Goal: Task Accomplishment & Management: Manage account settings

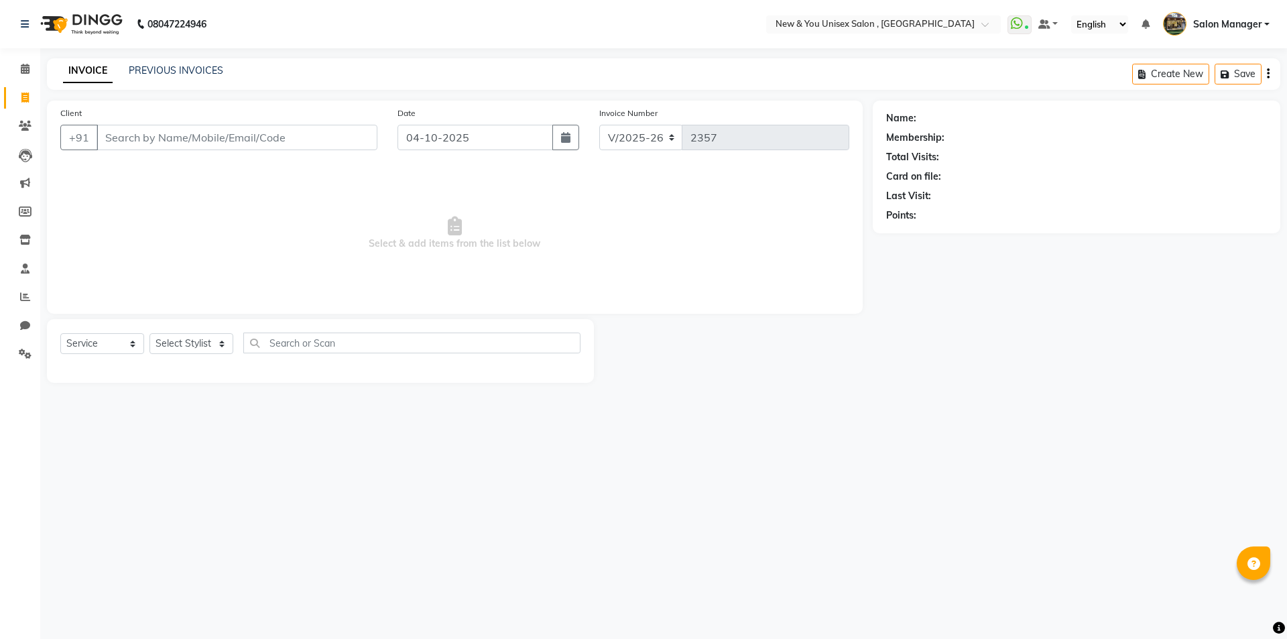
select select "31"
select select "service"
click at [25, 302] on span at bounding box center [24, 296] width 23 height 15
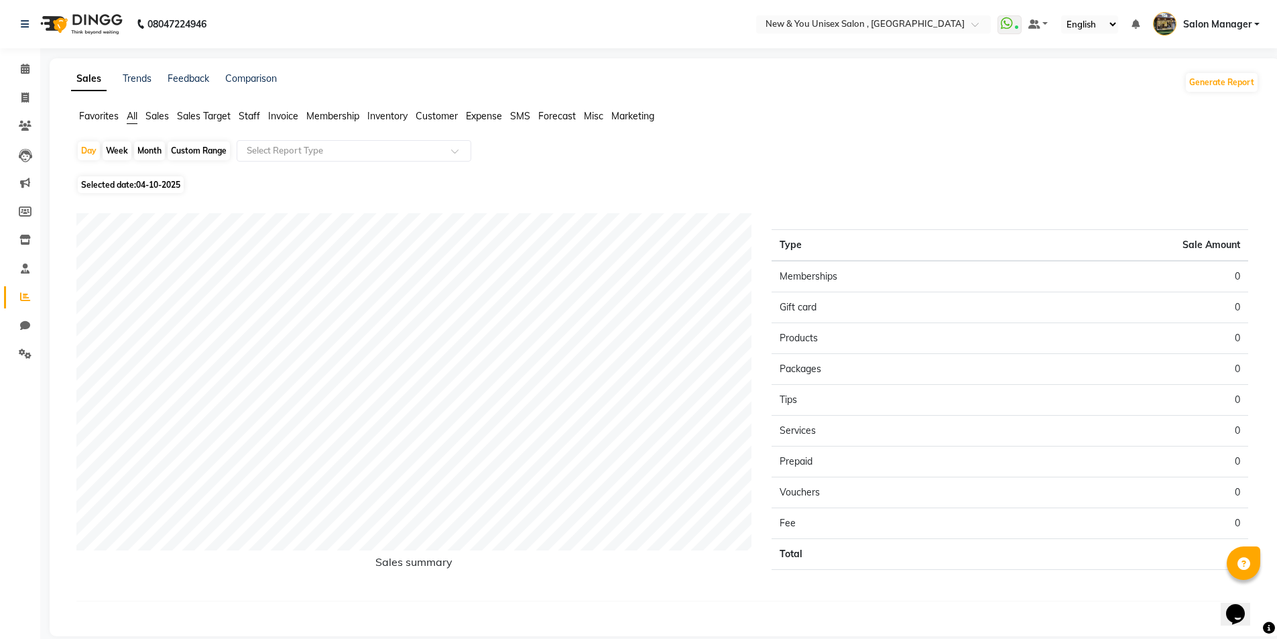
click at [144, 178] on span "Selected date: 04-10-2025" at bounding box center [131, 184] width 106 height 17
select select "10"
select select "2025"
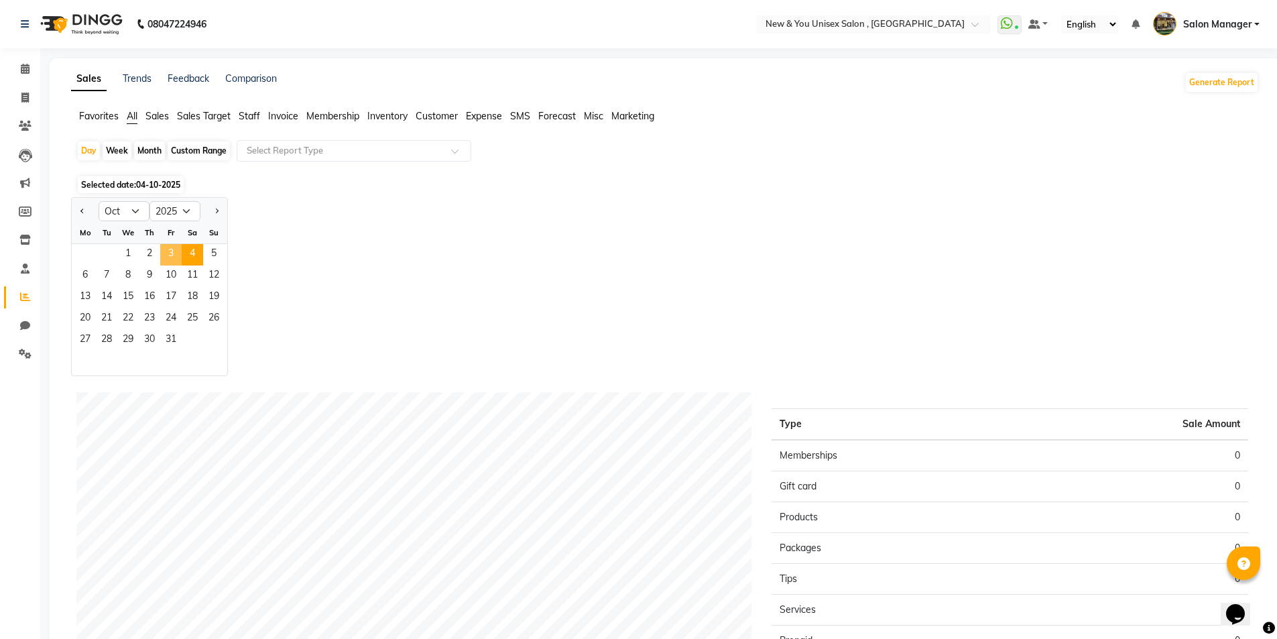
click at [170, 251] on span "3" at bounding box center [170, 254] width 21 height 21
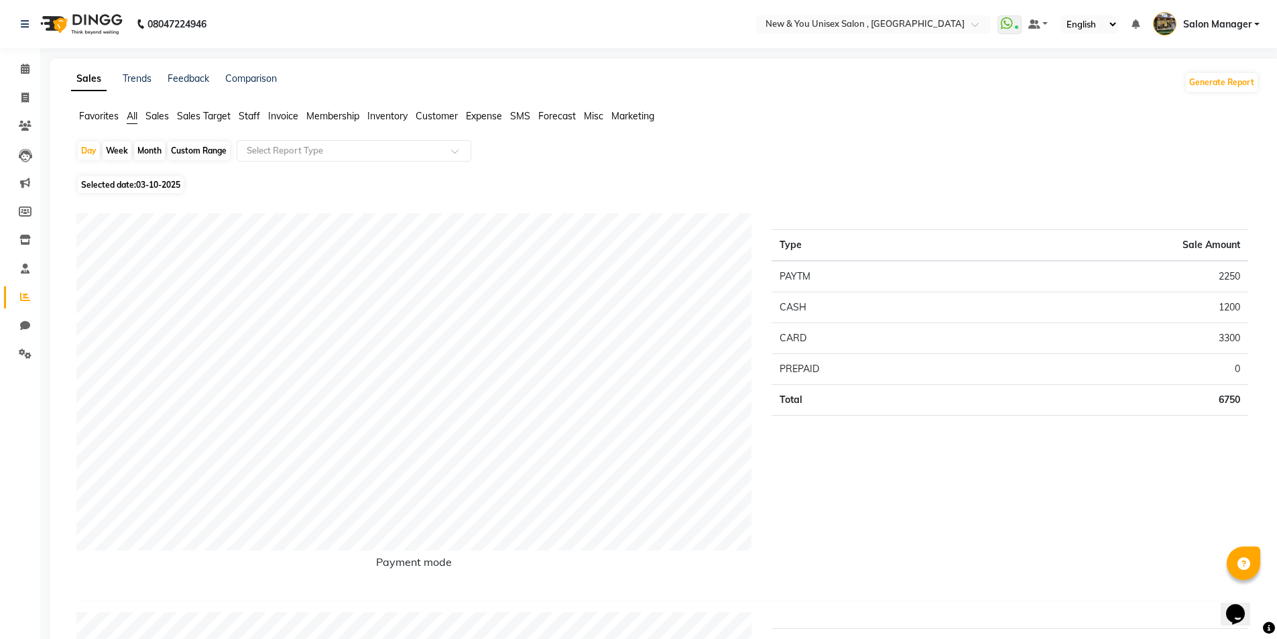
click at [151, 147] on div "Month" at bounding box center [149, 150] width 31 height 19
select select "10"
select select "2025"
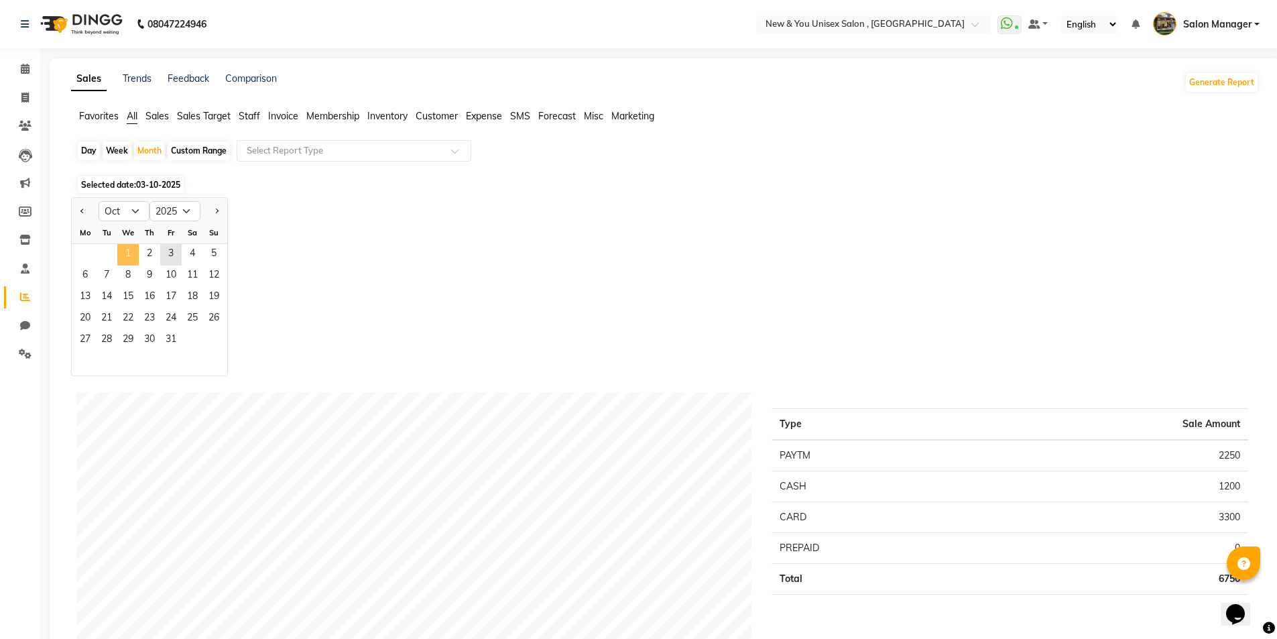
click at [127, 261] on span "1" at bounding box center [127, 254] width 21 height 21
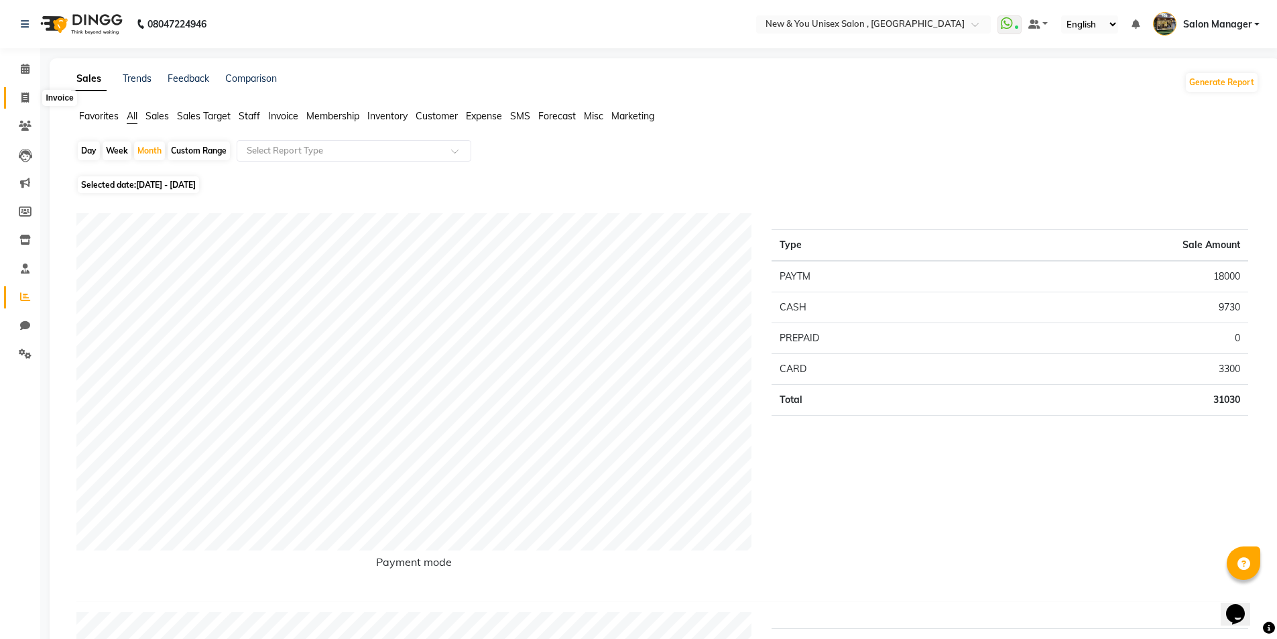
click at [23, 97] on icon at bounding box center [24, 97] width 7 height 10
select select "service"
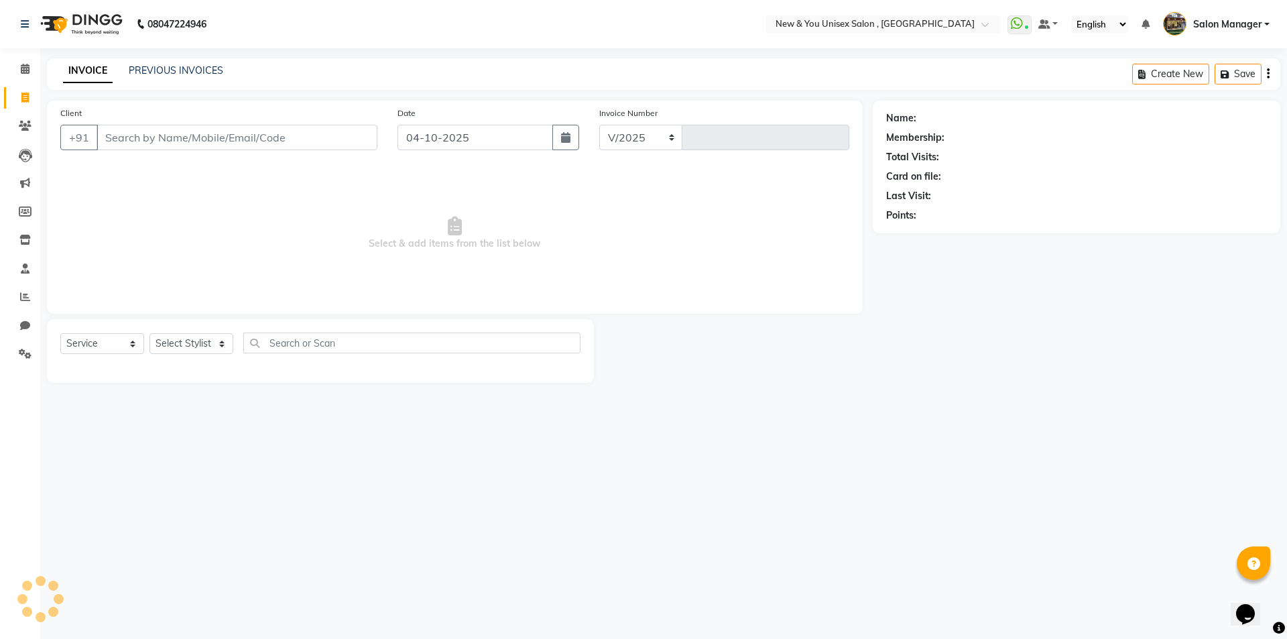
select select "31"
type input "2357"
click at [167, 135] on input "Client" at bounding box center [236, 137] width 281 height 25
type input "a"
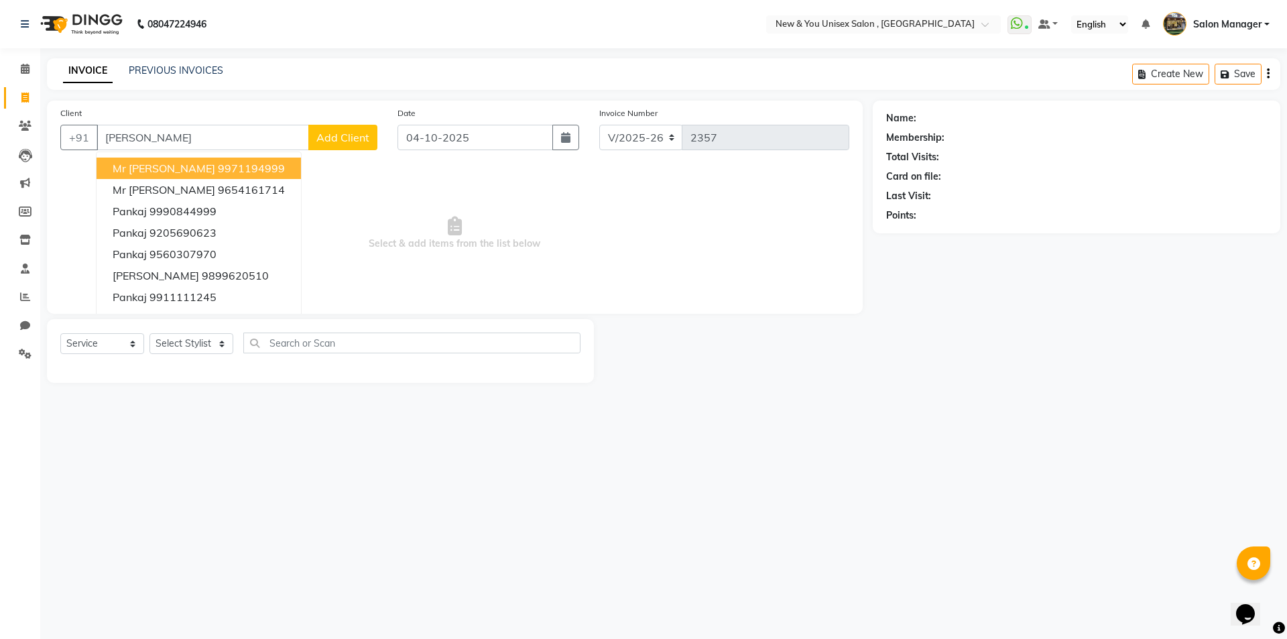
click at [218, 161] on ngb-highlight "9971194999" at bounding box center [251, 167] width 67 height 13
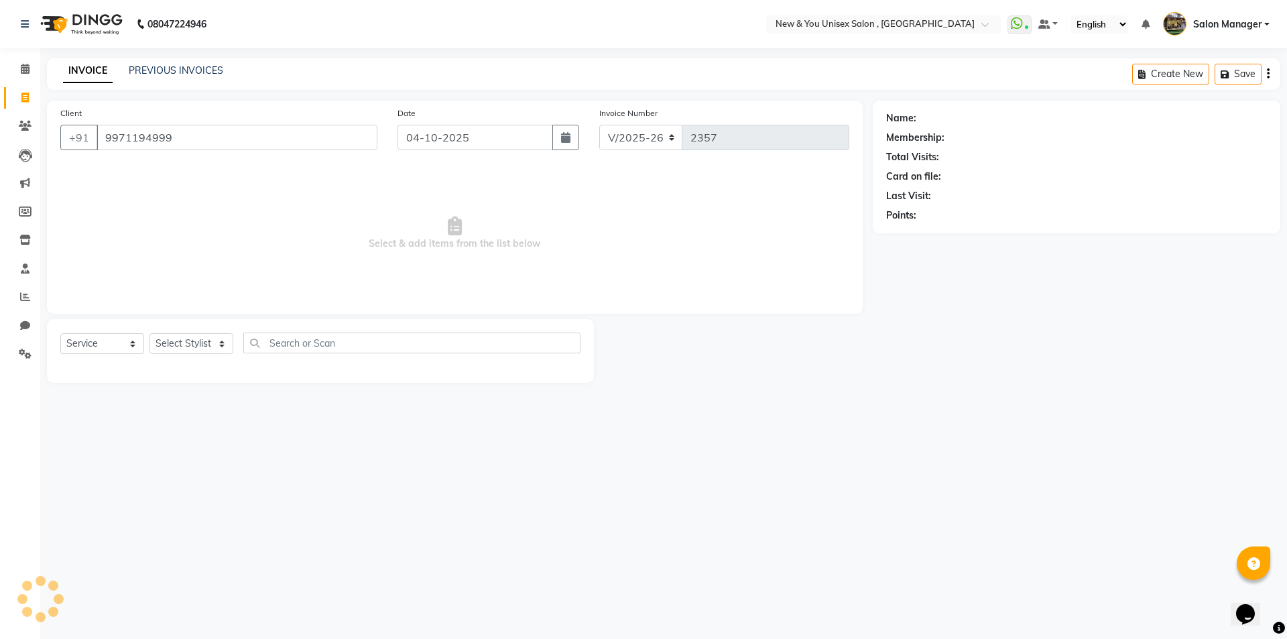
type input "9971194999"
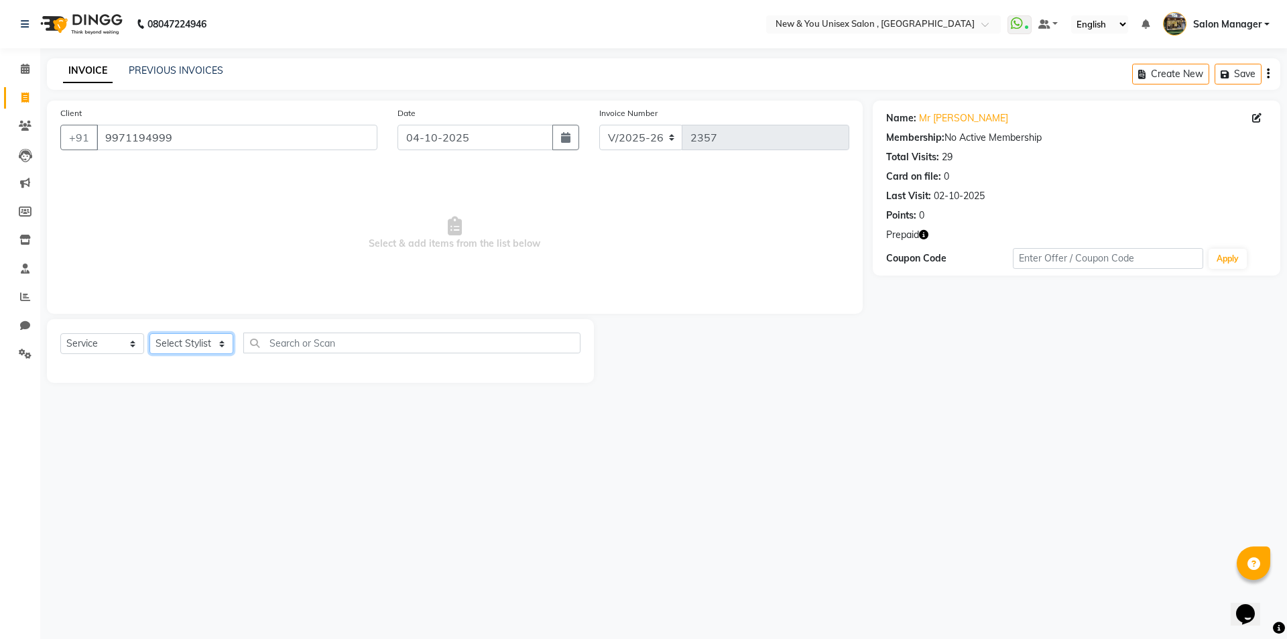
click at [194, 344] on select "Select Stylist HEMANT Jyoti laxmi Neetu Salon Manager SANJAY shravan kumar Shya…" at bounding box center [191, 343] width 84 height 21
select select "40116"
click at [149, 333] on select "Select Stylist HEMANT Jyoti laxmi Neetu Salon Manager SANJAY shravan kumar Shya…" at bounding box center [191, 343] width 84 height 21
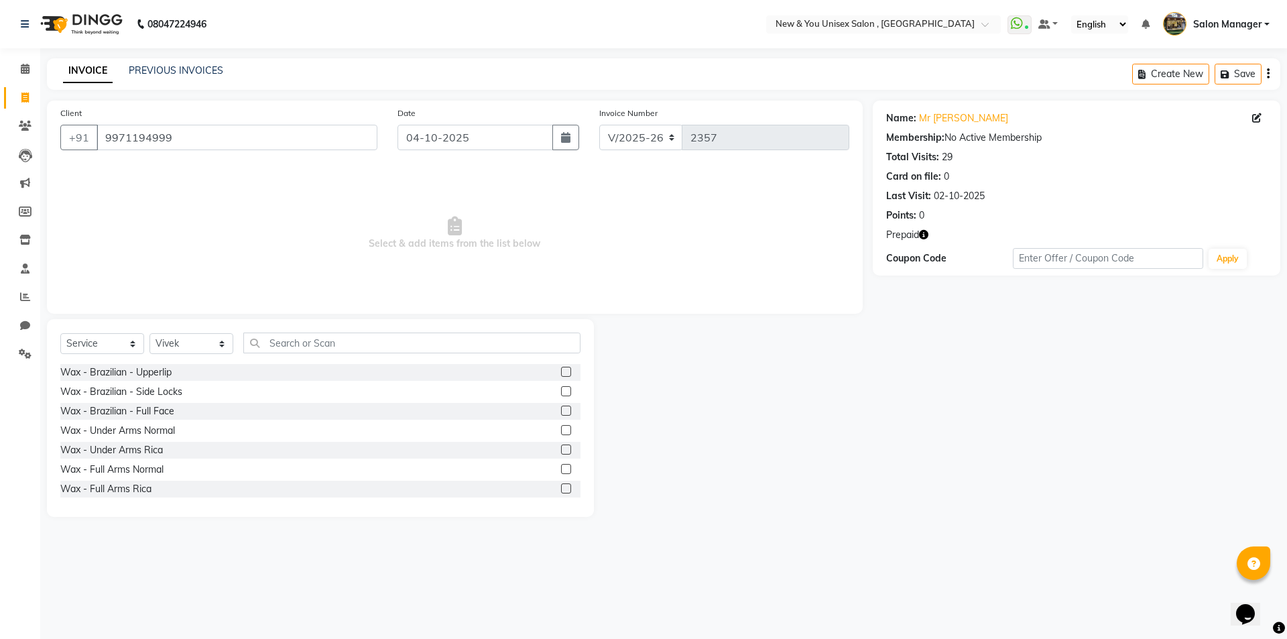
click at [334, 332] on div "Select Service Product Membership Package Voucher Prepaid Gift Card Select Styl…" at bounding box center [320, 418] width 547 height 198
click at [315, 339] on input "text" at bounding box center [411, 342] width 337 height 21
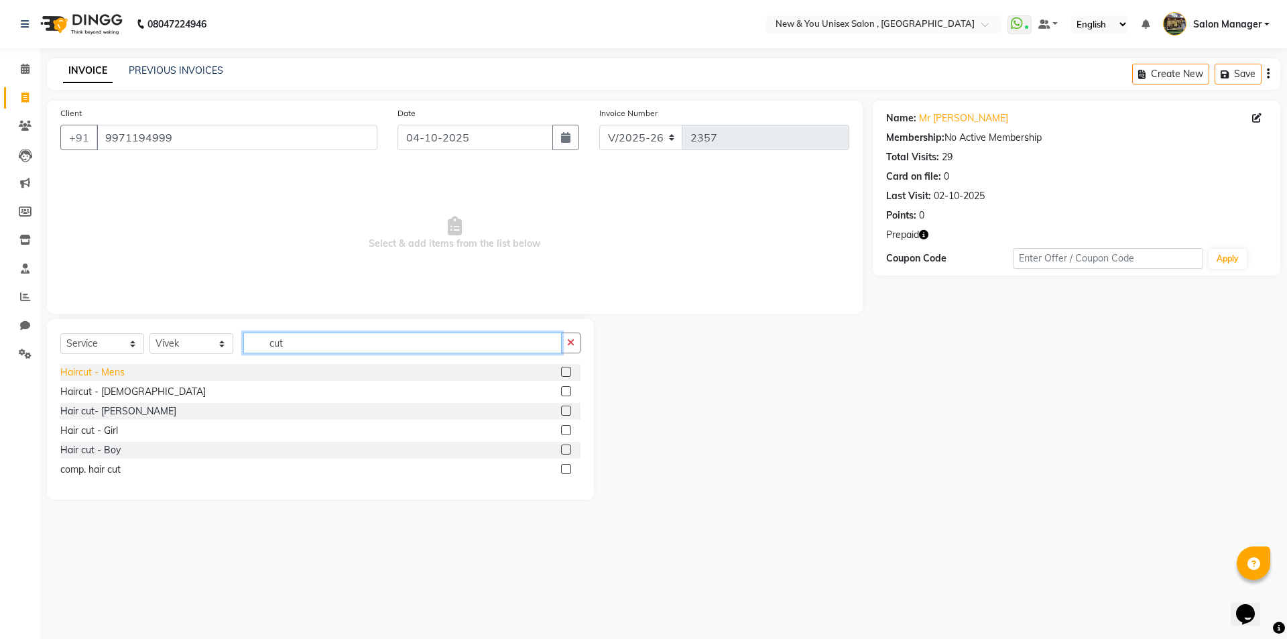
type input "cut"
click at [98, 377] on div "Haircut - Mens" at bounding box center [92, 372] width 64 height 14
checkbox input "false"
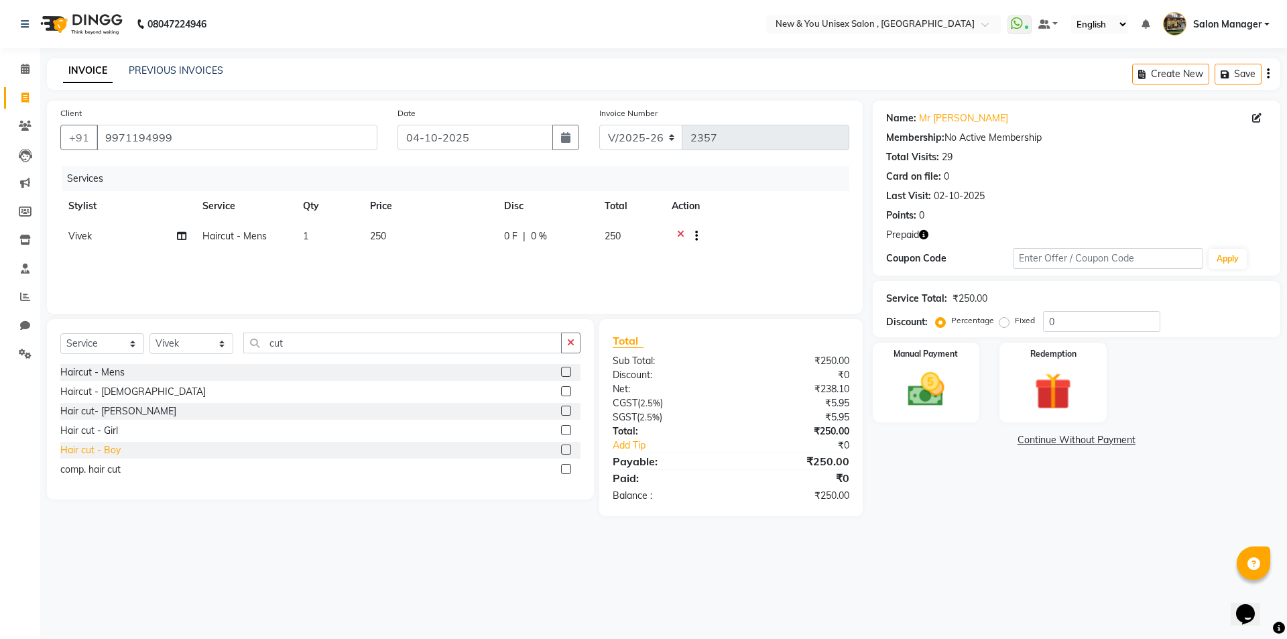
click at [92, 450] on div "Hair cut - Boy" at bounding box center [90, 450] width 60 height 14
checkbox input "false"
click at [682, 239] on icon at bounding box center [680, 237] width 7 height 17
click at [1054, 390] on img at bounding box center [1052, 391] width 62 height 48
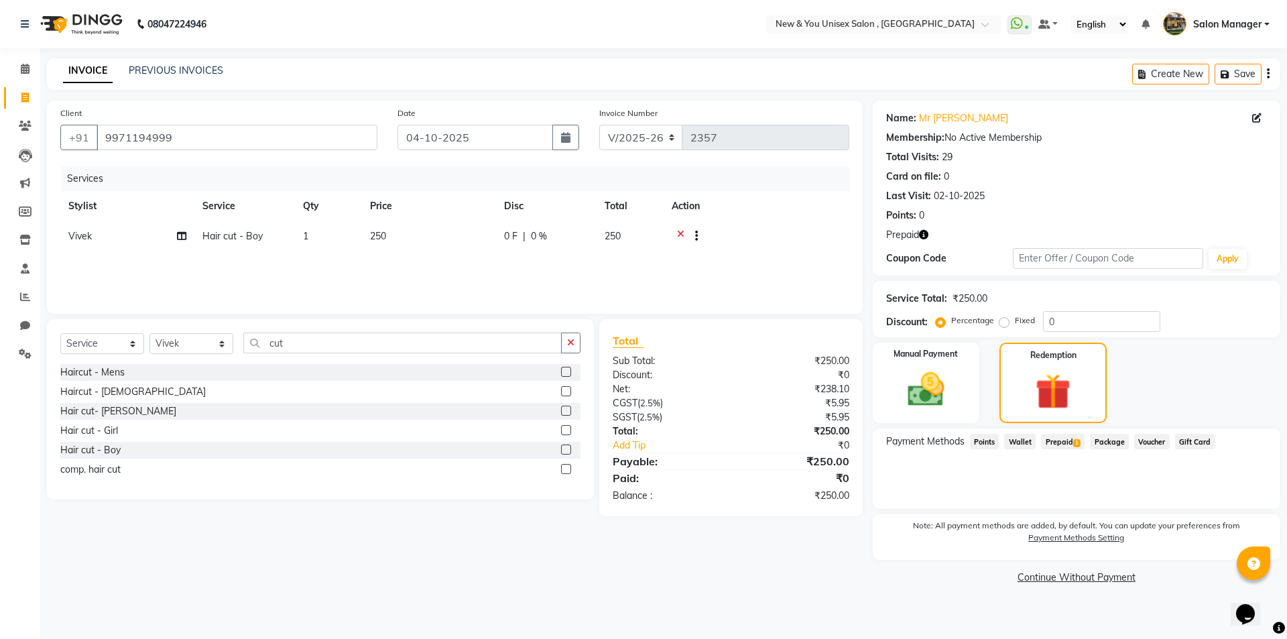
click at [1068, 439] on span "Prepaid 1" at bounding box center [1063, 441] width 44 height 15
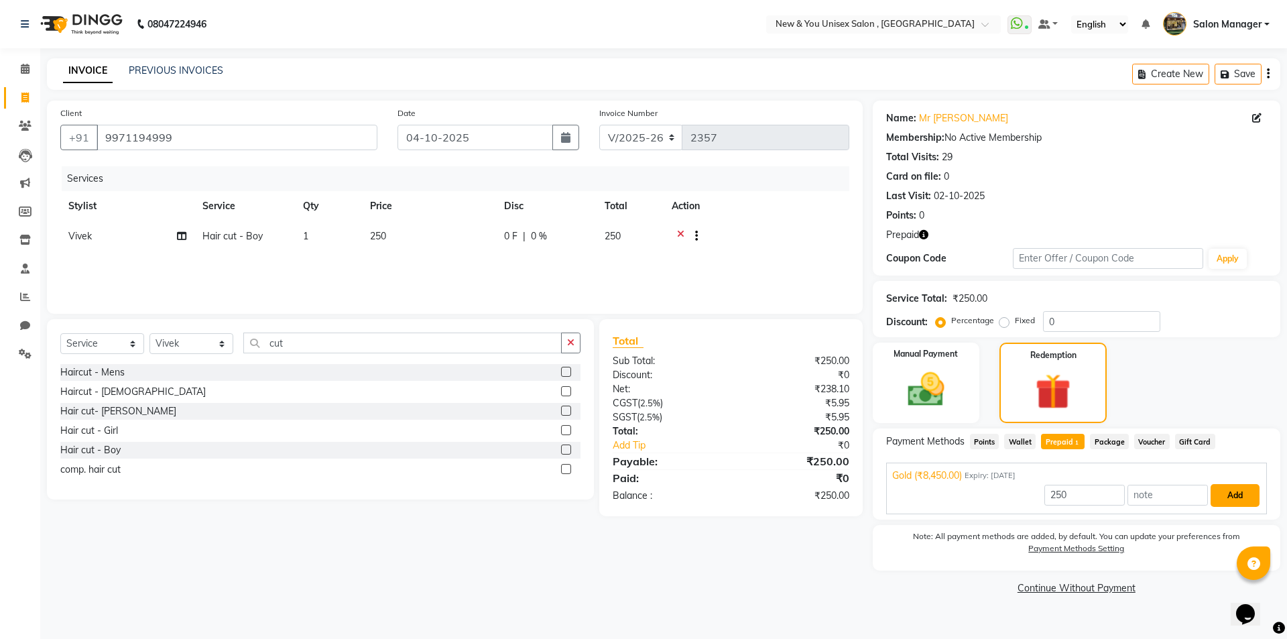
click at [1220, 498] on button "Add" at bounding box center [1234, 495] width 49 height 23
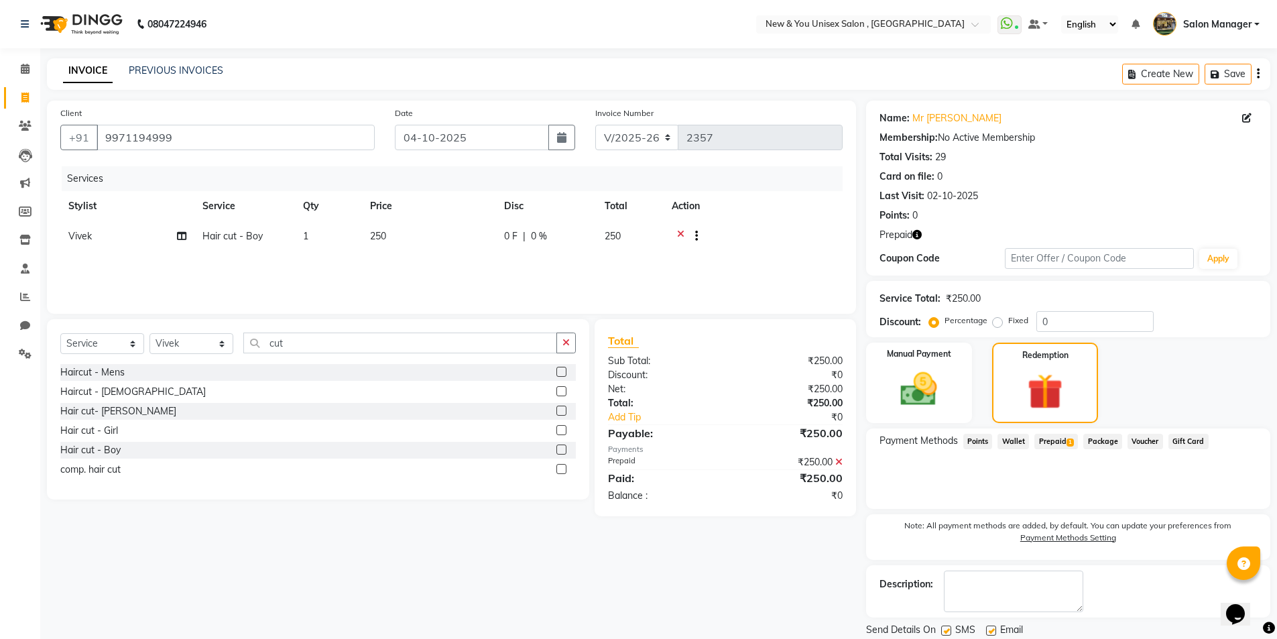
scroll to position [44, 0]
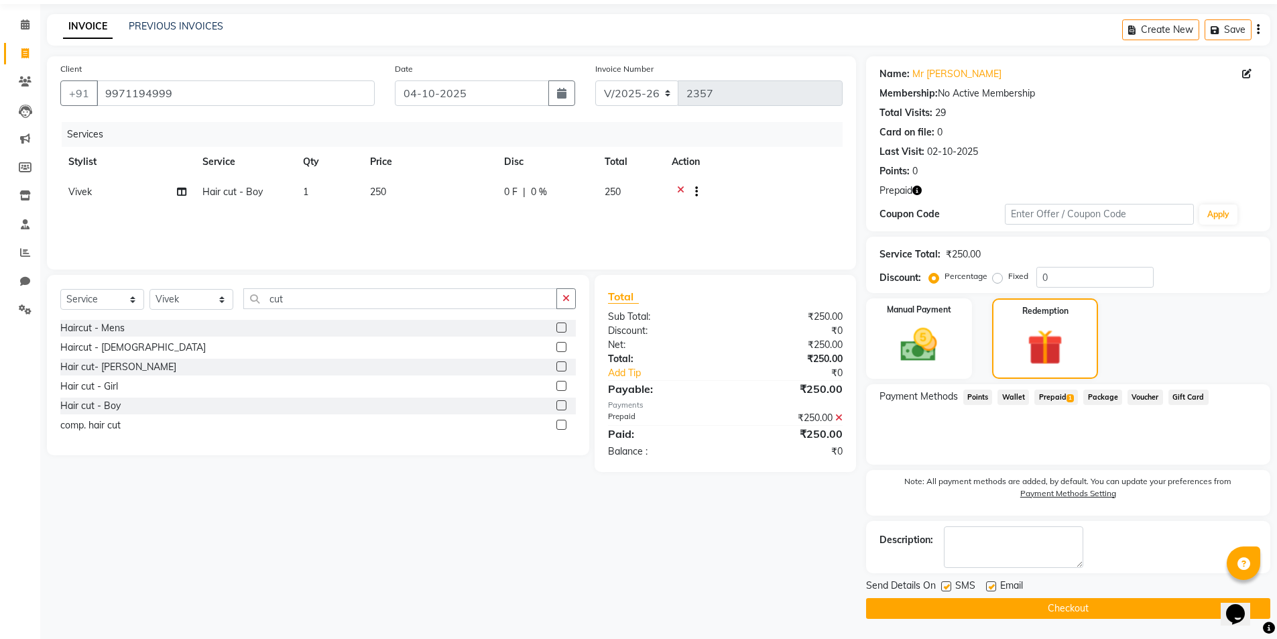
click at [1059, 605] on button "Checkout" at bounding box center [1068, 608] width 404 height 21
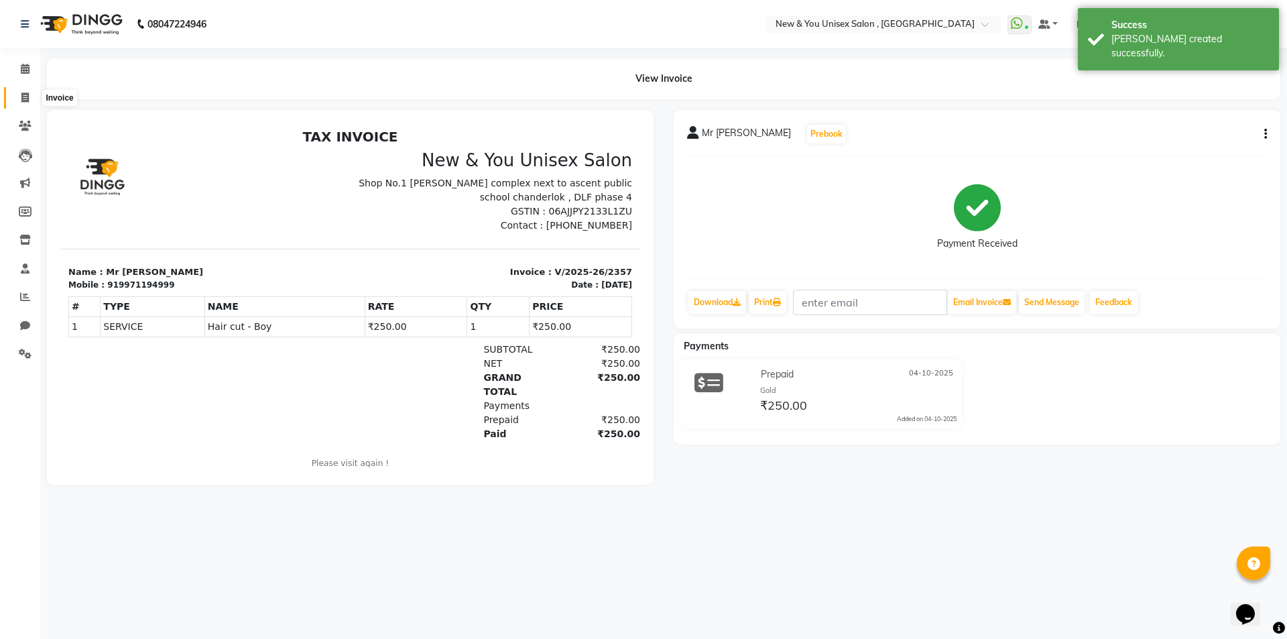
click at [19, 93] on span at bounding box center [24, 97] width 23 height 15
select select "service"
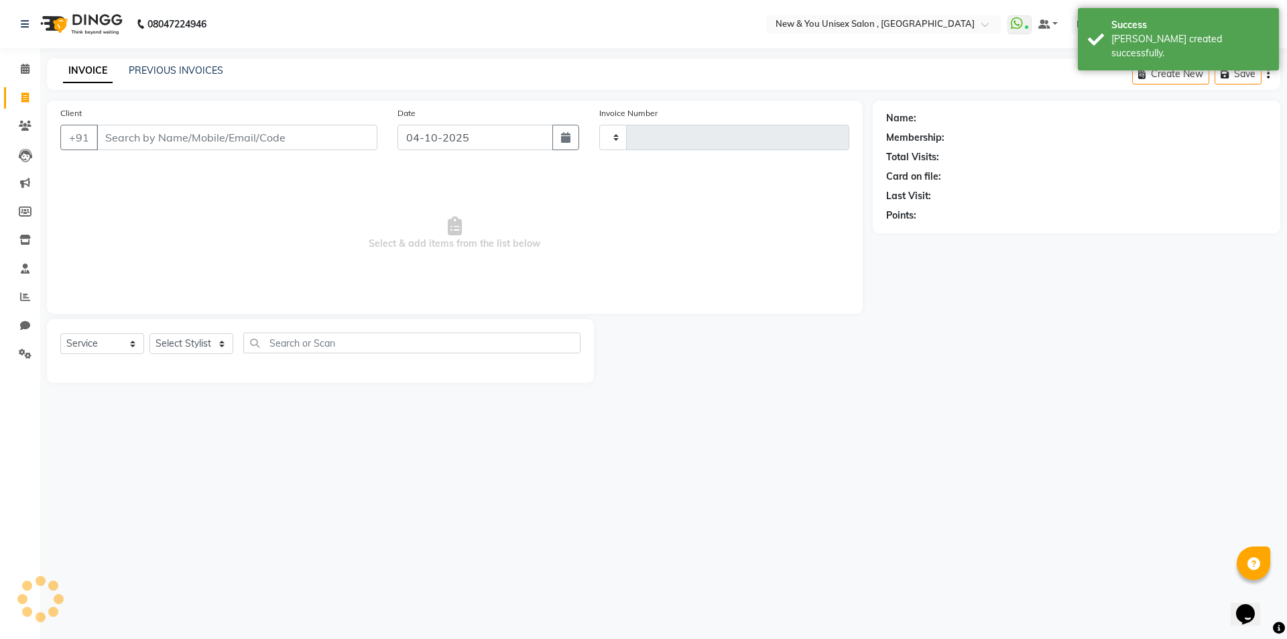
type input "2358"
select select "31"
click at [191, 70] on link "PREVIOUS INVOICES" at bounding box center [176, 70] width 94 height 12
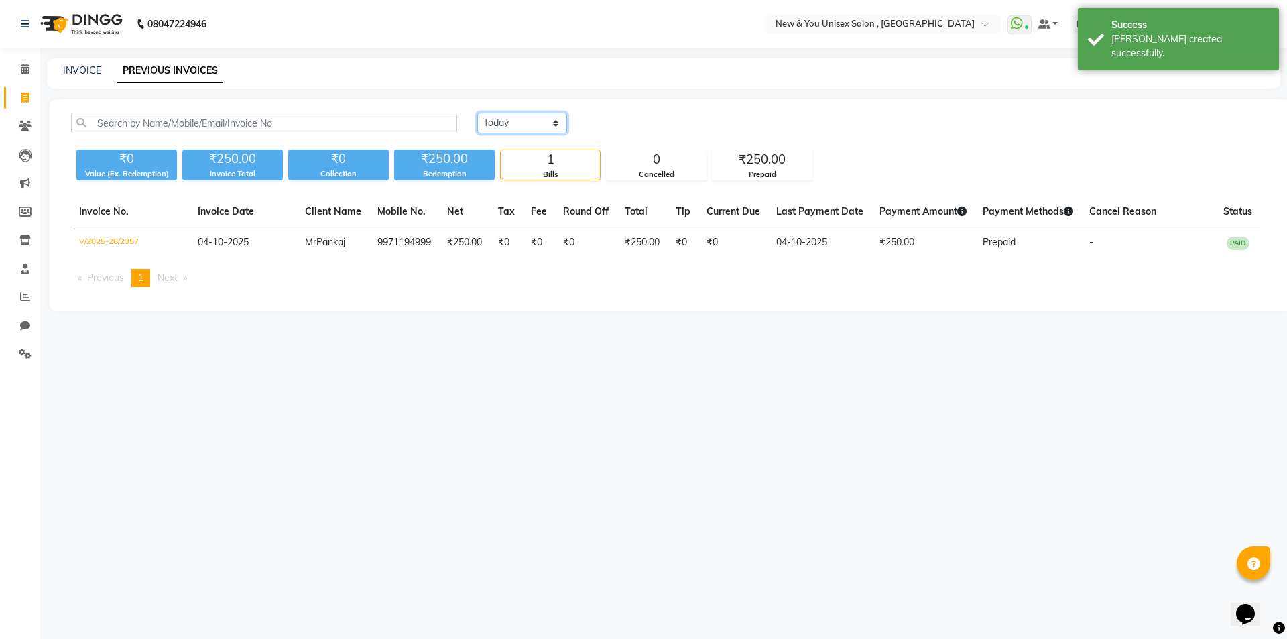
click at [501, 121] on select "Today Yesterday Custom Range" at bounding box center [522, 123] width 90 height 21
select select "yesterday"
click at [477, 113] on select "Today Yesterday Custom Range" at bounding box center [522, 123] width 90 height 21
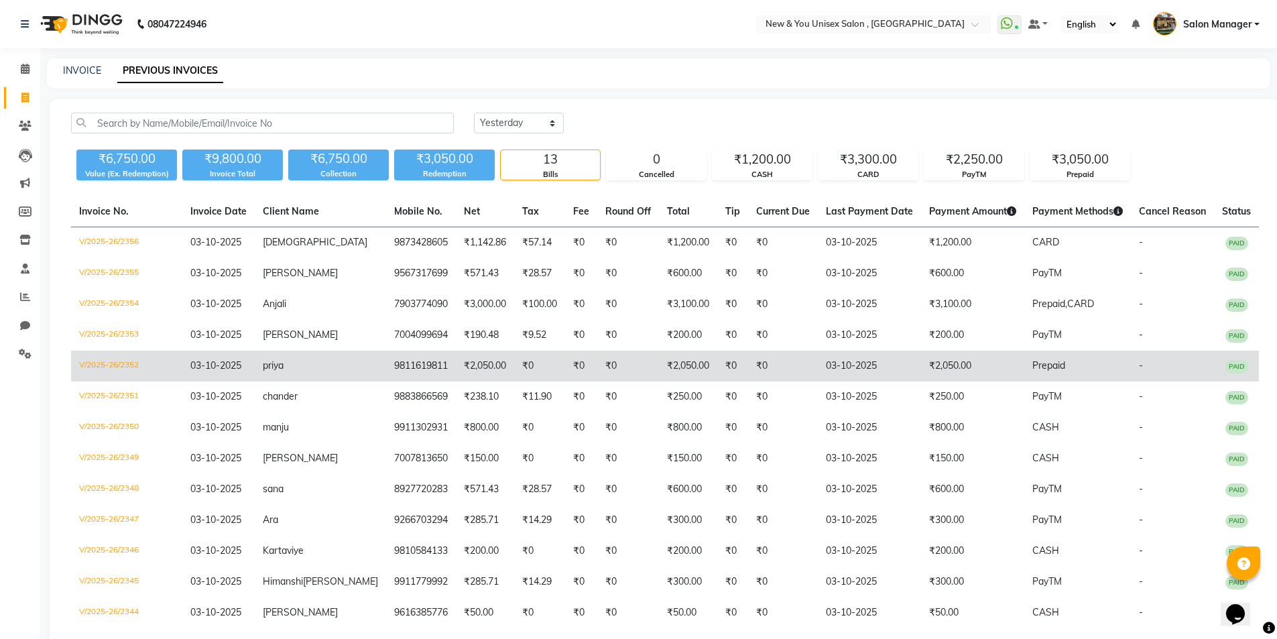
click at [1032, 366] on span "Prepaid" at bounding box center [1048, 365] width 33 height 12
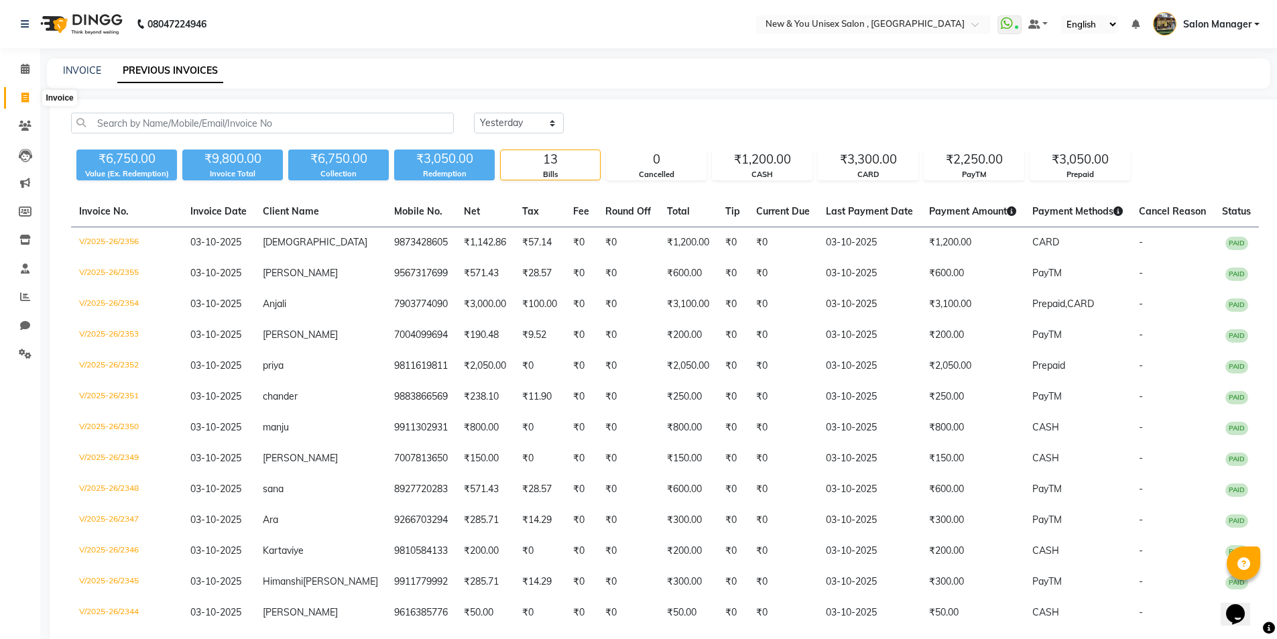
click at [28, 102] on icon at bounding box center [24, 97] width 7 height 10
select select "service"
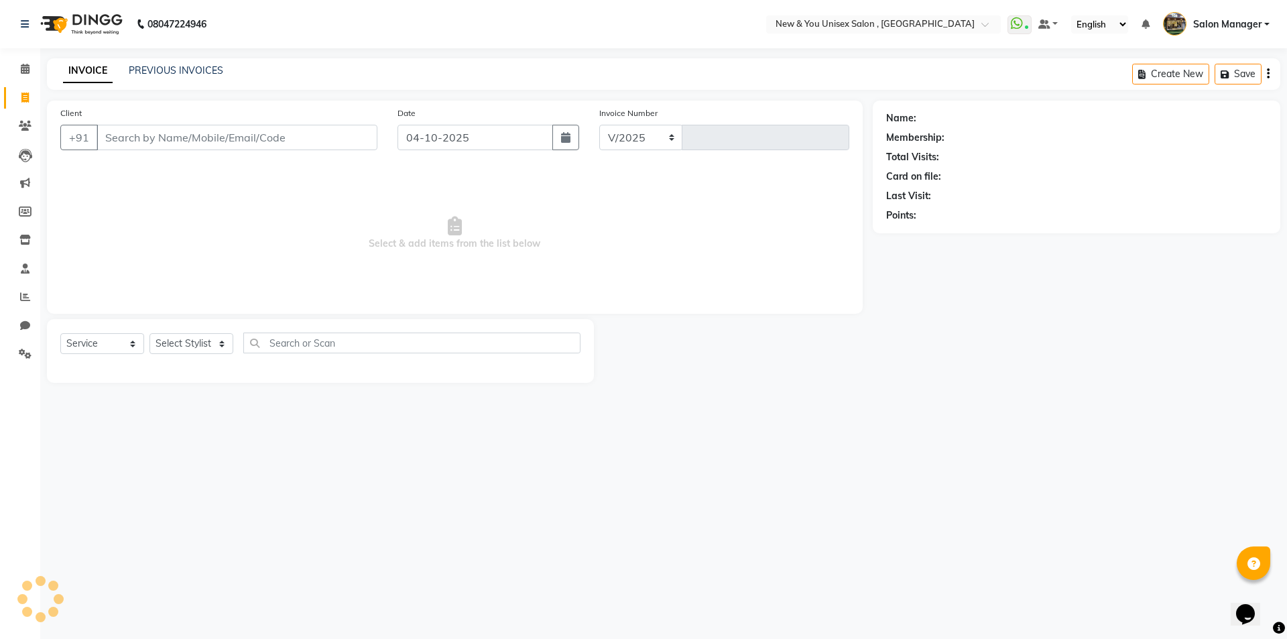
select select "31"
type input "2358"
click at [190, 70] on link "PREVIOUS INVOICES" at bounding box center [176, 70] width 94 height 12
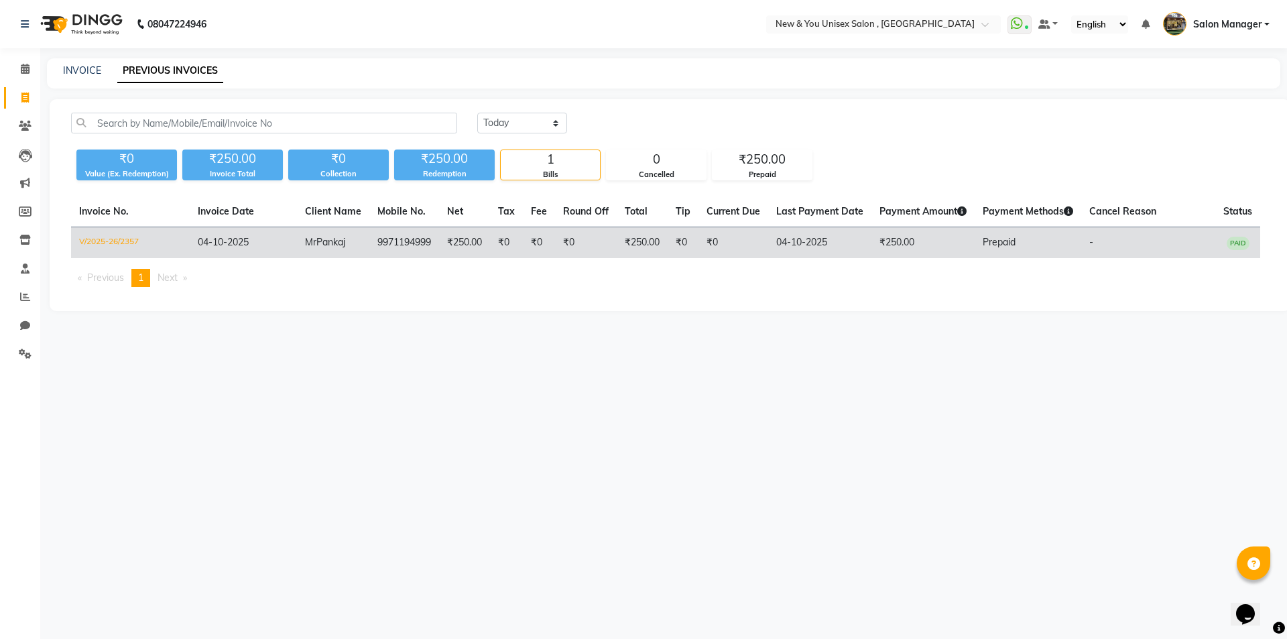
click at [1002, 239] on span "Prepaid" at bounding box center [998, 242] width 33 height 12
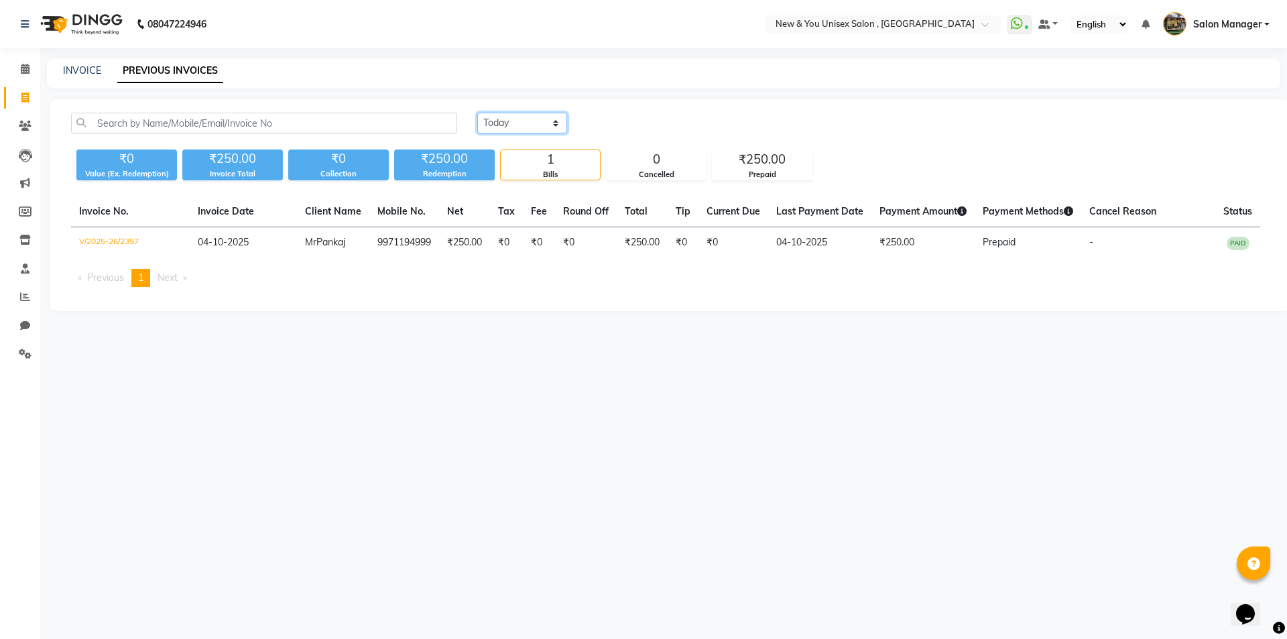
click at [520, 123] on select "Today Yesterday Custom Range" at bounding box center [522, 123] width 90 height 21
select select "yesterday"
click at [477, 113] on select "Today Yesterday Custom Range" at bounding box center [522, 123] width 90 height 21
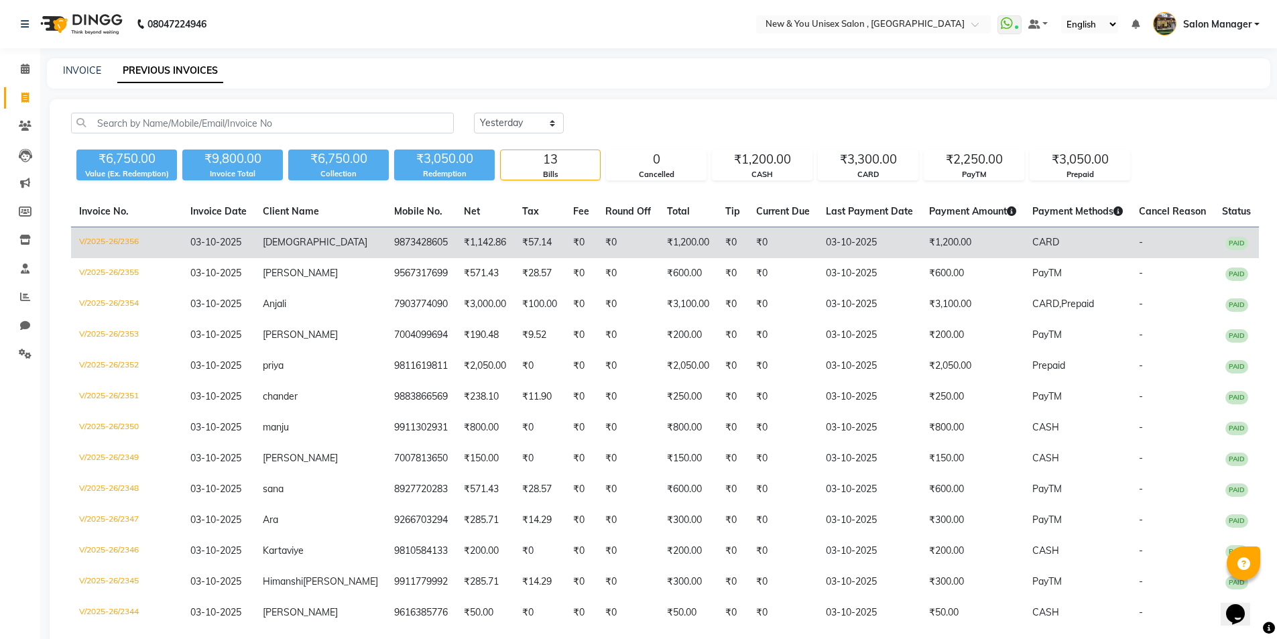
click at [755, 250] on td "₹0" at bounding box center [783, 242] width 70 height 31
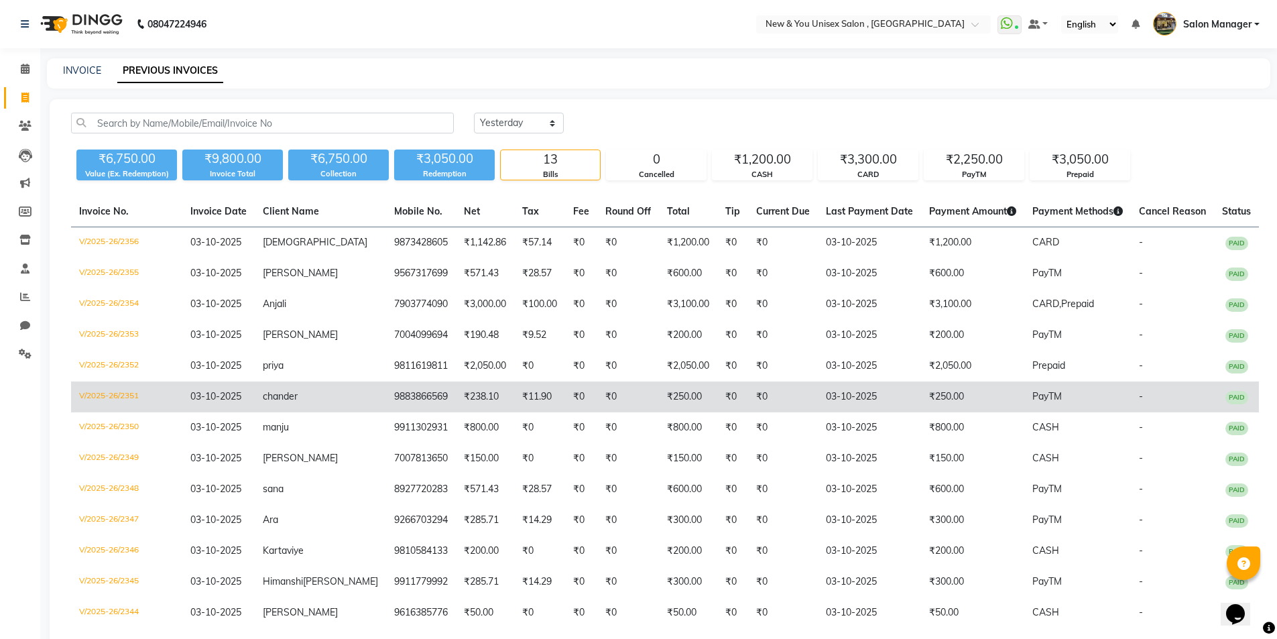
click at [839, 399] on td "03-10-2025" at bounding box center [869, 396] width 103 height 31
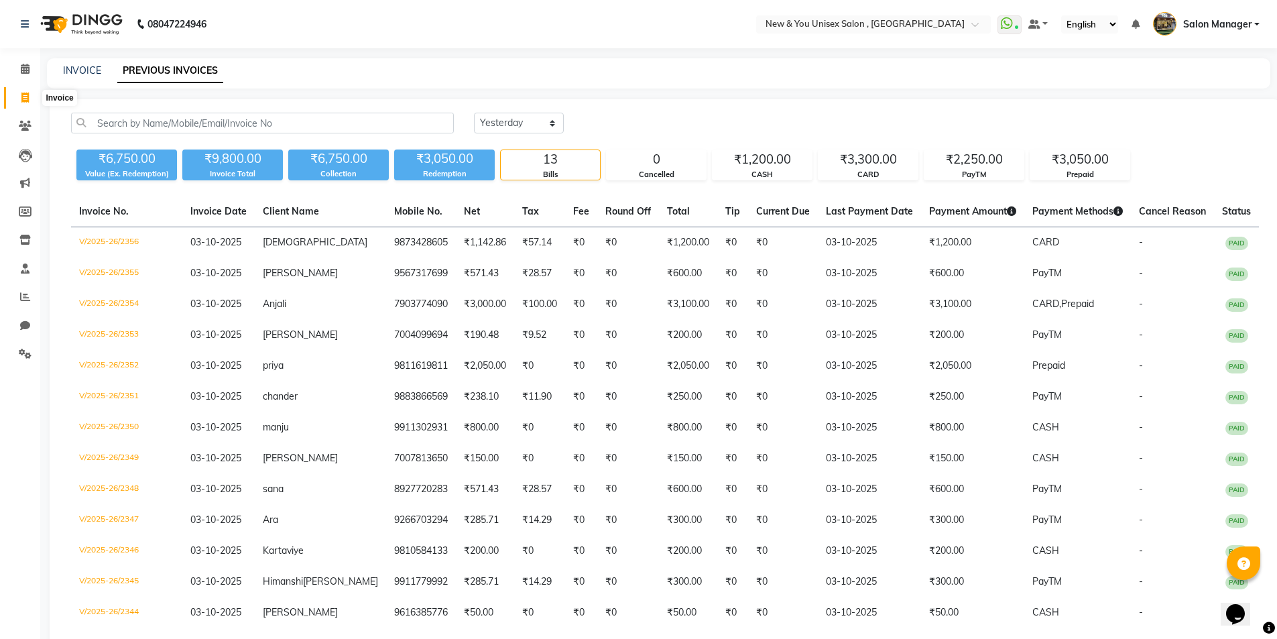
click at [22, 102] on icon at bounding box center [24, 97] width 7 height 10
select select "service"
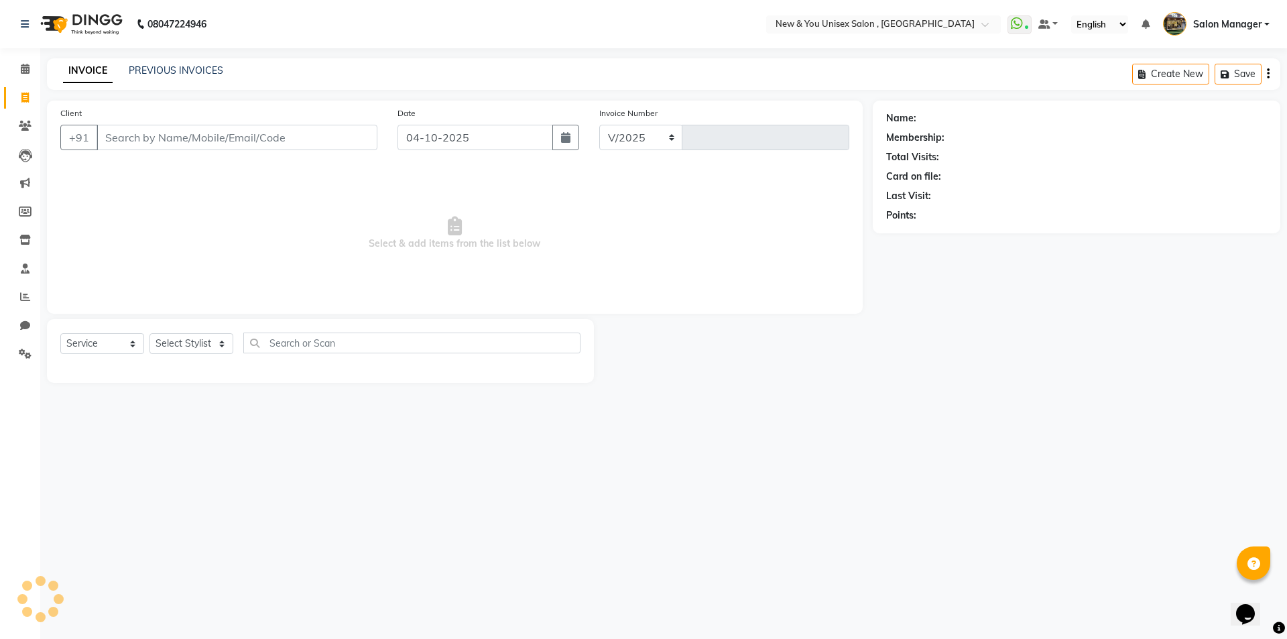
select select "31"
type input "2358"
click at [28, 243] on icon at bounding box center [24, 240] width 11 height 10
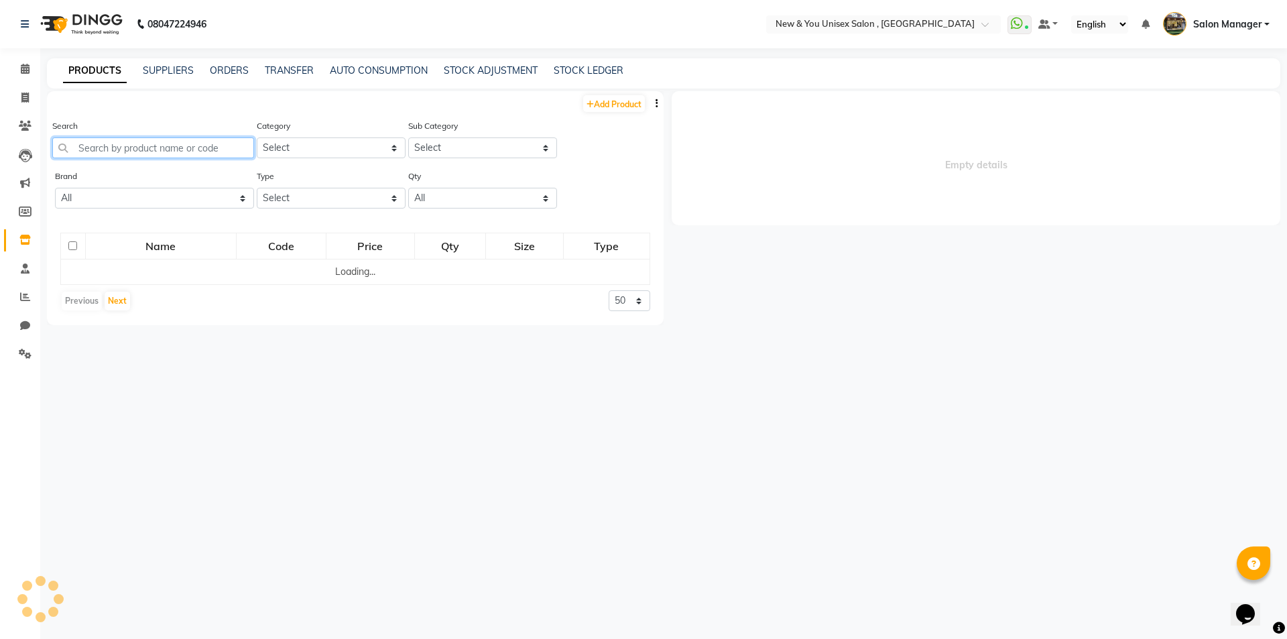
click at [146, 153] on input "text" at bounding box center [153, 147] width 202 height 21
select select
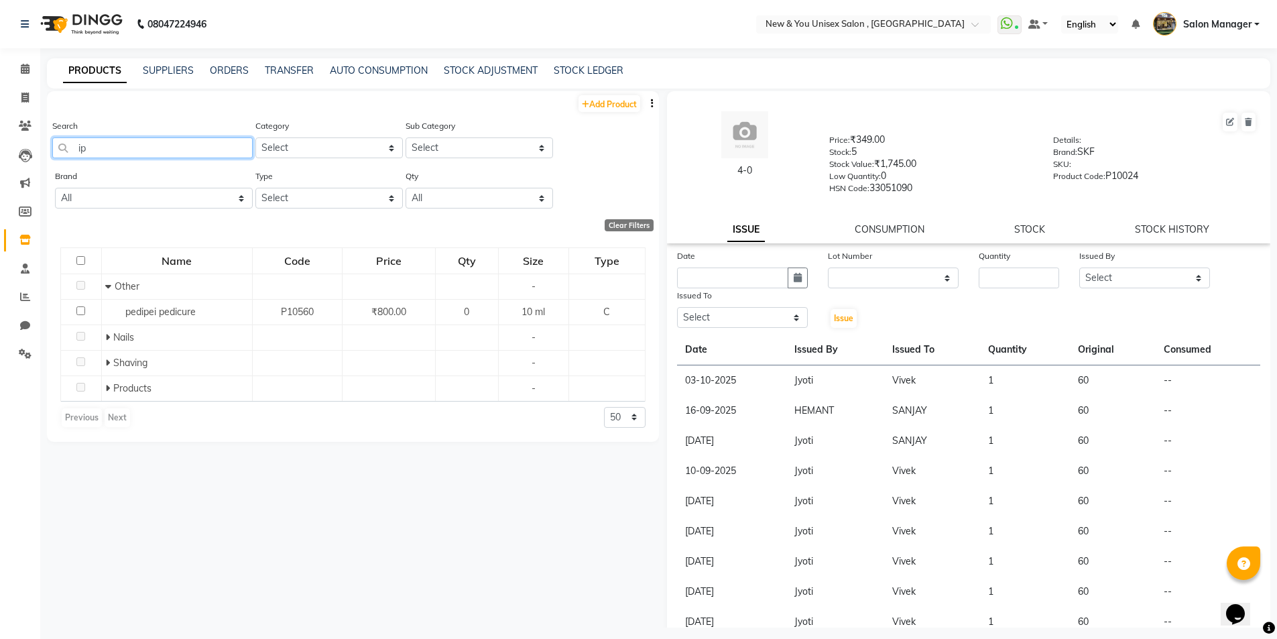
type input "i"
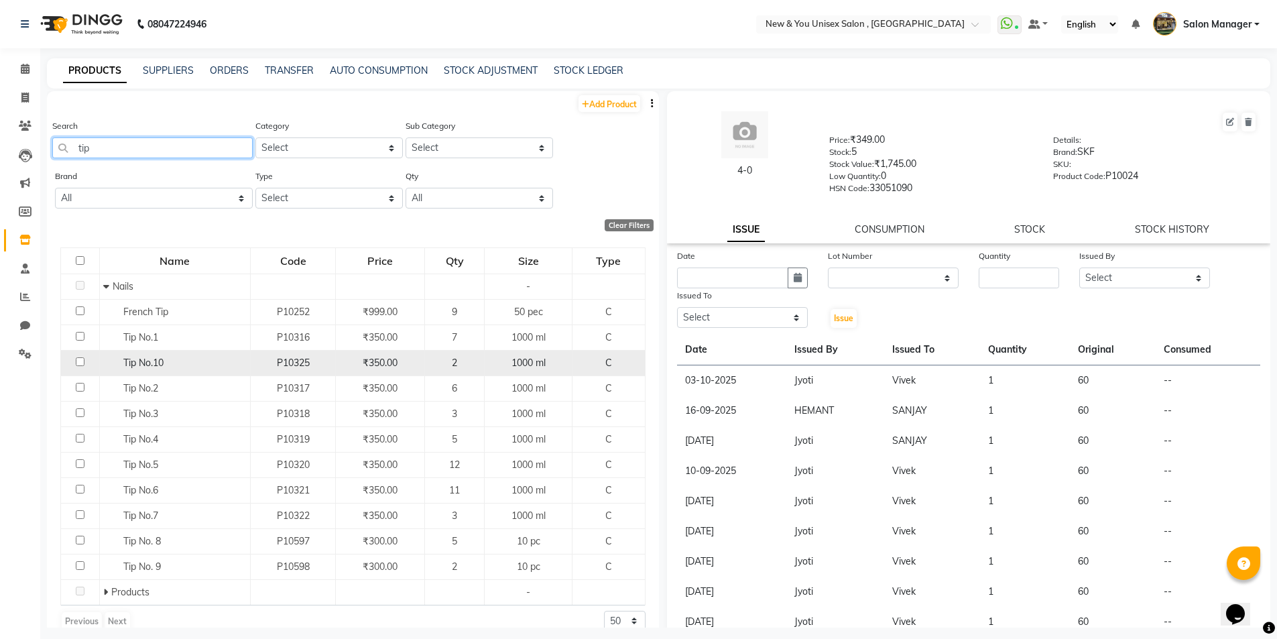
type input "tip"
click at [80, 362] on input "checkbox" at bounding box center [80, 361] width 9 height 9
checkbox input "true"
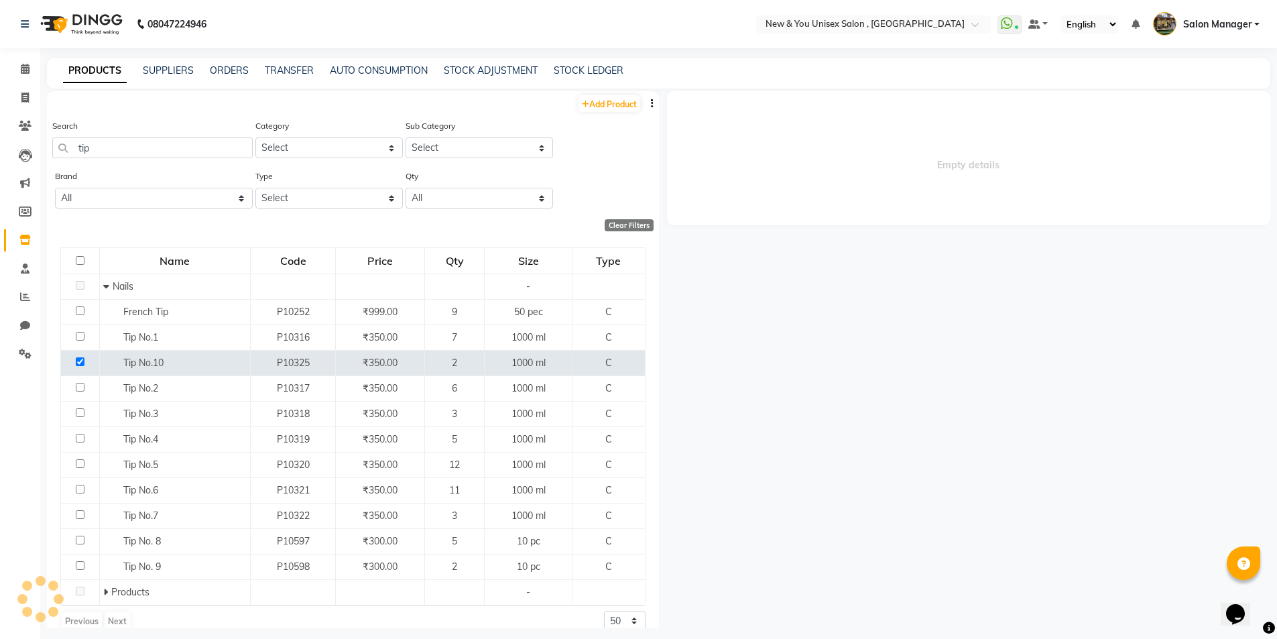
select select
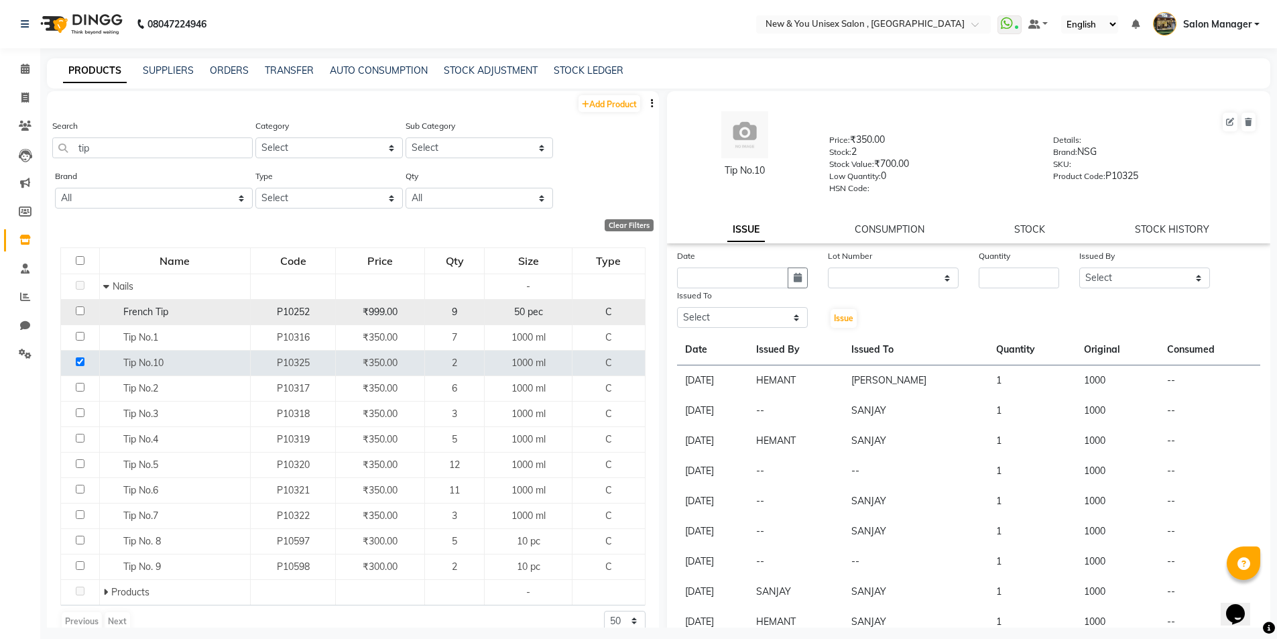
click at [80, 310] on input "checkbox" at bounding box center [80, 310] width 9 height 9
checkbox input "true"
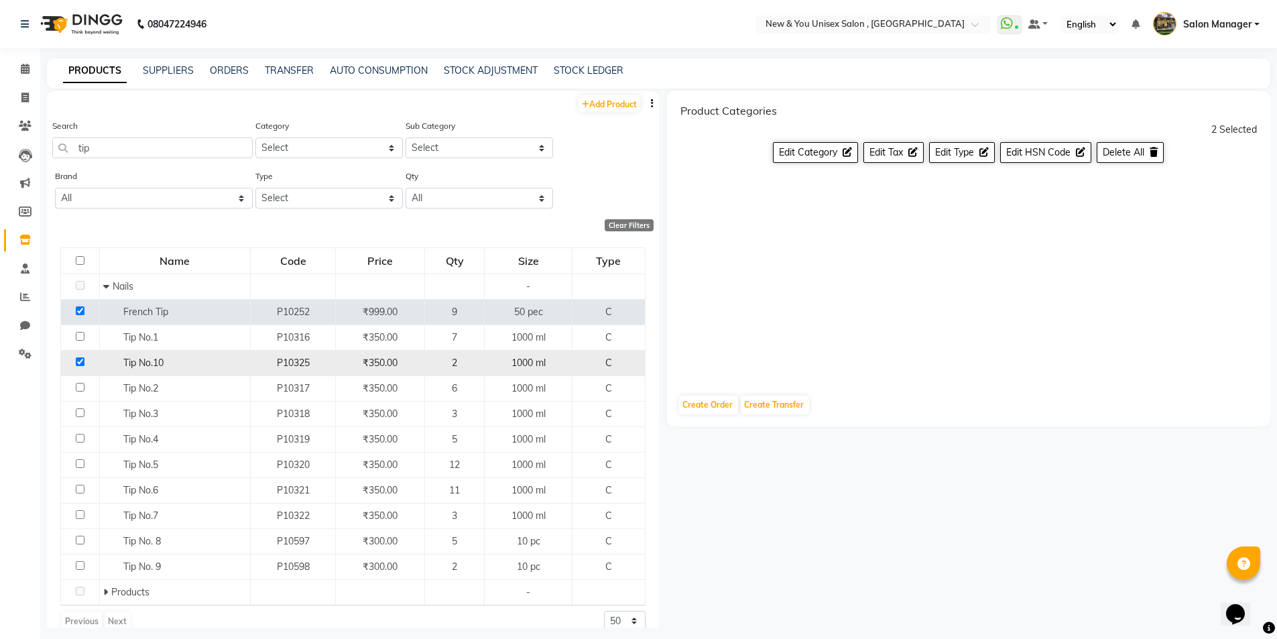
click at [80, 357] on input "checkbox" at bounding box center [80, 361] width 9 height 9
checkbox input "false"
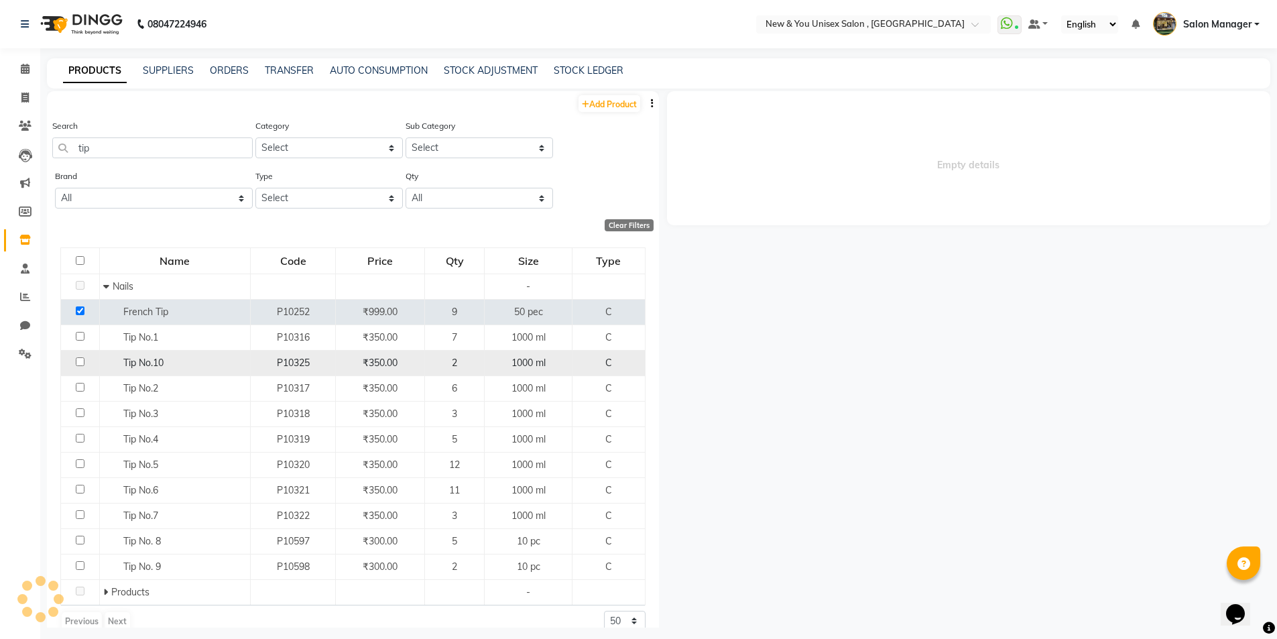
select select
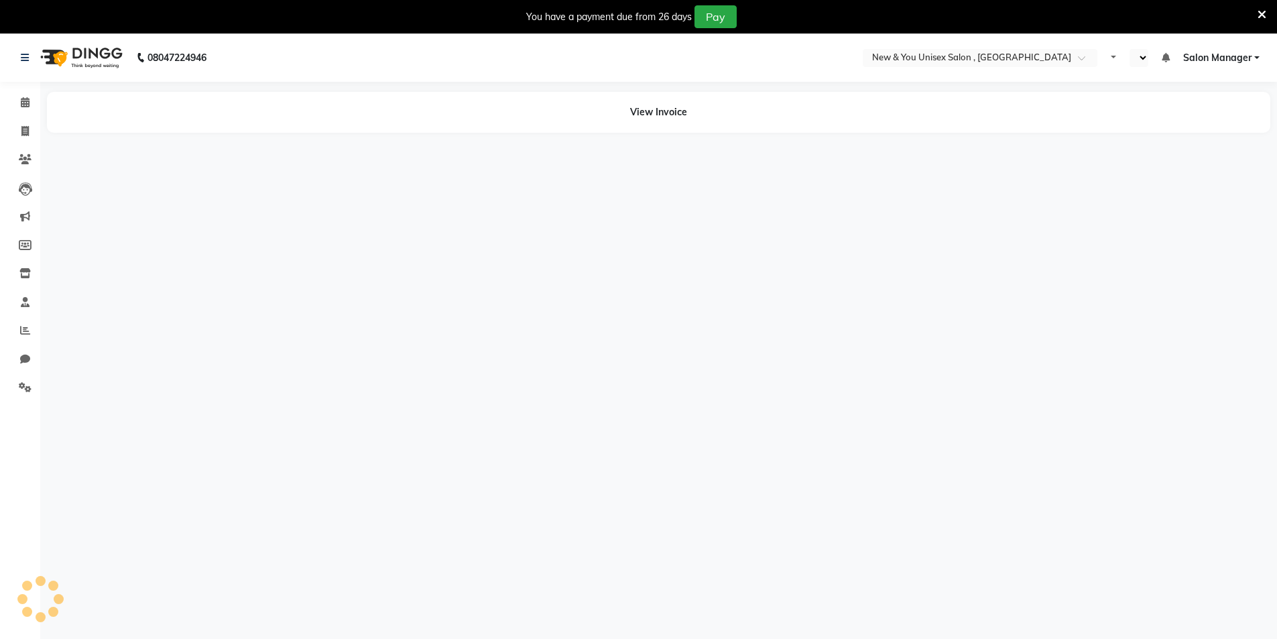
select select "en"
select select
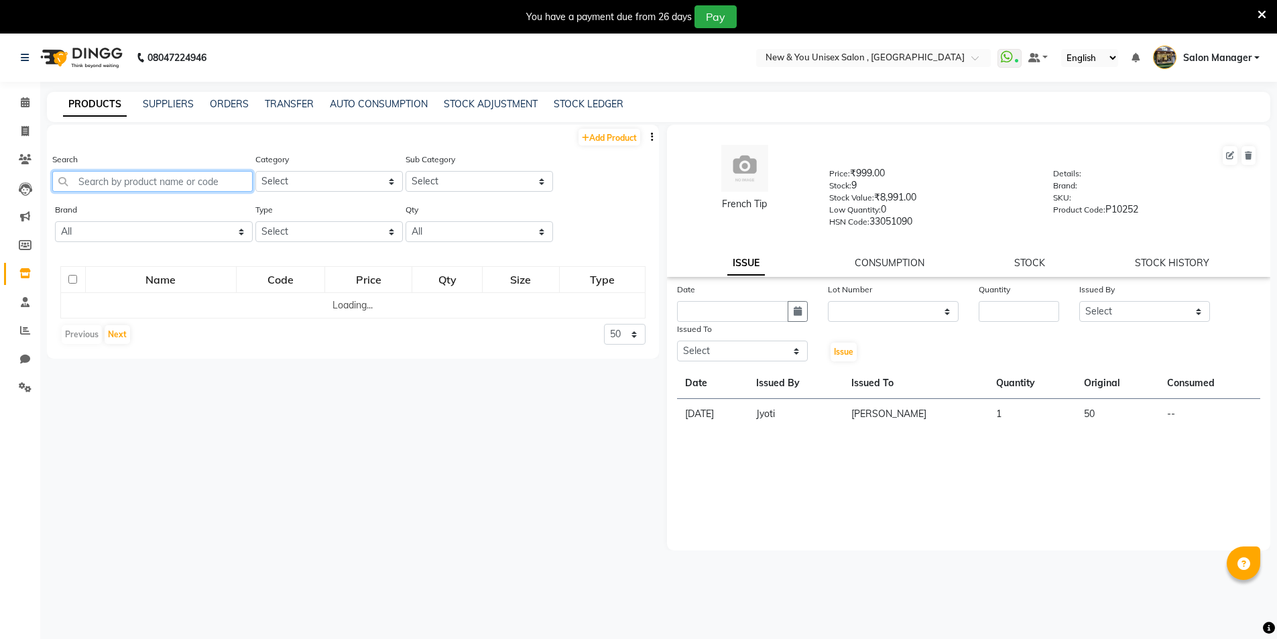
click at [166, 172] on input "text" at bounding box center [152, 181] width 200 height 21
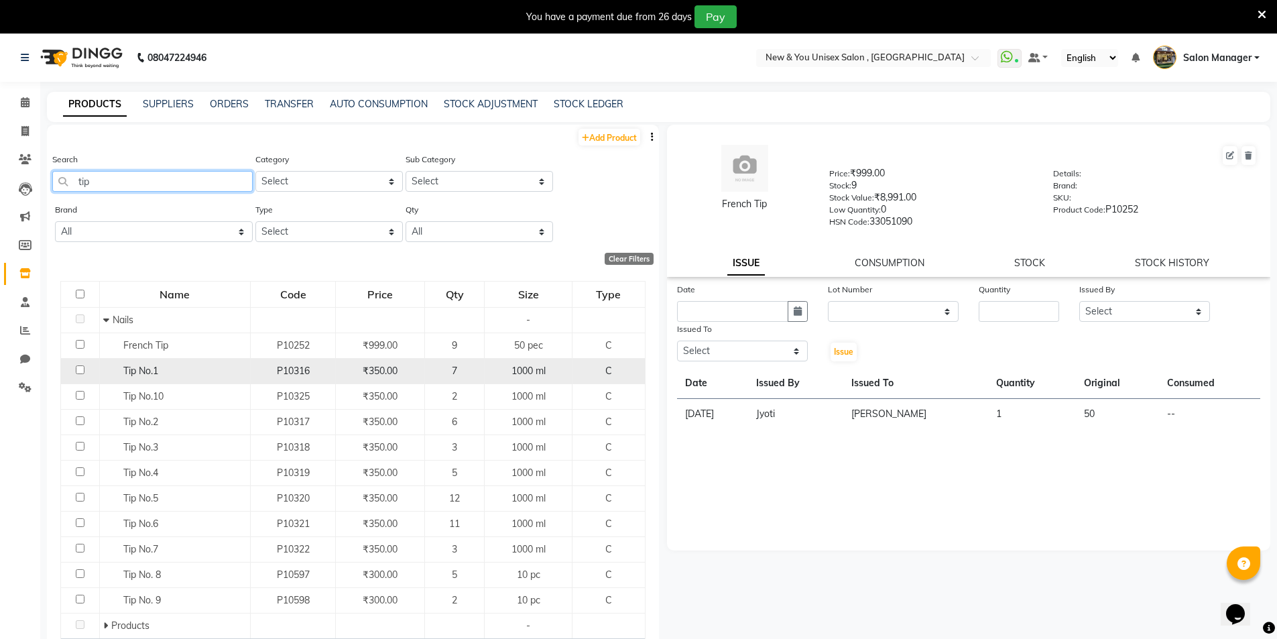
type input "tip"
click at [81, 368] on input "checkbox" at bounding box center [80, 369] width 9 height 9
checkbox input "true"
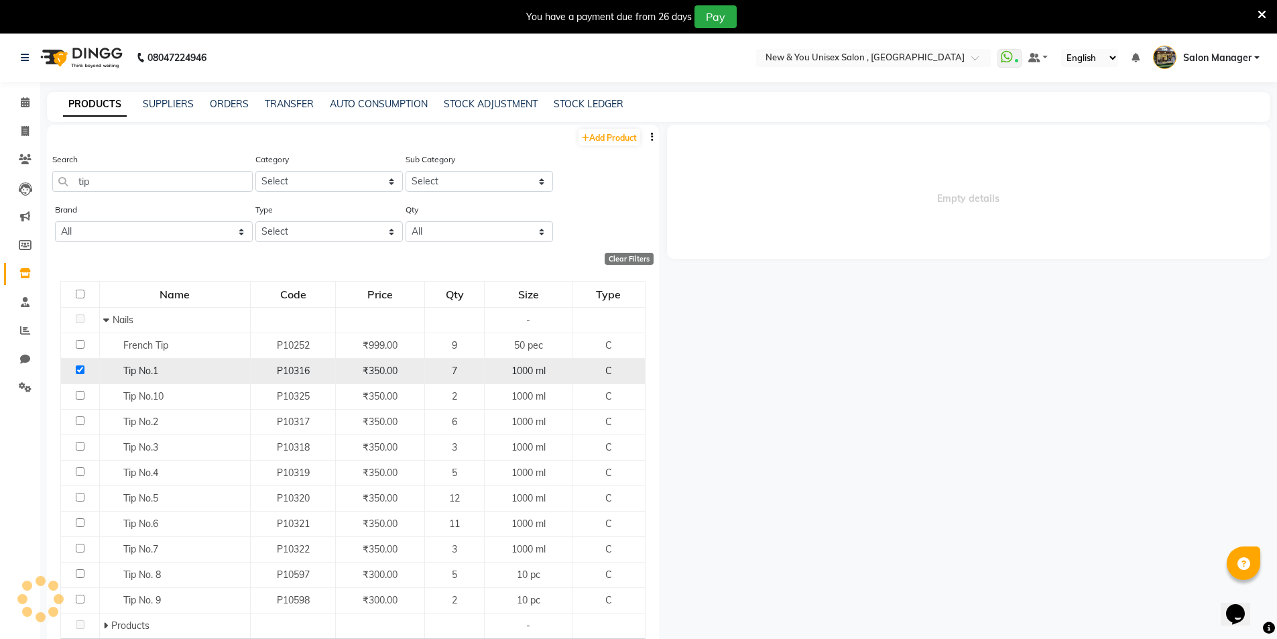
select select
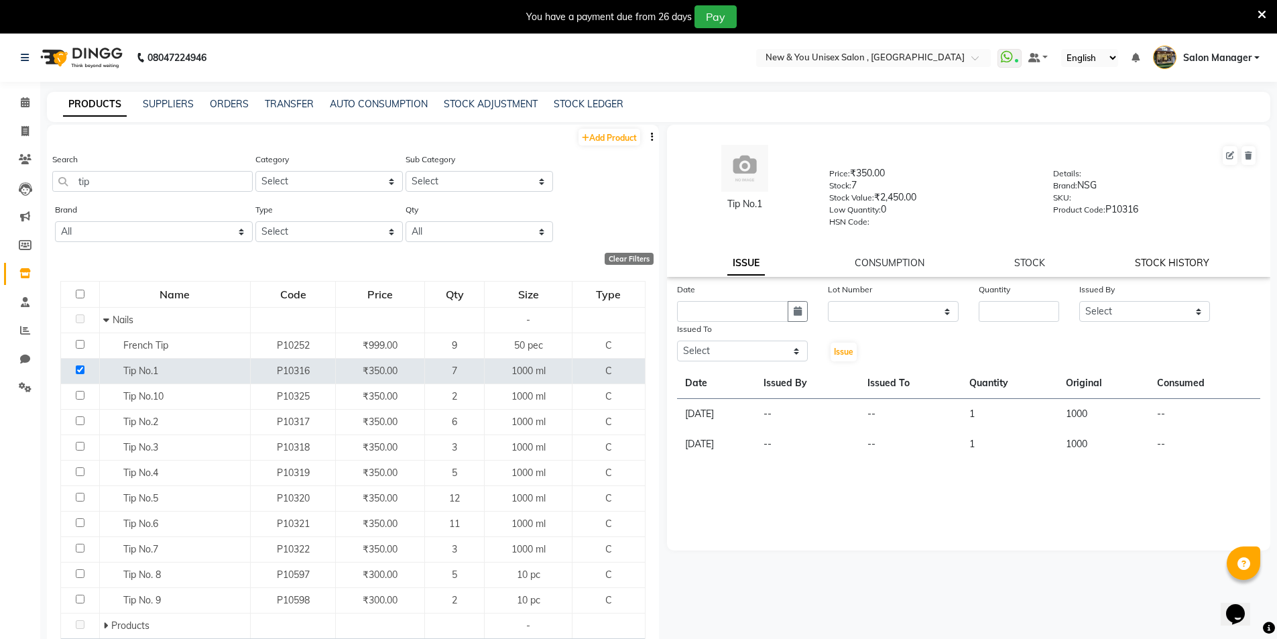
click at [1161, 267] on link "STOCK HISTORY" at bounding box center [1171, 263] width 74 height 12
select select "all"
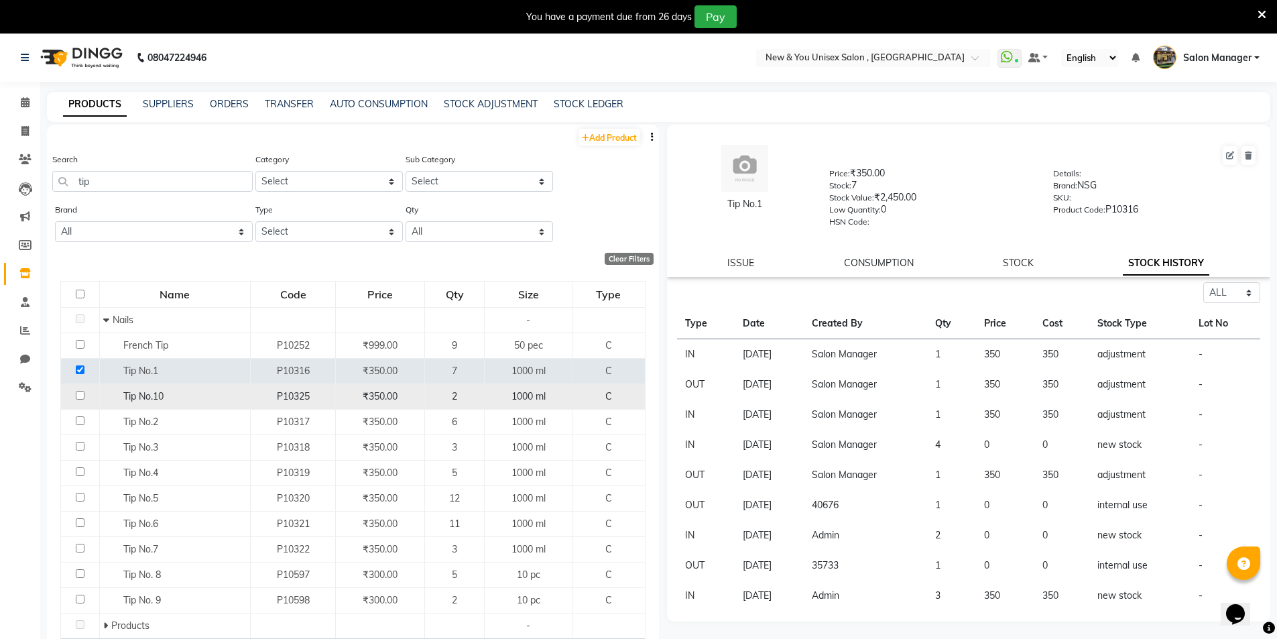
click at [80, 399] on td at bounding box center [80, 395] width 39 height 25
click at [76, 393] on input "checkbox" at bounding box center [80, 395] width 9 height 9
checkbox input "true"
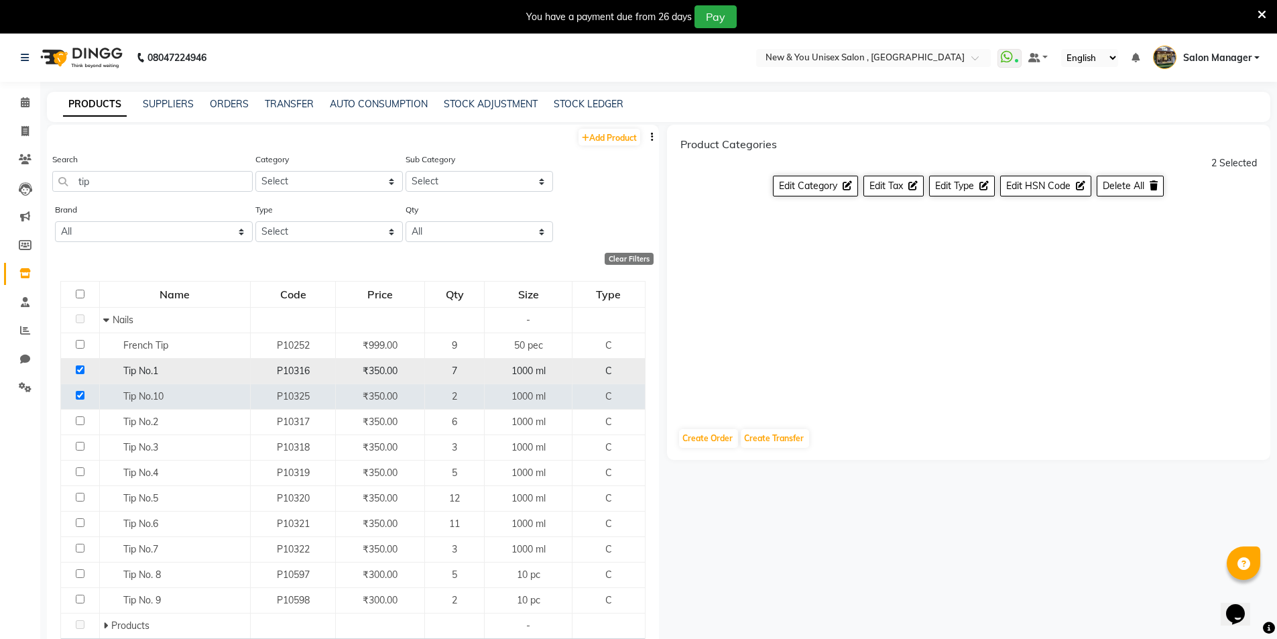
click at [78, 369] on input "checkbox" at bounding box center [80, 369] width 9 height 9
checkbox input "false"
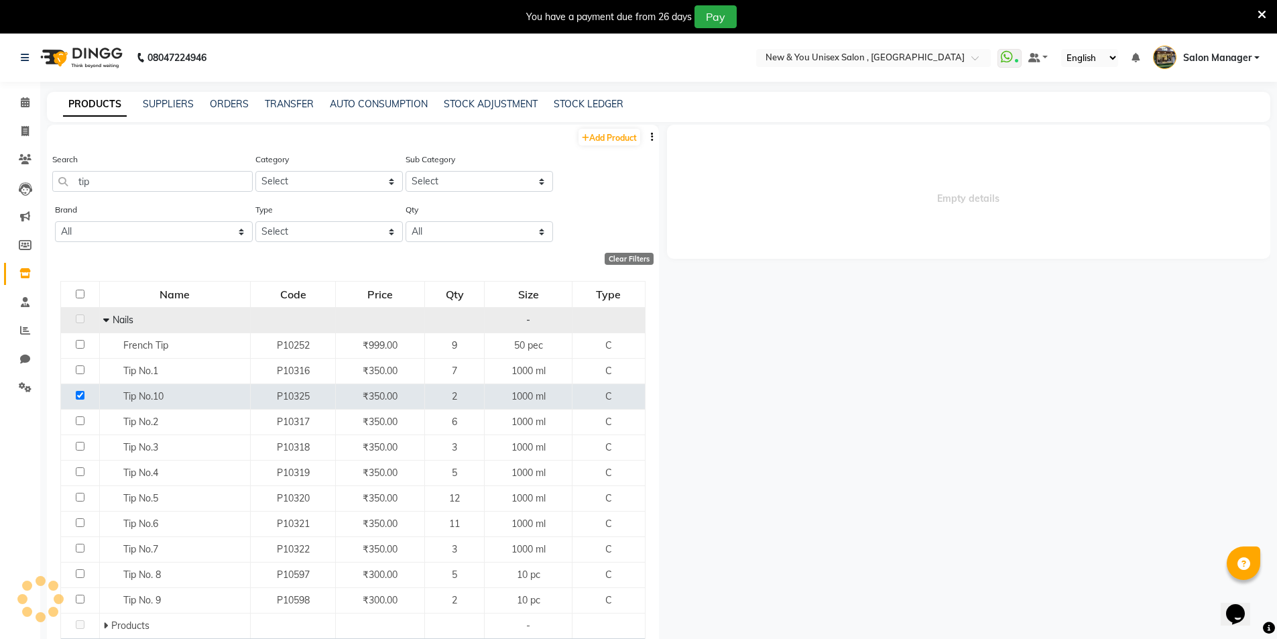
select select
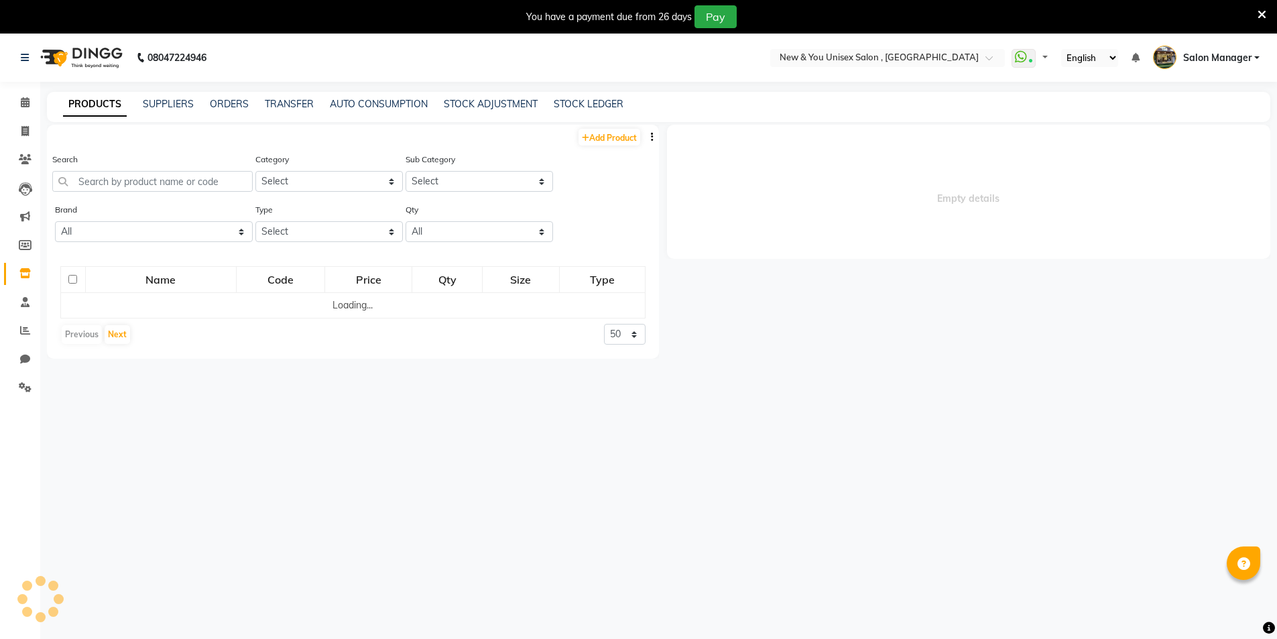
select select
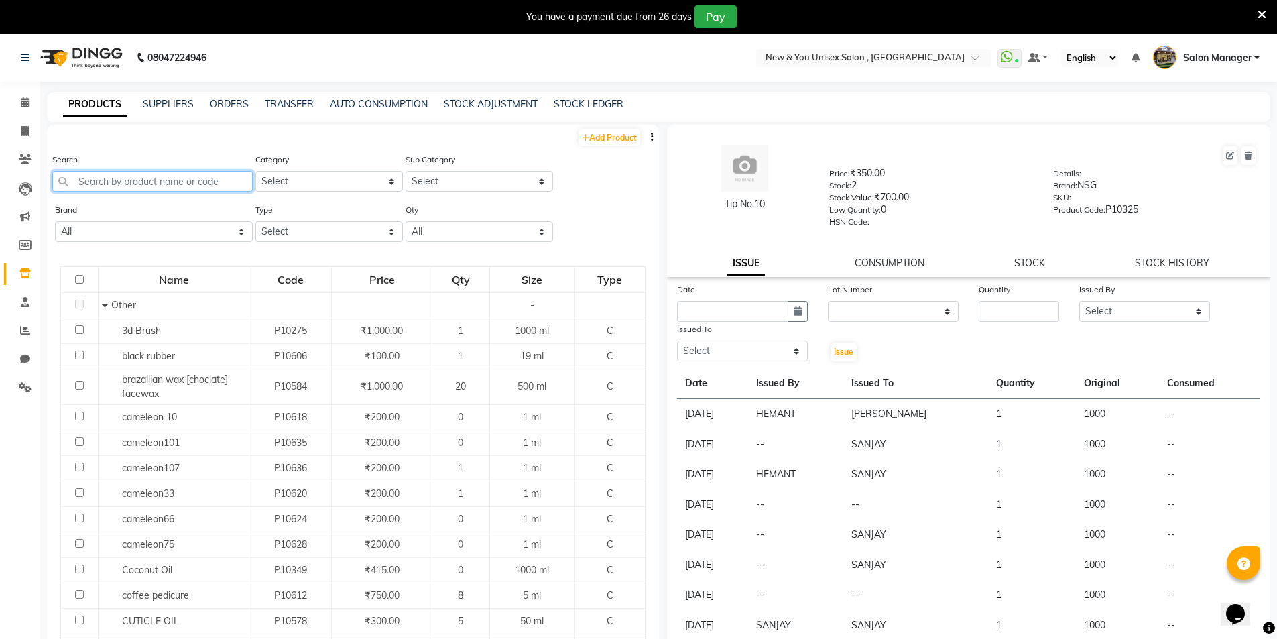
click at [163, 184] on input "text" at bounding box center [152, 181] width 200 height 21
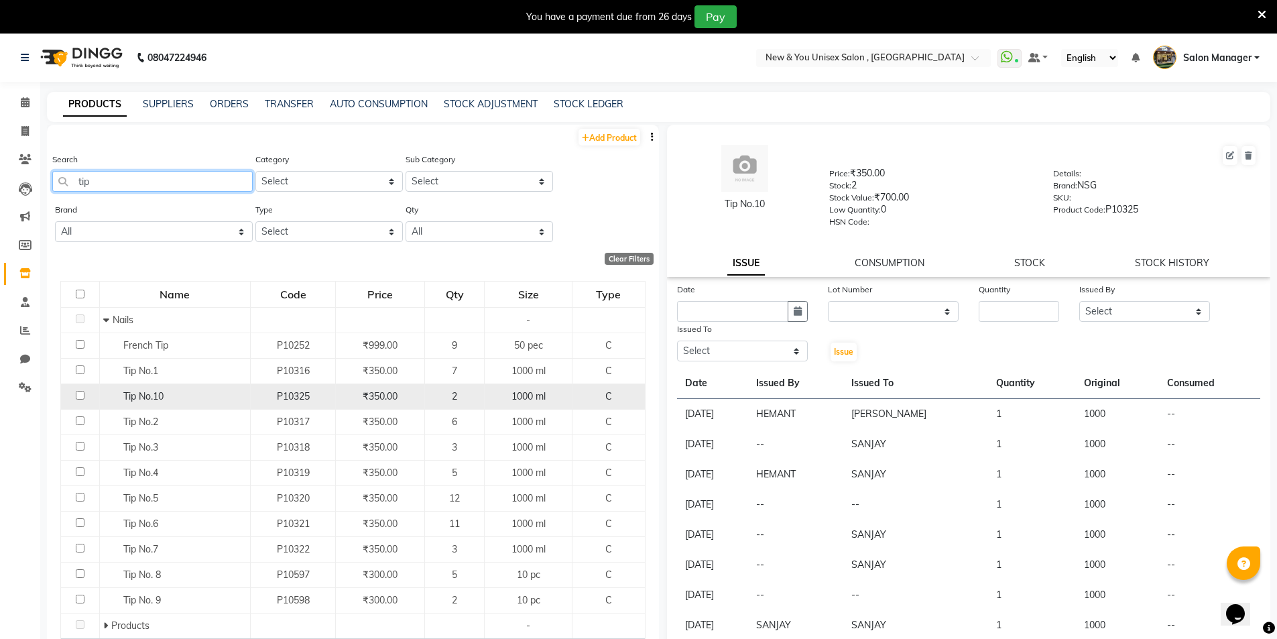
type input "tip"
click at [79, 394] on input "checkbox" at bounding box center [80, 395] width 9 height 9
checkbox input "true"
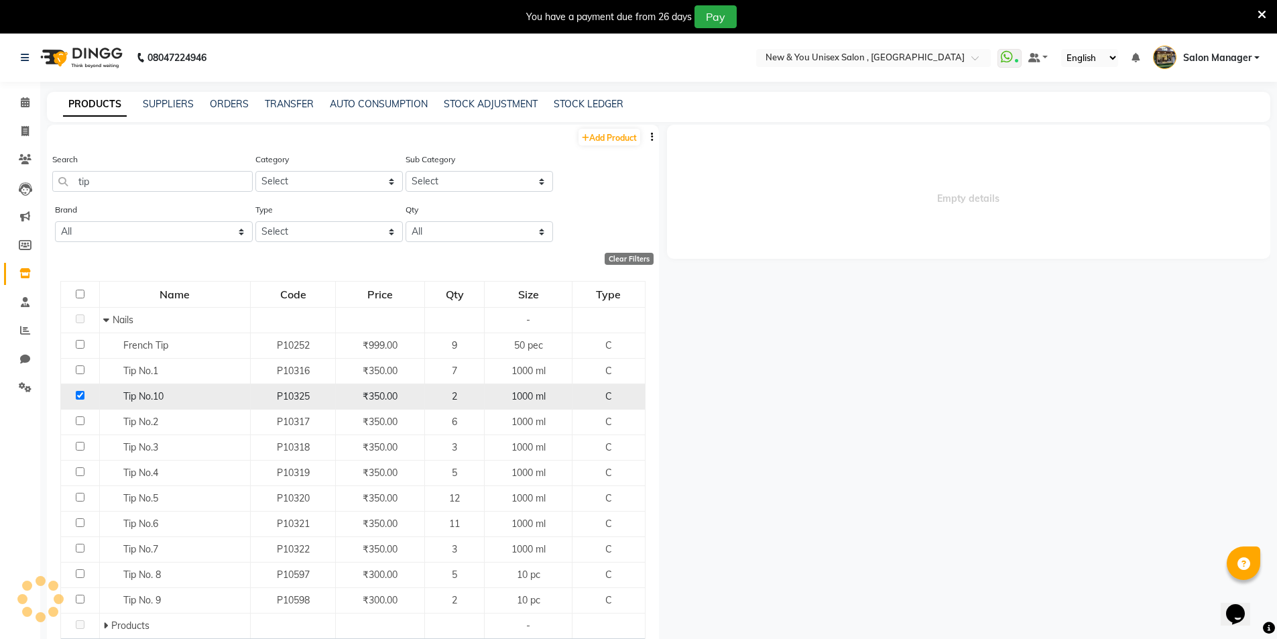
select select
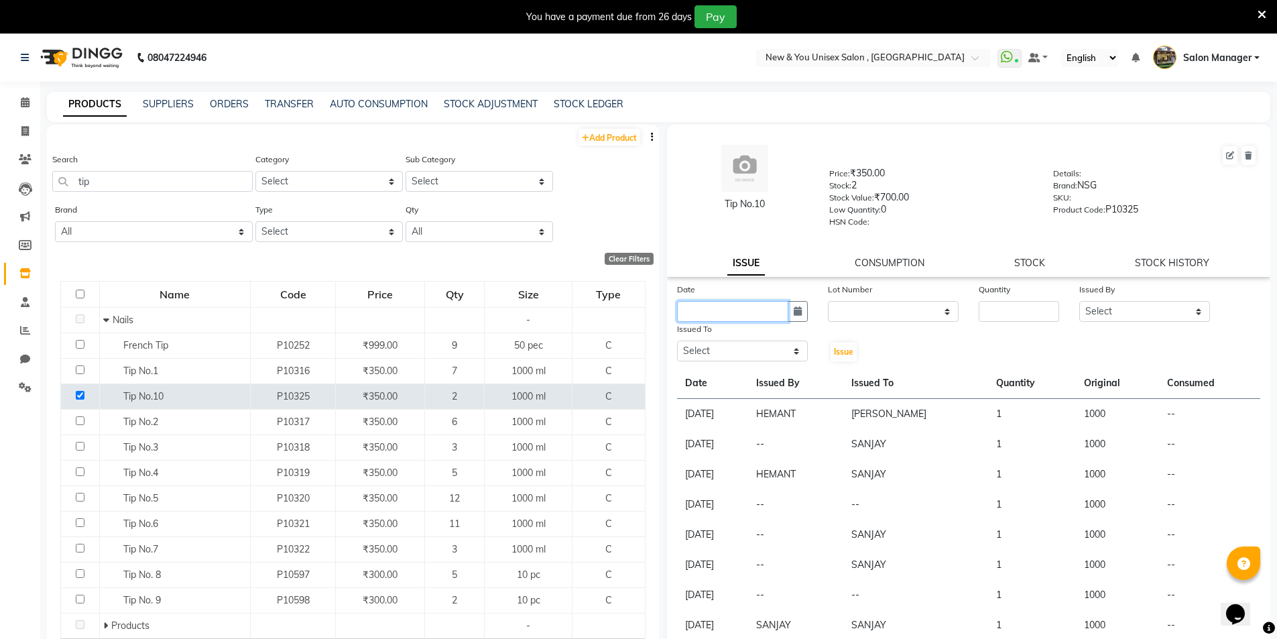
click at [717, 316] on input "text" at bounding box center [732, 311] width 111 height 21
select select "10"
select select "2025"
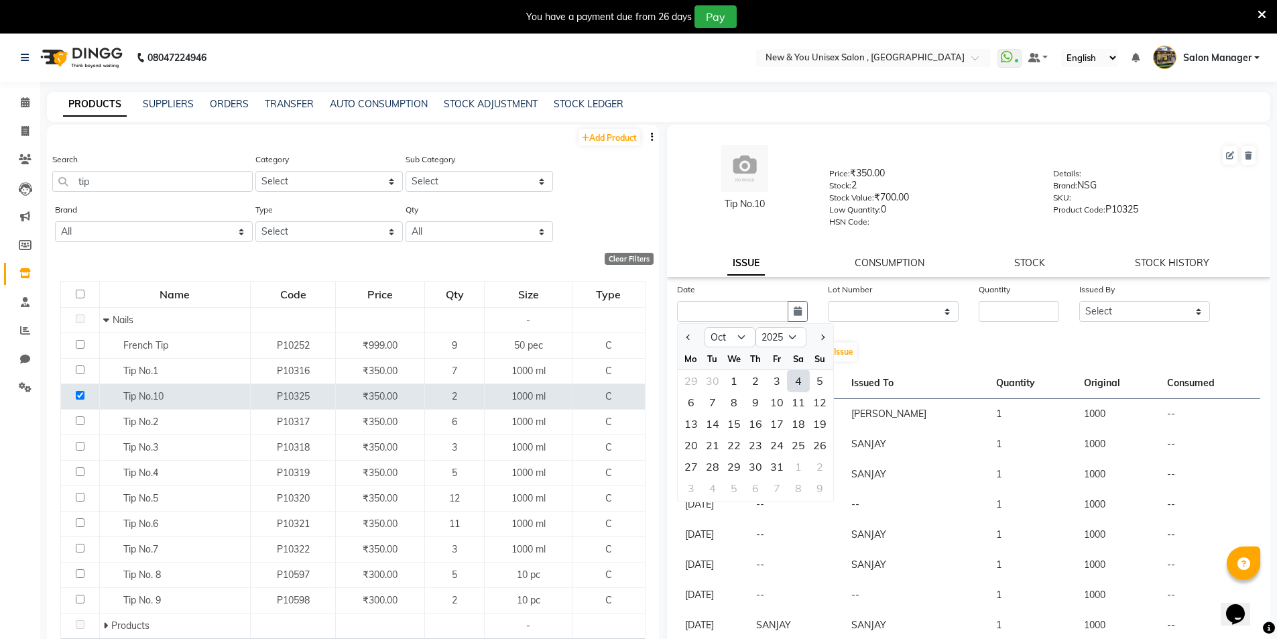
click at [805, 377] on div "4" at bounding box center [797, 380] width 21 height 21
type input "04-10-2025"
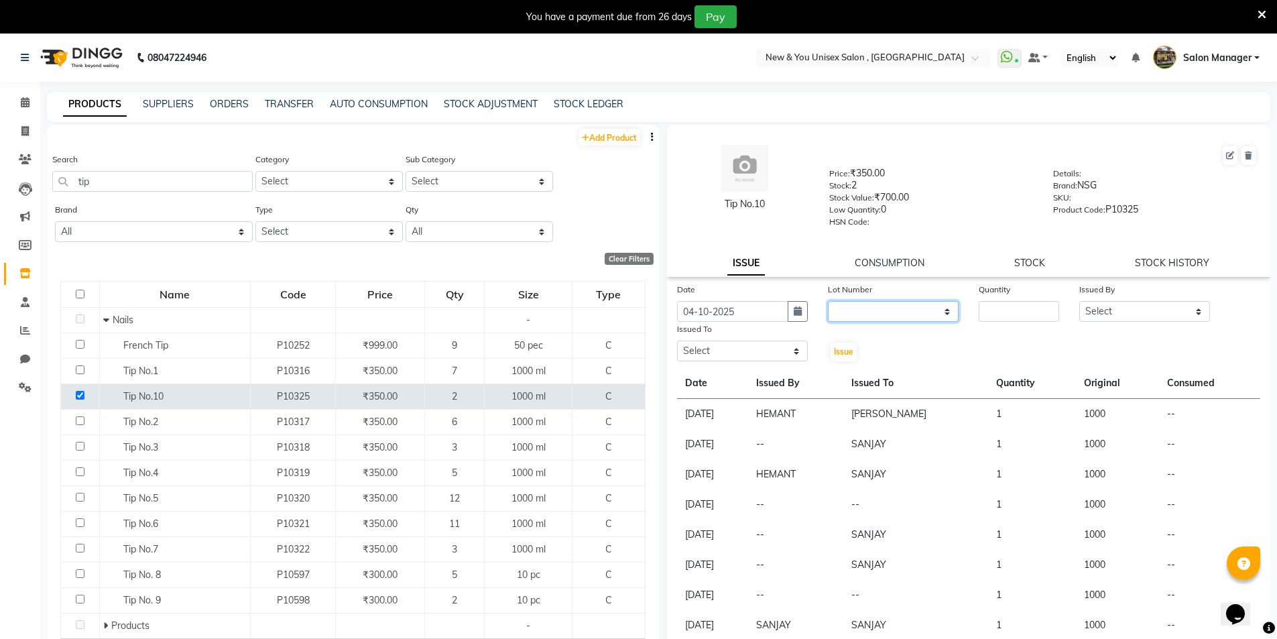
click at [871, 310] on select "None" at bounding box center [893, 311] width 131 height 21
select select "0: null"
click at [828, 301] on select "None" at bounding box center [893, 311] width 131 height 21
click at [990, 306] on input "number" at bounding box center [1018, 311] width 80 height 21
type input "1"
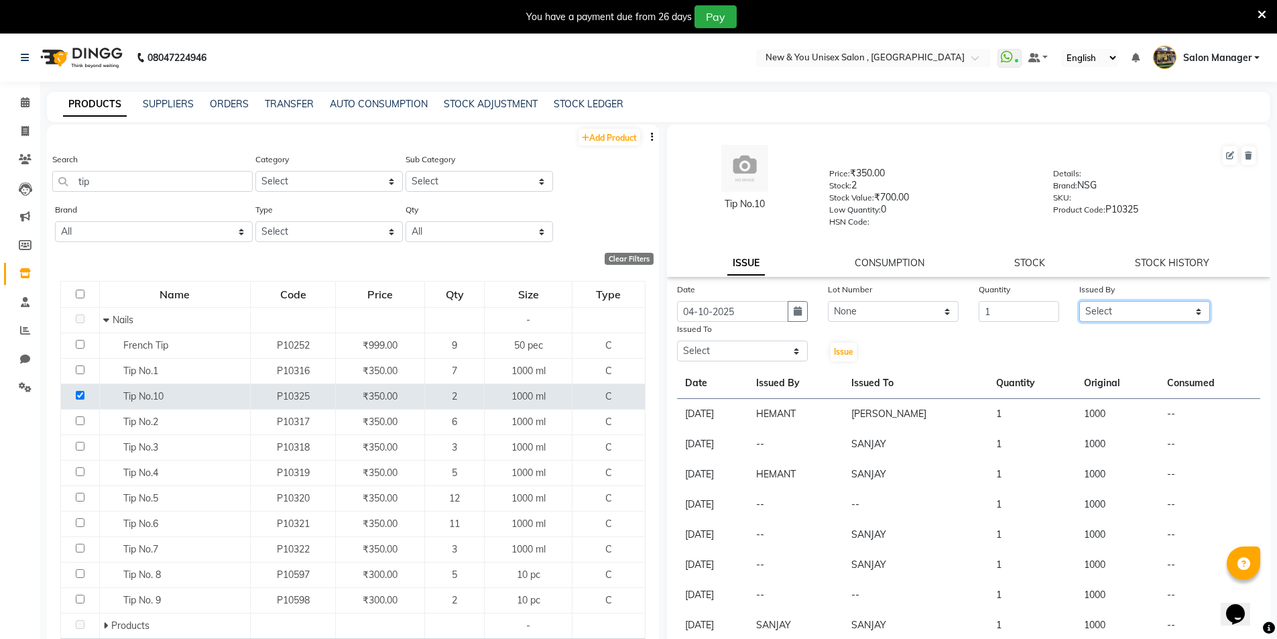
click at [1153, 311] on select "Select HEMANT Jyoti [PERSON_NAME] Salon Manager [PERSON_NAME] [PERSON_NAME] Shy…" at bounding box center [1144, 311] width 131 height 21
select select "87881"
click at [1079, 301] on select "Select HEMANT Jyoti [PERSON_NAME] Salon Manager [PERSON_NAME] [PERSON_NAME] Shy…" at bounding box center [1144, 311] width 131 height 21
click at [710, 348] on select "Select HEMANT Jyoti [PERSON_NAME] Salon Manager [PERSON_NAME] [PERSON_NAME] Shy…" at bounding box center [742, 350] width 131 height 21
click at [677, 340] on select "Select HEMANT Jyoti [PERSON_NAME] Salon Manager [PERSON_NAME] [PERSON_NAME] Shy…" at bounding box center [742, 350] width 131 height 21
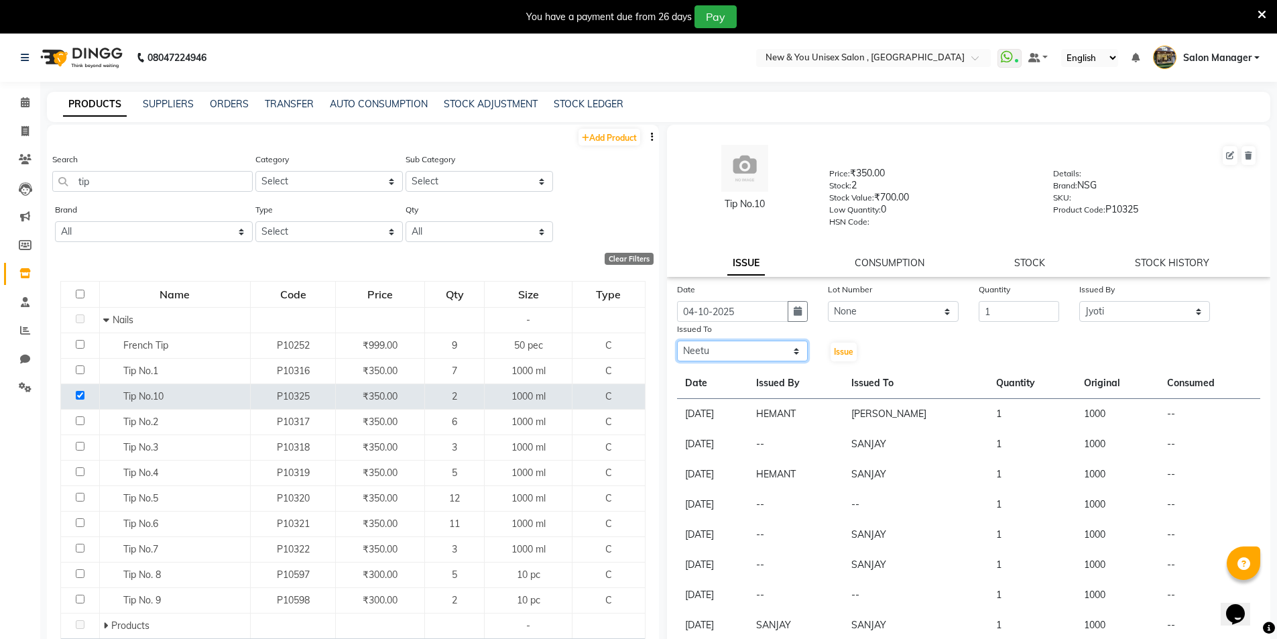
click at [762, 350] on select "Select HEMANT Jyoti [PERSON_NAME] Salon Manager [PERSON_NAME] [PERSON_NAME] Shy…" at bounding box center [742, 350] width 131 height 21
select select "70140"
click at [677, 340] on select "Select HEMANT Jyoti [PERSON_NAME] Salon Manager [PERSON_NAME] [PERSON_NAME] Shy…" at bounding box center [742, 350] width 131 height 21
click at [836, 352] on span "Issue" at bounding box center [843, 351] width 19 height 10
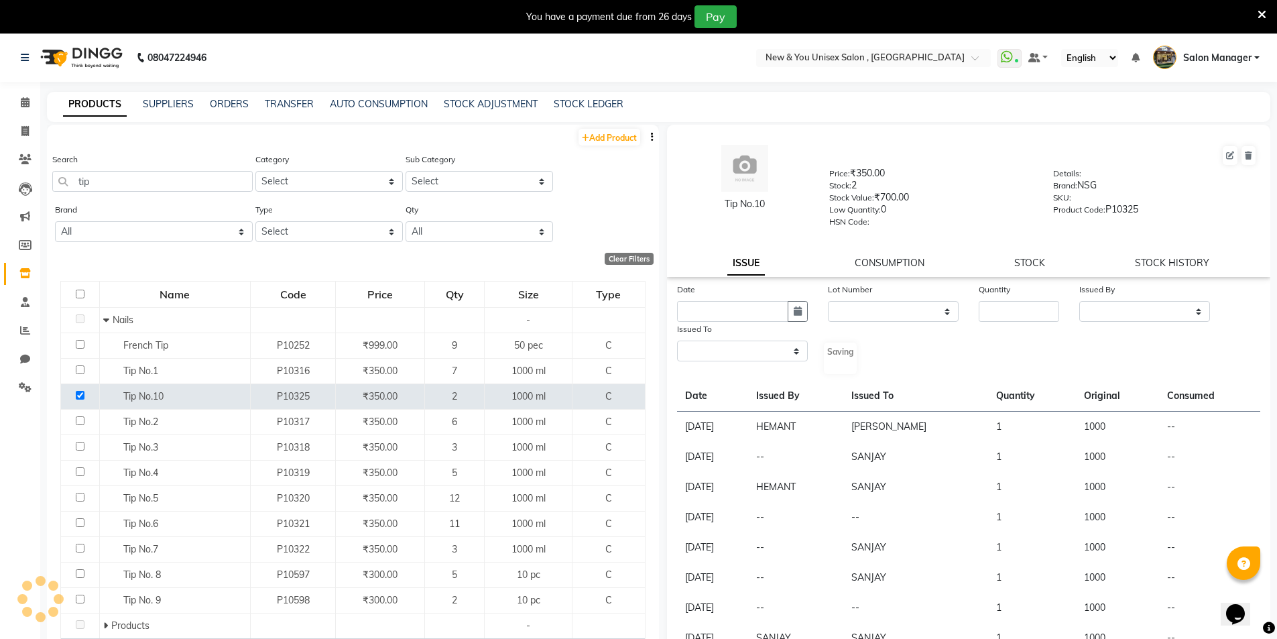
select select
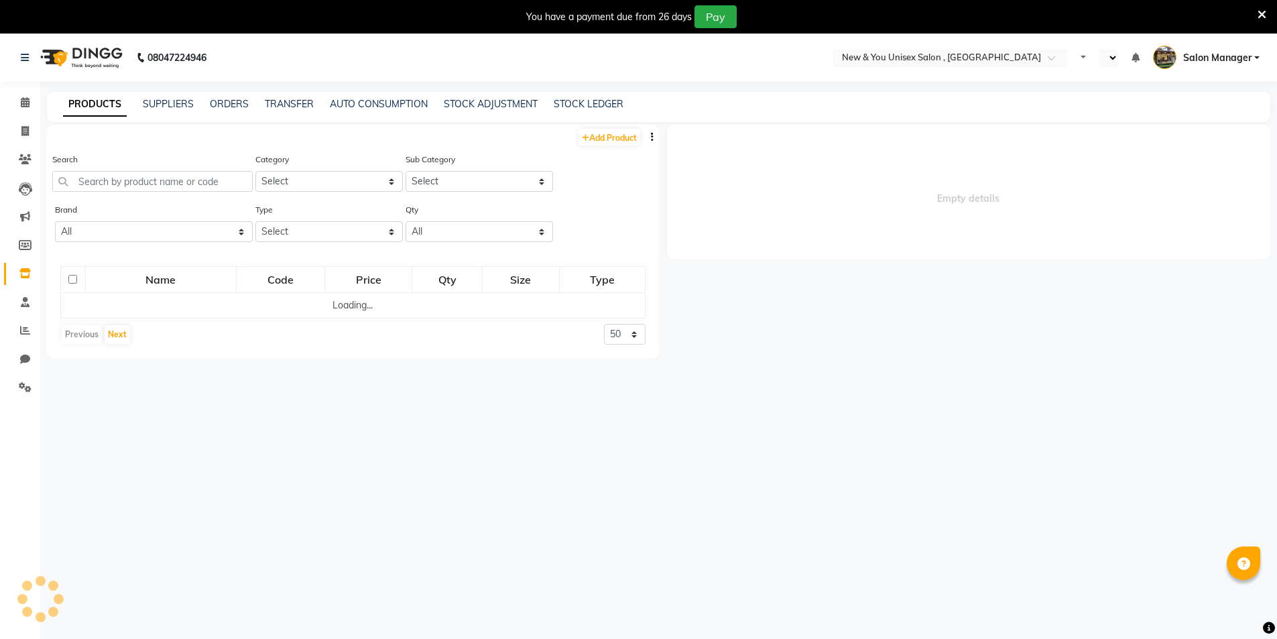
select select
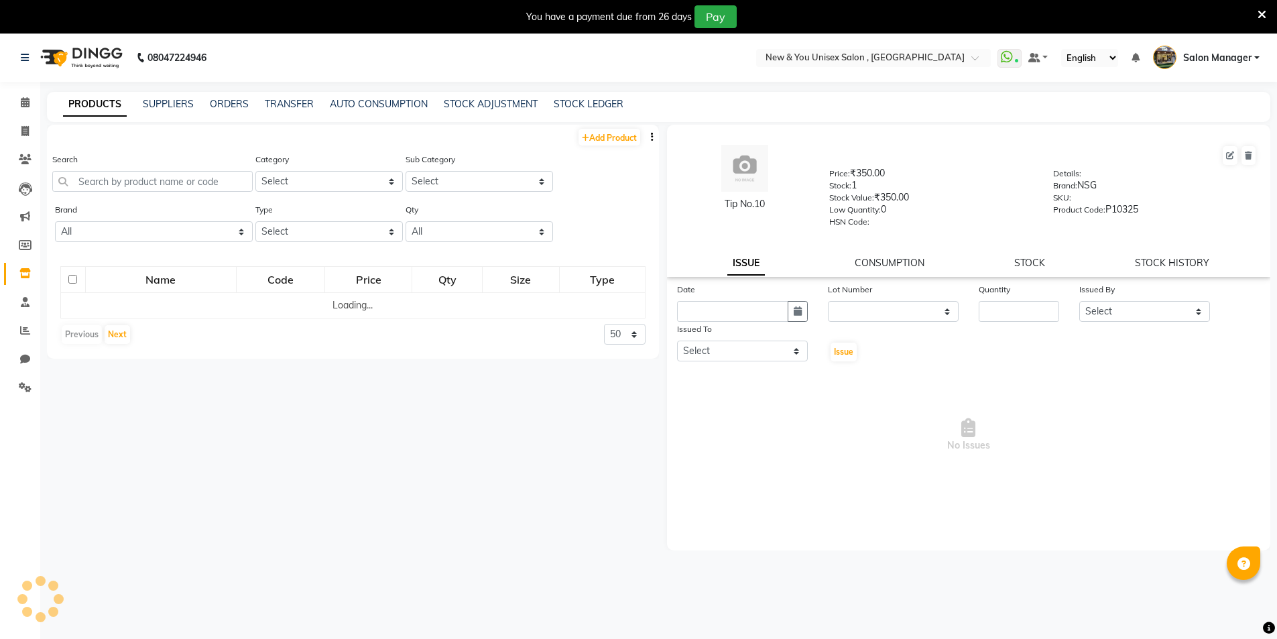
select select "en"
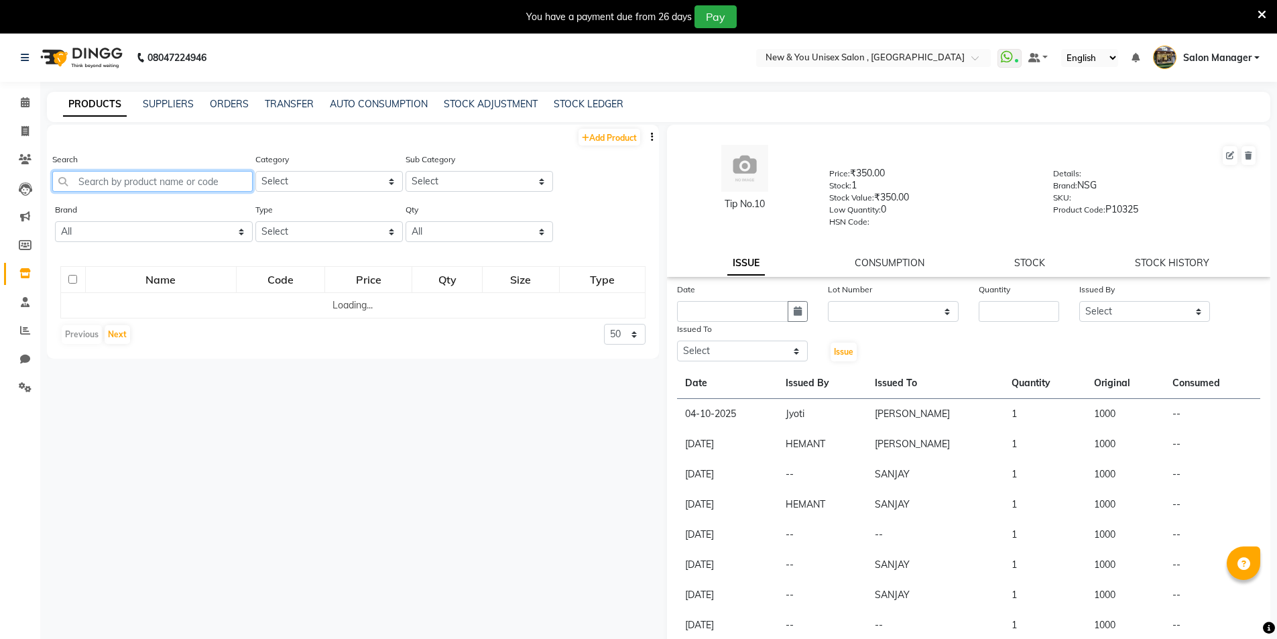
click at [107, 182] on input "text" at bounding box center [152, 181] width 200 height 21
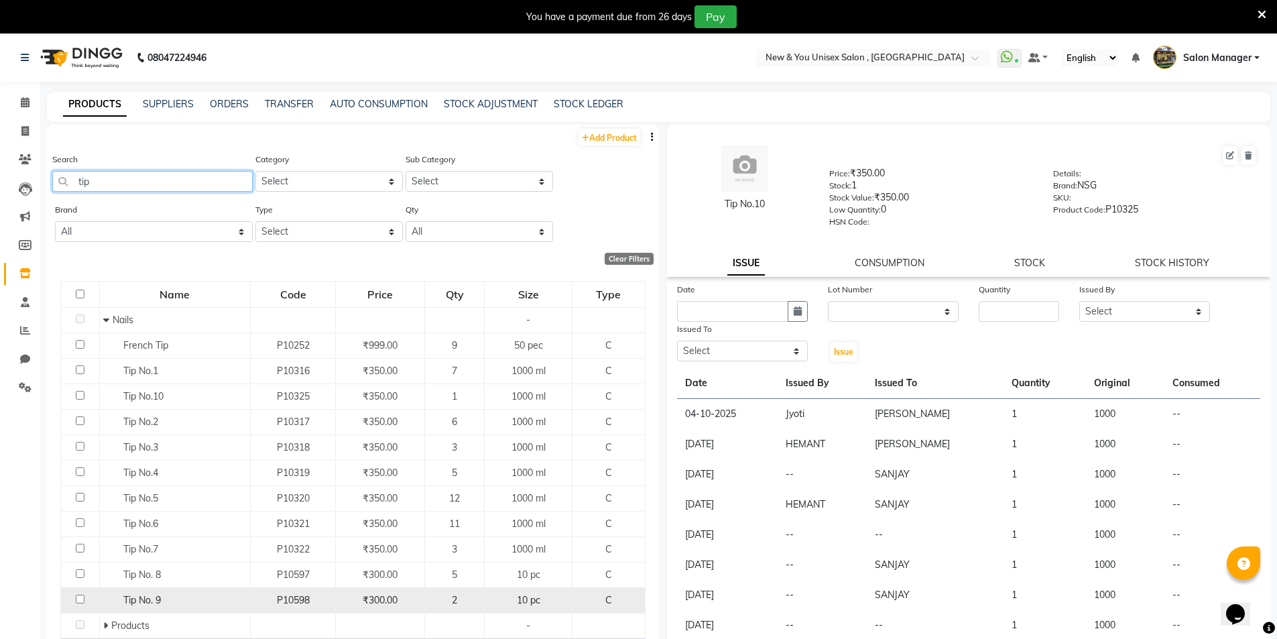
type input "tip"
click at [76, 600] on input "checkbox" at bounding box center [80, 598] width 9 height 9
checkbox input "true"
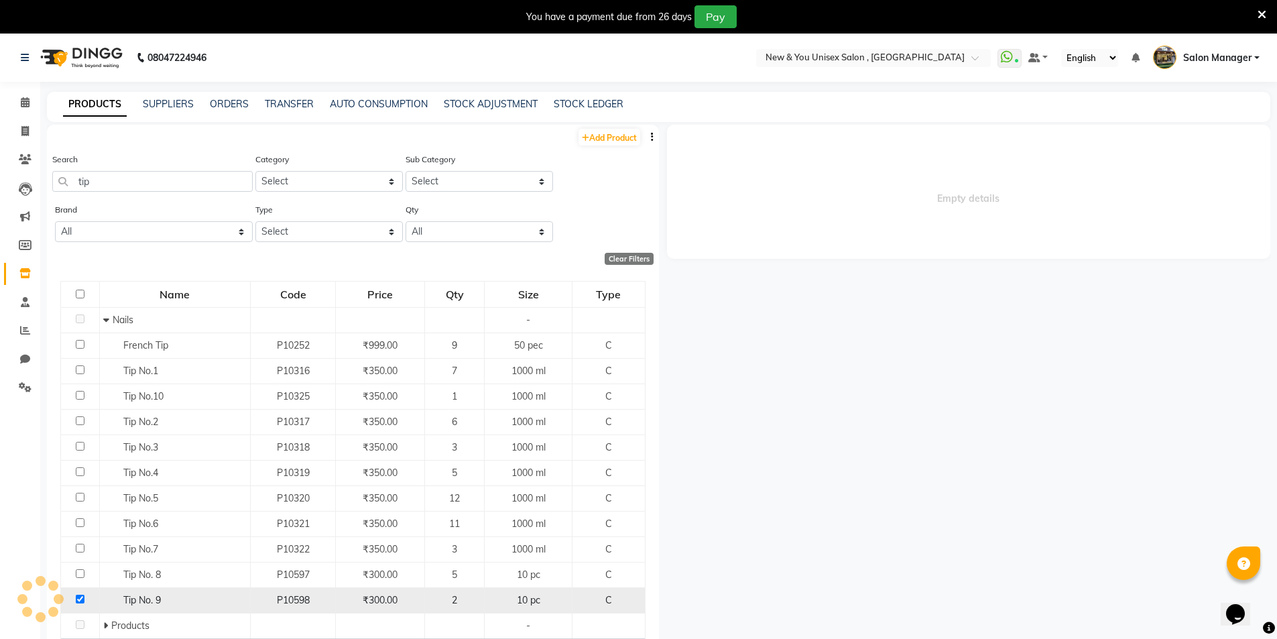
select select
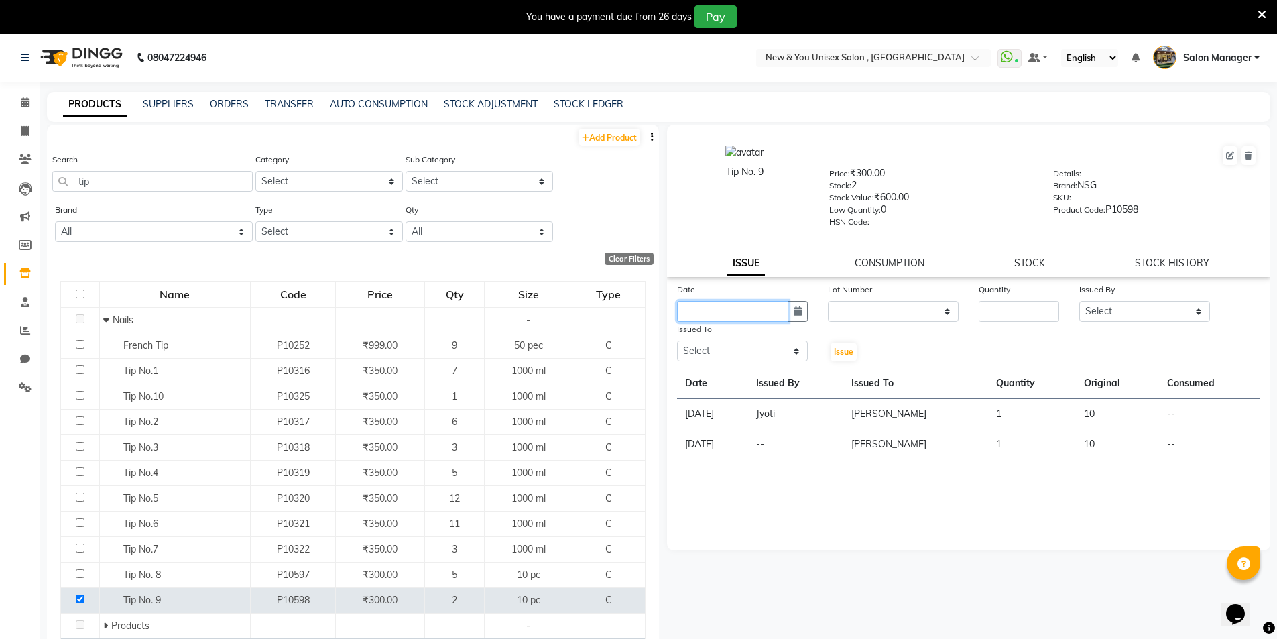
click at [729, 314] on input "text" at bounding box center [732, 311] width 111 height 21
select select "10"
select select "2025"
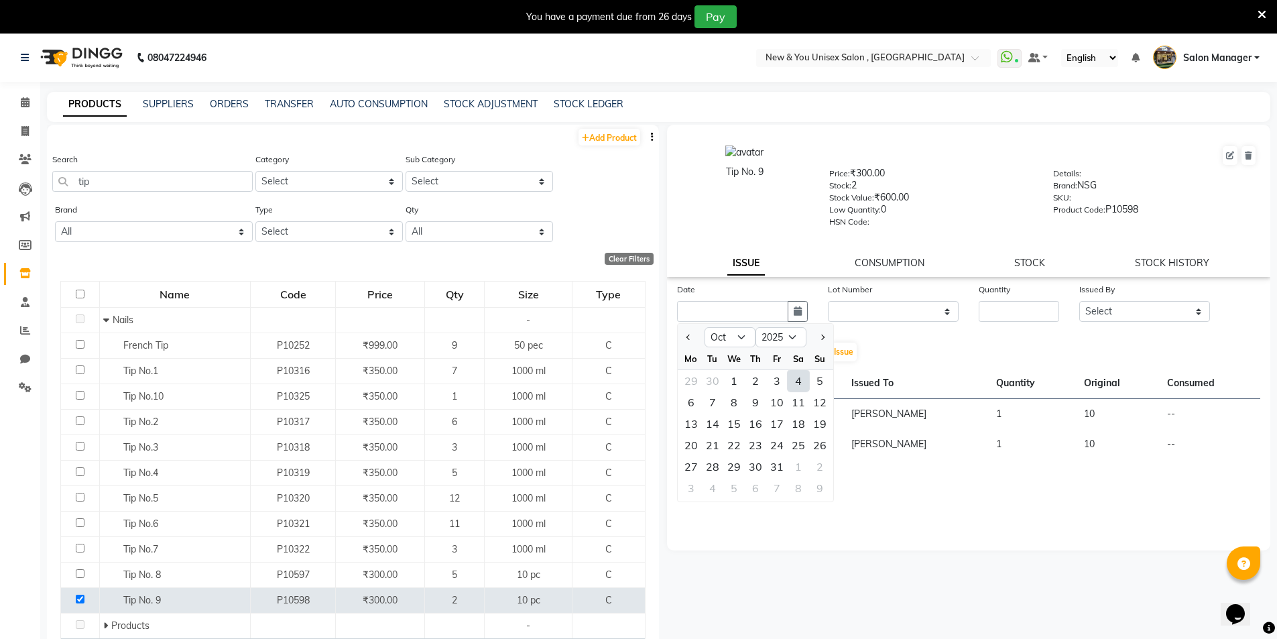
click at [796, 387] on div "4" at bounding box center [797, 380] width 21 height 21
type input "04-10-2025"
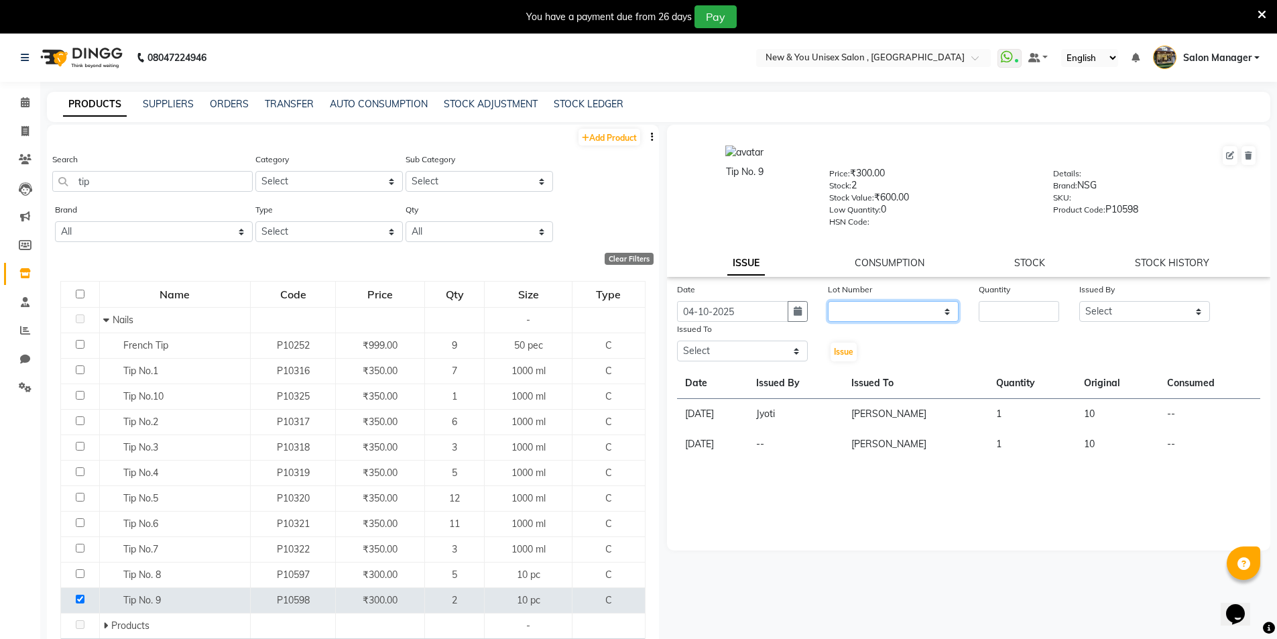
click at [881, 310] on select "None" at bounding box center [893, 311] width 131 height 21
select select "0: null"
click at [828, 301] on select "None" at bounding box center [893, 311] width 131 height 21
click at [981, 301] on input "number" at bounding box center [1018, 311] width 80 height 21
type input "1"
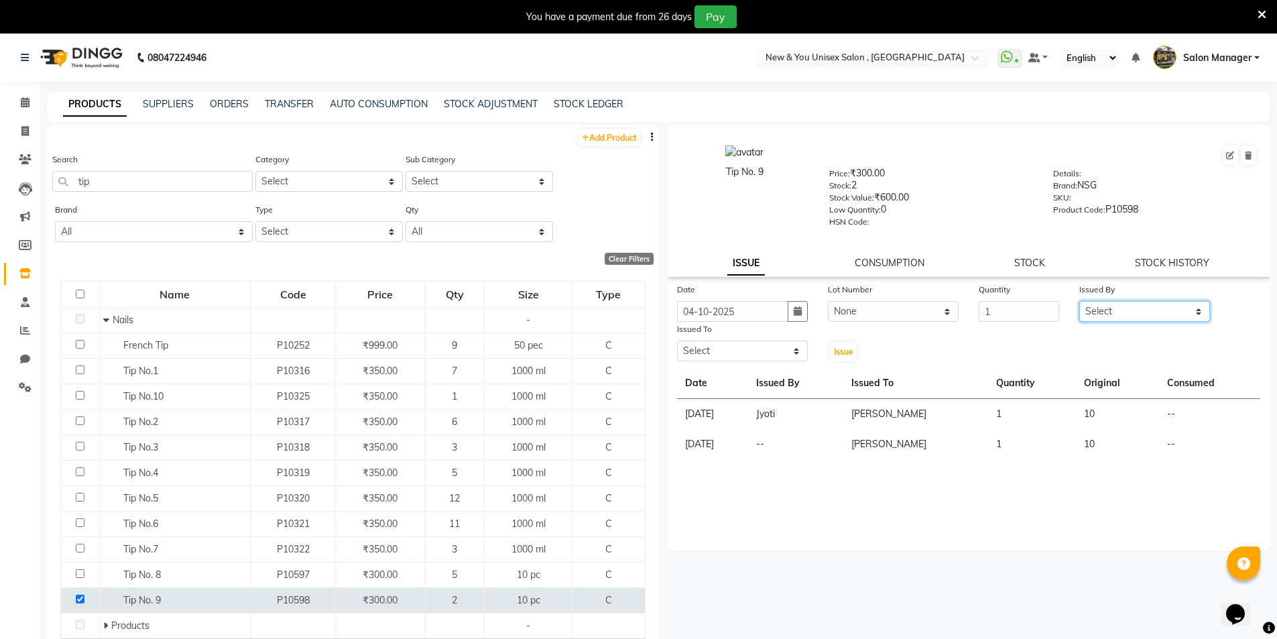
click at [1114, 303] on select "Select HEMANT Jyoti [PERSON_NAME] Salon Manager [PERSON_NAME] [PERSON_NAME] Shy…" at bounding box center [1144, 311] width 131 height 21
select select "87881"
click at [1079, 301] on select "Select HEMANT Jyoti [PERSON_NAME] Salon Manager [PERSON_NAME] [PERSON_NAME] Shy…" at bounding box center [1144, 311] width 131 height 21
click at [738, 352] on select "Select HEMANT Jyoti [PERSON_NAME] Salon Manager [PERSON_NAME] [PERSON_NAME] Shy…" at bounding box center [742, 350] width 131 height 21
select select "70140"
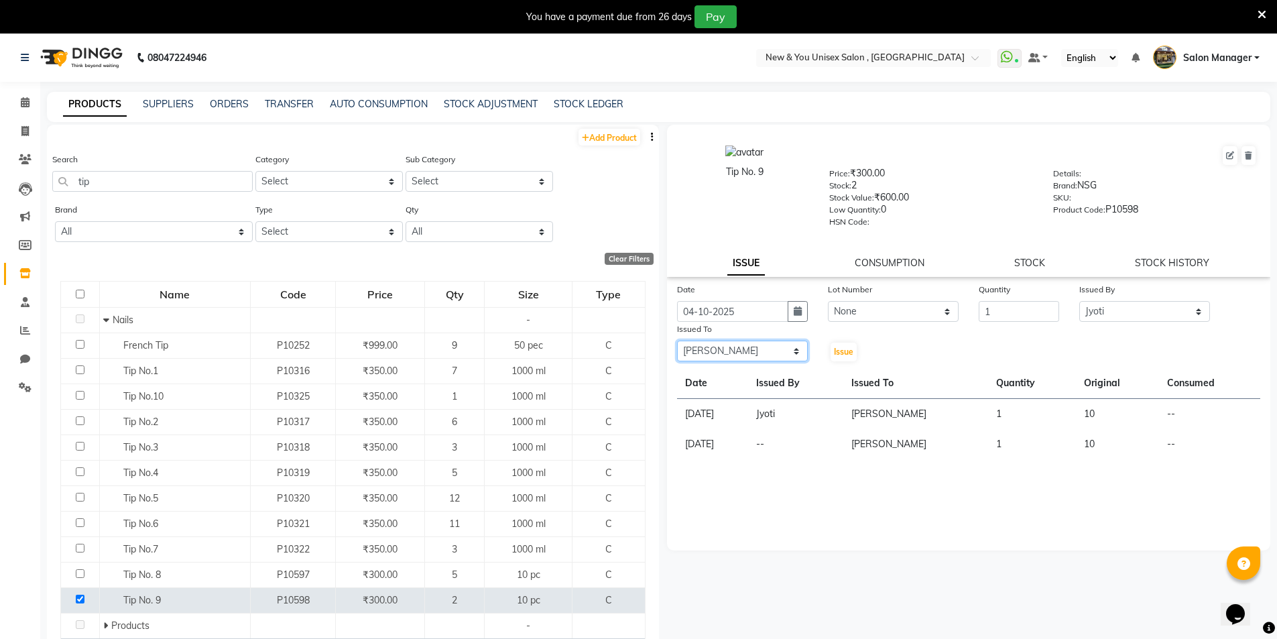
click at [677, 340] on select "Select HEMANT Jyoti [PERSON_NAME] Salon Manager [PERSON_NAME] [PERSON_NAME] Shy…" at bounding box center [742, 350] width 131 height 21
click at [849, 350] on span "Issue" at bounding box center [843, 351] width 19 height 10
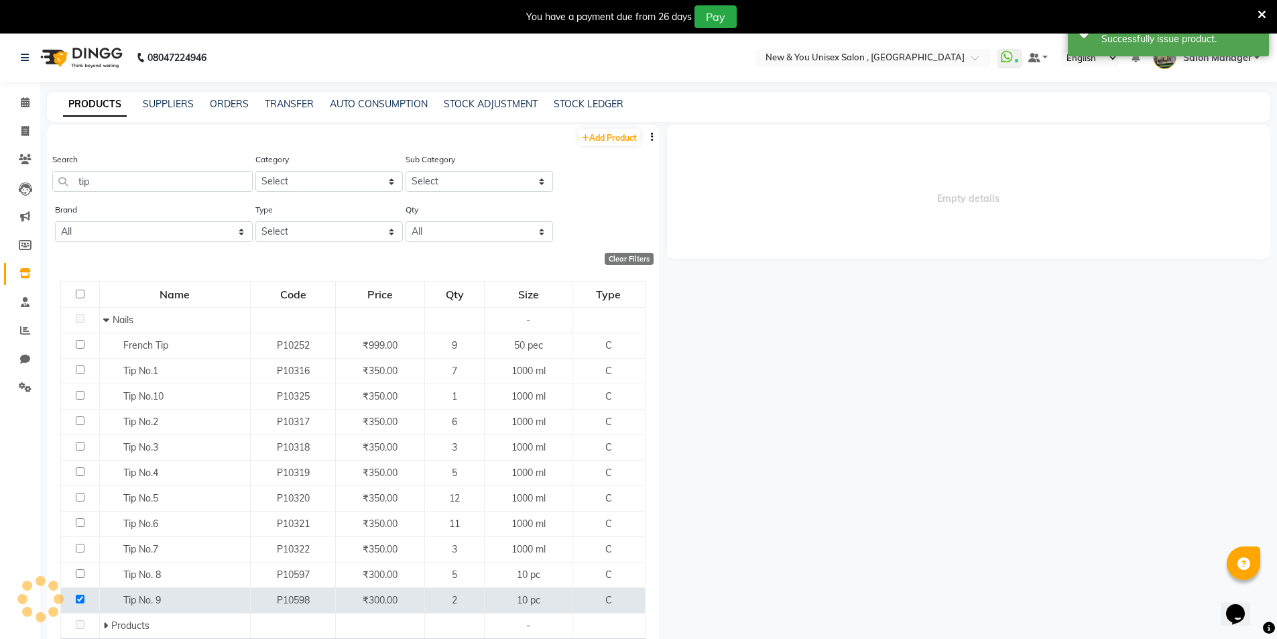
select select
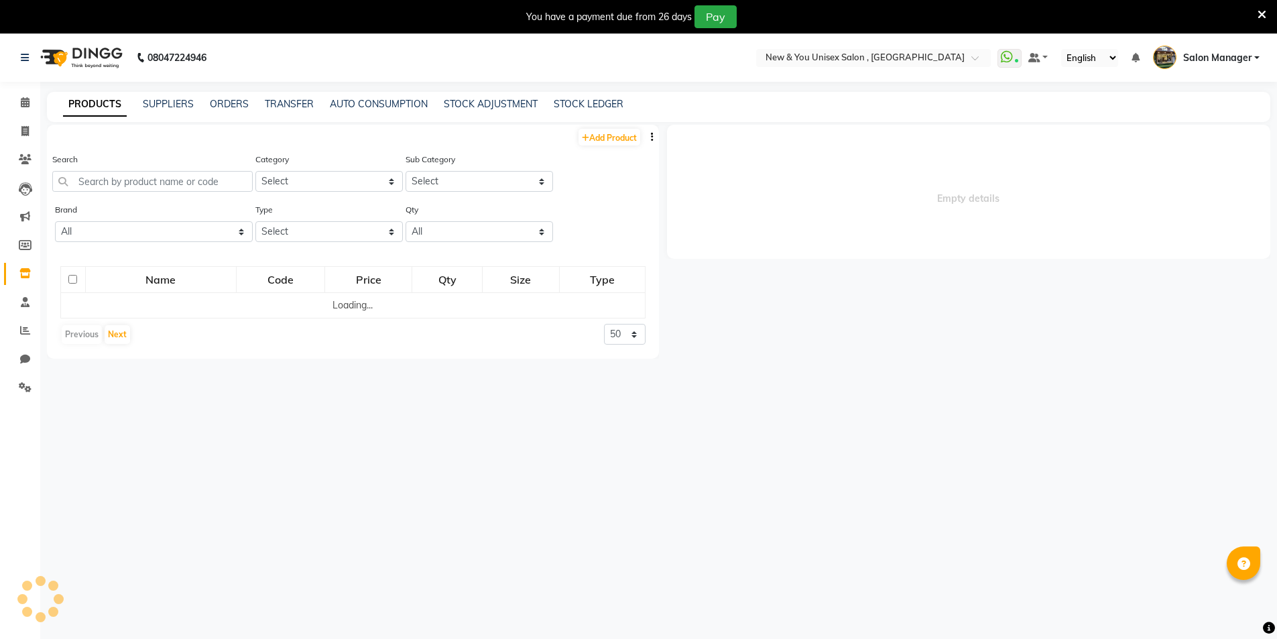
select select
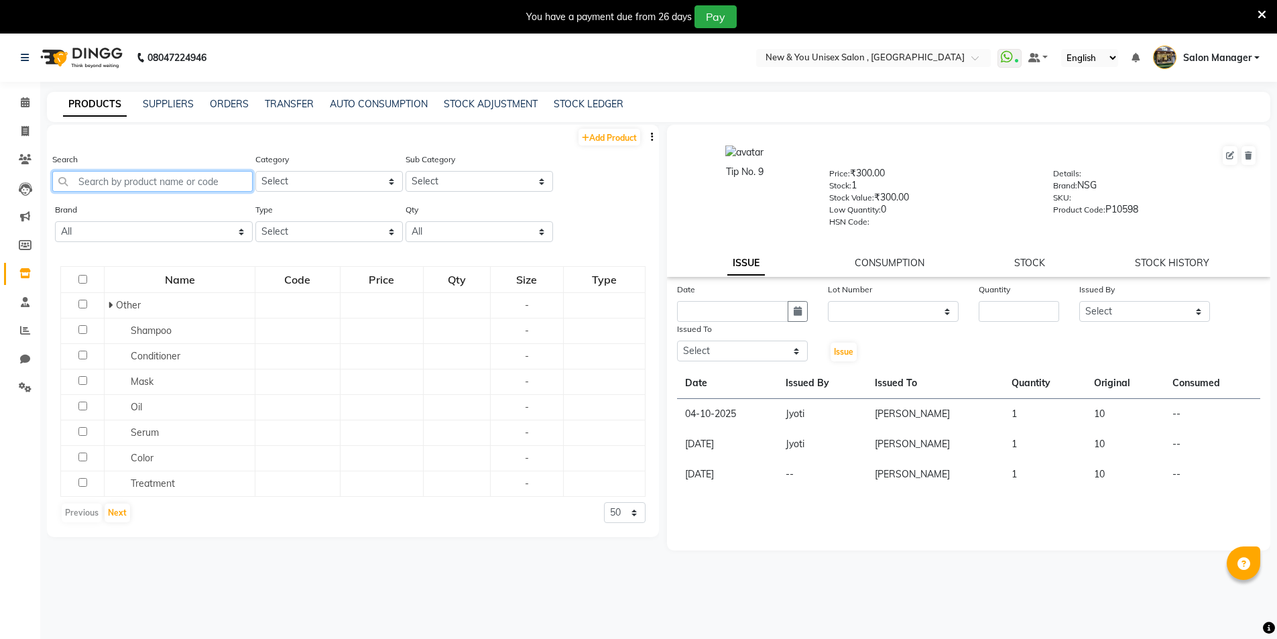
click at [147, 179] on input "text" at bounding box center [152, 181] width 200 height 21
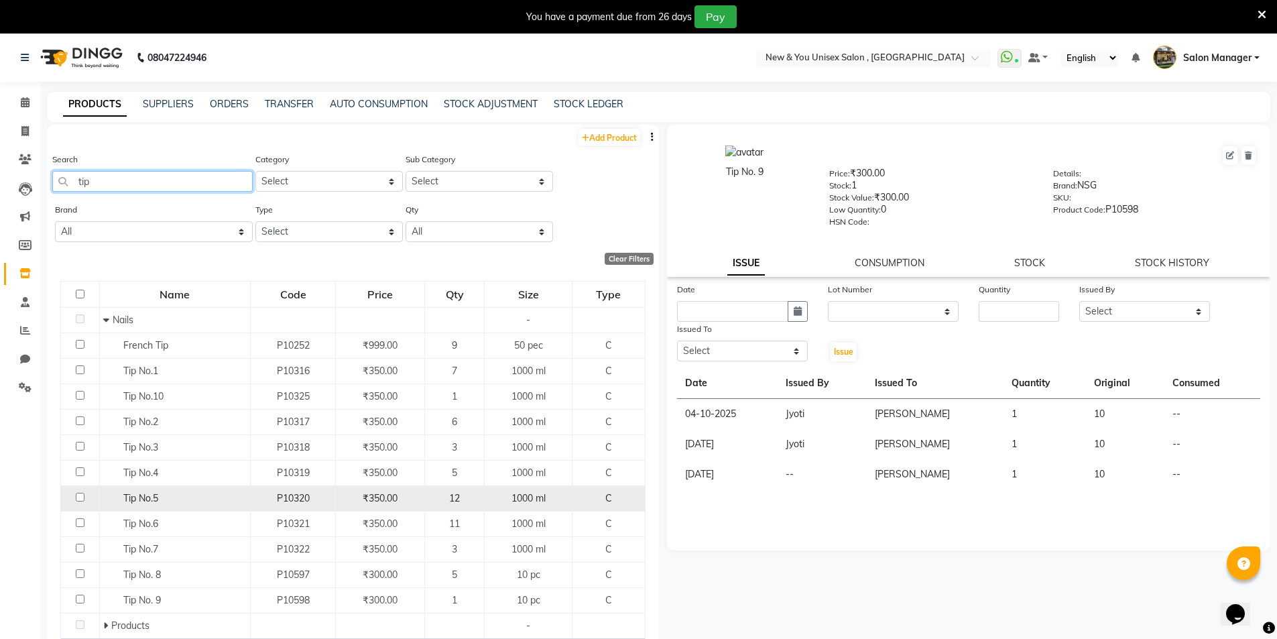
type input "tip"
click at [157, 497] on span "Tip No.5" at bounding box center [140, 498] width 35 height 12
select select
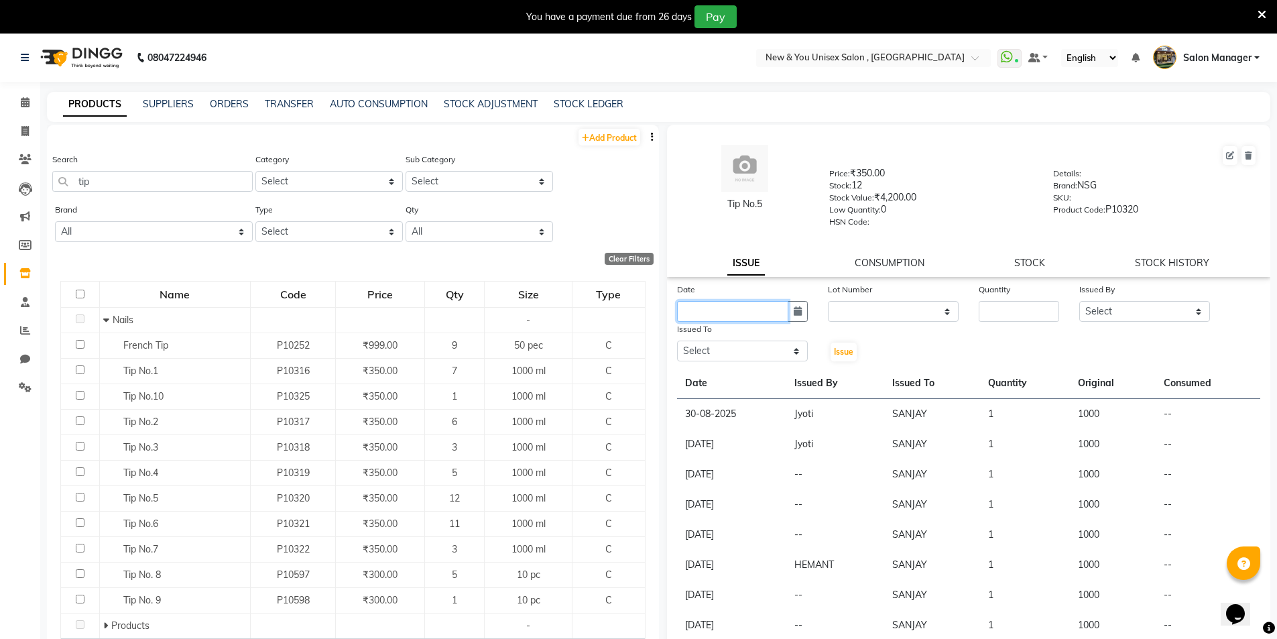
click at [687, 310] on input "text" at bounding box center [732, 311] width 111 height 21
select select "10"
select select "2025"
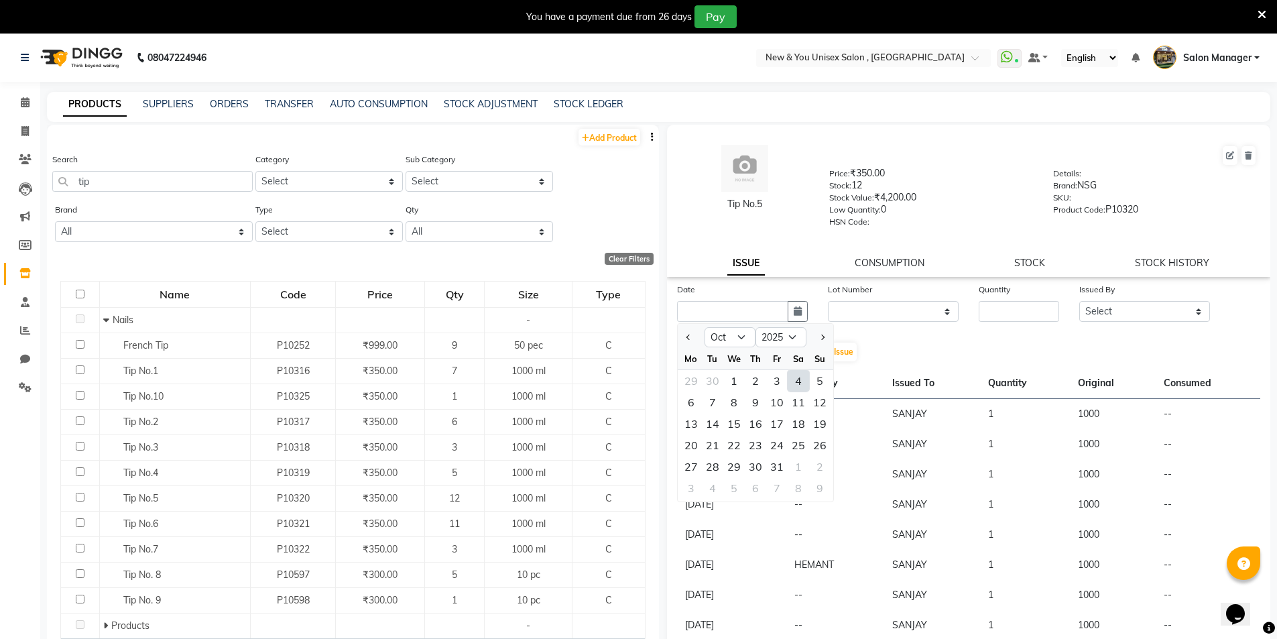
click at [799, 389] on div "4" at bounding box center [797, 380] width 21 height 21
type input "04-10-2025"
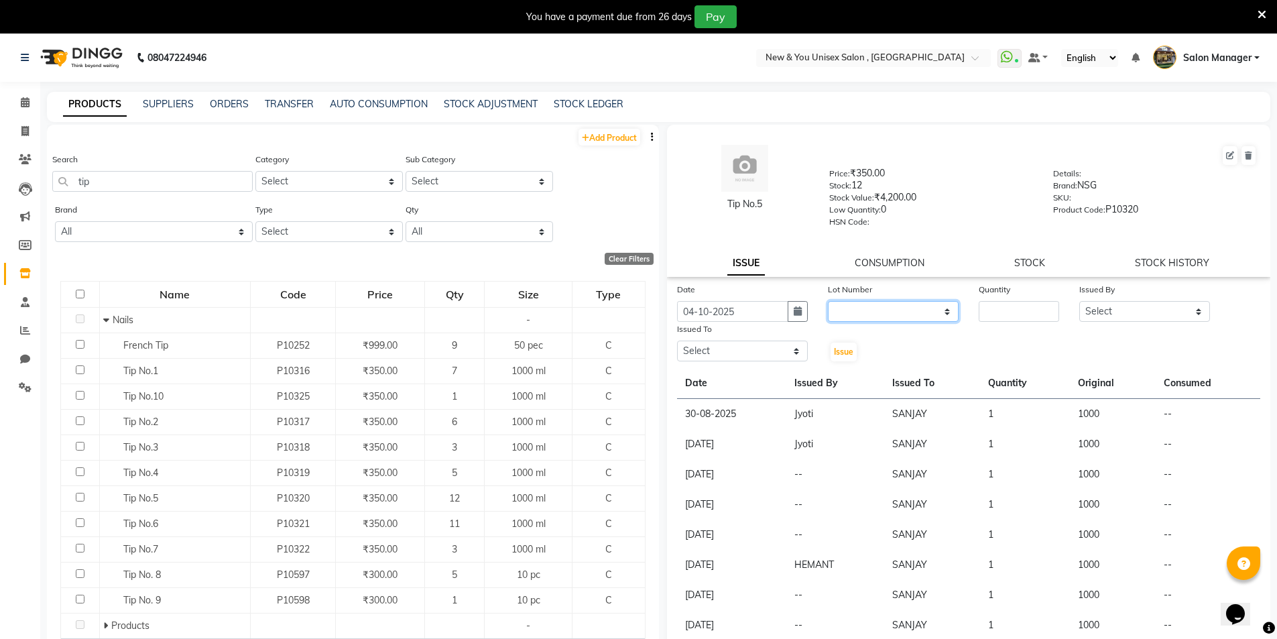
click at [876, 314] on select "None" at bounding box center [893, 311] width 131 height 21
drag, startPoint x: 876, startPoint y: 314, endPoint x: 866, endPoint y: 330, distance: 19.0
click at [876, 316] on select "None" at bounding box center [893, 311] width 131 height 21
click at [871, 314] on select "None" at bounding box center [893, 311] width 131 height 21
select select "0: null"
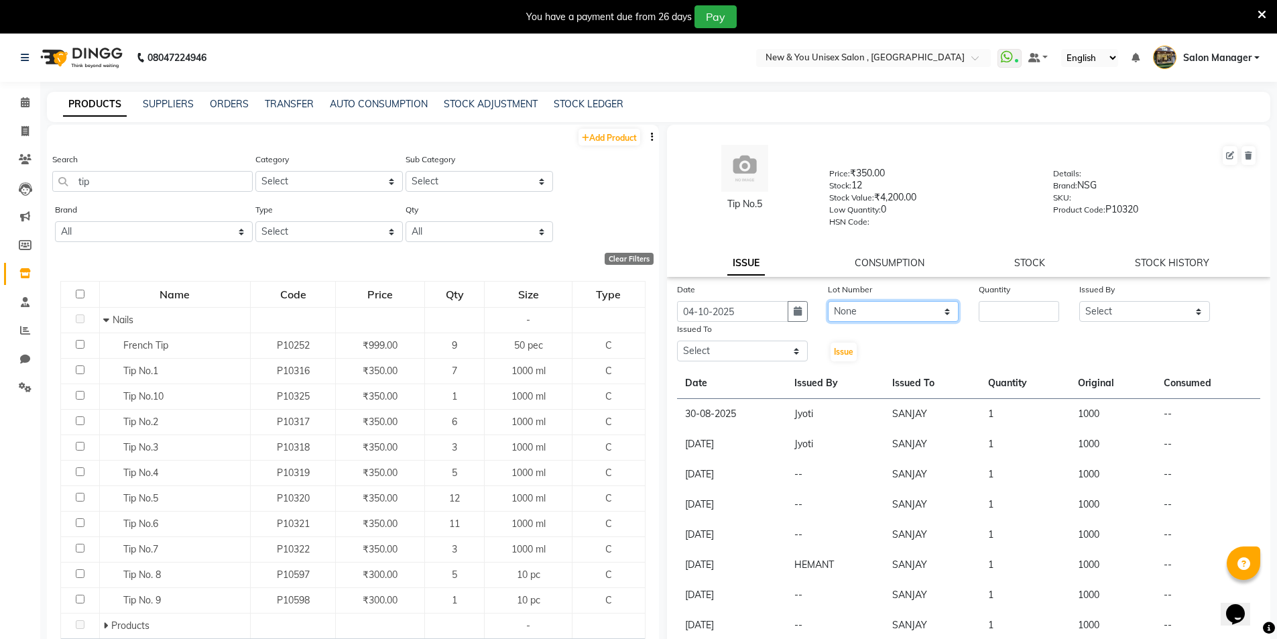
click at [828, 301] on select "None" at bounding box center [893, 311] width 131 height 21
click at [984, 303] on input "number" at bounding box center [1018, 311] width 80 height 21
type input "1"
click at [1138, 308] on select "Select HEMANT Jyoti [PERSON_NAME] Salon Manager [PERSON_NAME] [PERSON_NAME] Shy…" at bounding box center [1144, 311] width 131 height 21
select select "87881"
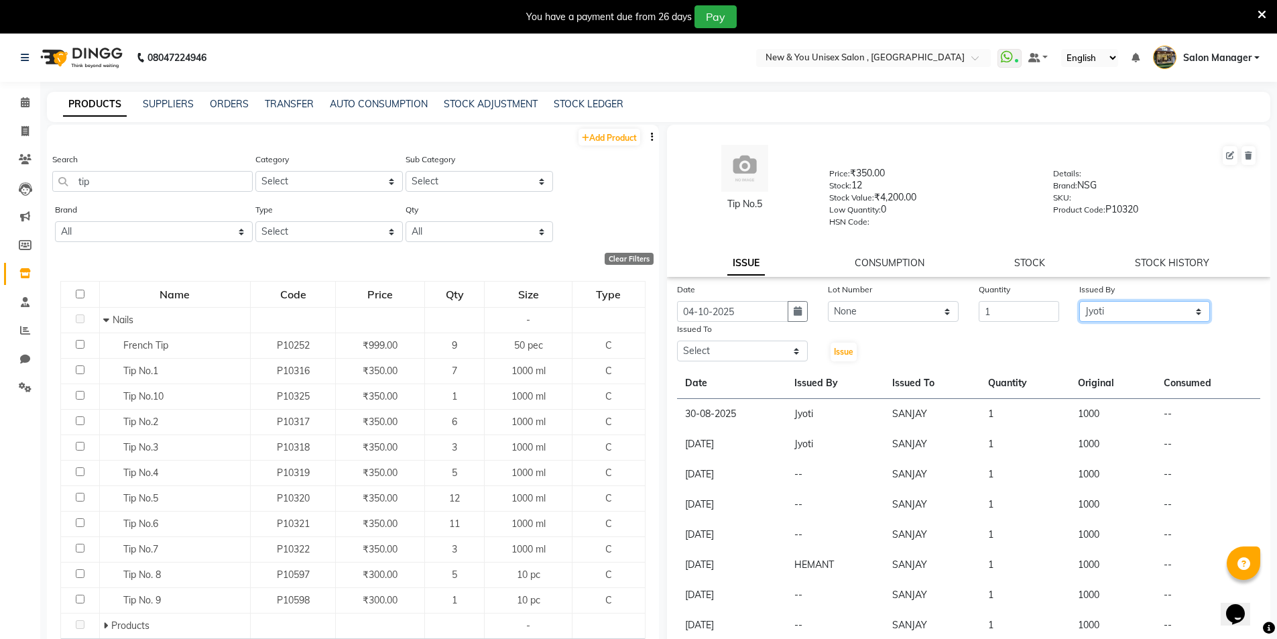
click at [1079, 301] on select "Select HEMANT Jyoti [PERSON_NAME] Salon Manager [PERSON_NAME] [PERSON_NAME] Shy…" at bounding box center [1144, 311] width 131 height 21
click at [727, 345] on select "Select HEMANT Jyoti [PERSON_NAME] Salon Manager [PERSON_NAME] [PERSON_NAME] Shy…" at bounding box center [742, 350] width 131 height 21
select select "70140"
click at [677, 340] on select "Select HEMANT Jyoti [PERSON_NAME] Salon Manager [PERSON_NAME] [PERSON_NAME] Shy…" at bounding box center [742, 350] width 131 height 21
click at [843, 348] on span "Issue" at bounding box center [843, 351] width 19 height 10
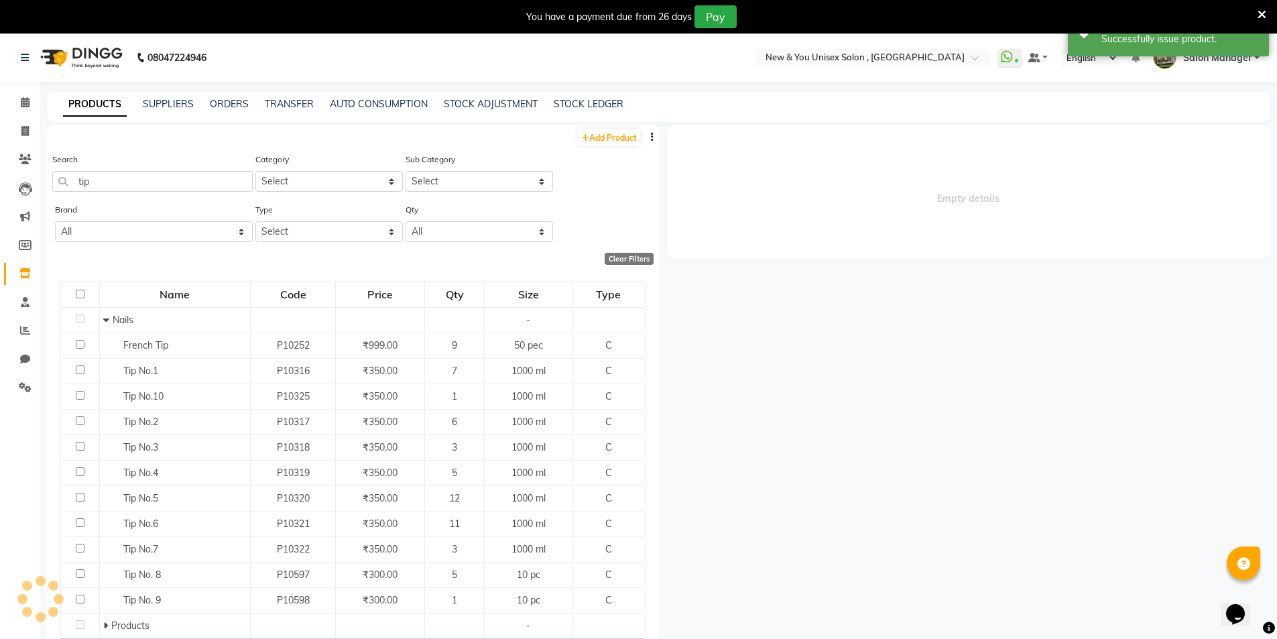
select select
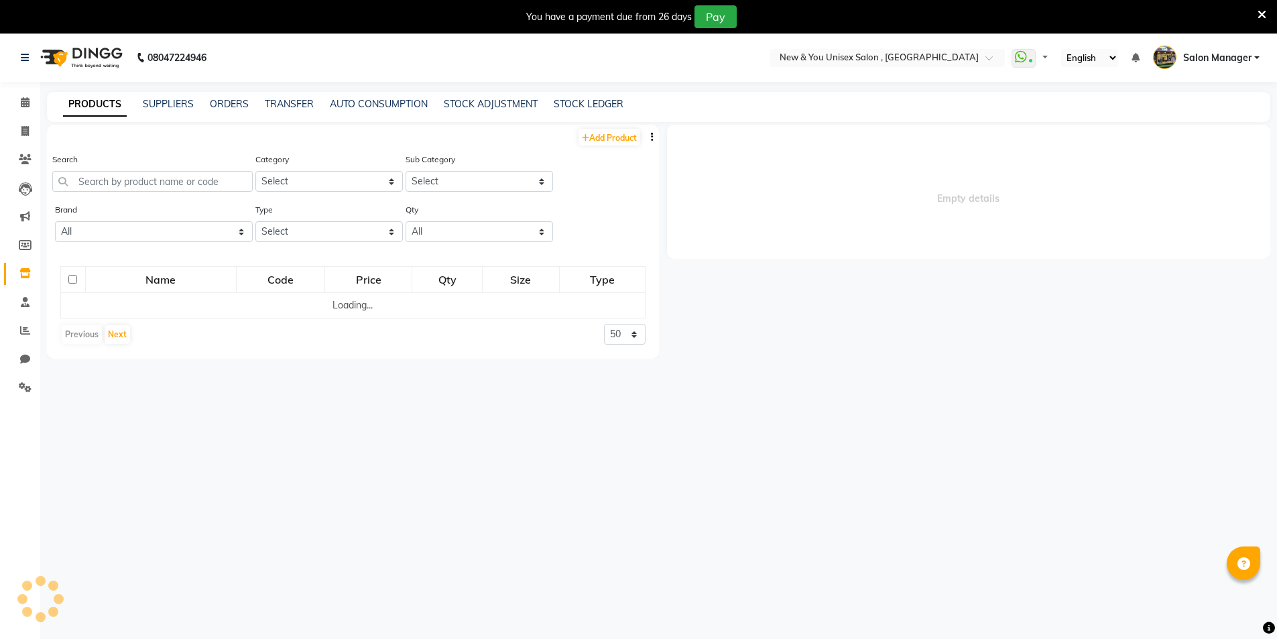
select select
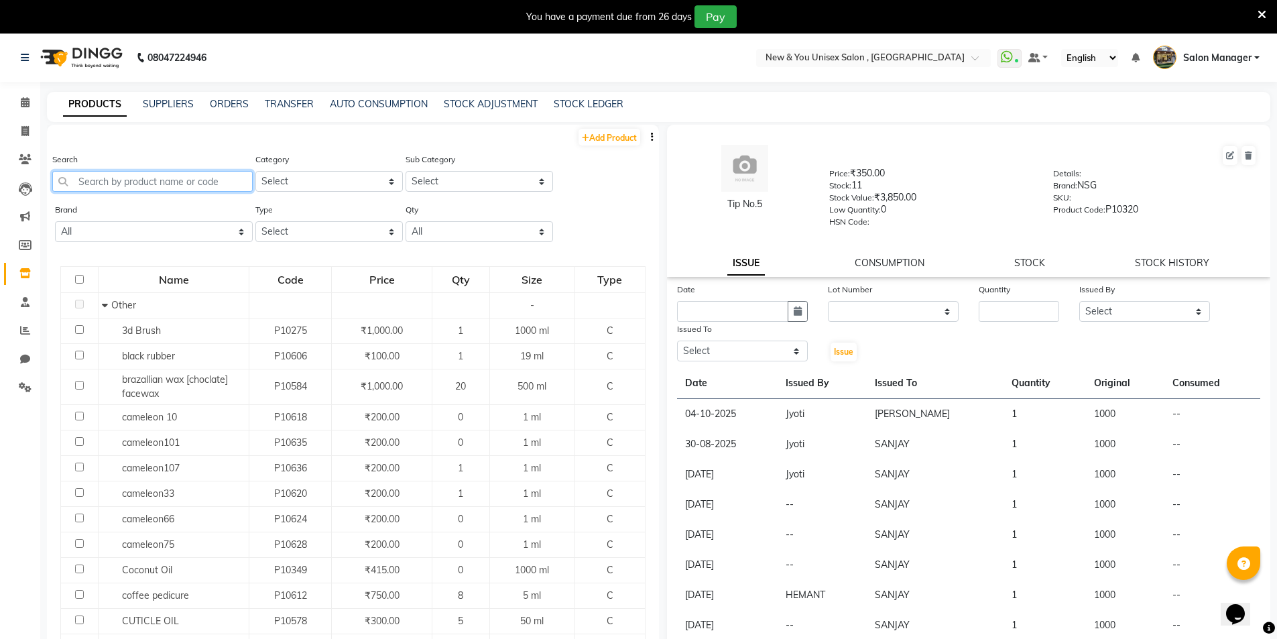
click at [88, 177] on input "text" at bounding box center [152, 181] width 200 height 21
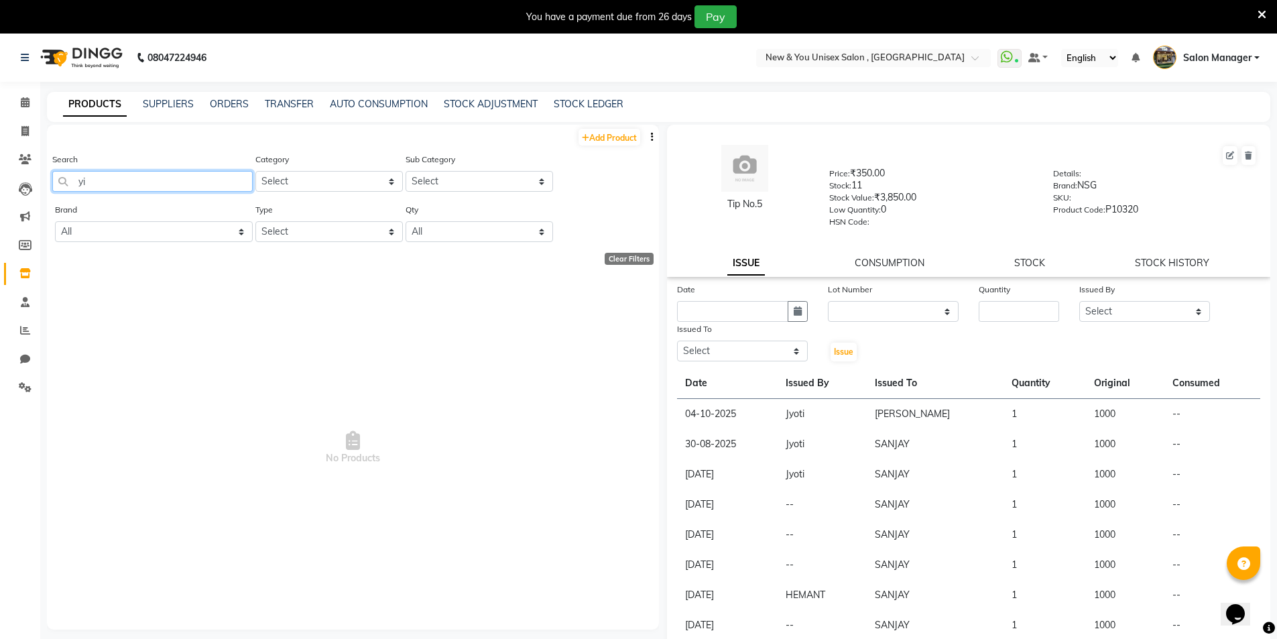
type input "y"
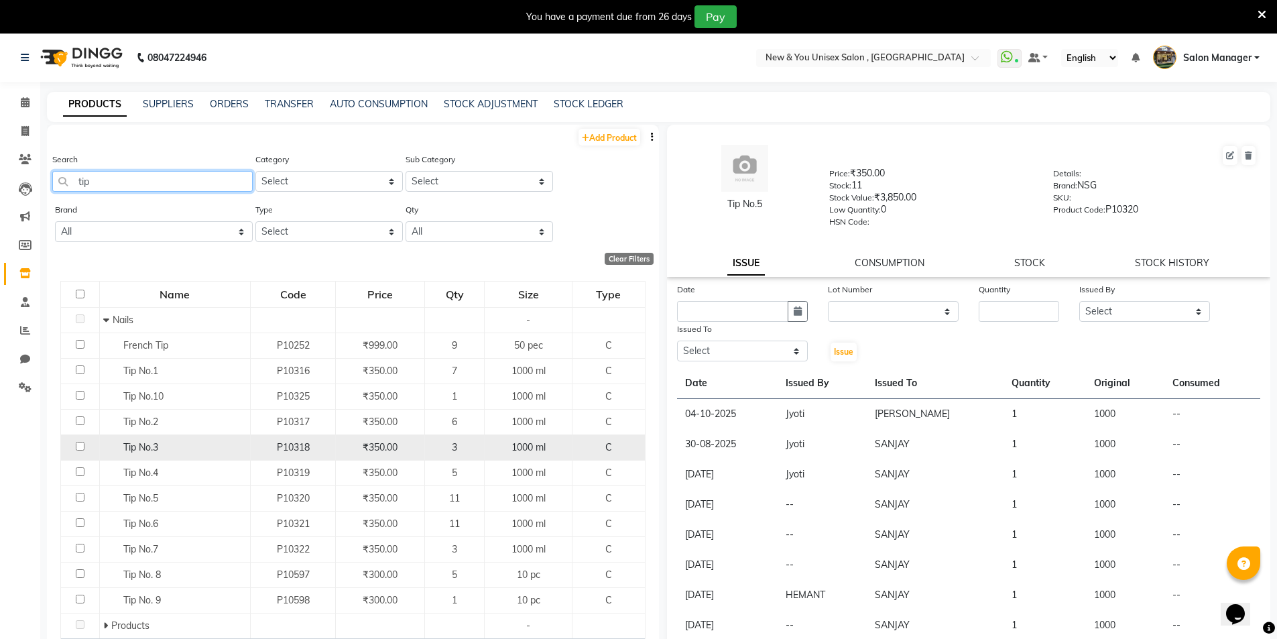
type input "tip"
click at [168, 452] on div "Tip No.3" at bounding box center [174, 447] width 143 height 14
select select
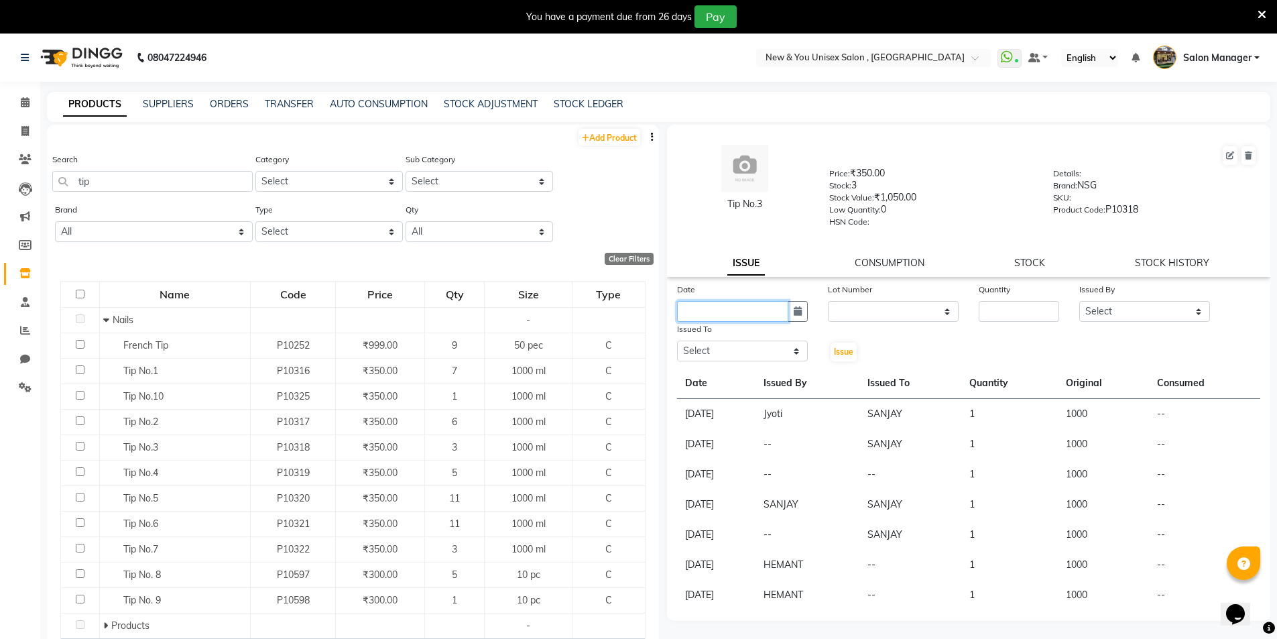
click at [740, 314] on input "text" at bounding box center [732, 311] width 111 height 21
select select "10"
select select "2025"
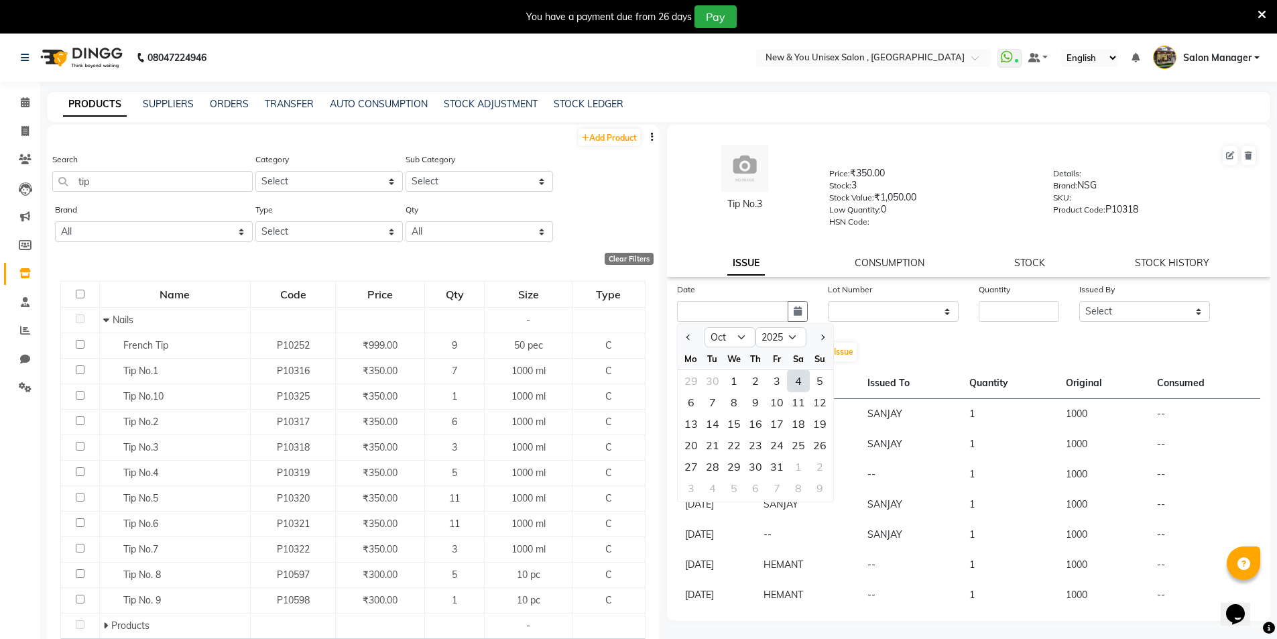
click at [801, 379] on div "4" at bounding box center [797, 380] width 21 height 21
type input "04-10-2025"
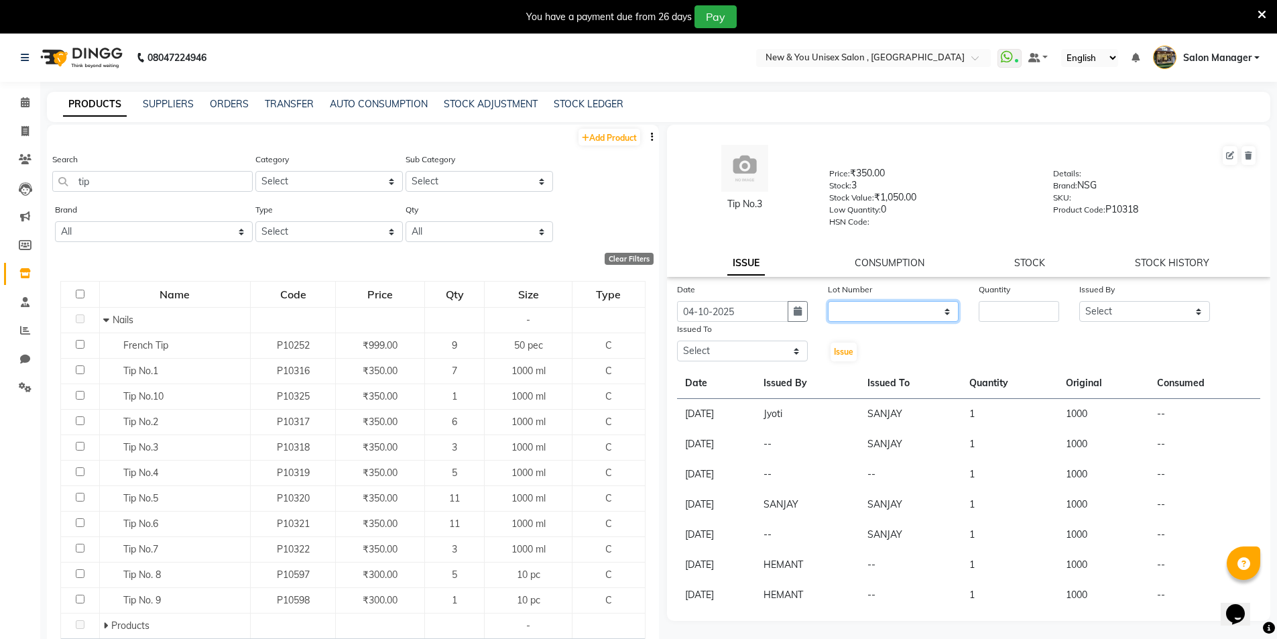
click at [863, 314] on select "None" at bounding box center [893, 311] width 131 height 21
select select "0: null"
click at [828, 301] on select "None" at bounding box center [893, 311] width 131 height 21
click at [1015, 298] on div "Quantity" at bounding box center [1018, 291] width 80 height 19
click at [1015, 310] on input "number" at bounding box center [1018, 311] width 80 height 21
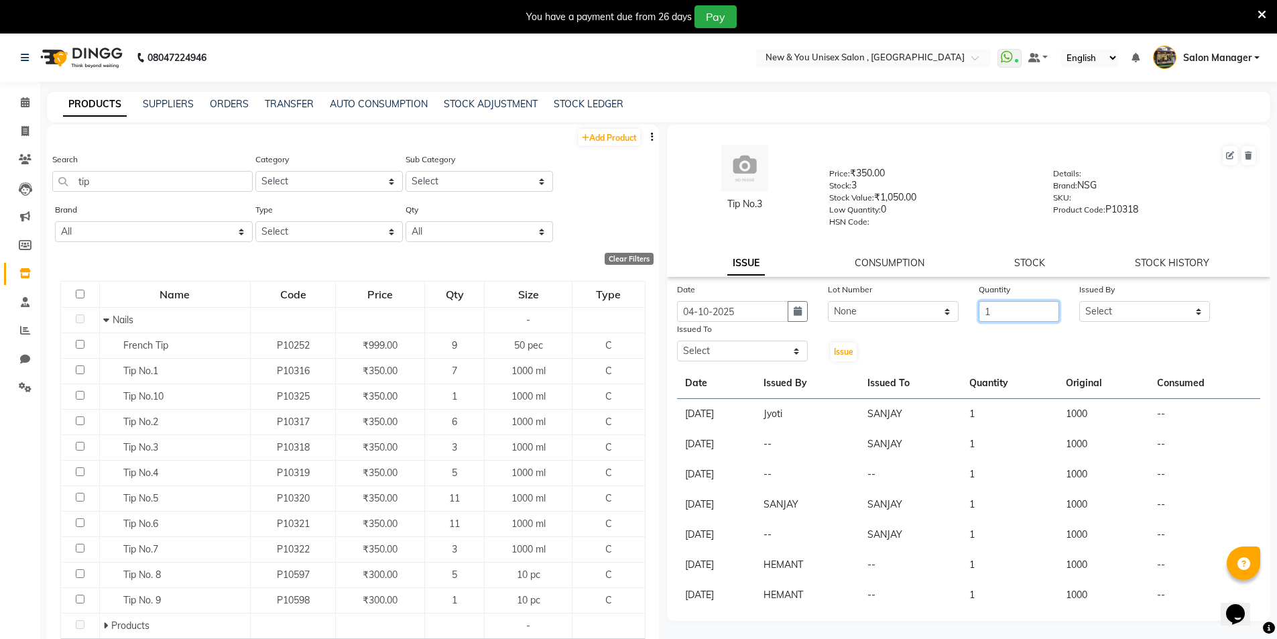
type input "1"
click at [1096, 308] on select "Select HEMANT Jyoti [PERSON_NAME] Salon Manager [PERSON_NAME] [PERSON_NAME] Shy…" at bounding box center [1144, 311] width 131 height 21
select select "87881"
click at [1079, 301] on select "Select HEMANT Jyoti [PERSON_NAME] Salon Manager [PERSON_NAME] [PERSON_NAME] Shy…" at bounding box center [1144, 311] width 131 height 21
click at [699, 356] on select "Select HEMANT Jyoti [PERSON_NAME] Salon Manager [PERSON_NAME] [PERSON_NAME] Shy…" at bounding box center [742, 350] width 131 height 21
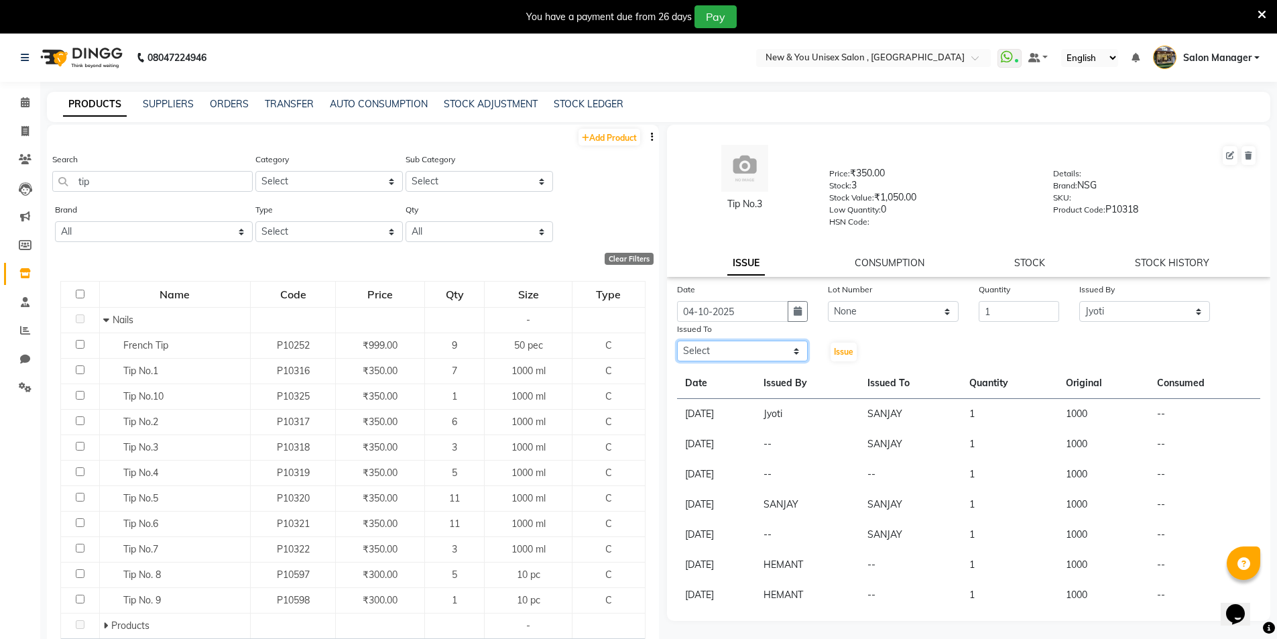
select select "70140"
click at [677, 340] on select "Select HEMANT Jyoti [PERSON_NAME] Salon Manager [PERSON_NAME] [PERSON_NAME] Shy…" at bounding box center [742, 350] width 131 height 21
click at [852, 348] on span "Issue" at bounding box center [843, 351] width 19 height 10
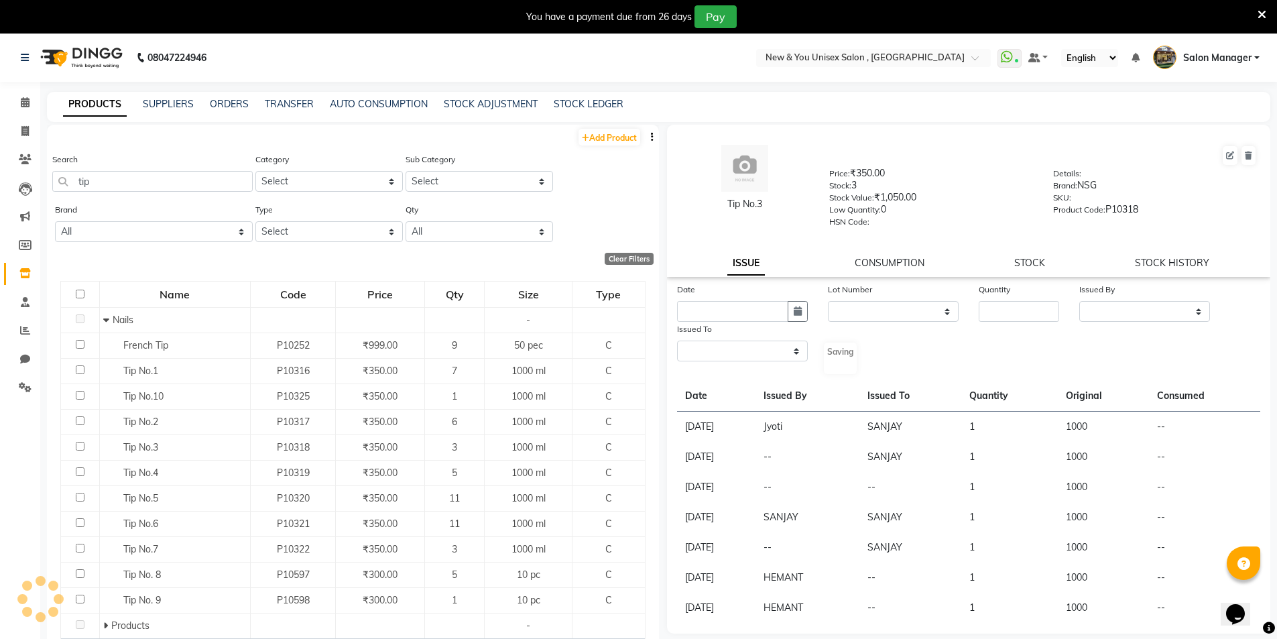
select select
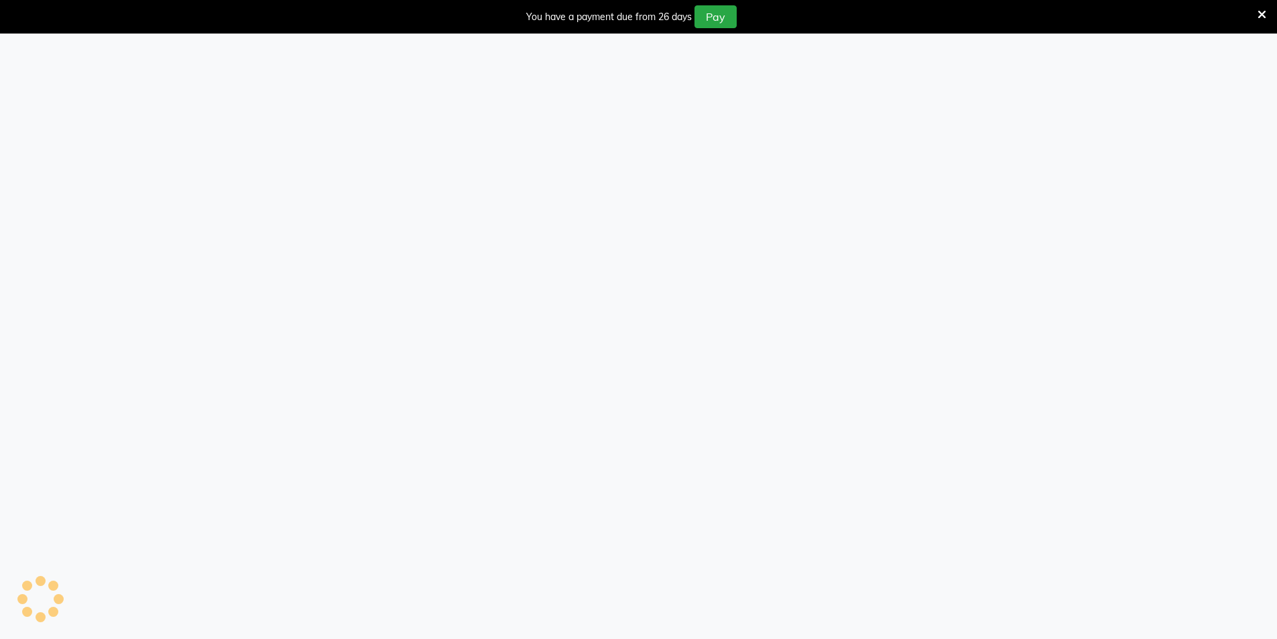
select select
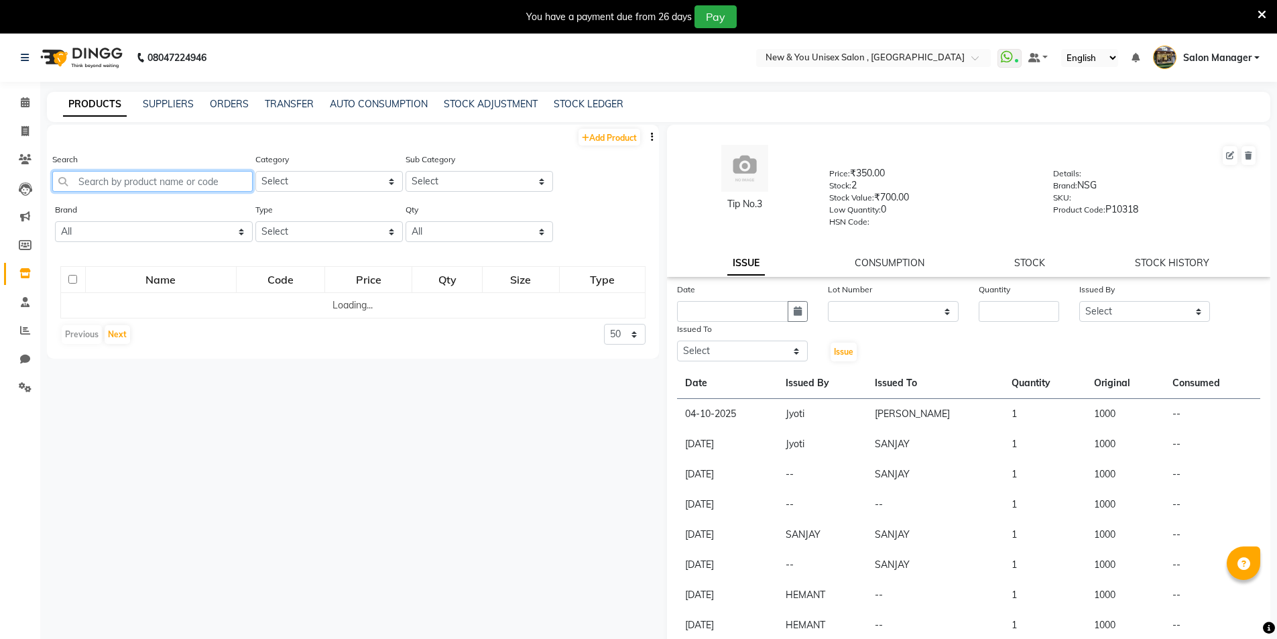
click at [88, 184] on input "text" at bounding box center [152, 181] width 200 height 21
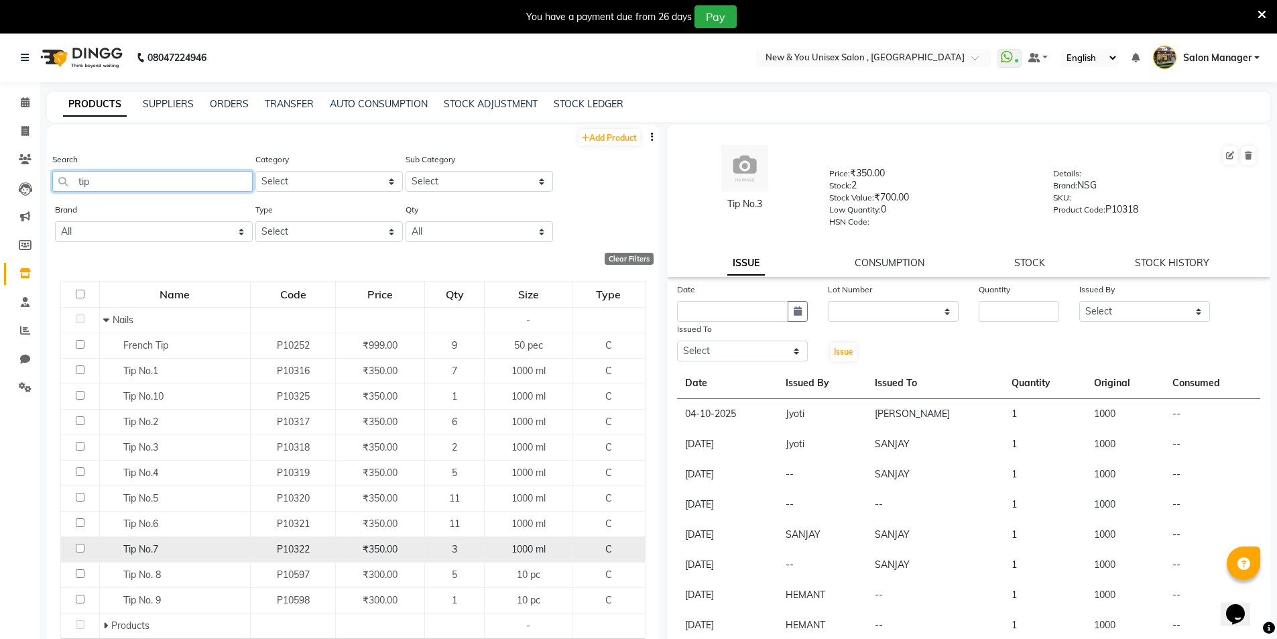
type input "tip"
click at [147, 548] on span "Tip No.7" at bounding box center [140, 549] width 35 height 12
select select
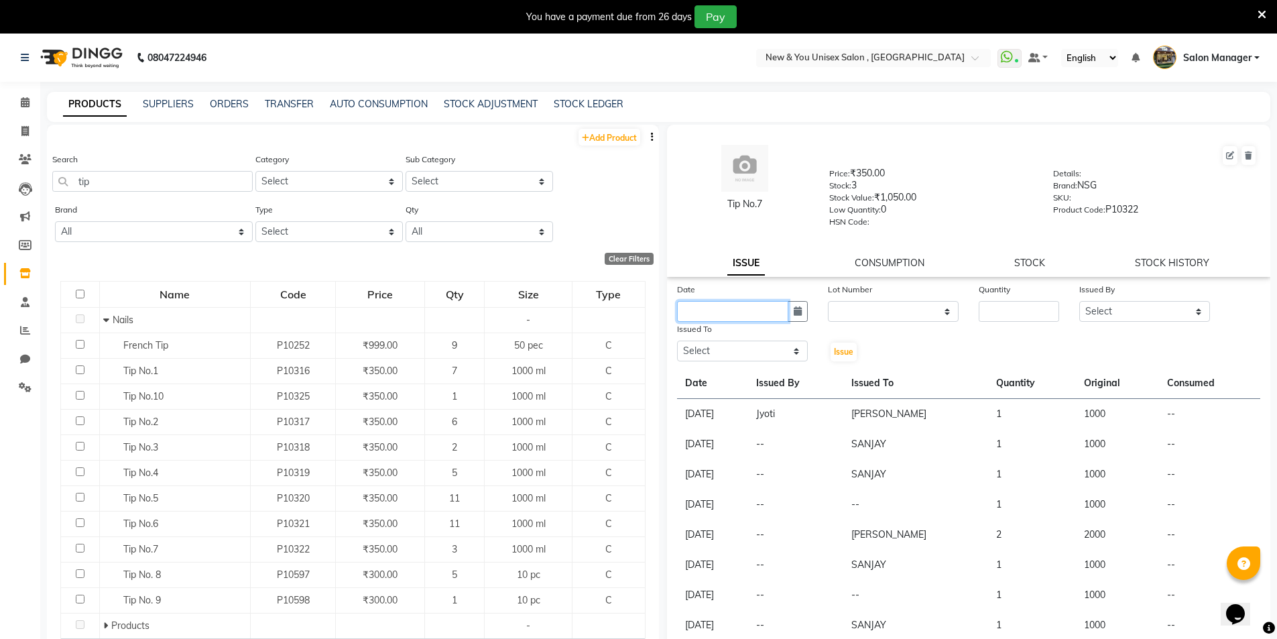
click at [722, 318] on input "text" at bounding box center [732, 311] width 111 height 21
select select "10"
select select "2025"
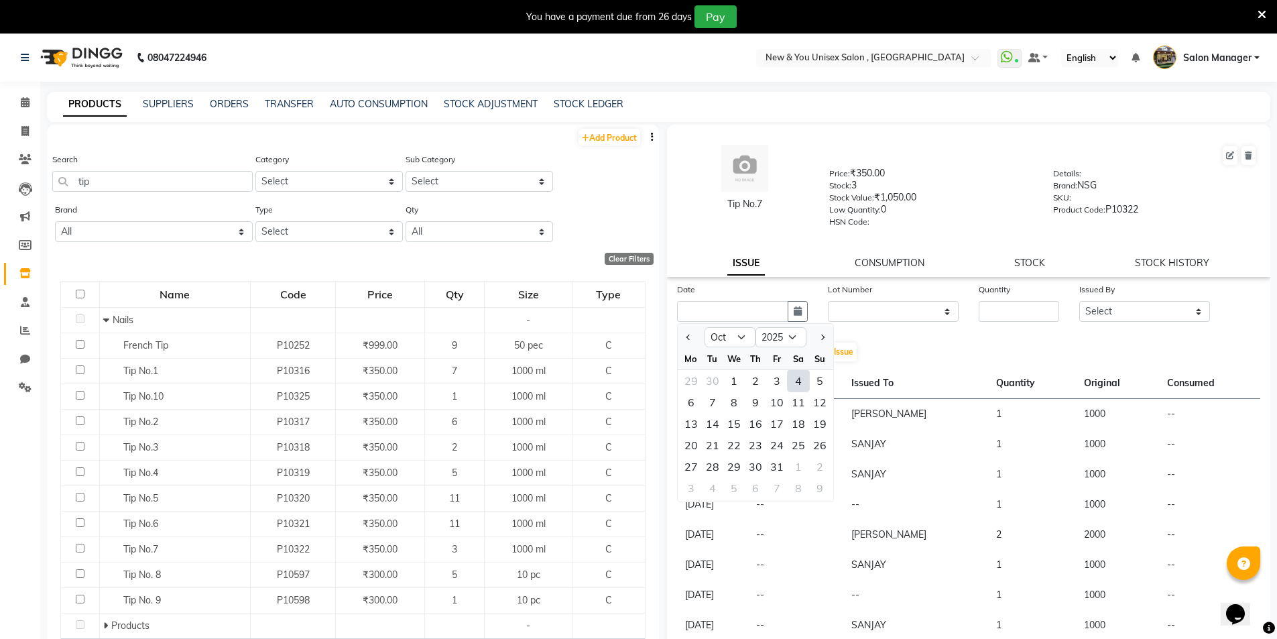
click at [799, 387] on div "4" at bounding box center [797, 380] width 21 height 21
type input "04-10-2025"
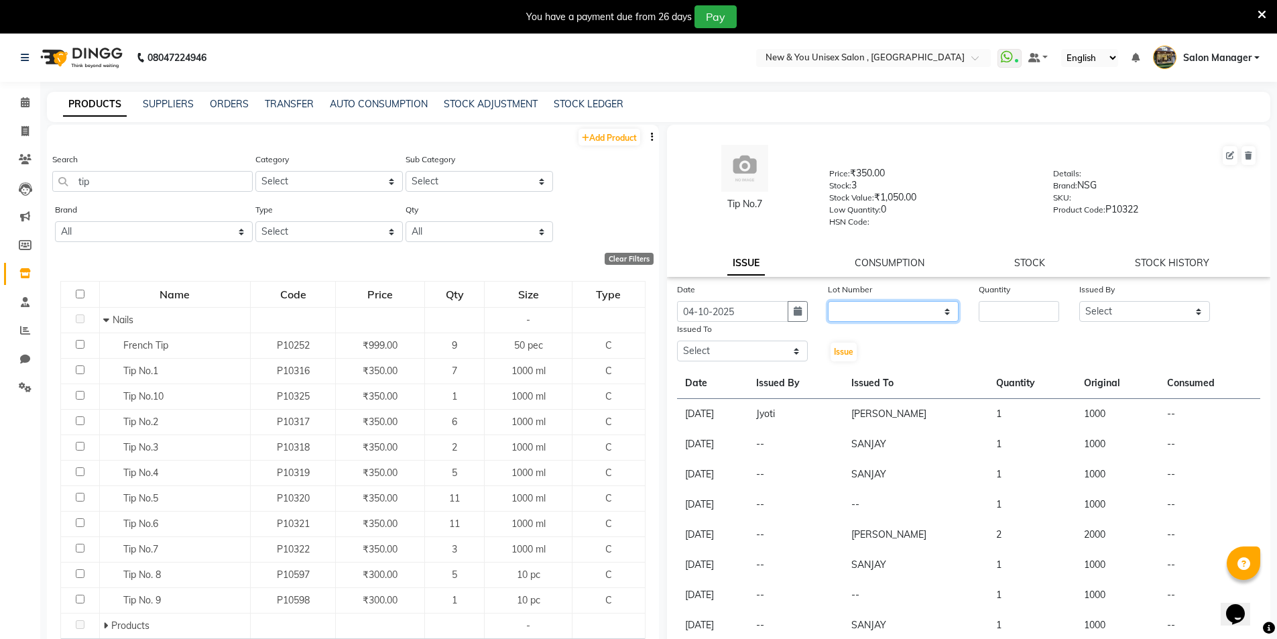
click at [881, 314] on select "None" at bounding box center [893, 311] width 131 height 21
select select "0: null"
click at [828, 301] on select "None" at bounding box center [893, 311] width 131 height 21
click at [1004, 318] on input "number" at bounding box center [1018, 311] width 80 height 21
type input "1"
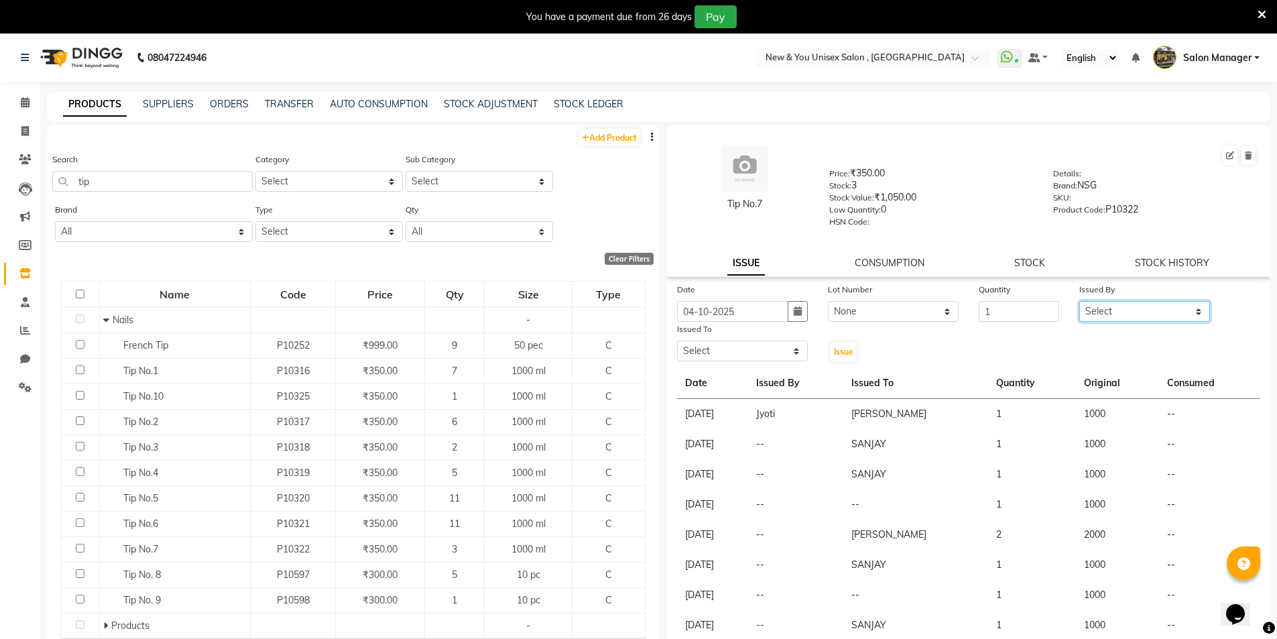
click at [1111, 314] on select "Select HEMANT Jyoti [PERSON_NAME] Salon Manager [PERSON_NAME] [PERSON_NAME] Shy…" at bounding box center [1144, 311] width 131 height 21
select select "87881"
click at [1079, 301] on select "Select HEMANT Jyoti [PERSON_NAME] Salon Manager [PERSON_NAME] [PERSON_NAME] Shy…" at bounding box center [1144, 311] width 131 height 21
click at [769, 350] on select "Select HEMANT Jyoti [PERSON_NAME] Salon Manager [PERSON_NAME] [PERSON_NAME] Shy…" at bounding box center [742, 350] width 131 height 21
select select "70140"
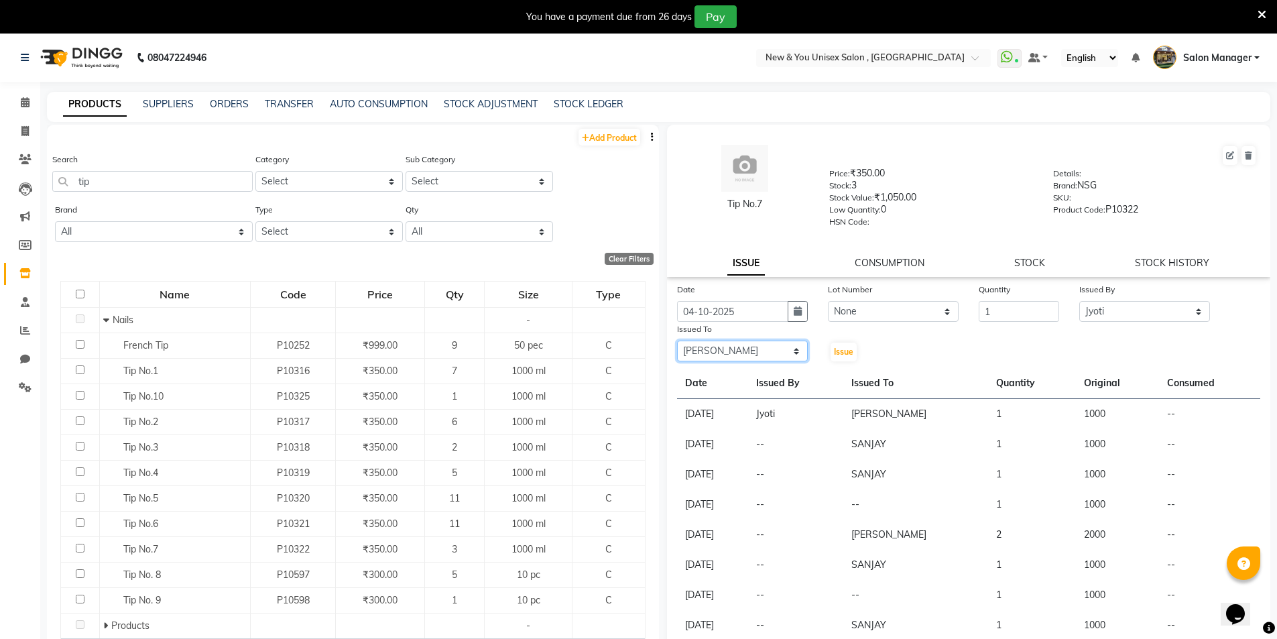
click at [677, 340] on select "Select HEMANT Jyoti [PERSON_NAME] Salon Manager [PERSON_NAME] [PERSON_NAME] Shy…" at bounding box center [742, 350] width 131 height 21
click at [848, 347] on span "Issue" at bounding box center [843, 351] width 19 height 10
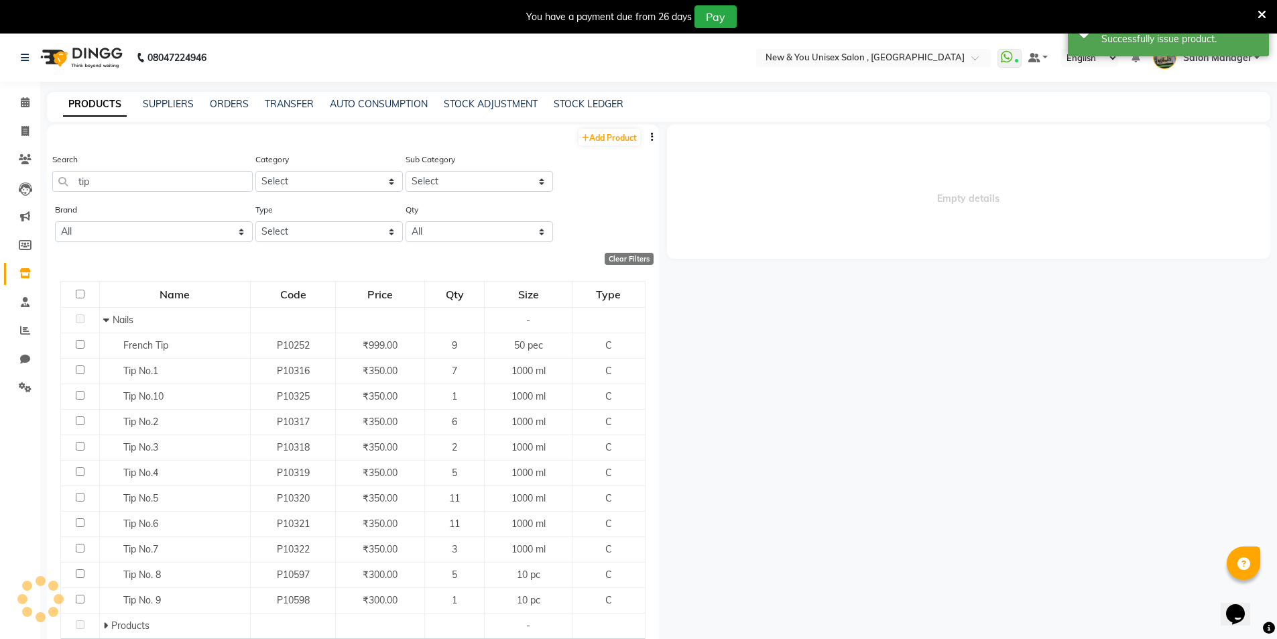
select select
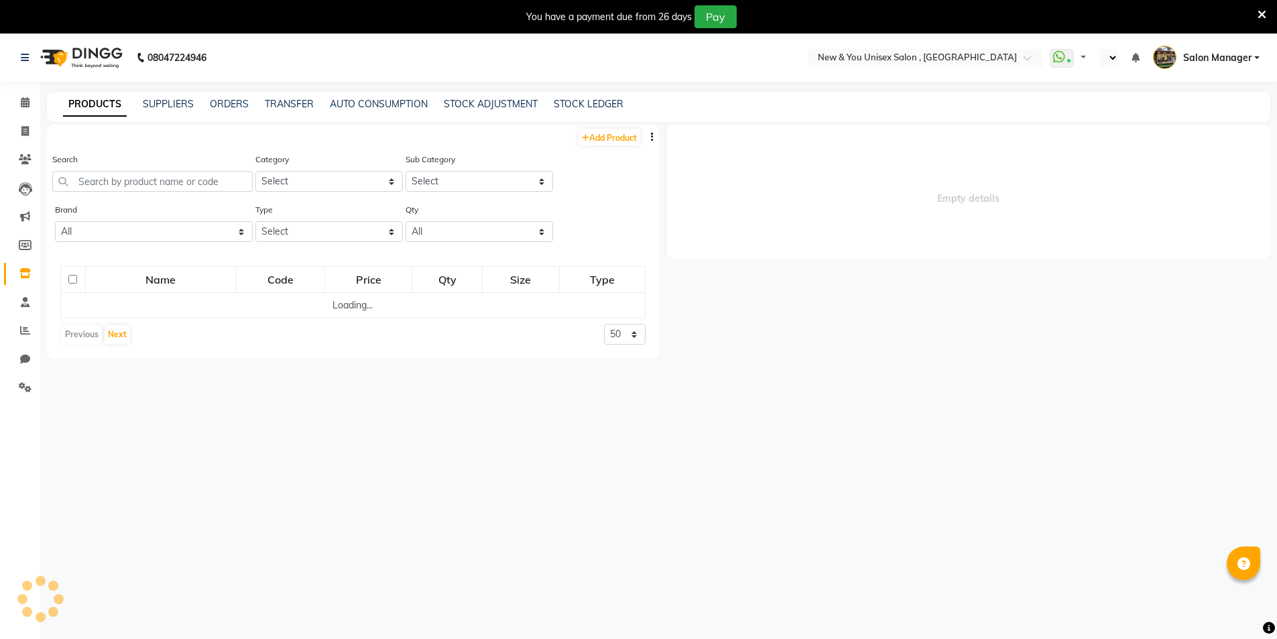
select select "en"
select select
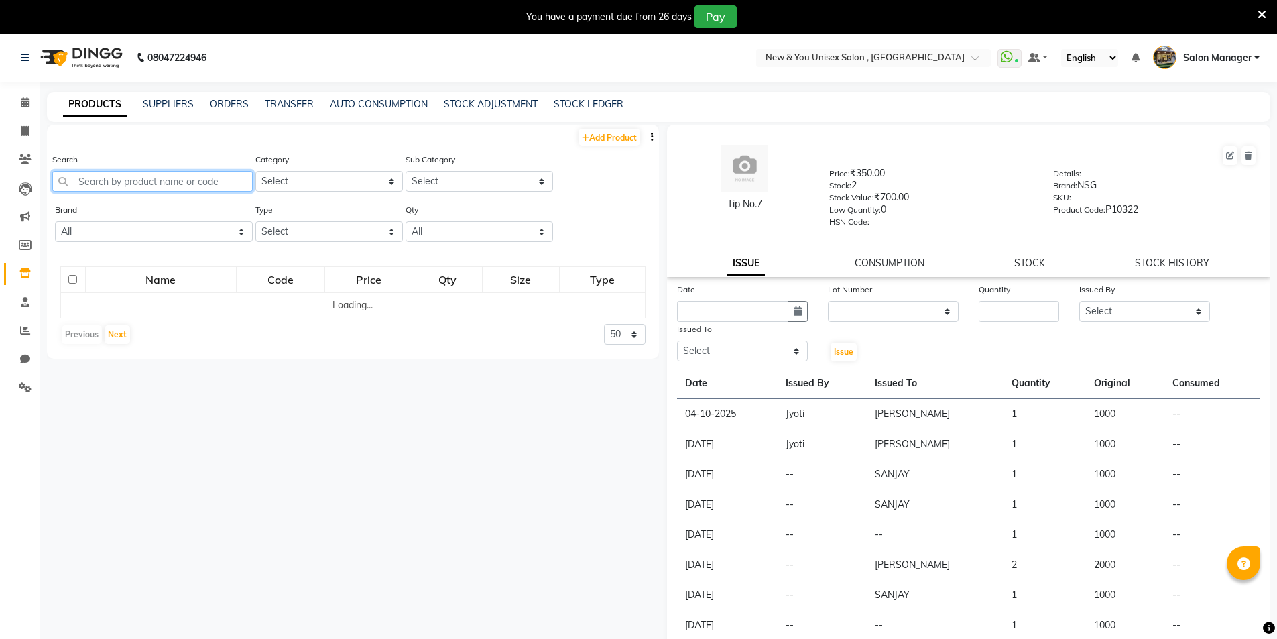
click at [135, 179] on input "text" at bounding box center [152, 181] width 200 height 21
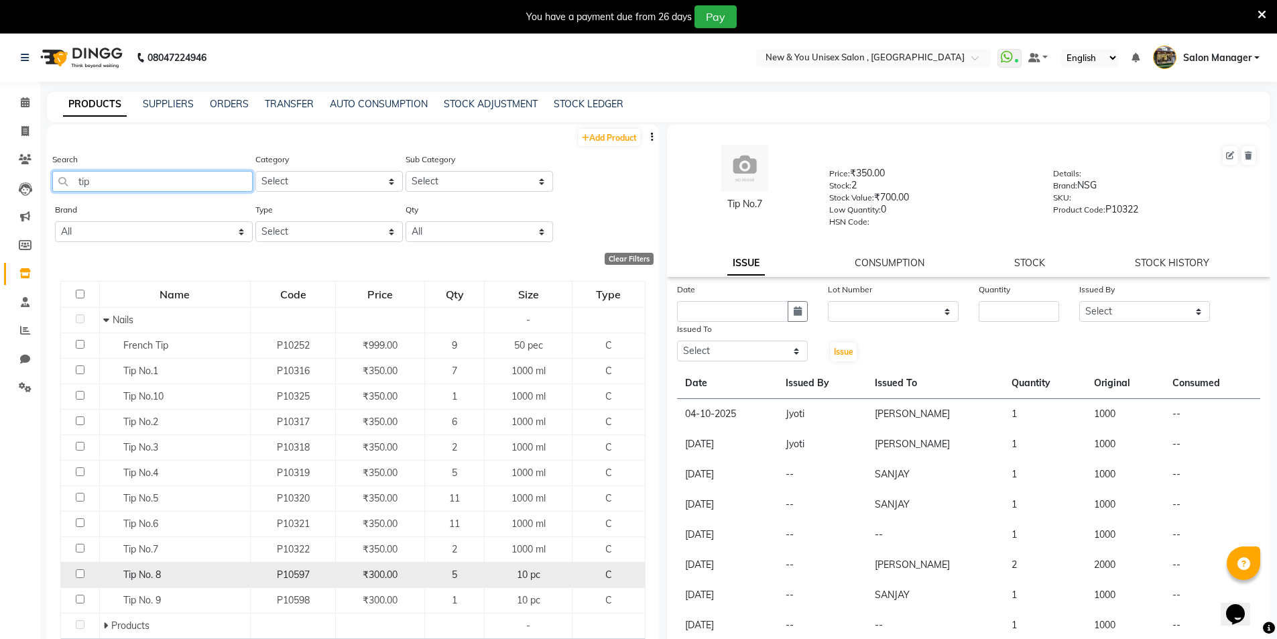
type input "tip"
click at [77, 578] on td at bounding box center [80, 574] width 39 height 25
click at [77, 576] on input "checkbox" at bounding box center [80, 573] width 9 height 9
checkbox input "true"
select select
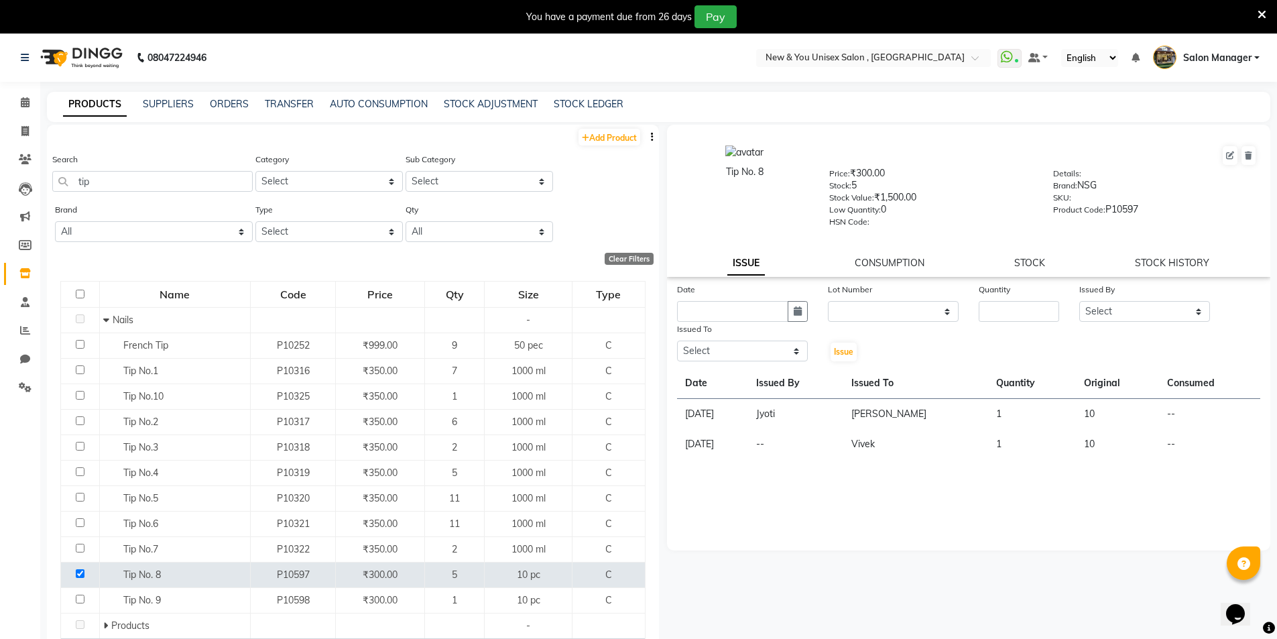
click at [737, 298] on div "Date" at bounding box center [742, 291] width 131 height 19
click at [733, 310] on input "text" at bounding box center [732, 311] width 111 height 21
select select "10"
select select "2025"
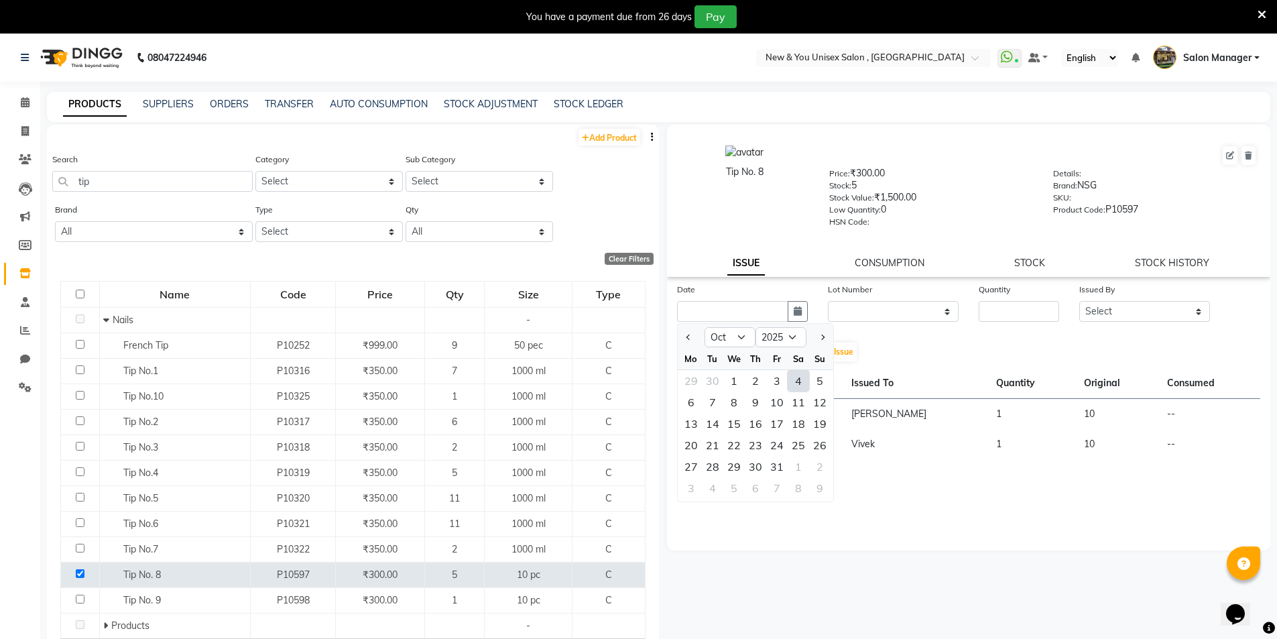
click at [799, 390] on div "4" at bounding box center [797, 380] width 21 height 21
type input "04-10-2025"
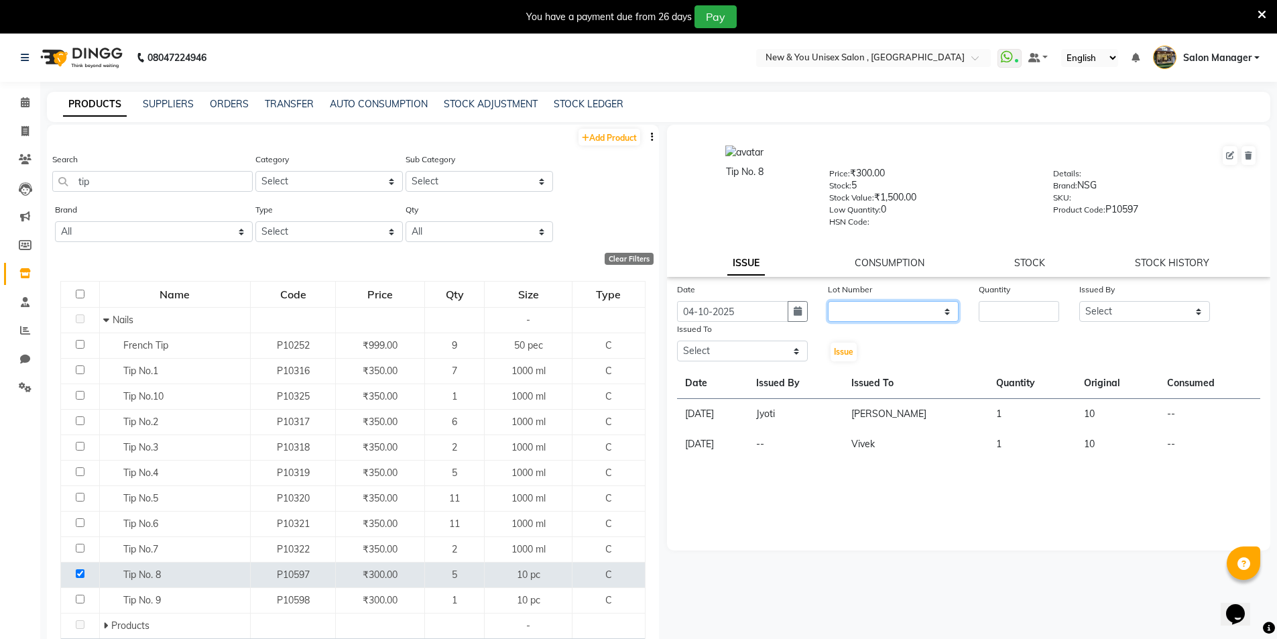
click at [893, 308] on select "None" at bounding box center [893, 311] width 131 height 21
select select "0: null"
click at [828, 301] on select "None" at bounding box center [893, 311] width 131 height 21
click at [1008, 308] on input "number" at bounding box center [1018, 311] width 80 height 21
type input "1"
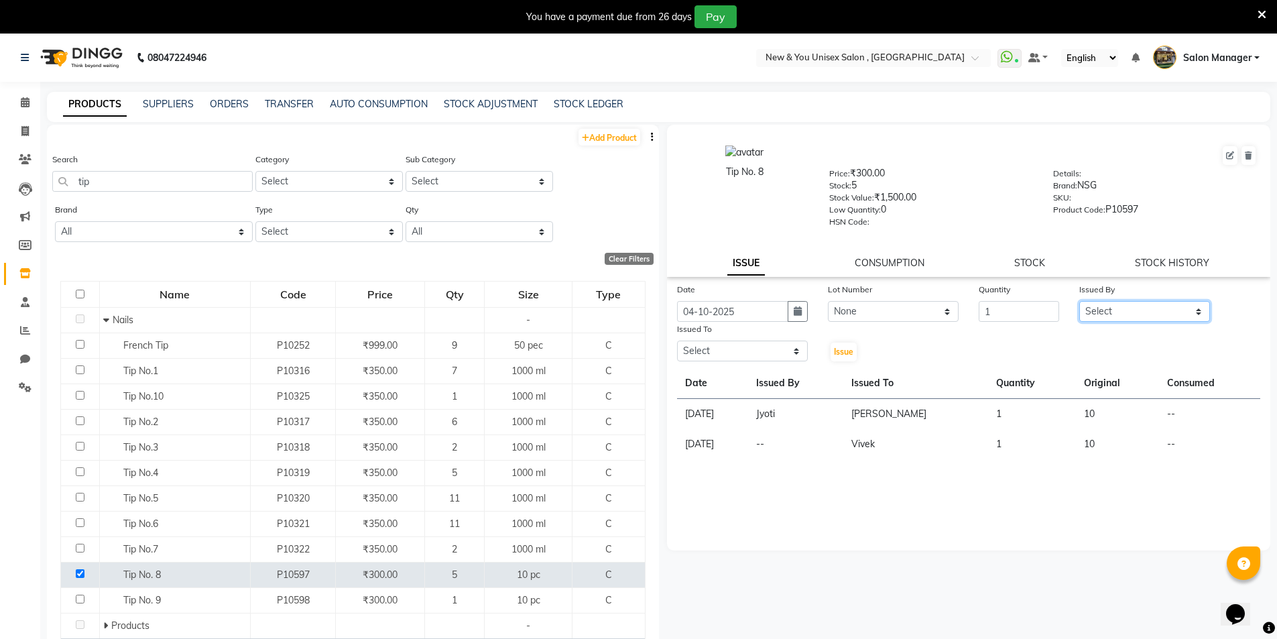
click at [1090, 313] on select "Select HEMANT Jyoti [PERSON_NAME] Salon Manager [PERSON_NAME] [PERSON_NAME] Shy…" at bounding box center [1144, 311] width 131 height 21
select select "87881"
click at [1079, 301] on select "Select HEMANT Jyoti [PERSON_NAME] Salon Manager [PERSON_NAME] [PERSON_NAME] Shy…" at bounding box center [1144, 311] width 131 height 21
click at [736, 350] on select "Select HEMANT Jyoti [PERSON_NAME] Salon Manager [PERSON_NAME] [PERSON_NAME] Shy…" at bounding box center [742, 350] width 131 height 21
select select "70140"
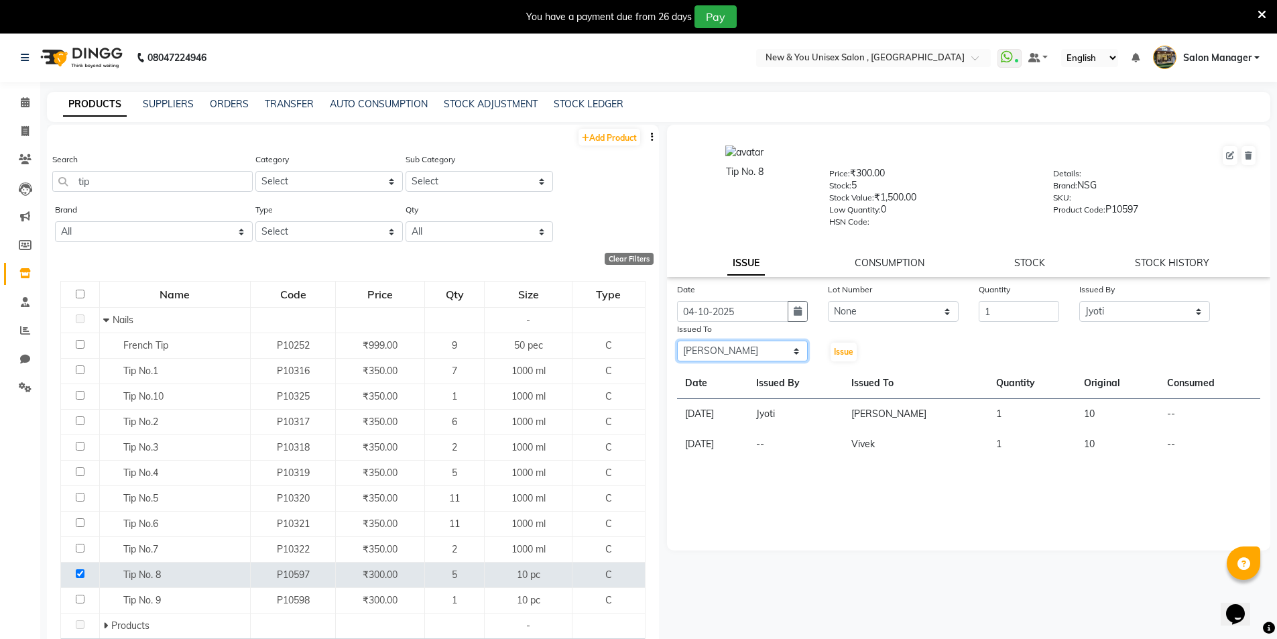
click at [677, 340] on select "Select HEMANT Jyoti [PERSON_NAME] Salon Manager [PERSON_NAME] [PERSON_NAME] Shy…" at bounding box center [742, 350] width 131 height 21
click at [857, 349] on div "Issue" at bounding box center [843, 342] width 50 height 41
click at [854, 349] on button "Issue" at bounding box center [843, 351] width 26 height 19
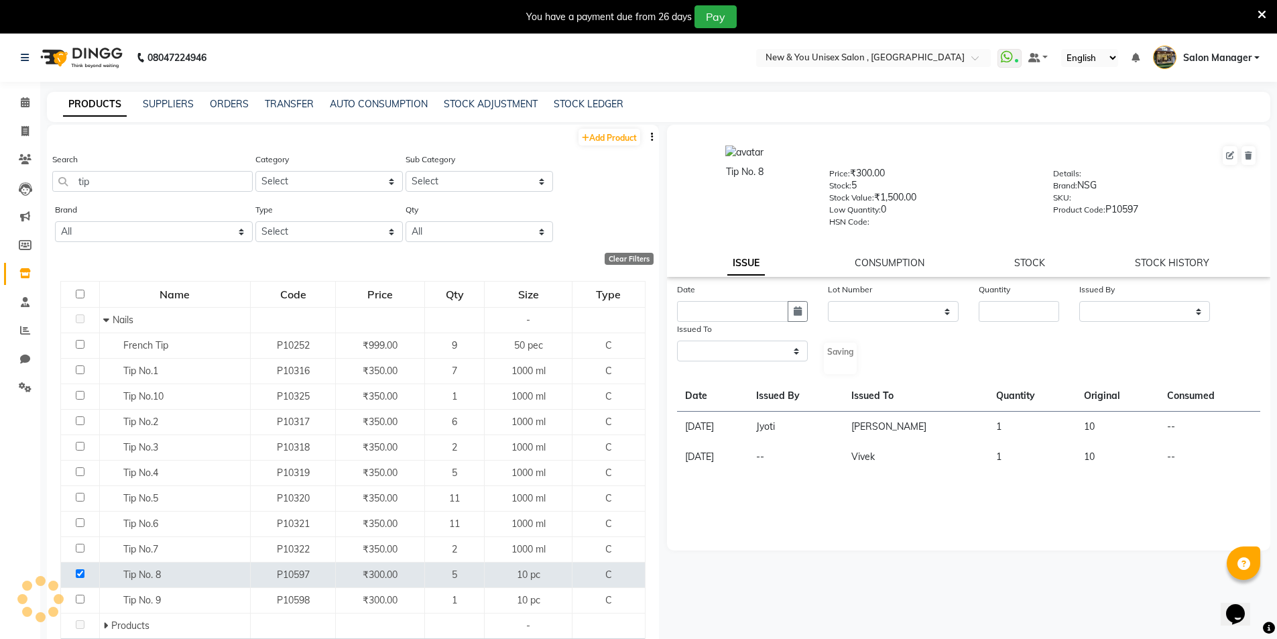
select select
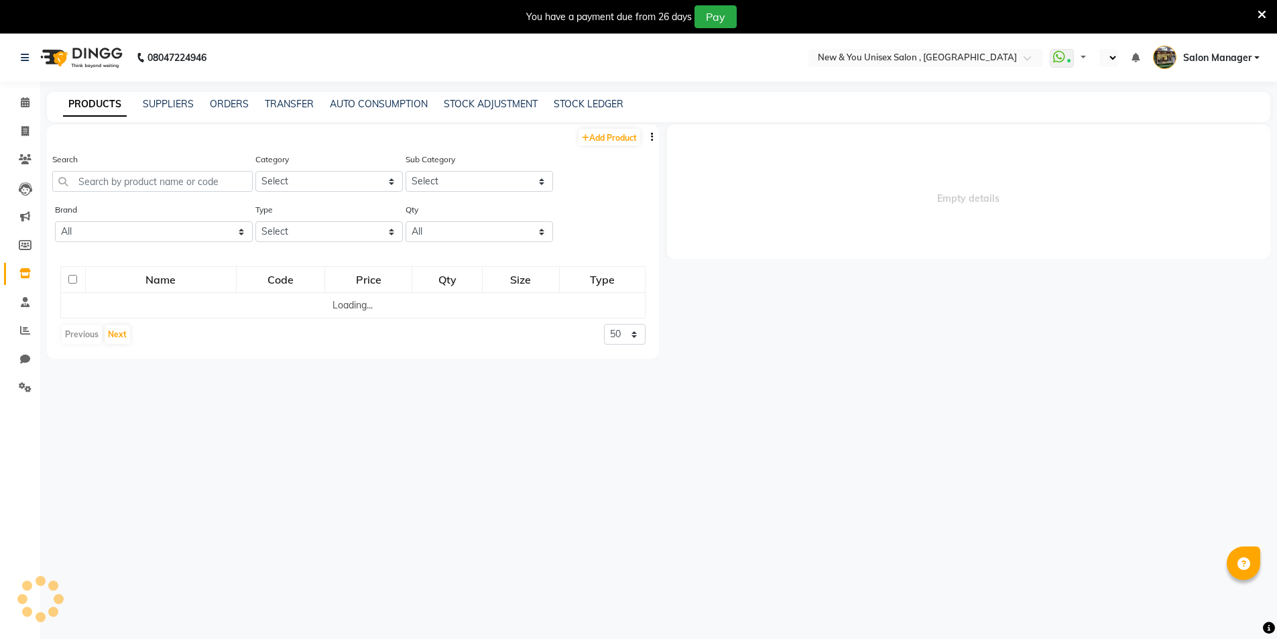
select select "en"
select select
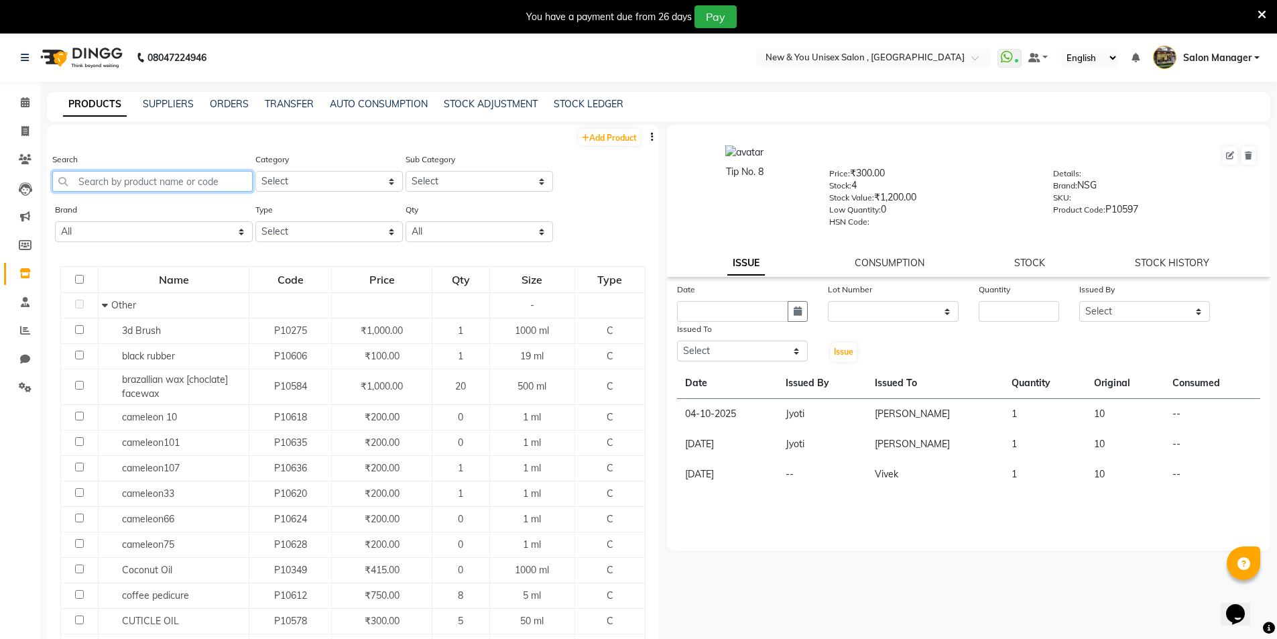
click at [145, 184] on input "text" at bounding box center [152, 181] width 200 height 21
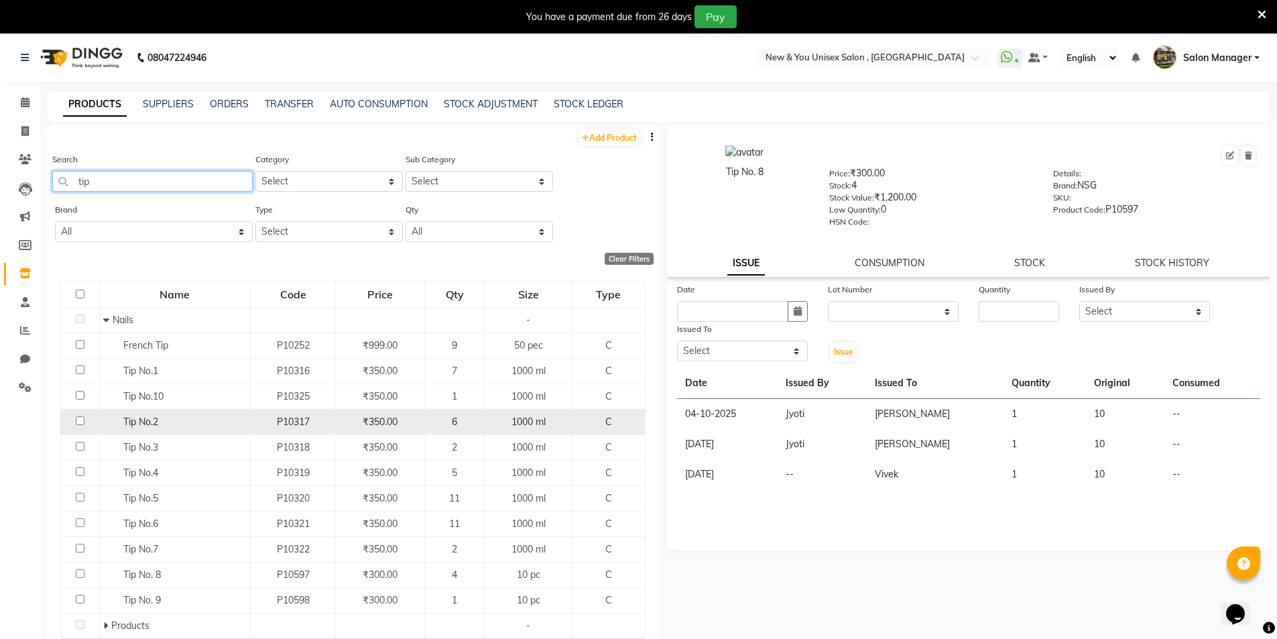
type input "tip"
click at [126, 420] on span "Tip No.2" at bounding box center [140, 421] width 35 height 12
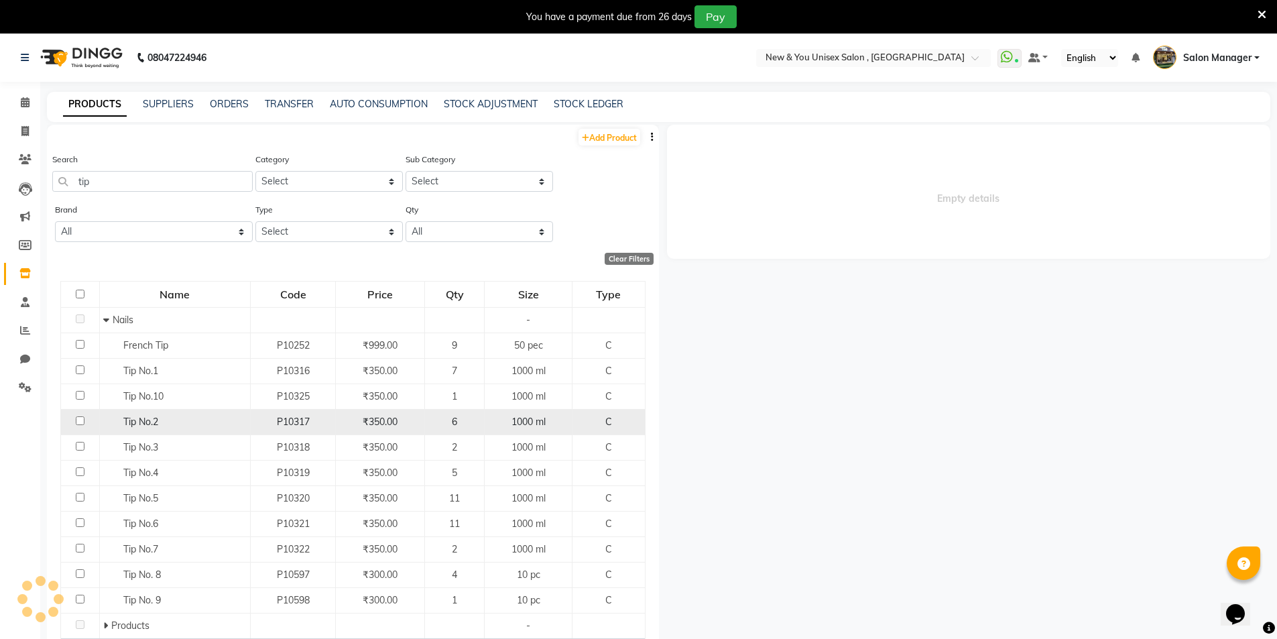
select select
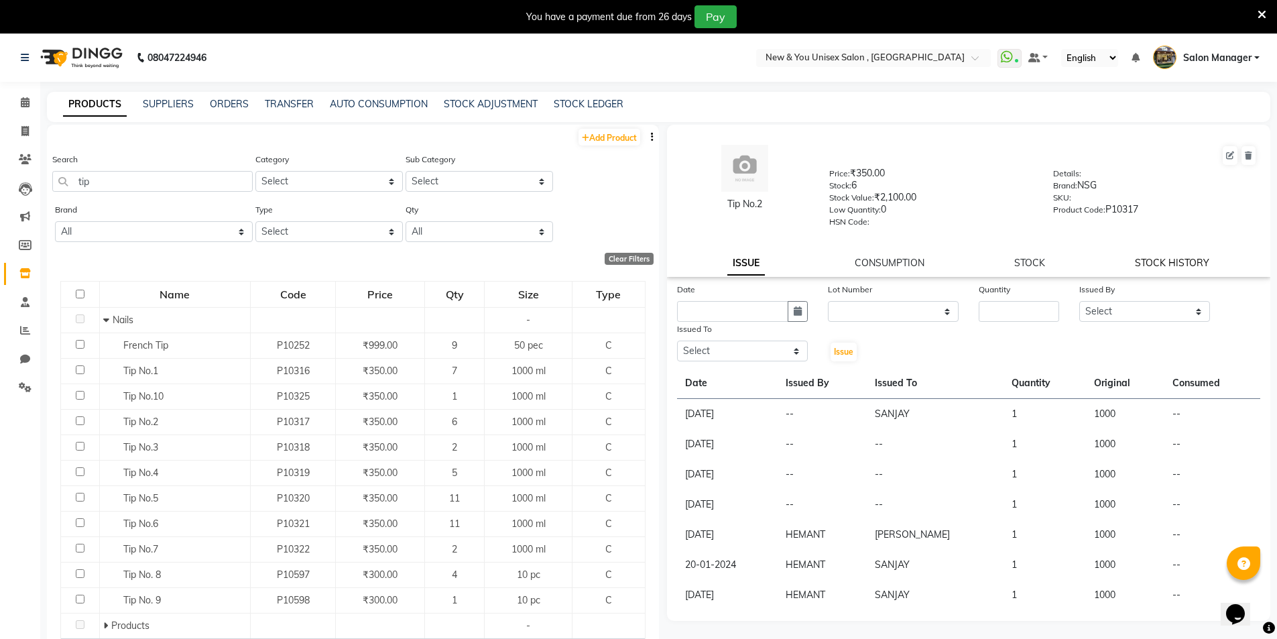
click at [1175, 265] on link "STOCK HISTORY" at bounding box center [1171, 263] width 74 height 12
select select "all"
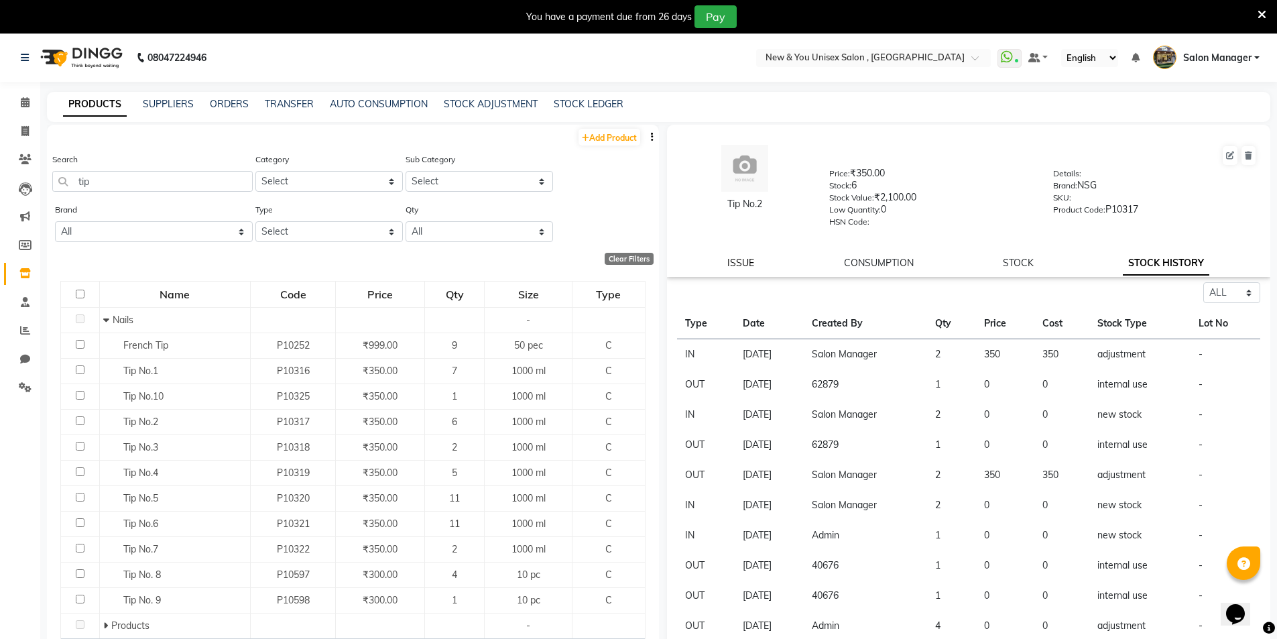
click at [738, 261] on link "ISSUE" at bounding box center [740, 263] width 27 height 12
select select
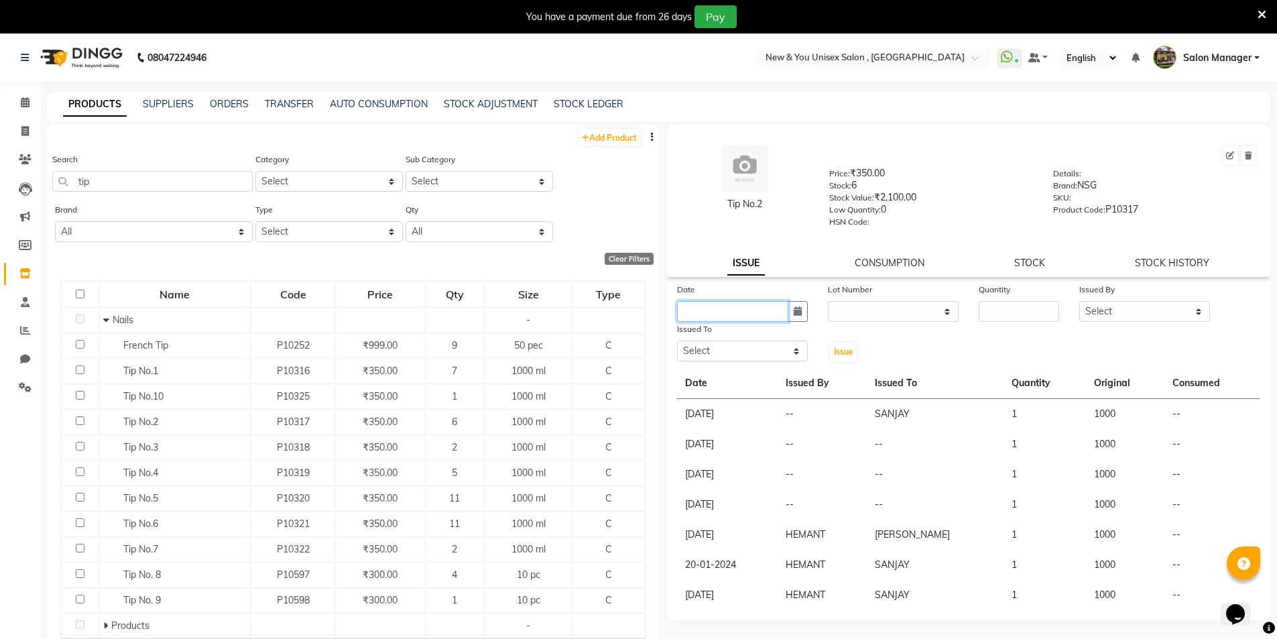
click at [723, 312] on input "text" at bounding box center [732, 311] width 111 height 21
select select "10"
select select "2025"
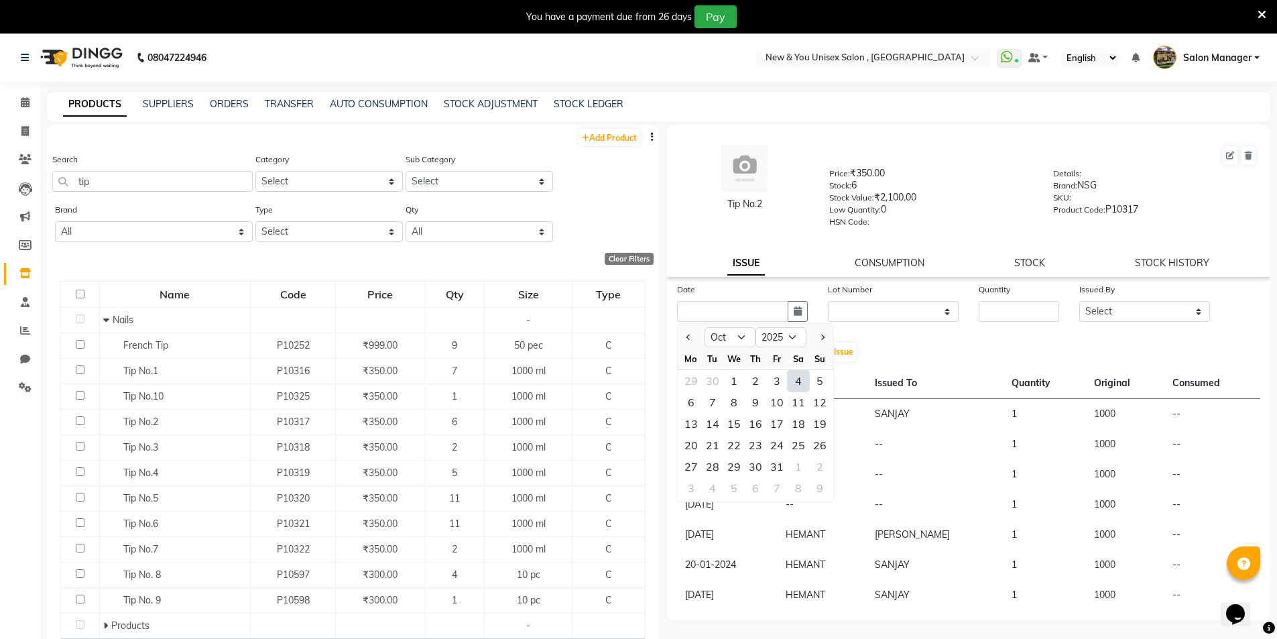
click at [799, 379] on div "4" at bounding box center [797, 380] width 21 height 21
type input "04-10-2025"
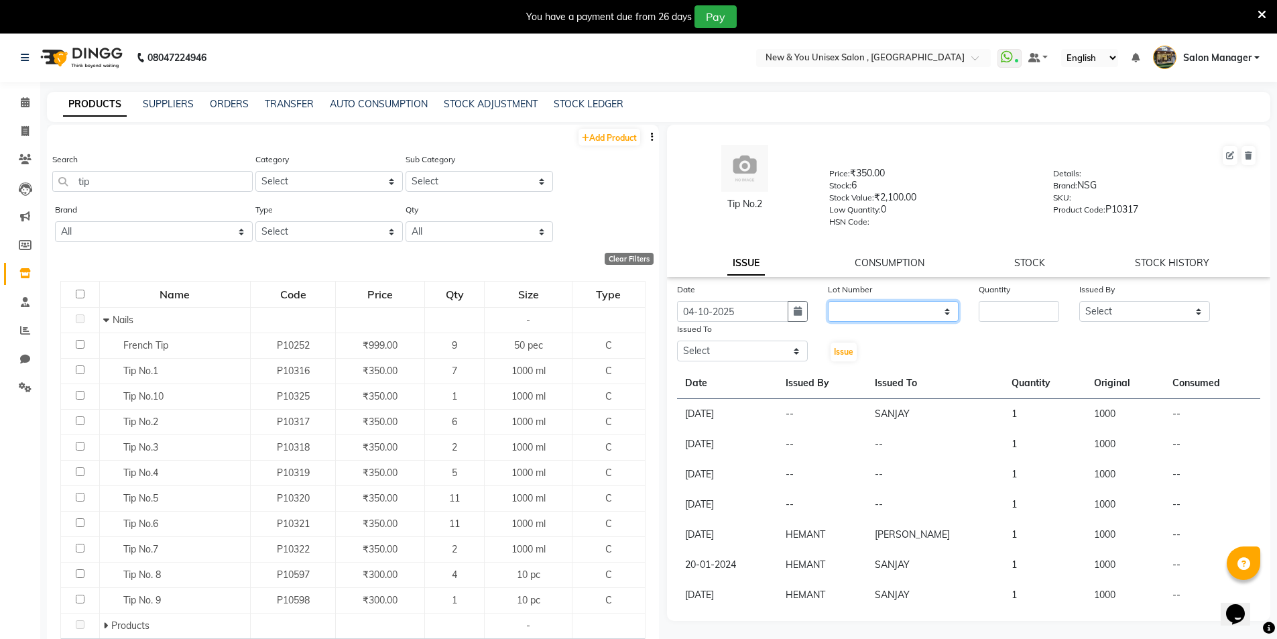
click at [876, 313] on select "None" at bounding box center [893, 311] width 131 height 21
select select "0: null"
click at [828, 301] on select "None" at bounding box center [893, 311] width 131 height 21
click at [1029, 318] on input "number" at bounding box center [1018, 311] width 80 height 21
type input "1"
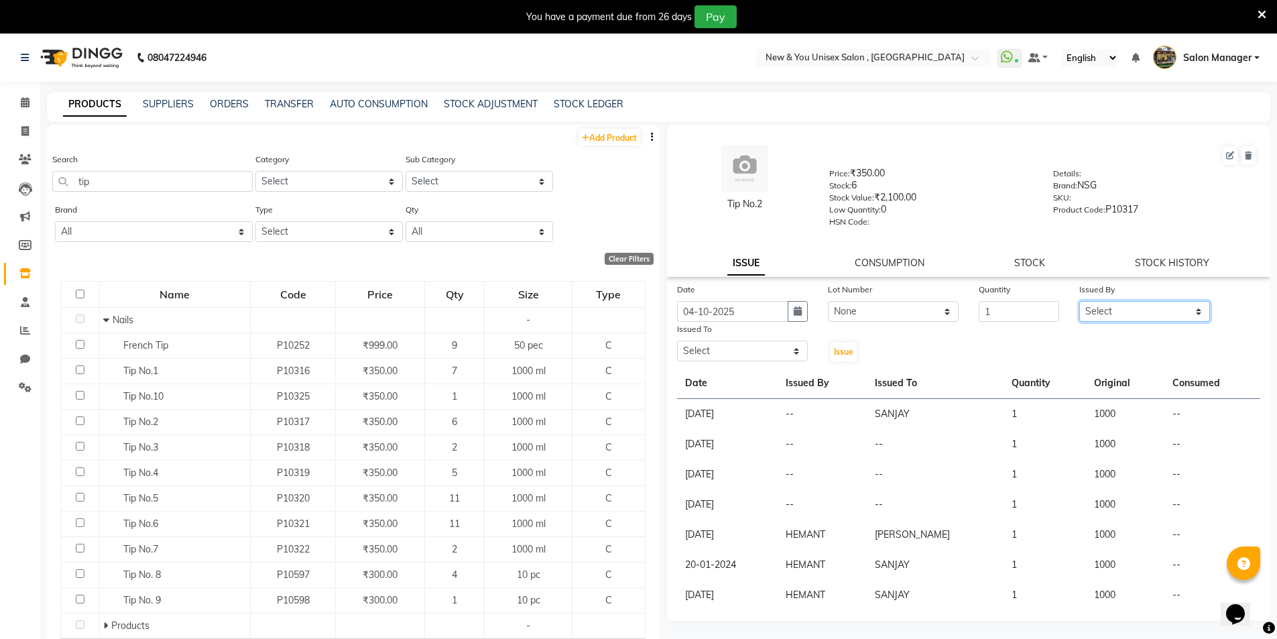
click at [1117, 313] on select "Select HEMANT Jyoti [PERSON_NAME] Salon Manager [PERSON_NAME] [PERSON_NAME] Shy…" at bounding box center [1144, 311] width 131 height 21
select select "87881"
click at [1079, 301] on select "Select HEMANT Jyoti [PERSON_NAME] Salon Manager [PERSON_NAME] [PERSON_NAME] Shy…" at bounding box center [1144, 311] width 131 height 21
click at [737, 356] on select "Select HEMANT Jyoti [PERSON_NAME] Salon Manager [PERSON_NAME] [PERSON_NAME] Shy…" at bounding box center [742, 350] width 131 height 21
select select "70140"
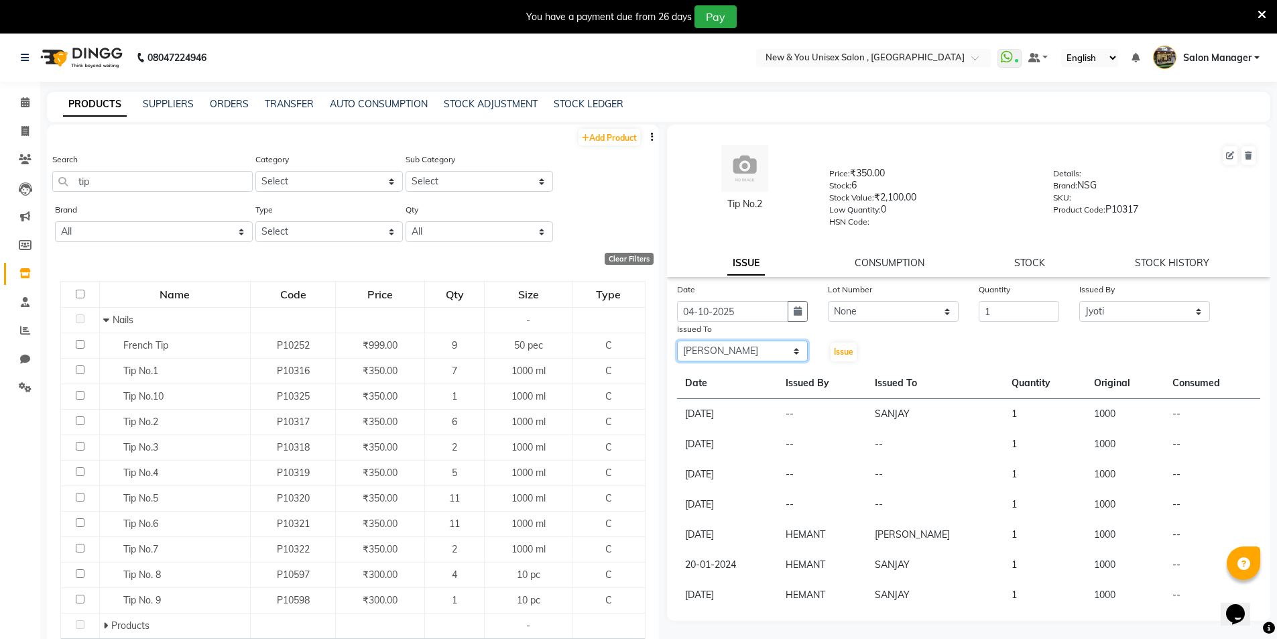
click at [677, 340] on select "Select HEMANT Jyoti [PERSON_NAME] Salon Manager [PERSON_NAME] [PERSON_NAME] Shy…" at bounding box center [742, 350] width 131 height 21
click at [855, 350] on button "Issue" at bounding box center [843, 351] width 26 height 19
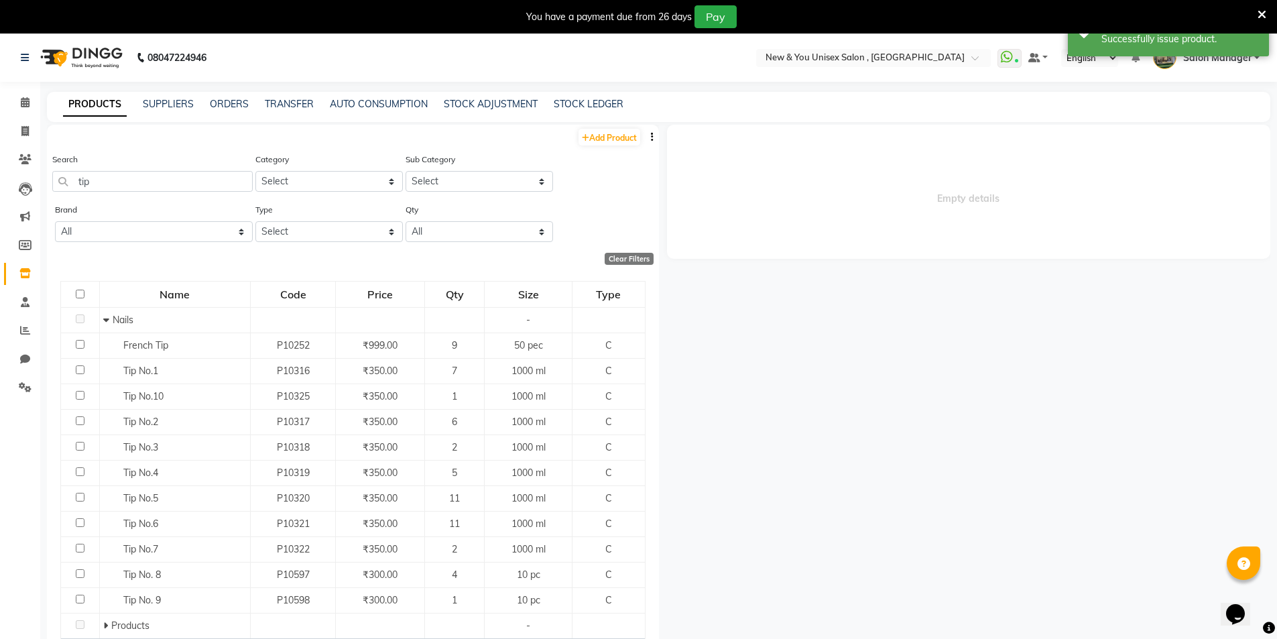
select select
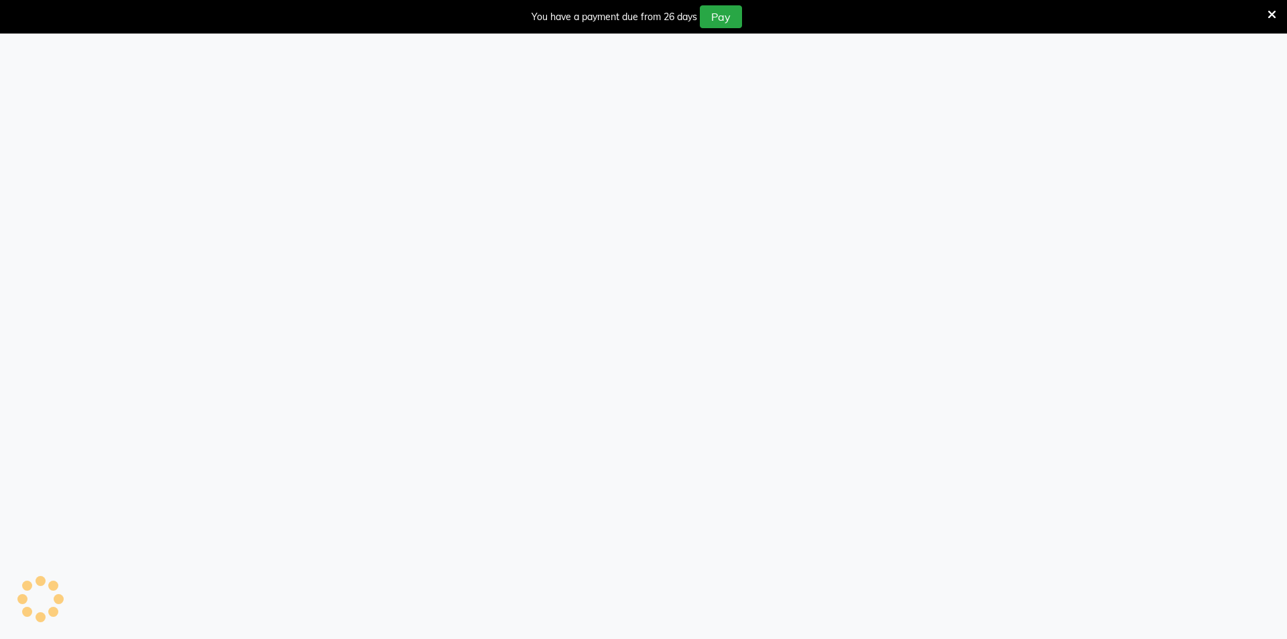
select select
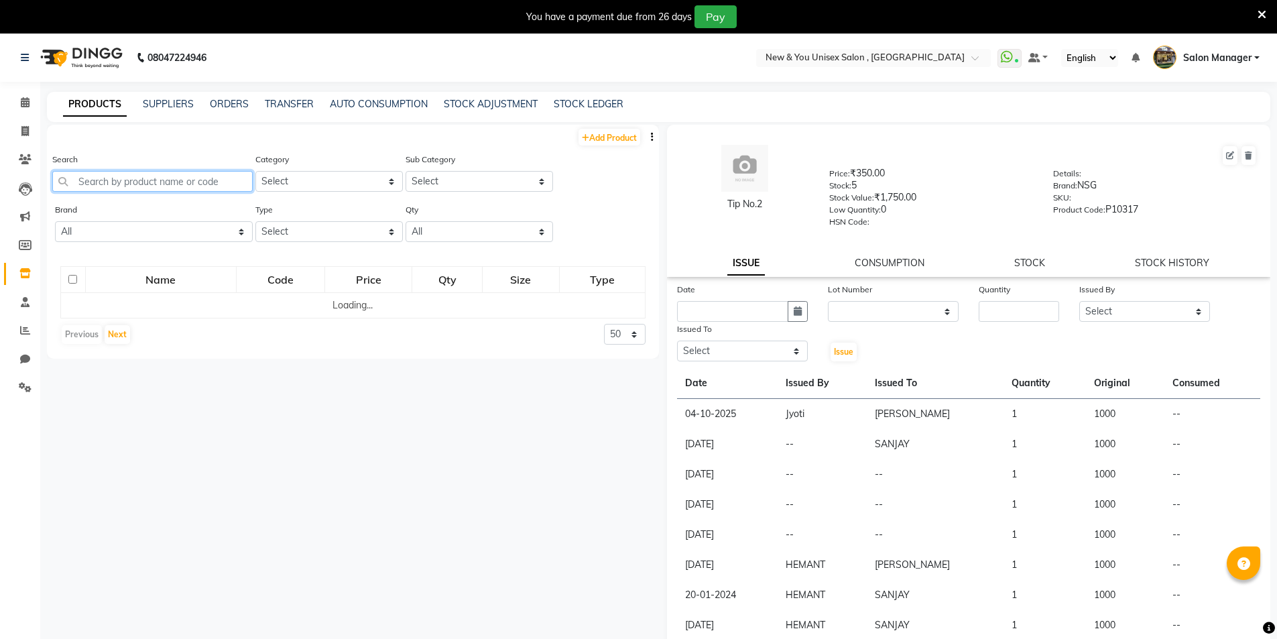
click at [159, 184] on input "text" at bounding box center [152, 181] width 200 height 21
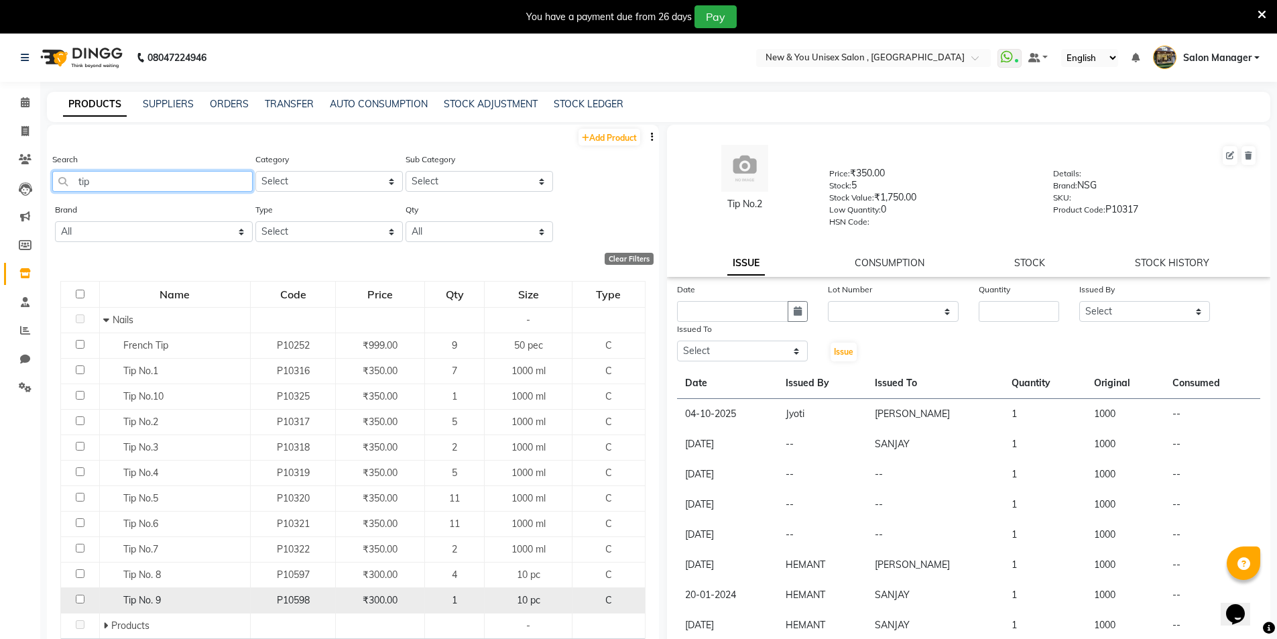
type input "tip"
click at [141, 600] on span "Tip No. 9" at bounding box center [142, 600] width 38 height 12
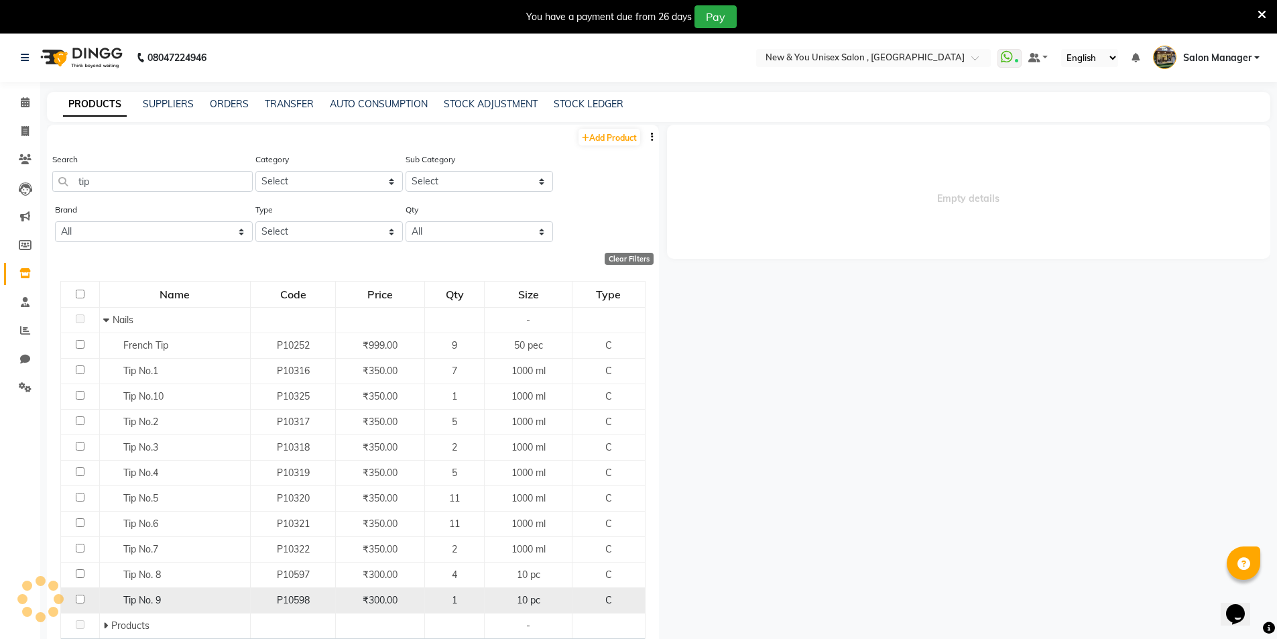
select select
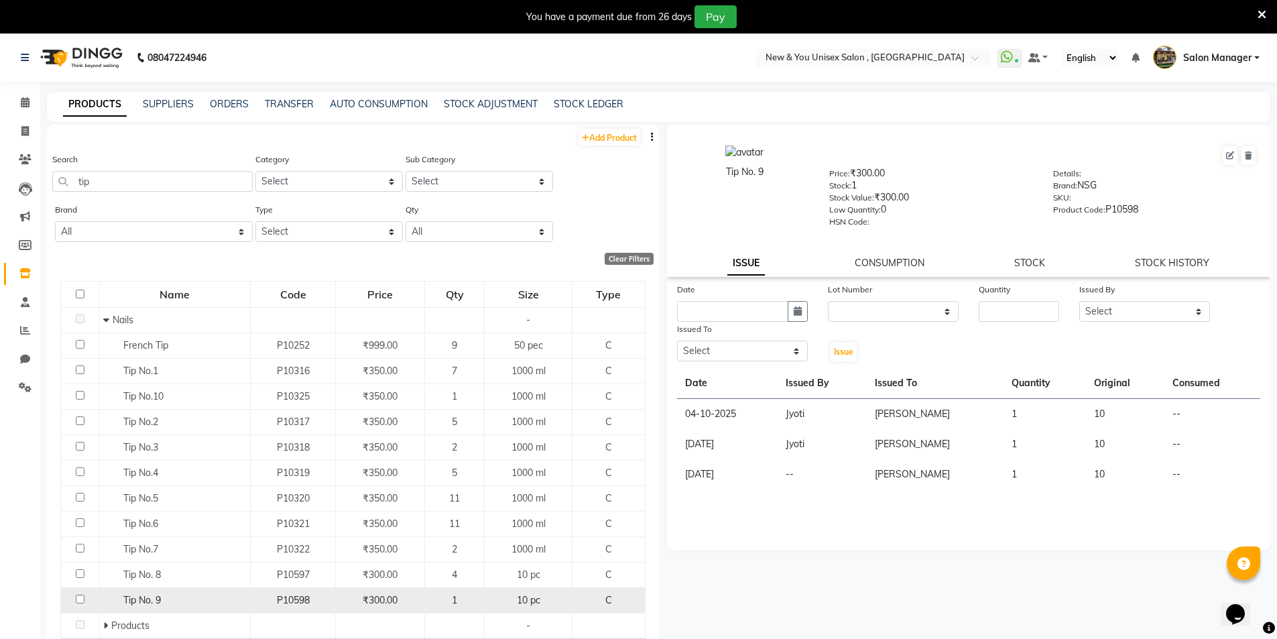
click at [369, 600] on span "₹300.00" at bounding box center [380, 600] width 35 height 12
click at [80, 600] on input "checkbox" at bounding box center [80, 598] width 9 height 9
checkbox input "true"
click at [1191, 261] on link "STOCK HISTORY" at bounding box center [1171, 263] width 74 height 12
select select "all"
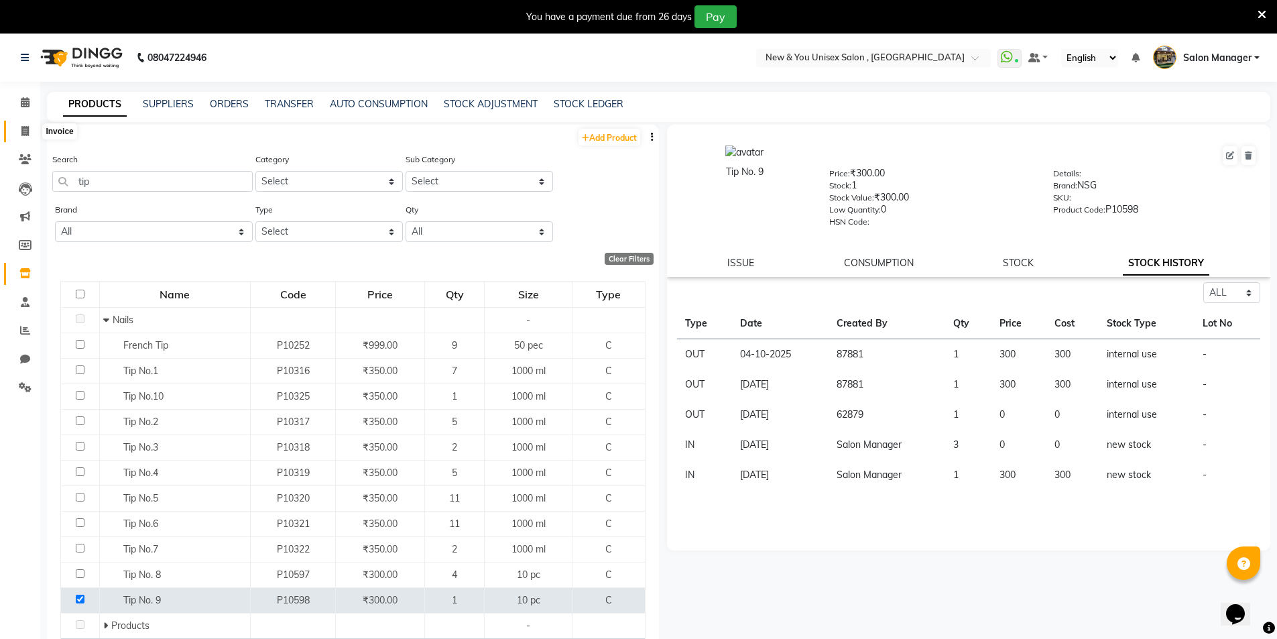
click at [23, 135] on icon at bounding box center [24, 131] width 7 height 10
select select "service"
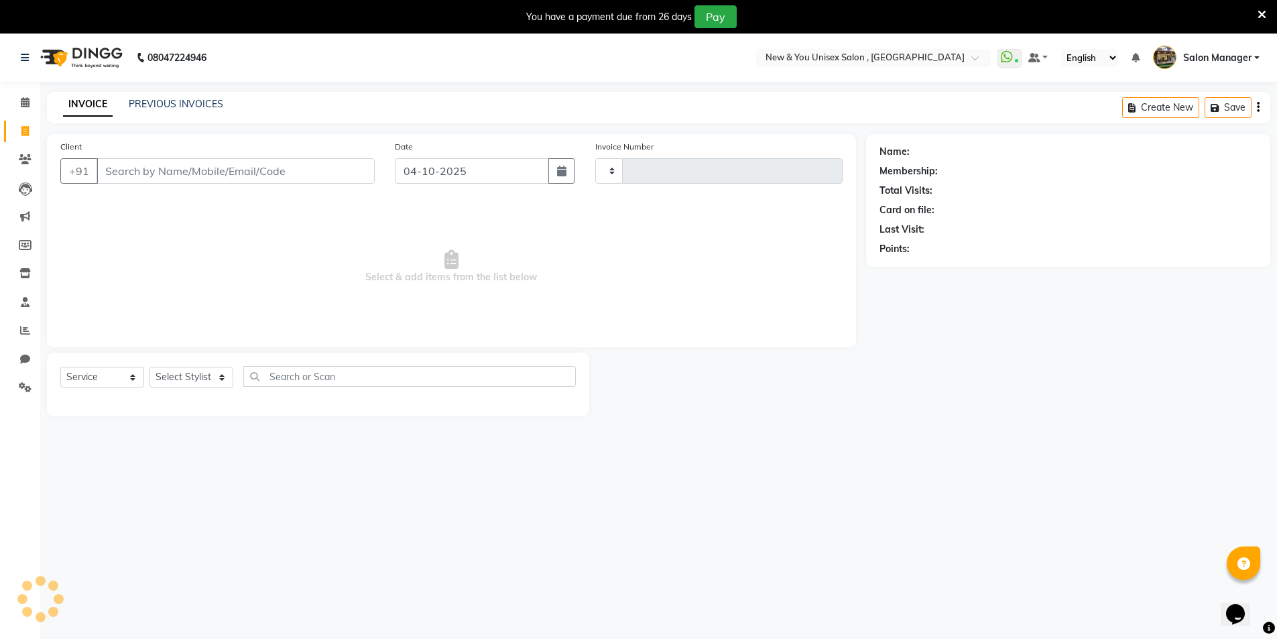
type input "2358"
select select "31"
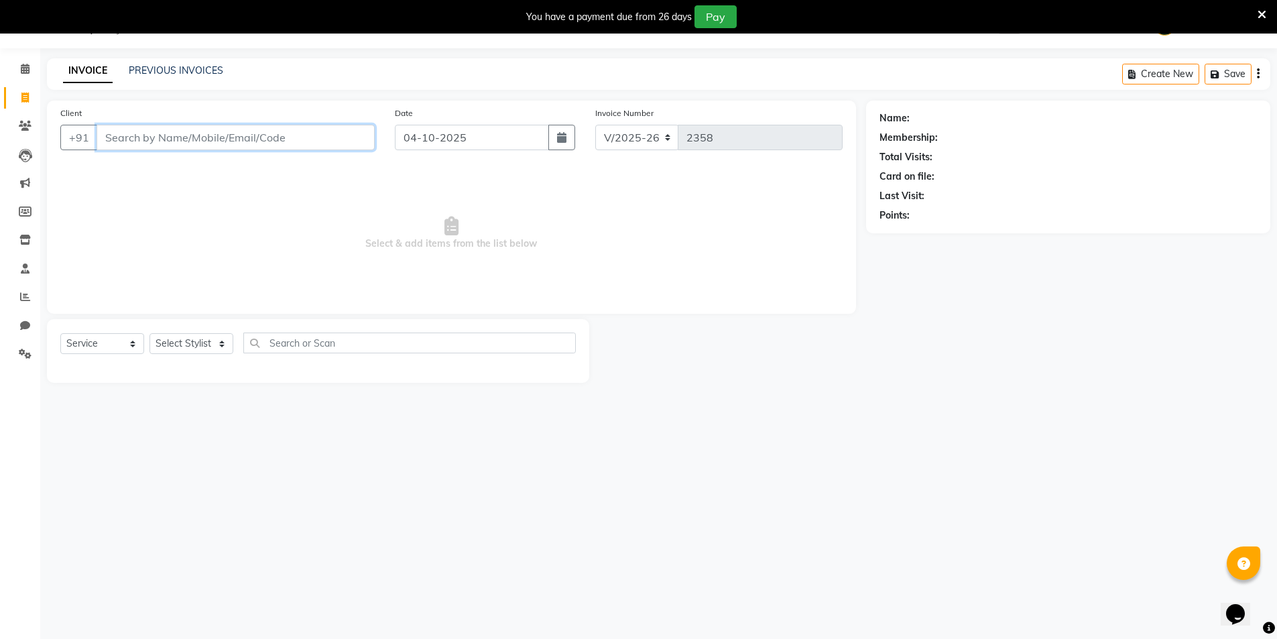
click at [231, 145] on input "Client" at bounding box center [235, 137] width 278 height 25
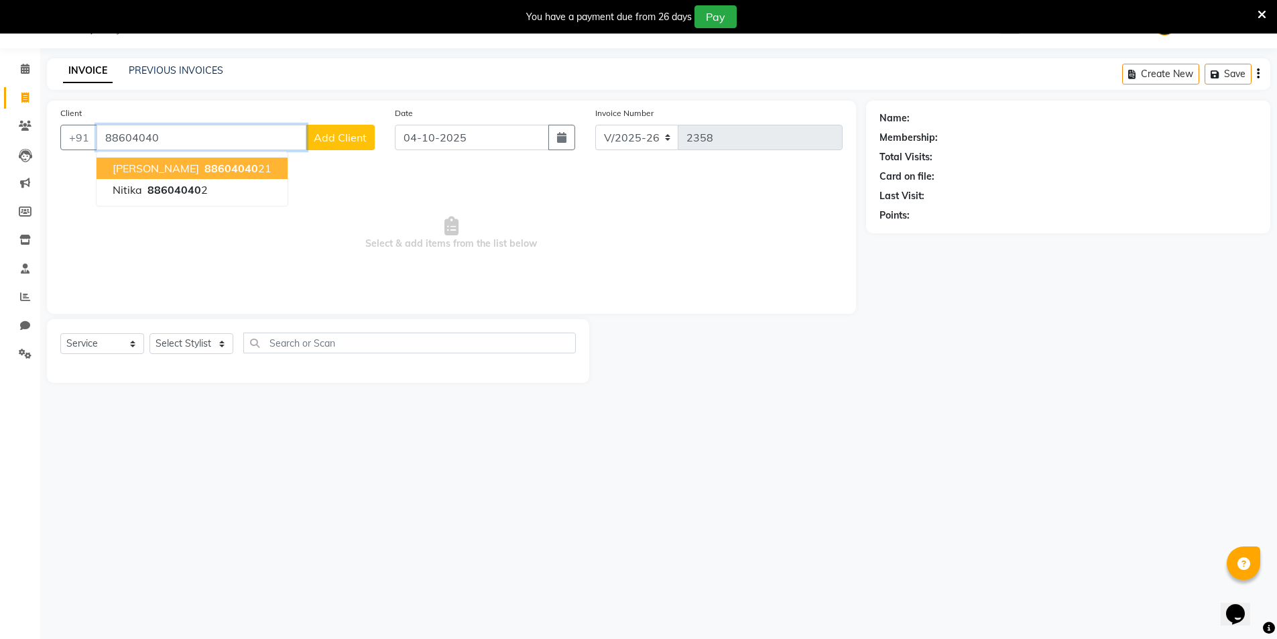
click at [219, 174] on ngb-highlight "88604040 21" at bounding box center [237, 167] width 70 height 13
type input "8860404021"
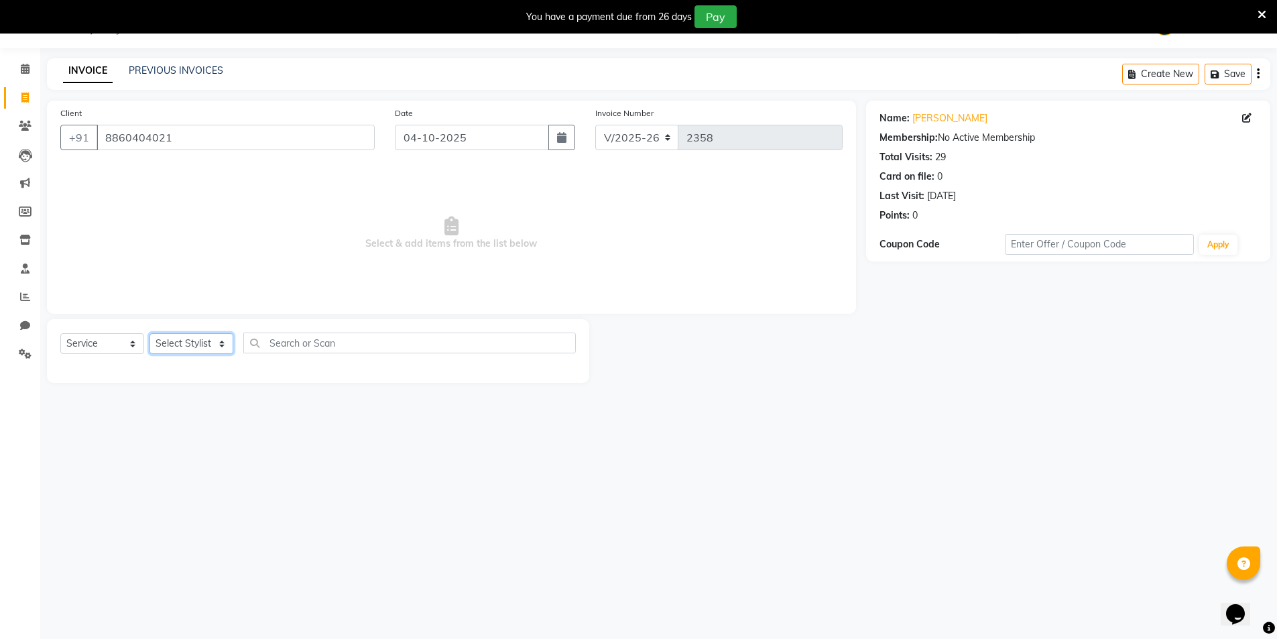
click at [188, 348] on select "Select Stylist HEMANT Jyoti laxmi Neetu Salon Manager SANJAY shravan kumar Shya…" at bounding box center [191, 343] width 84 height 21
select select "40116"
click at [149, 333] on select "Select Stylist HEMANT Jyoti laxmi Neetu Salon Manager SANJAY shravan kumar Shya…" at bounding box center [191, 343] width 84 height 21
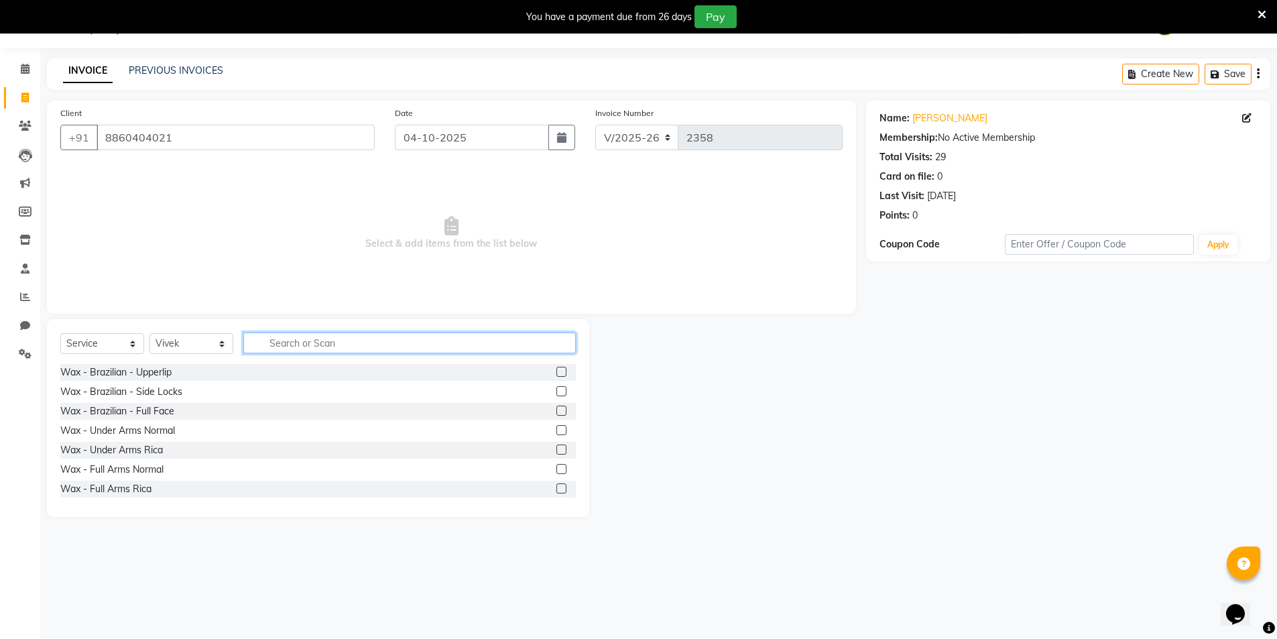
click at [319, 341] on input "text" at bounding box center [409, 342] width 332 height 21
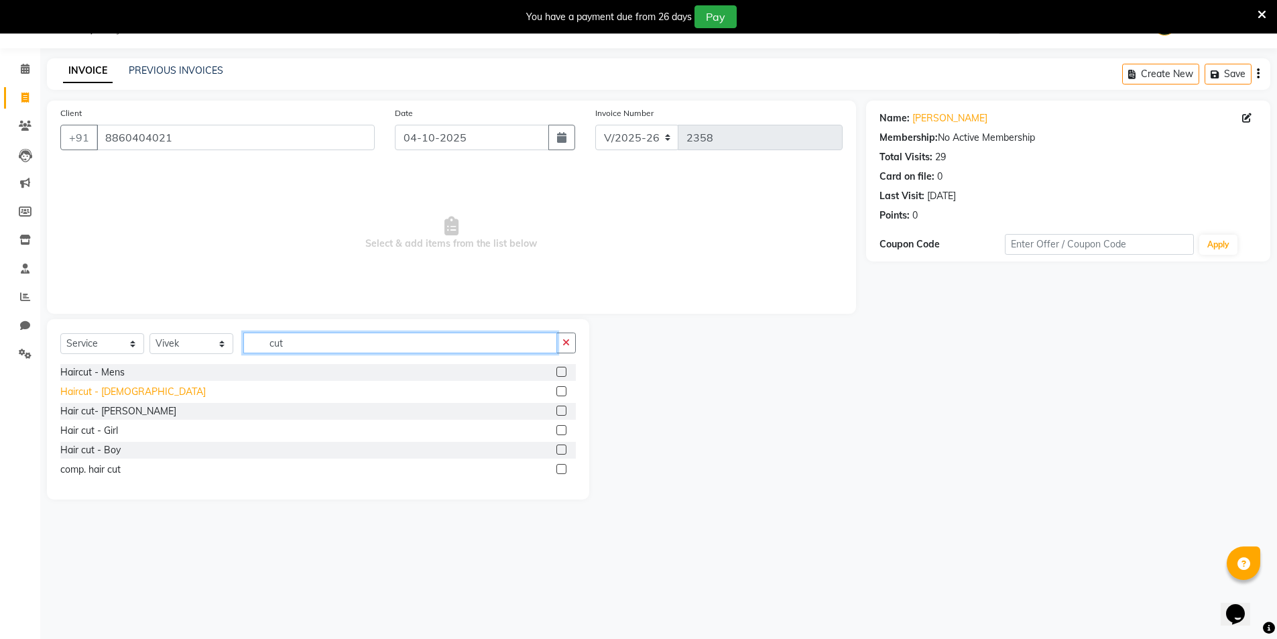
type input "cut"
click at [90, 391] on div "Haircut - Ladies" at bounding box center [132, 392] width 145 height 14
checkbox input "false"
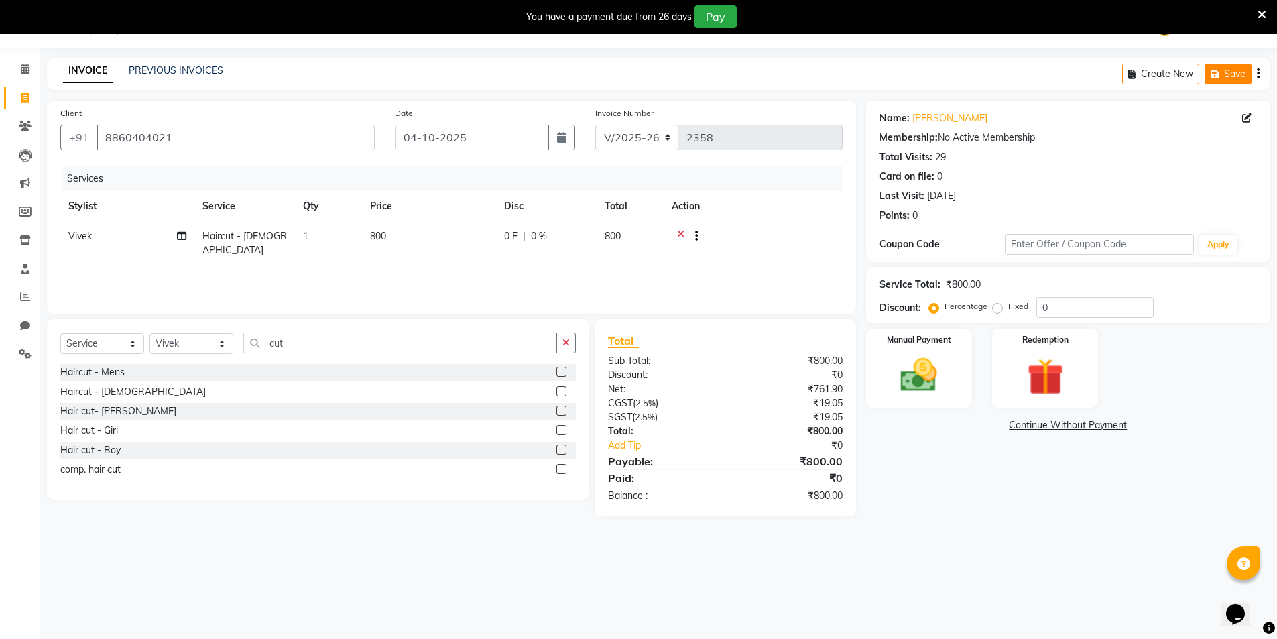
click at [1239, 70] on button "Save" at bounding box center [1227, 74] width 47 height 21
click at [1268, 8] on div "You have a payment due from 26 days Pay" at bounding box center [638, 17] width 1277 height 34
click at [1262, 11] on icon at bounding box center [1261, 15] width 9 height 12
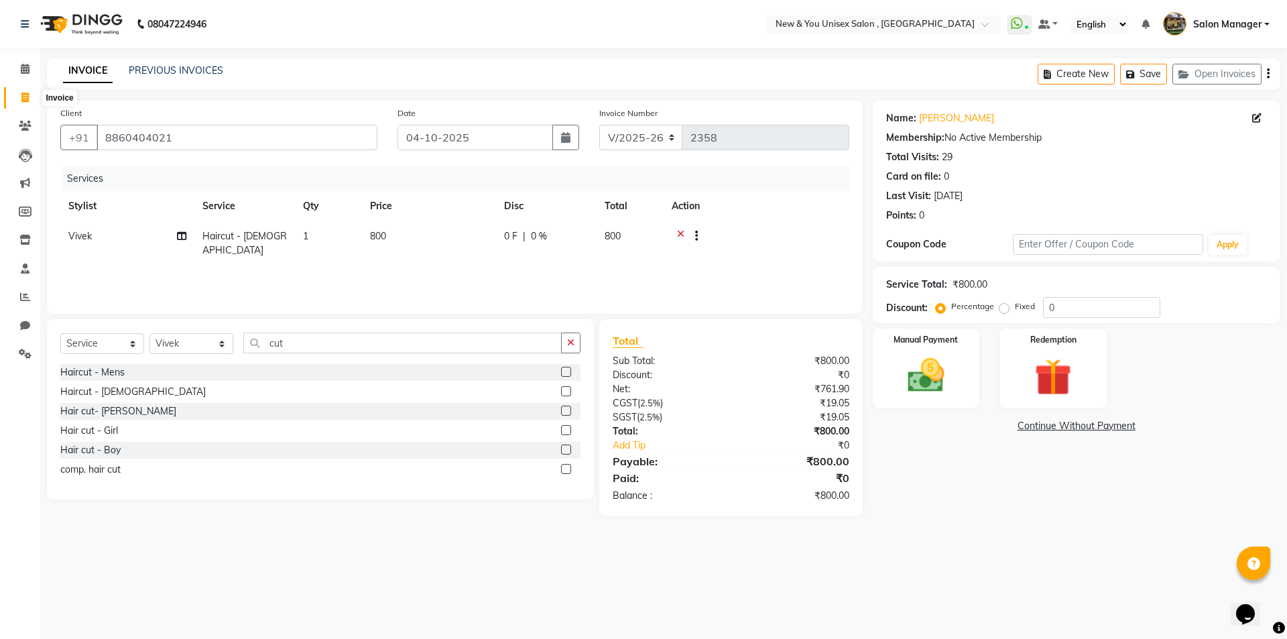
click at [33, 93] on span at bounding box center [24, 97] width 23 height 15
select select "service"
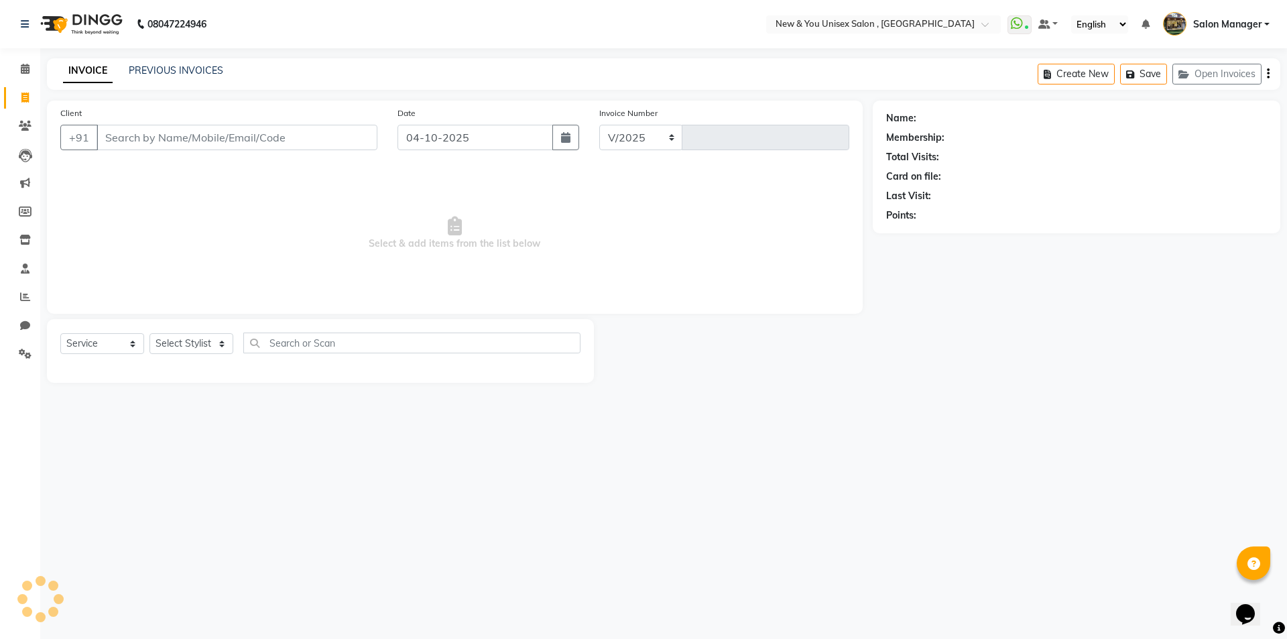
select select "31"
type input "2358"
click at [137, 131] on input "Client" at bounding box center [236, 137] width 281 height 25
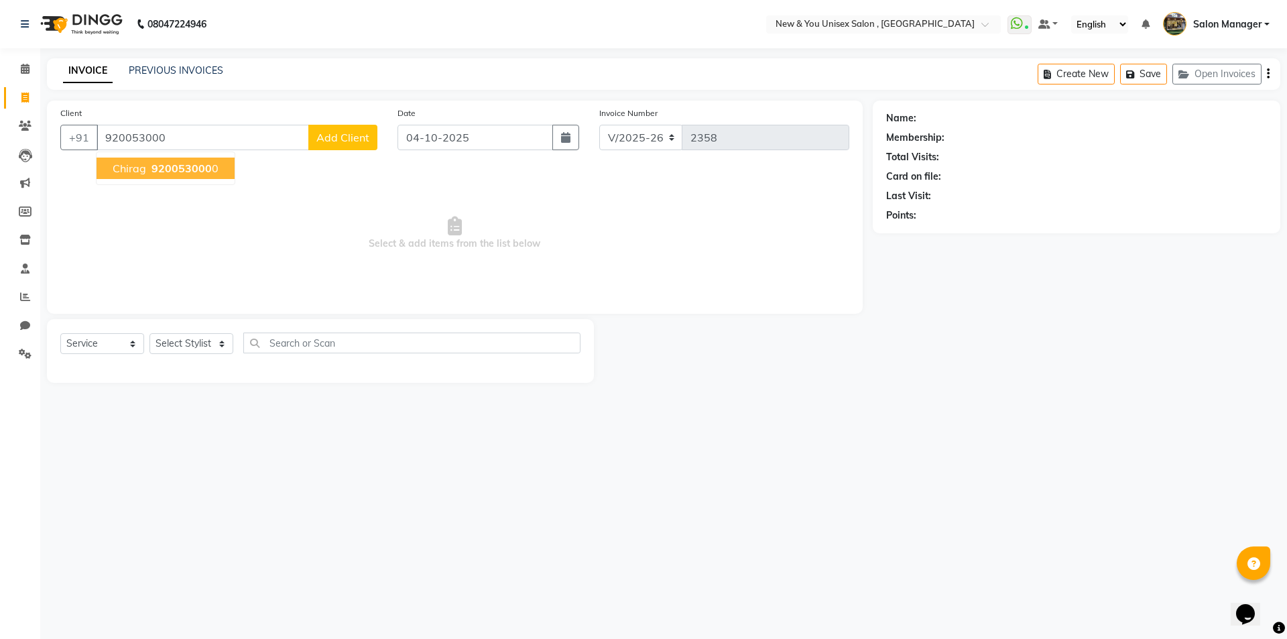
click at [187, 167] on span "920053000" at bounding box center [181, 167] width 60 height 13
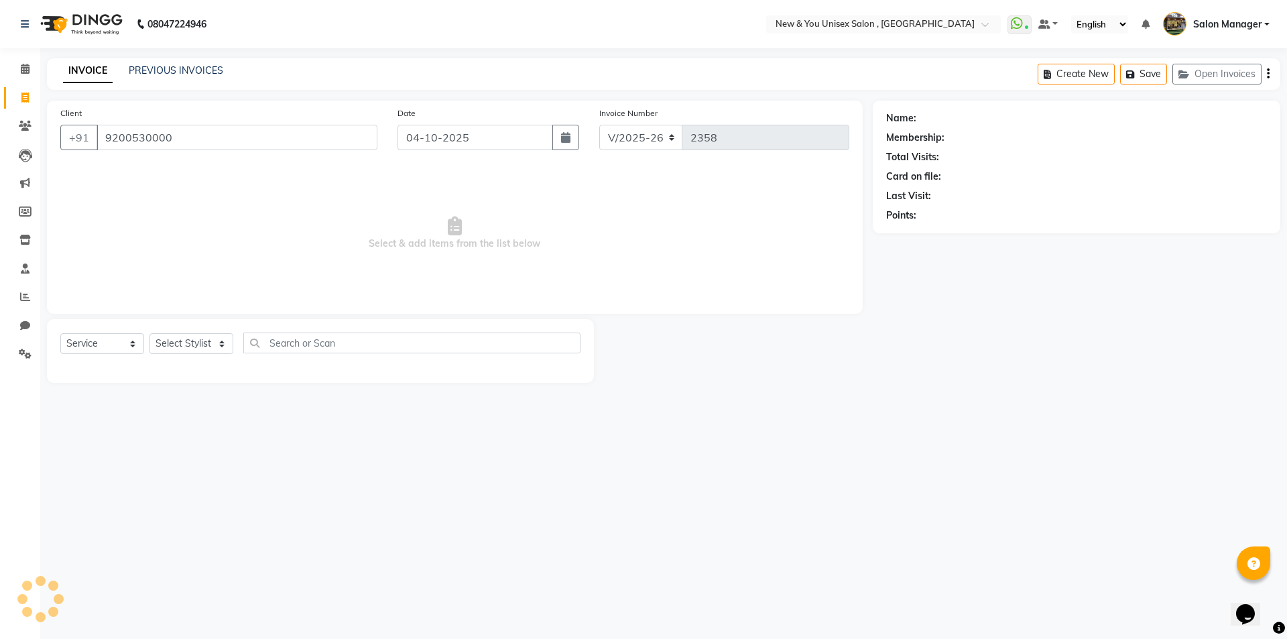
type input "9200530000"
click at [177, 342] on select "Select Stylist HEMANT Jyoti laxmi Neetu Salon Manager SANJAY shravan kumar Shya…" at bounding box center [191, 343] width 84 height 21
select select "1200"
click at [149, 333] on select "Select Stylist HEMANT Jyoti laxmi Neetu Salon Manager SANJAY shravan kumar Shya…" at bounding box center [191, 343] width 84 height 21
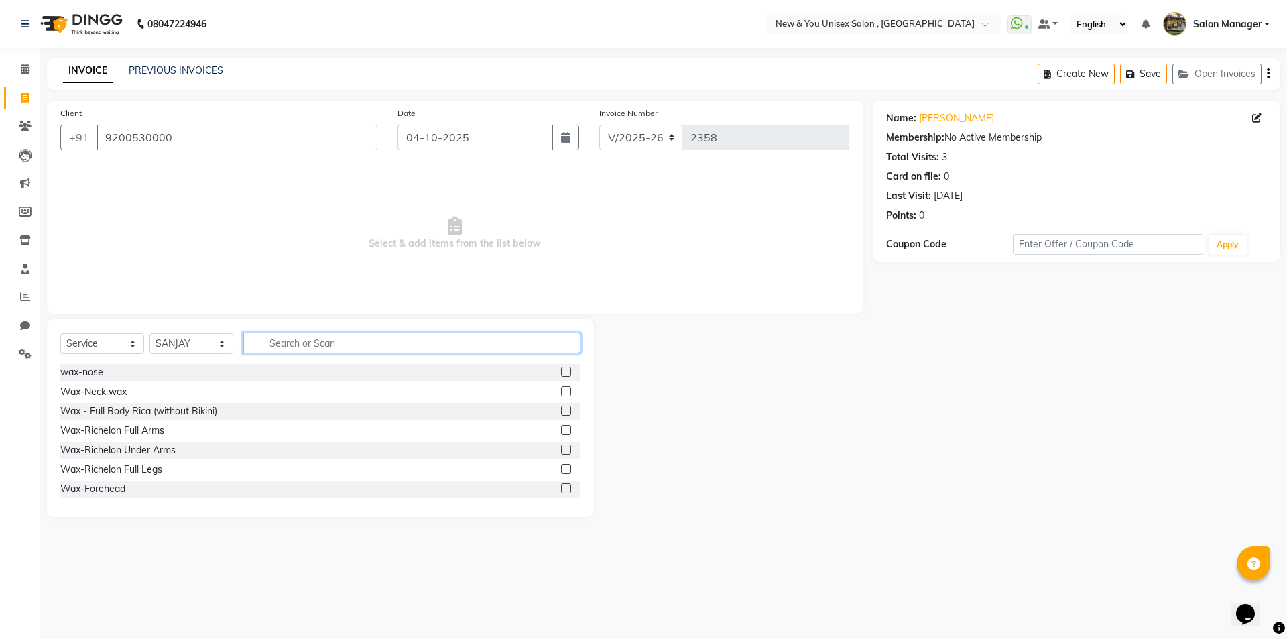
click at [306, 342] on input "text" at bounding box center [411, 342] width 337 height 21
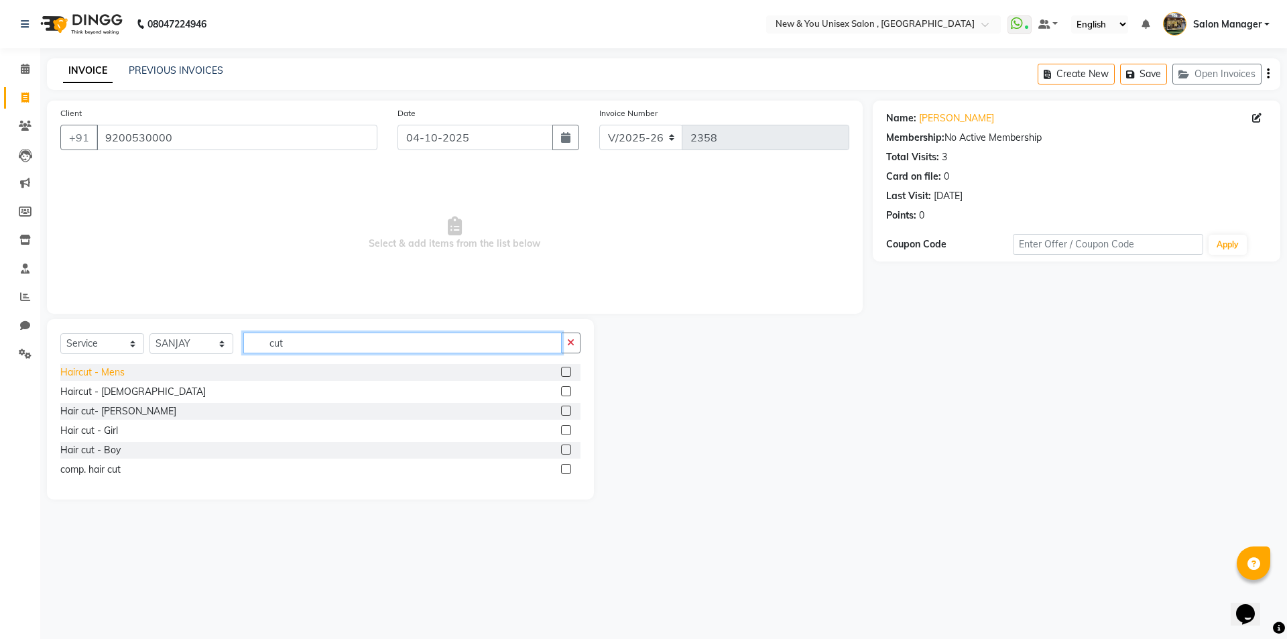
type input "cut"
click at [111, 373] on div "Haircut - Mens" at bounding box center [92, 372] width 64 height 14
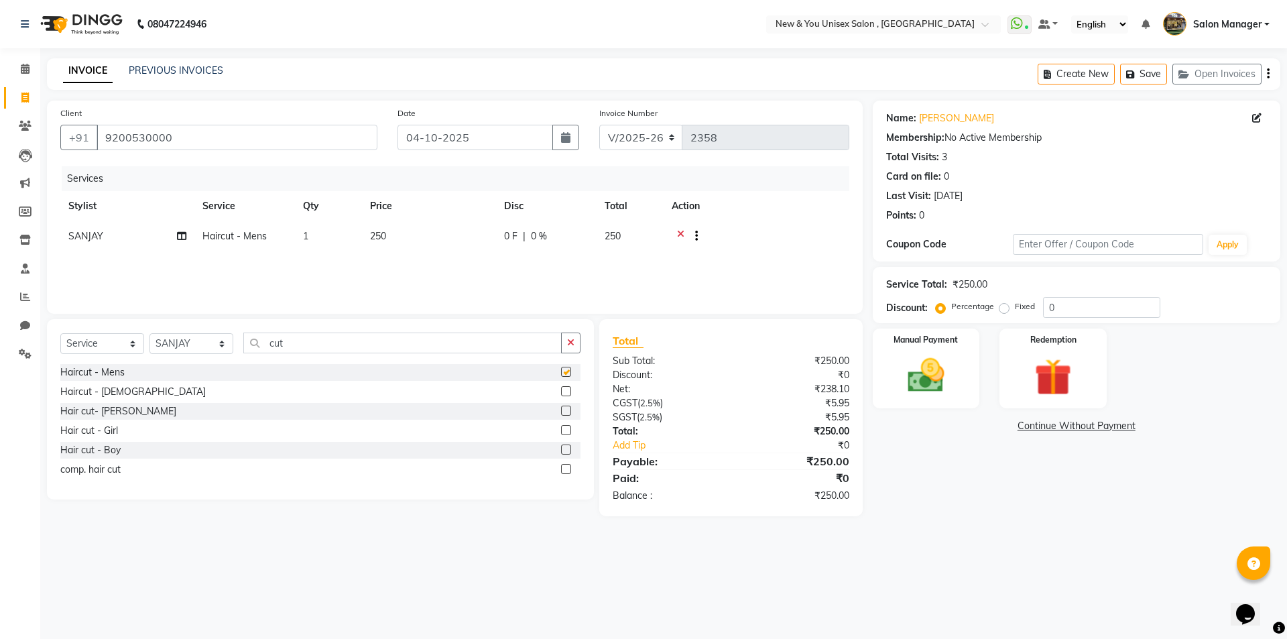
checkbox input "false"
click at [1132, 76] on icon "button" at bounding box center [1132, 74] width 13 height 9
click at [21, 103] on span at bounding box center [24, 97] width 23 height 15
select select "31"
select select "service"
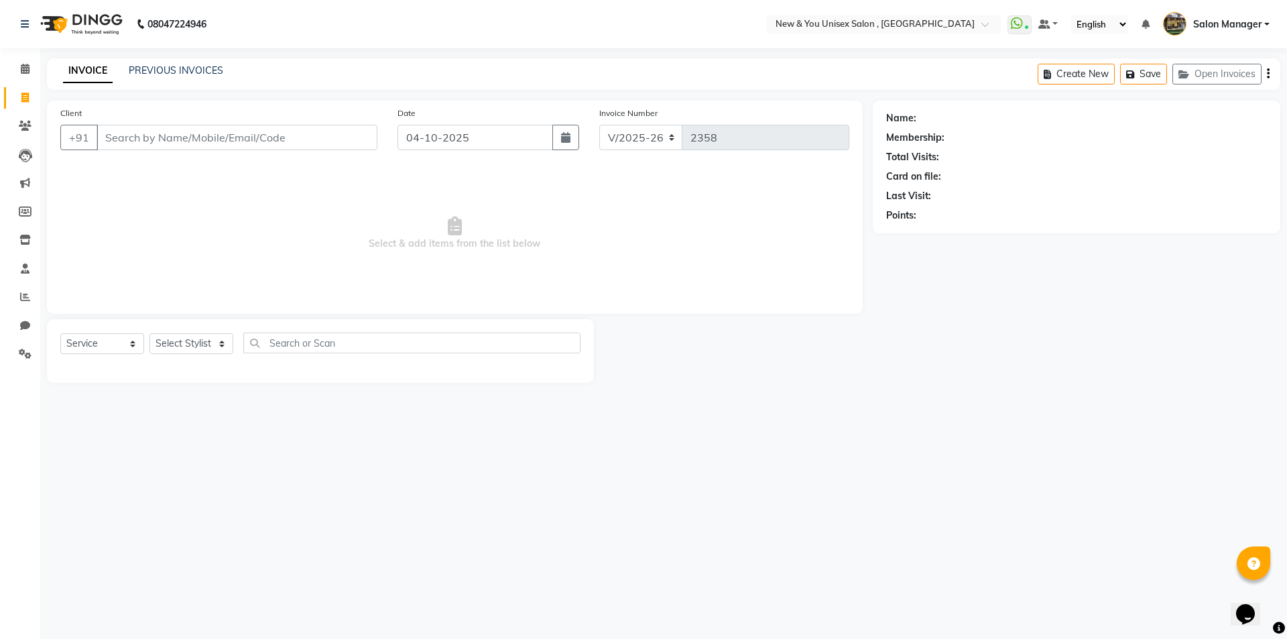
drag, startPoint x: 1286, startPoint y: 543, endPoint x: 1286, endPoint y: 552, distance: 8.7
click at [1286, 550] on div "08047224946 Select Location × New & You Unisex Salon , Gurugram WhatsApp Status…" at bounding box center [643, 319] width 1287 height 639
click at [1203, 70] on button "Open Invoices" at bounding box center [1216, 74] width 89 height 21
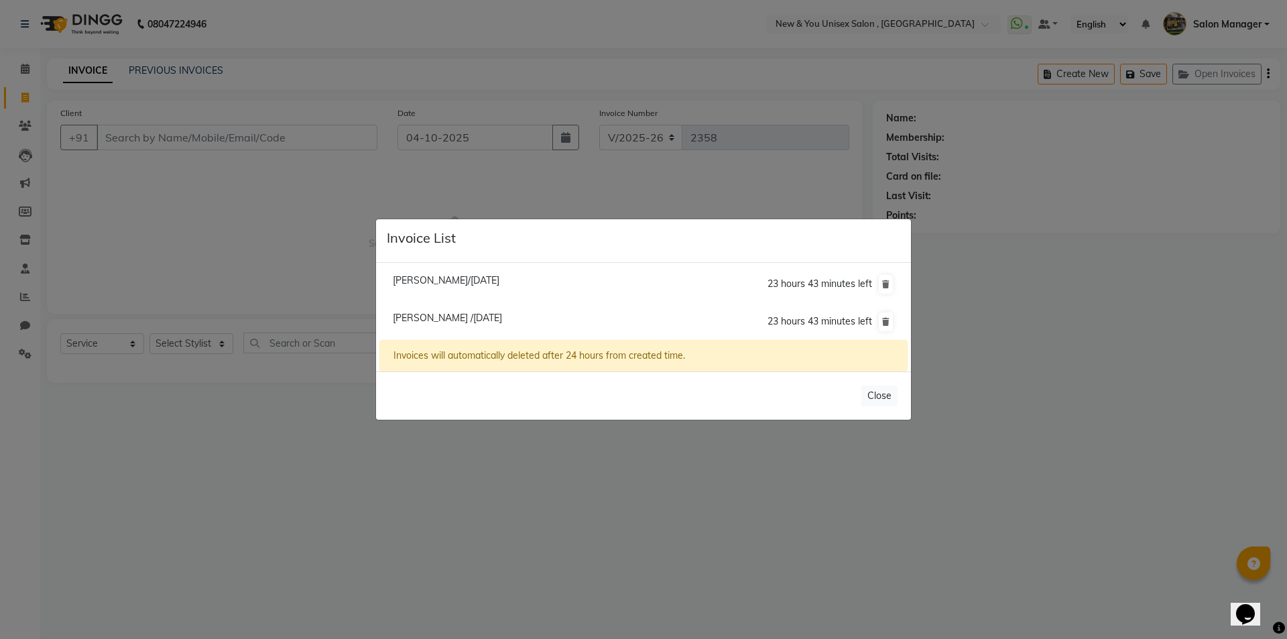
click at [454, 320] on span "Chirag /04 October 2025" at bounding box center [447, 318] width 109 height 12
type input "9200530000"
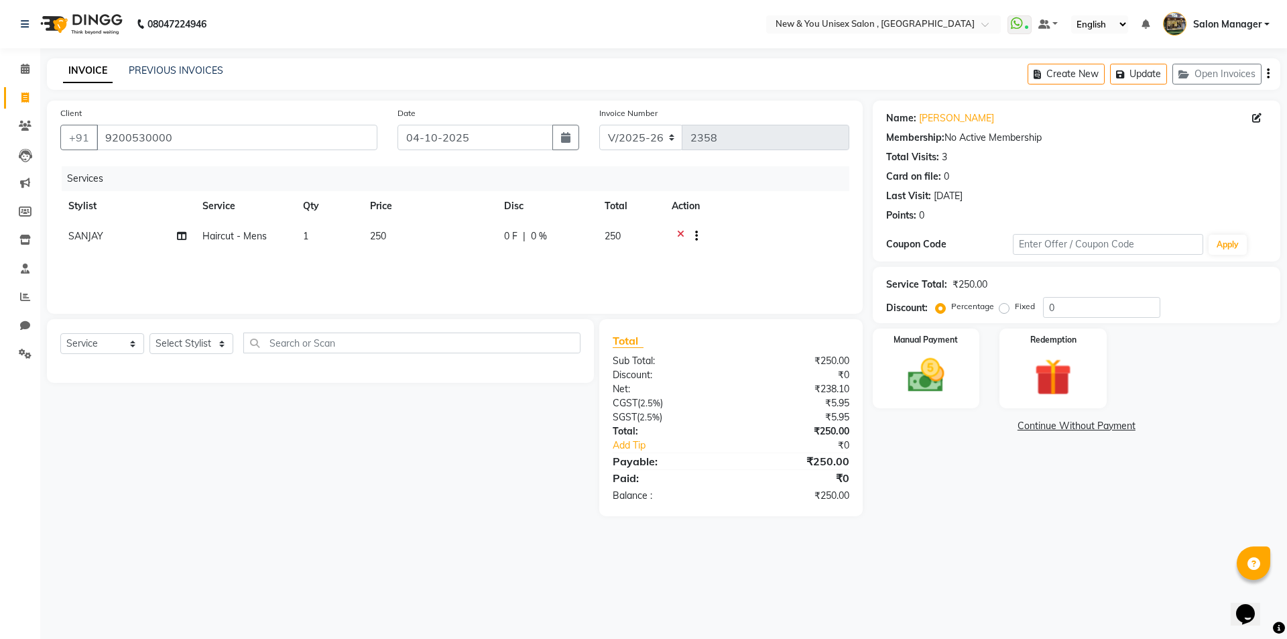
click at [399, 235] on td "250" at bounding box center [429, 237] width 134 height 33
select select "1200"
click at [449, 237] on input "250" at bounding box center [492, 239] width 118 height 21
type input "200"
click at [1153, 75] on button "Update" at bounding box center [1138, 74] width 57 height 21
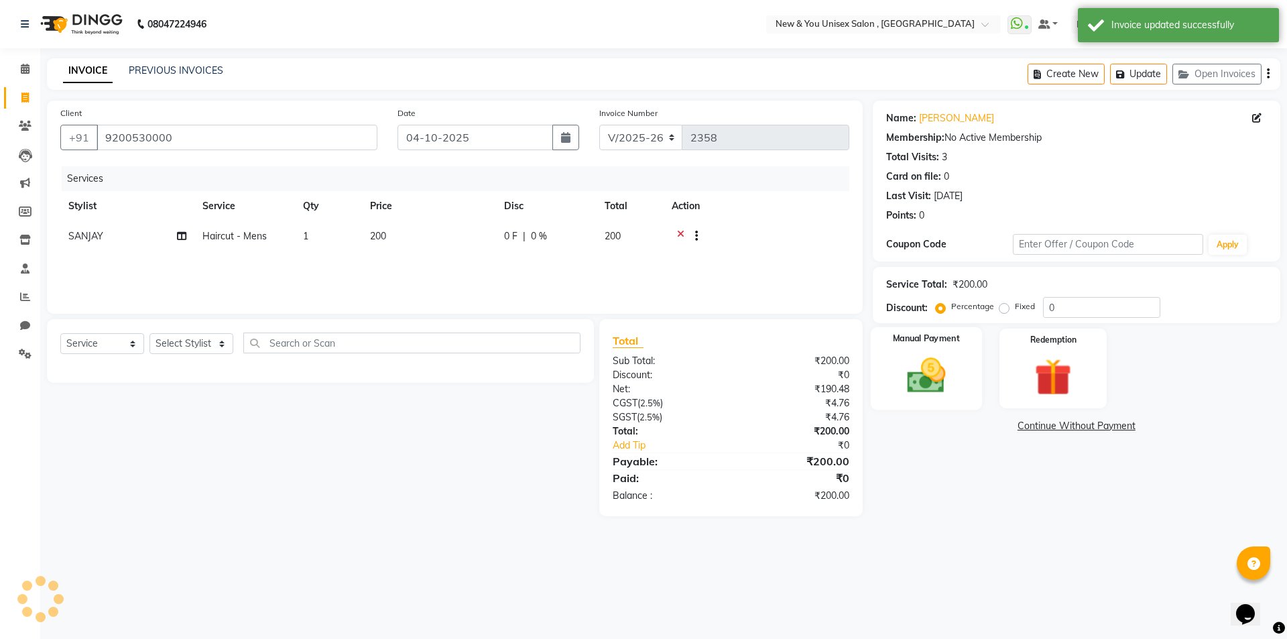
click at [935, 378] on img at bounding box center [926, 375] width 62 height 44
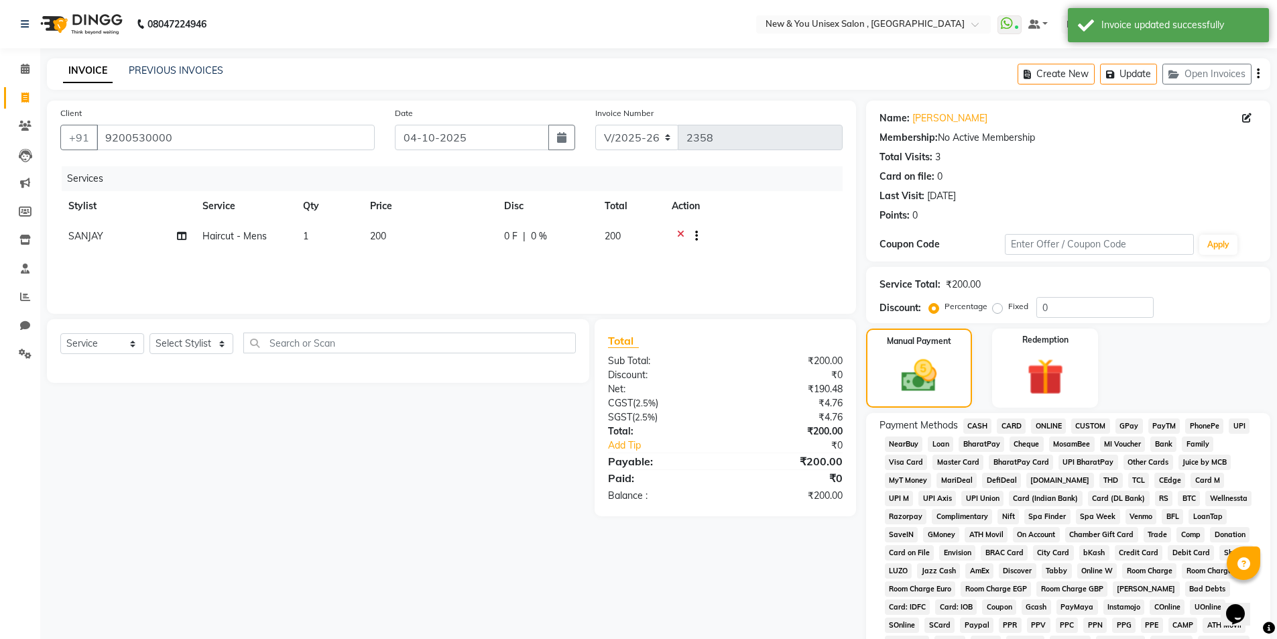
click at [1161, 430] on span "PayTM" at bounding box center [1164, 425] width 32 height 15
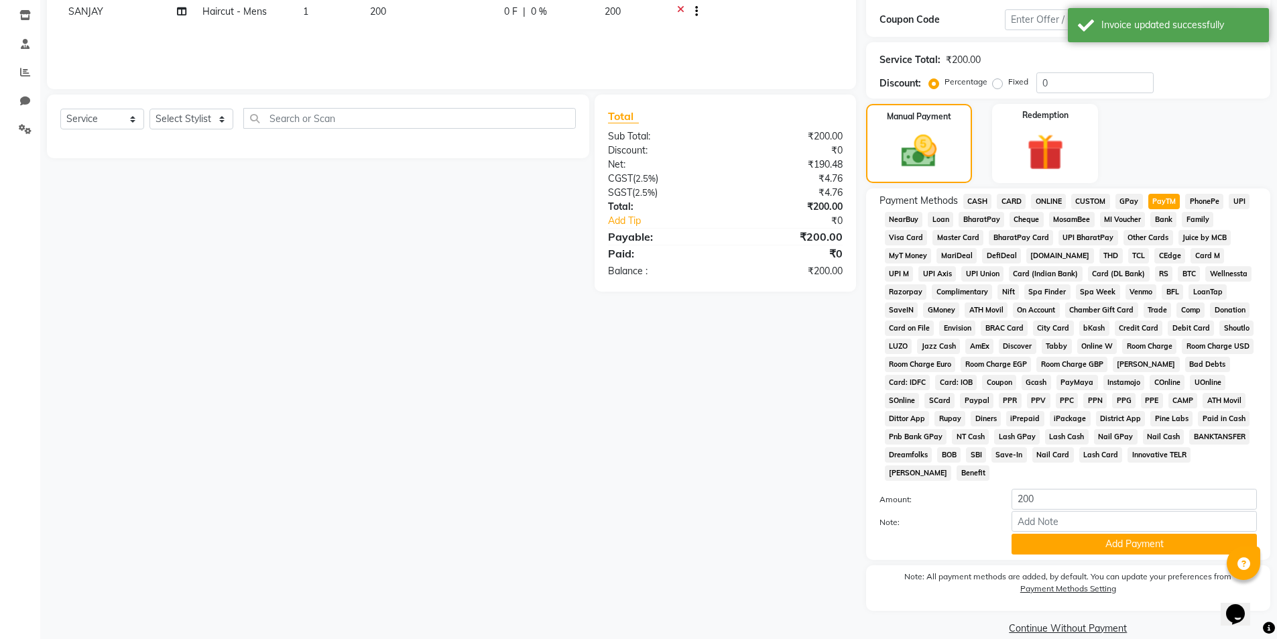
scroll to position [244, 0]
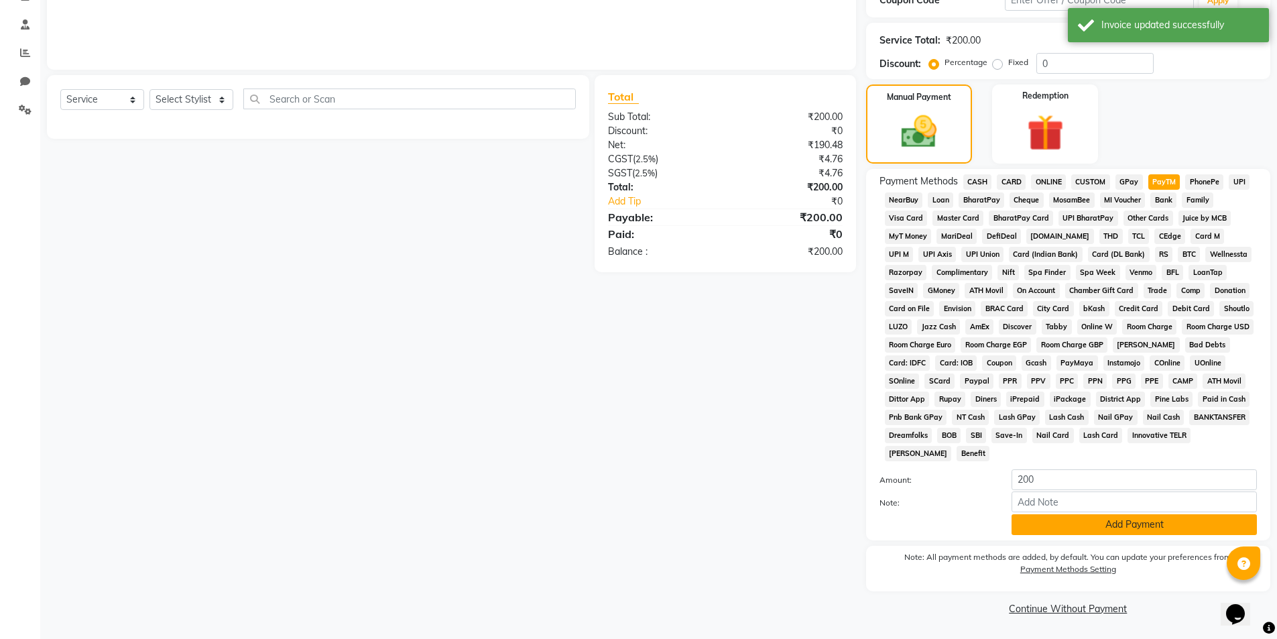
click at [1099, 523] on button "Add Payment" at bounding box center [1133, 524] width 245 height 21
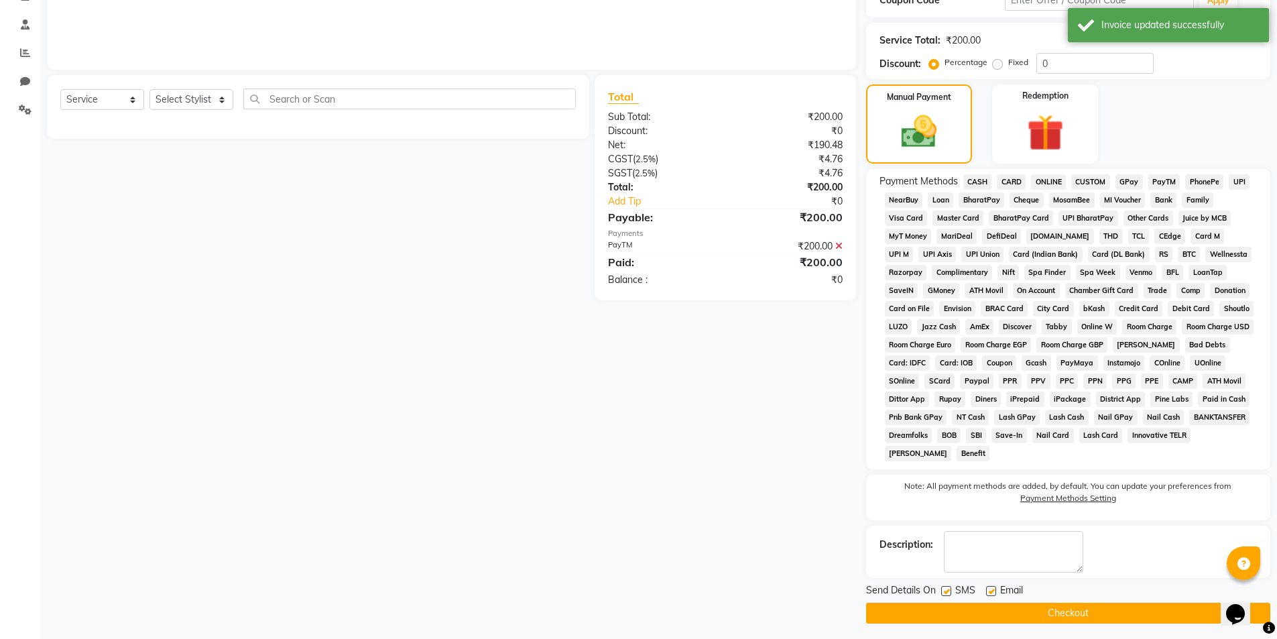
click at [1103, 613] on button "Checkout" at bounding box center [1068, 612] width 404 height 21
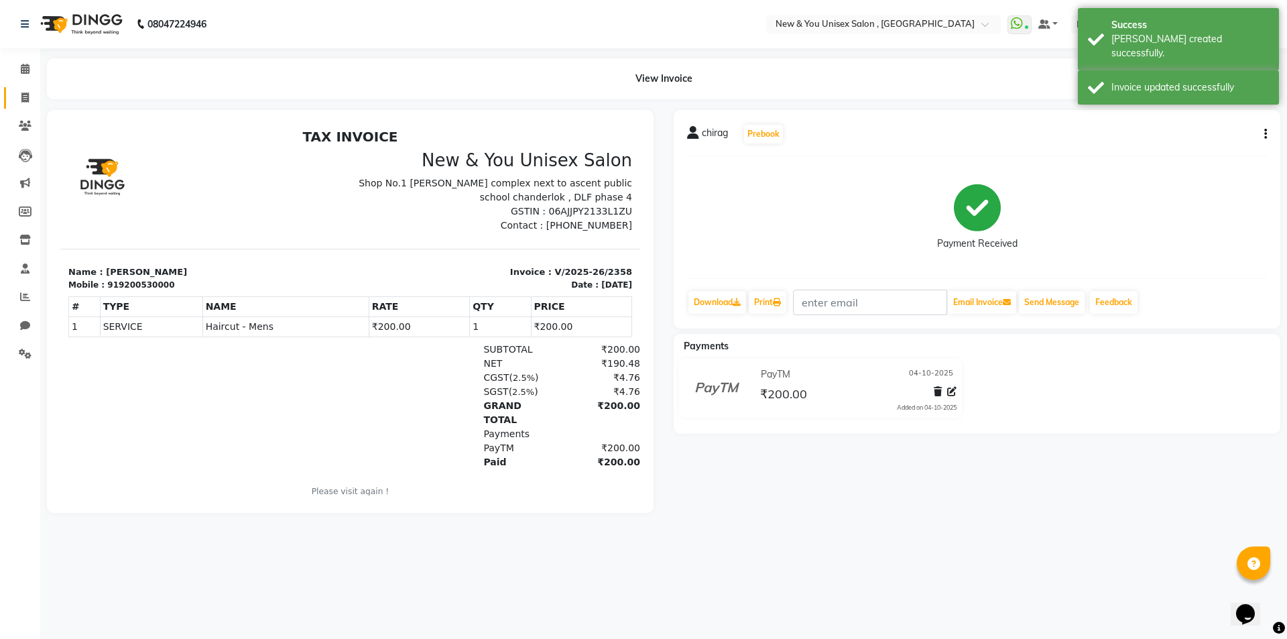
click at [27, 107] on link "Invoice" at bounding box center [20, 98] width 32 height 22
select select "service"
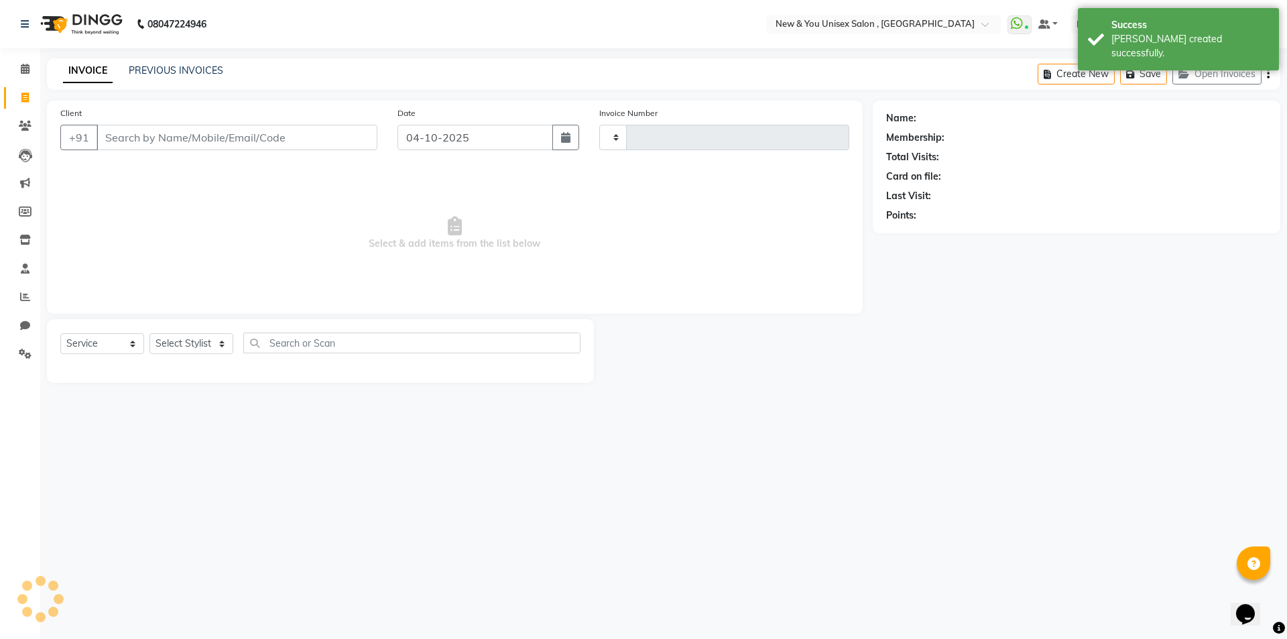
type input "2359"
select select "31"
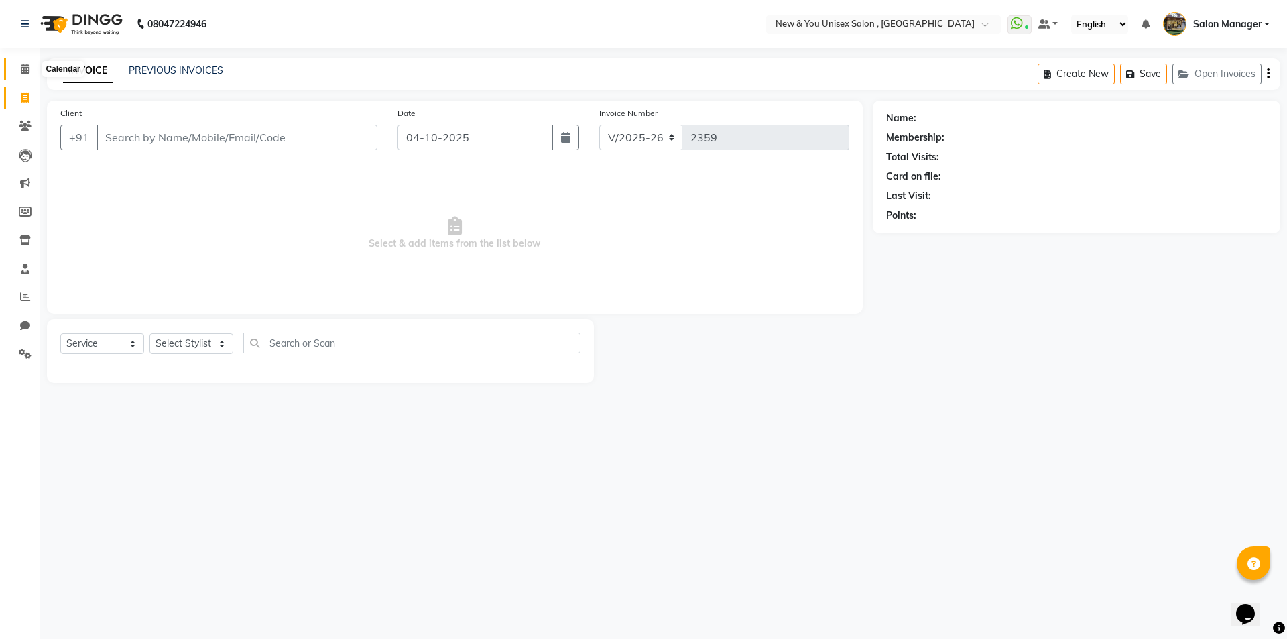
click at [25, 73] on icon at bounding box center [25, 69] width 9 height 10
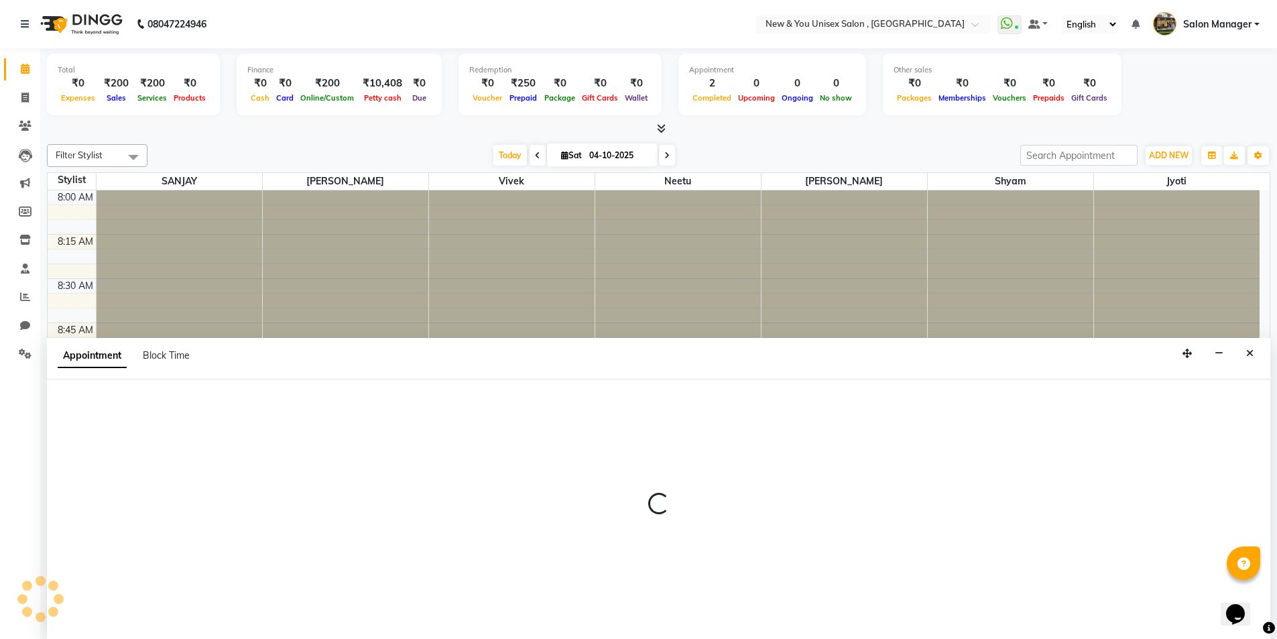
scroll to position [1, 0]
select select "70140"
select select "555"
select select "tentative"
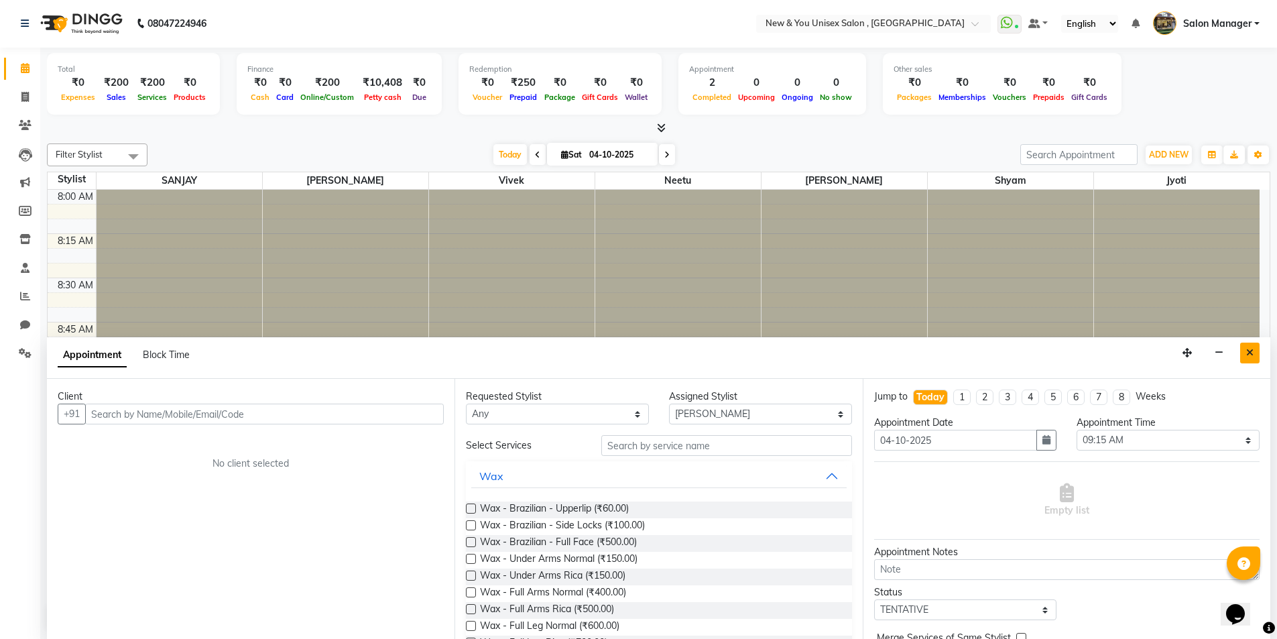
click at [1250, 350] on icon "Close" at bounding box center [1249, 352] width 7 height 9
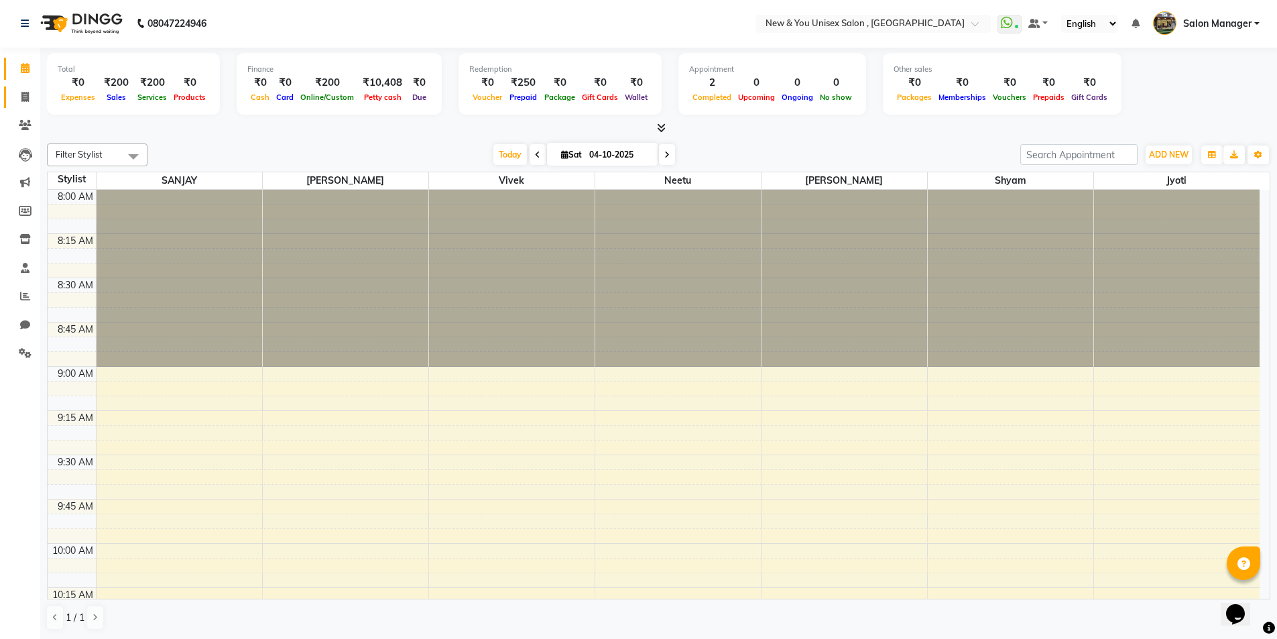
click at [22, 105] on link "Invoice" at bounding box center [20, 97] width 32 height 22
select select "service"
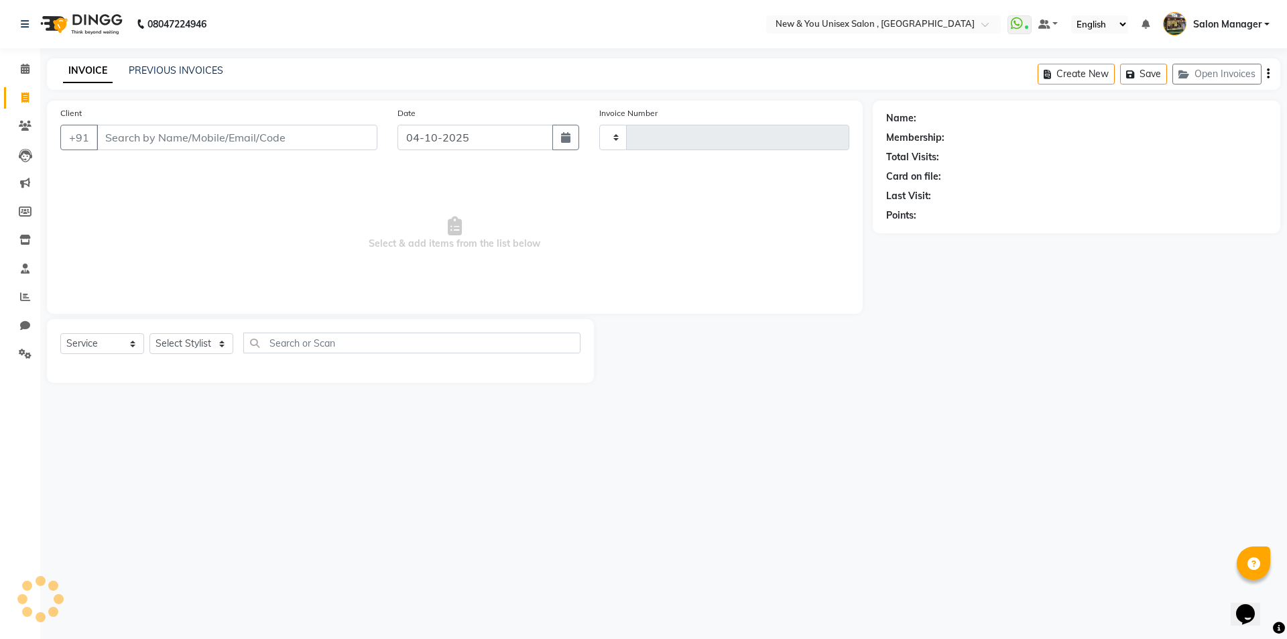
type input "2359"
select select "31"
click at [1228, 78] on button "Open Invoices" at bounding box center [1216, 74] width 89 height 21
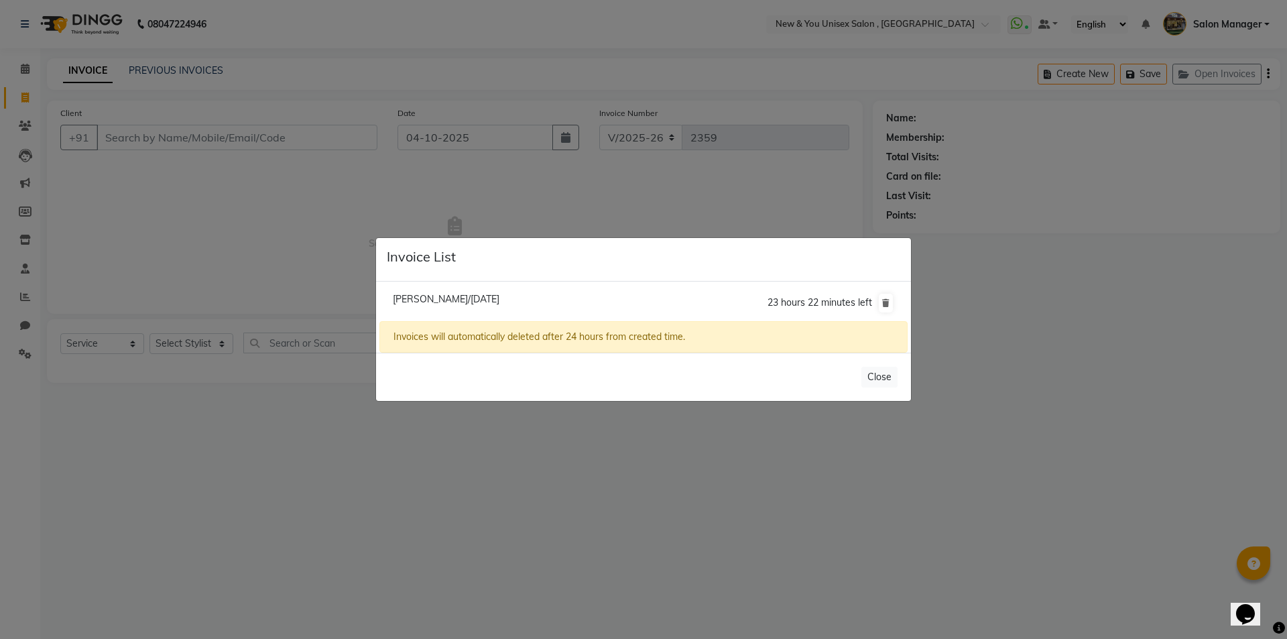
click at [470, 300] on span "Ms Nitika/04 October 2025" at bounding box center [446, 299] width 107 height 12
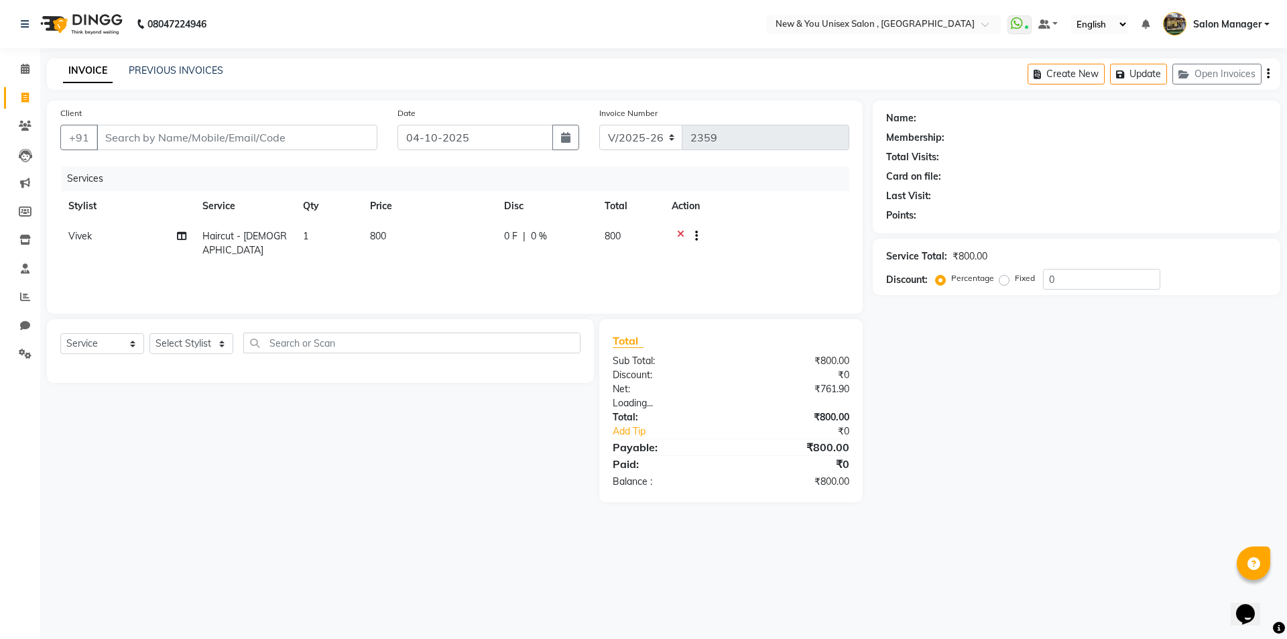
type input "8860404021"
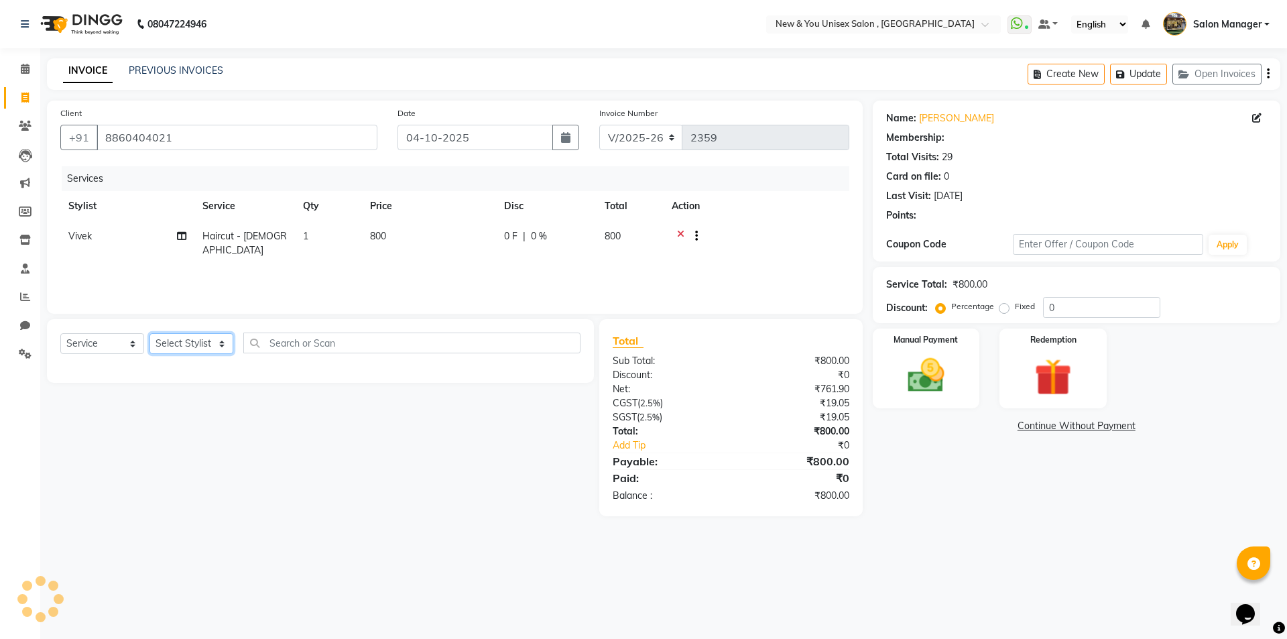
click at [186, 348] on select "Select Stylist HEMANT [PERSON_NAME] [PERSON_NAME] Salon Manager [PERSON_NAME] […" at bounding box center [191, 343] width 84 height 21
select select "40116"
click at [149, 333] on select "Select Stylist HEMANT [PERSON_NAME] [PERSON_NAME] Salon Manager [PERSON_NAME] […" at bounding box center [191, 343] width 84 height 21
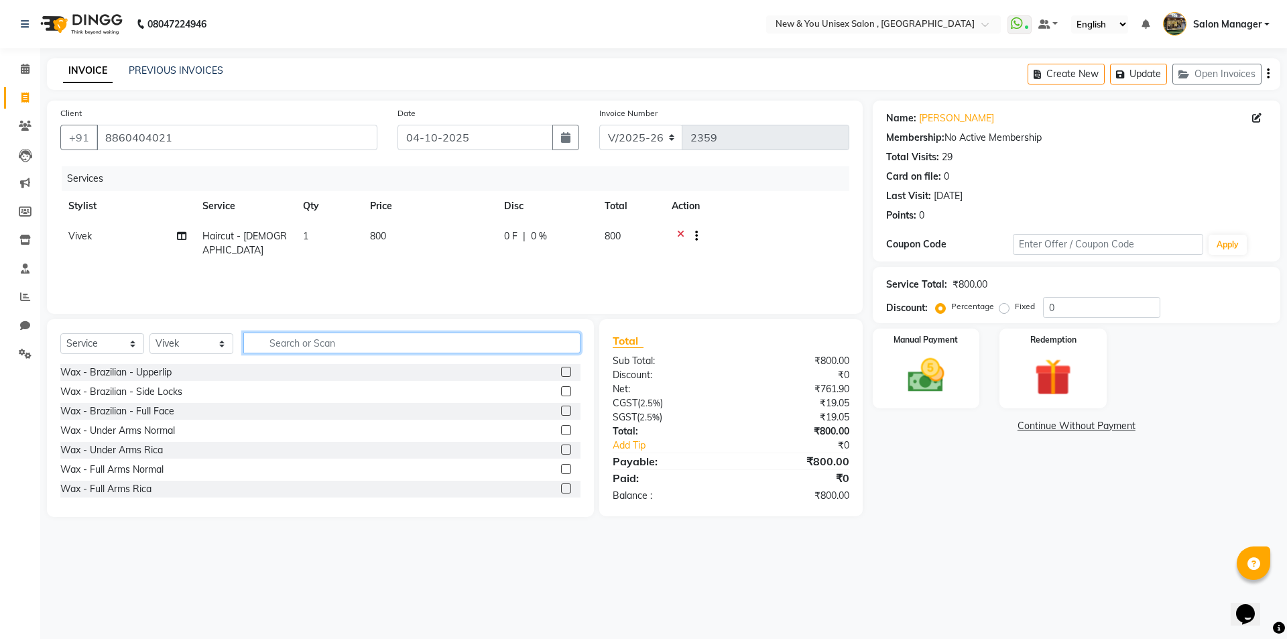
click at [295, 342] on input "text" at bounding box center [411, 342] width 337 height 21
type input "ut"
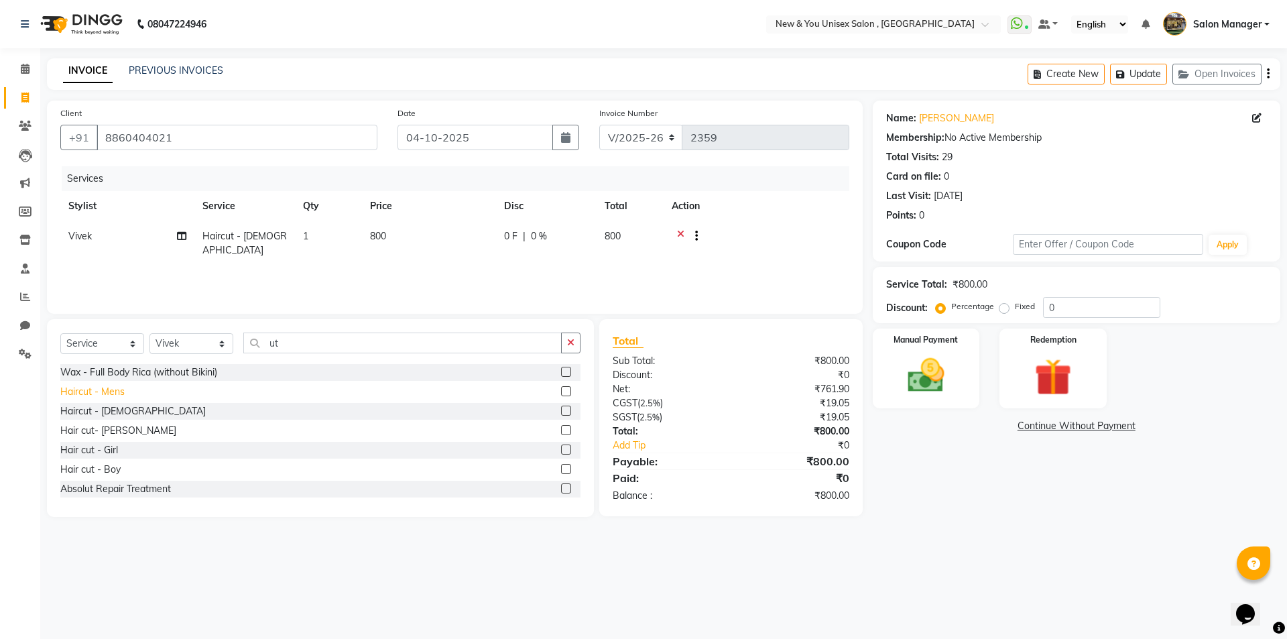
click at [91, 388] on div "Haircut - Mens" at bounding box center [92, 392] width 64 height 14
checkbox input "false"
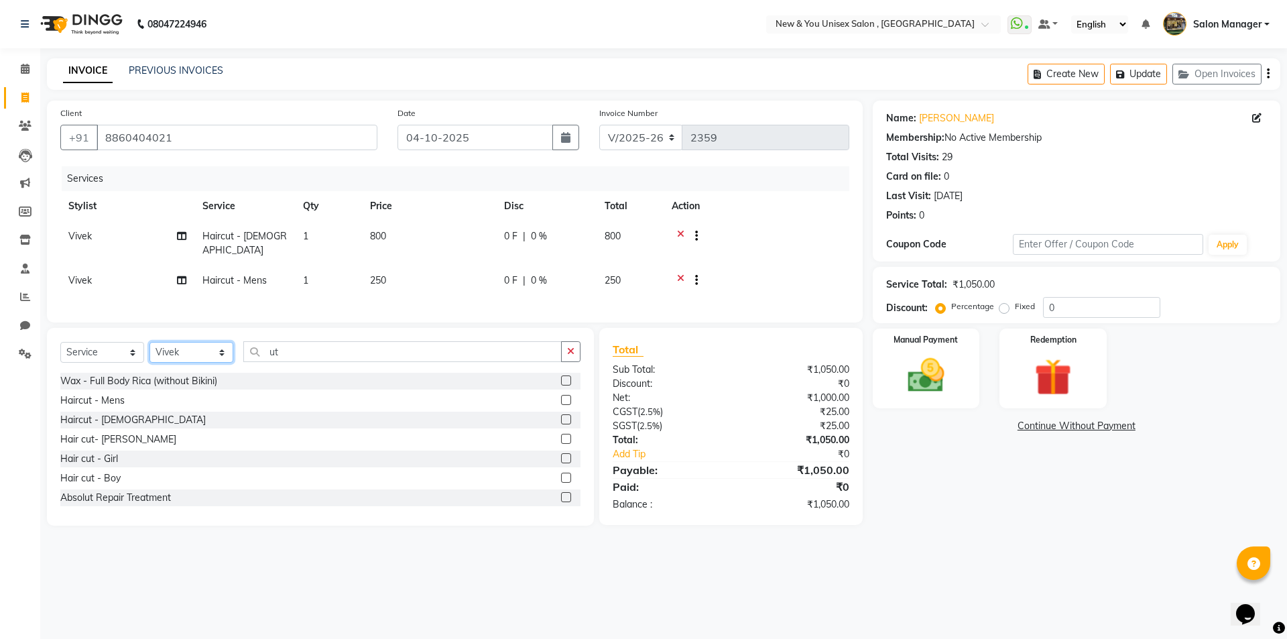
click at [190, 351] on select "Select Stylist HEMANT [PERSON_NAME] [PERSON_NAME] Salon Manager [PERSON_NAME] […" at bounding box center [191, 352] width 84 height 21
select select "70140"
click at [149, 342] on select "Select Stylist HEMANT [PERSON_NAME] [PERSON_NAME] Salon Manager [PERSON_NAME] […" at bounding box center [191, 352] width 84 height 21
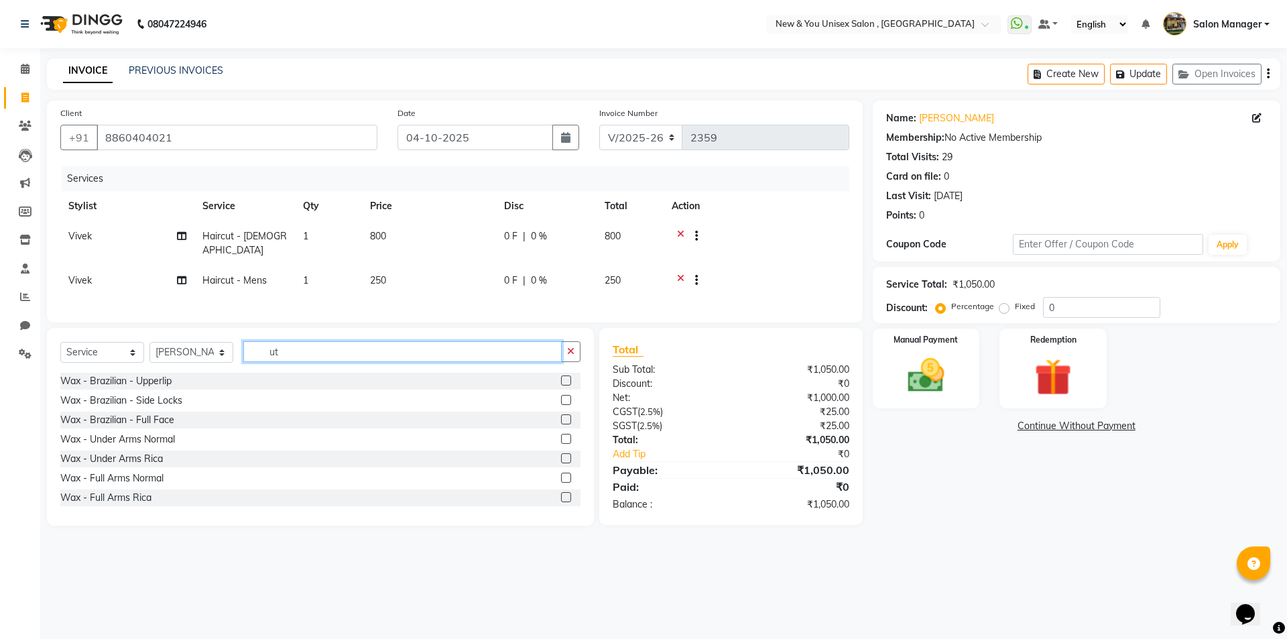
drag, startPoint x: 305, startPoint y: 352, endPoint x: 253, endPoint y: 357, distance: 51.9
click at [253, 357] on input "ut" at bounding box center [402, 351] width 318 height 21
type input "gel"
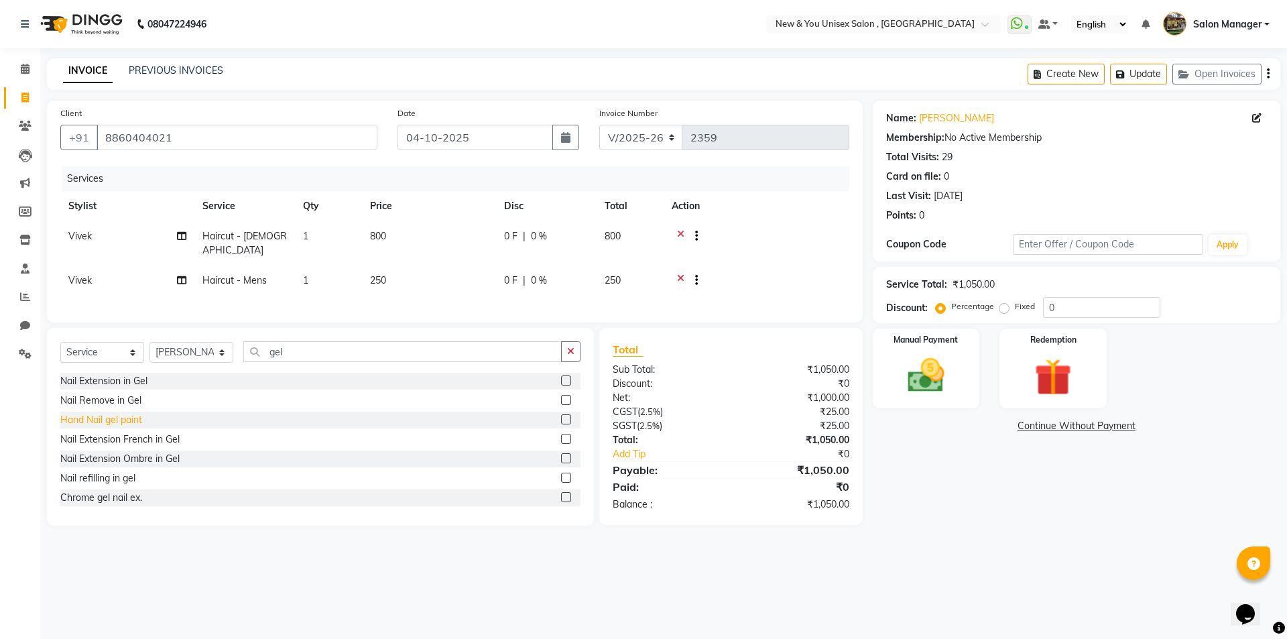
click at [98, 424] on div "Hand Nail gel paint" at bounding box center [101, 420] width 82 height 14
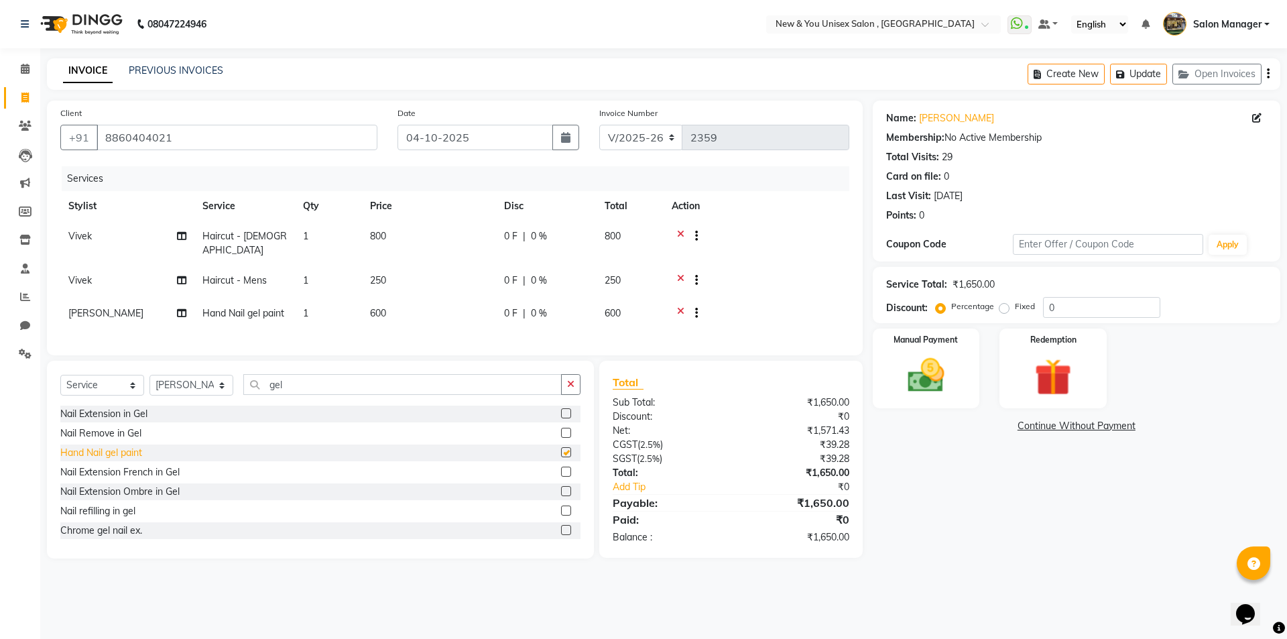
checkbox input "false"
drag, startPoint x: 310, startPoint y: 382, endPoint x: 249, endPoint y: 392, distance: 61.8
click at [249, 392] on input "gel" at bounding box center [402, 384] width 318 height 21
type input "thr"
click at [119, 407] on div "Threading - Eye Brow" at bounding box center [107, 414] width 94 height 14
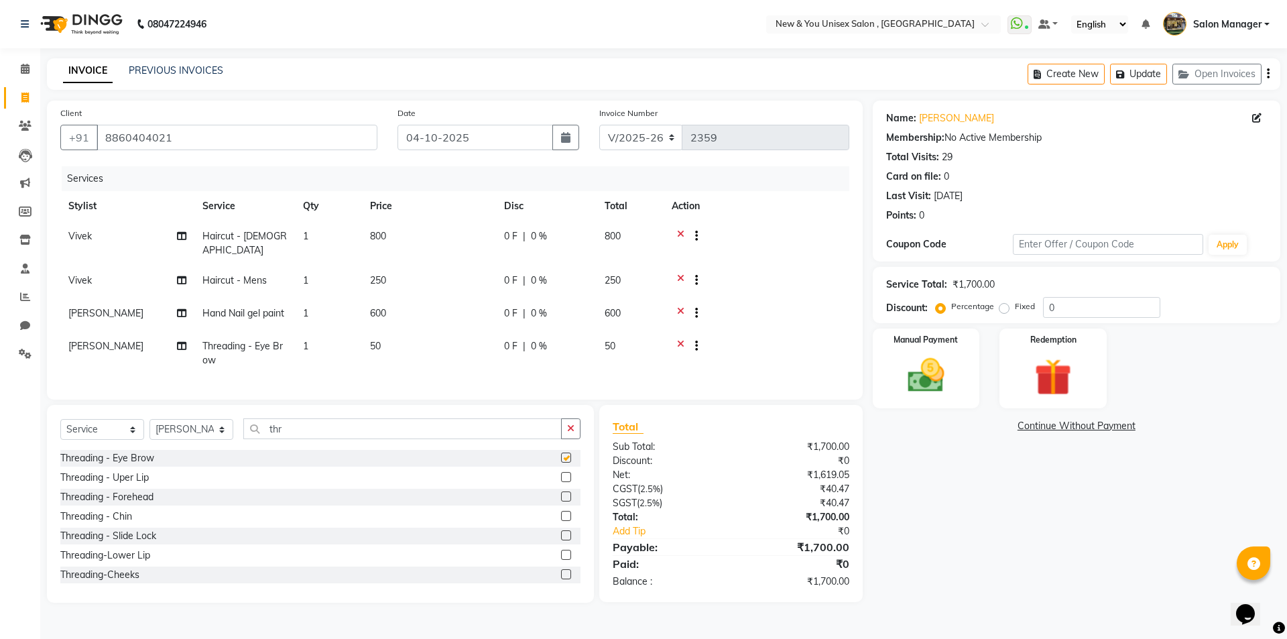
checkbox input "false"
click at [106, 476] on div "Threading - Uper Lip" at bounding box center [104, 477] width 88 height 14
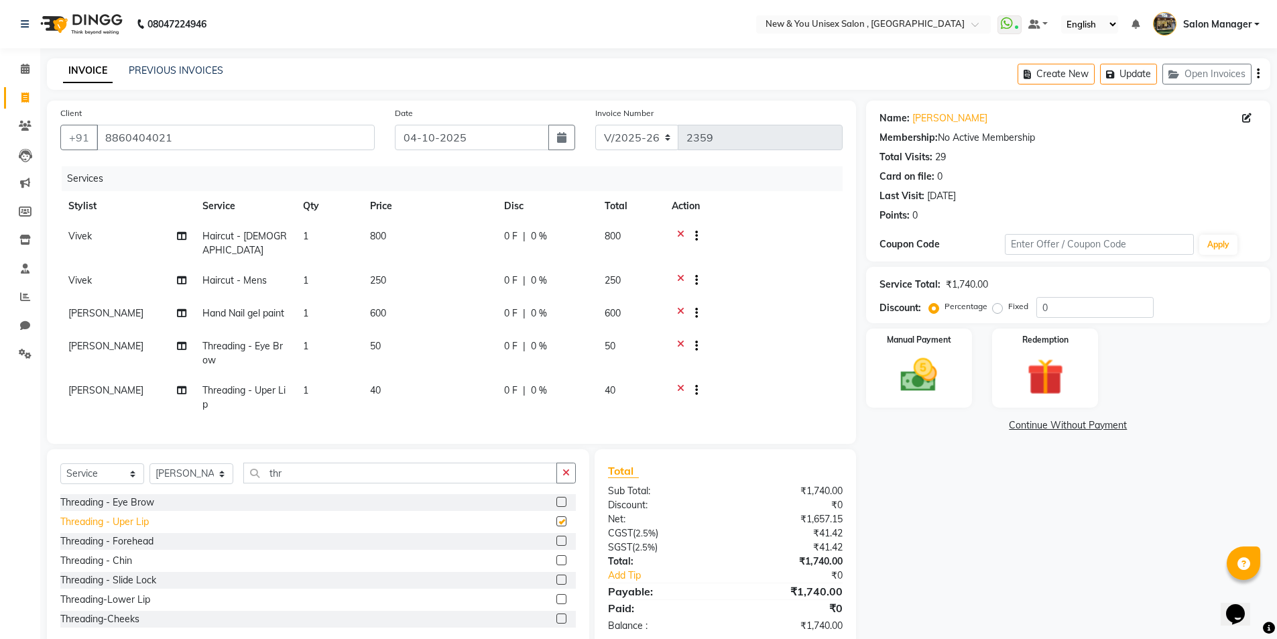
checkbox input "false"
click at [1111, 71] on icon "button" at bounding box center [1112, 74] width 13 height 9
click at [921, 363] on img at bounding box center [919, 375] width 62 height 44
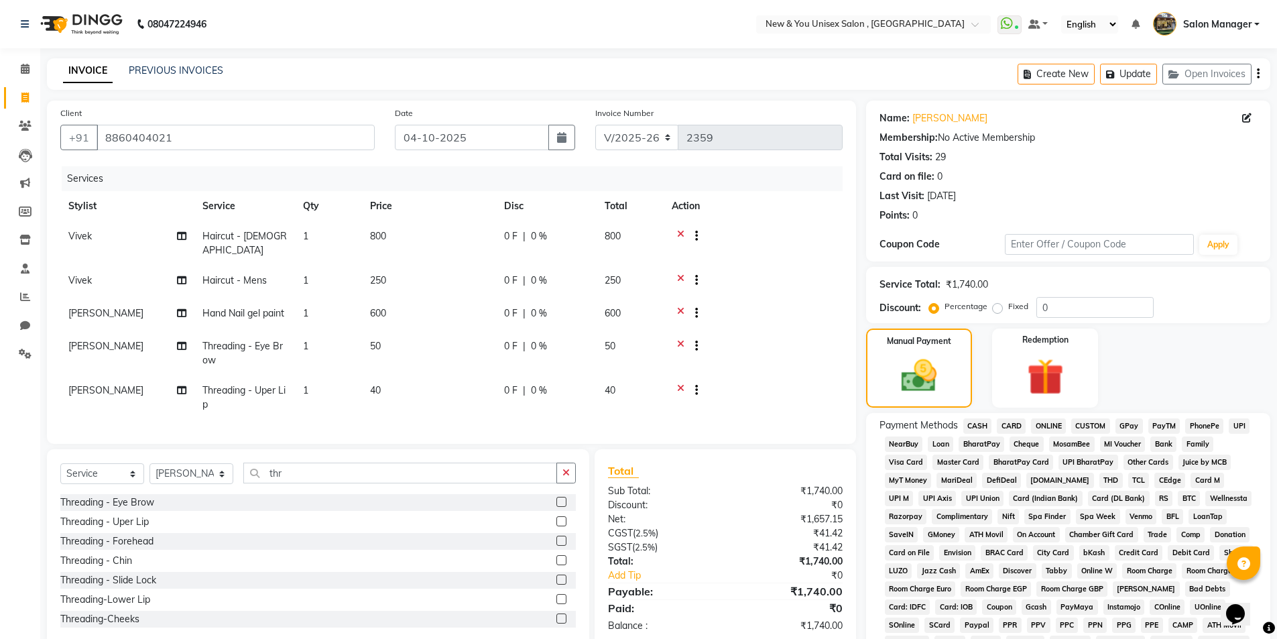
click at [1161, 424] on span "PayTM" at bounding box center [1164, 425] width 32 height 15
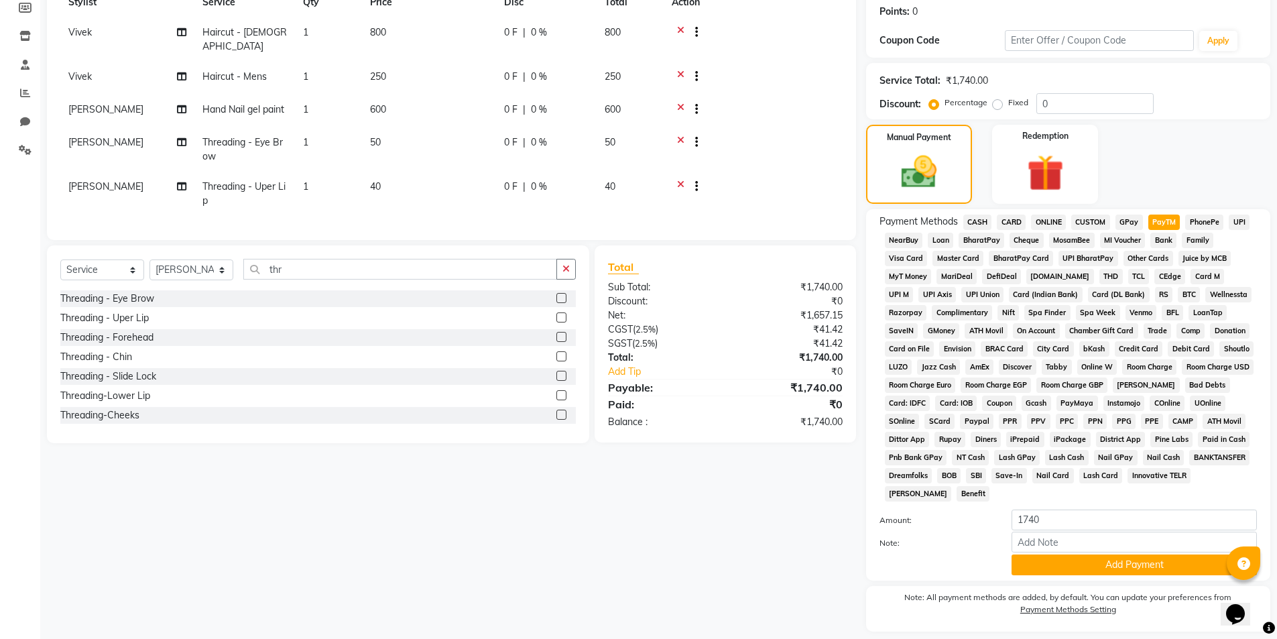
scroll to position [244, 0]
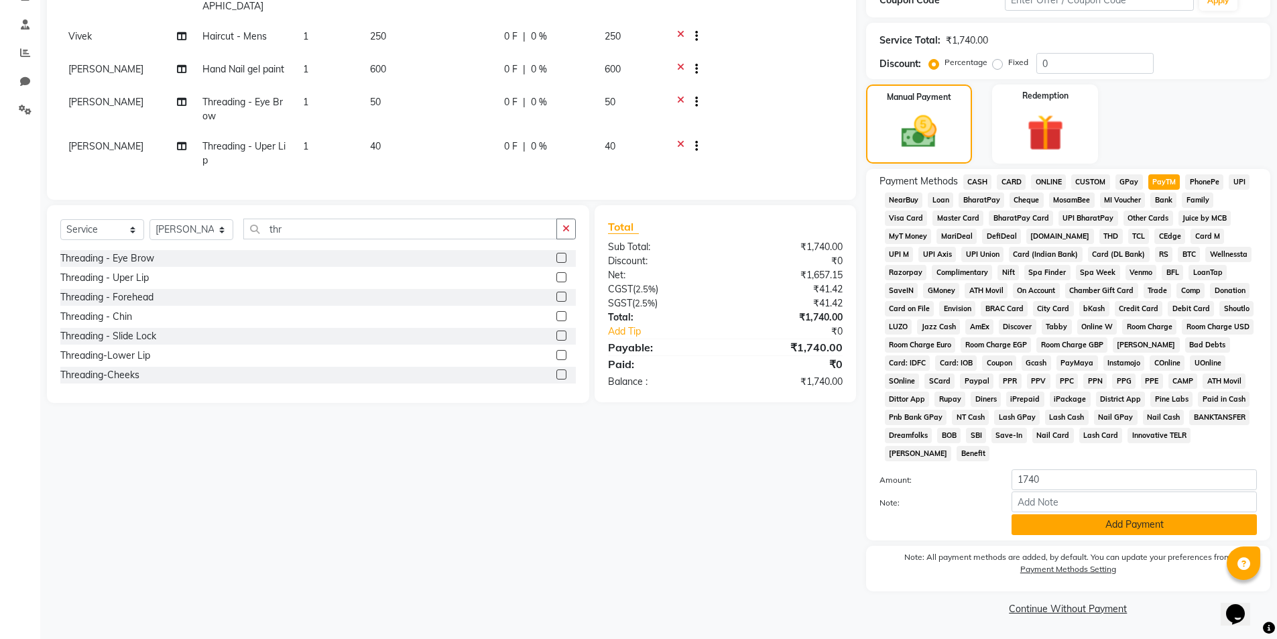
click at [1098, 527] on button "Add Payment" at bounding box center [1133, 524] width 245 height 21
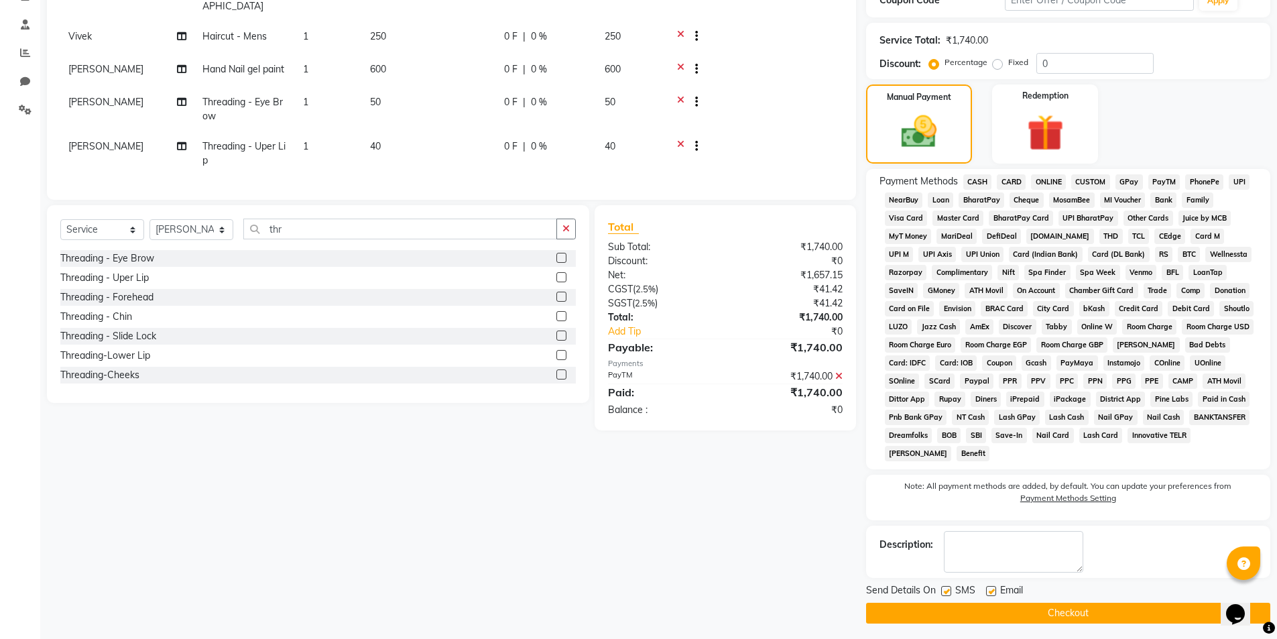
click at [1071, 609] on button "Checkout" at bounding box center [1068, 612] width 404 height 21
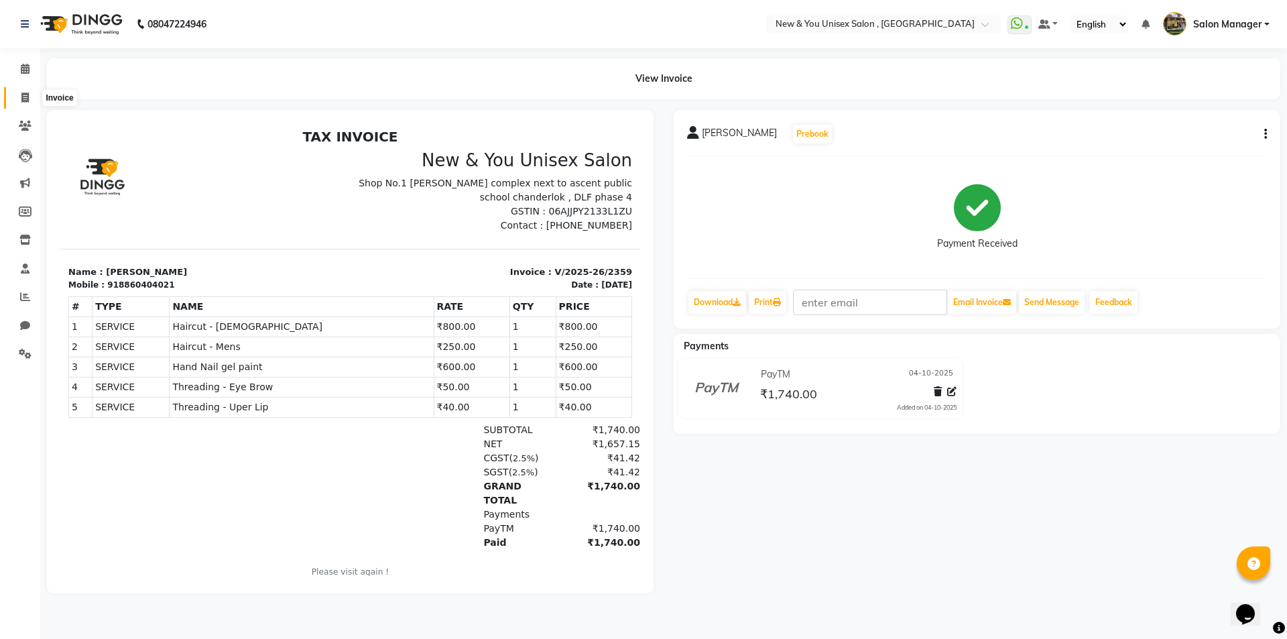
click at [28, 98] on icon at bounding box center [24, 97] width 7 height 10
select select "service"
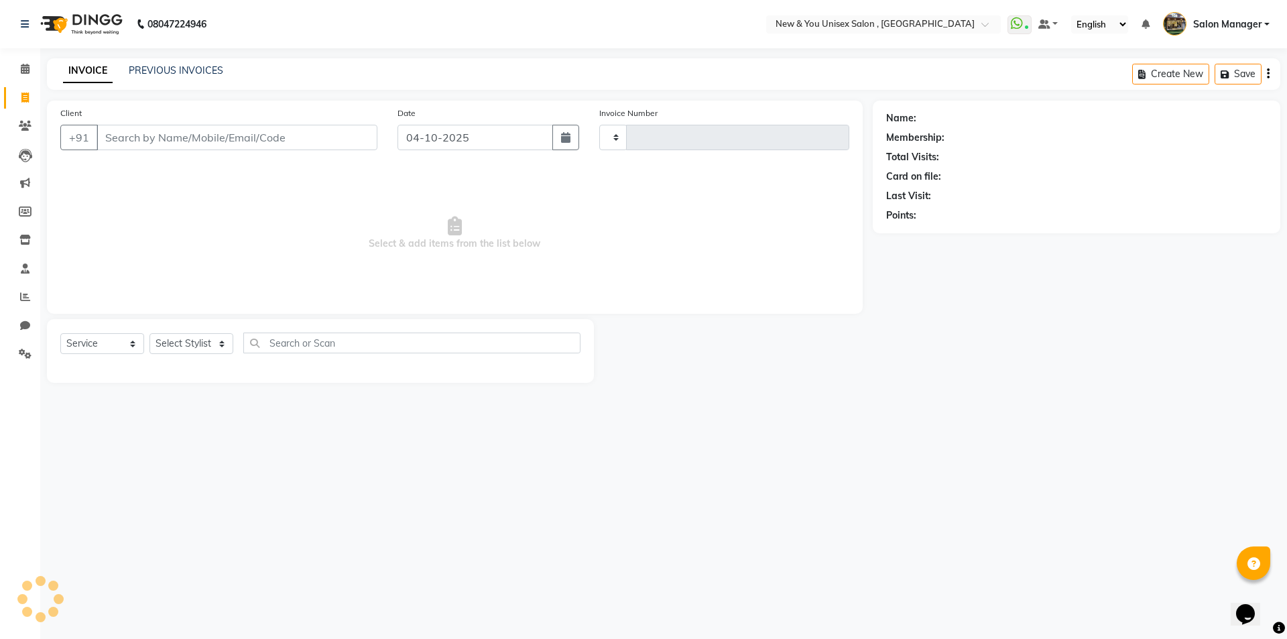
type input "2360"
select select "31"
click at [23, 70] on icon at bounding box center [25, 69] width 9 height 10
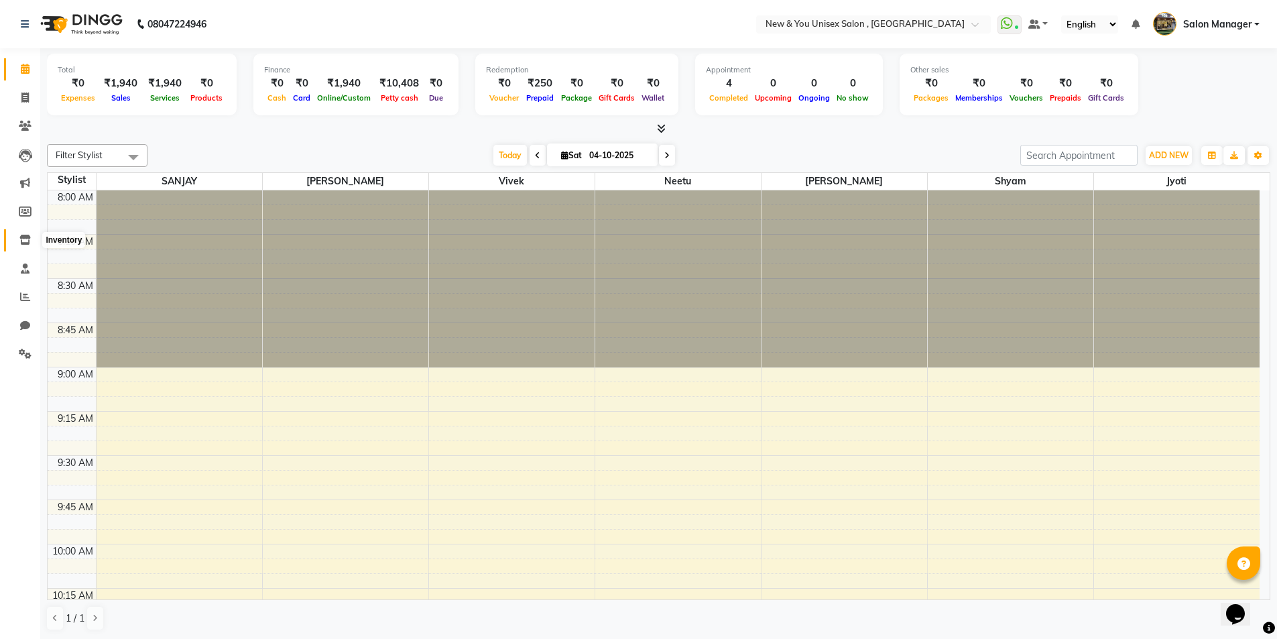
click at [26, 243] on icon at bounding box center [24, 240] width 11 height 10
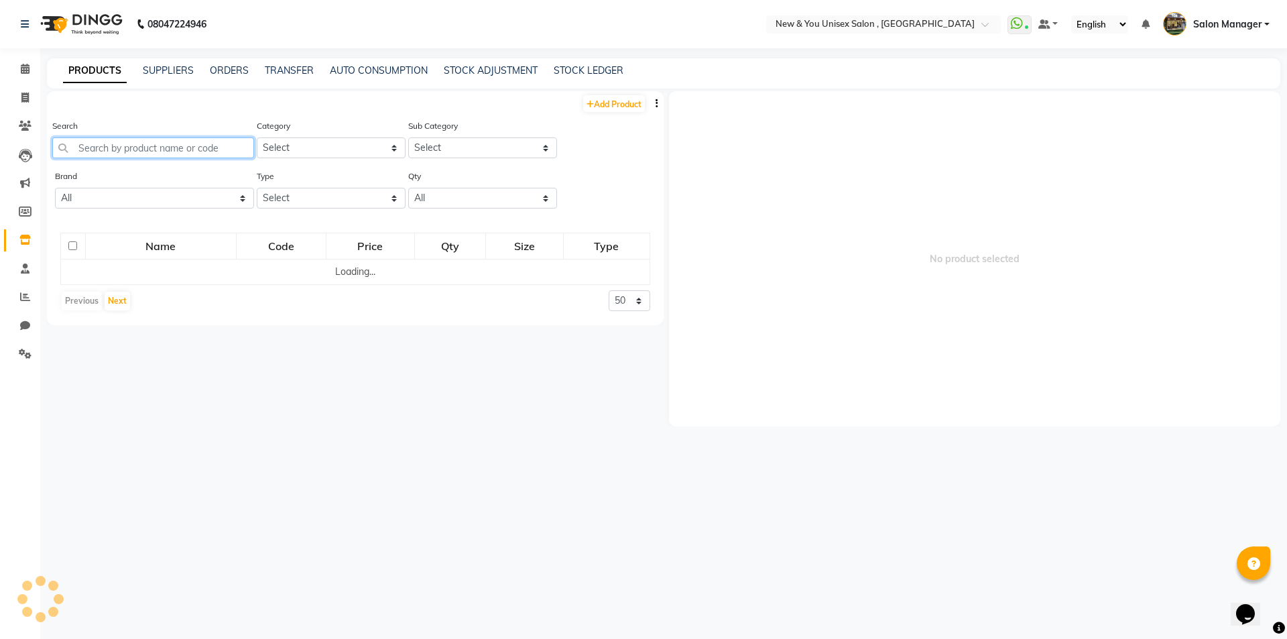
click at [168, 148] on input "text" at bounding box center [153, 147] width 202 height 21
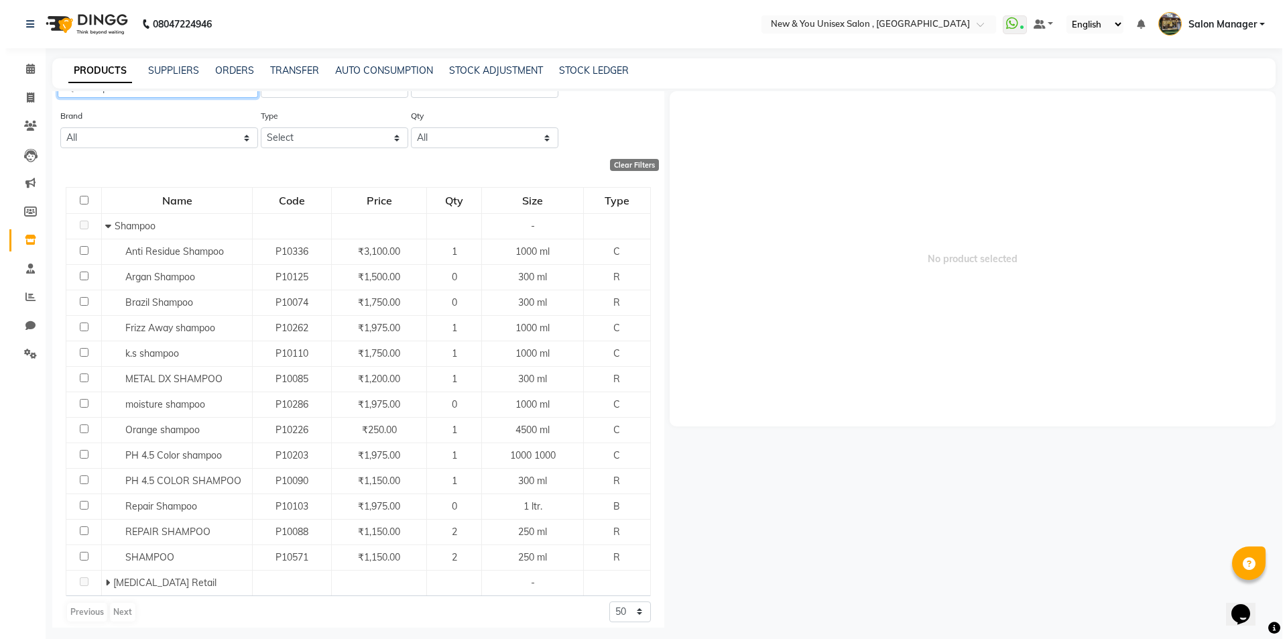
scroll to position [69, 0]
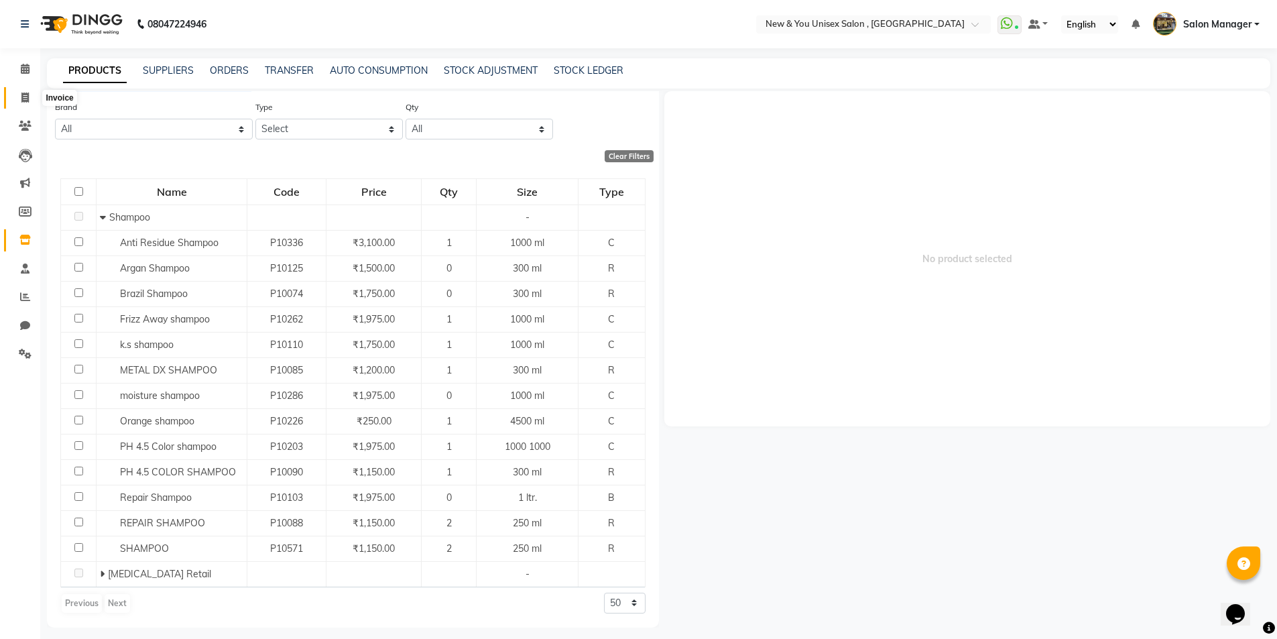
type input "hampoo"
click at [30, 99] on span at bounding box center [24, 97] width 23 height 15
select select "service"
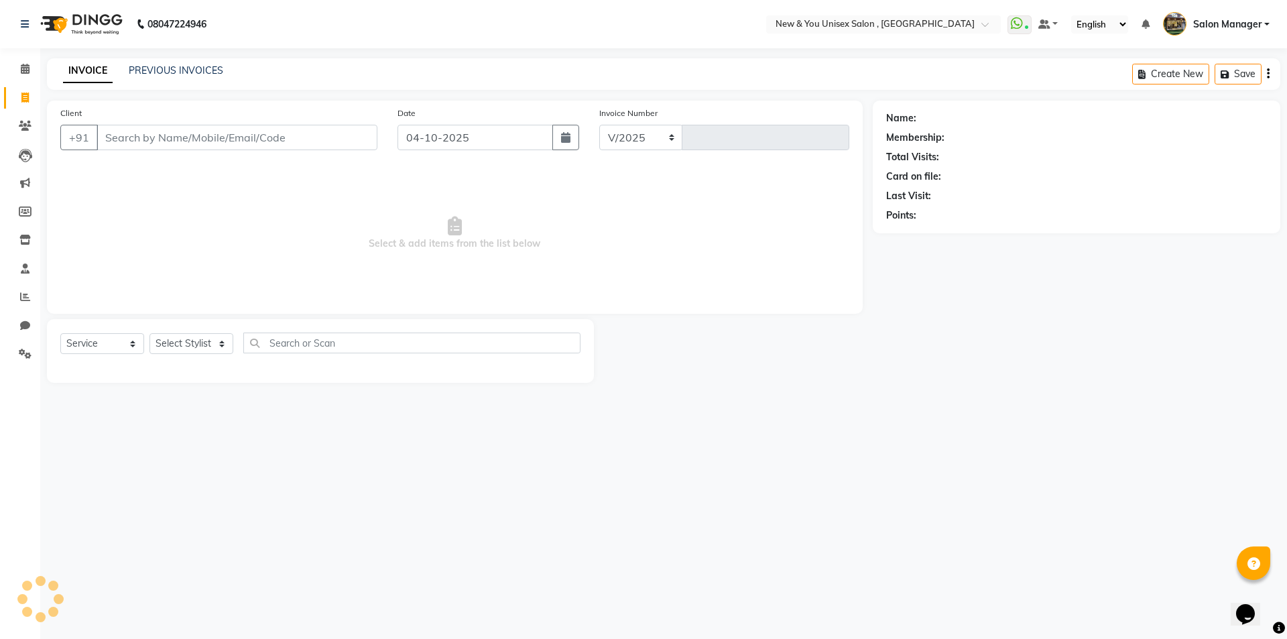
select select "31"
type input "2360"
click at [23, 103] on span at bounding box center [24, 97] width 23 height 15
select select "service"
type input "2360"
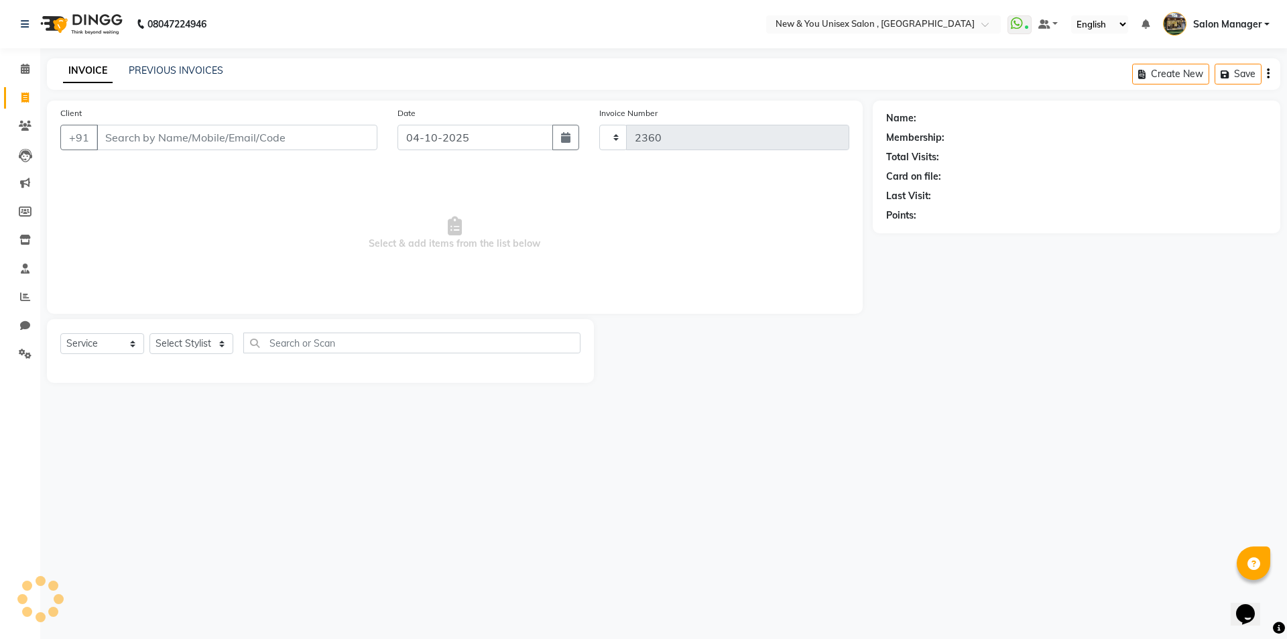
select select "31"
click at [209, 68] on link "PREVIOUS INVOICES" at bounding box center [176, 70] width 94 height 12
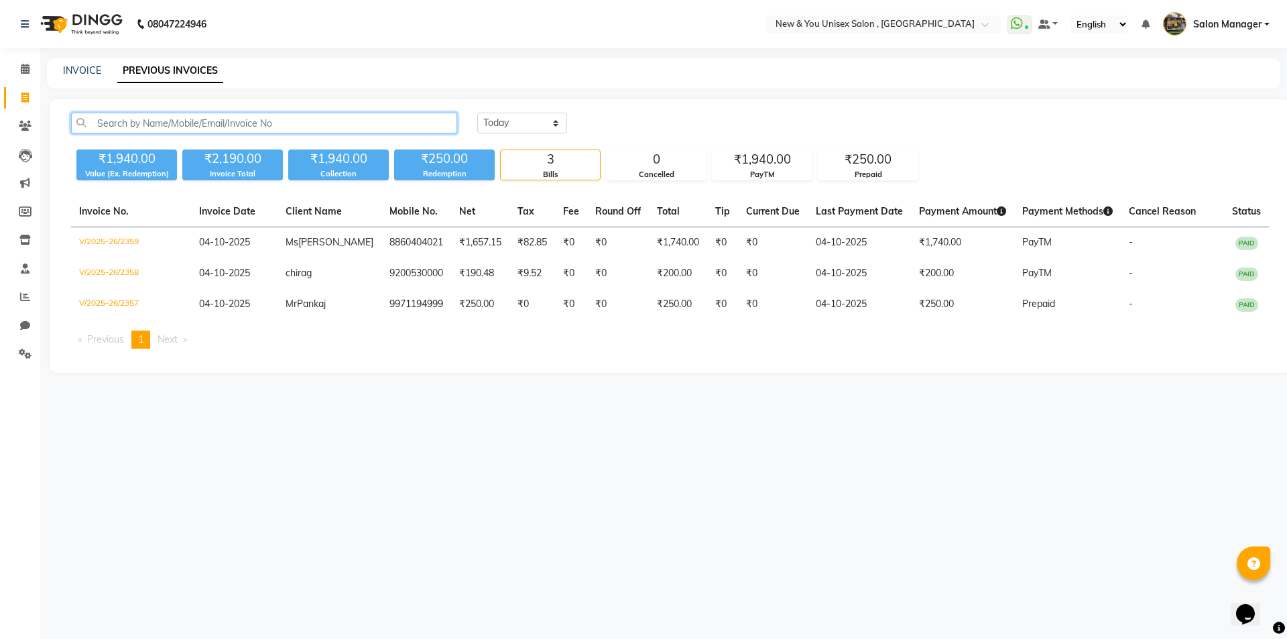
click at [202, 127] on input "text" at bounding box center [264, 123] width 386 height 21
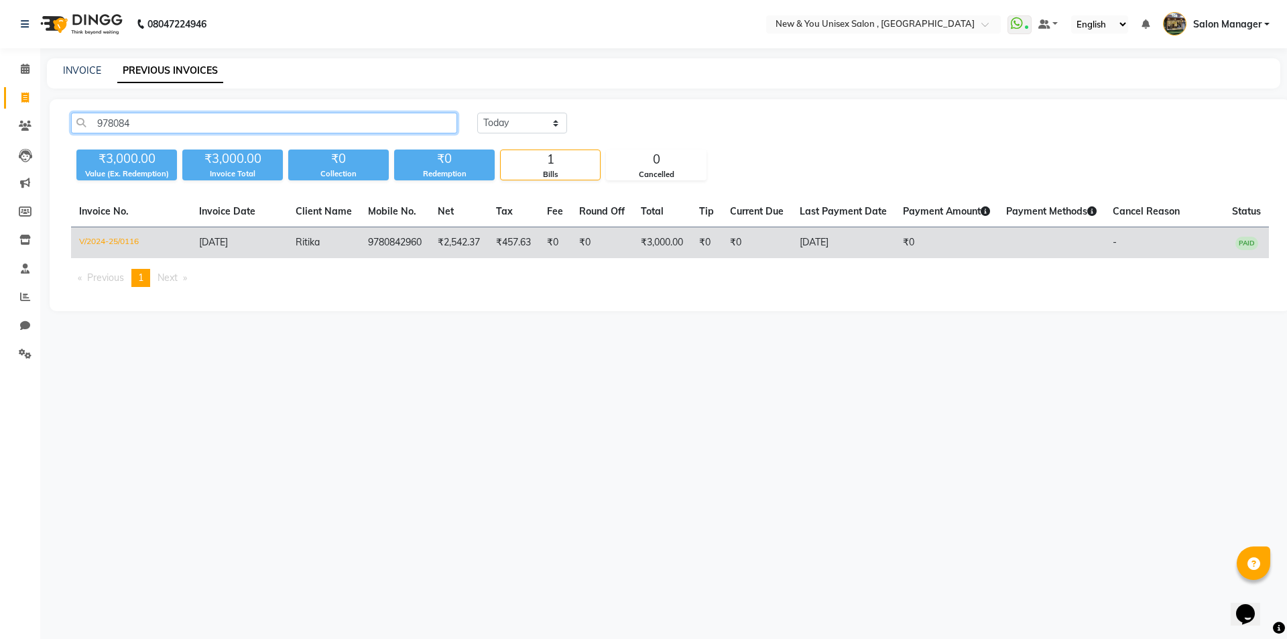
type input "978084"
click at [256, 239] on td "11-04-2024" at bounding box center [239, 242] width 97 height 31
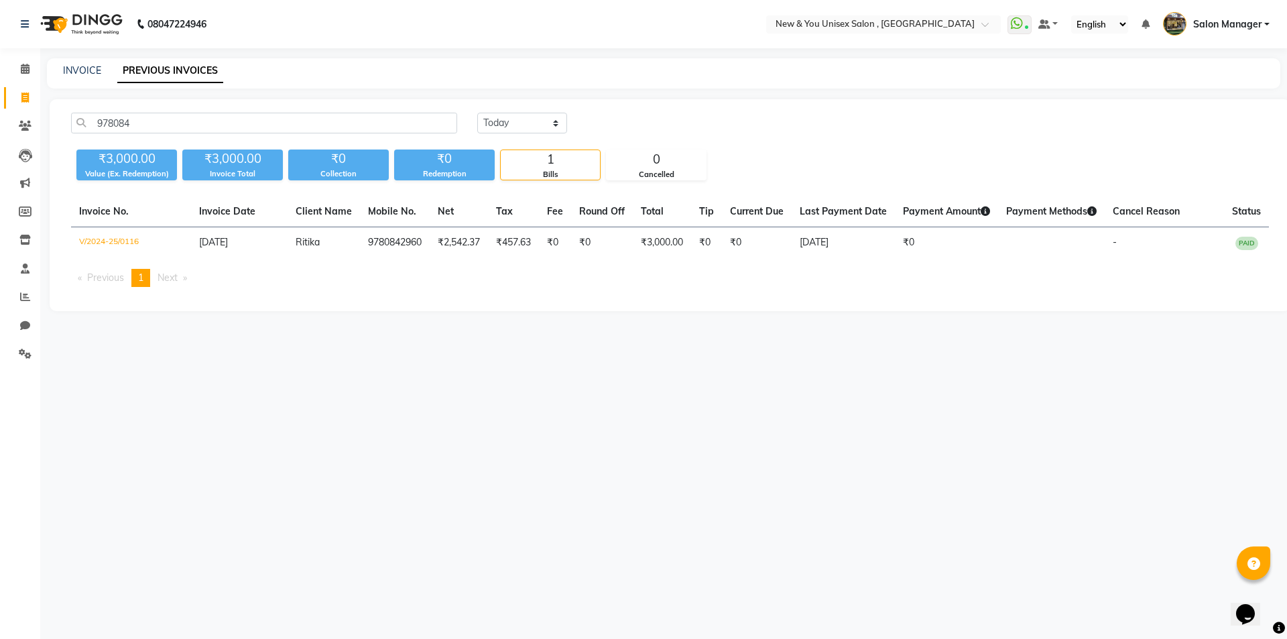
click at [21, 105] on link "Invoice" at bounding box center [20, 98] width 32 height 22
select select "service"
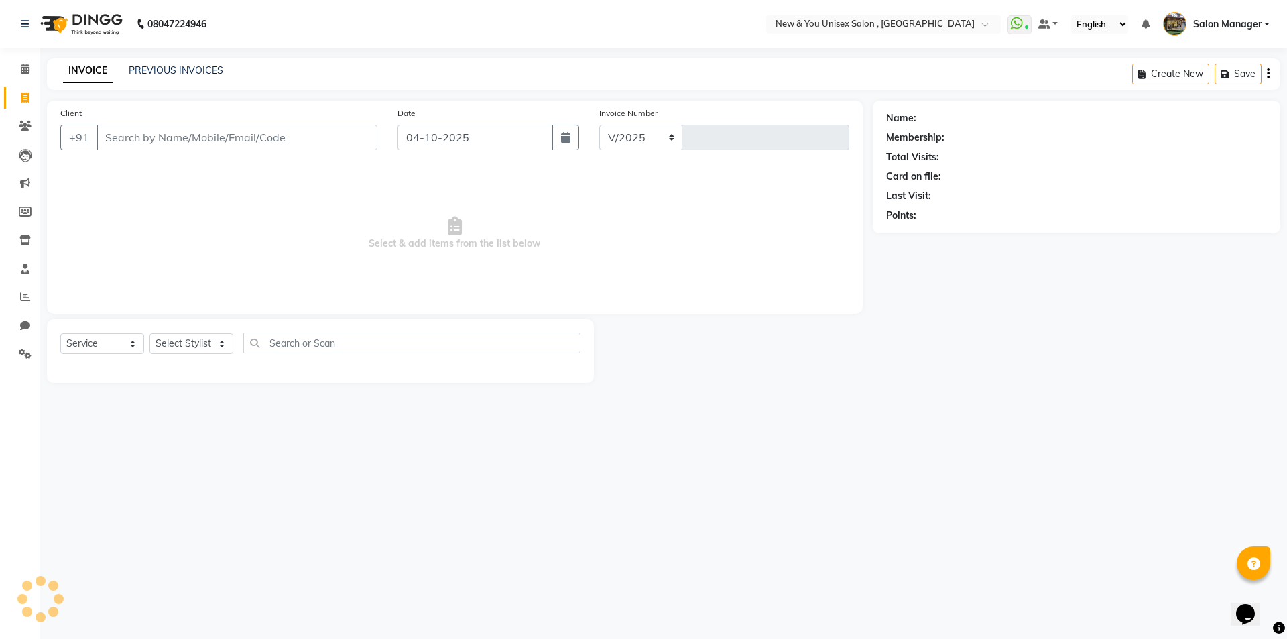
select select "31"
type input "2360"
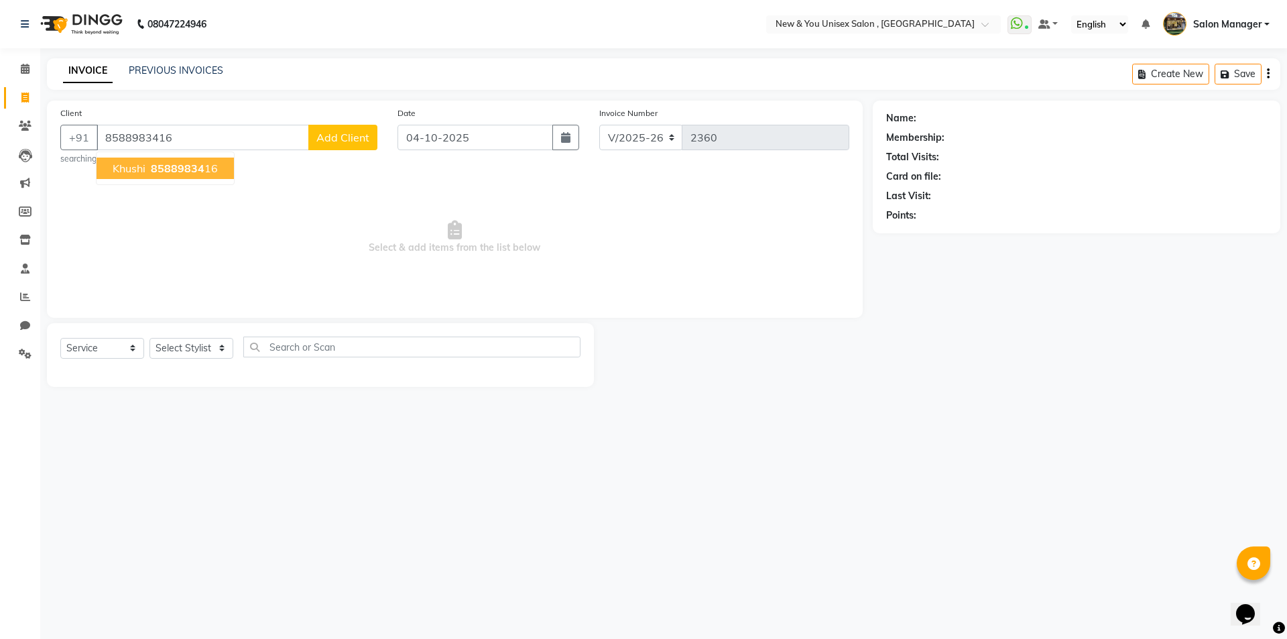
type input "8588983416"
click at [190, 164] on span "8588983416" at bounding box center [184, 167] width 67 height 13
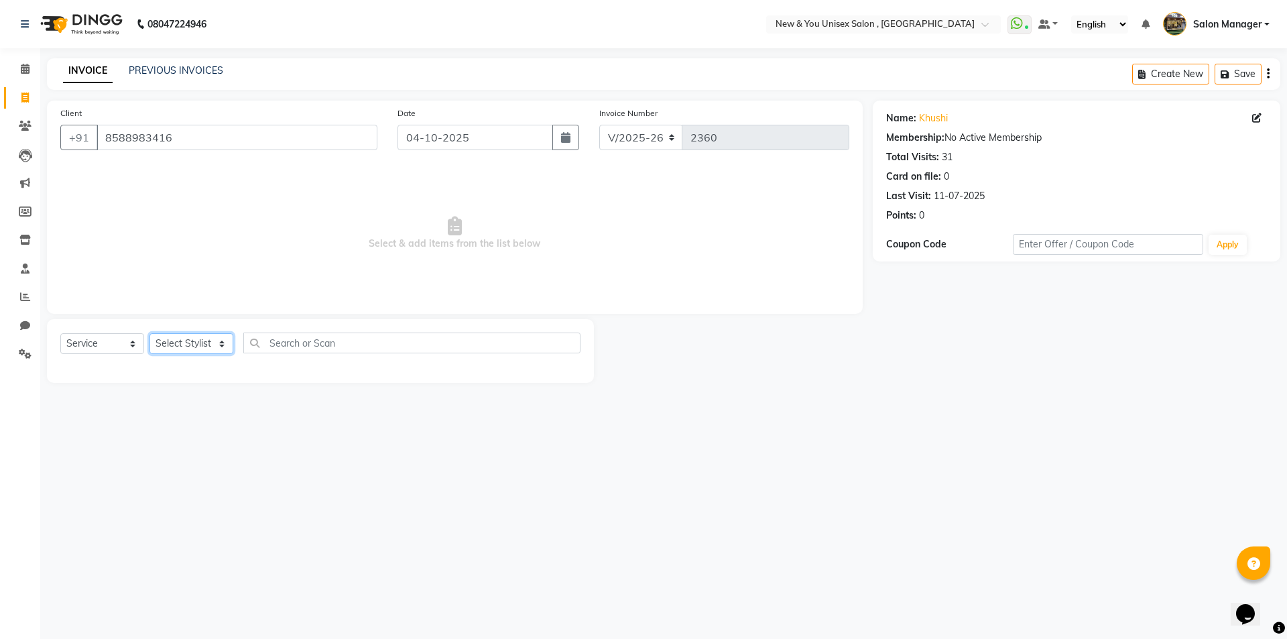
click at [201, 349] on select "Select Stylist HEMANT Jyoti laxmi Neetu Salon Manager SANJAY shravan kumar Shya…" at bounding box center [191, 343] width 84 height 21
select select "1200"
click at [149, 333] on select "Select Stylist HEMANT Jyoti laxmi Neetu Salon Manager SANJAY shravan kumar Shya…" at bounding box center [191, 343] width 84 height 21
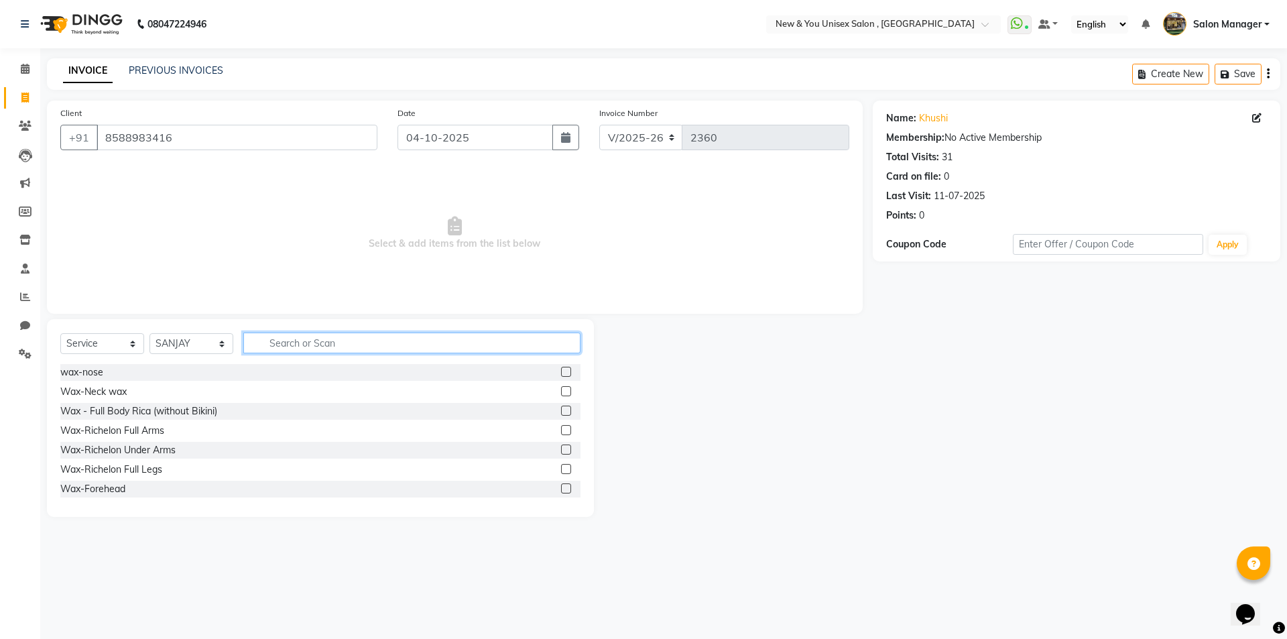
click at [296, 350] on input "text" at bounding box center [411, 342] width 337 height 21
type input "gel"
click at [92, 409] on div "Hand Nail gel paint" at bounding box center [101, 411] width 82 height 14
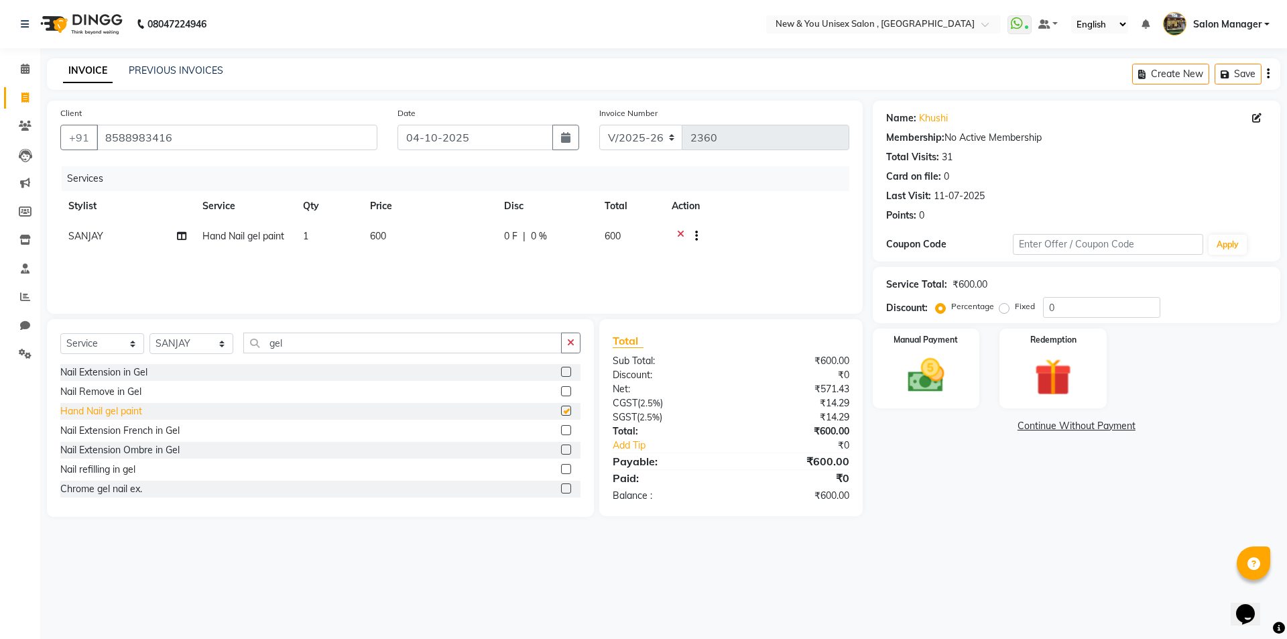
checkbox input "false"
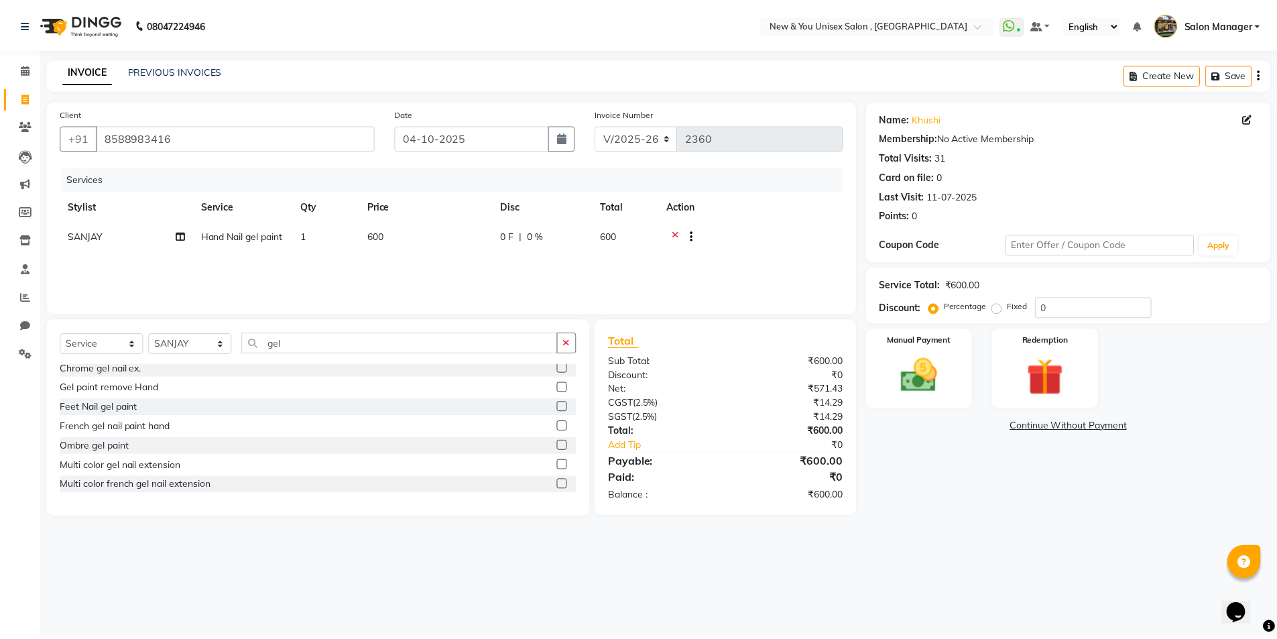
scroll to position [129, 0]
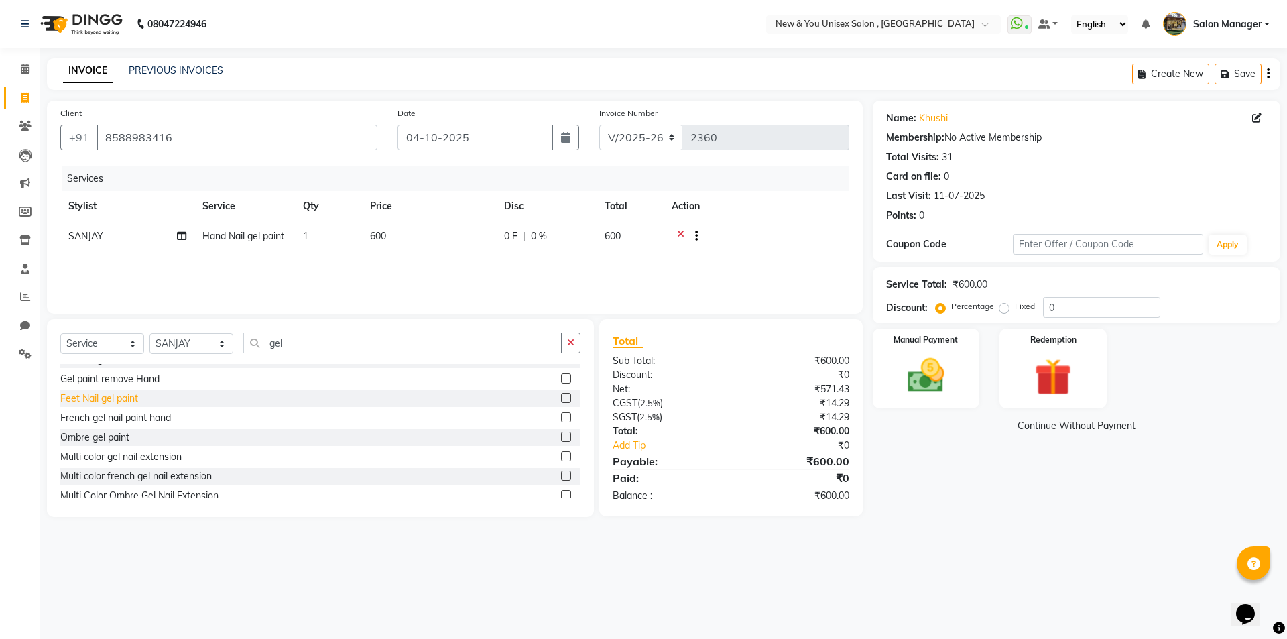
click at [109, 399] on div "Feet Nail gel paint" at bounding box center [99, 398] width 78 height 14
checkbox input "false"
click at [1228, 84] on button "Save" at bounding box center [1237, 74] width 47 height 21
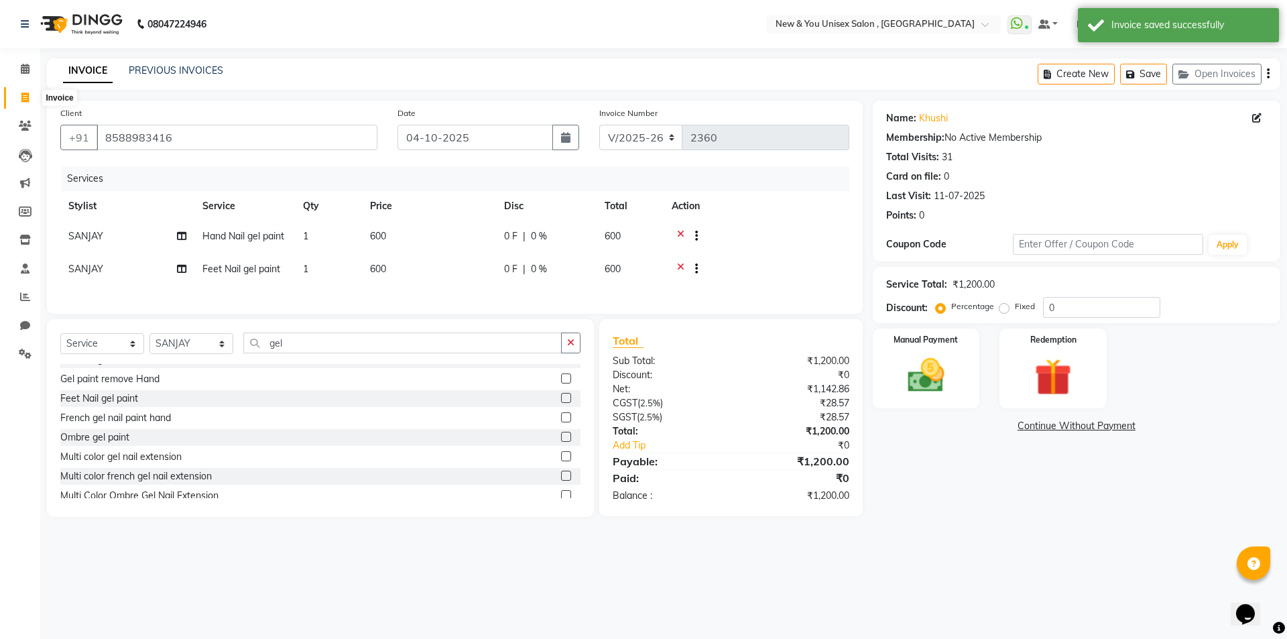
click at [29, 95] on icon at bounding box center [24, 97] width 7 height 10
select select "service"
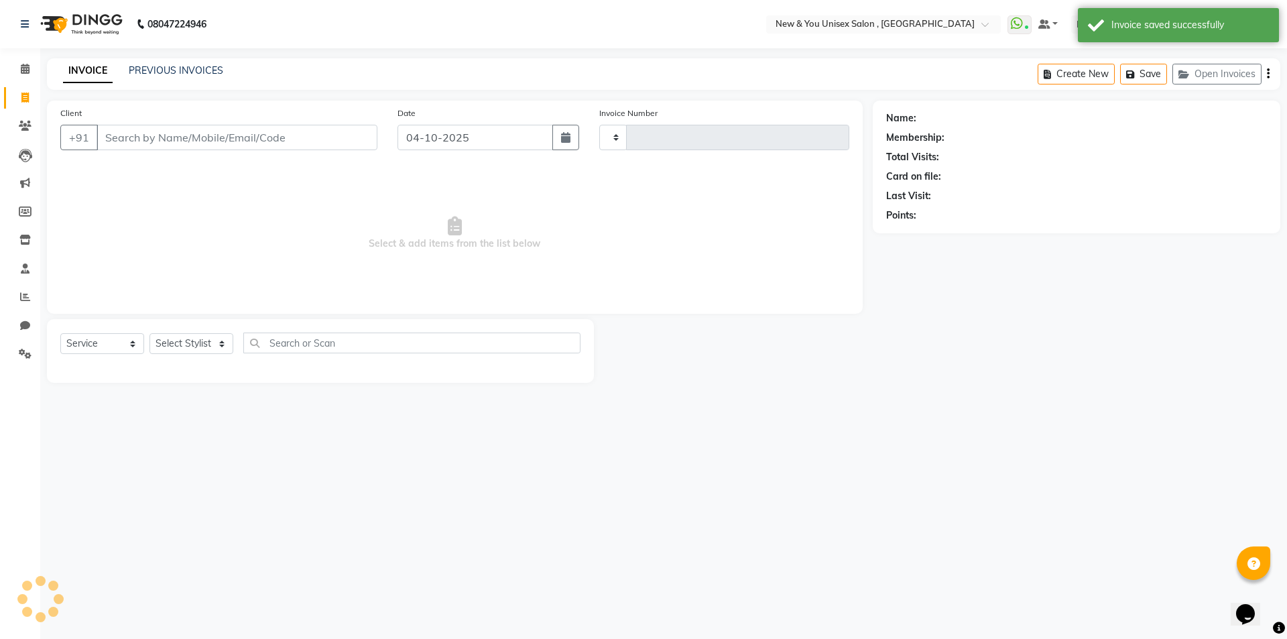
type input "2360"
select select "31"
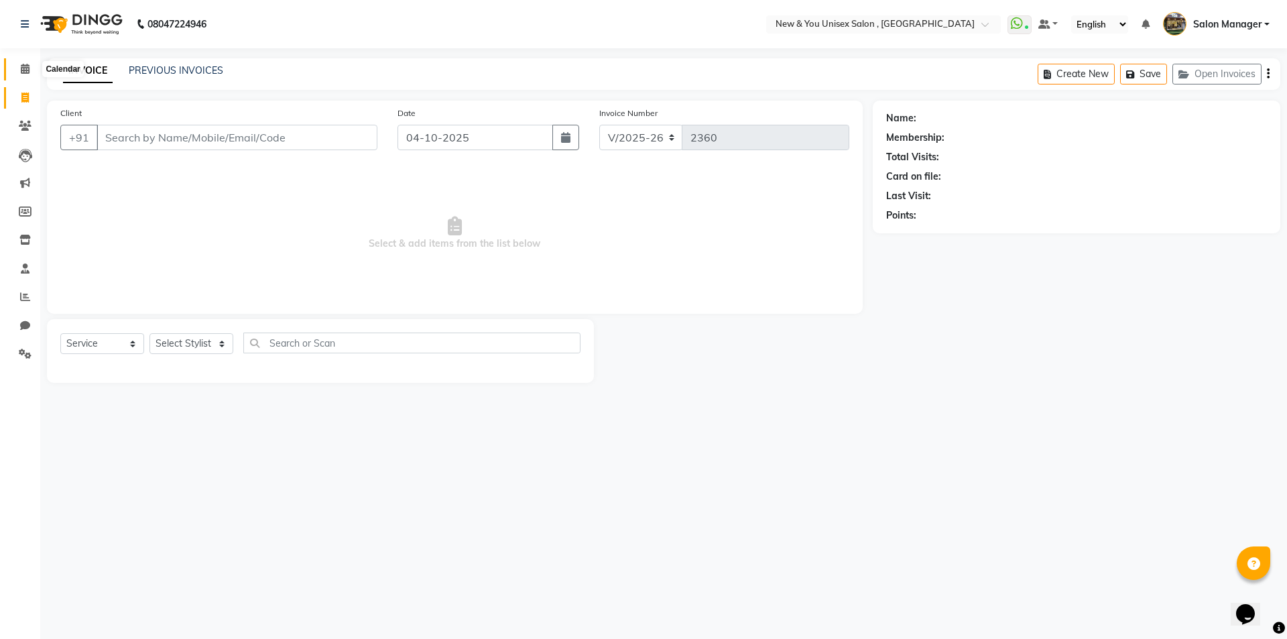
click at [25, 70] on icon at bounding box center [25, 69] width 9 height 10
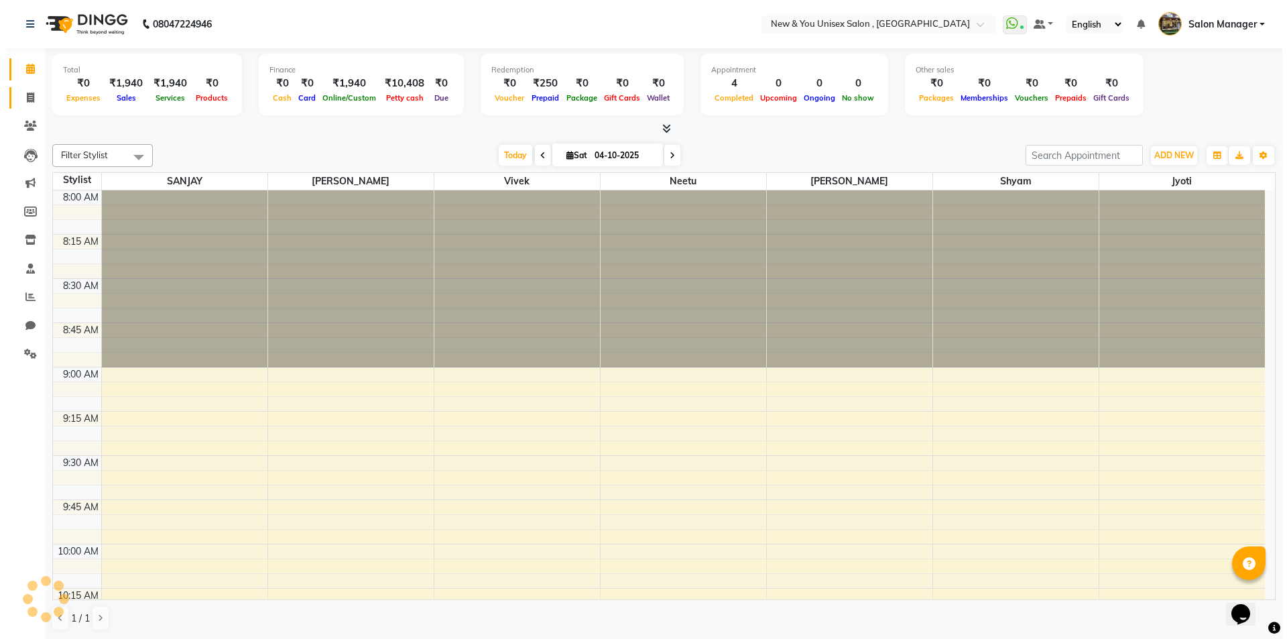
scroll to position [1062, 0]
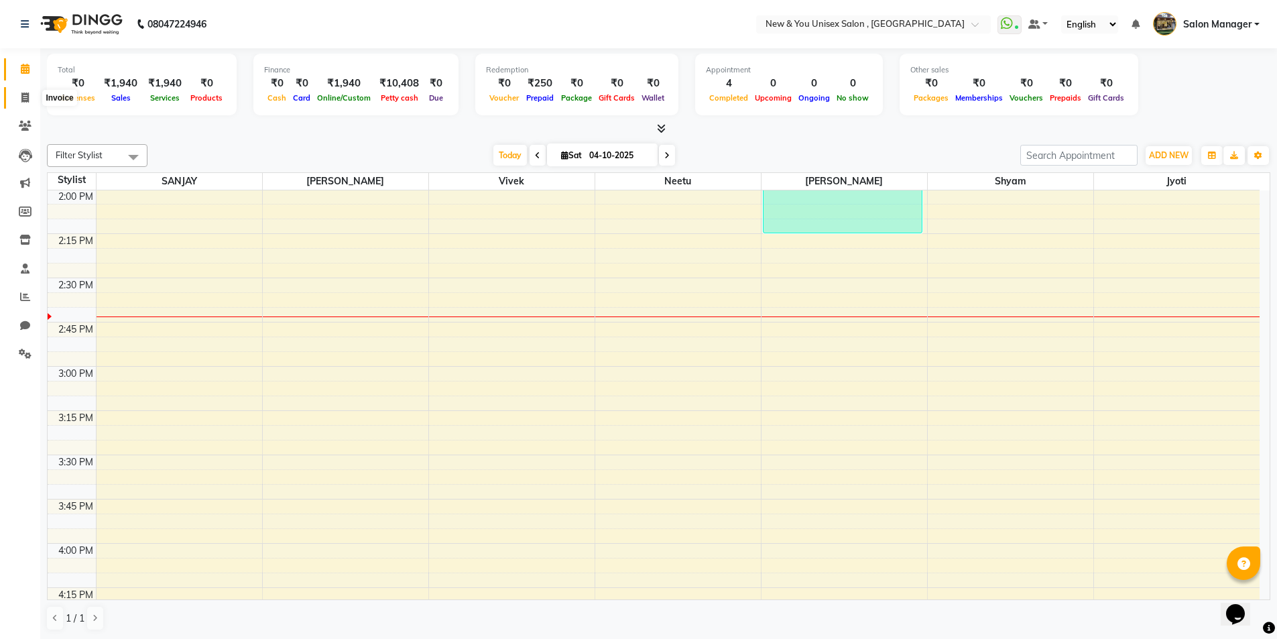
click at [24, 92] on icon at bounding box center [24, 97] width 7 height 10
select select "service"
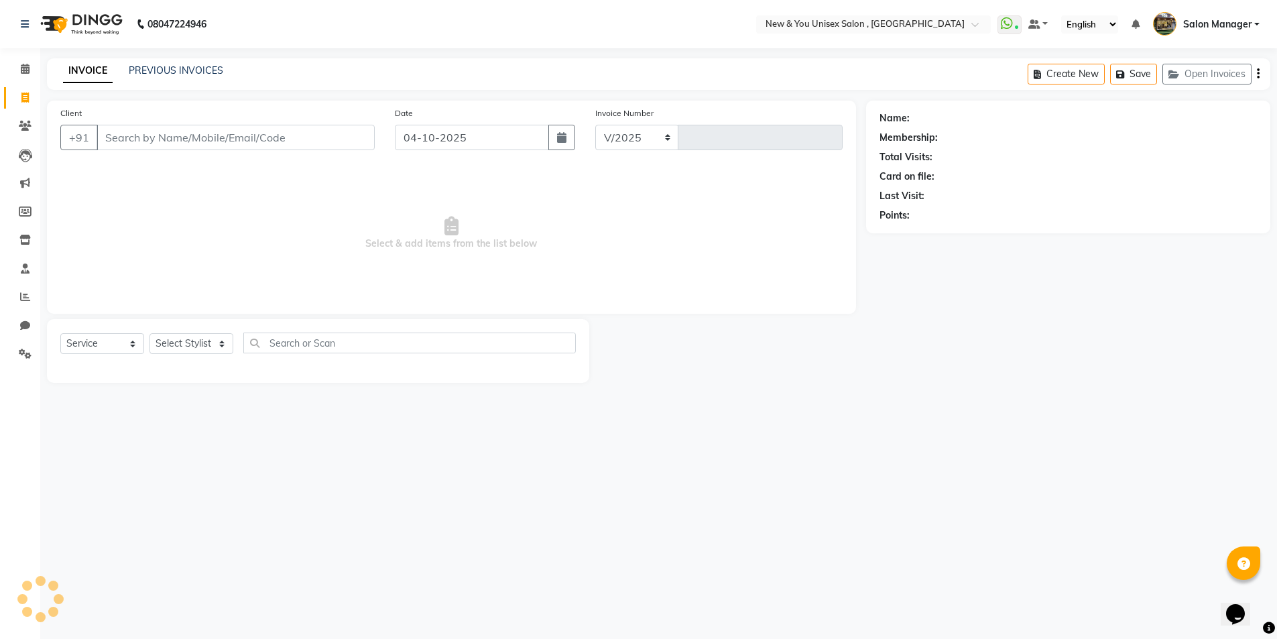
select select "31"
type input "2360"
click at [1194, 71] on button "Open Invoices" at bounding box center [1216, 74] width 89 height 21
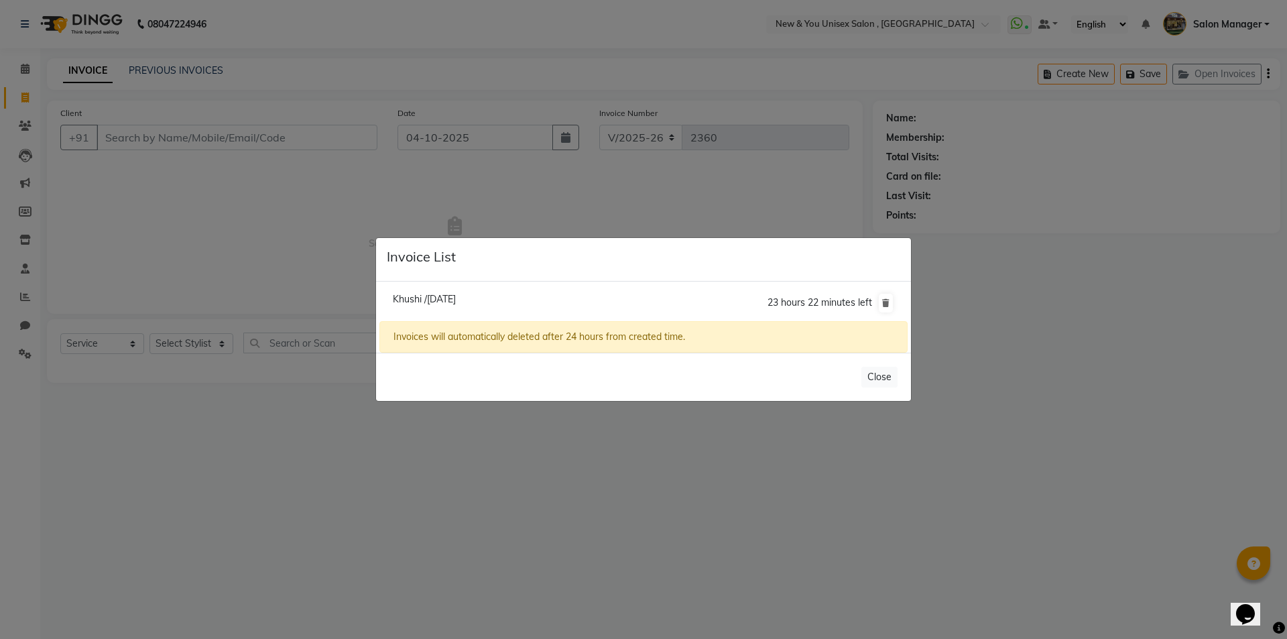
click at [1216, 271] on ngb-modal-window "Invoice List Khushi /04 October 2025 23 hours 22 minutes left Invoices will aut…" at bounding box center [643, 319] width 1287 height 639
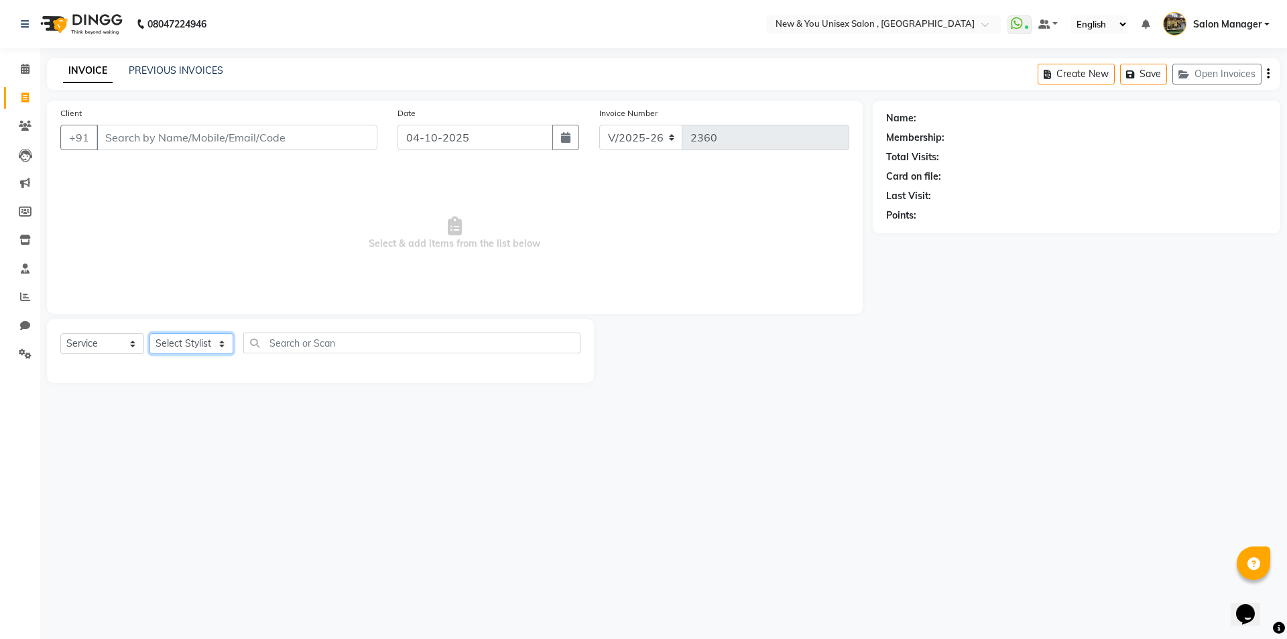
click at [178, 348] on select "Select Stylist HEMANT Jyoti laxmi Neetu Salon Manager SANJAY shravan kumar Shya…" at bounding box center [191, 343] width 84 height 21
select select "40116"
click at [149, 333] on select "Select Stylist HEMANT Jyoti laxmi Neetu Salon Manager SANJAY shravan kumar Shya…" at bounding box center [191, 343] width 84 height 21
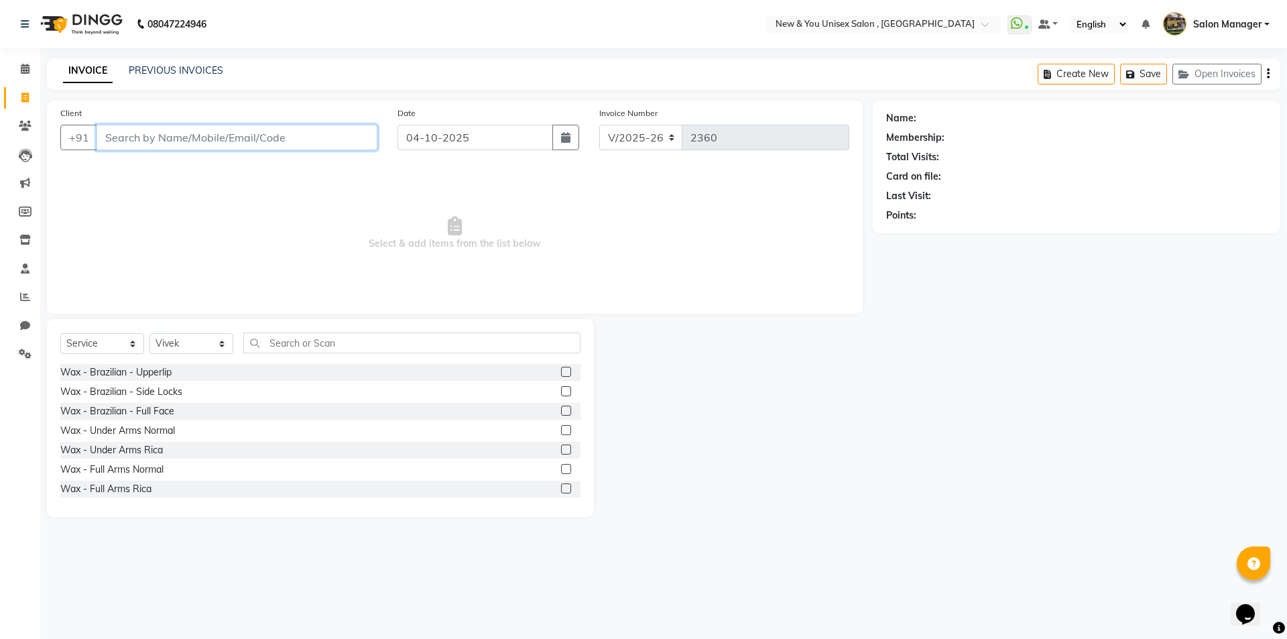
click at [177, 129] on input "Client" at bounding box center [236, 137] width 281 height 25
type input "3"
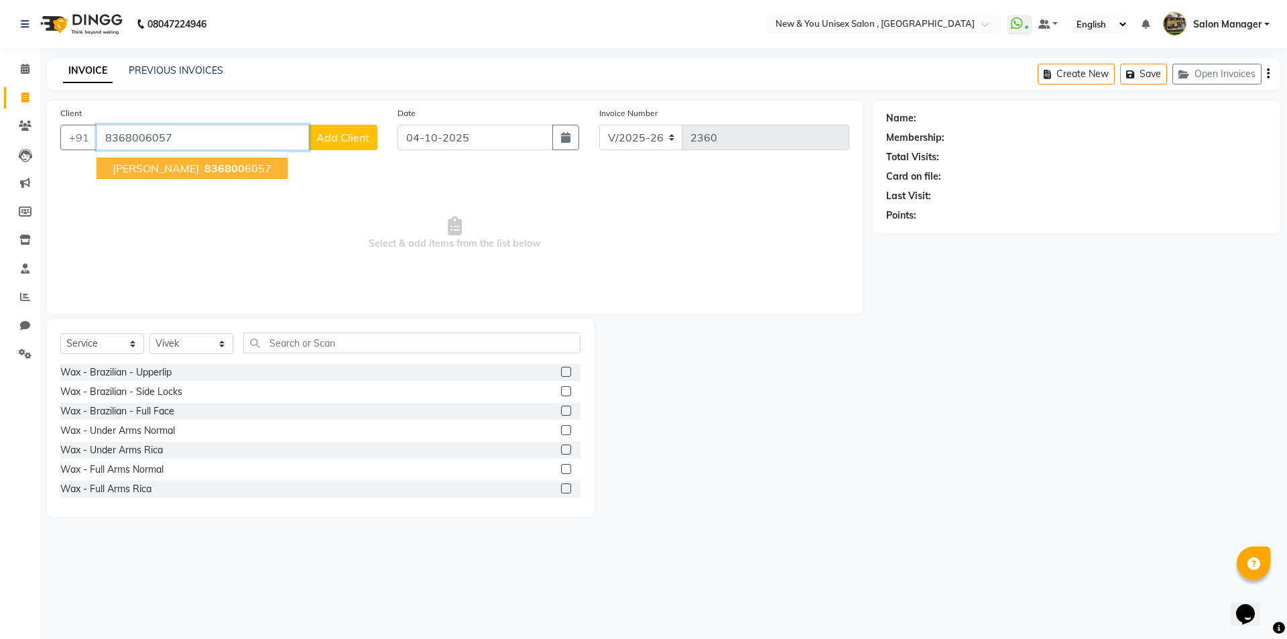
type input "8368006057"
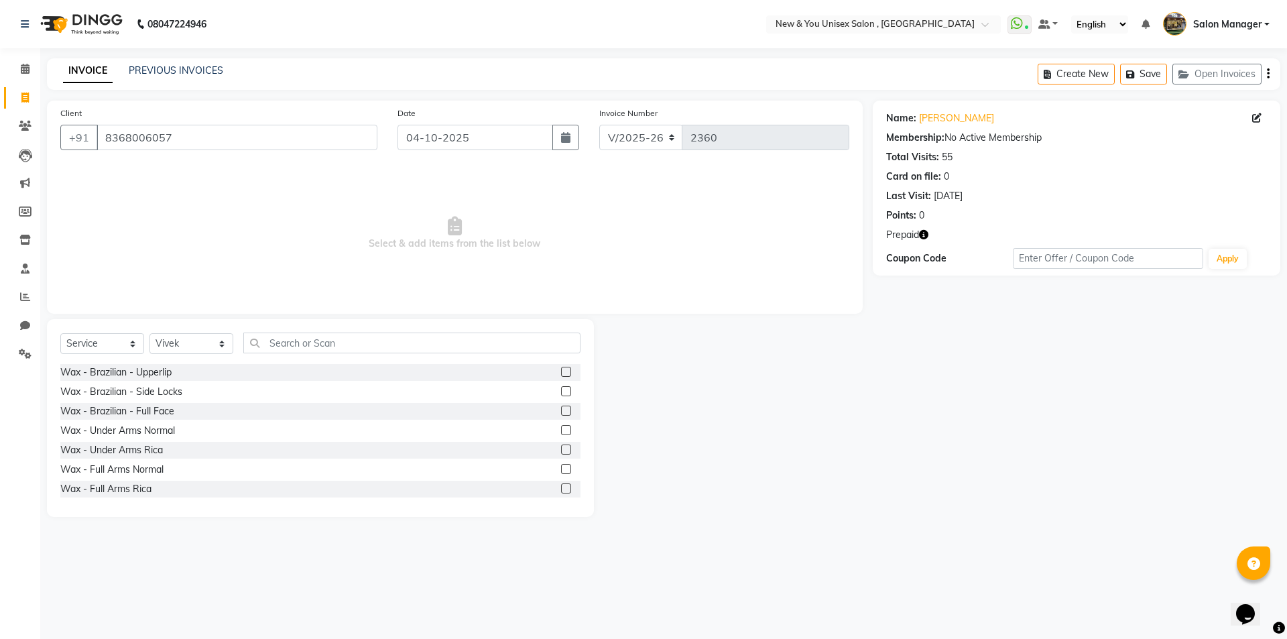
click at [925, 232] on icon "button" at bounding box center [923, 234] width 9 height 9
click at [356, 343] on input "text" at bounding box center [411, 342] width 337 height 21
click at [363, 346] on input "text" at bounding box center [411, 342] width 337 height 21
type input "styl"
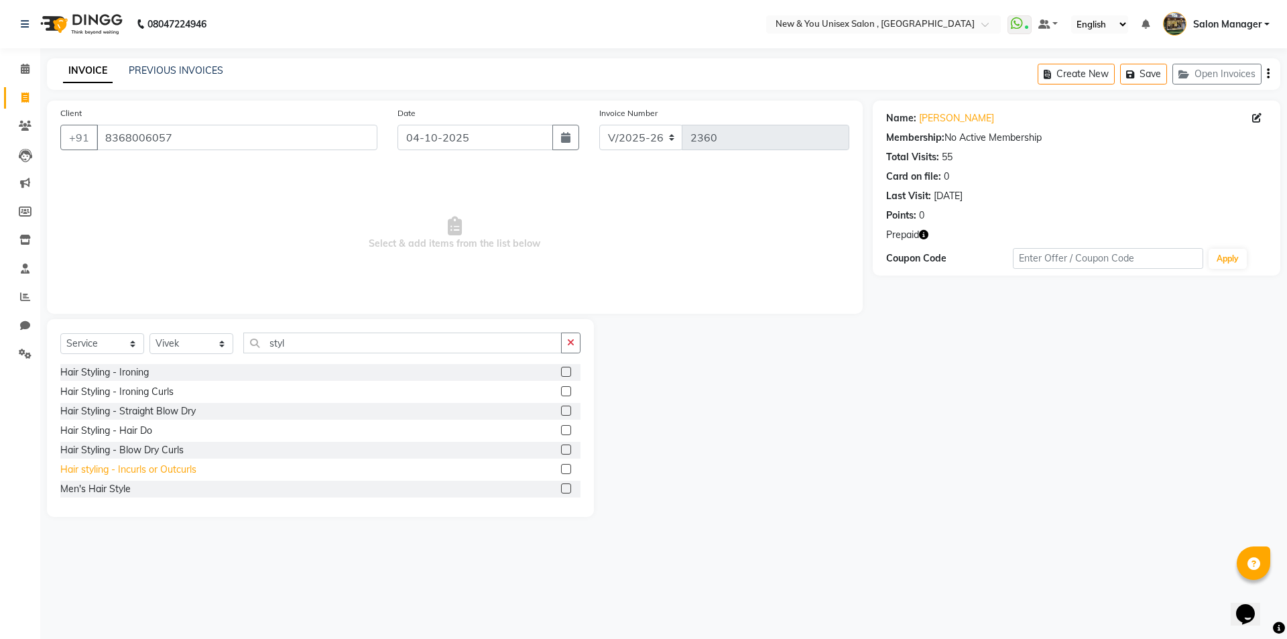
click at [149, 468] on div "Hair styling - Incurls or Outcurls" at bounding box center [128, 469] width 136 height 14
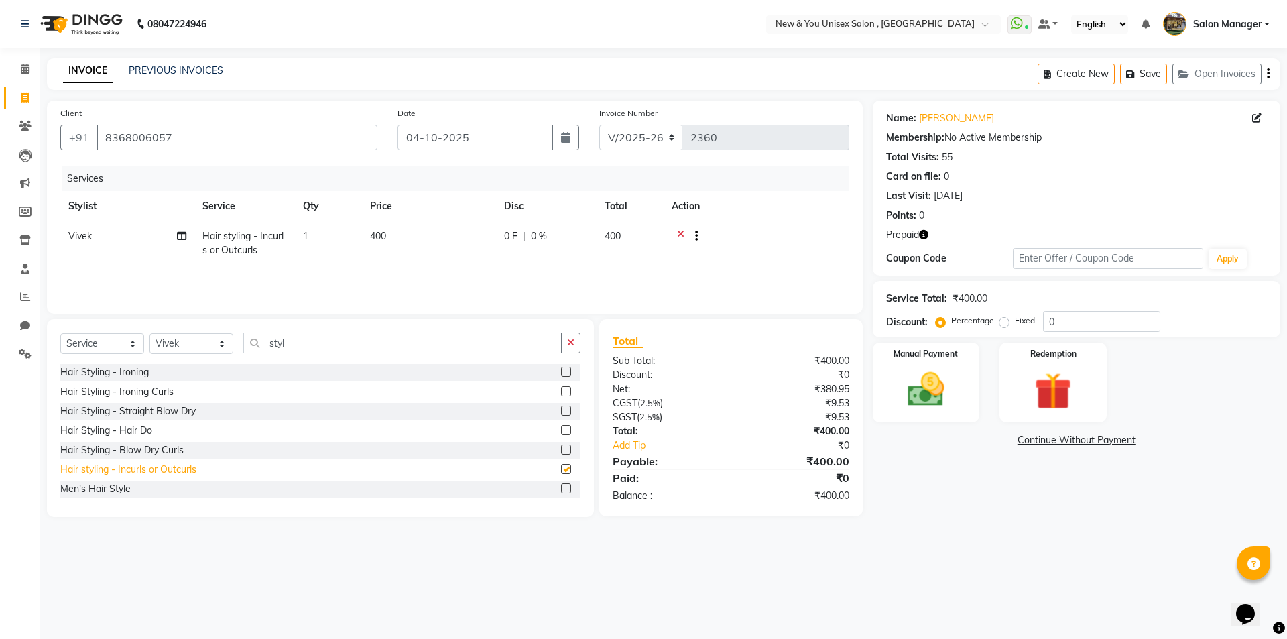
checkbox input "false"
click at [121, 428] on div "Hair Styling - Hair Do" at bounding box center [106, 428] width 92 height 14
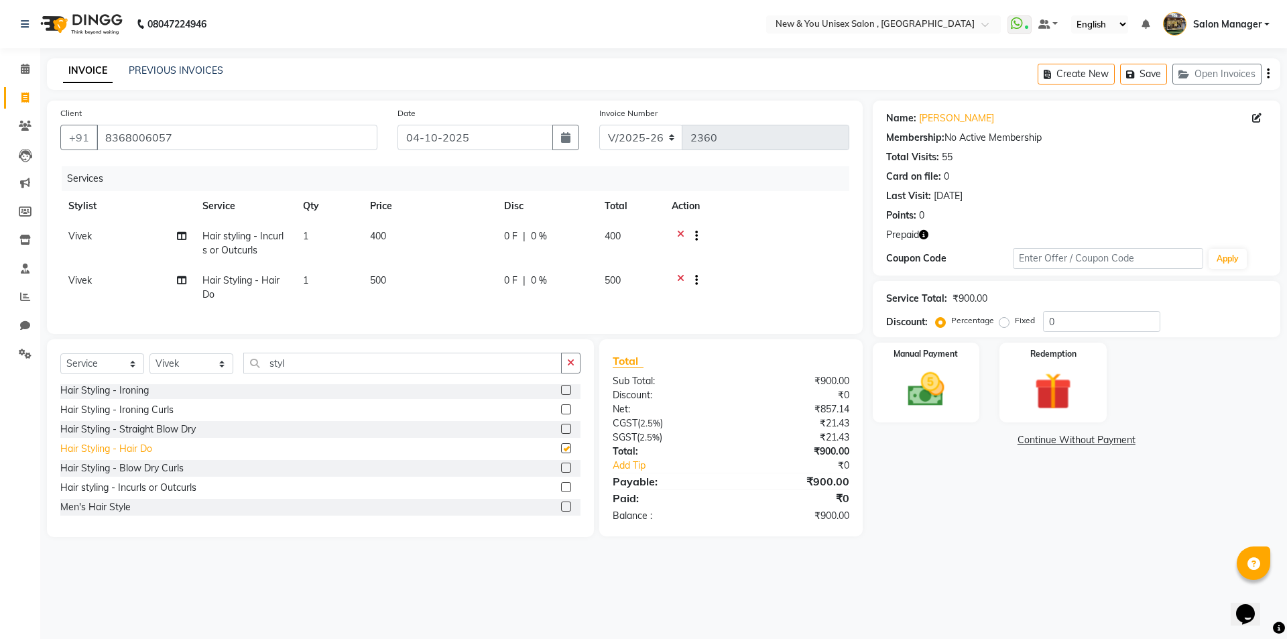
checkbox input "false"
click at [679, 273] on icon at bounding box center [680, 281] width 7 height 17
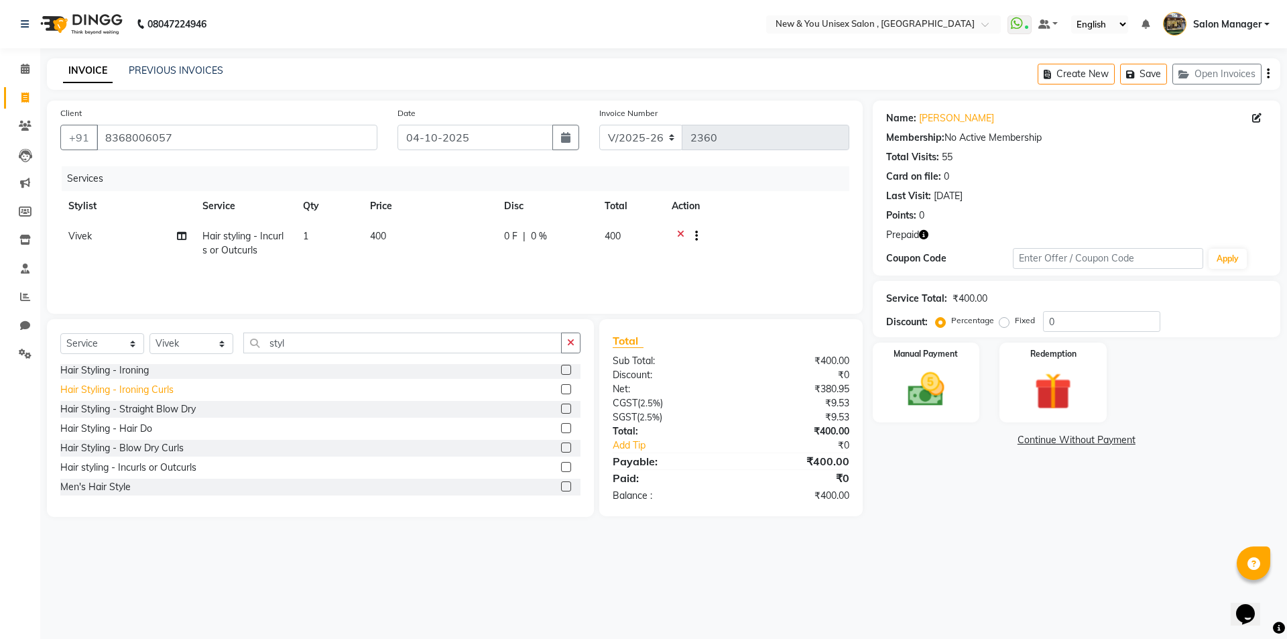
click at [146, 393] on div "Hair Styling - Ironing Curls" at bounding box center [116, 390] width 113 height 14
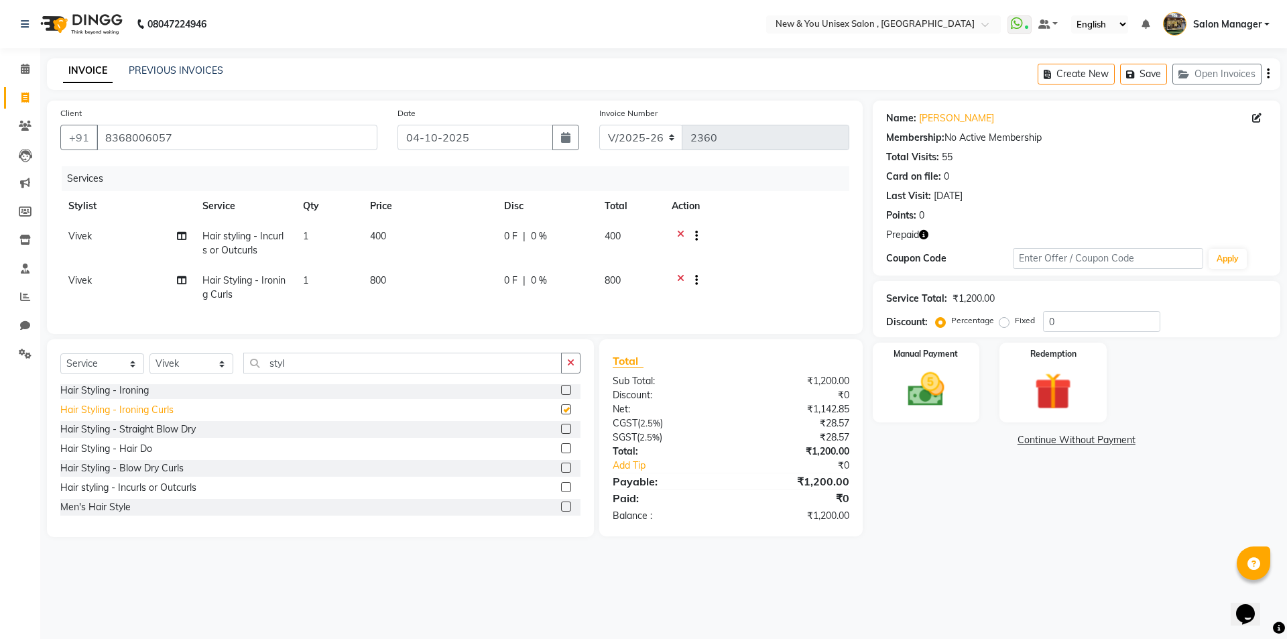
checkbox input "false"
click at [679, 230] on icon at bounding box center [680, 237] width 7 height 17
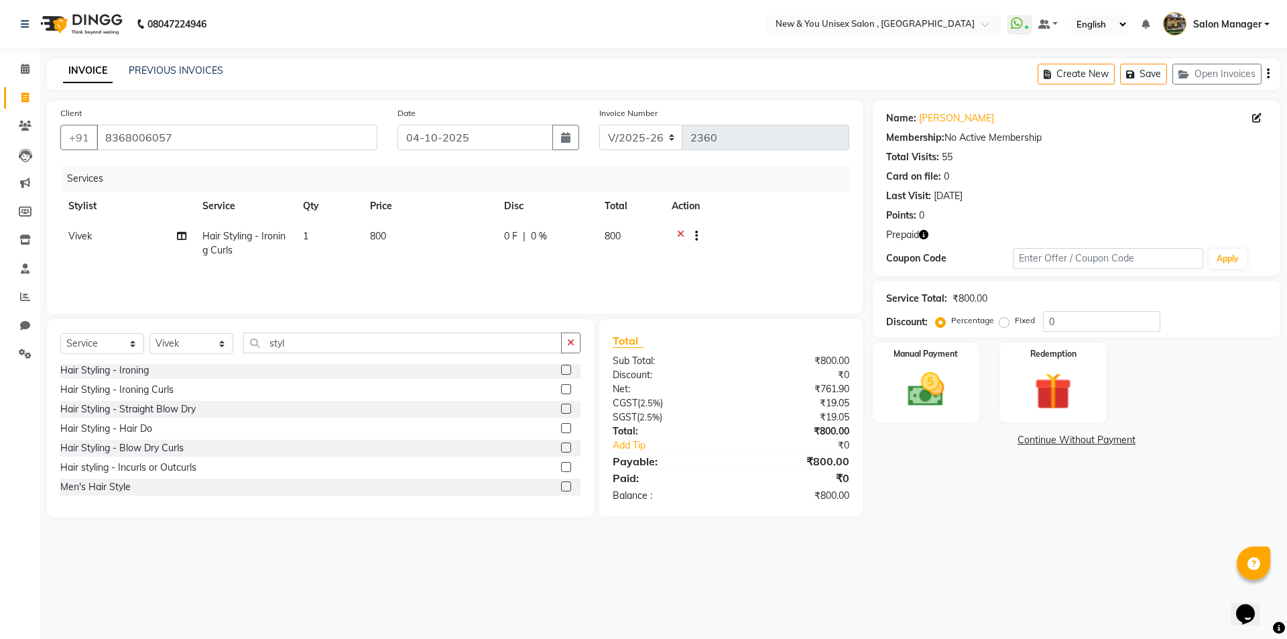
click at [375, 234] on span "800" at bounding box center [378, 236] width 16 height 12
select select "40116"
click at [448, 235] on input "800" at bounding box center [492, 239] width 118 height 21
type input "1000"
click at [1149, 76] on button "Save" at bounding box center [1143, 74] width 47 height 21
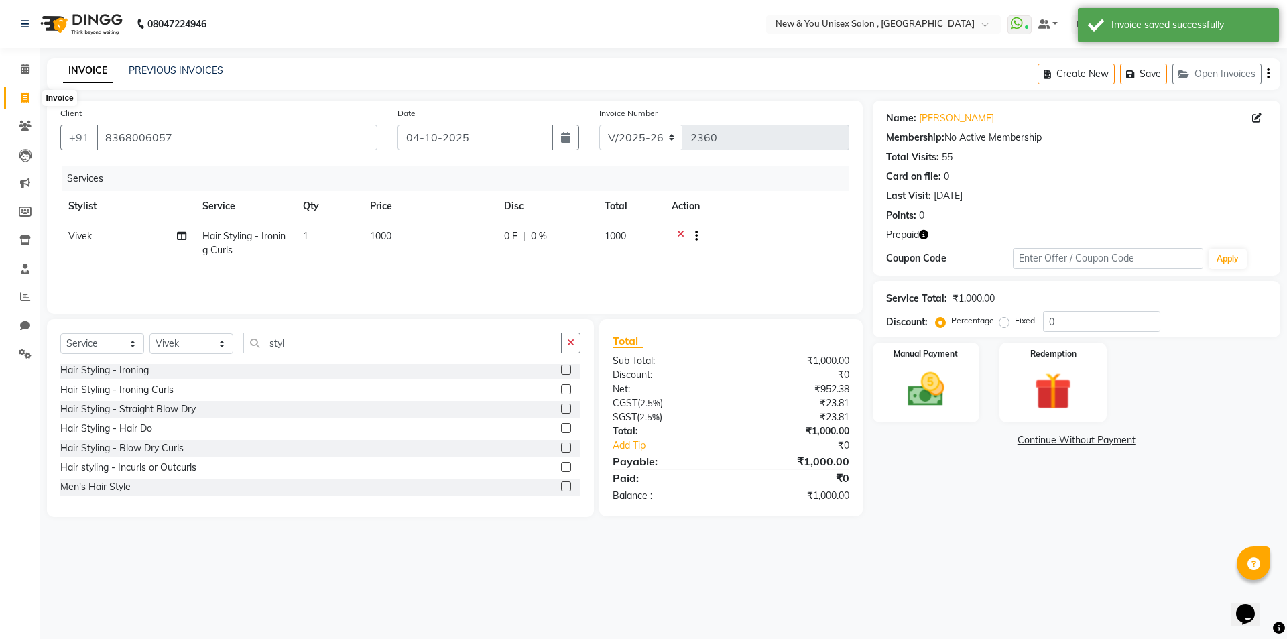
click at [26, 103] on span at bounding box center [24, 97] width 23 height 15
select select "service"
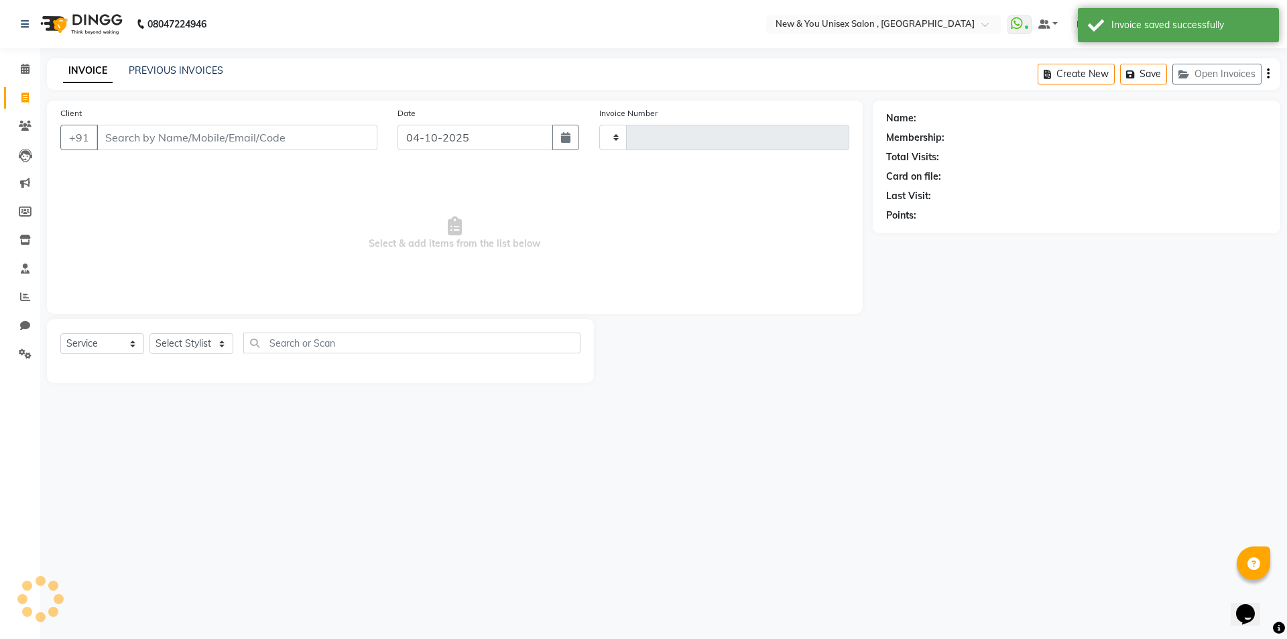
type input "2360"
select select "31"
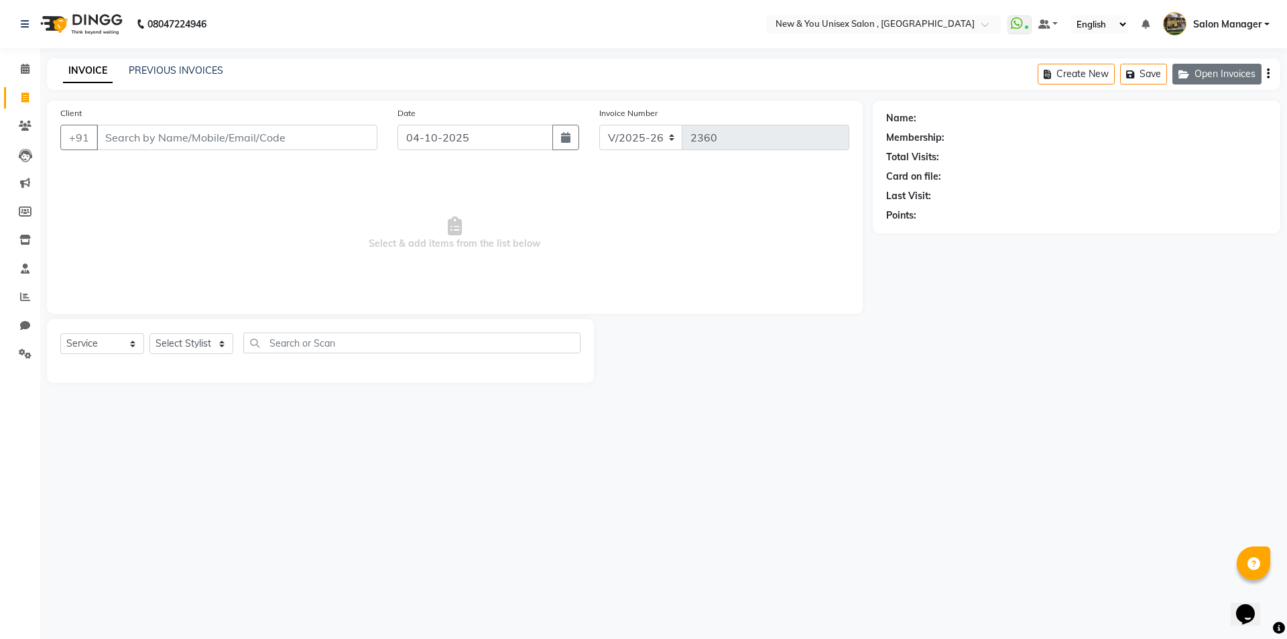
click at [1230, 70] on button "Open Invoices" at bounding box center [1216, 74] width 89 height 21
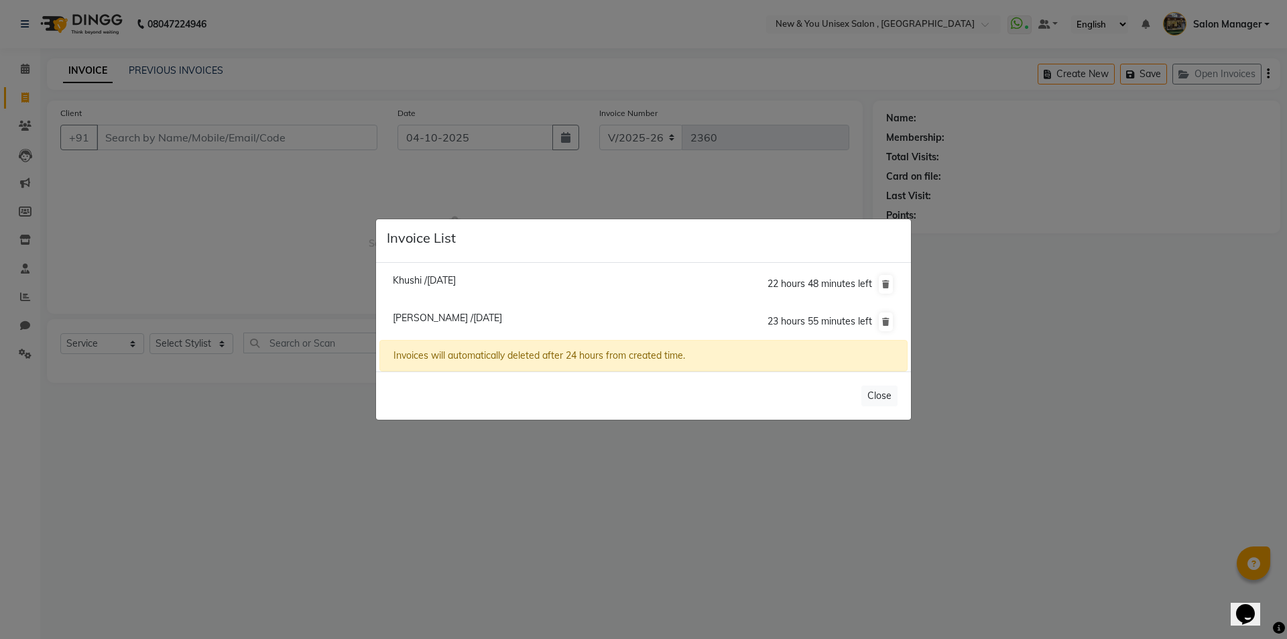
click at [1123, 300] on ngb-modal-window "Invoice List Khushi /04 October 2025 22 hours 48 minutes left Akanksha /04 Octo…" at bounding box center [643, 319] width 1287 height 639
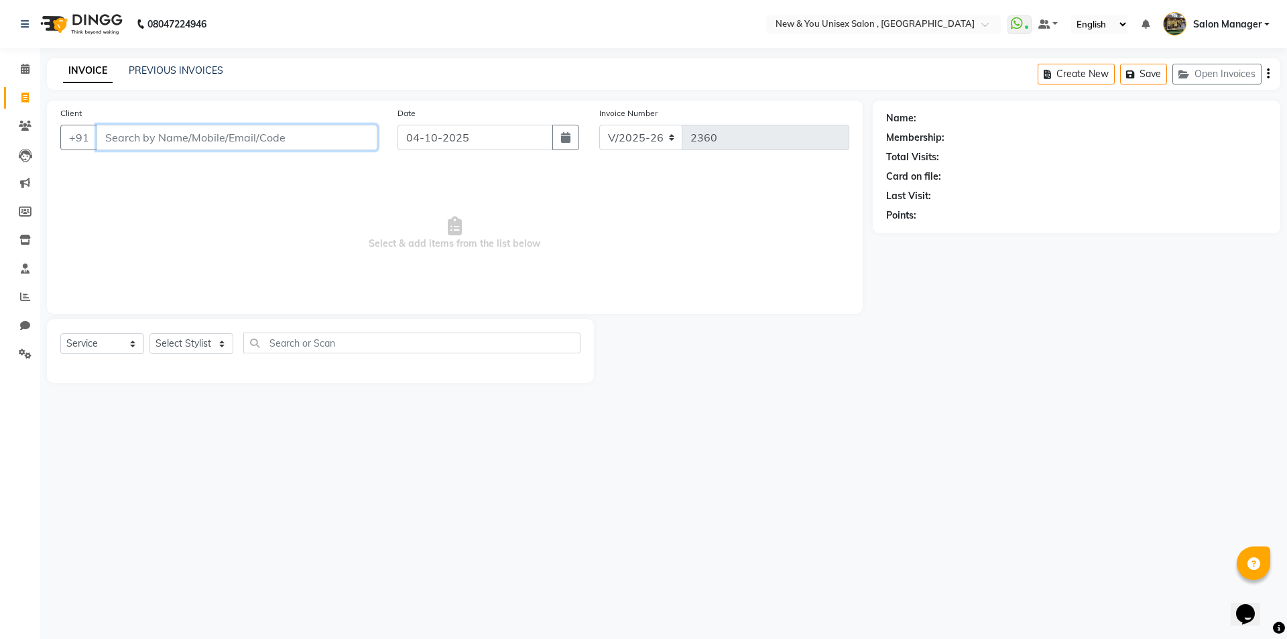
click at [198, 148] on input "Client" at bounding box center [236, 137] width 281 height 25
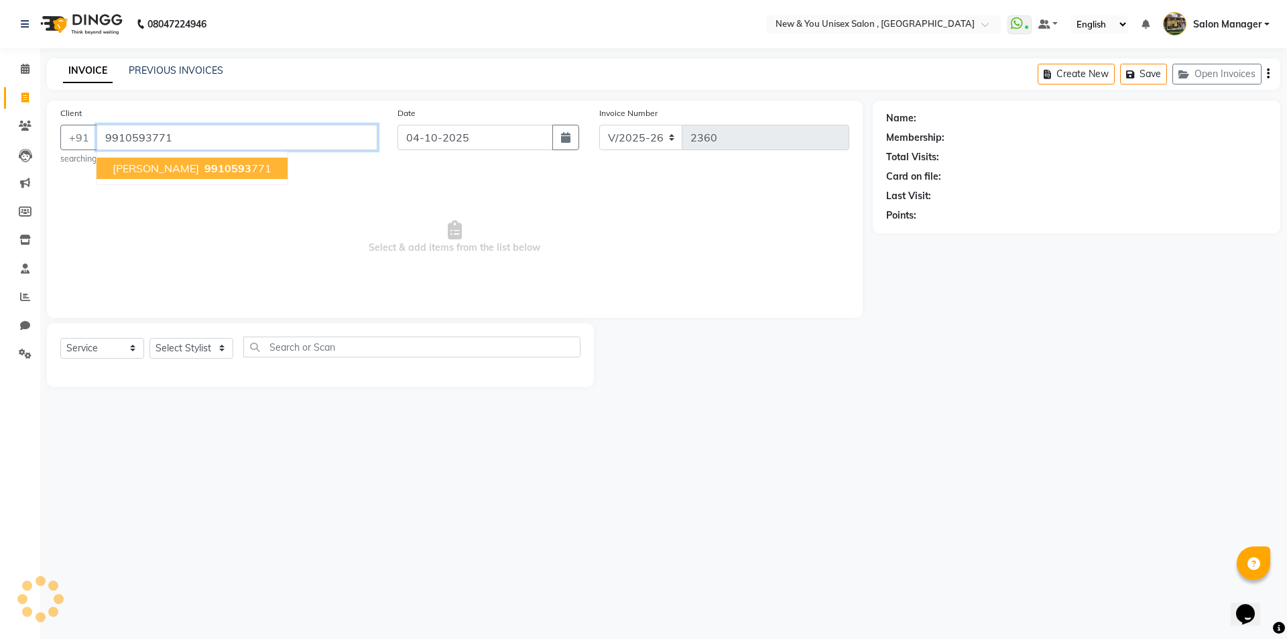
type input "9910593771"
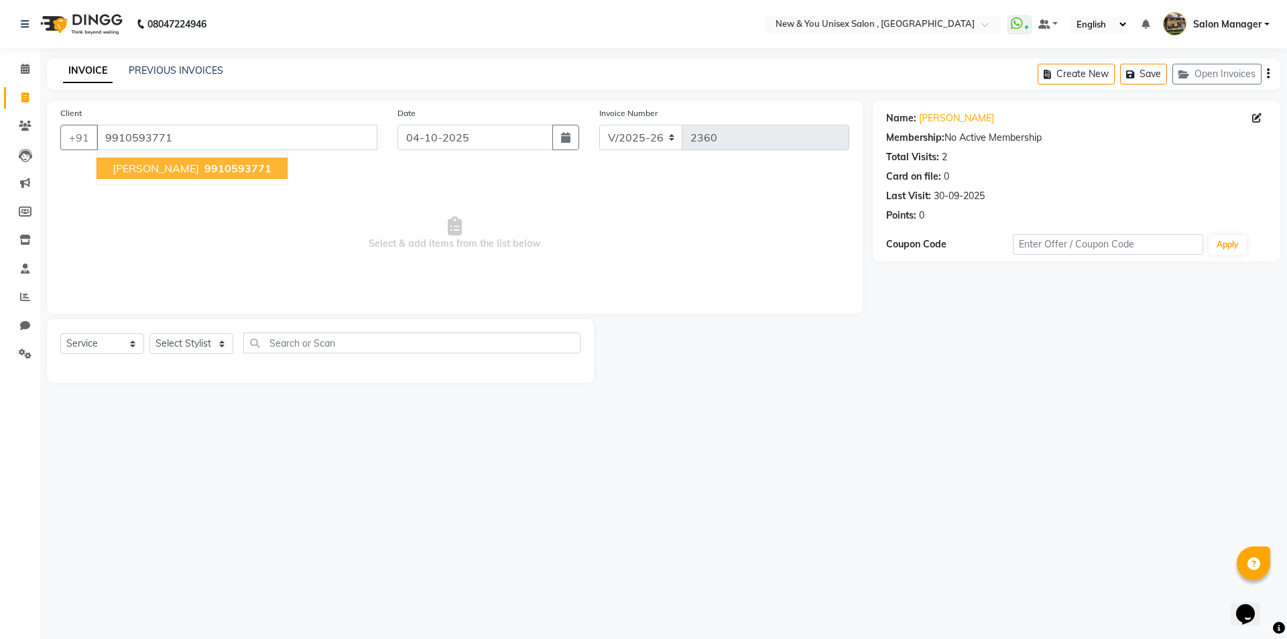
click at [182, 164] on span "Suhasini Sharma" at bounding box center [156, 167] width 86 height 13
click at [184, 339] on select "Select Stylist HEMANT Jyoti laxmi Neetu Salon Manager SANJAY shravan kumar Shya…" at bounding box center [191, 343] width 84 height 21
select select "19104"
click at [149, 333] on select "Select Stylist HEMANT Jyoti laxmi Neetu Salon Manager SANJAY shravan kumar Shya…" at bounding box center [191, 343] width 84 height 21
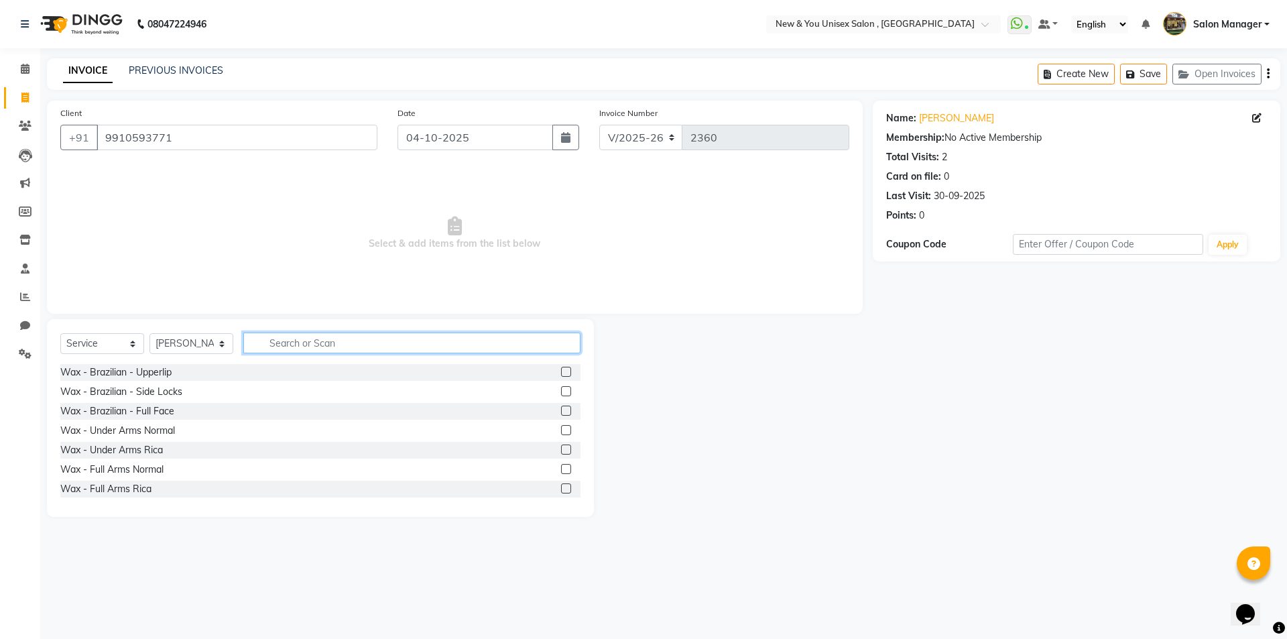
click at [320, 344] on input "text" at bounding box center [411, 342] width 337 height 21
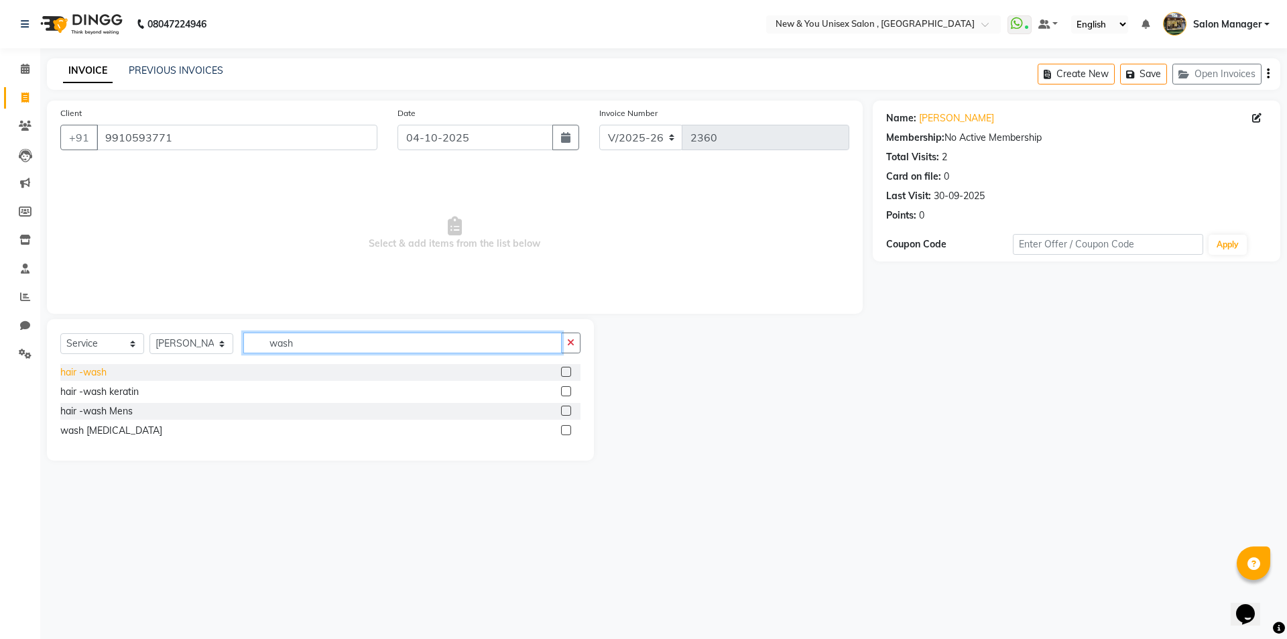
type input "wash"
click at [87, 372] on div "hair -wash" at bounding box center [83, 372] width 46 height 14
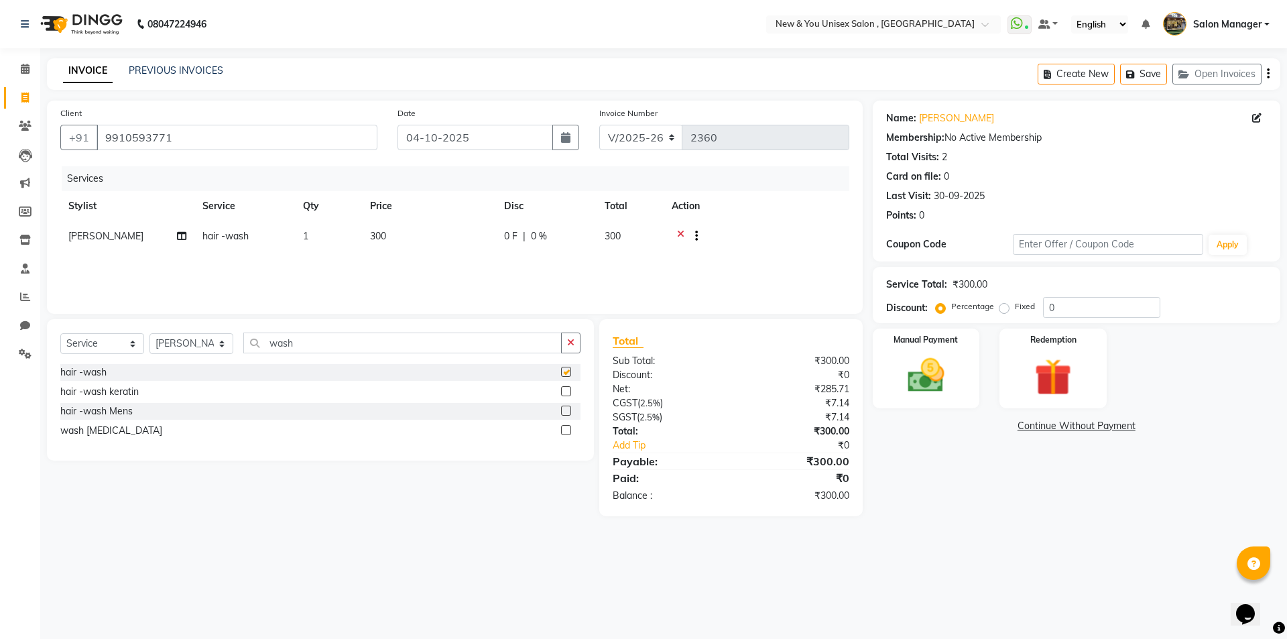
checkbox input "false"
click at [1157, 79] on button "Save" at bounding box center [1143, 74] width 47 height 21
click at [26, 93] on icon at bounding box center [24, 97] width 7 height 10
select select "service"
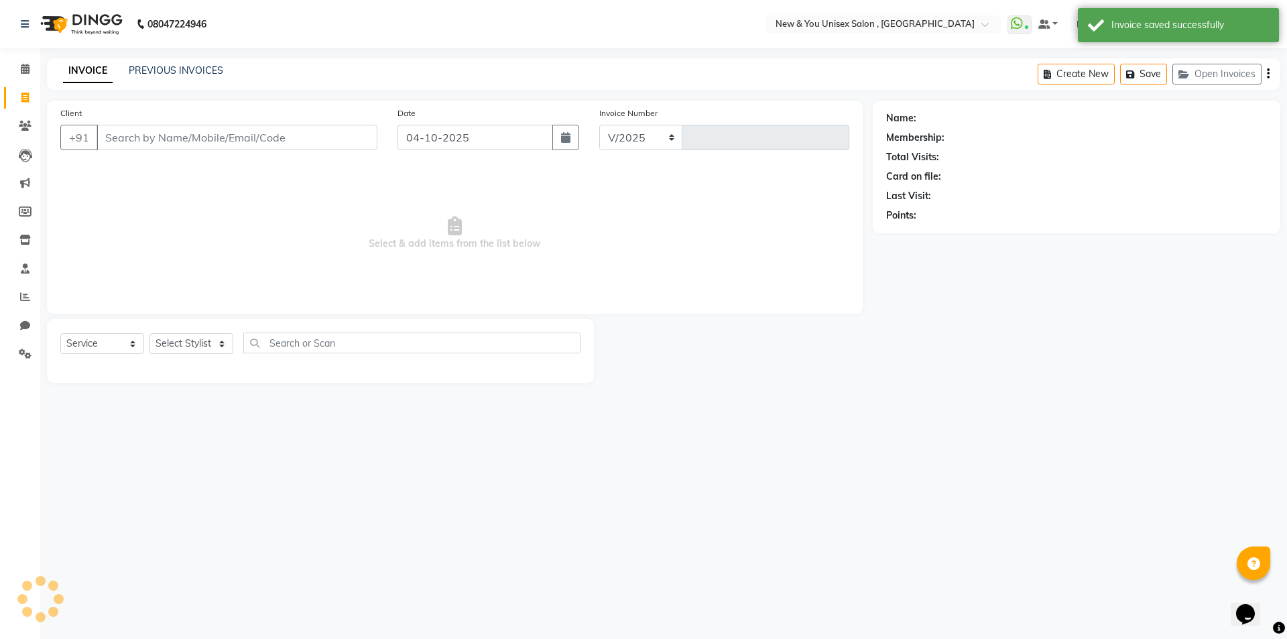
select select "31"
type input "2360"
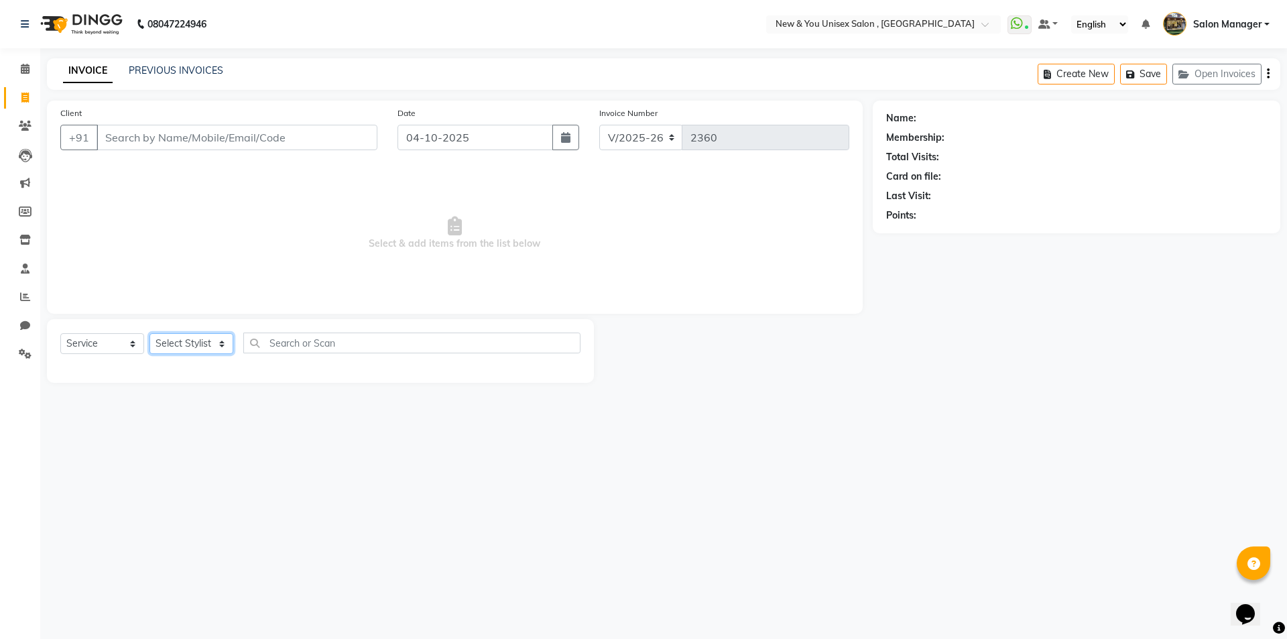
click at [186, 339] on select "Select Stylist HEMANT Jyoti laxmi Neetu Salon Manager SANJAY shravan kumar Shya…" at bounding box center [191, 343] width 84 height 21
select select "19104"
click at [149, 333] on select "Select Stylist HEMANT Jyoti laxmi Neetu Salon Manager SANJAY shravan kumar Shya…" at bounding box center [191, 343] width 84 height 21
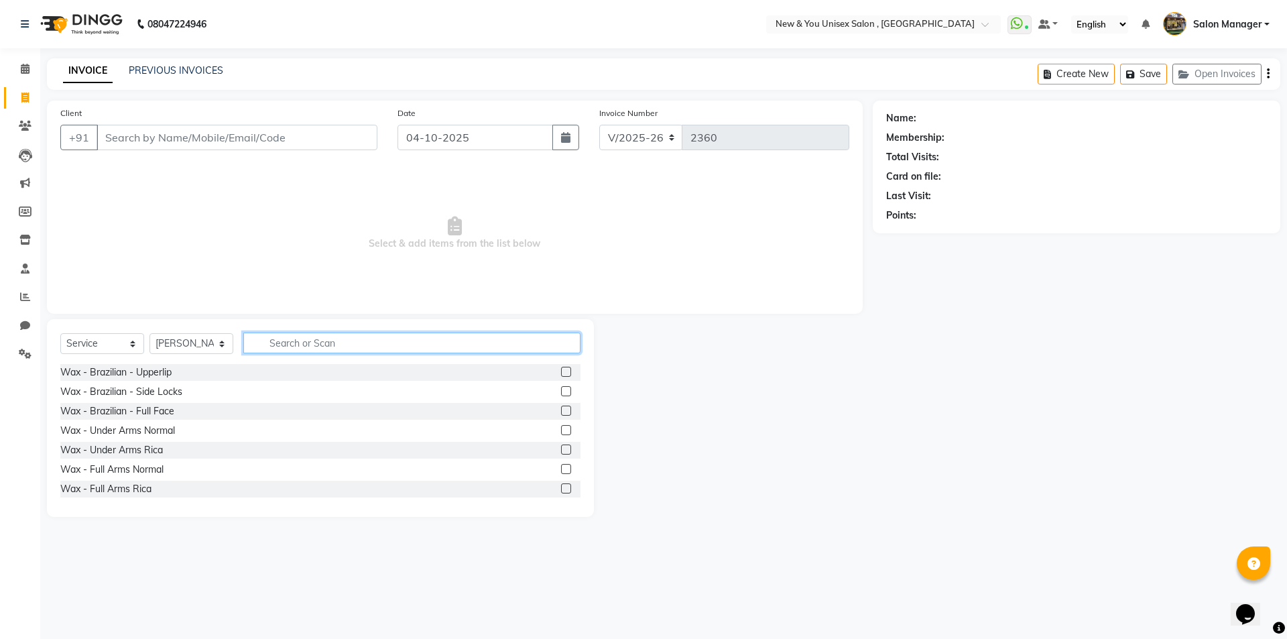
click at [302, 346] on input "text" at bounding box center [411, 342] width 337 height 21
type input "h"
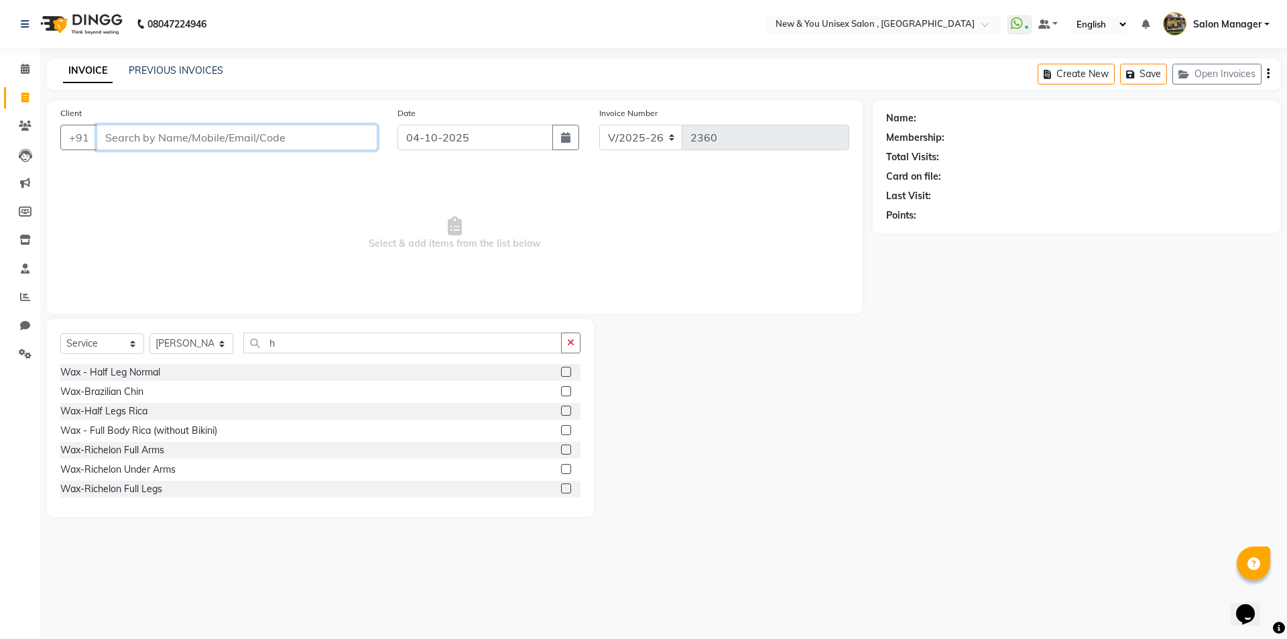
click at [277, 132] on input "Client" at bounding box center [236, 137] width 281 height 25
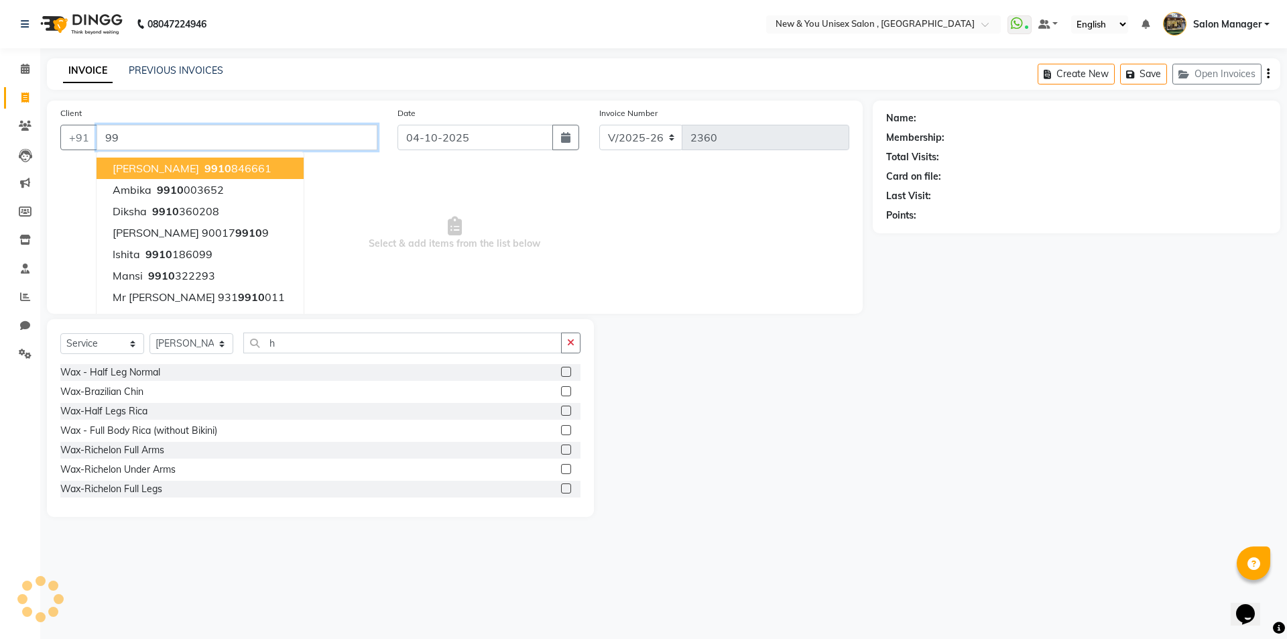
type input "9"
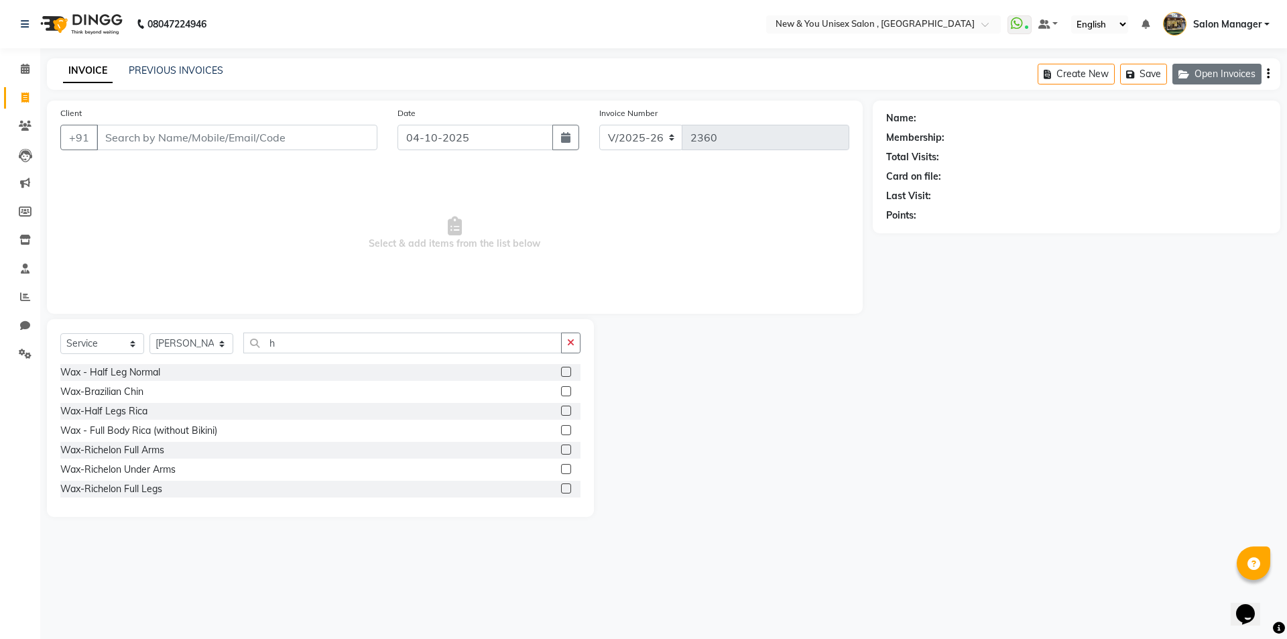
click at [1203, 76] on button "Open Invoices" at bounding box center [1216, 74] width 89 height 21
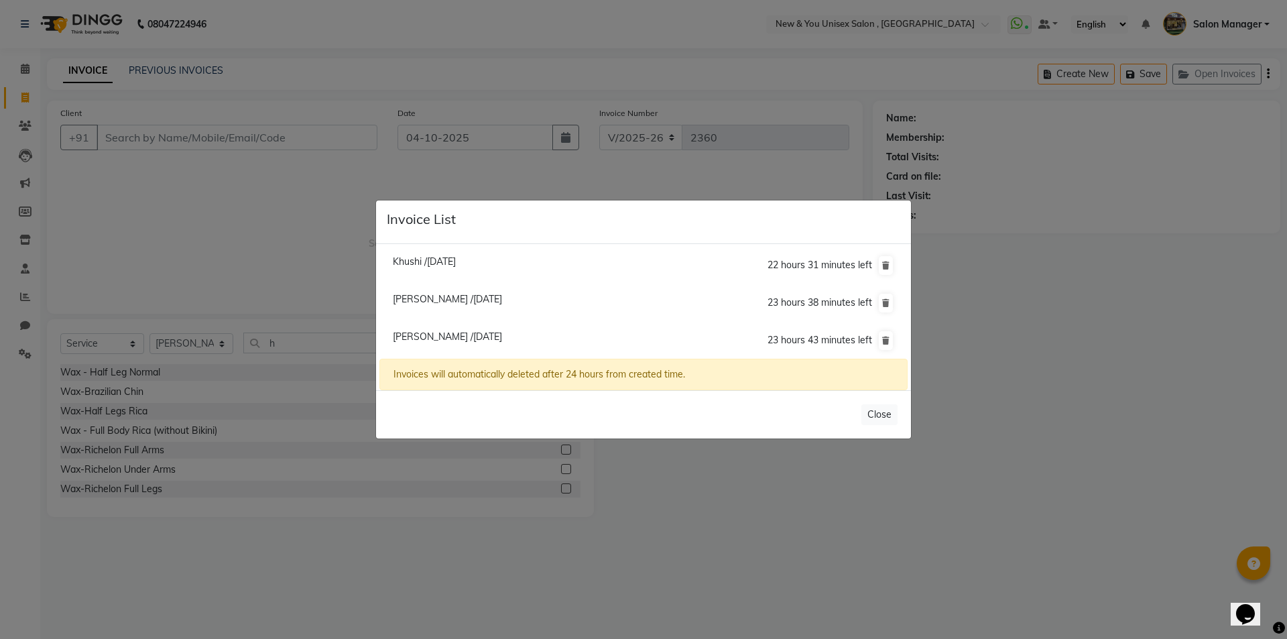
click at [450, 335] on span "Suhasini Sharma /04 October 2025" at bounding box center [447, 336] width 109 height 12
type input "9910593771"
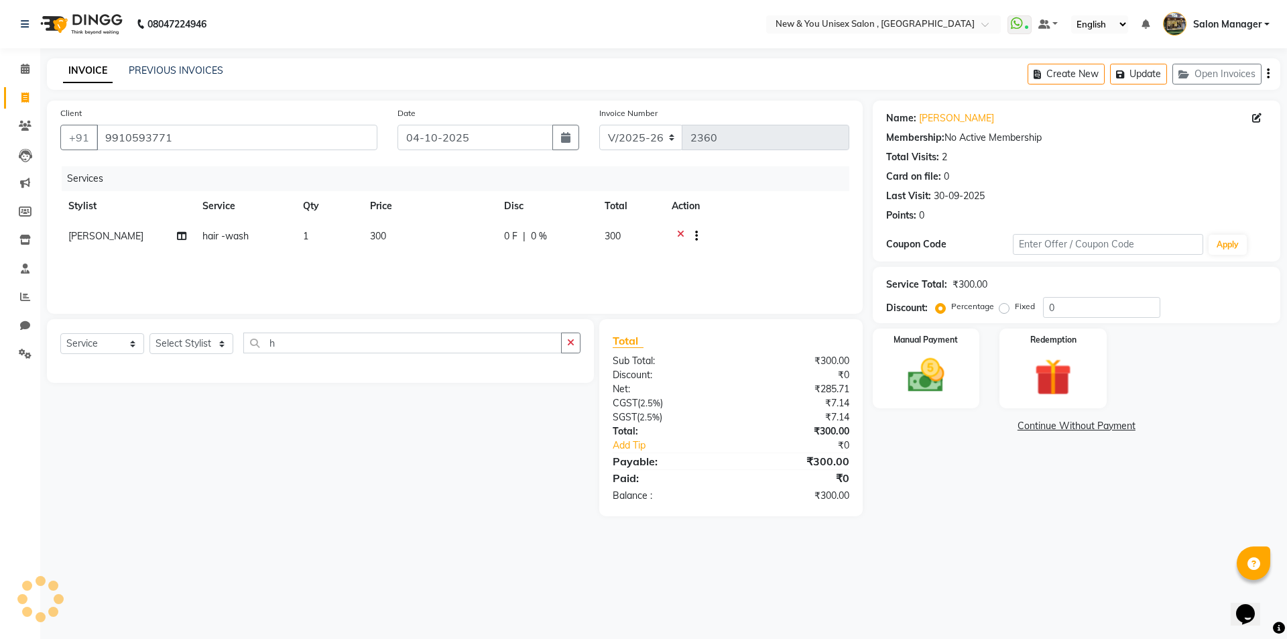
select select
click at [953, 383] on img at bounding box center [926, 375] width 62 height 44
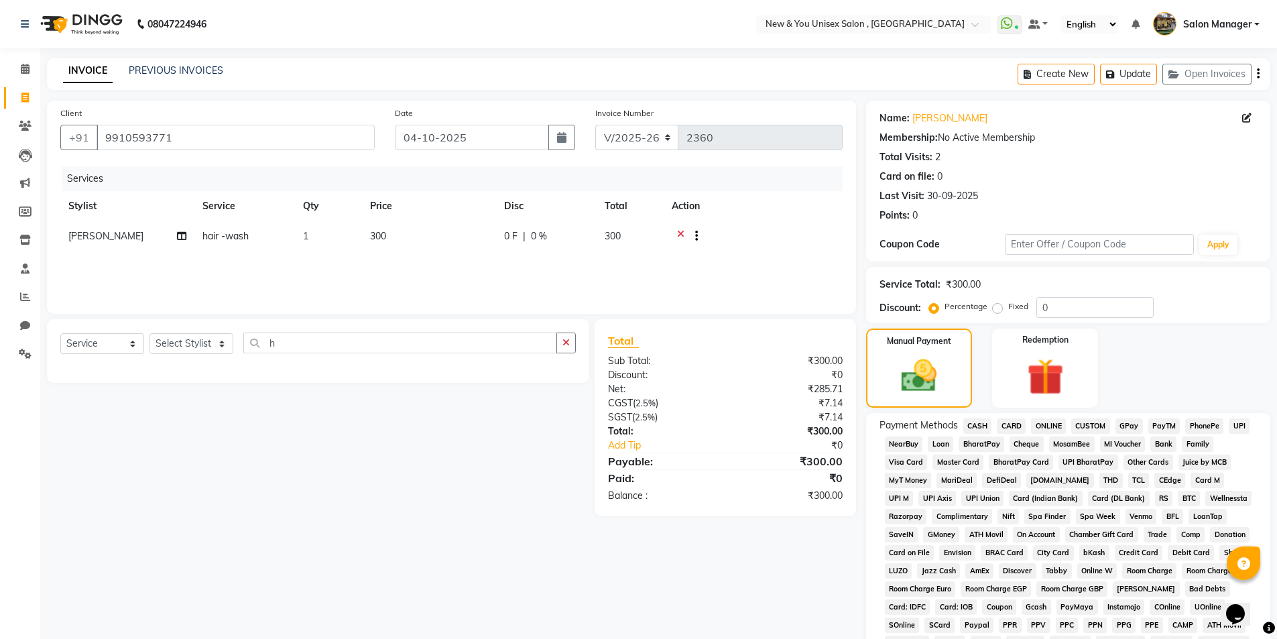
click at [1156, 426] on span "PayTM" at bounding box center [1164, 425] width 32 height 15
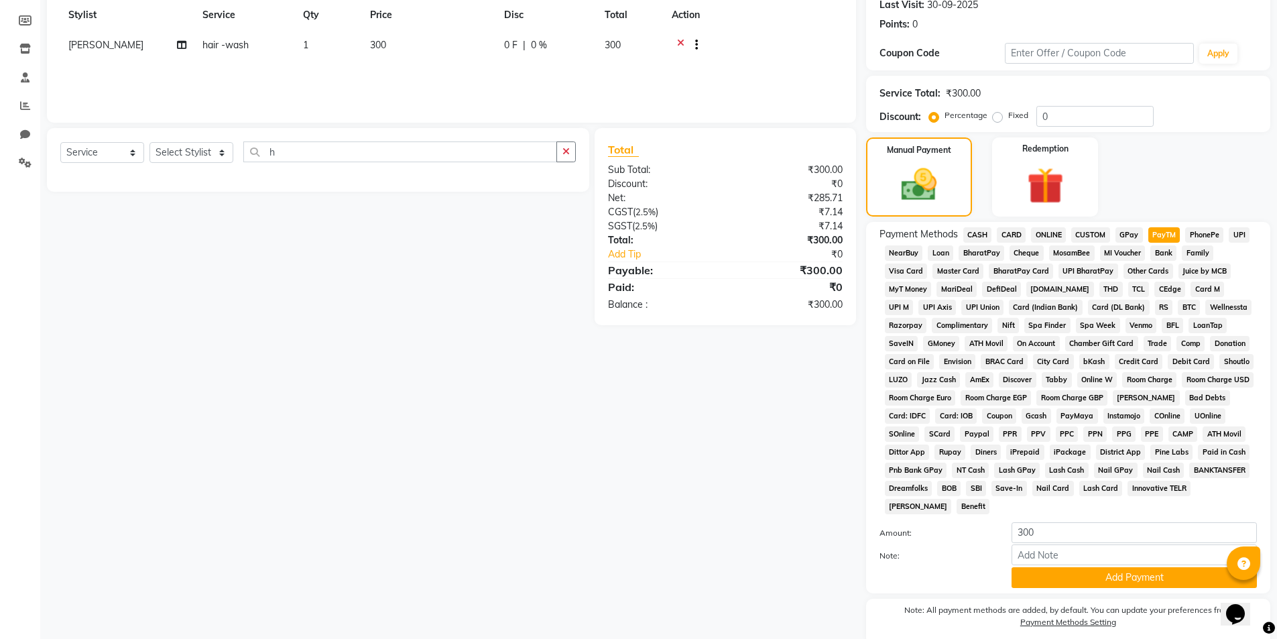
scroll to position [244, 0]
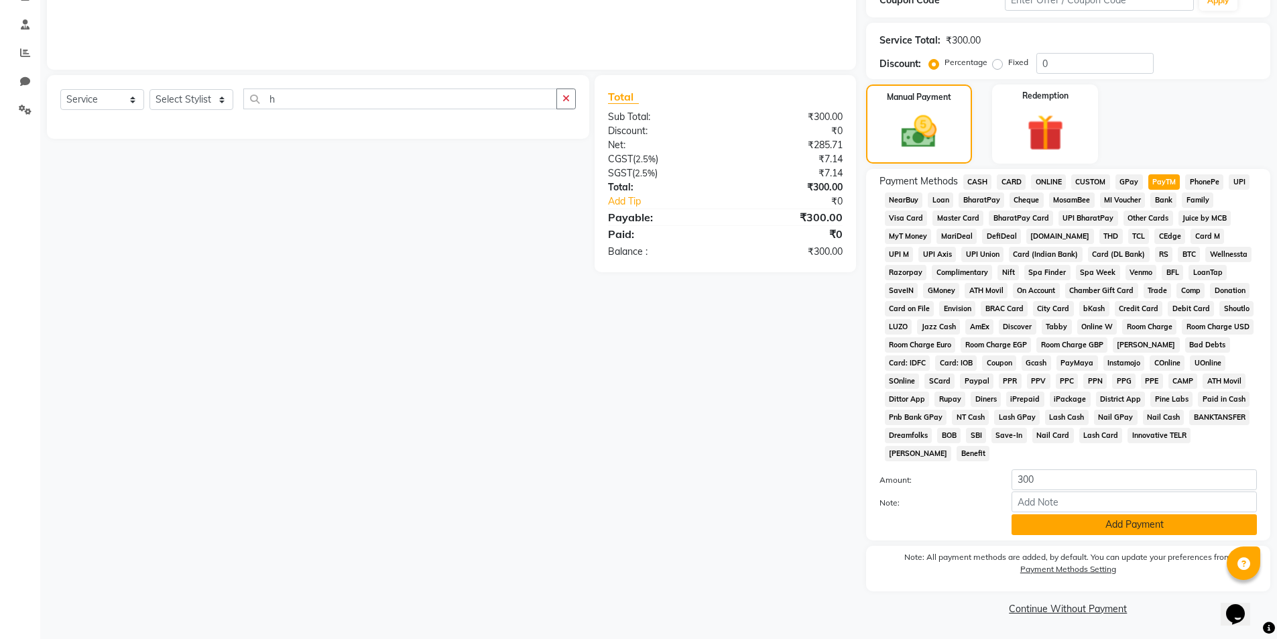
click at [1075, 527] on button "Add Payment" at bounding box center [1133, 524] width 245 height 21
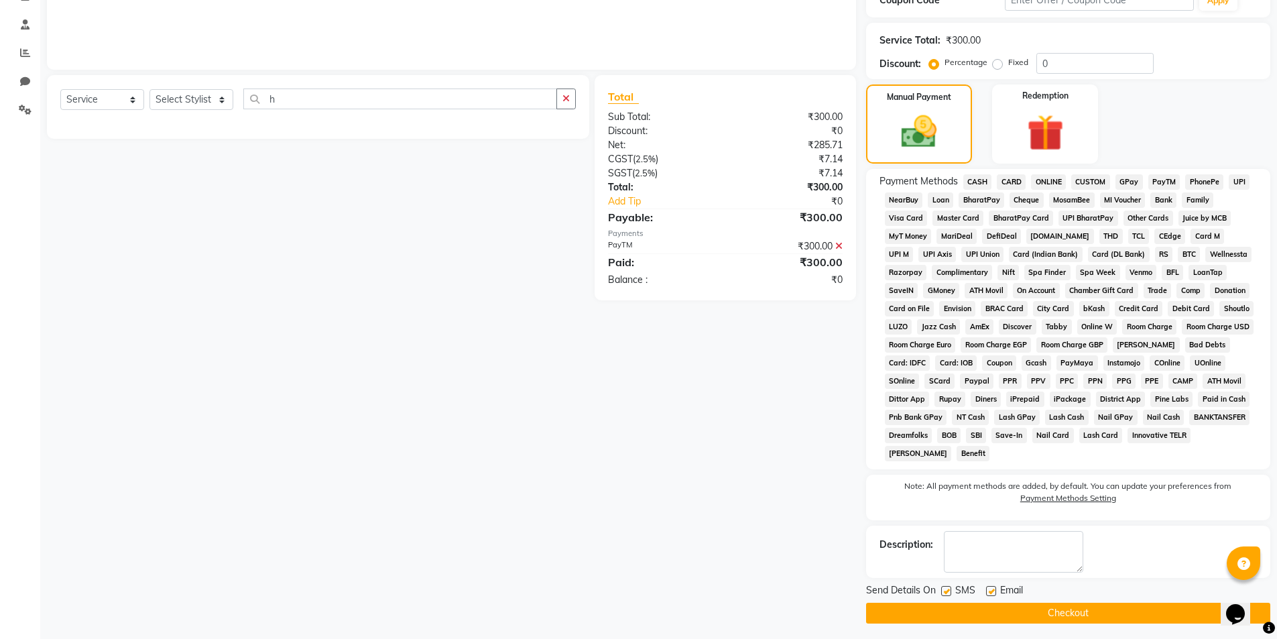
click at [1073, 614] on button "Checkout" at bounding box center [1068, 612] width 404 height 21
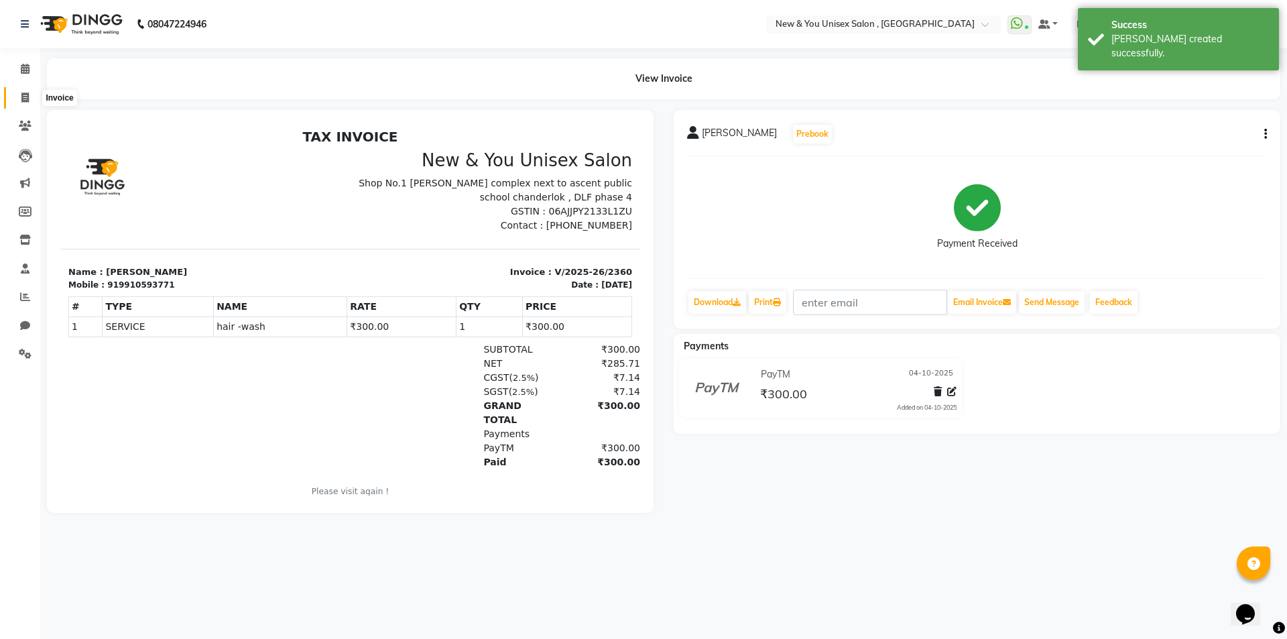
click at [31, 103] on span at bounding box center [24, 97] width 23 height 15
select select "31"
select select "service"
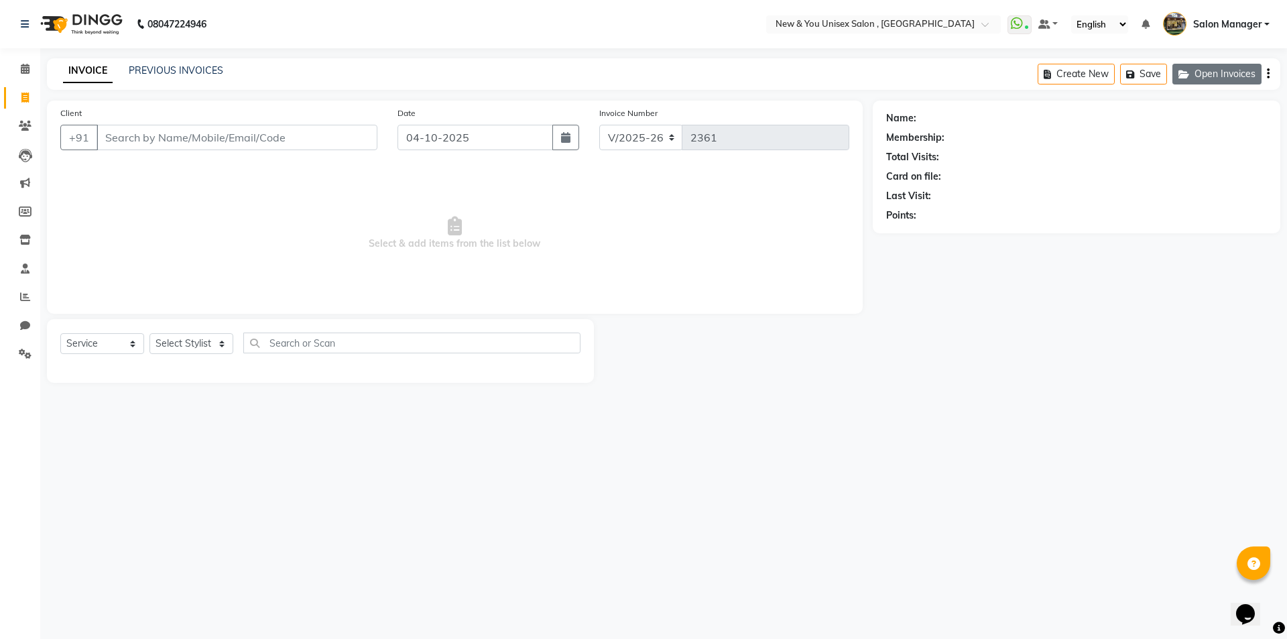
click at [1207, 70] on button "Open Invoices" at bounding box center [1216, 74] width 89 height 21
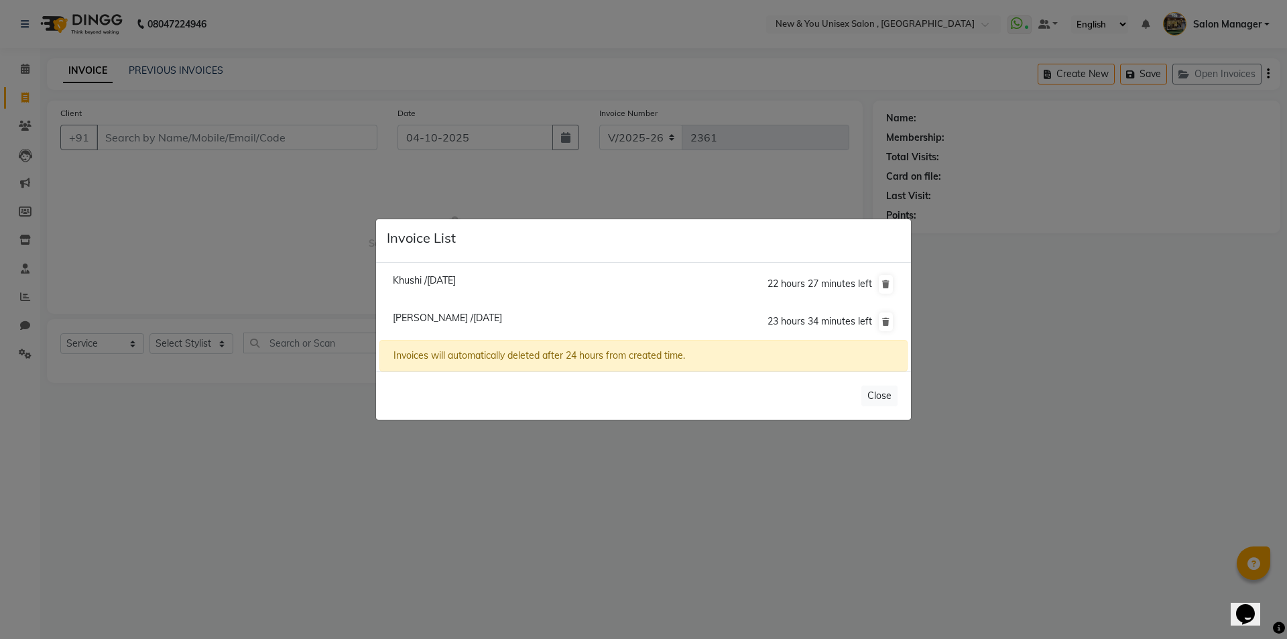
click at [438, 283] on span "Khushi /04 October 2025" at bounding box center [424, 280] width 63 height 12
type input "8588983416"
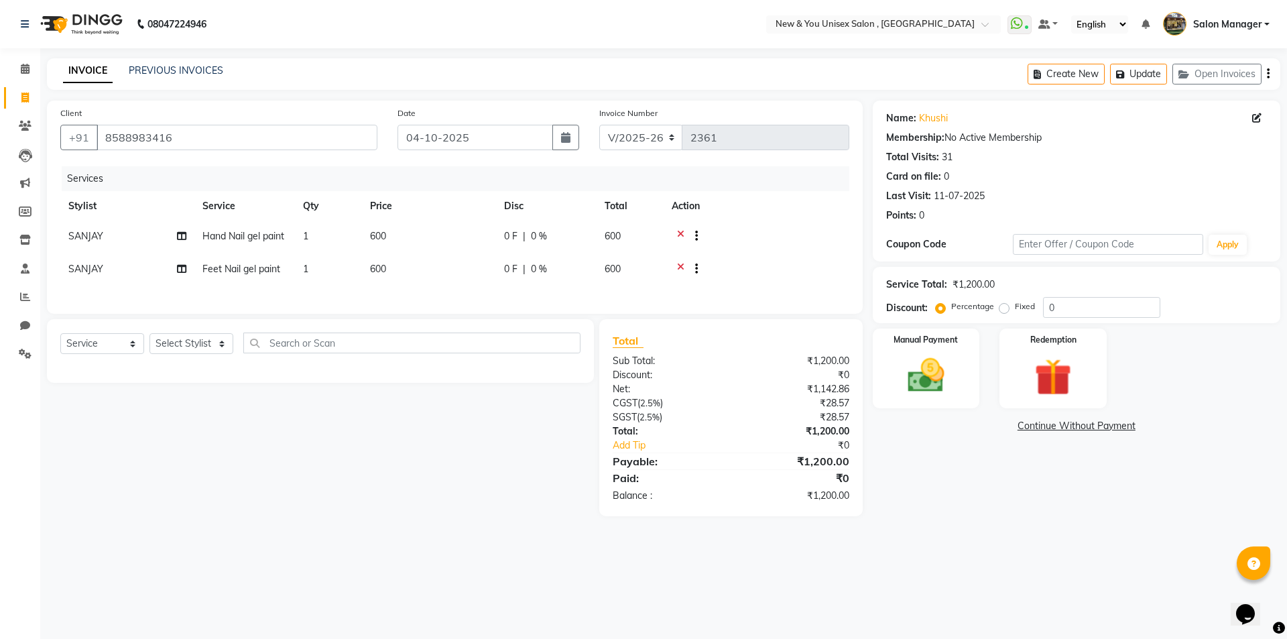
click at [94, 271] on span "SANJAY" at bounding box center [85, 269] width 35 height 12
select select "1200"
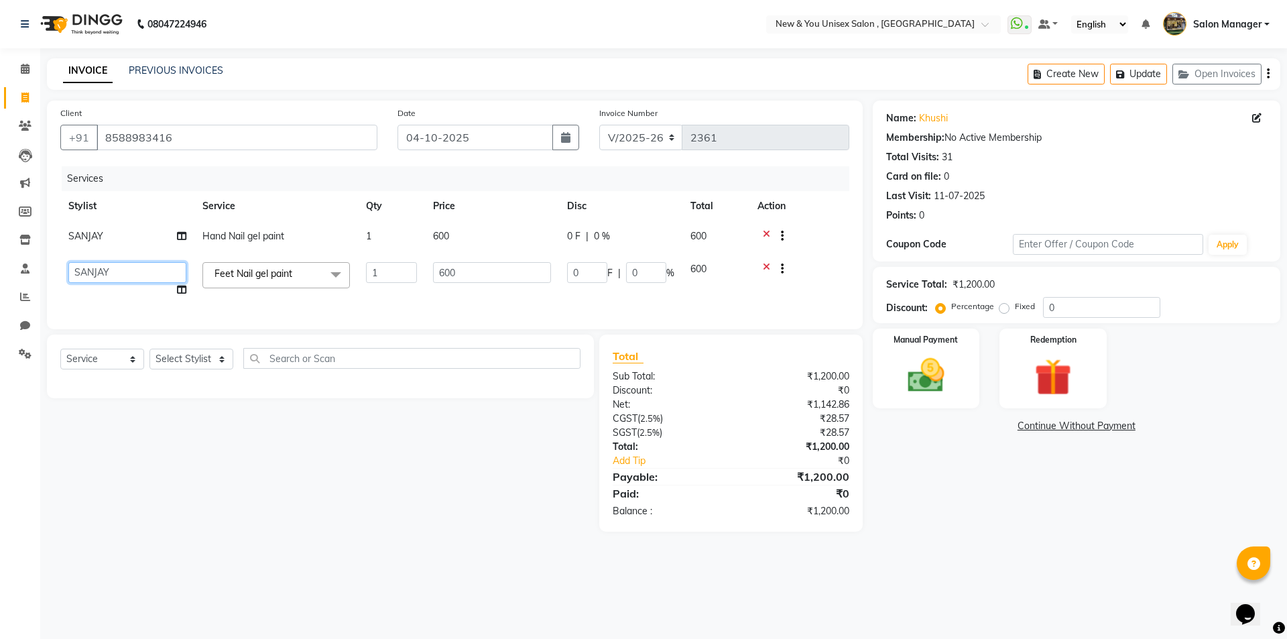
click at [125, 271] on select "HEMANT Jyoti laxmi Neetu Salon Manager SANJAY shravan kumar Shyam Vivek" at bounding box center [127, 272] width 118 height 21
select select "19104"
click at [444, 222] on td "600" at bounding box center [492, 237] width 134 height 33
select select "1200"
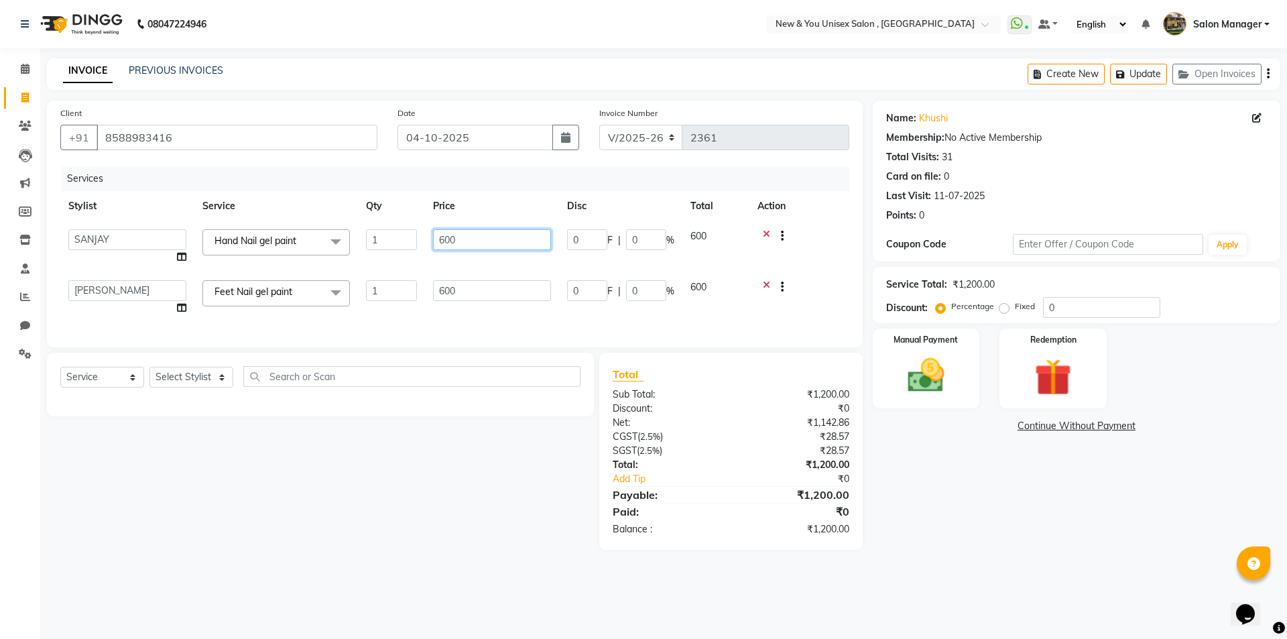
click at [449, 237] on input "600" at bounding box center [492, 239] width 118 height 21
type input "800"
click at [372, 476] on div "Select Service Product Membership Package Voucher Prepaid Gift Card Select Styl…" at bounding box center [315, 450] width 557 height 197
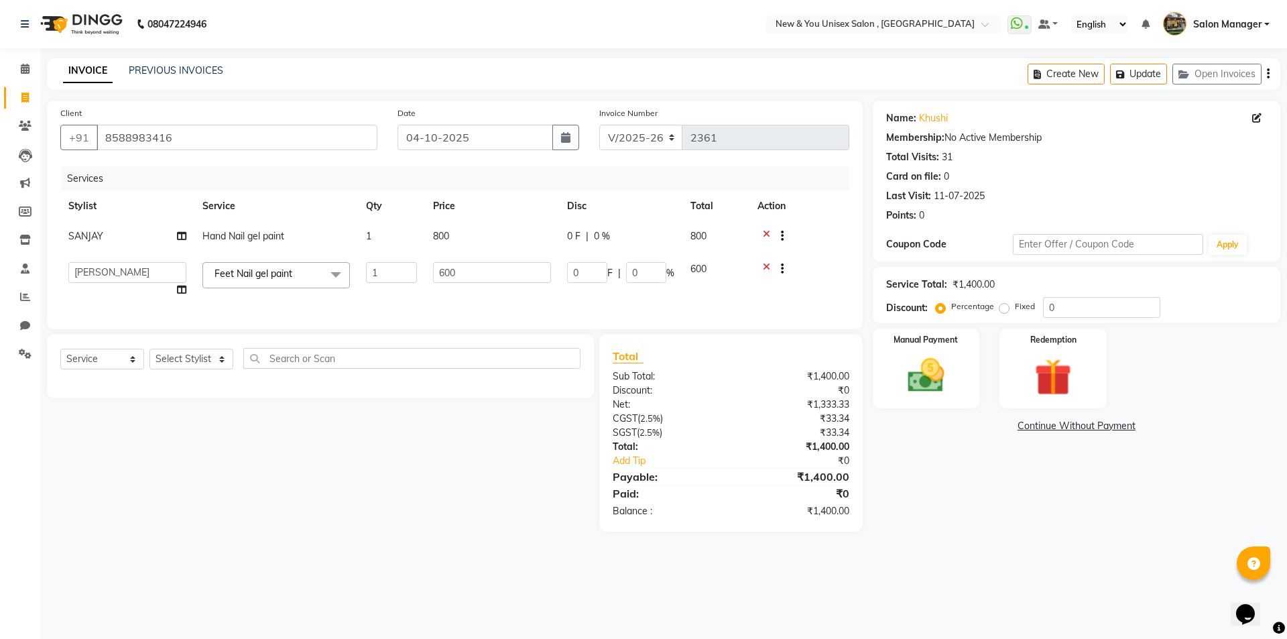
click at [353, 511] on div "Select Service Product Membership Package Voucher Prepaid Gift Card Select Styl…" at bounding box center [315, 432] width 557 height 197
click at [1161, 78] on button "Update" at bounding box center [1138, 74] width 57 height 21
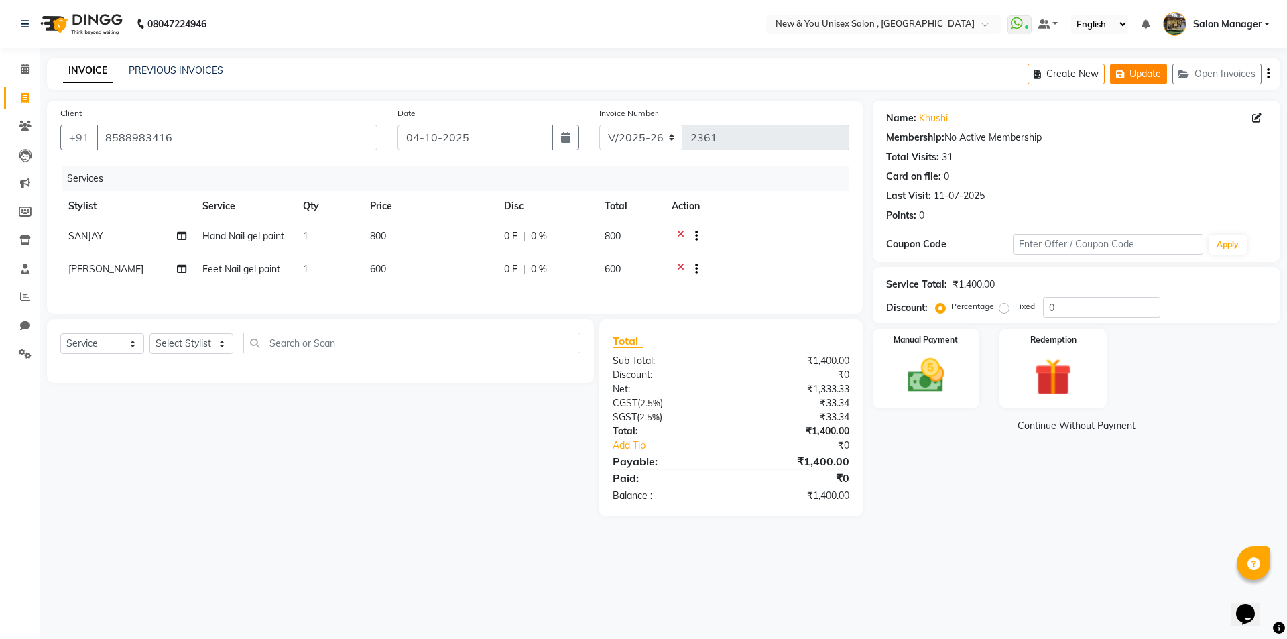
click at [1134, 77] on button "Update" at bounding box center [1138, 74] width 57 height 21
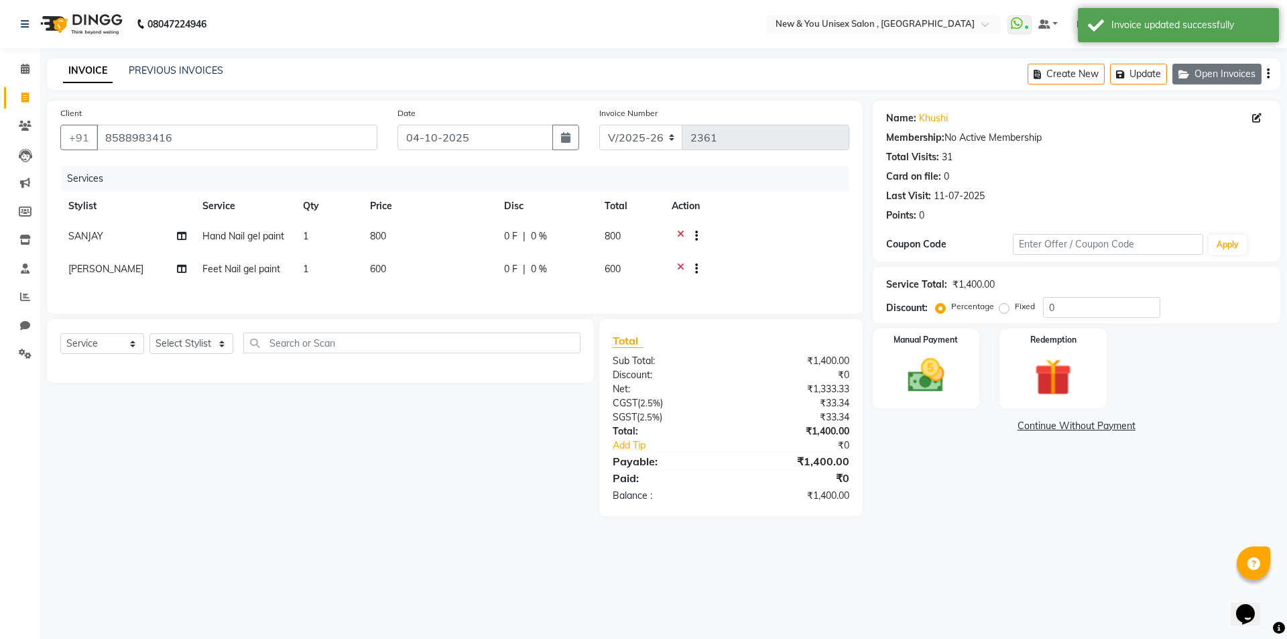
click at [1240, 70] on button "Open Invoices" at bounding box center [1216, 74] width 89 height 21
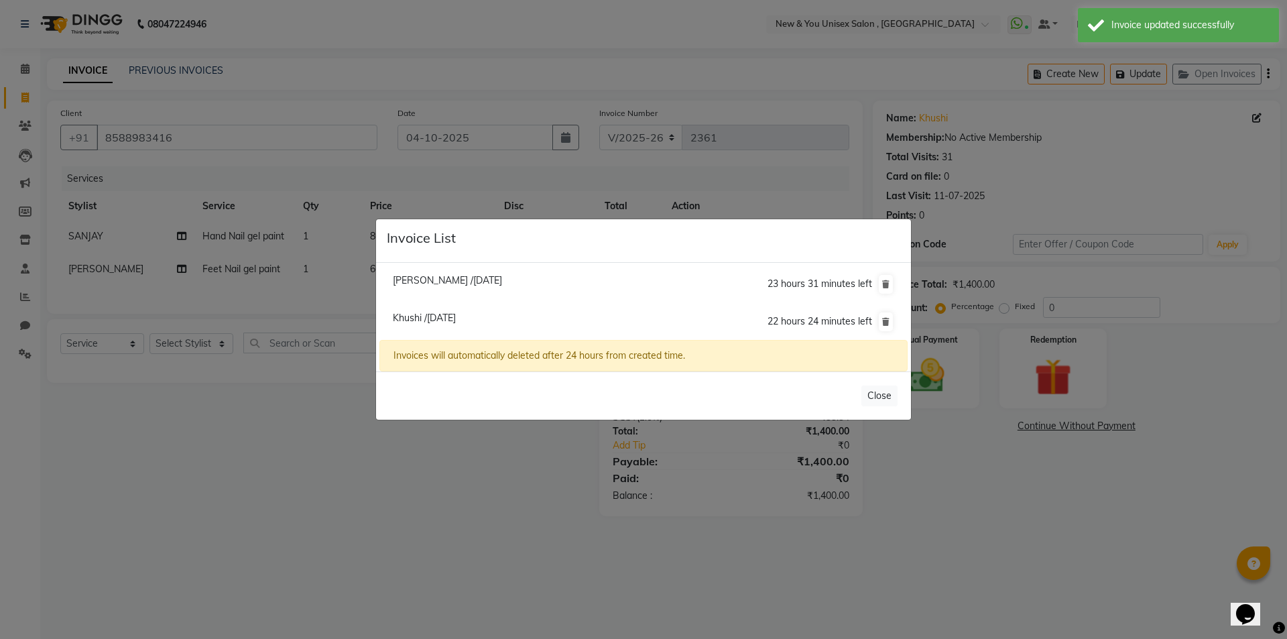
click at [426, 284] on span "Akanksha /04 October 2025" at bounding box center [447, 280] width 109 height 12
type input "8368006057"
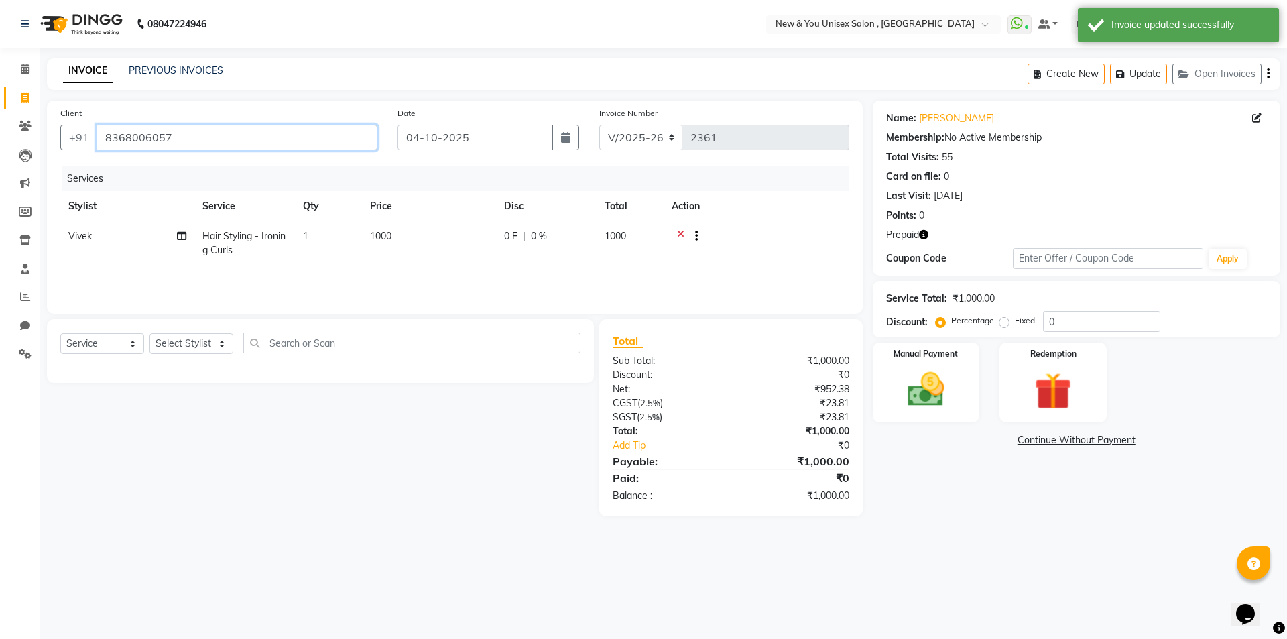
drag, startPoint x: 182, startPoint y: 140, endPoint x: 86, endPoint y: 153, distance: 97.4
click at [86, 153] on div "Client +91 8368006057" at bounding box center [218, 133] width 337 height 55
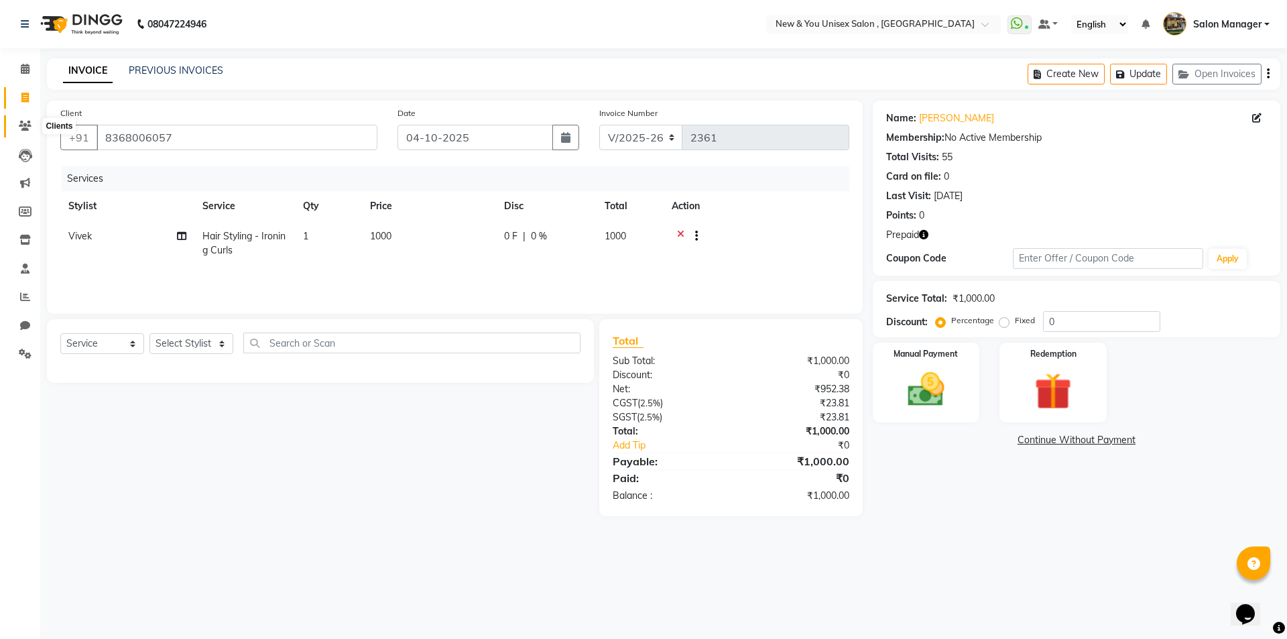
click at [22, 119] on span at bounding box center [24, 126] width 23 height 15
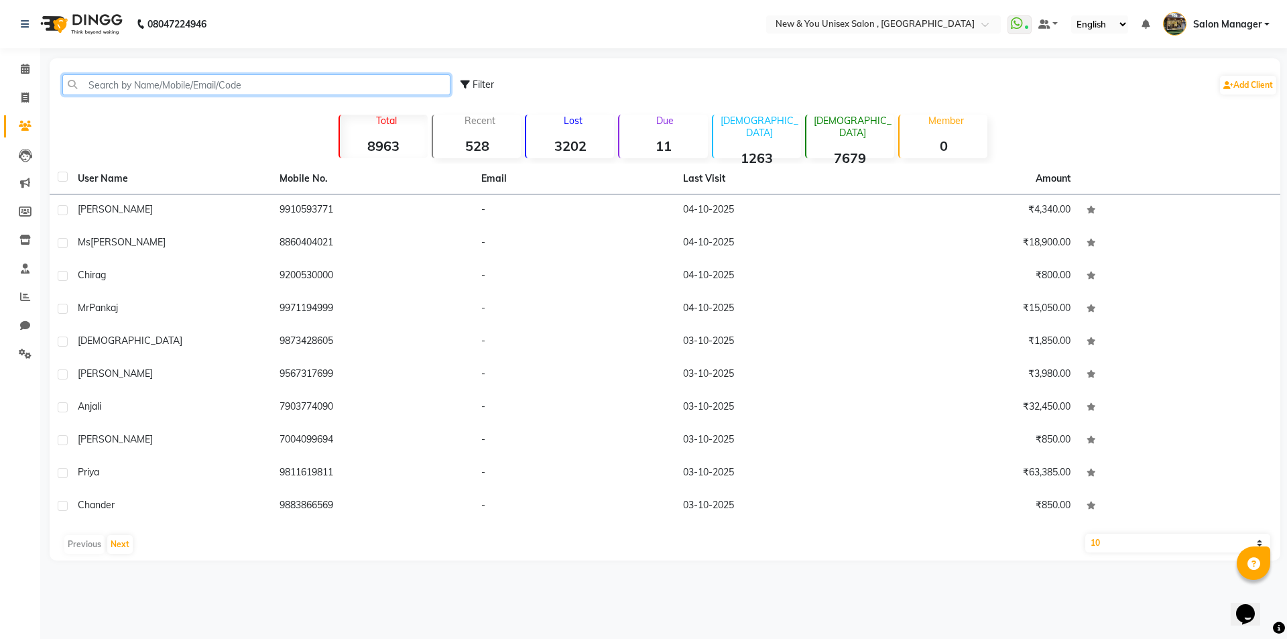
click at [168, 88] on input "text" at bounding box center [256, 84] width 388 height 21
paste input "8368006057"
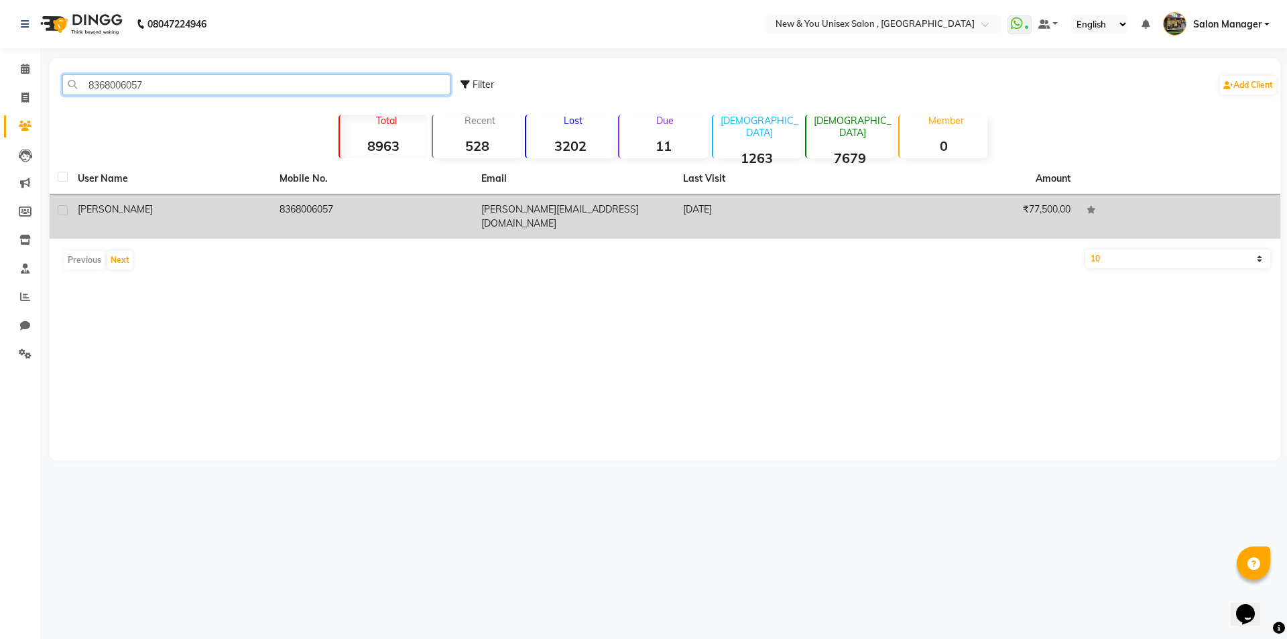
type input "8368006057"
click at [290, 204] on td "8368006057" at bounding box center [372, 216] width 202 height 44
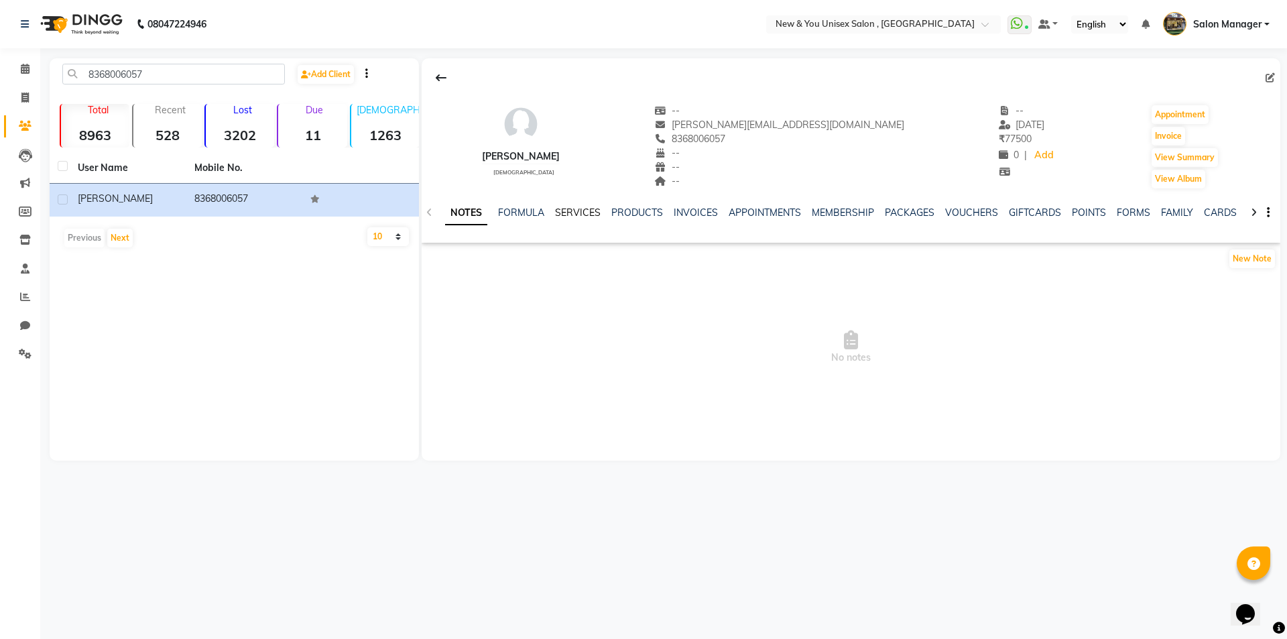
click at [594, 208] on link "SERVICES" at bounding box center [578, 212] width 46 height 12
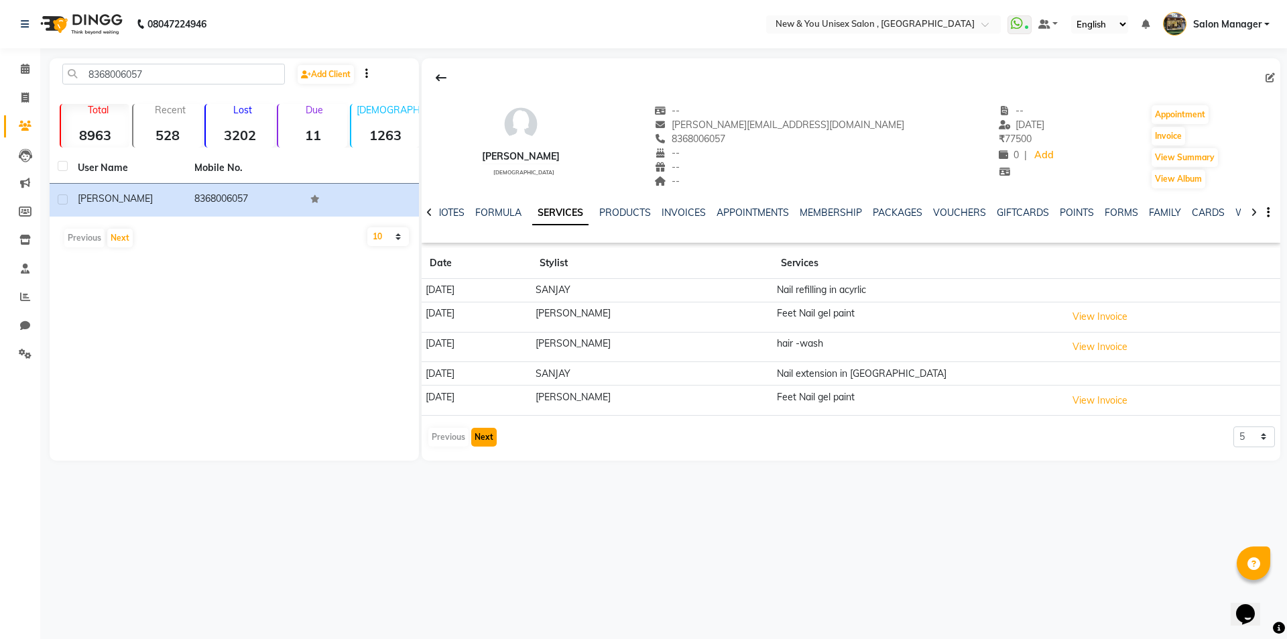
click at [492, 434] on button "Next" at bounding box center [483, 437] width 25 height 19
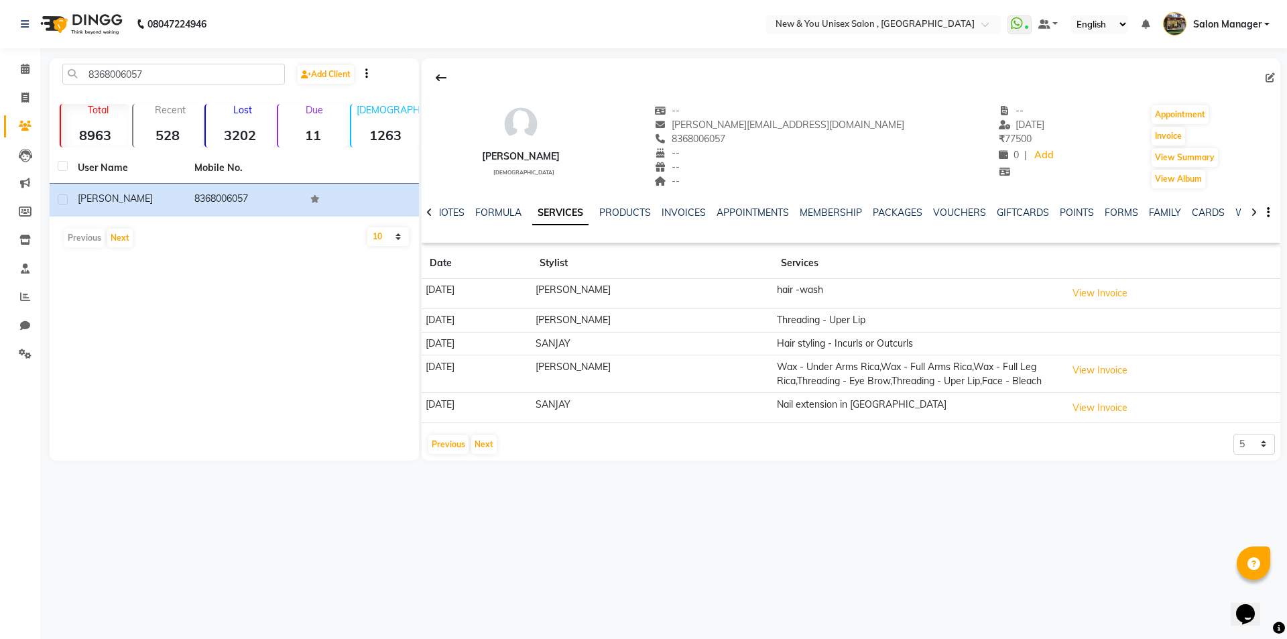
click at [612, 345] on td "SANJAY" at bounding box center [651, 343] width 241 height 23
click at [445, 346] on td "31-07-2025" at bounding box center [476, 343] width 110 height 23
click at [448, 344] on td "31-07-2025" at bounding box center [476, 343] width 110 height 23
click at [686, 210] on link "INVOICES" at bounding box center [683, 212] width 44 height 12
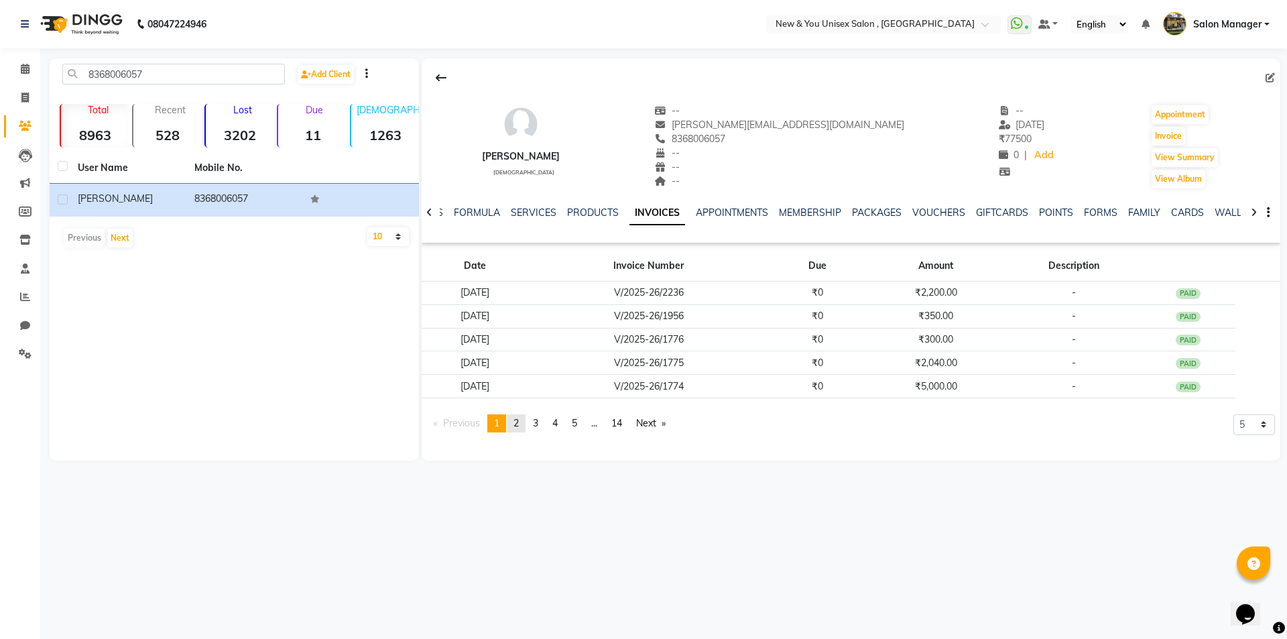
click at [519, 421] on span "2" at bounding box center [515, 423] width 5 height 12
click at [538, 425] on span "3" at bounding box center [535, 423] width 5 height 12
click at [586, 217] on link "PRODUCTS" at bounding box center [593, 212] width 52 height 12
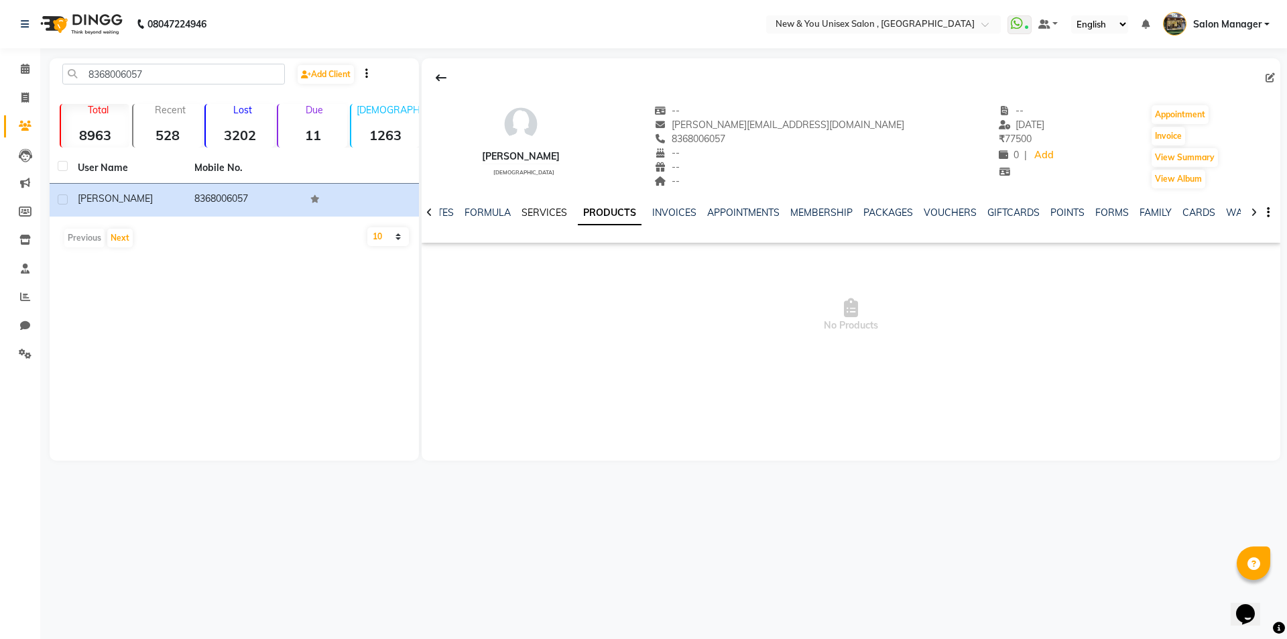
click at [554, 210] on link "SERVICES" at bounding box center [544, 212] width 46 height 12
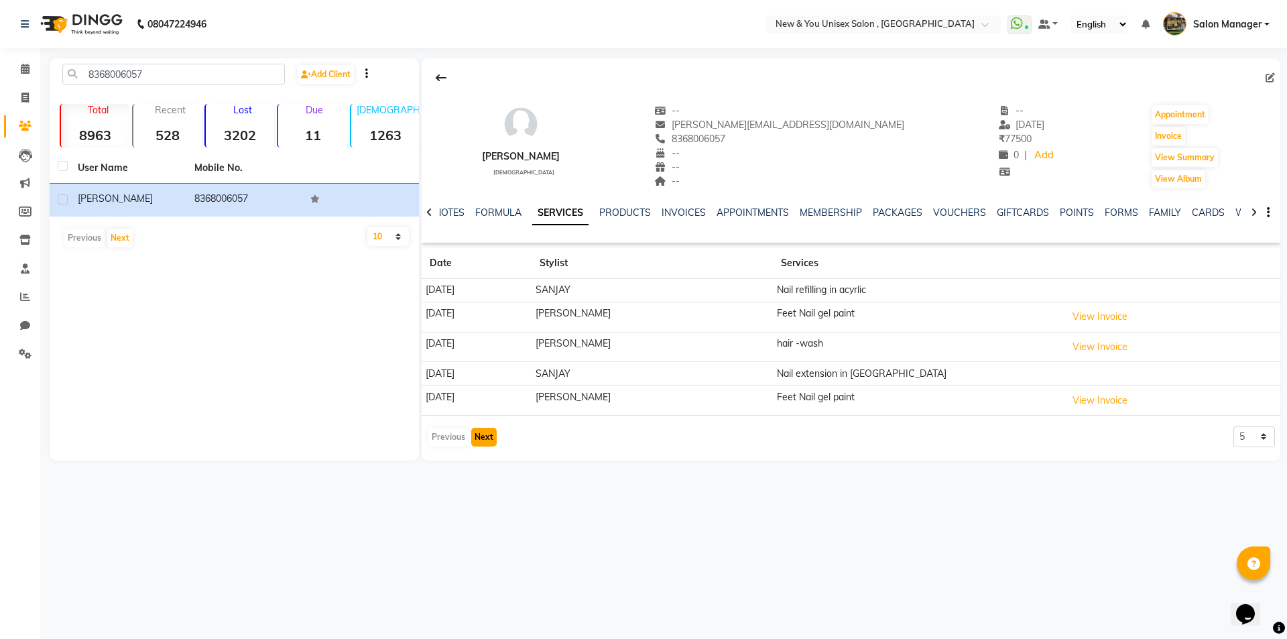
click at [482, 435] on button "Next" at bounding box center [483, 437] width 25 height 19
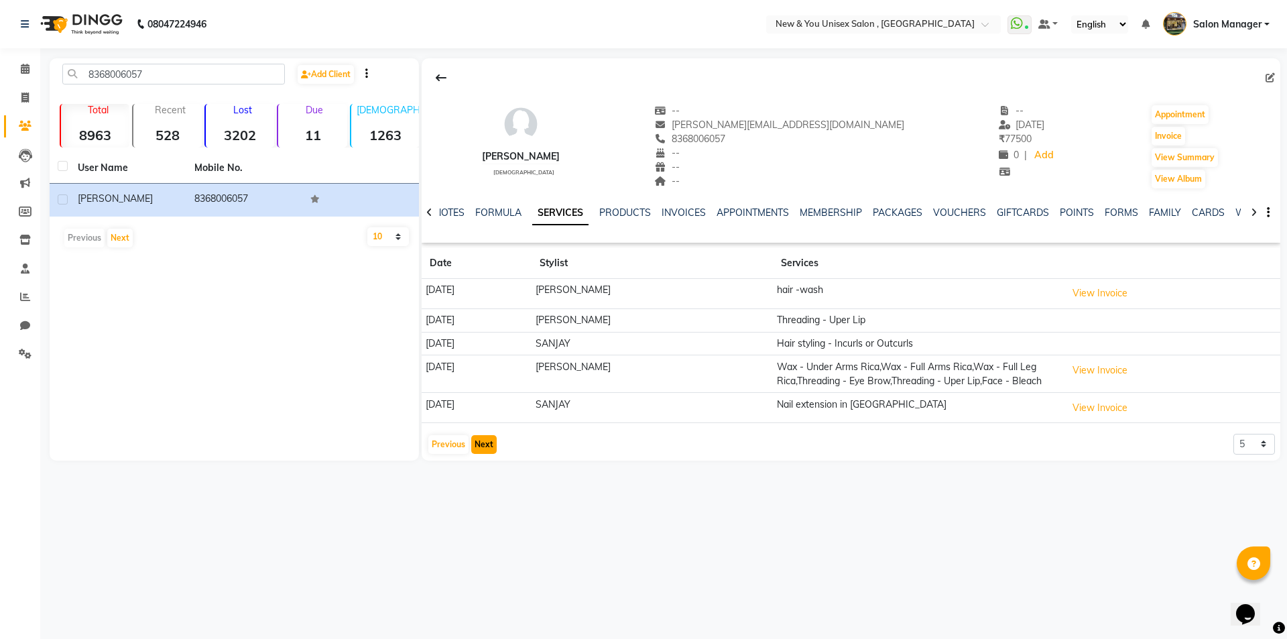
click at [482, 435] on button "Next" at bounding box center [483, 444] width 25 height 19
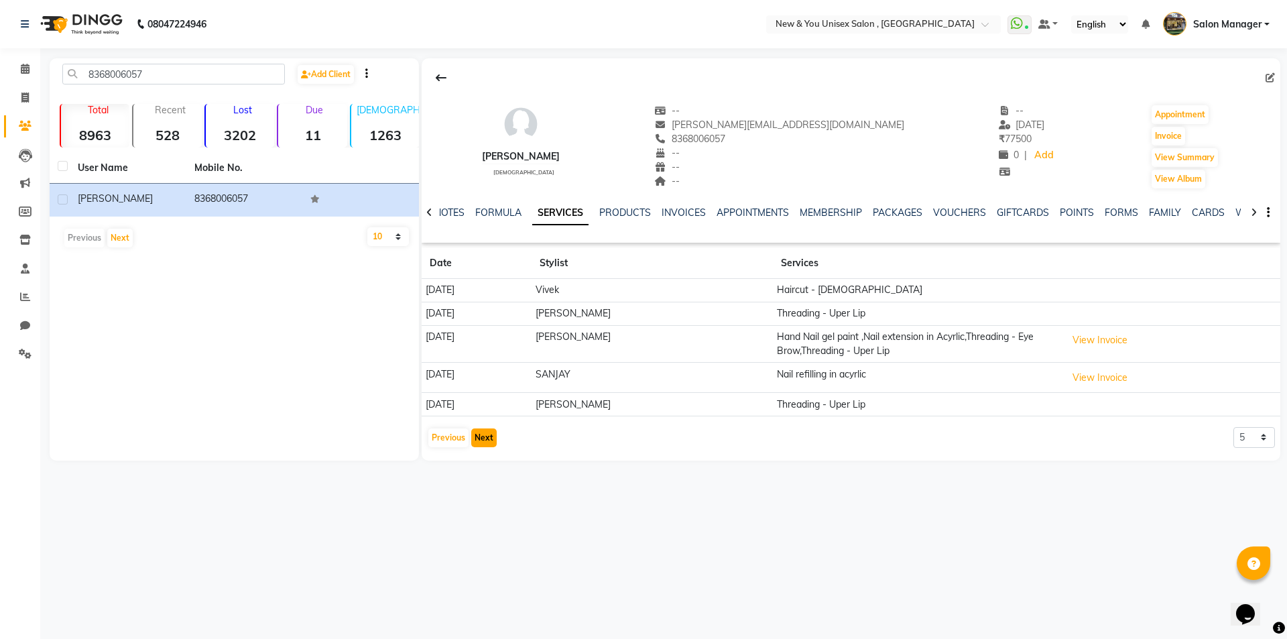
click at [482, 435] on button "Next" at bounding box center [483, 437] width 25 height 19
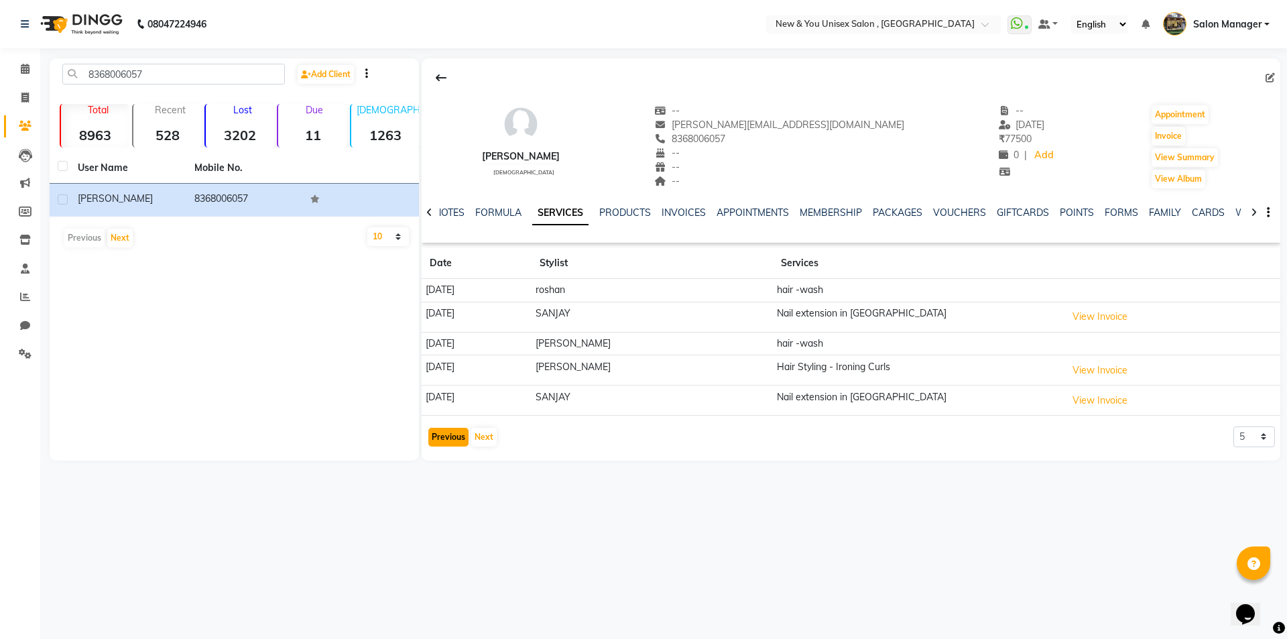
click at [446, 435] on button "Previous" at bounding box center [448, 437] width 40 height 19
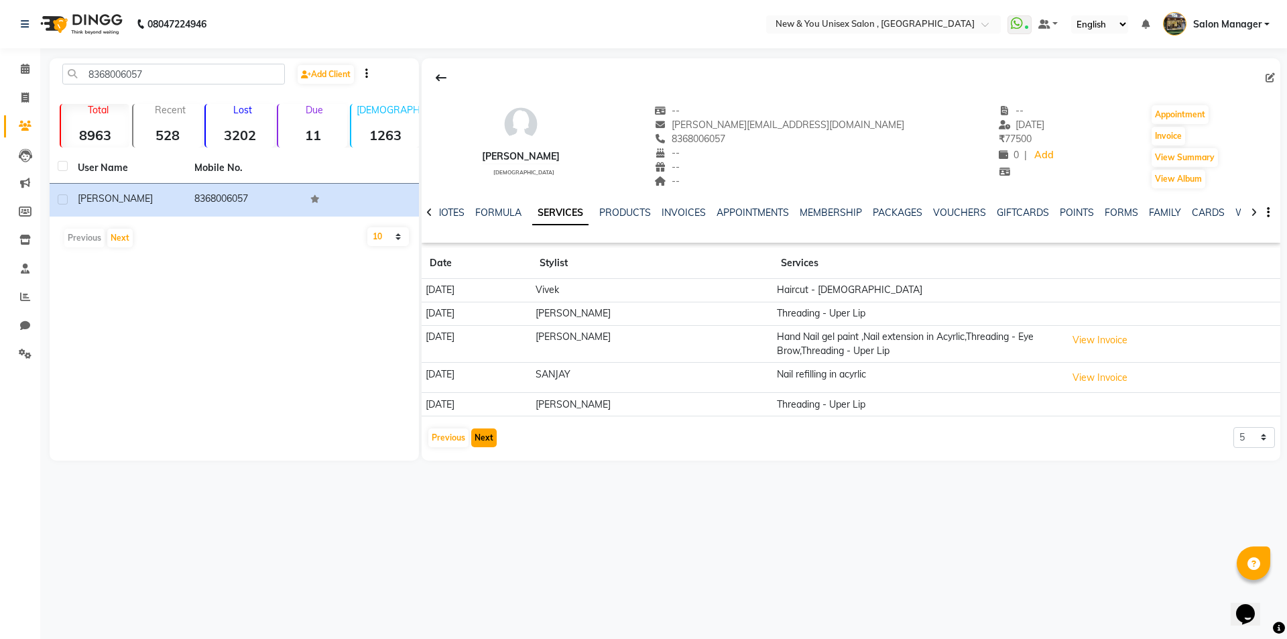
click at [482, 436] on button "Next" at bounding box center [483, 437] width 25 height 19
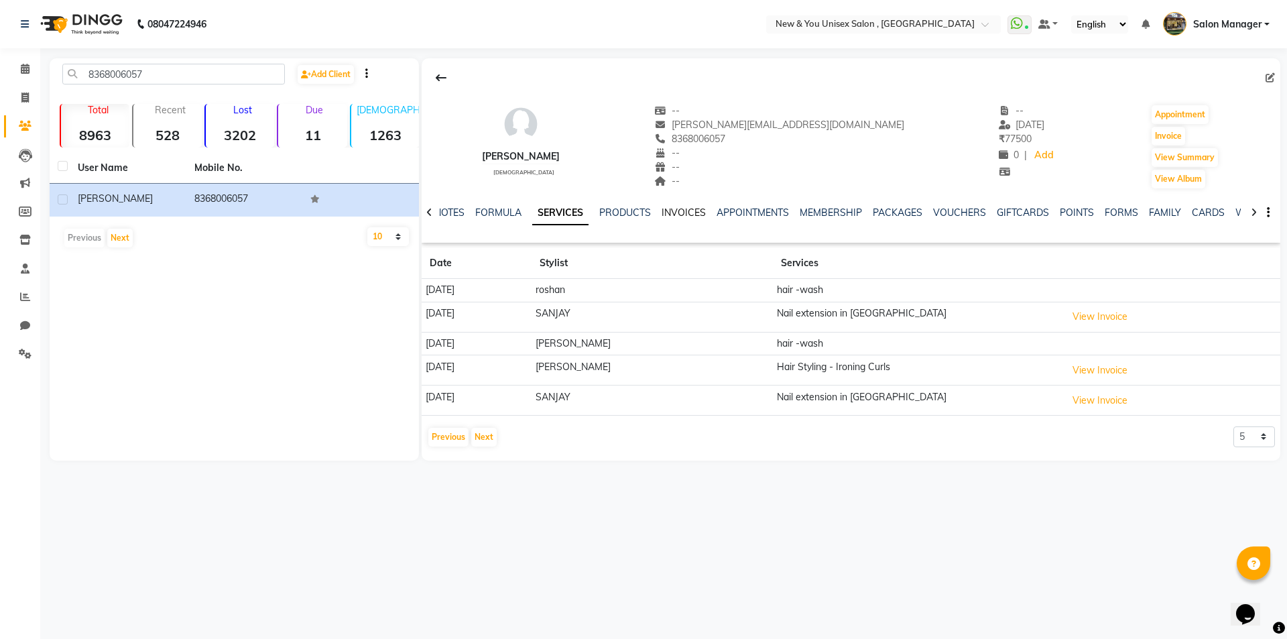
click at [686, 210] on link "INVOICES" at bounding box center [683, 212] width 44 height 12
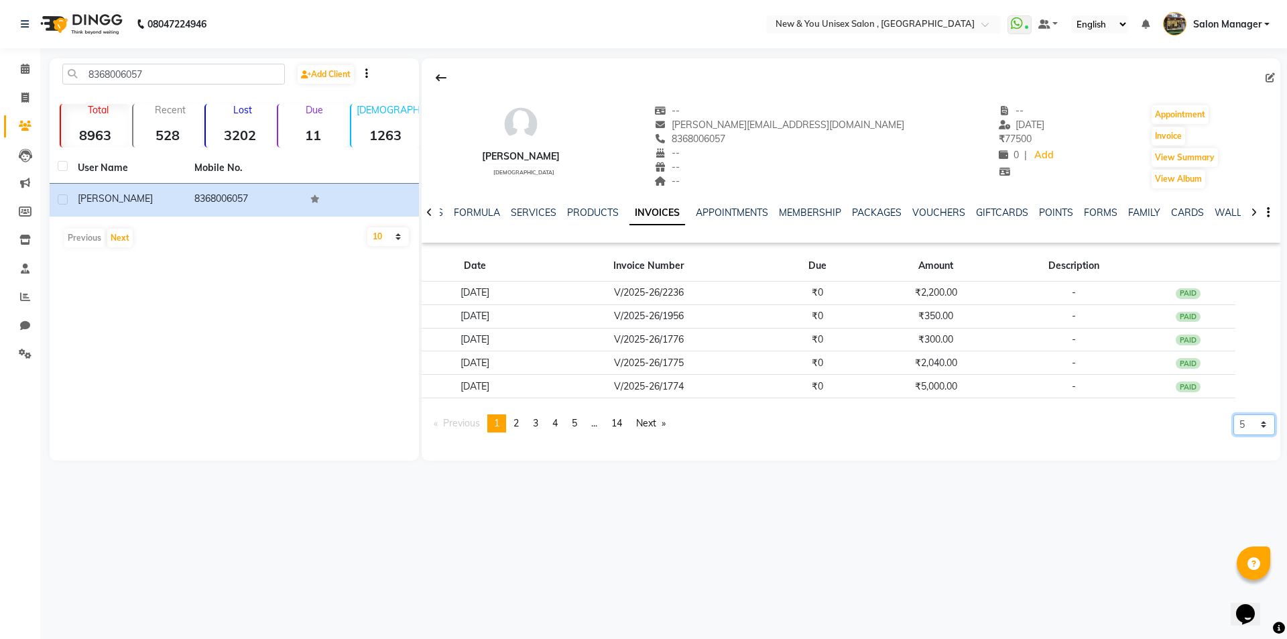
click at [1245, 423] on select "5 10 50 100 500" at bounding box center [1254, 424] width 42 height 21
select select "50"
click at [1233, 435] on select "5 10 50 100 500" at bounding box center [1254, 424] width 42 height 21
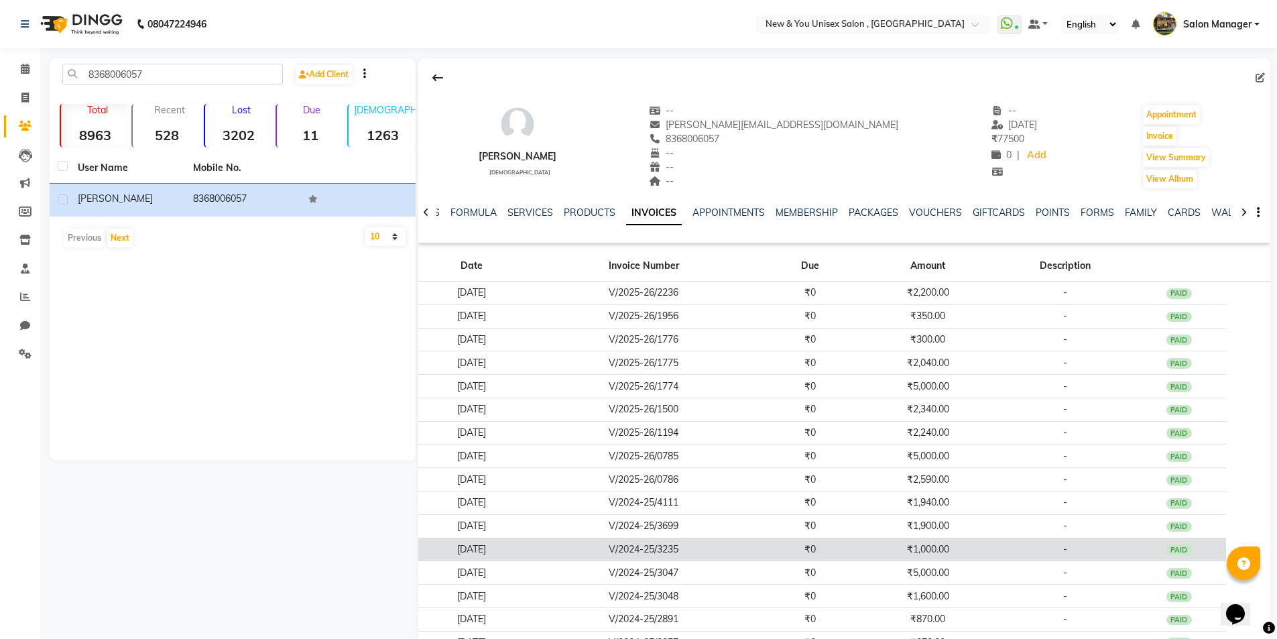
click at [675, 551] on td "V/2024-25/3235" at bounding box center [643, 548] width 239 height 23
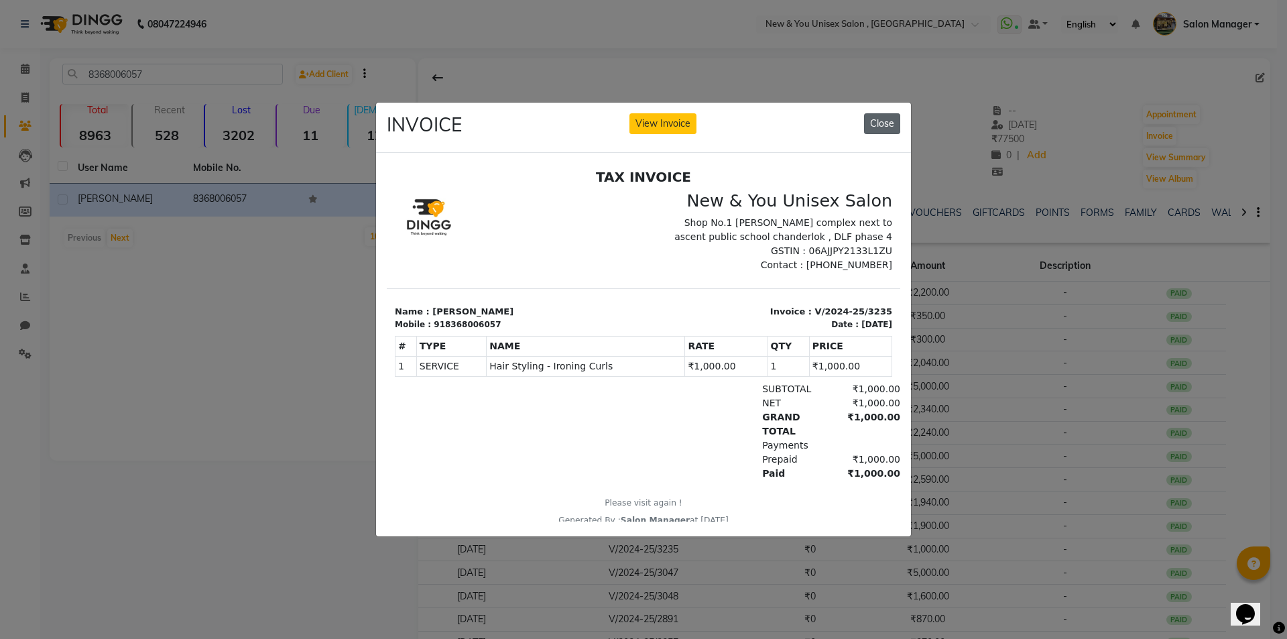
click at [889, 115] on button "Close" at bounding box center [882, 123] width 36 height 21
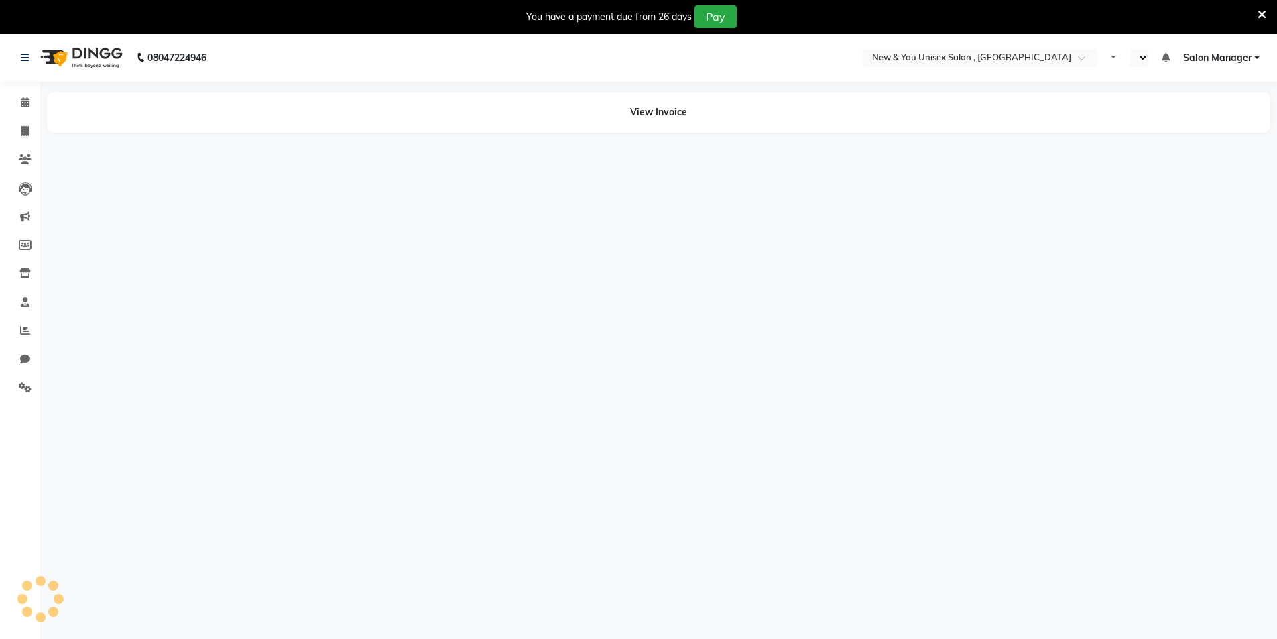
select select "en"
select select "31"
select select "service"
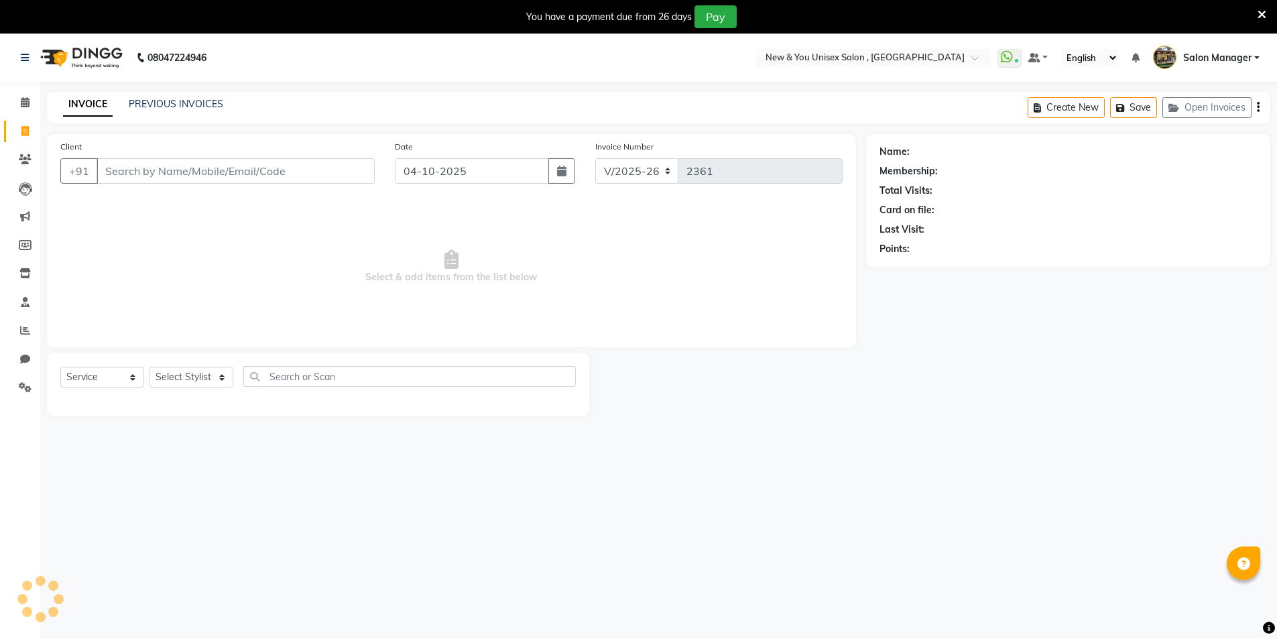
click at [1262, 17] on icon at bounding box center [1261, 15] width 9 height 12
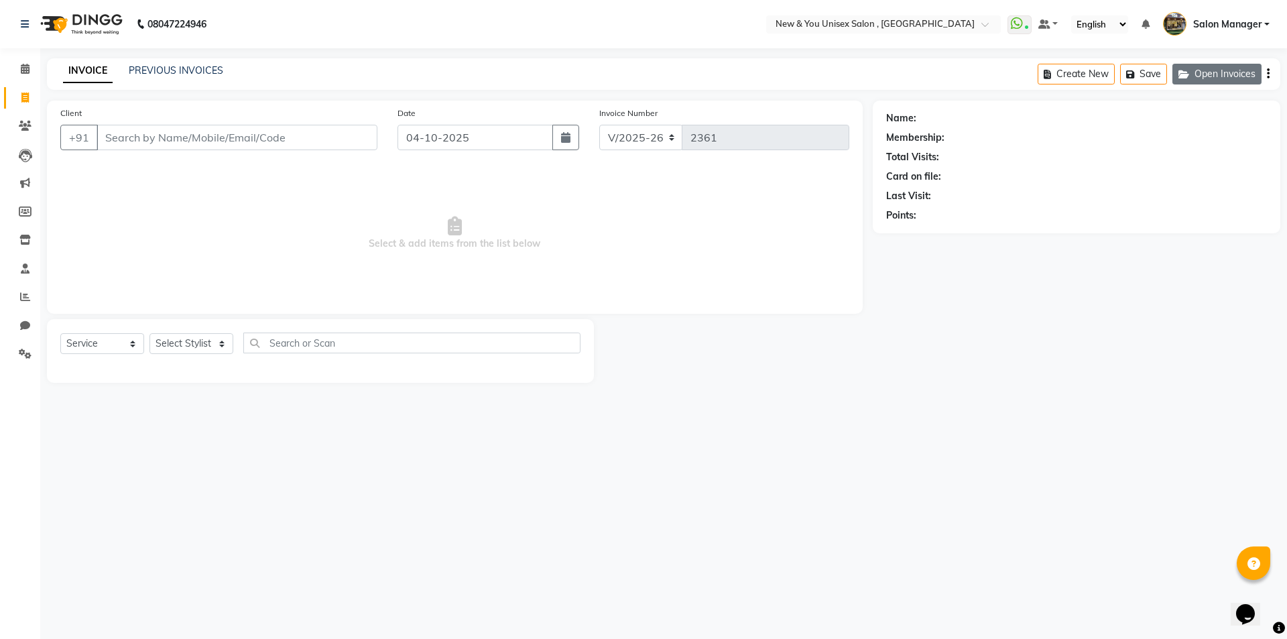
click at [1210, 70] on button "Open Invoices" at bounding box center [1216, 74] width 89 height 21
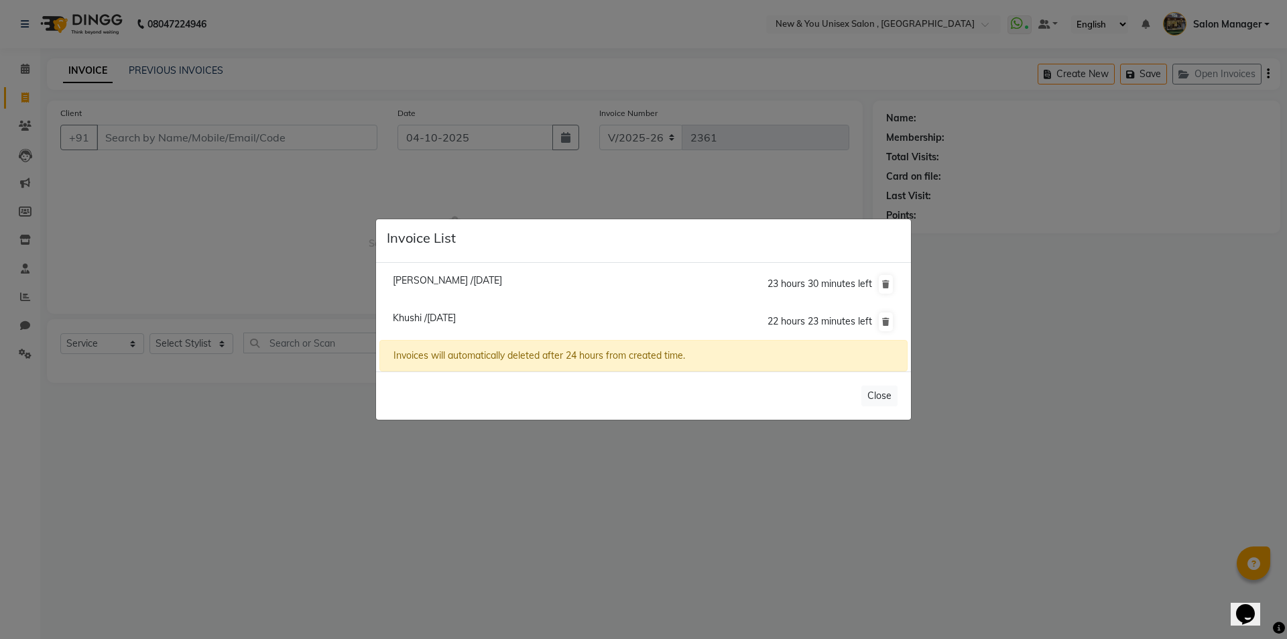
click at [403, 319] on span "Khushi /[DATE]" at bounding box center [424, 318] width 63 height 12
type input "8588983416"
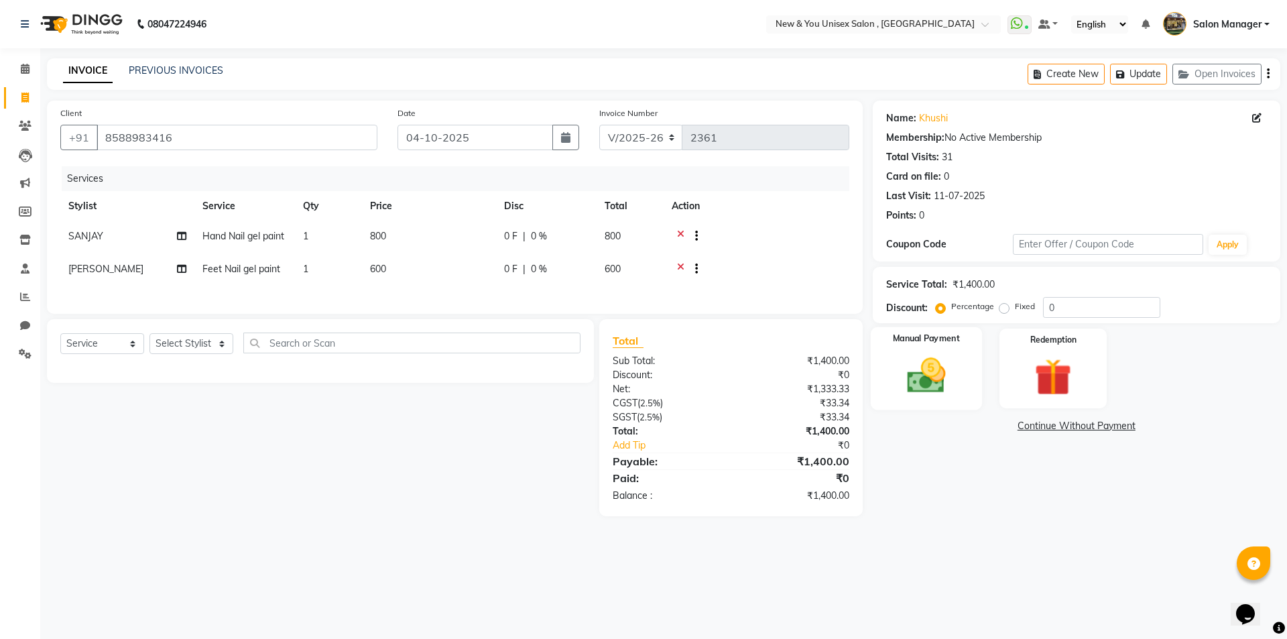
click at [931, 369] on img at bounding box center [926, 375] width 62 height 44
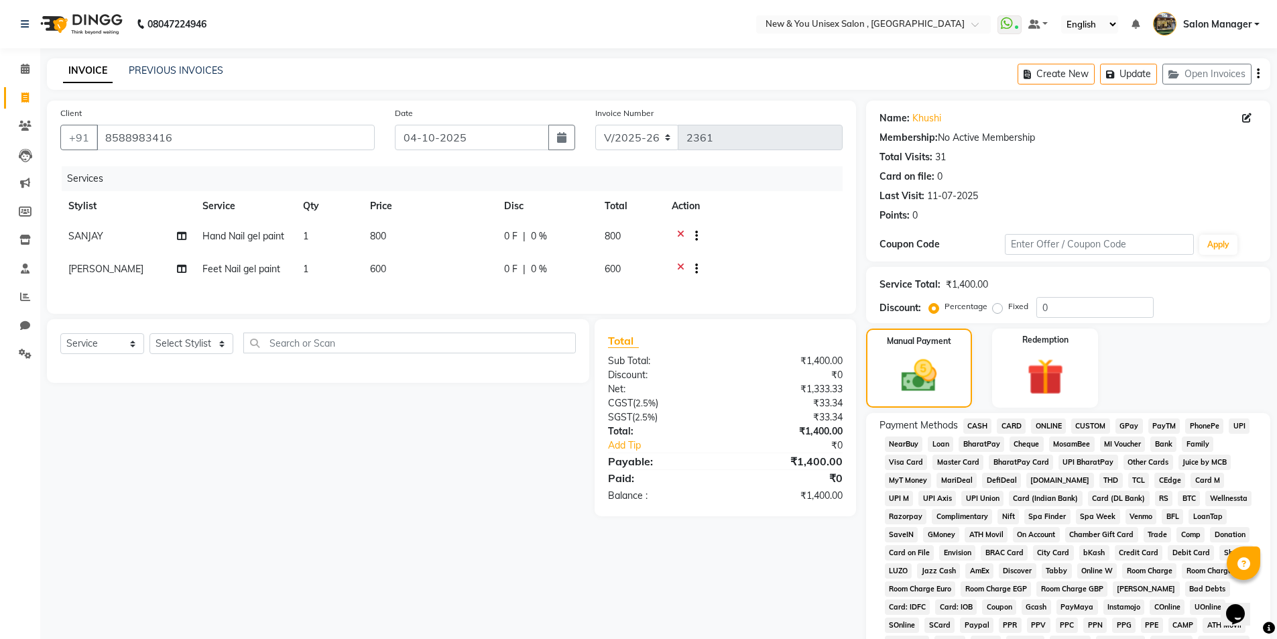
click at [1159, 424] on span "PayTM" at bounding box center [1164, 425] width 32 height 15
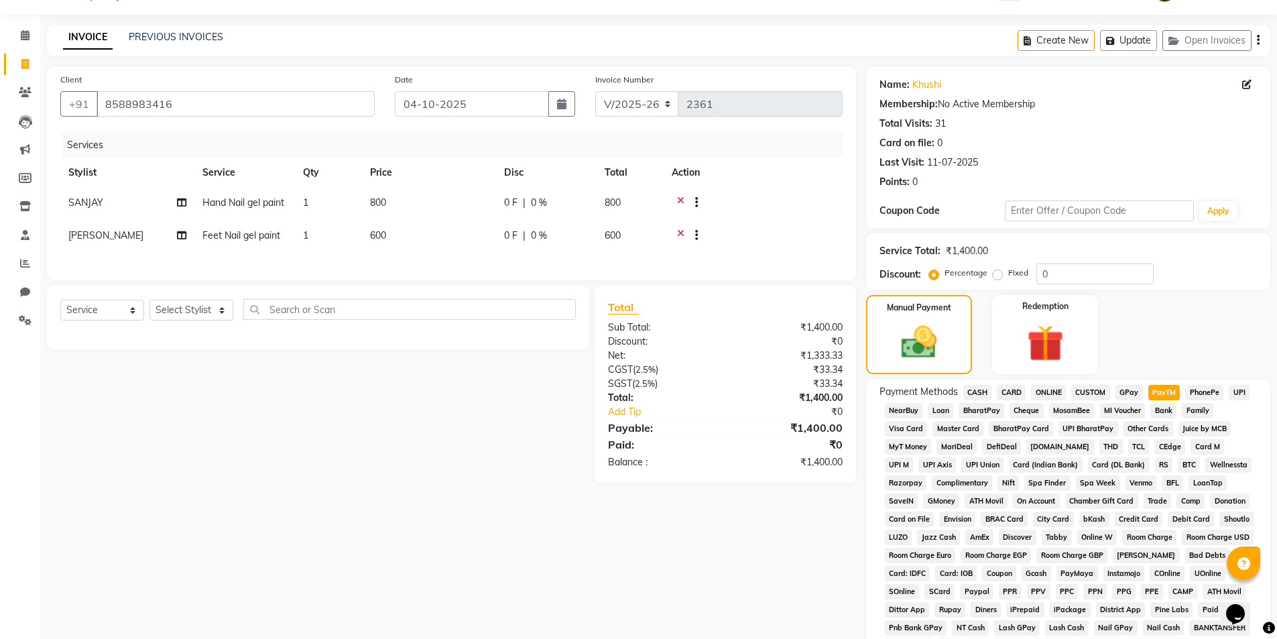
scroll to position [244, 0]
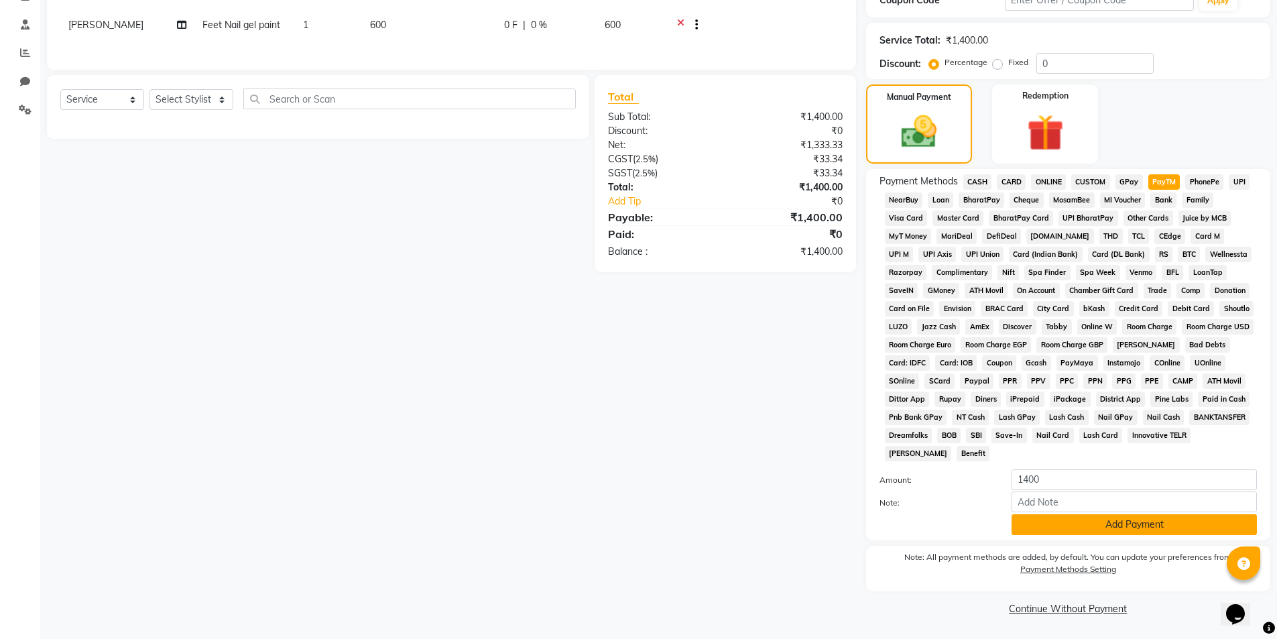
click at [1082, 522] on button "Add Payment" at bounding box center [1133, 524] width 245 height 21
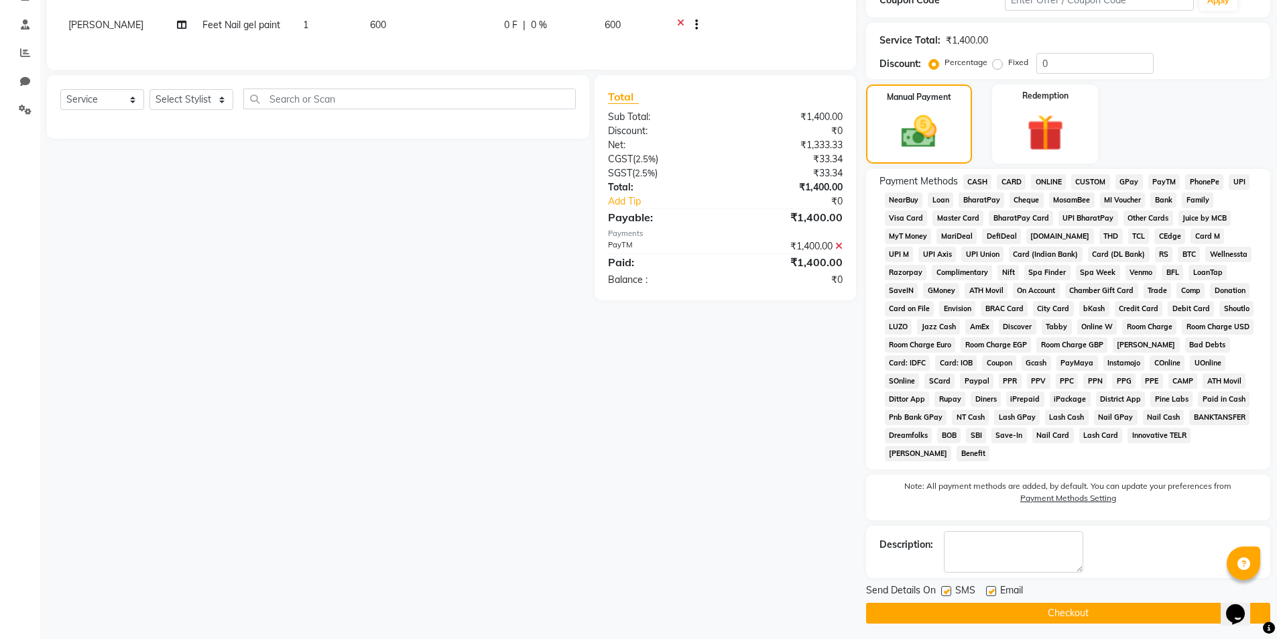
click at [1112, 612] on button "Checkout" at bounding box center [1068, 612] width 404 height 21
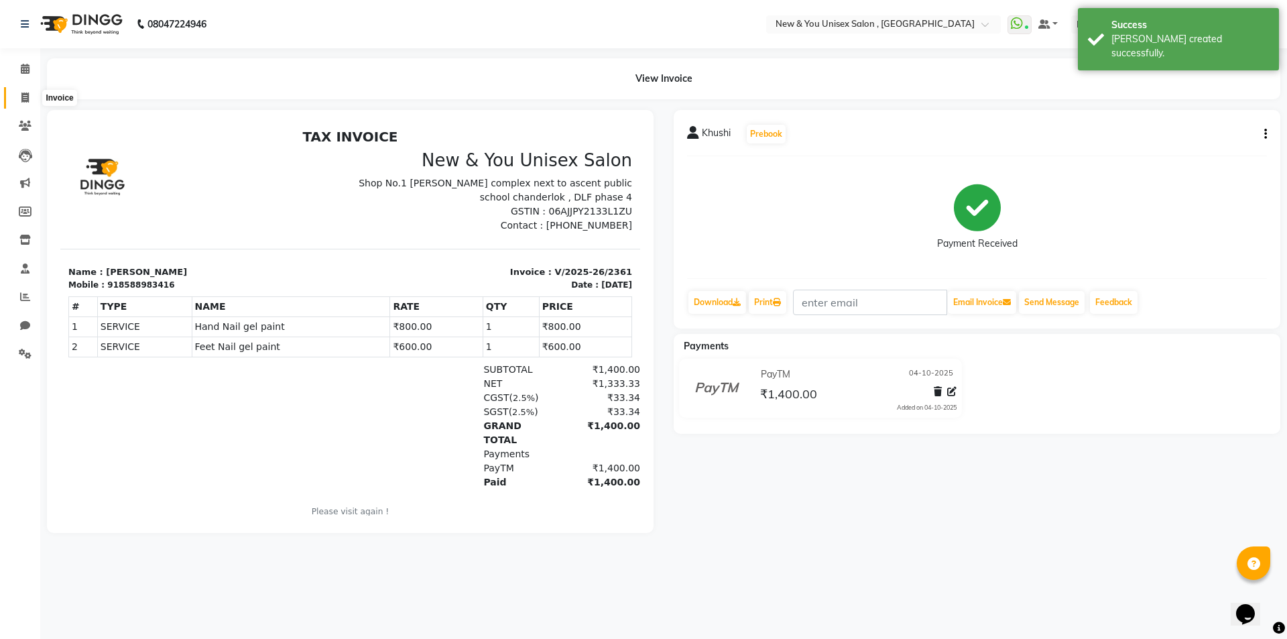
click at [23, 101] on icon at bounding box center [24, 97] width 7 height 10
select select "service"
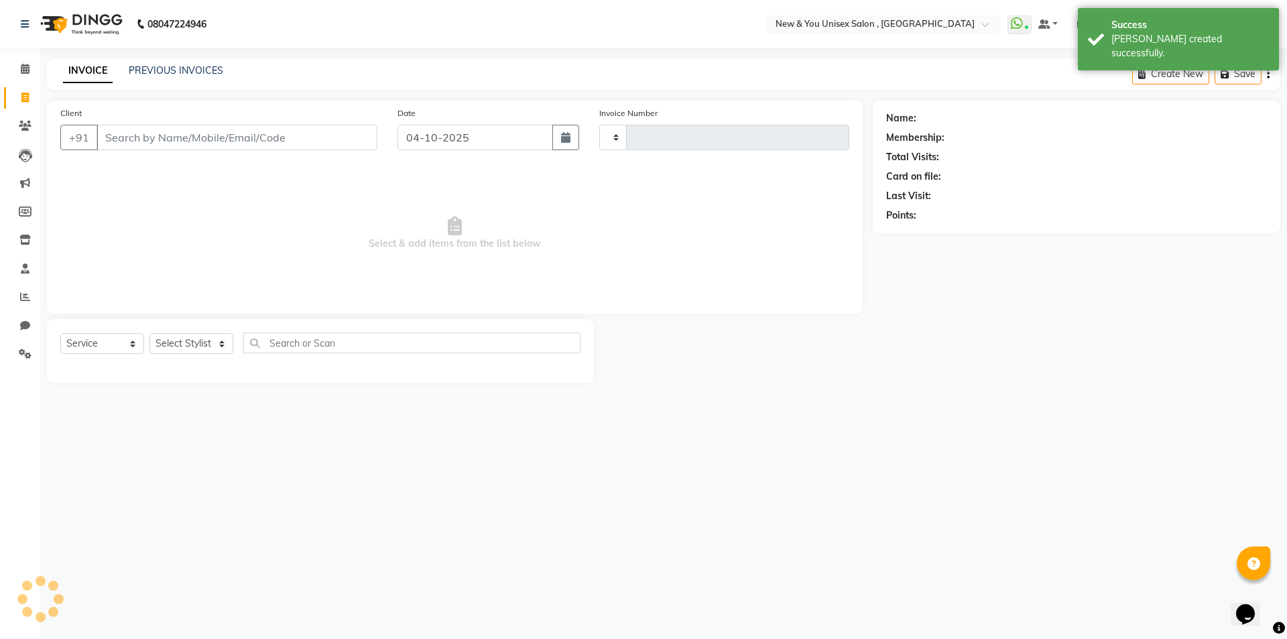
type input "2362"
select select "31"
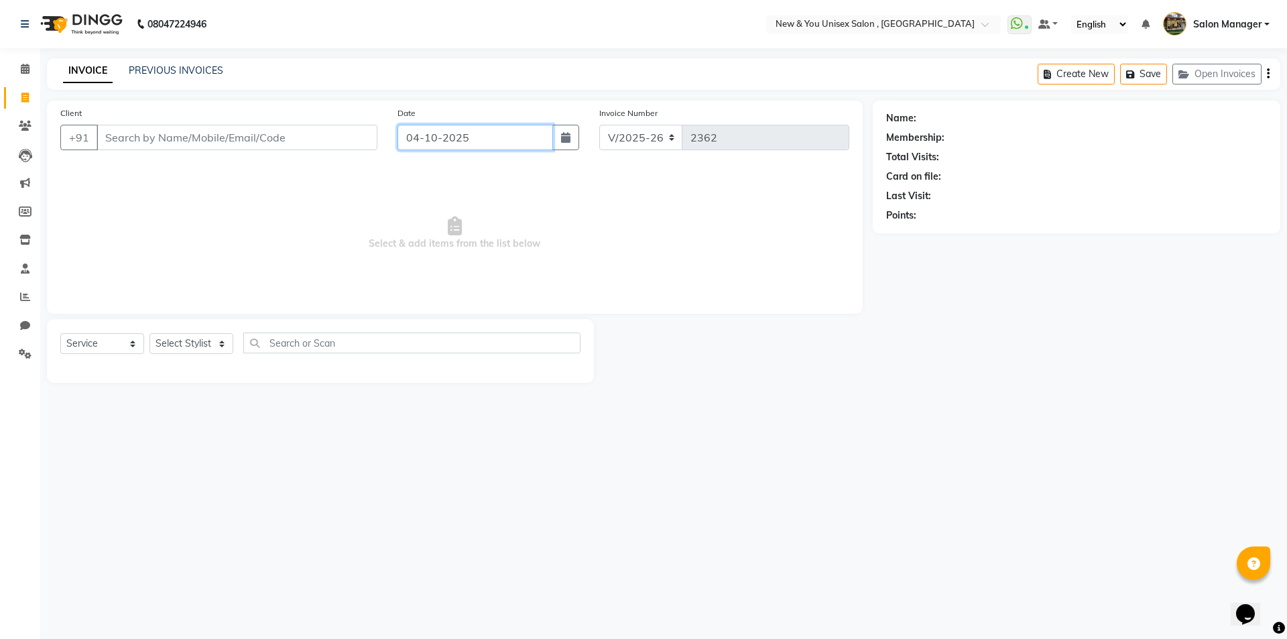
click at [521, 133] on input "04-10-2025" at bounding box center [475, 137] width 156 height 25
select select "10"
select select "2025"
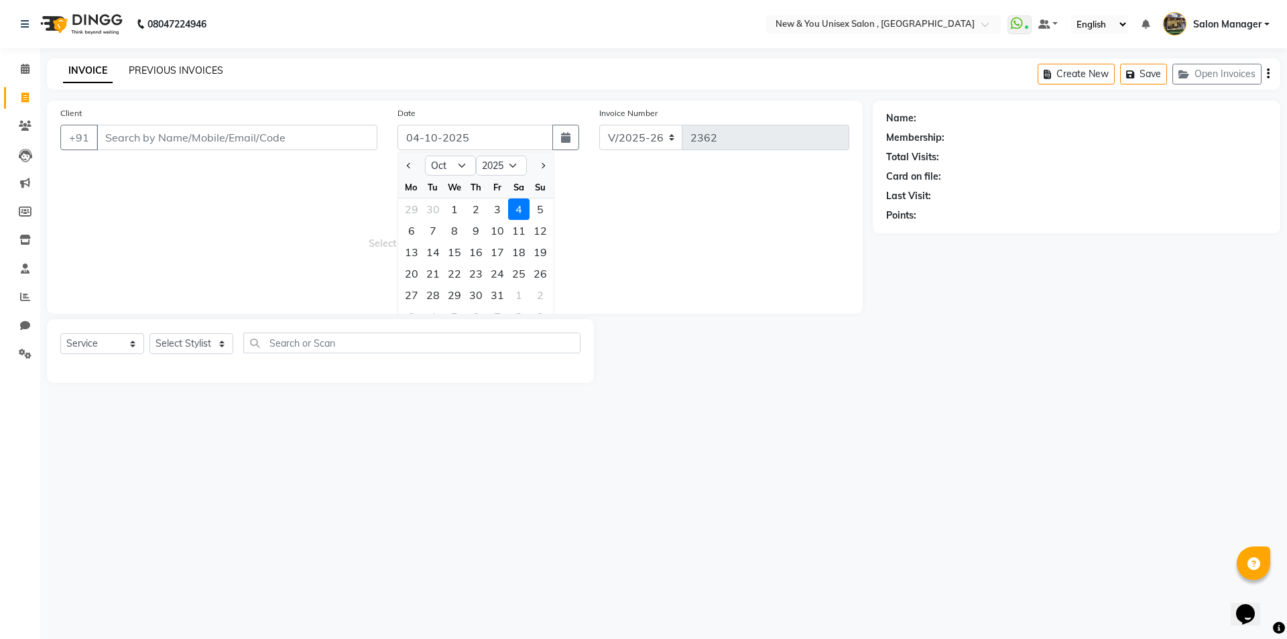
click at [174, 66] on link "PREVIOUS INVOICES" at bounding box center [176, 70] width 94 height 12
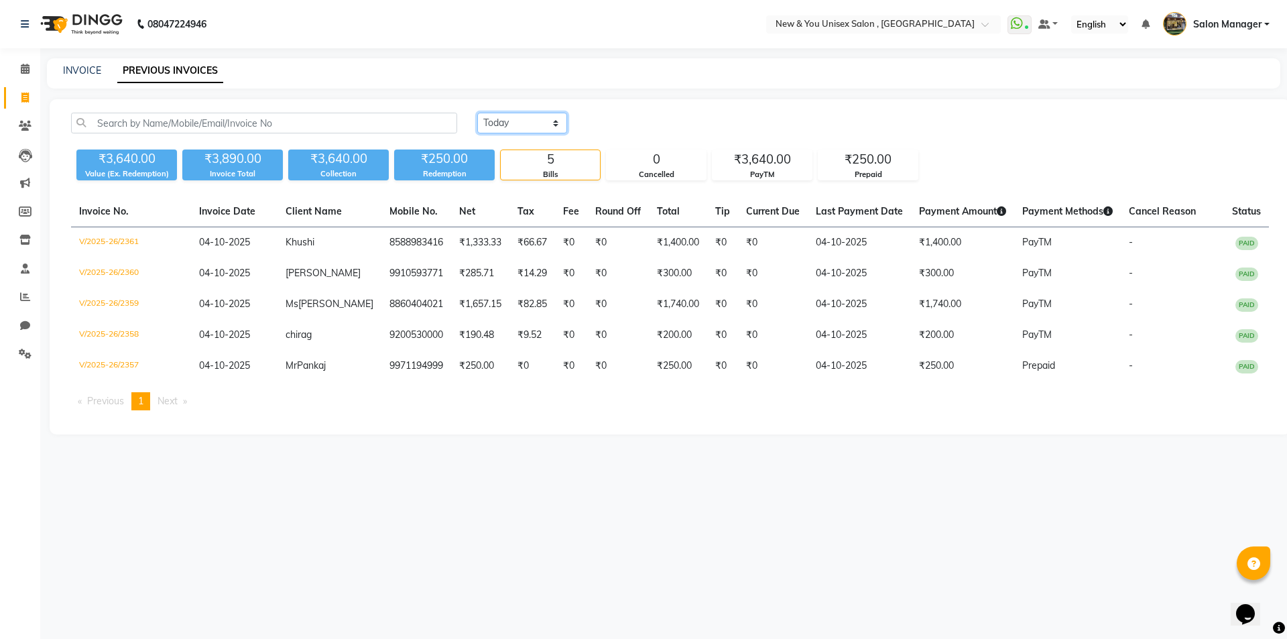
click at [526, 125] on select "Today Yesterday Custom Range" at bounding box center [522, 123] width 90 height 21
select select "range"
click at [477, 113] on select "Today Yesterday Custom Range" at bounding box center [522, 123] width 90 height 21
click at [656, 129] on input "04-10-2025" at bounding box center [631, 123] width 94 height 19
select select "10"
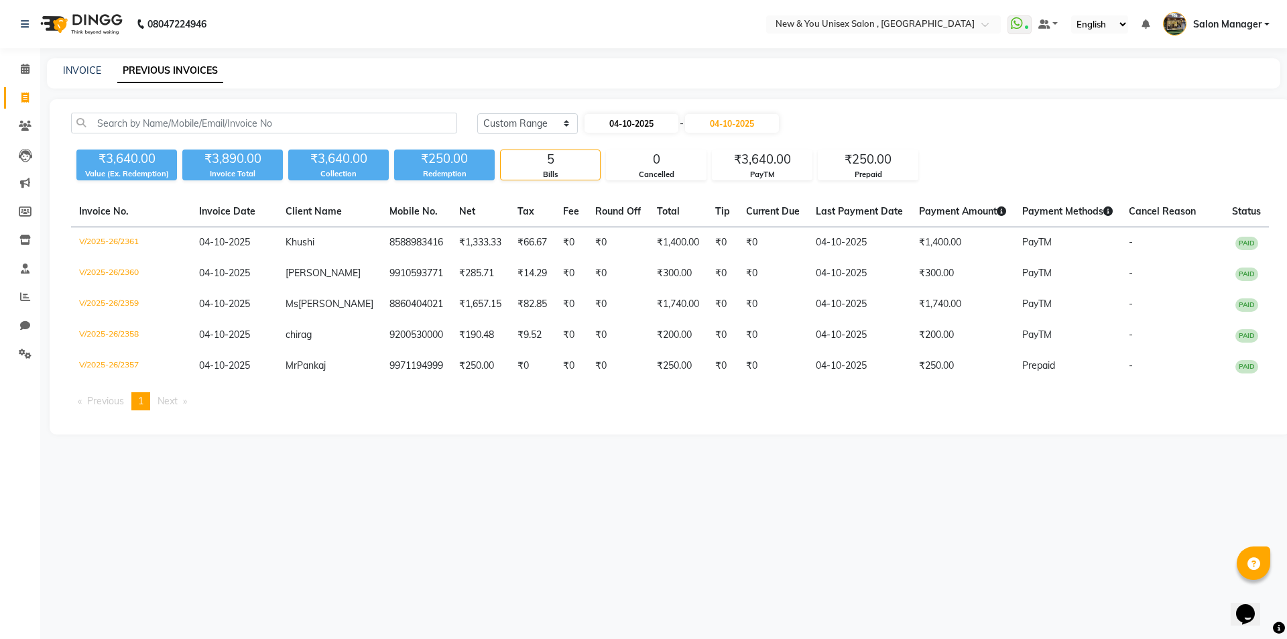
select select "2025"
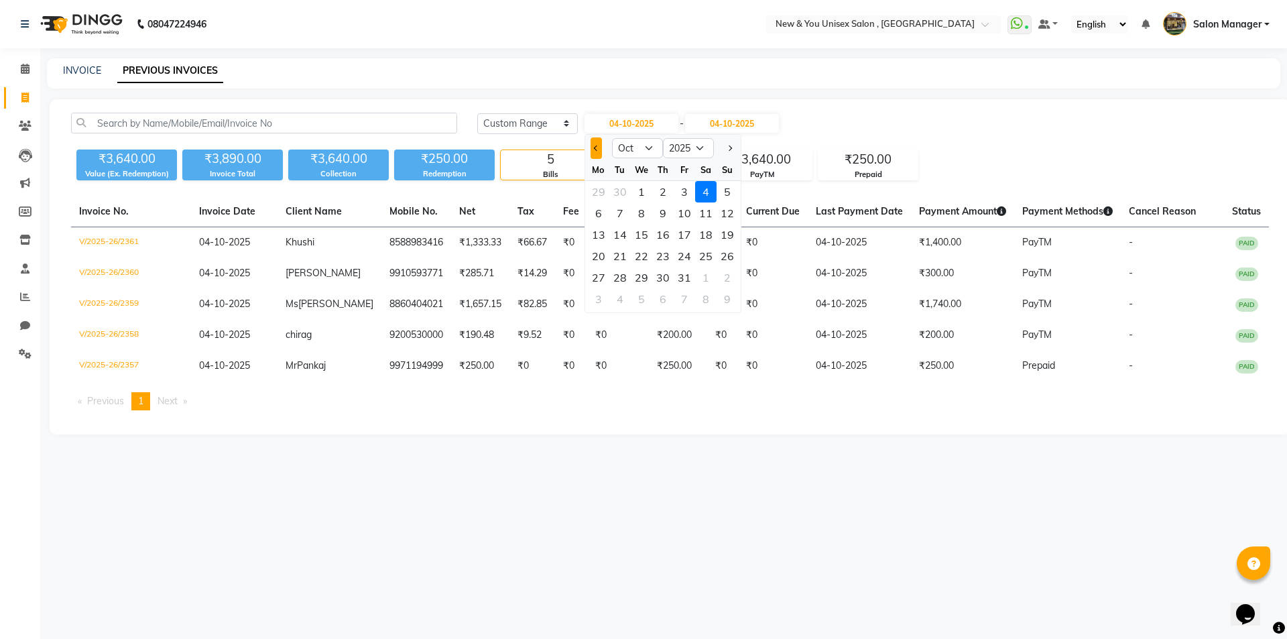
click at [598, 147] on span "Previous month" at bounding box center [595, 147] width 5 height 5
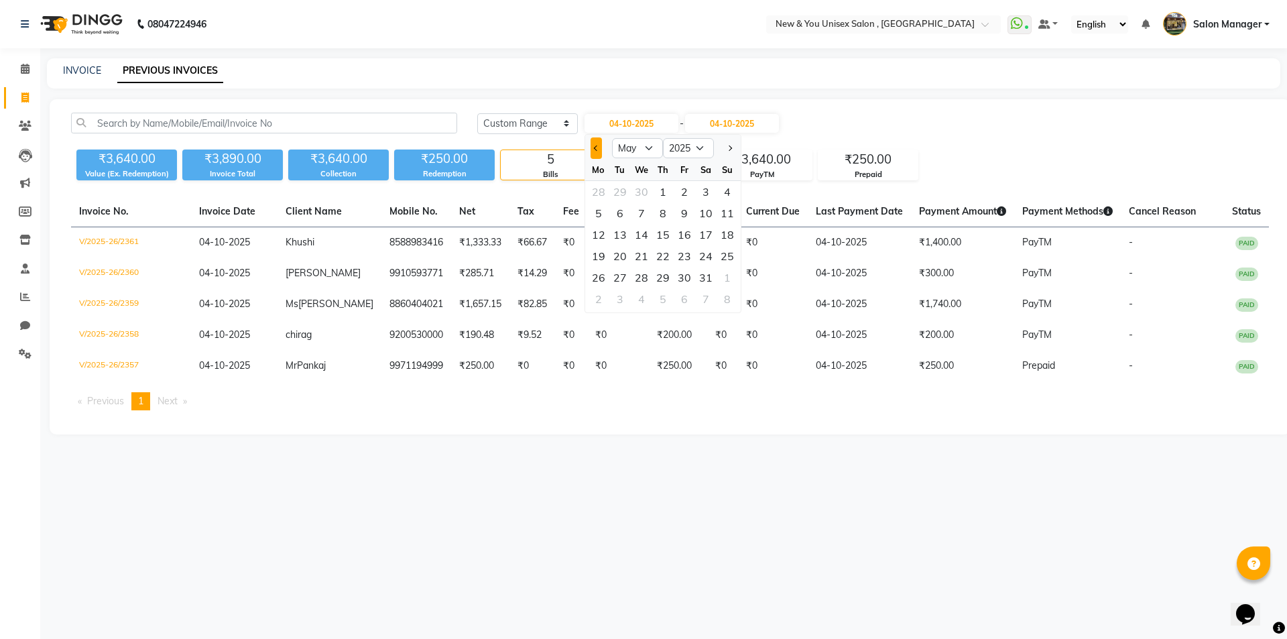
click at [598, 147] on span "Previous month" at bounding box center [595, 147] width 5 height 5
select select "1"
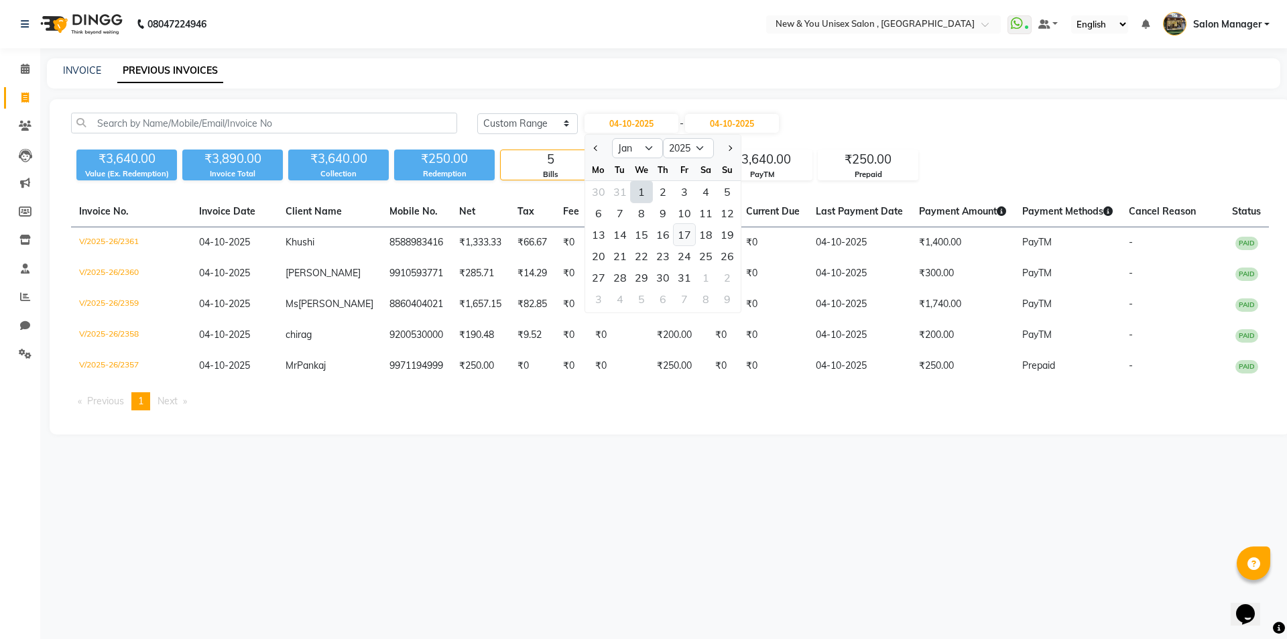
click at [686, 238] on div "17" at bounding box center [683, 234] width 21 height 21
type input "17-01-2025"
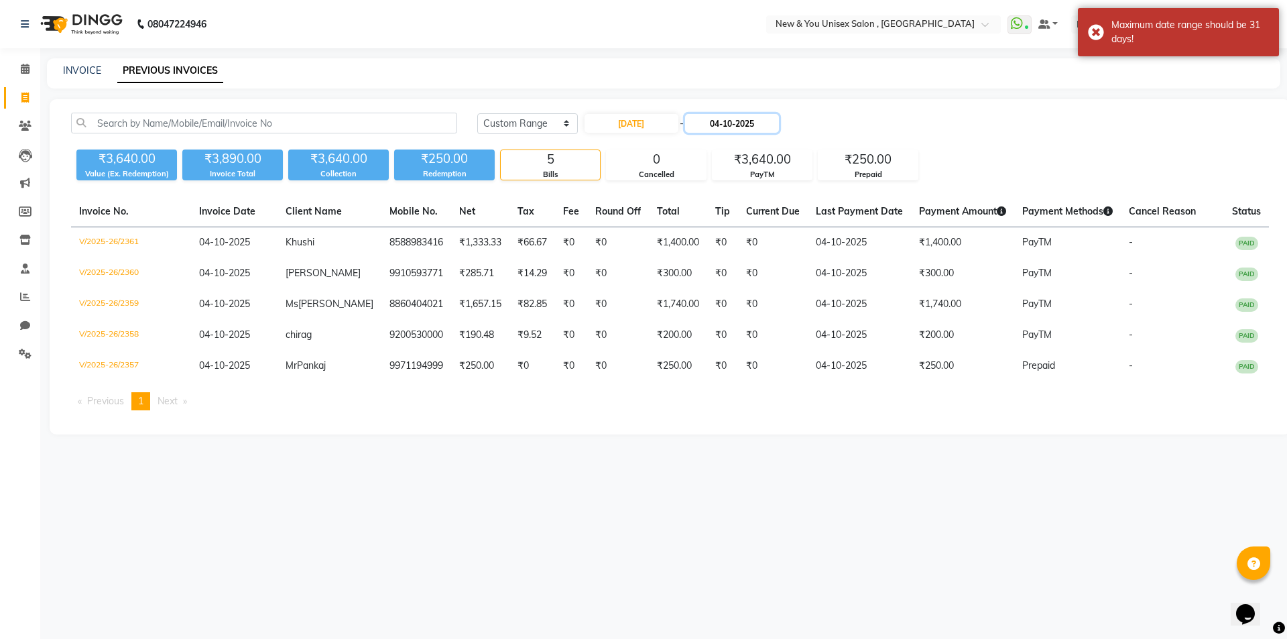
click at [738, 124] on input "04-10-2025" at bounding box center [732, 123] width 94 height 19
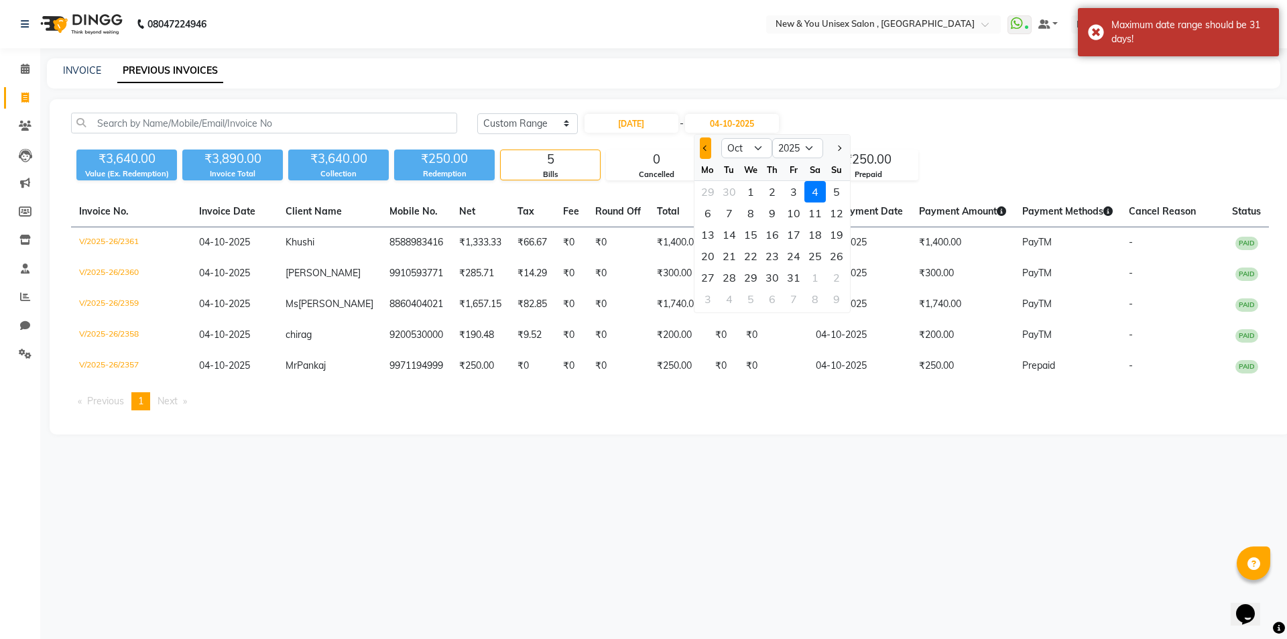
click at [706, 148] on span "Previous month" at bounding box center [704, 147] width 5 height 5
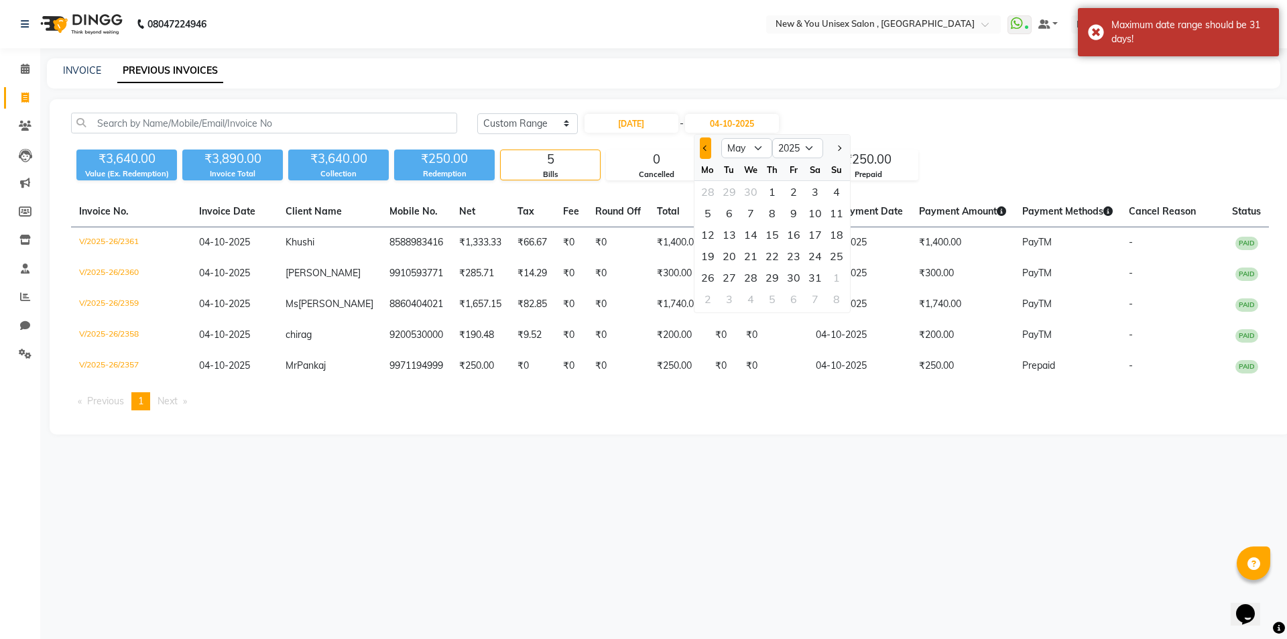
click at [706, 148] on span "Previous month" at bounding box center [704, 147] width 5 height 5
select select "1"
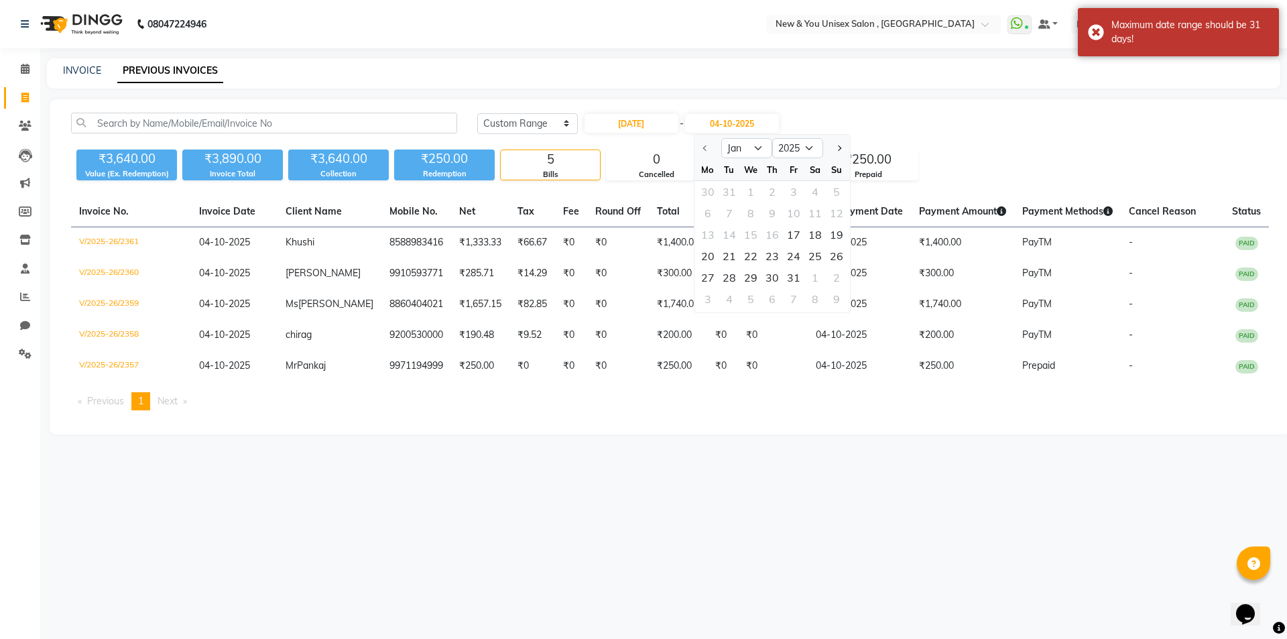
click at [706, 148] on div at bounding box center [707, 147] width 27 height 21
click at [796, 235] on div "17" at bounding box center [793, 234] width 21 height 21
type input "17-01-2025"
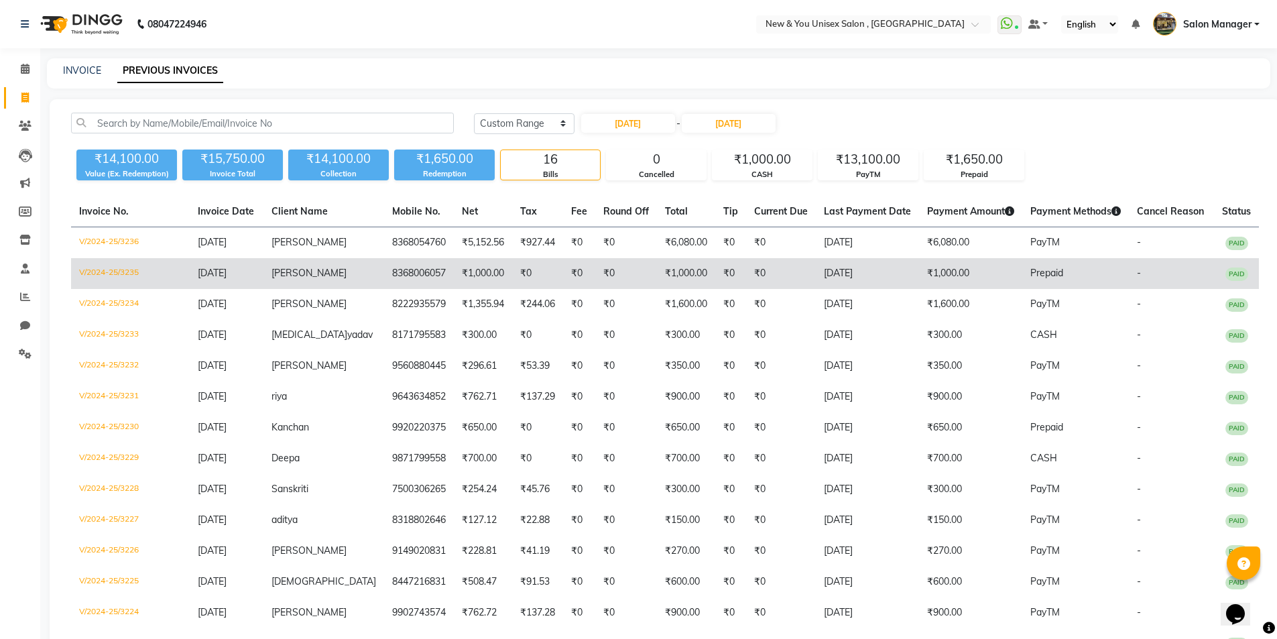
click at [1022, 281] on td "Prepaid" at bounding box center [1075, 273] width 107 height 31
click at [1033, 271] on span "Prepaid" at bounding box center [1046, 273] width 33 height 12
click at [919, 271] on td "₹1,000.00" at bounding box center [970, 273] width 103 height 31
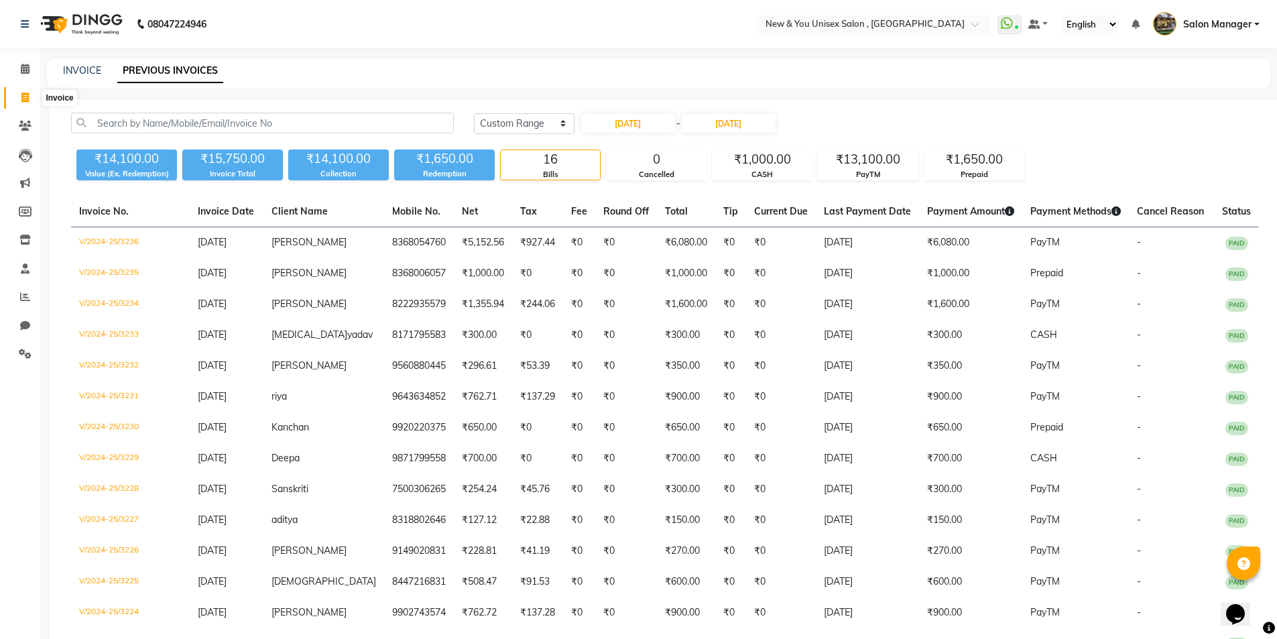
click at [34, 98] on span at bounding box center [24, 97] width 23 height 15
select select "service"
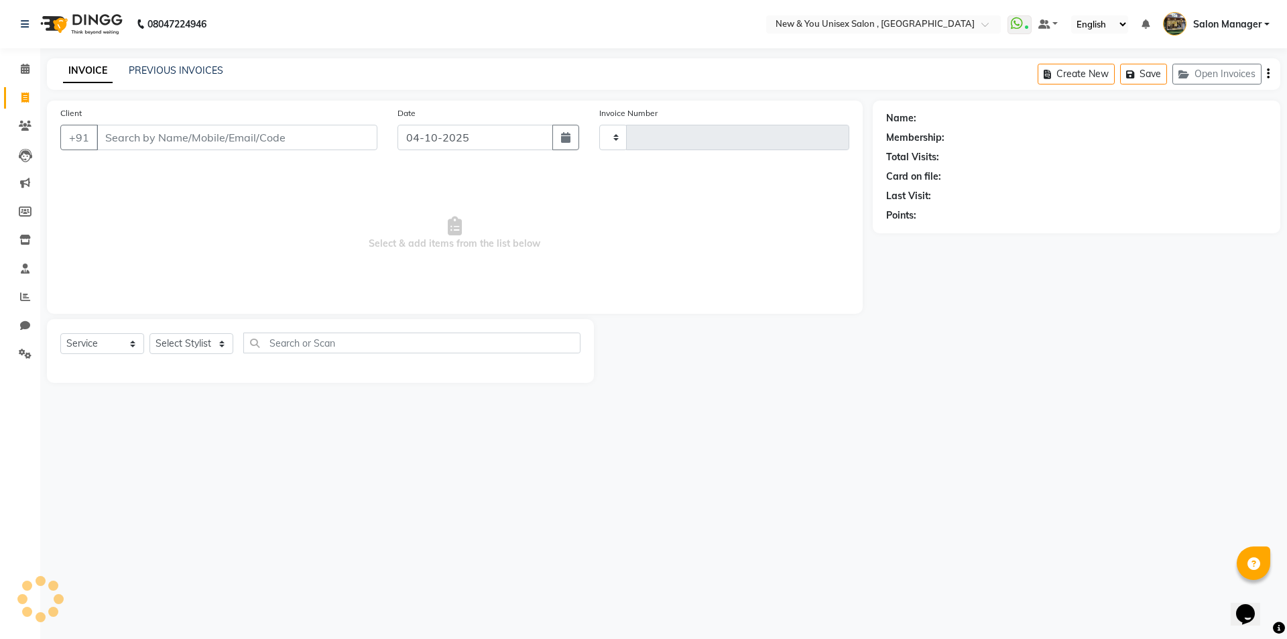
type input "2362"
select select "31"
click at [1224, 86] on div "Create New Save Open Invoices" at bounding box center [1158, 73] width 243 height 31
click at [1224, 81] on button "Open Invoices" at bounding box center [1216, 74] width 89 height 21
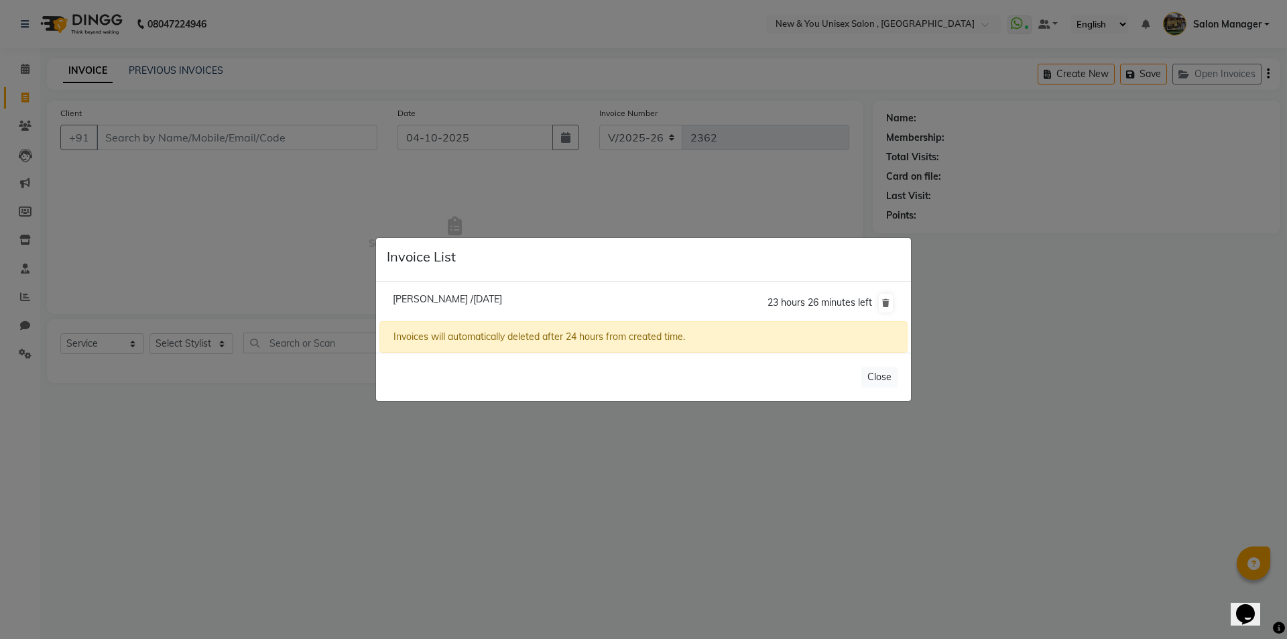
click at [449, 298] on span "Akanksha /04 October 2025" at bounding box center [447, 299] width 109 height 12
type input "8368006057"
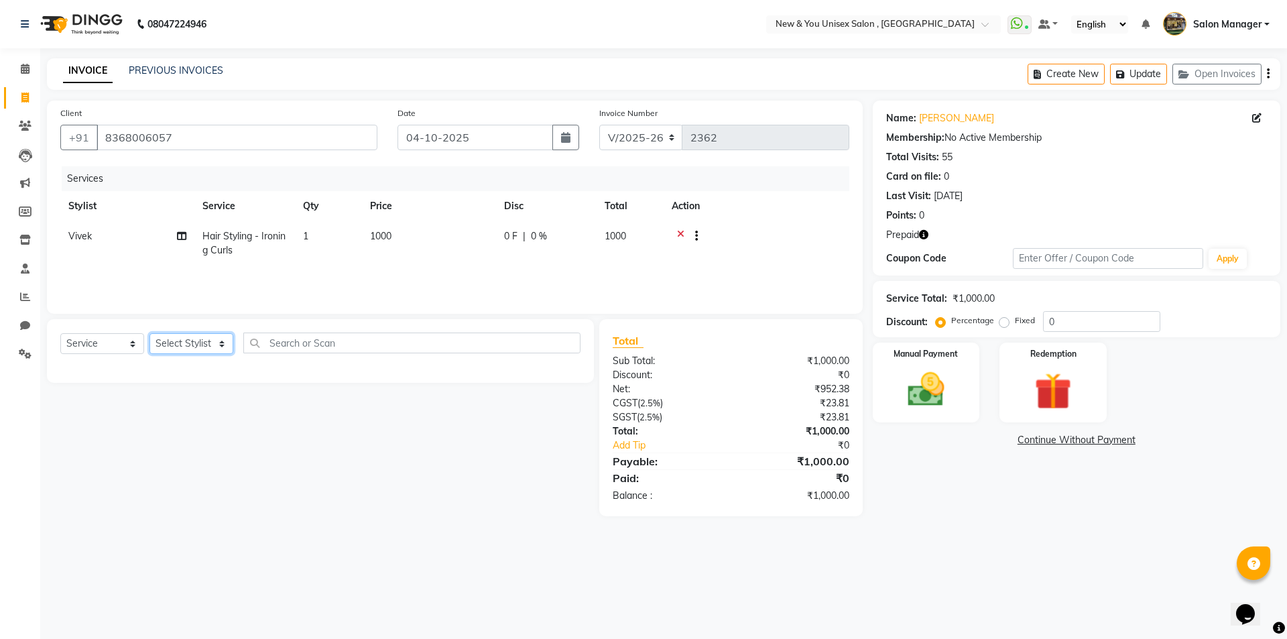
click at [186, 339] on select "Select Stylist HEMANT Jyoti laxmi Neetu Salon Manager SANJAY shravan kumar Shya…" at bounding box center [191, 343] width 84 height 21
select select "70140"
click at [149, 333] on select "Select Stylist HEMANT Jyoti laxmi Neetu Salon Manager SANJAY shravan kumar Shya…" at bounding box center [191, 343] width 84 height 21
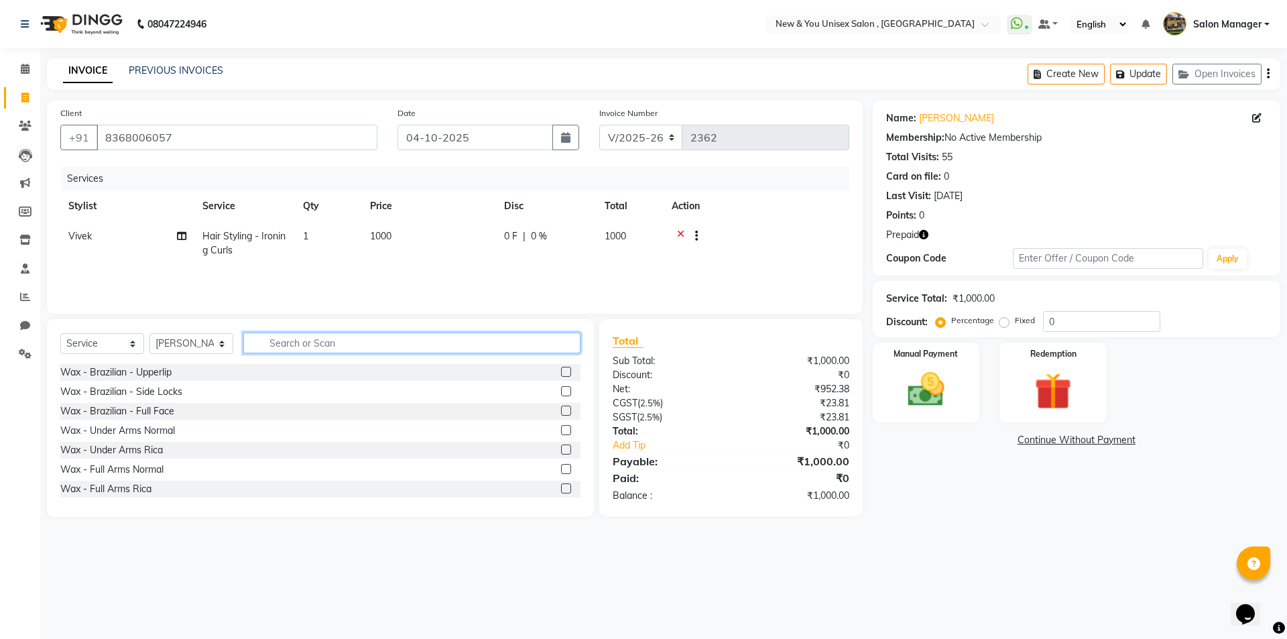
click at [313, 344] on input "text" at bounding box center [411, 342] width 337 height 21
type input "thr"
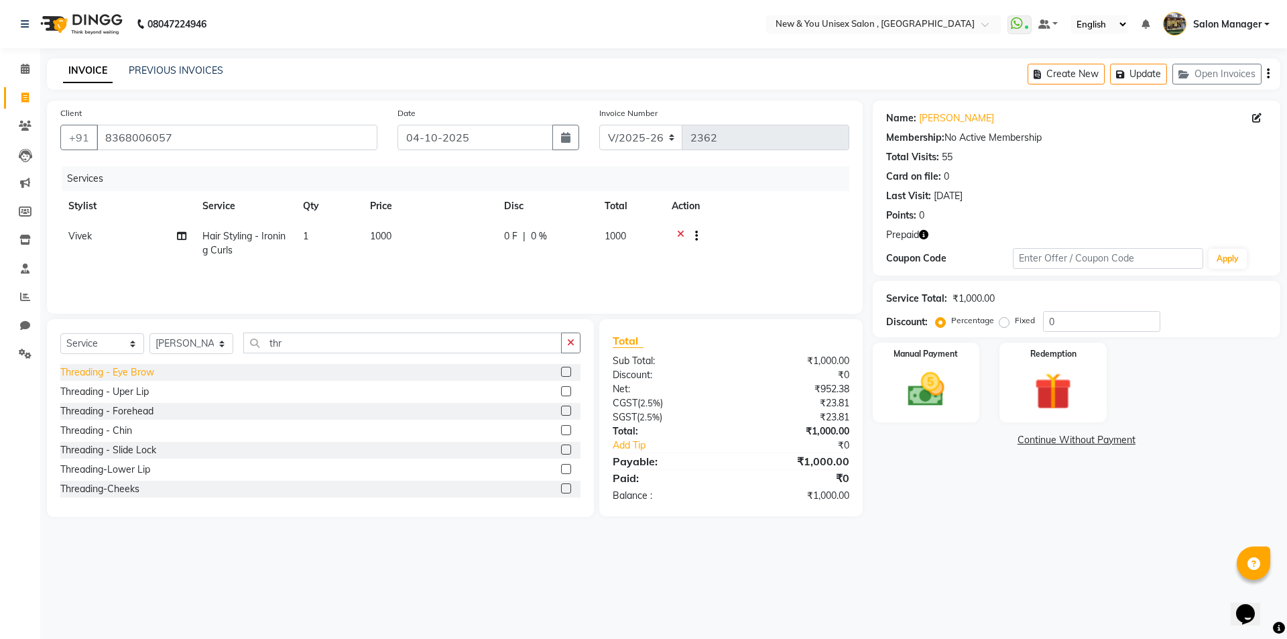
click at [118, 372] on div "Threading - Eye Brow" at bounding box center [107, 372] width 94 height 14
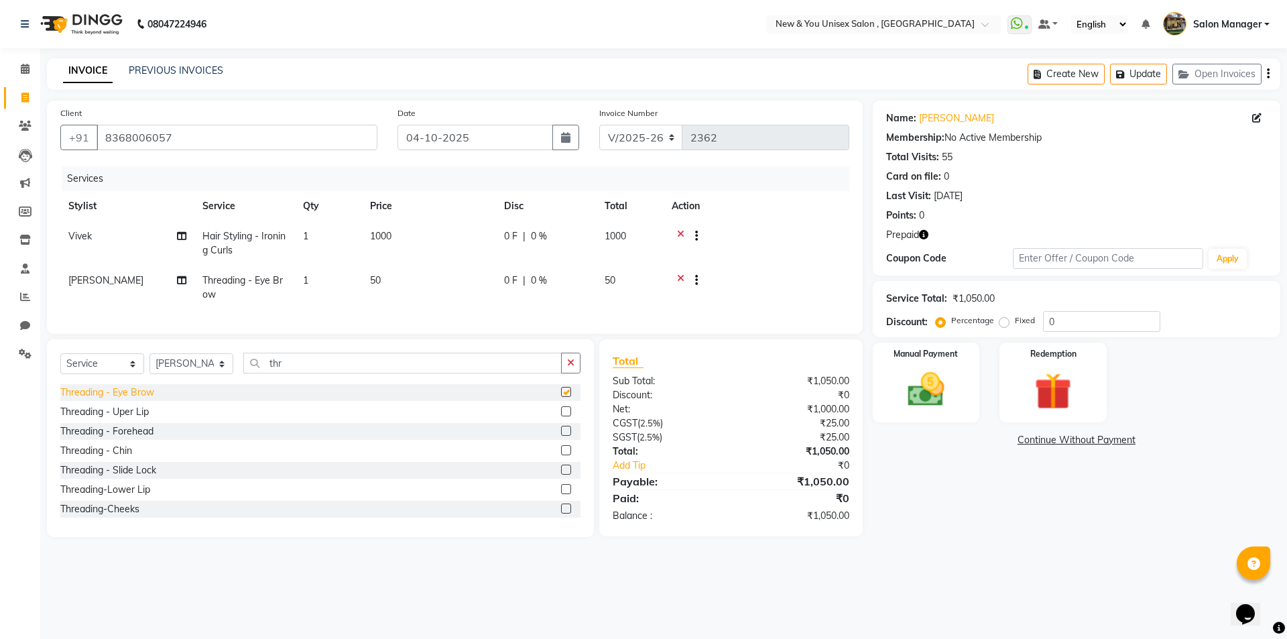
checkbox input "false"
click at [111, 419] on div "Threading - Uper Lip" at bounding box center [104, 412] width 88 height 14
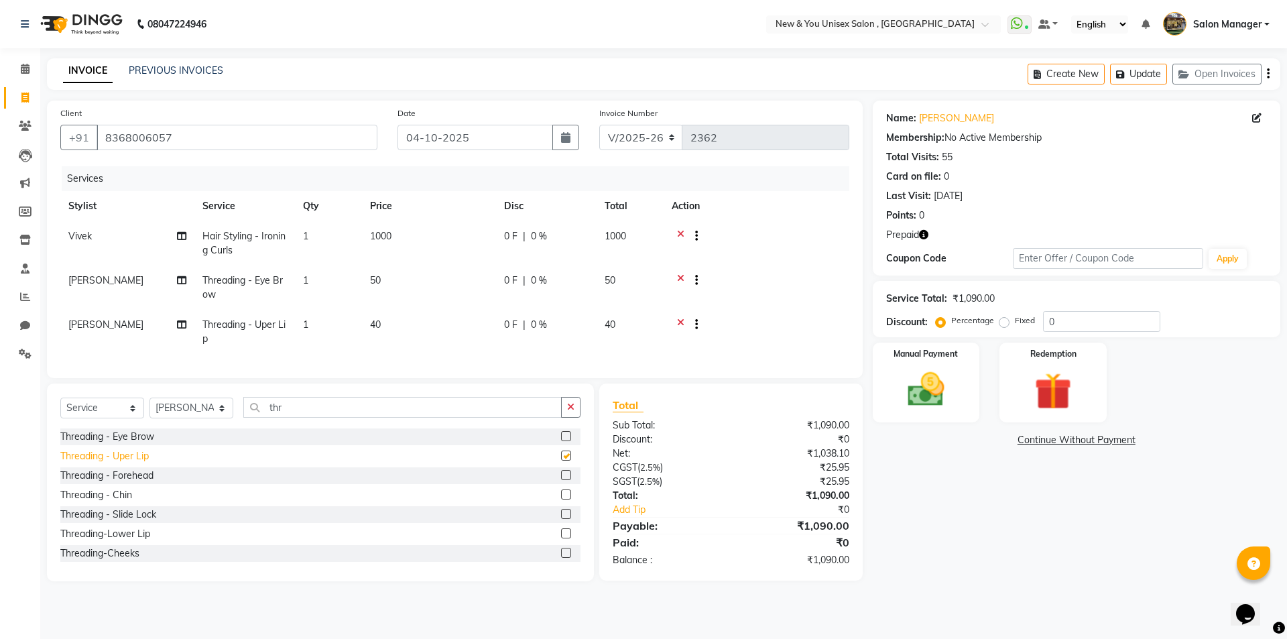
checkbox input "false"
click at [183, 239] on icon at bounding box center [181, 235] width 9 height 9
select select "40116"
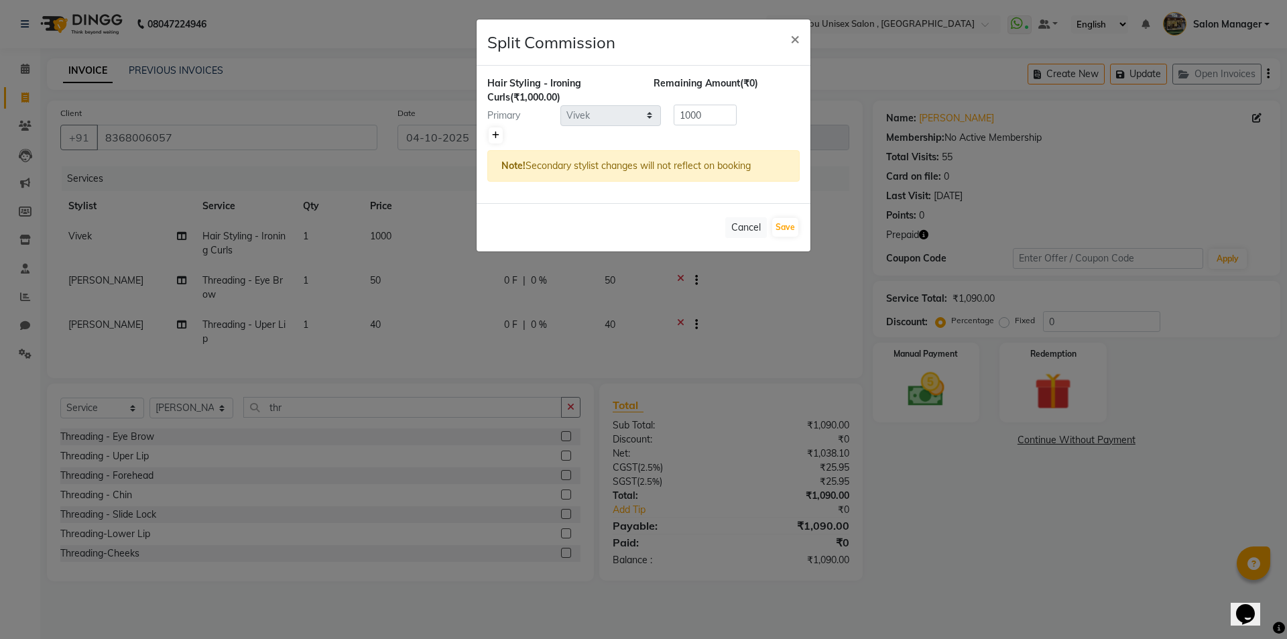
click at [495, 139] on link at bounding box center [496, 135] width 14 height 16
type input "500"
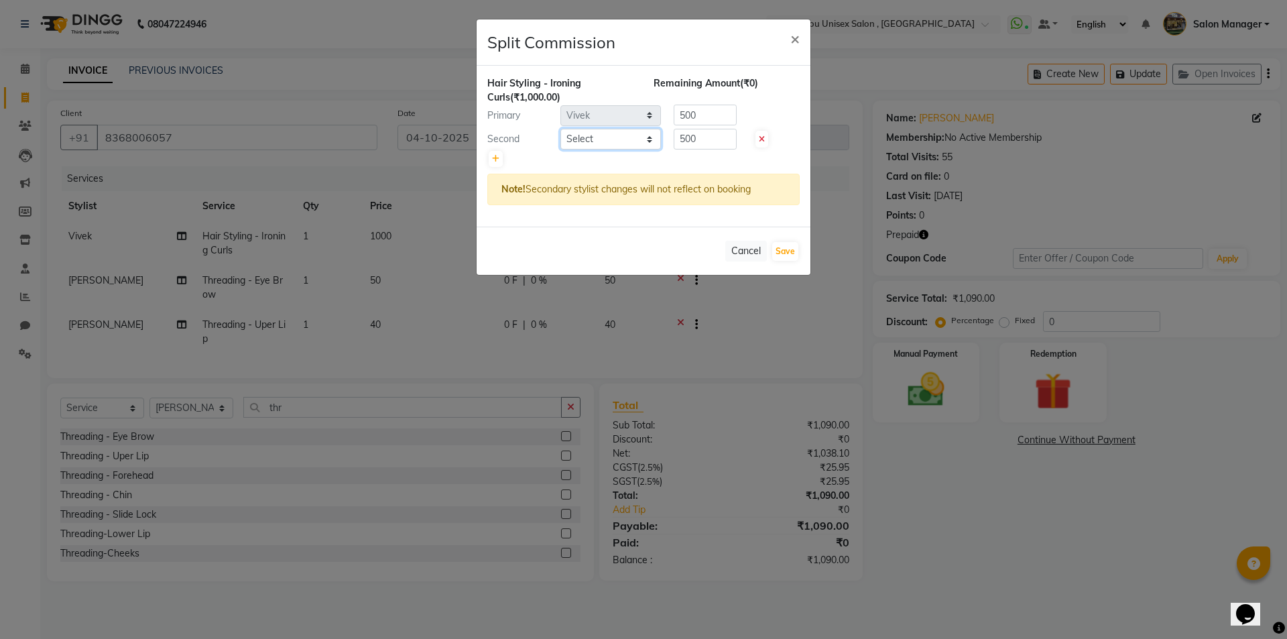
click at [602, 143] on select "Select HEMANT Jyoti laxmi Neetu Salon Manager SANJAY shravan kumar Shyam Vivek" at bounding box center [610, 139] width 101 height 21
select select "87881"
click at [560, 129] on select "Select HEMANT Jyoti laxmi Neetu Salon Manager SANJAY shravan kumar Shyam Vivek" at bounding box center [610, 139] width 101 height 21
click at [789, 247] on button "Save" at bounding box center [785, 251] width 26 height 19
select select "Select"
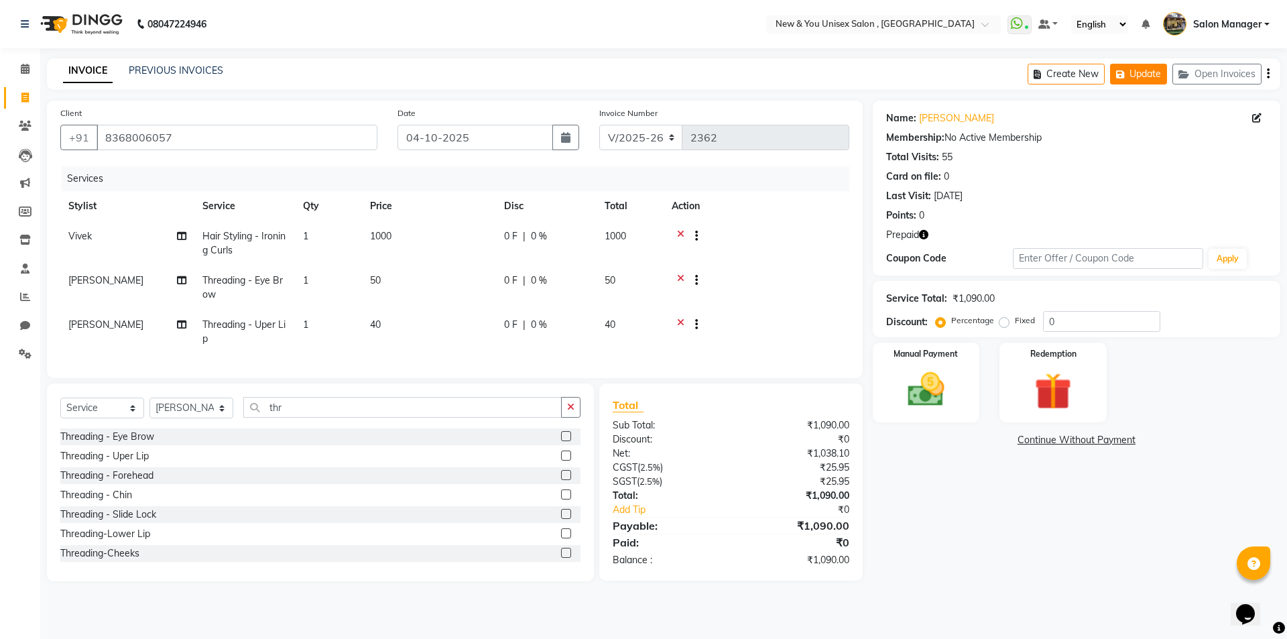
click at [1152, 74] on button "Update" at bounding box center [1138, 74] width 57 height 21
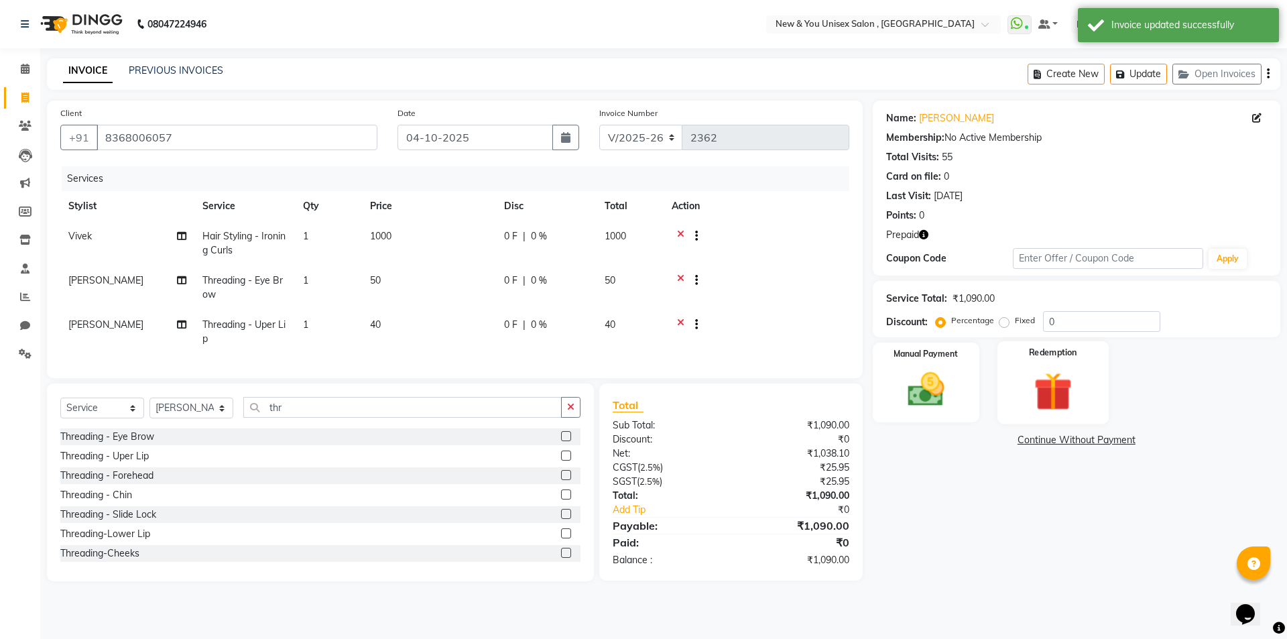
click at [1054, 391] on img at bounding box center [1052, 391] width 62 height 48
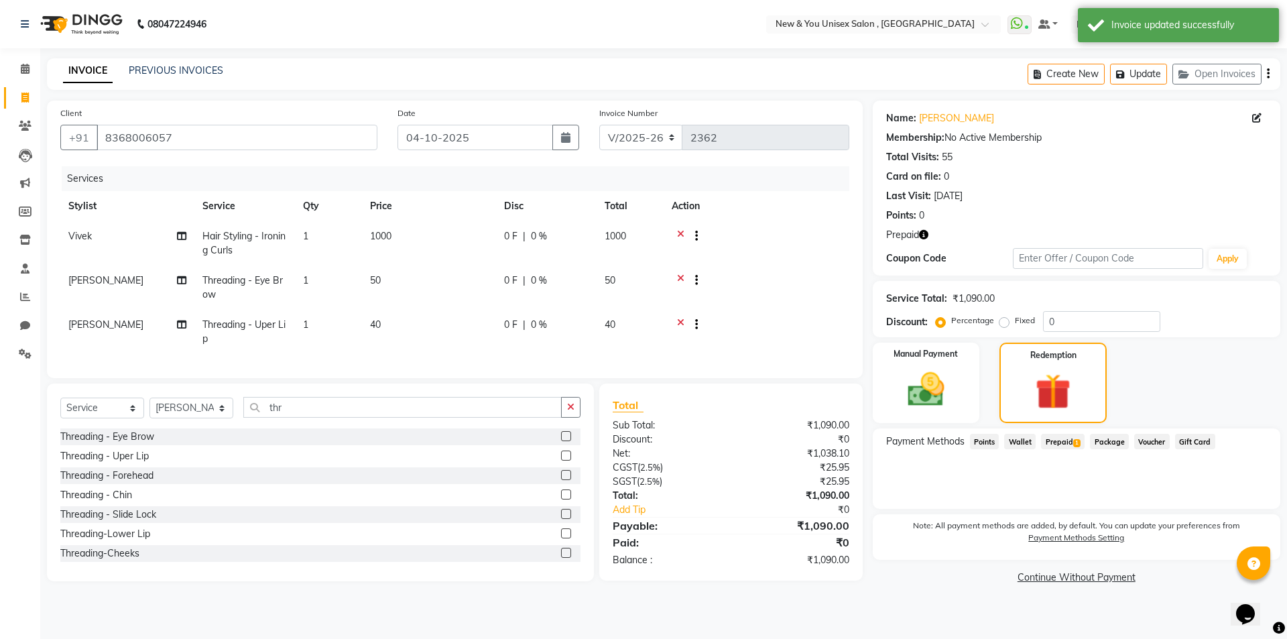
click at [1069, 442] on span "Prepaid 1" at bounding box center [1063, 441] width 44 height 15
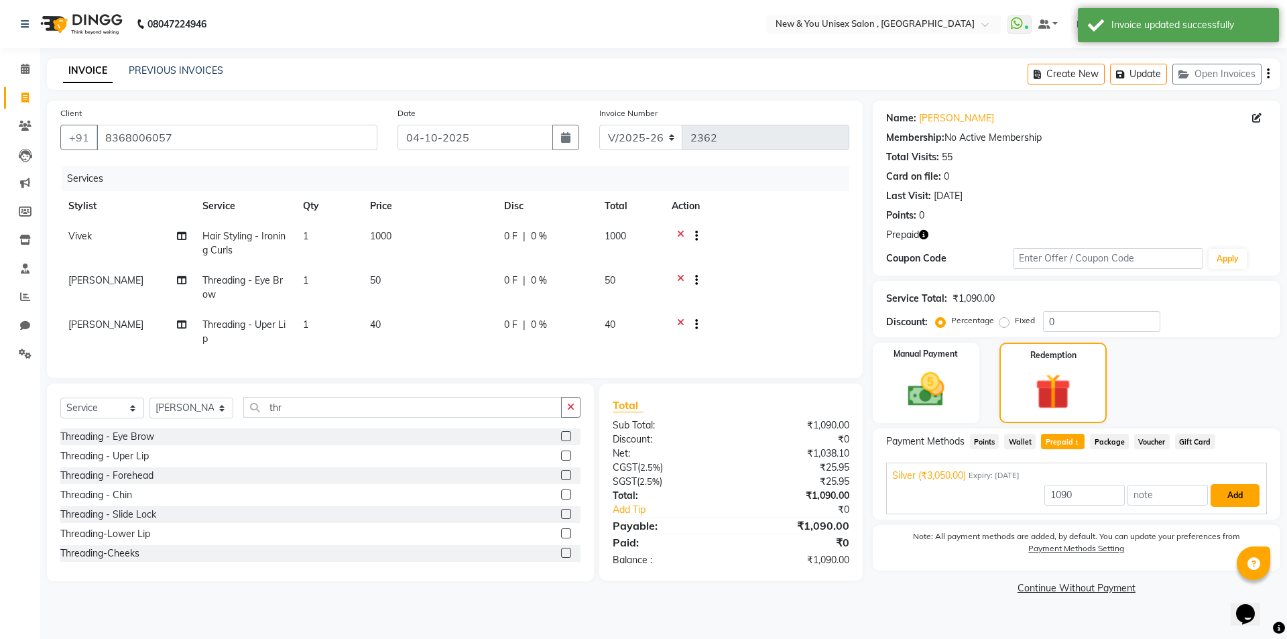
click at [1253, 499] on button "Add" at bounding box center [1234, 495] width 49 height 23
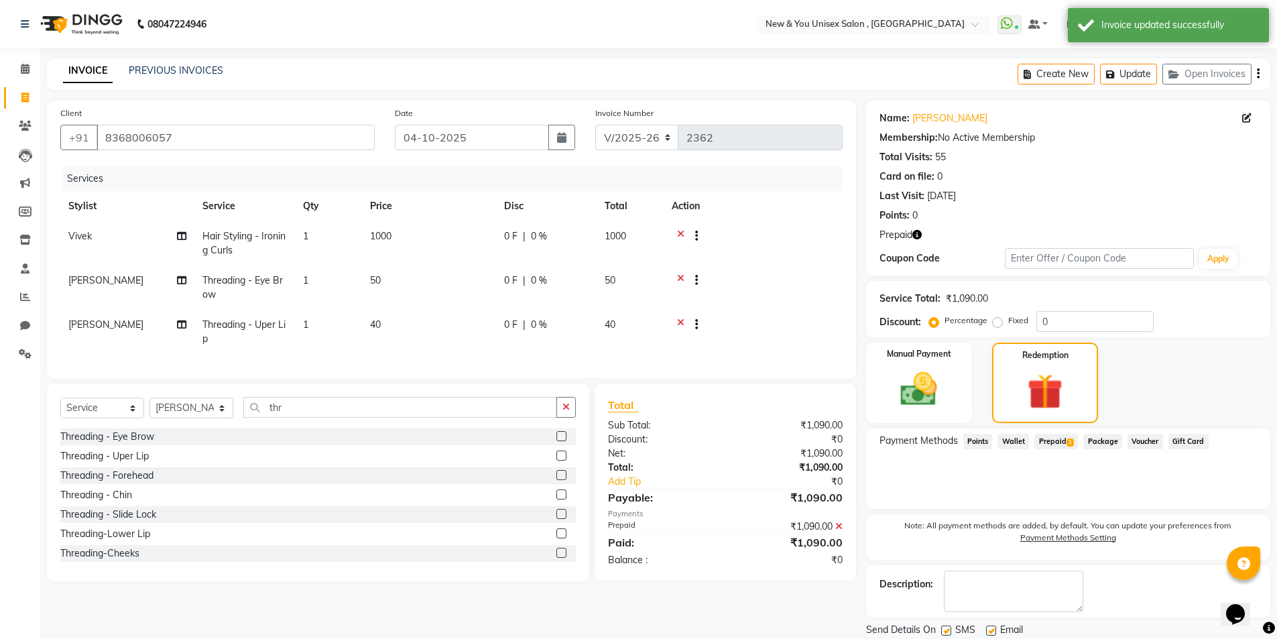
scroll to position [44, 0]
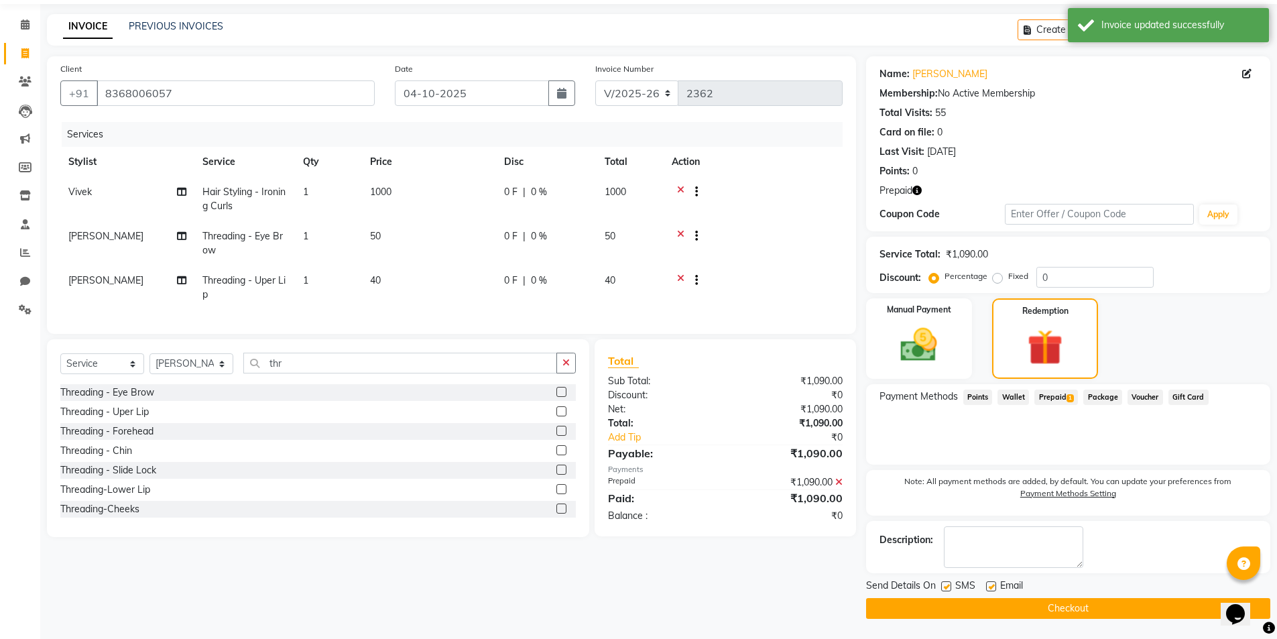
click at [1119, 611] on button "Checkout" at bounding box center [1068, 608] width 404 height 21
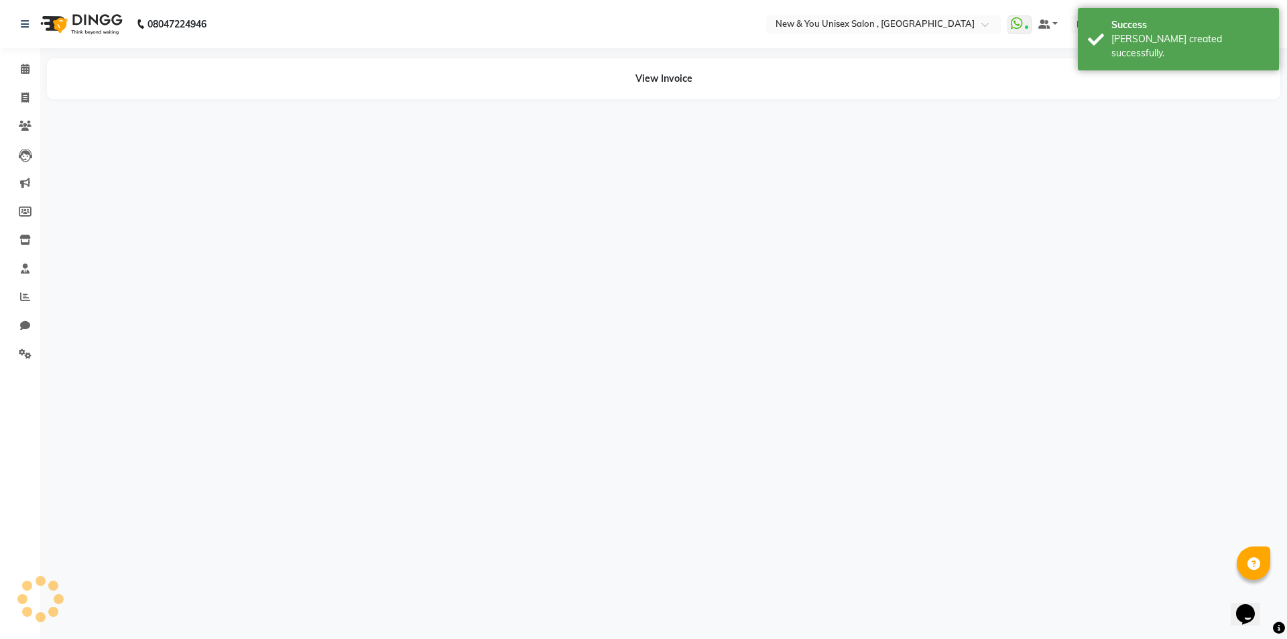
select select "40116"
select select "87881"
select select "70140"
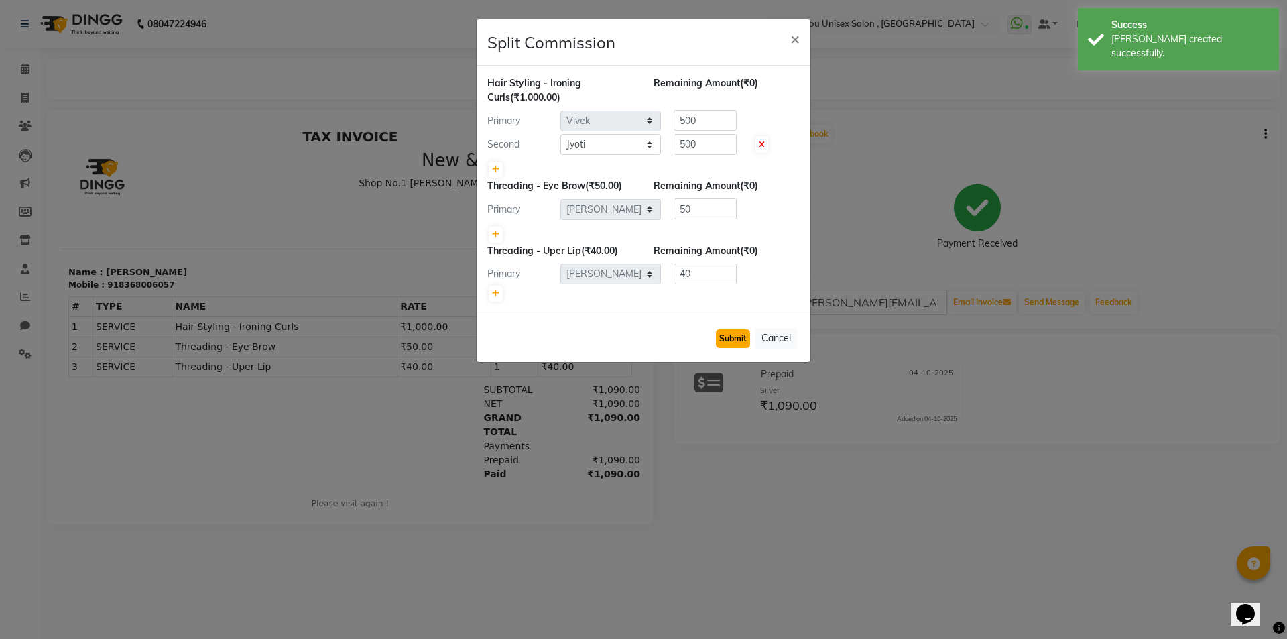
click at [740, 340] on button "Submit" at bounding box center [733, 338] width 34 height 19
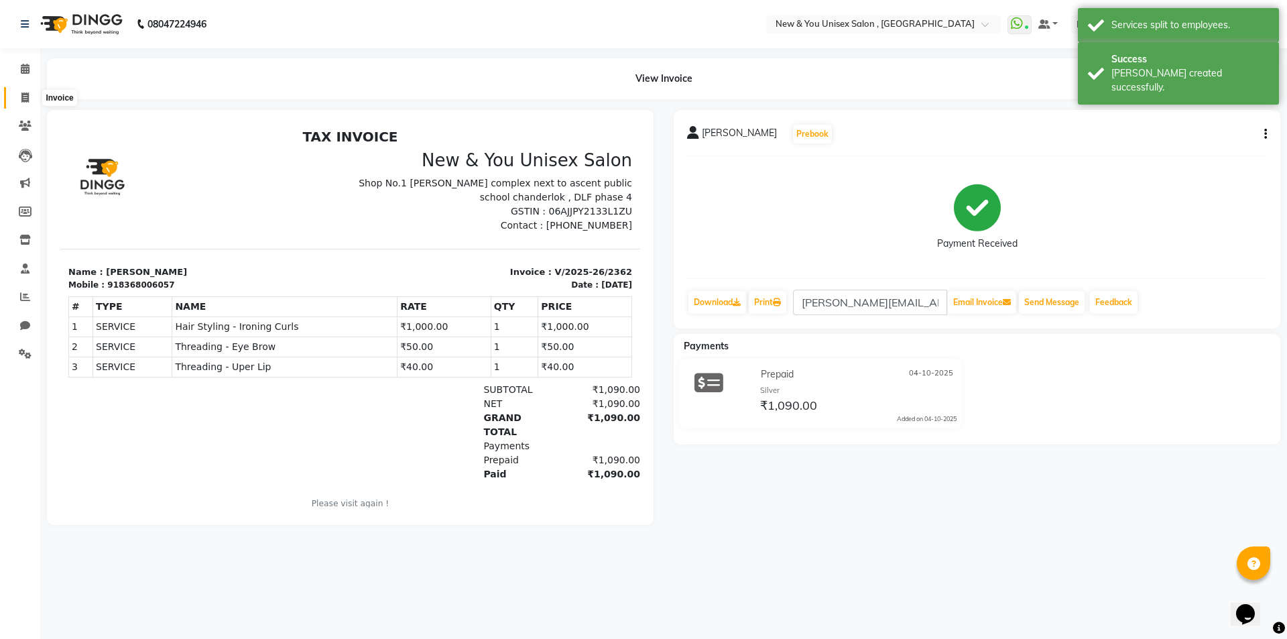
click at [21, 94] on icon at bounding box center [24, 97] width 7 height 10
select select "31"
select select "service"
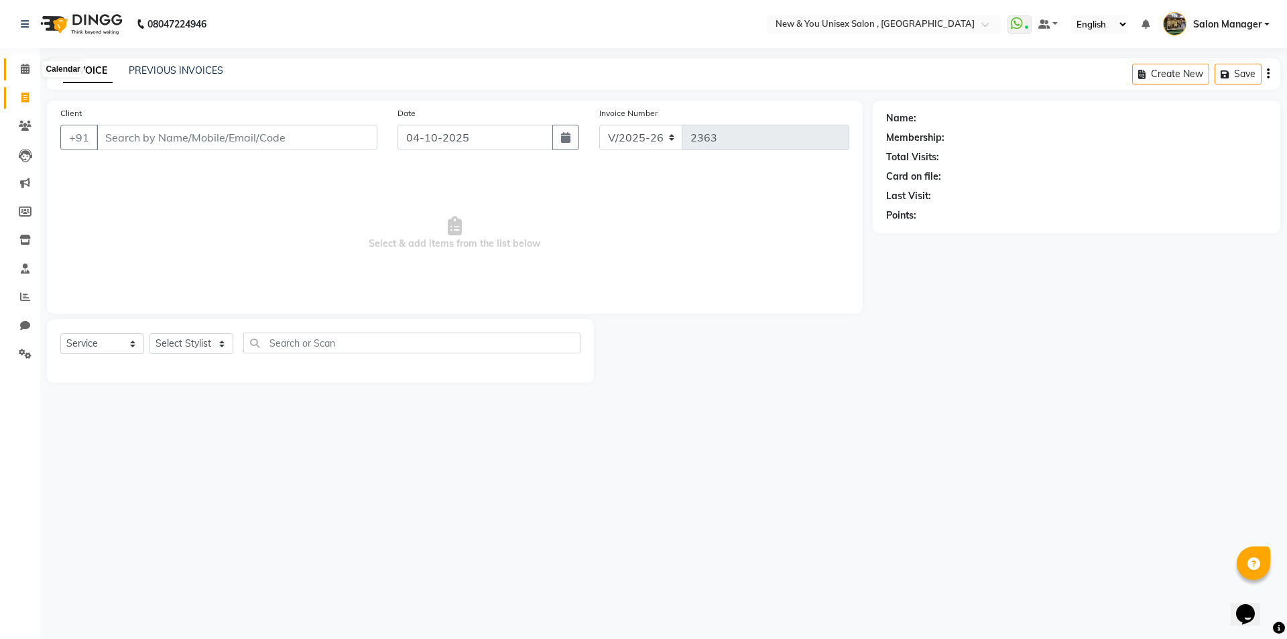
click at [36, 72] on span at bounding box center [24, 69] width 23 height 15
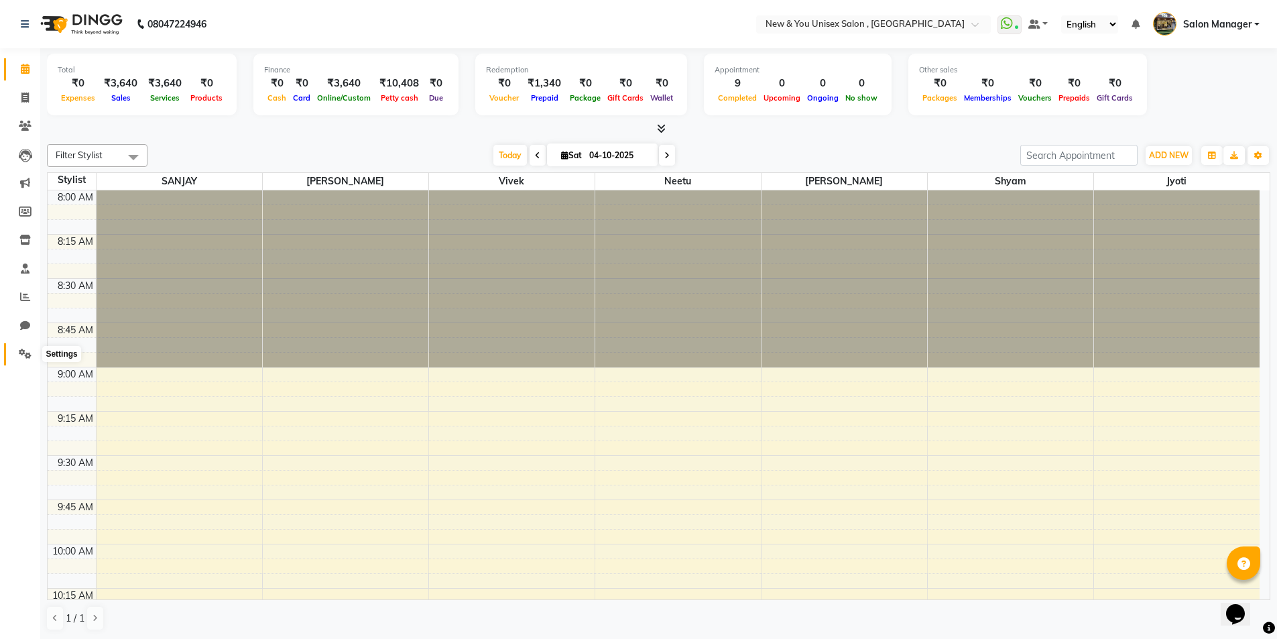
click at [27, 356] on icon at bounding box center [25, 353] width 13 height 10
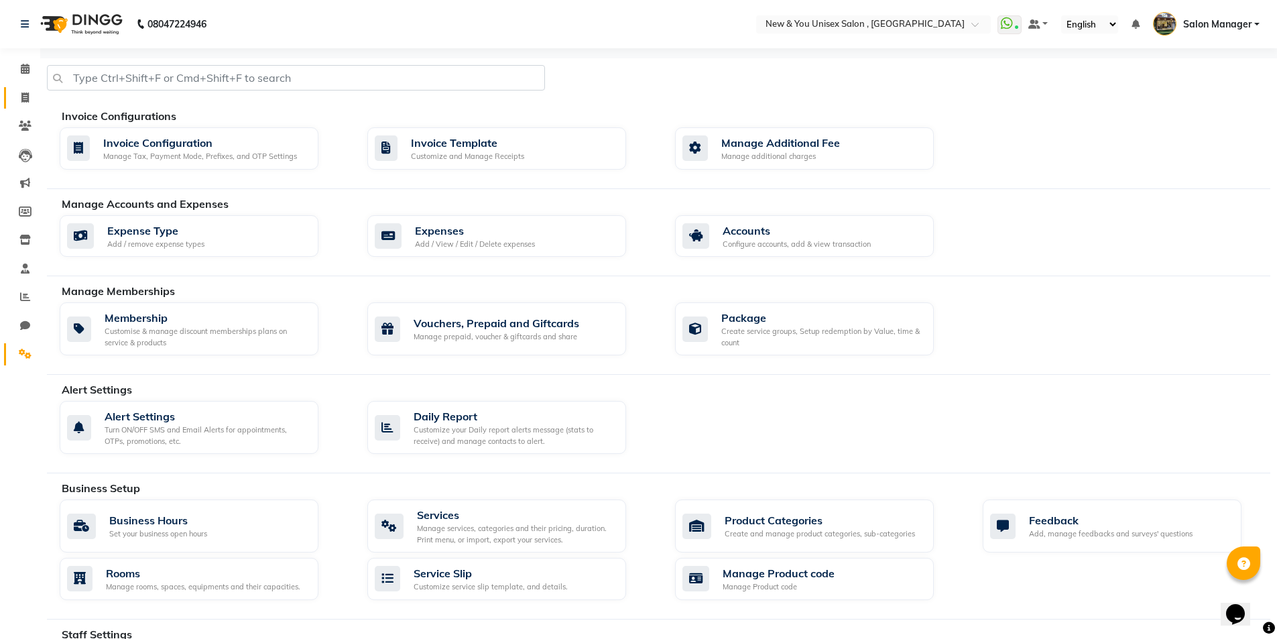
click at [27, 93] on icon at bounding box center [24, 97] width 7 height 10
select select "service"
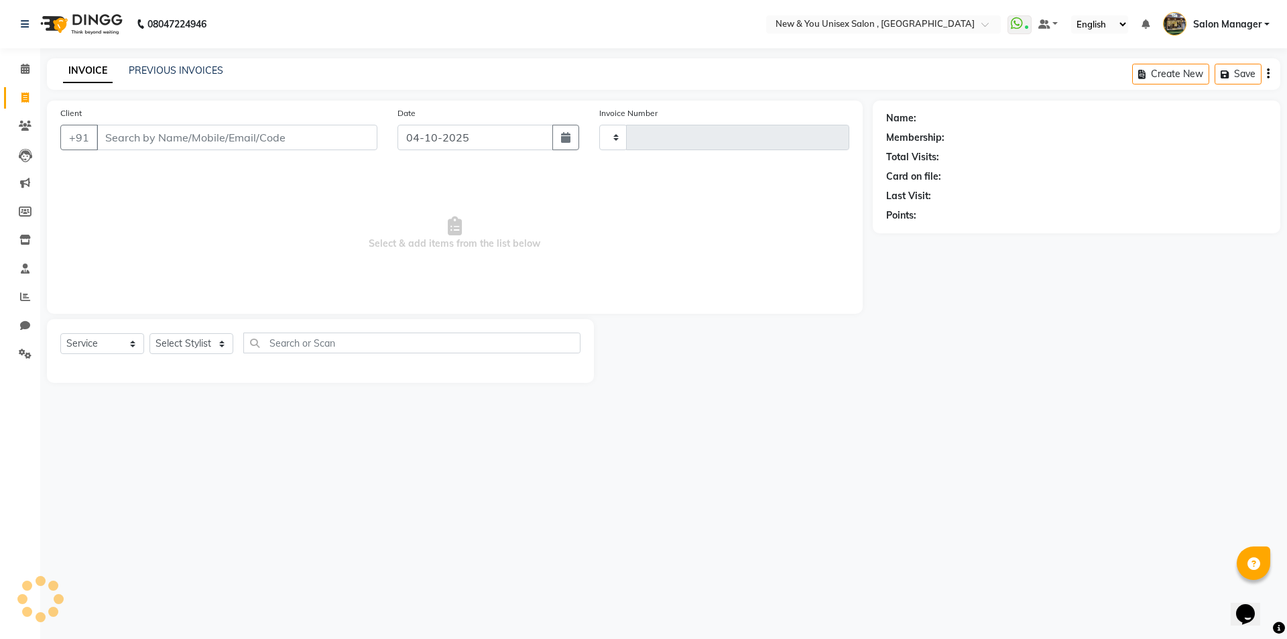
type input "2363"
select select "31"
click at [171, 64] on link "PREVIOUS INVOICES" at bounding box center [176, 70] width 94 height 12
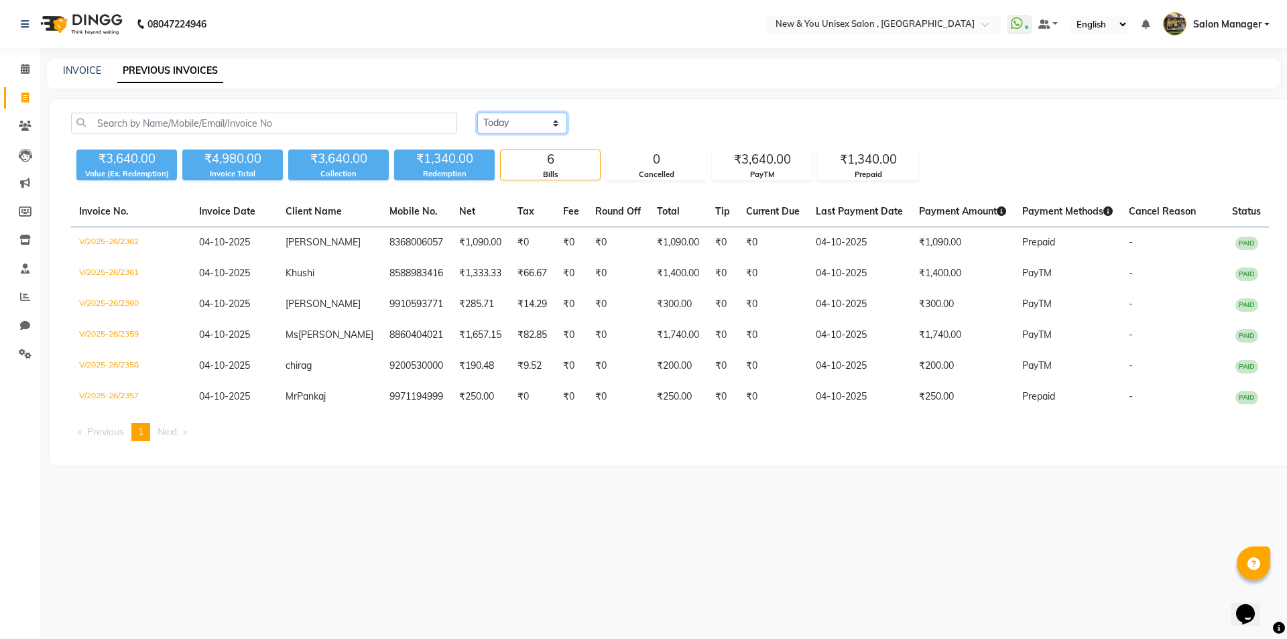
click at [493, 121] on select "Today Yesterday Custom Range" at bounding box center [522, 123] width 90 height 21
select select "yesterday"
click at [477, 113] on select "Today Yesterday Custom Range" at bounding box center [522, 123] width 90 height 21
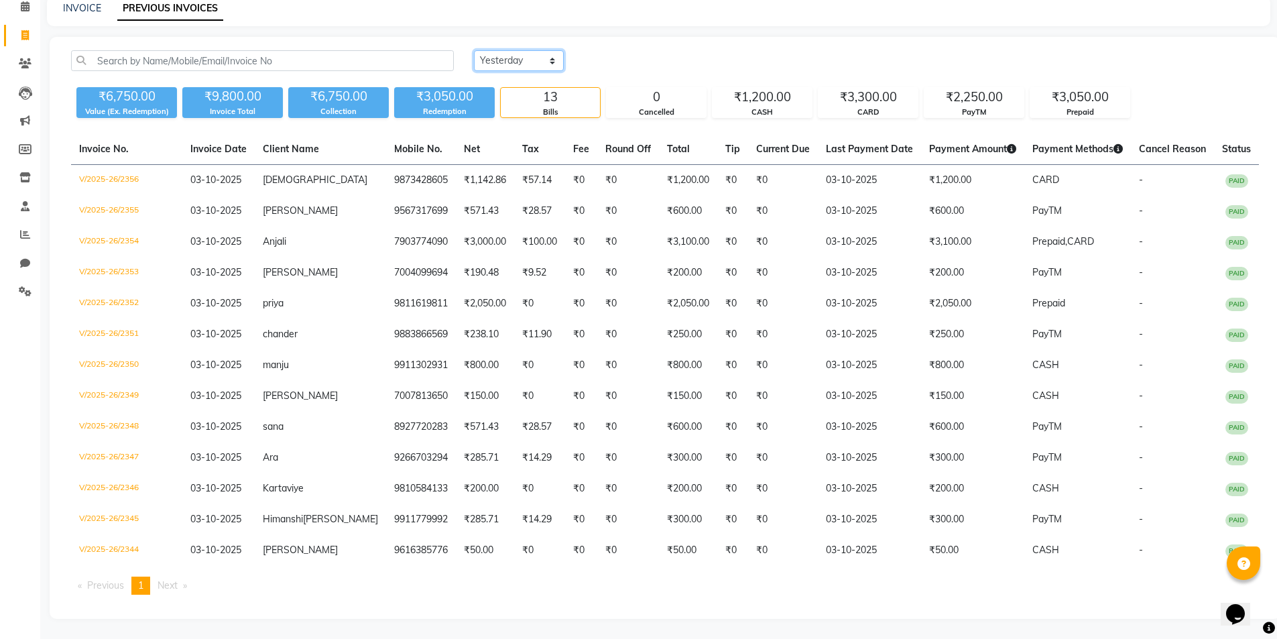
scroll to position [76, 0]
click at [29, 58] on icon at bounding box center [25, 63] width 13 height 10
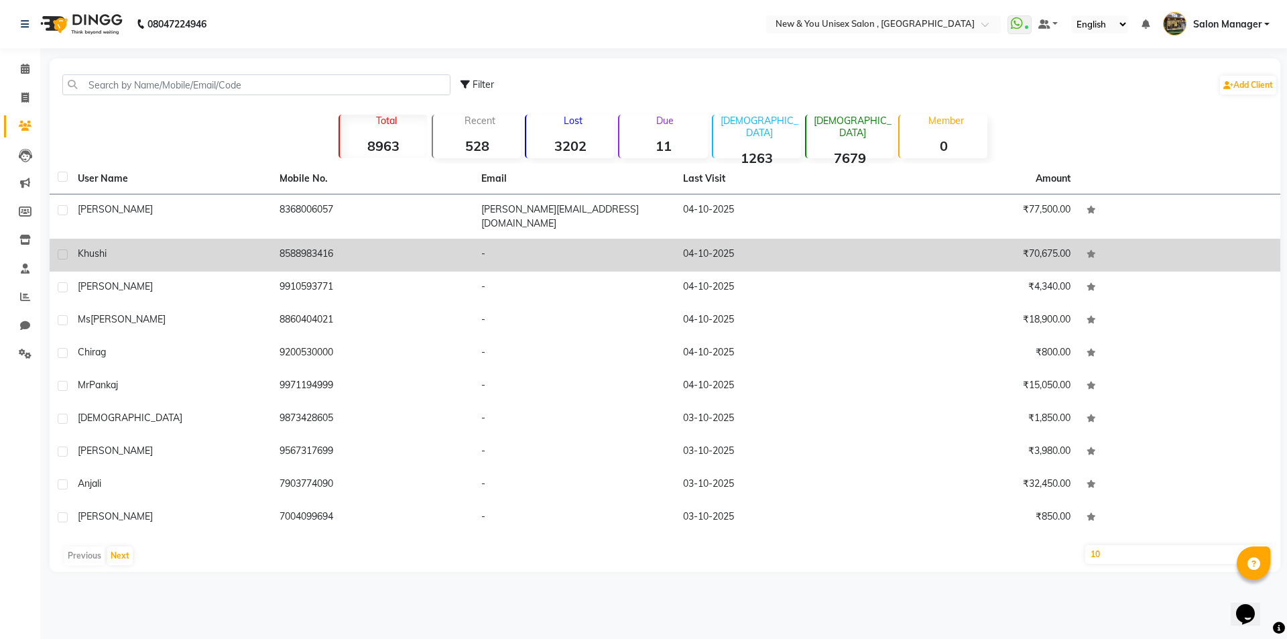
drag, startPoint x: 275, startPoint y: 233, endPoint x: 343, endPoint y: 233, distance: 67.7
click at [343, 239] on td "8588983416" at bounding box center [372, 255] width 202 height 33
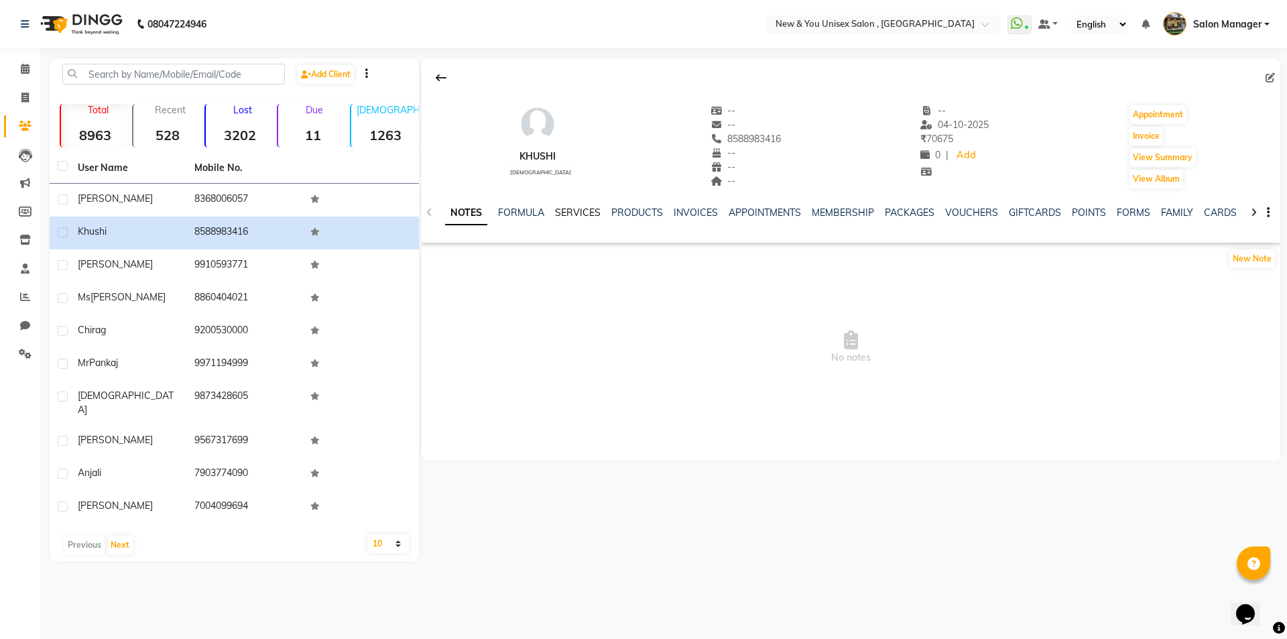
click at [586, 216] on link "SERVICES" at bounding box center [578, 212] width 46 height 12
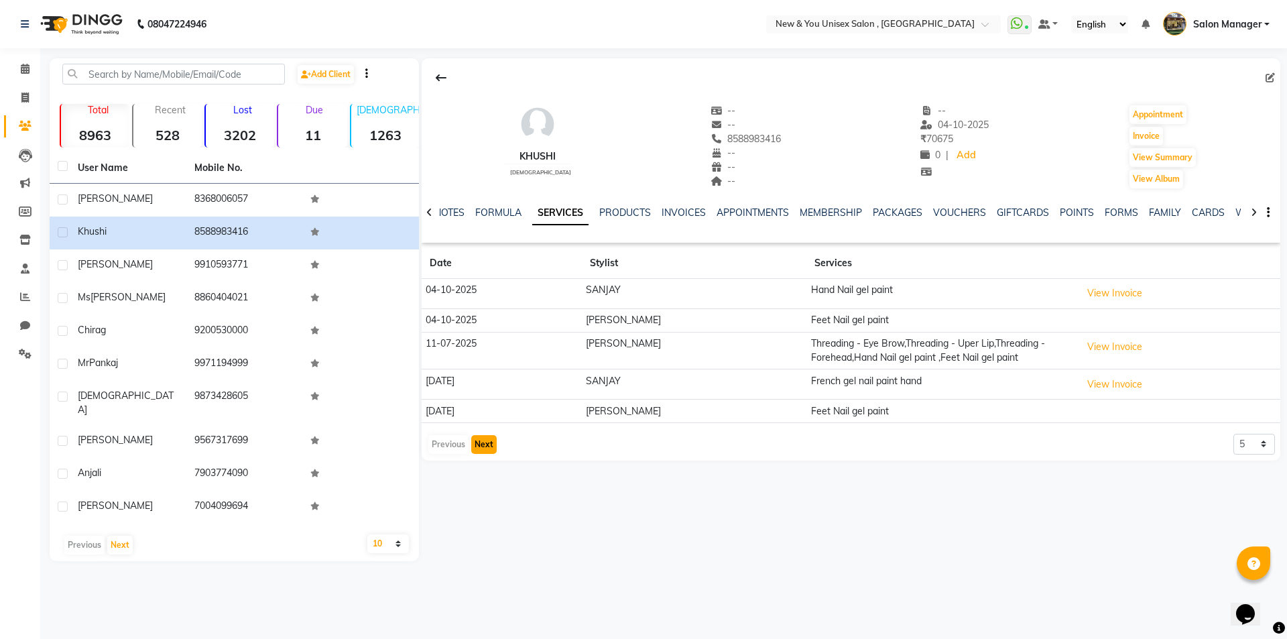
click at [484, 439] on button "Next" at bounding box center [483, 444] width 25 height 19
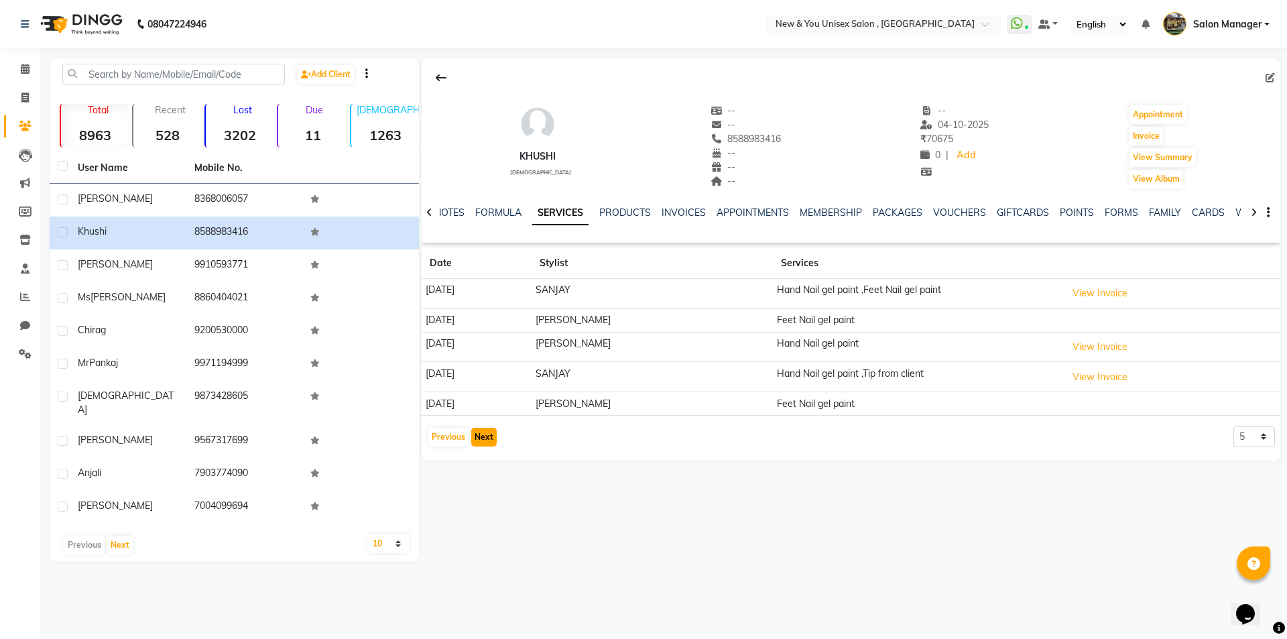
click at [484, 439] on button "Next" at bounding box center [483, 437] width 25 height 19
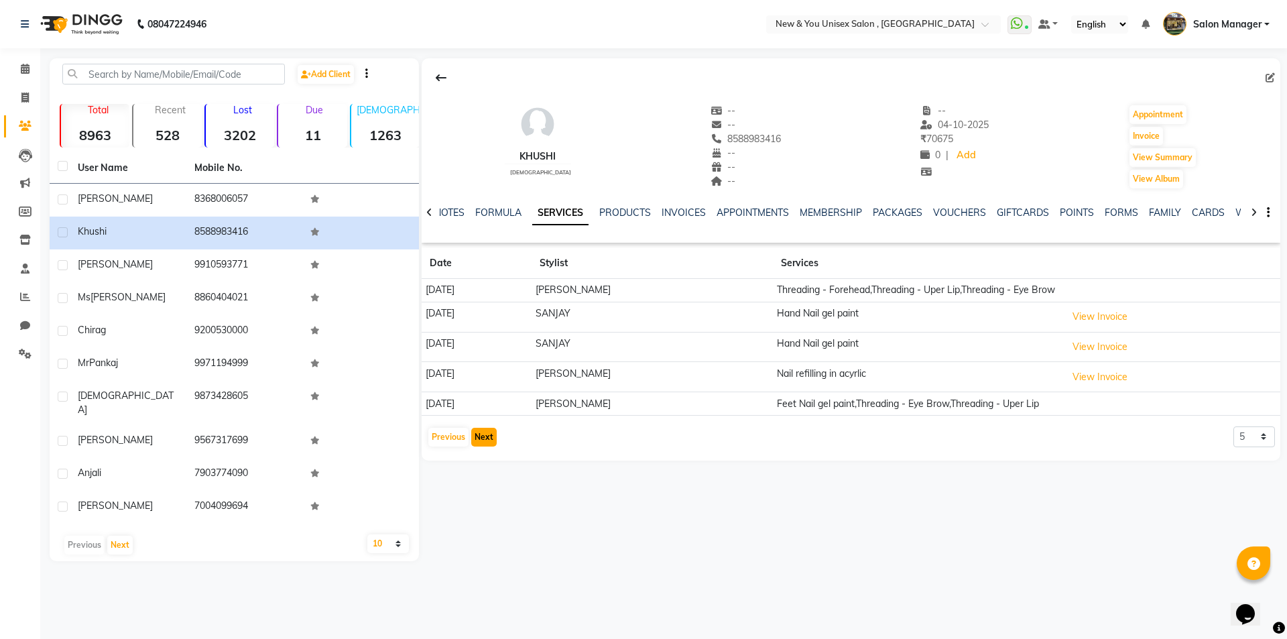
click at [484, 439] on button "Next" at bounding box center [483, 437] width 25 height 19
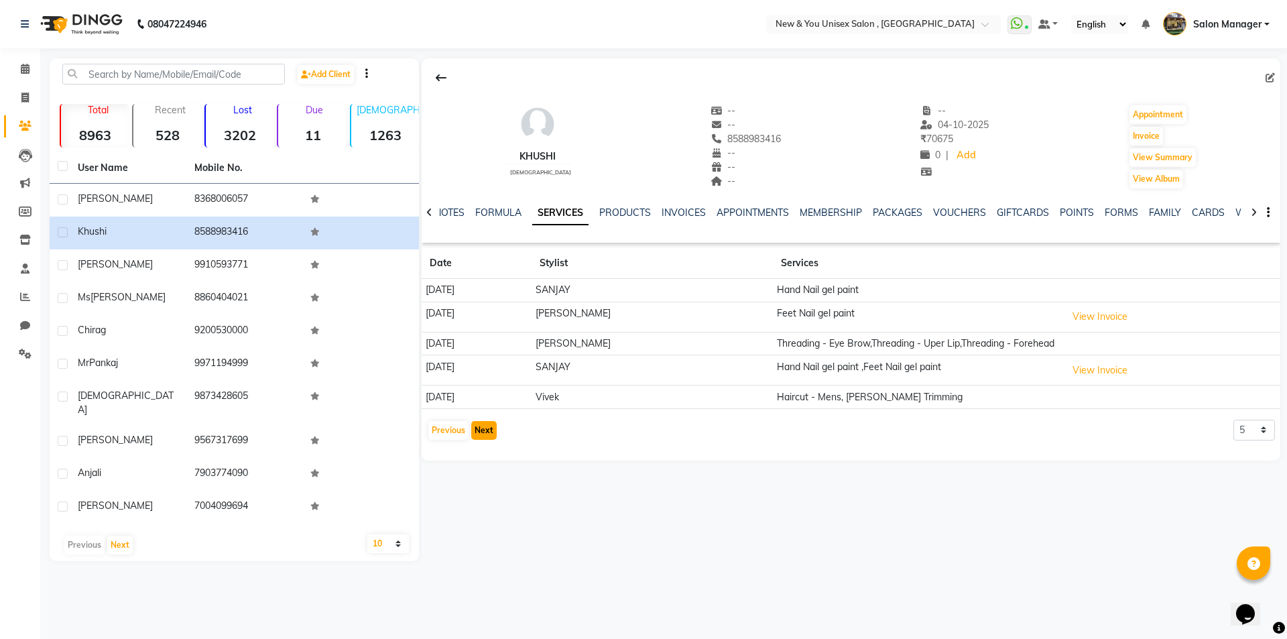
click at [486, 427] on button "Next" at bounding box center [483, 430] width 25 height 19
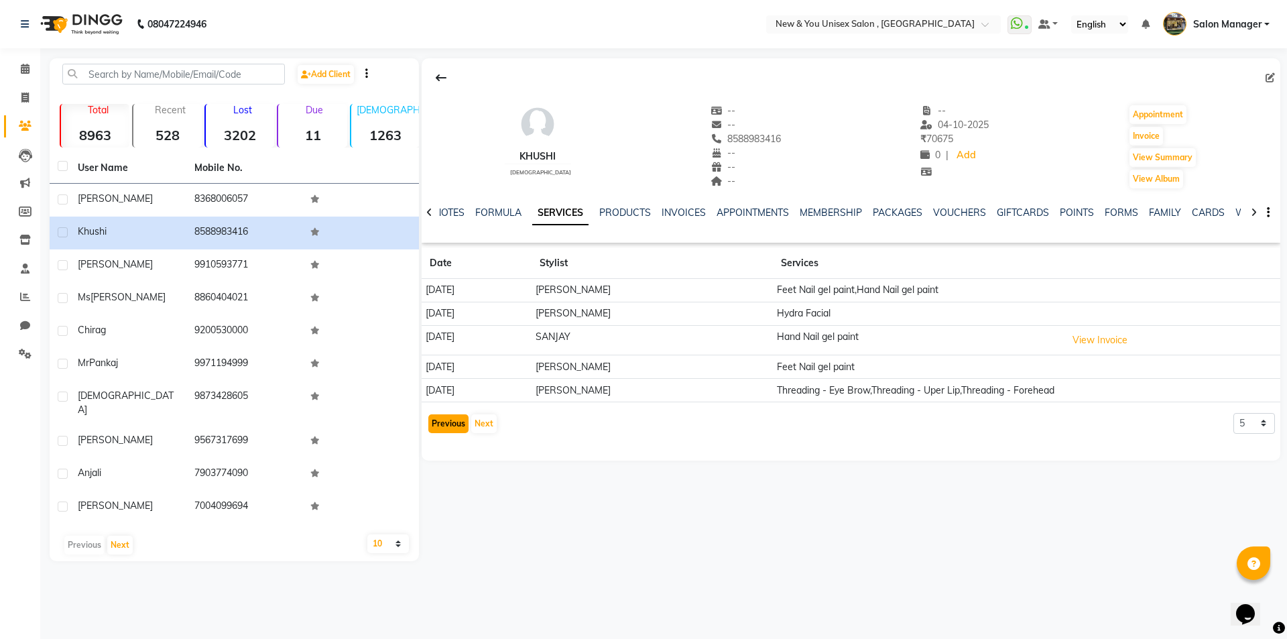
click at [446, 421] on button "Previous" at bounding box center [448, 423] width 40 height 19
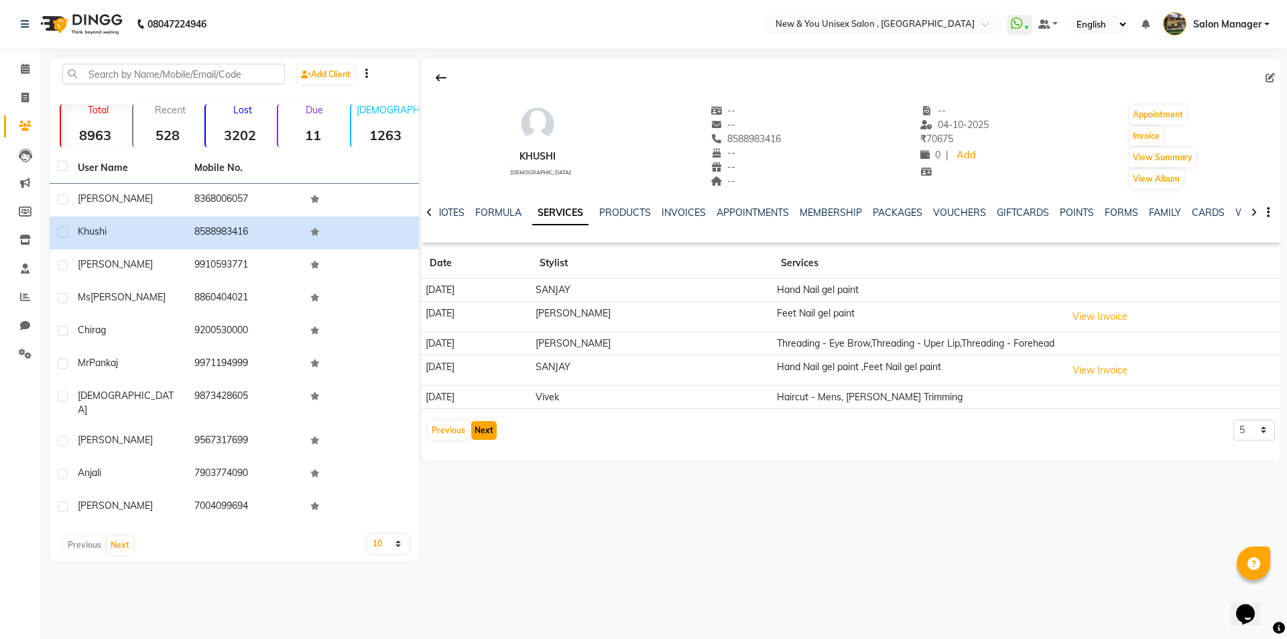
click at [482, 426] on button "Next" at bounding box center [483, 430] width 25 height 19
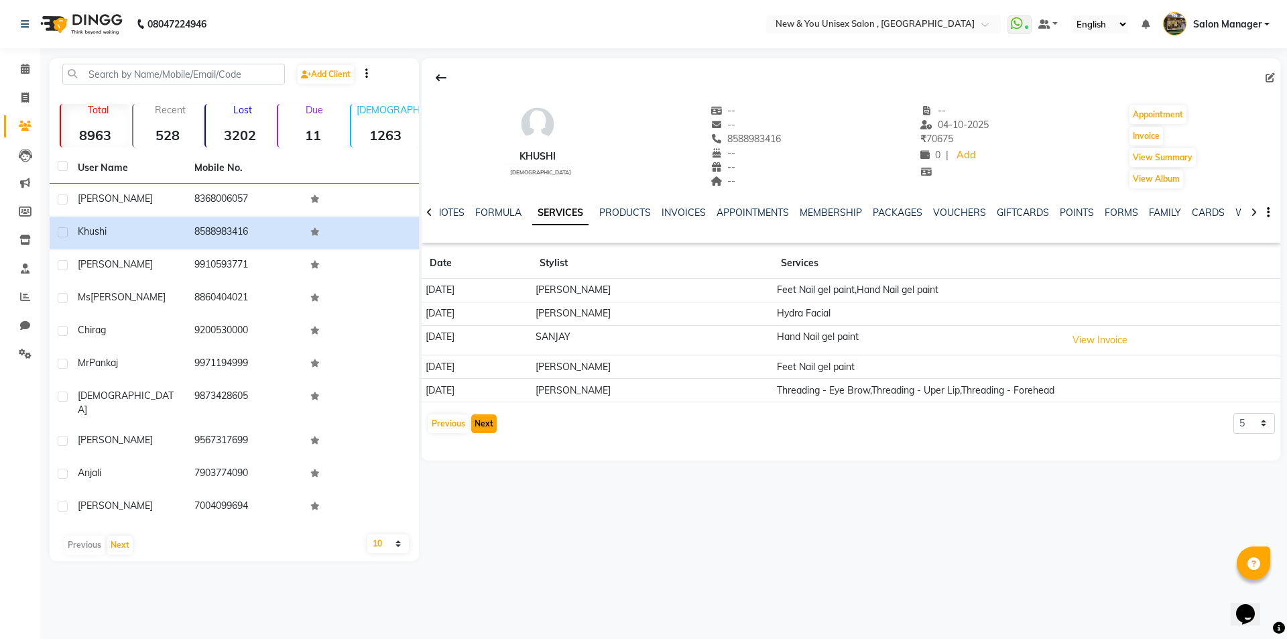
click at [484, 422] on button "Next" at bounding box center [483, 423] width 25 height 19
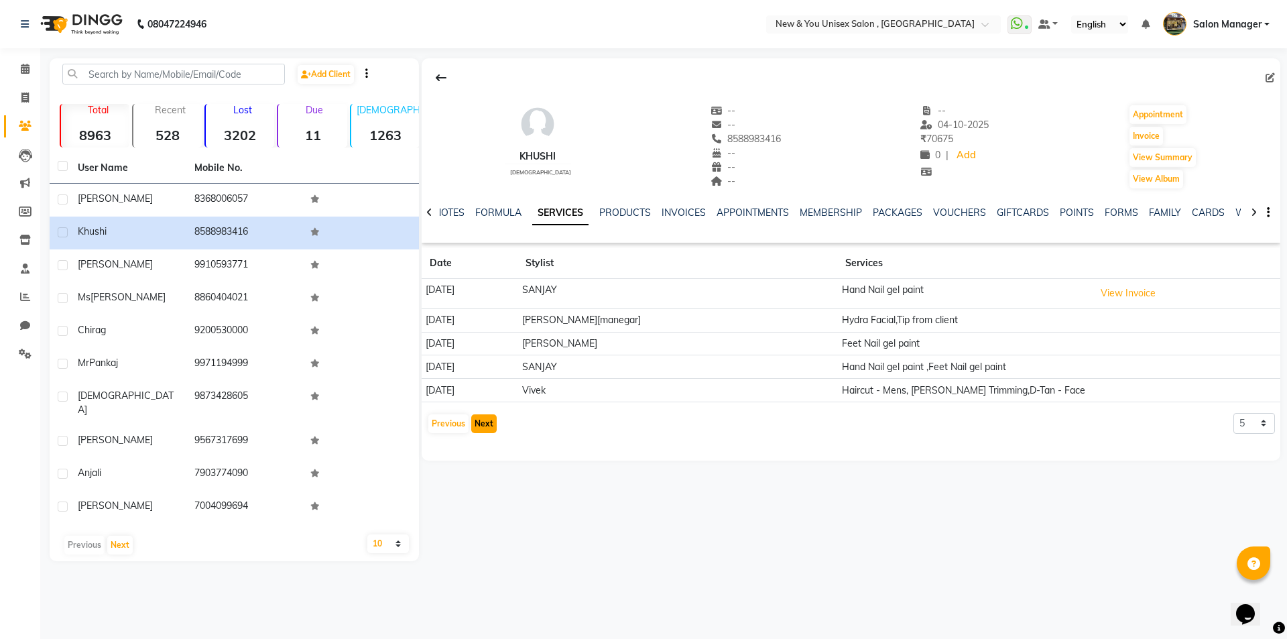
click at [484, 422] on button "Next" at bounding box center [483, 423] width 25 height 19
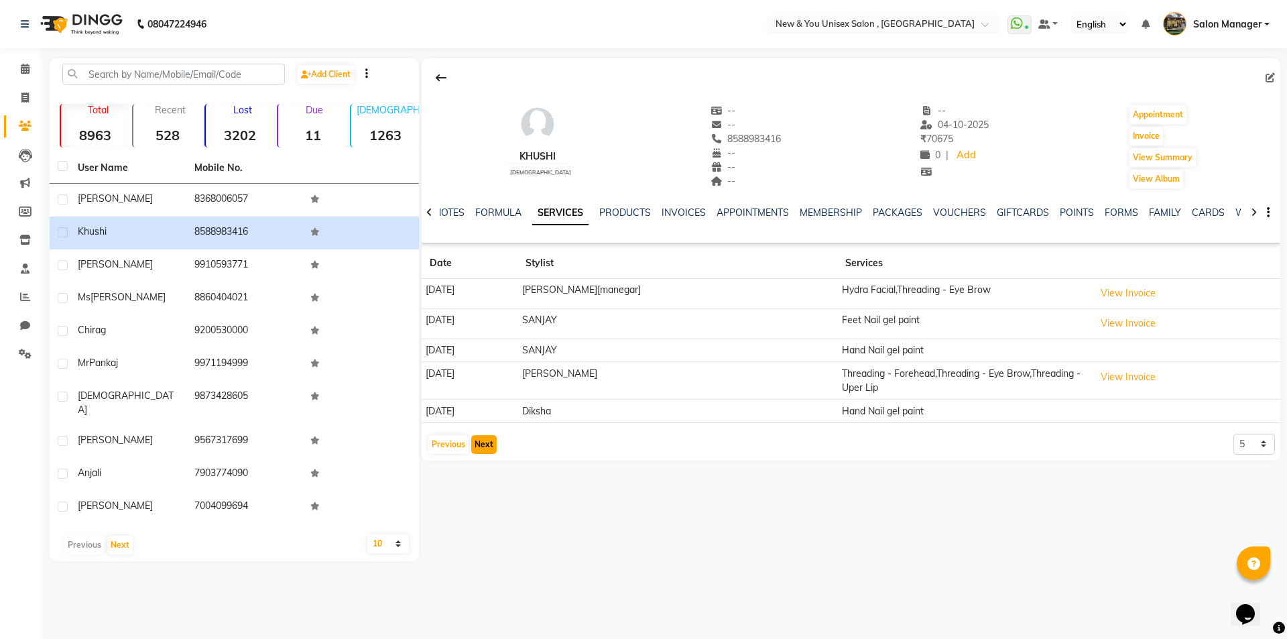
click at [486, 442] on button "Next" at bounding box center [483, 444] width 25 height 19
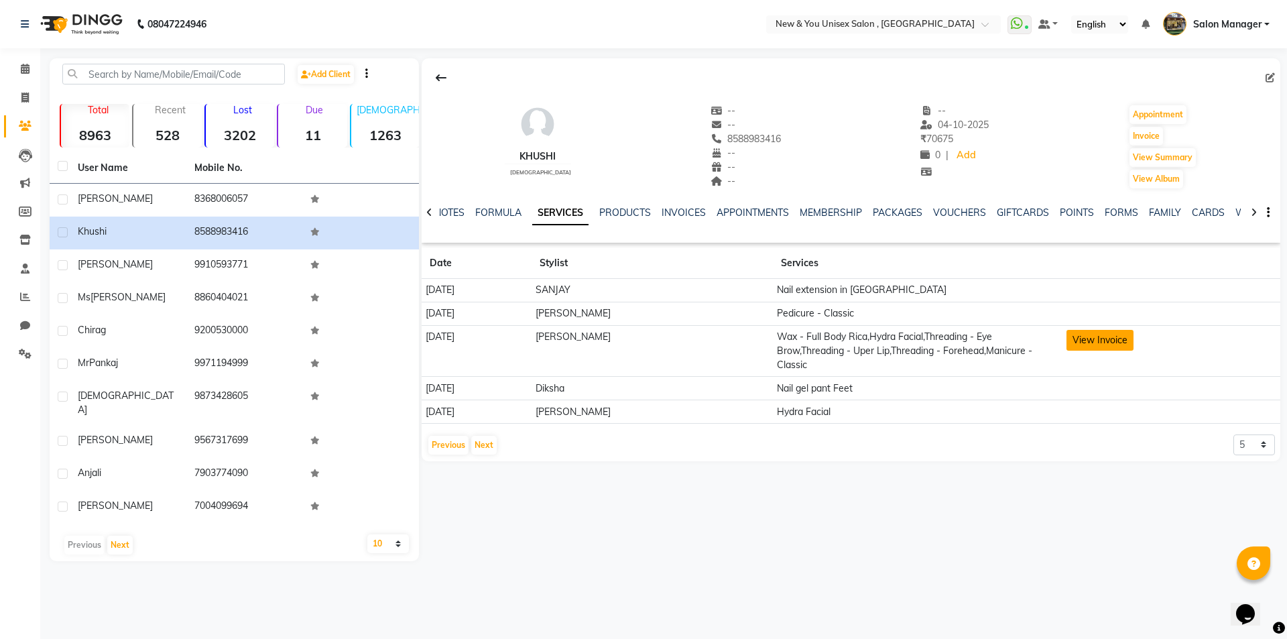
click at [1117, 340] on button "View Invoice" at bounding box center [1099, 340] width 67 height 21
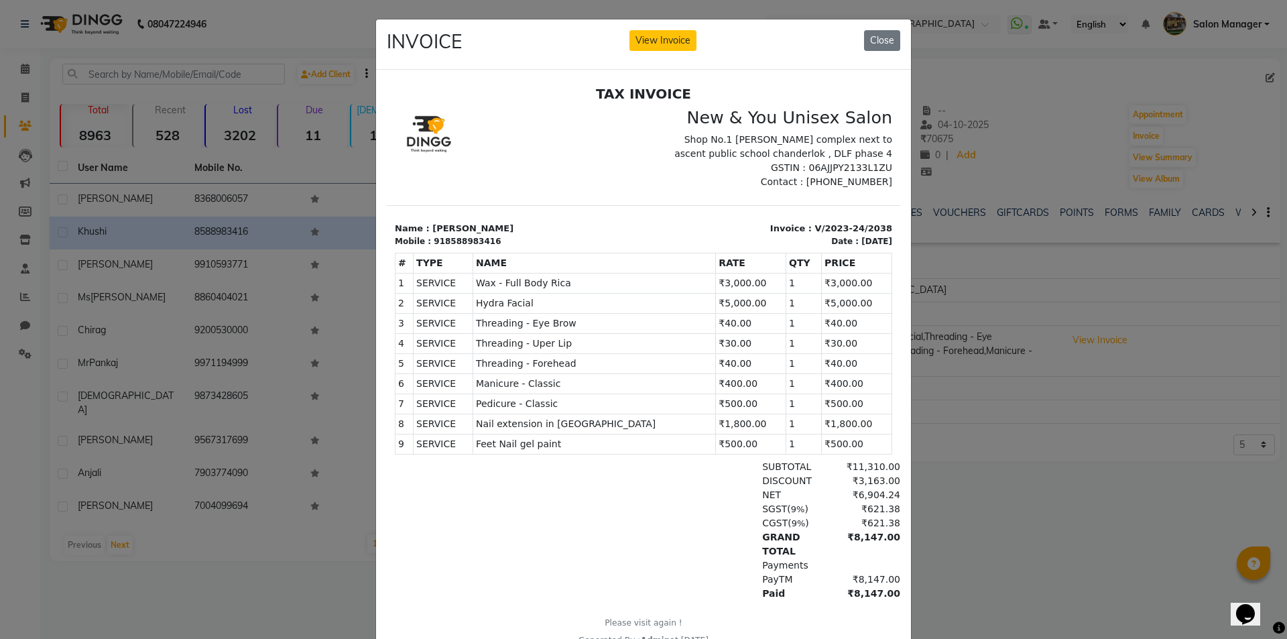
click at [935, 476] on ngb-modal-window "INVOICE View Invoice Close" at bounding box center [643, 319] width 1287 height 639
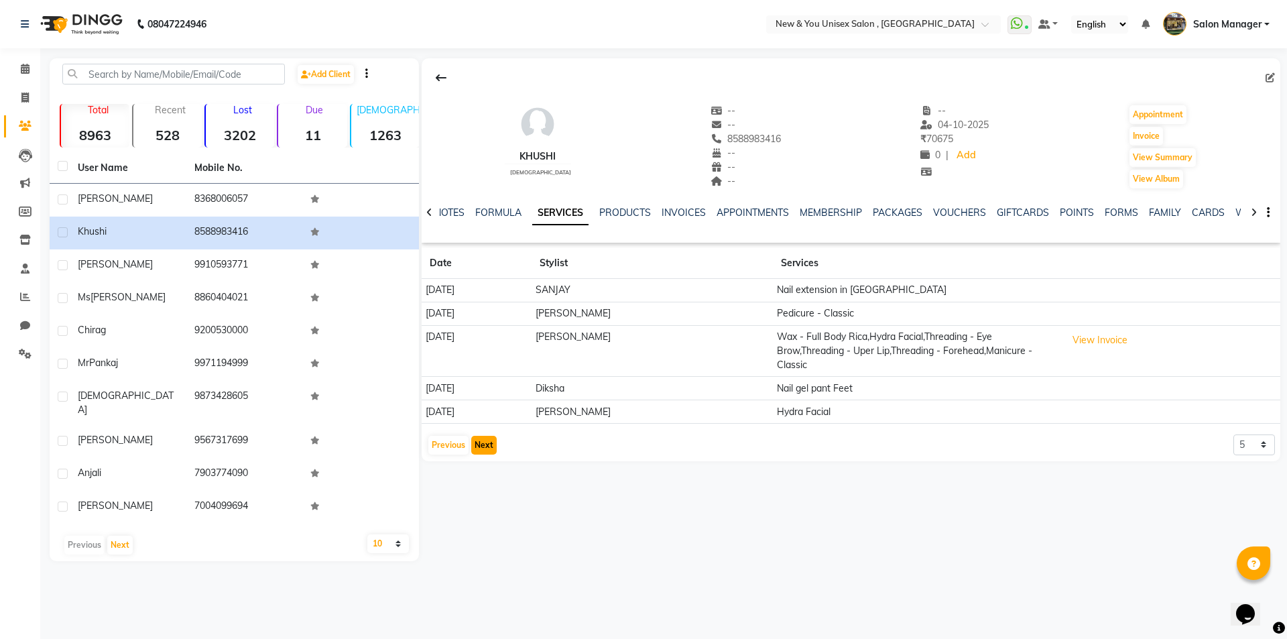
click at [477, 441] on button "Next" at bounding box center [483, 445] width 25 height 19
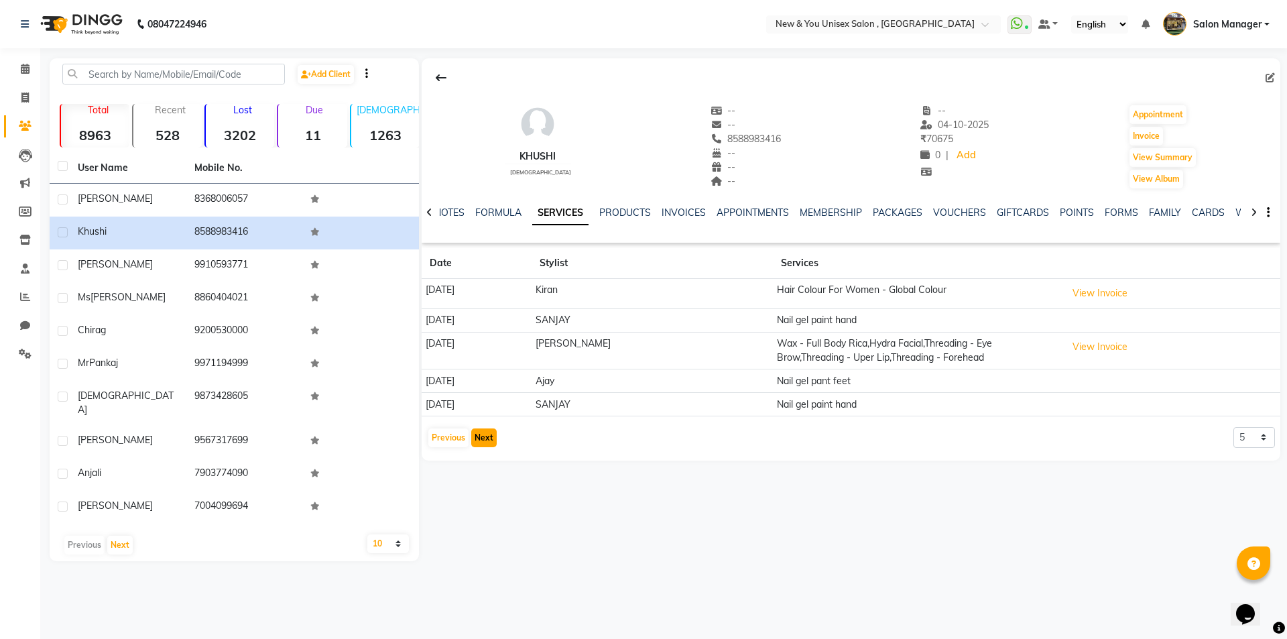
click at [486, 431] on button "Next" at bounding box center [483, 437] width 25 height 19
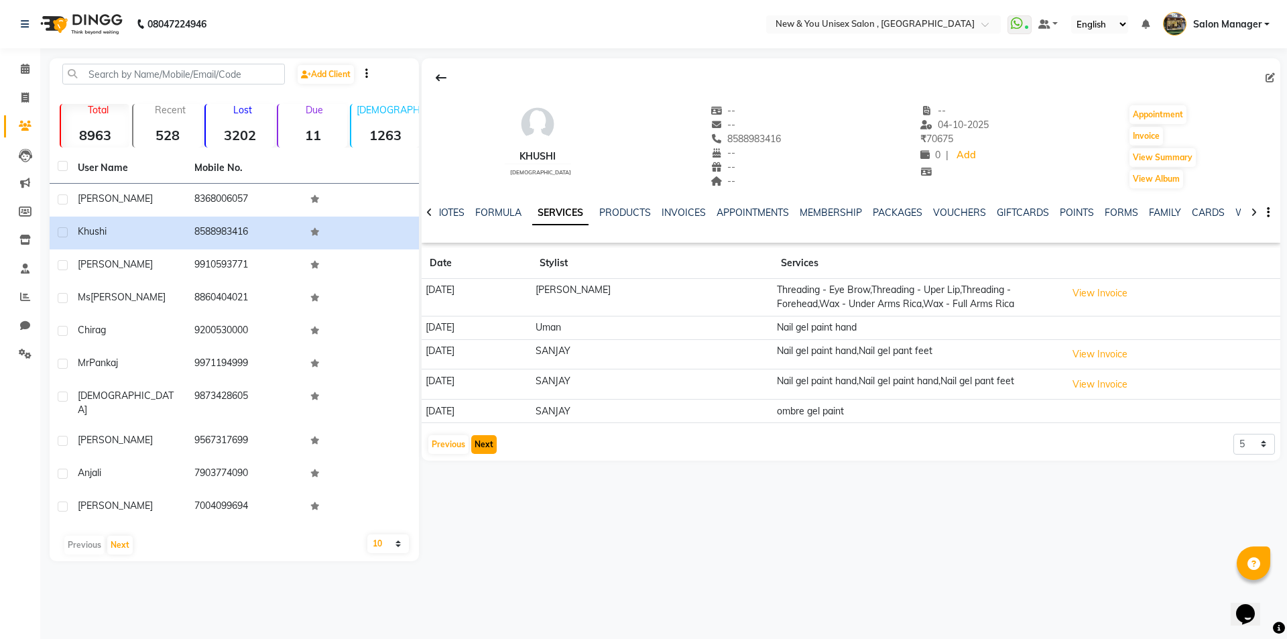
click at [482, 446] on button "Next" at bounding box center [483, 444] width 25 height 19
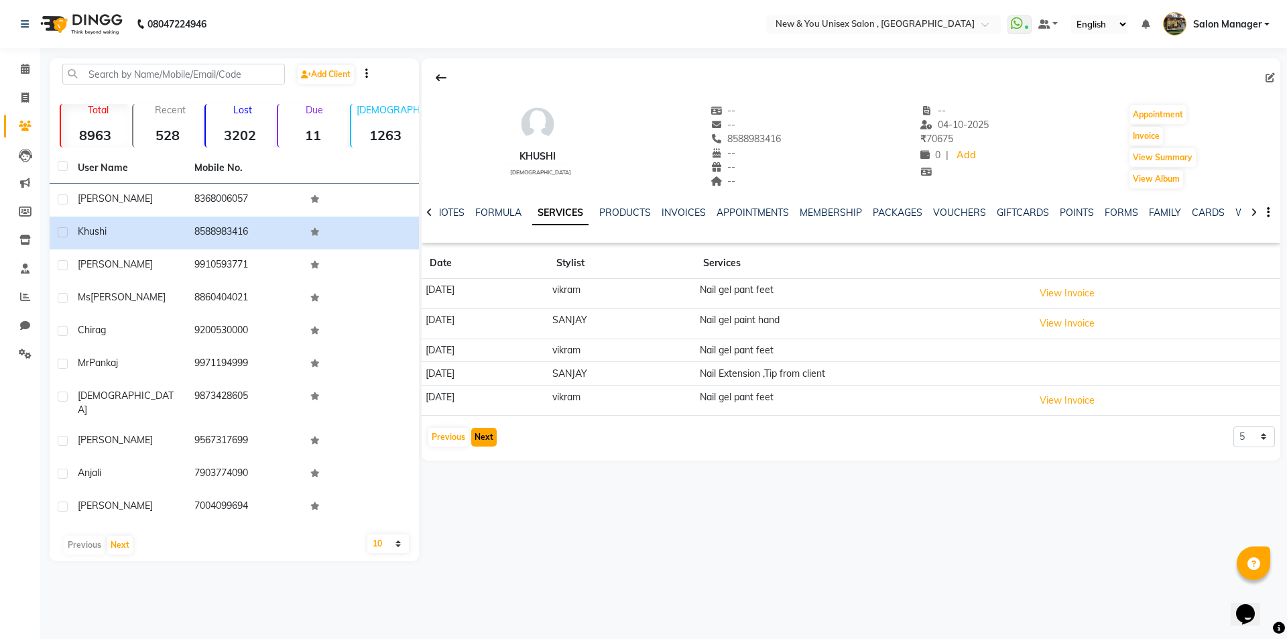
click at [482, 446] on button "Next" at bounding box center [483, 437] width 25 height 19
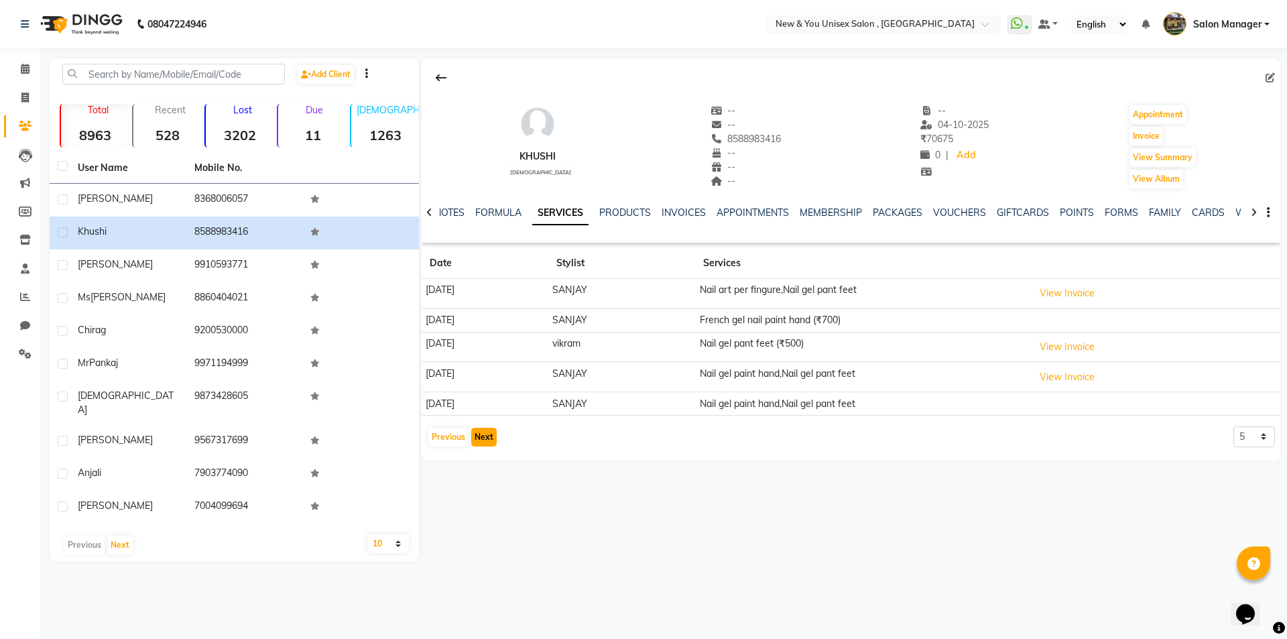
click at [483, 436] on button "Next" at bounding box center [483, 437] width 25 height 19
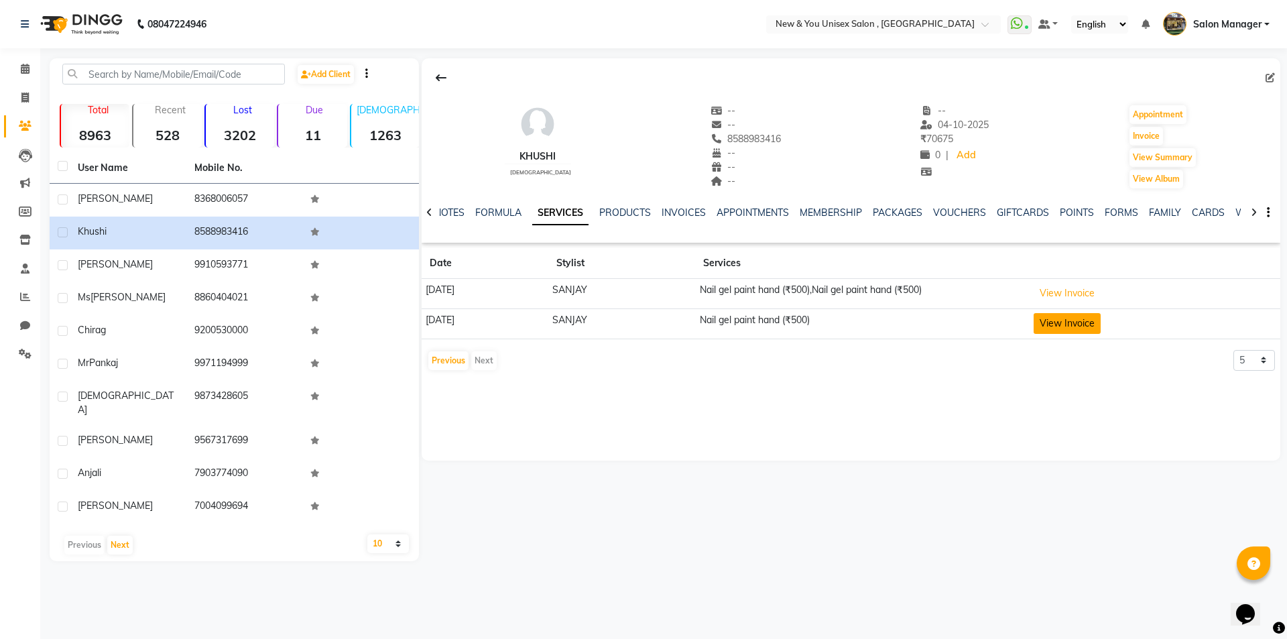
click at [1084, 321] on button "View Invoice" at bounding box center [1066, 323] width 67 height 21
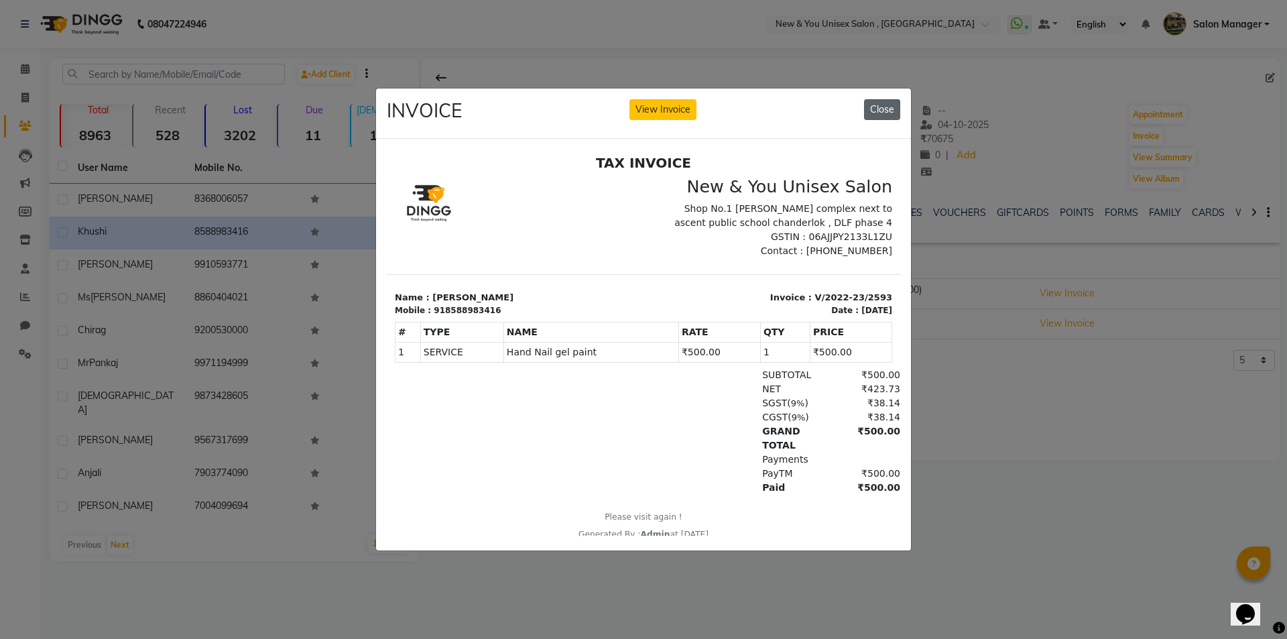
click at [878, 101] on button "Close" at bounding box center [882, 109] width 36 height 21
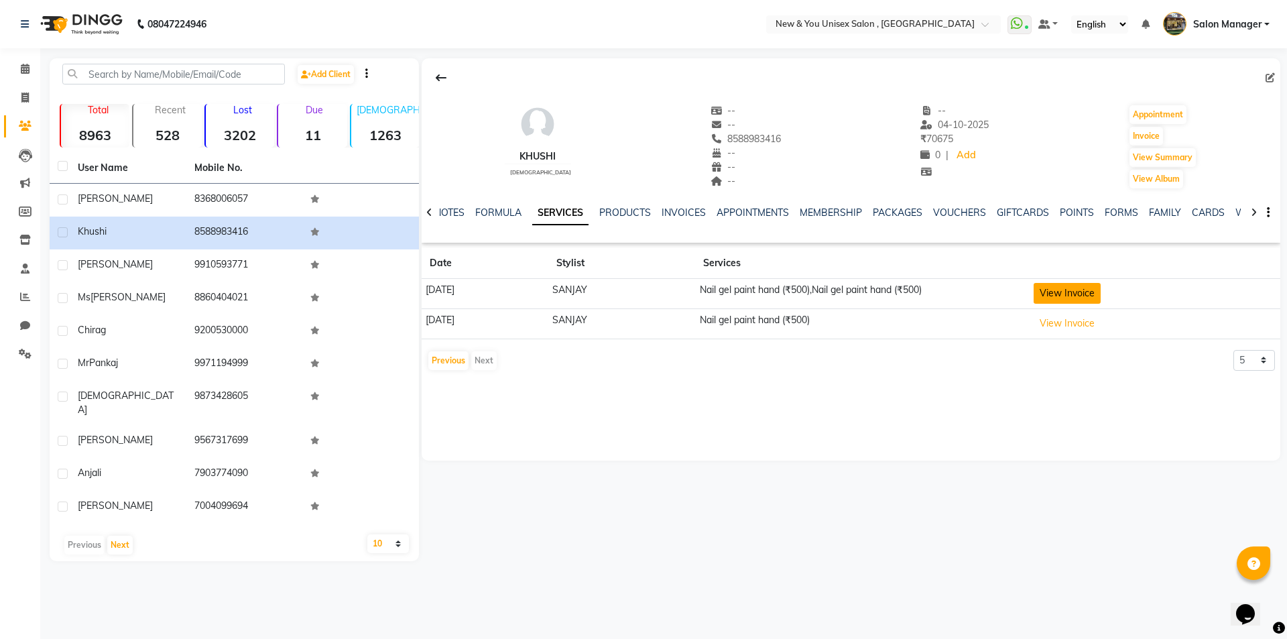
click at [1082, 294] on button "View Invoice" at bounding box center [1066, 293] width 67 height 21
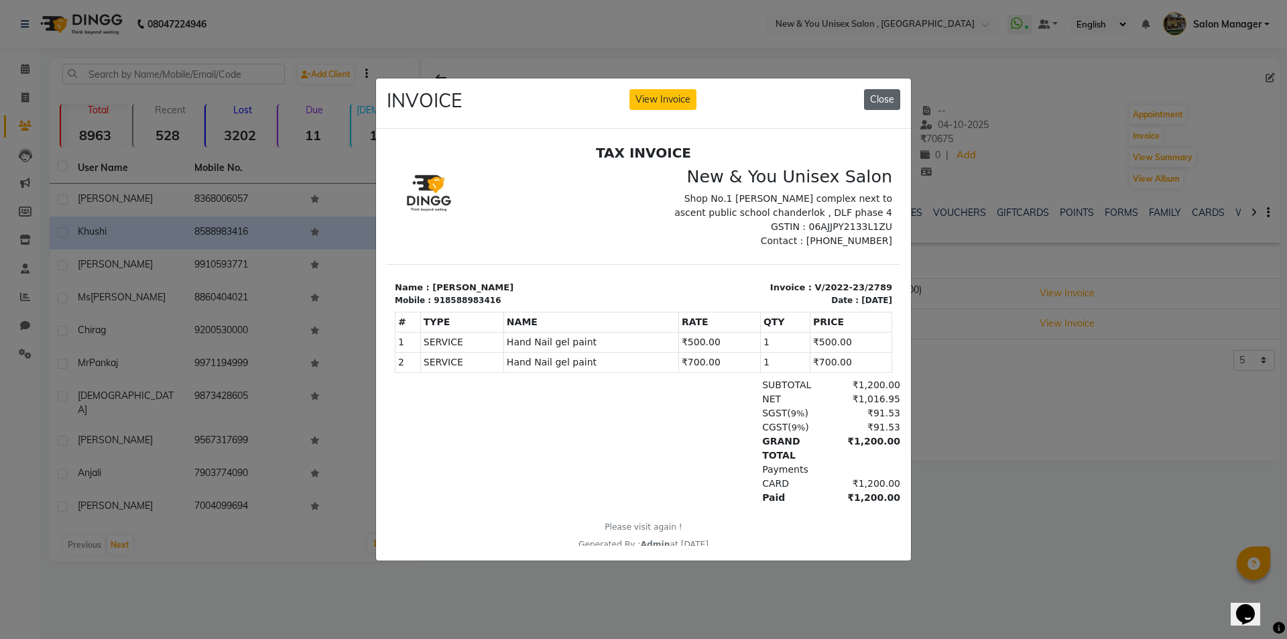
click at [879, 97] on button "Close" at bounding box center [882, 99] width 36 height 21
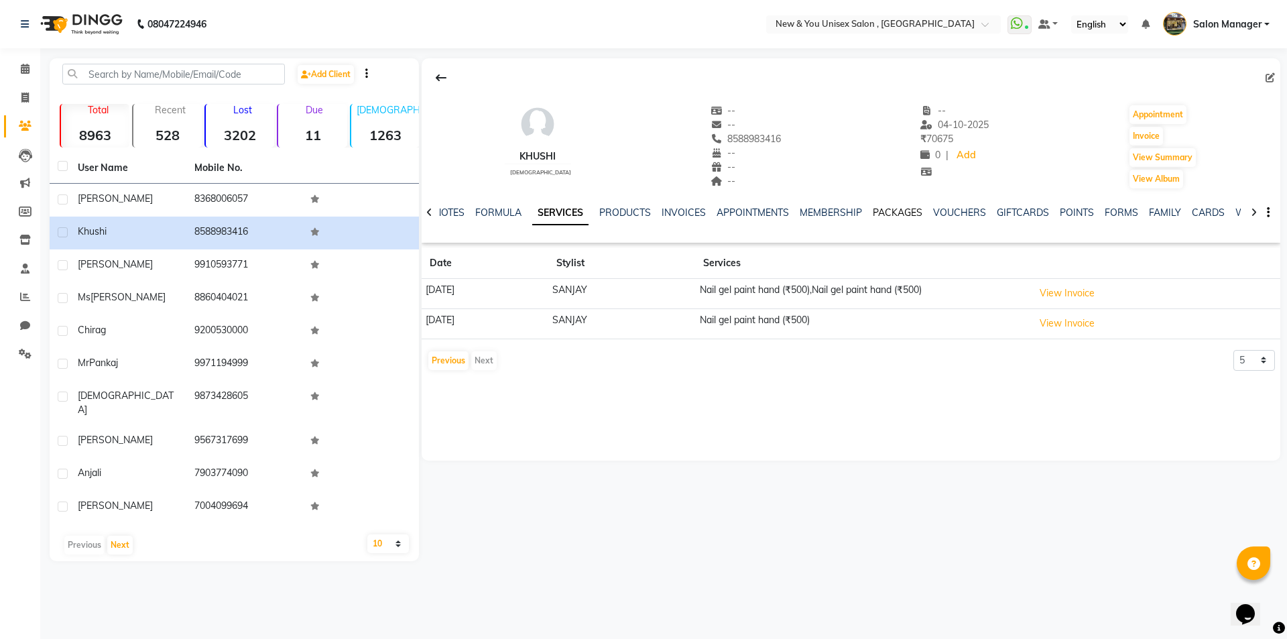
click at [904, 211] on link "PACKAGES" at bounding box center [897, 212] width 50 height 12
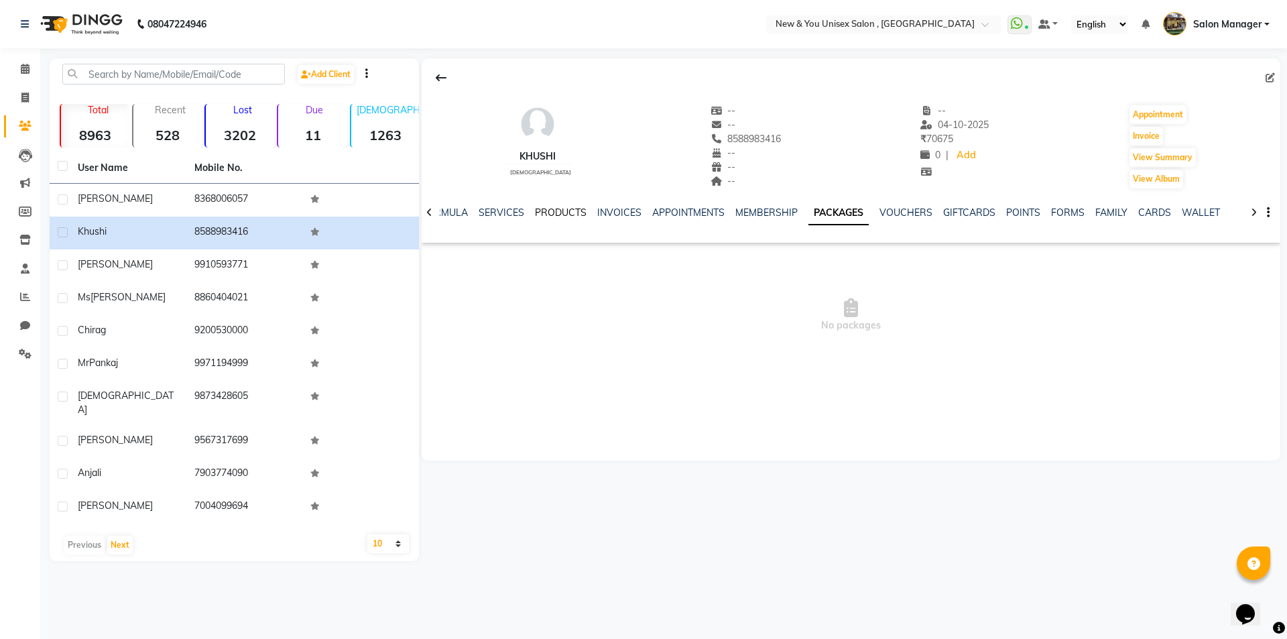
click at [566, 209] on link "PRODUCTS" at bounding box center [561, 212] width 52 height 12
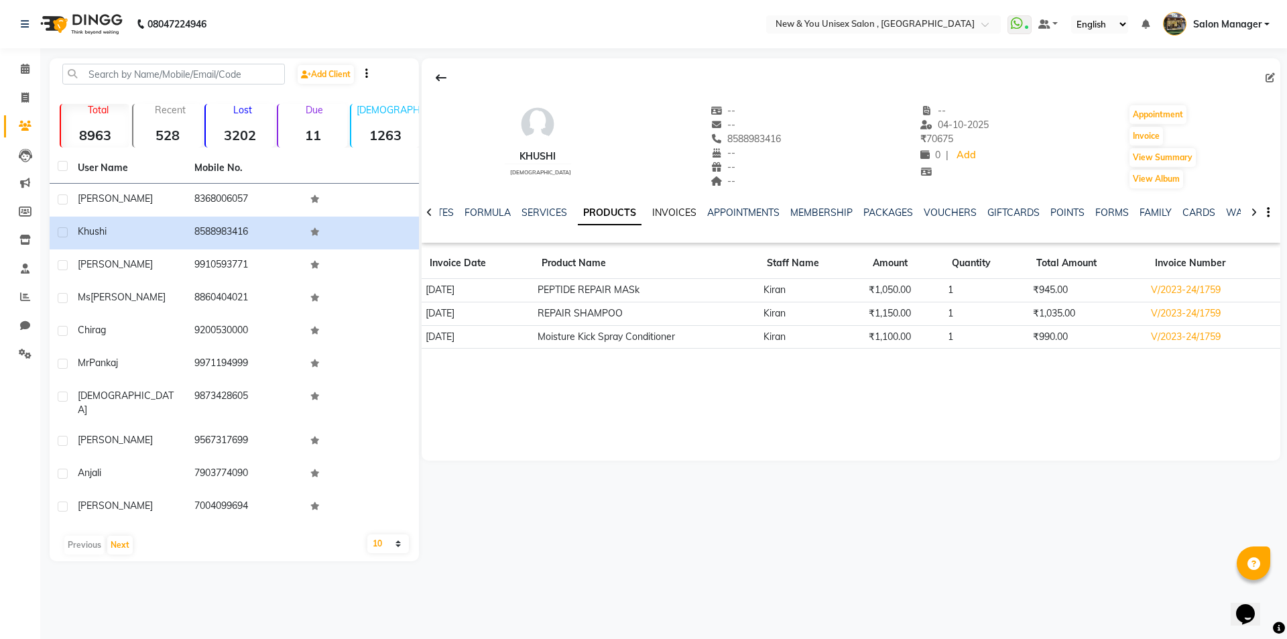
click at [669, 216] on link "INVOICES" at bounding box center [674, 212] width 44 height 12
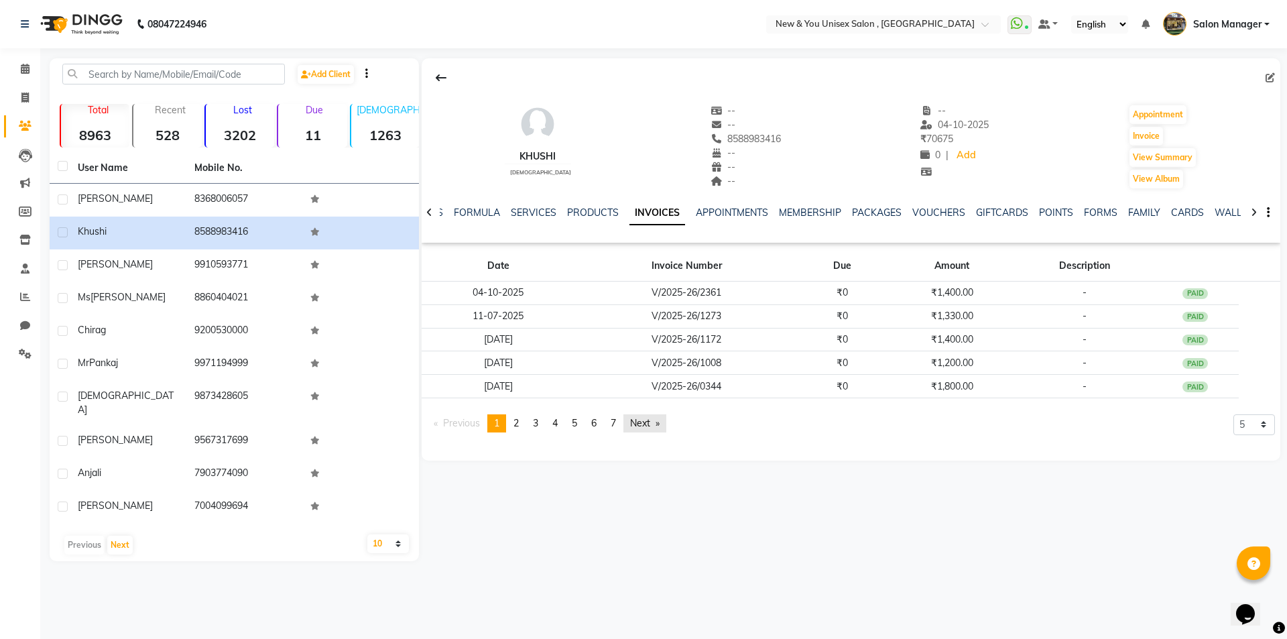
click at [652, 425] on link "Next page" at bounding box center [644, 423] width 43 height 18
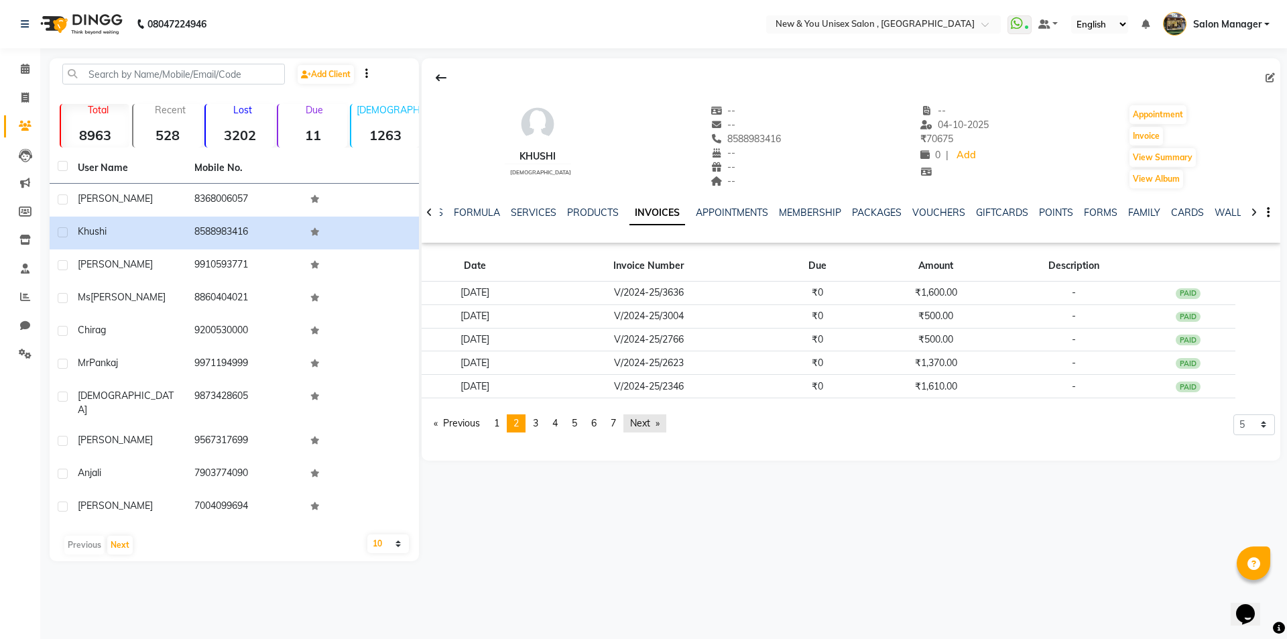
click at [652, 425] on link "Next page" at bounding box center [644, 423] width 43 height 18
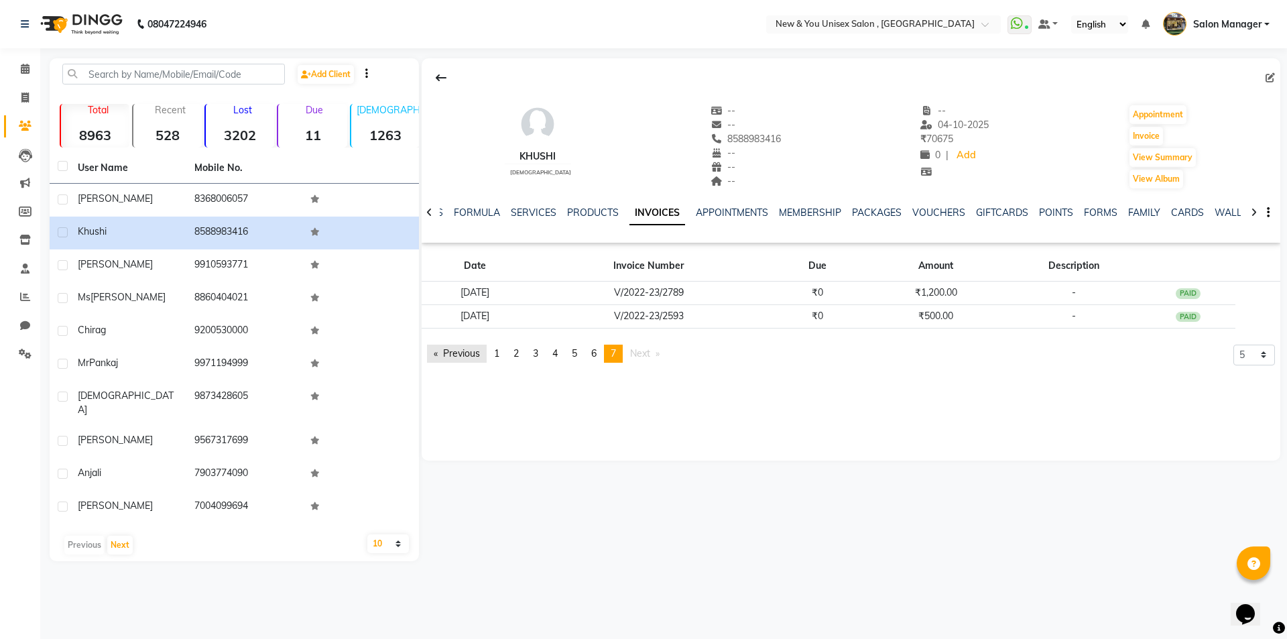
click at [461, 350] on link "Previous page" at bounding box center [457, 353] width 60 height 18
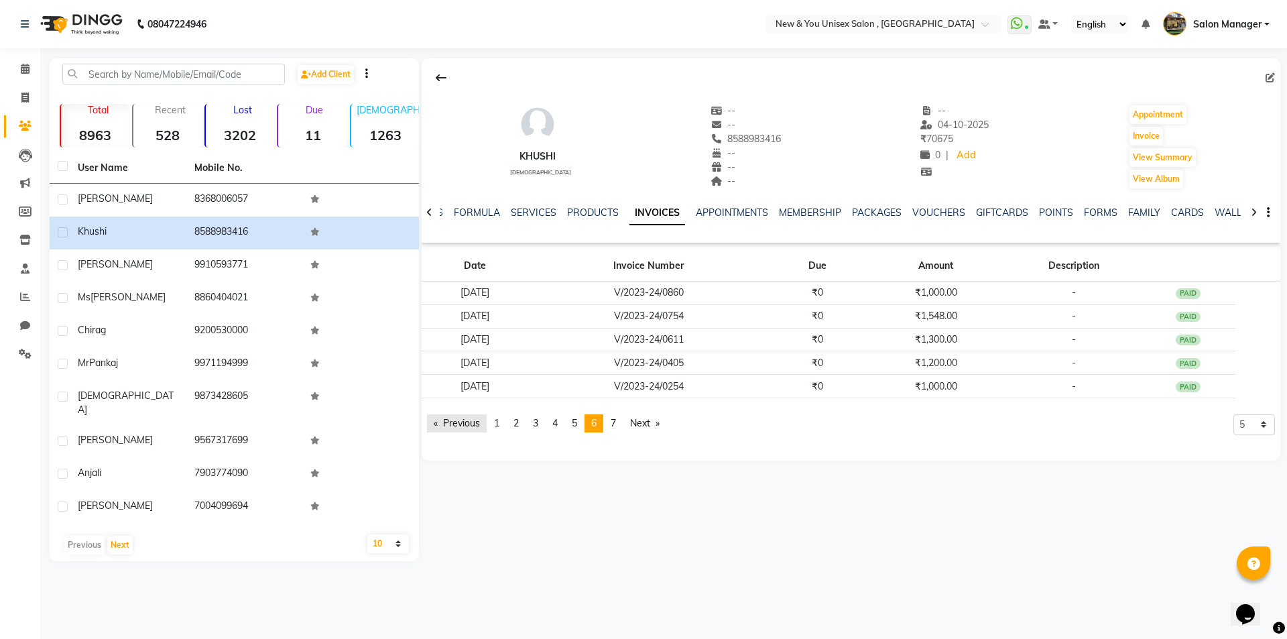
click at [461, 350] on td "05-08-2023" at bounding box center [474, 339] width 107 height 23
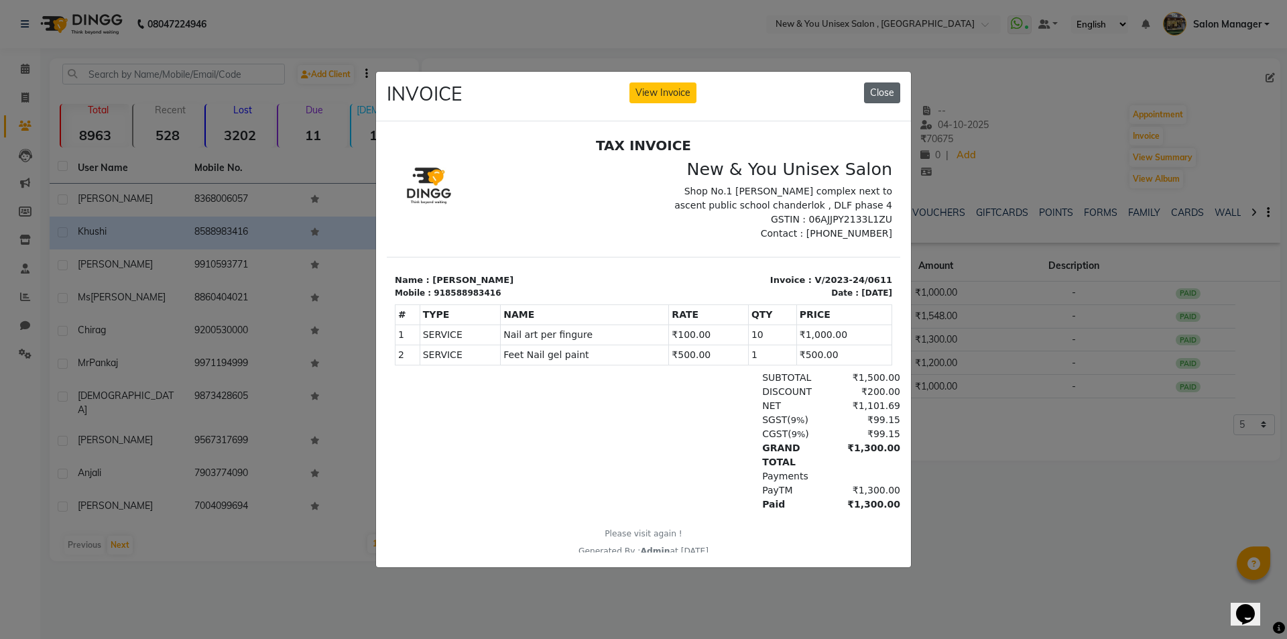
click at [882, 98] on button "Close" at bounding box center [882, 92] width 36 height 21
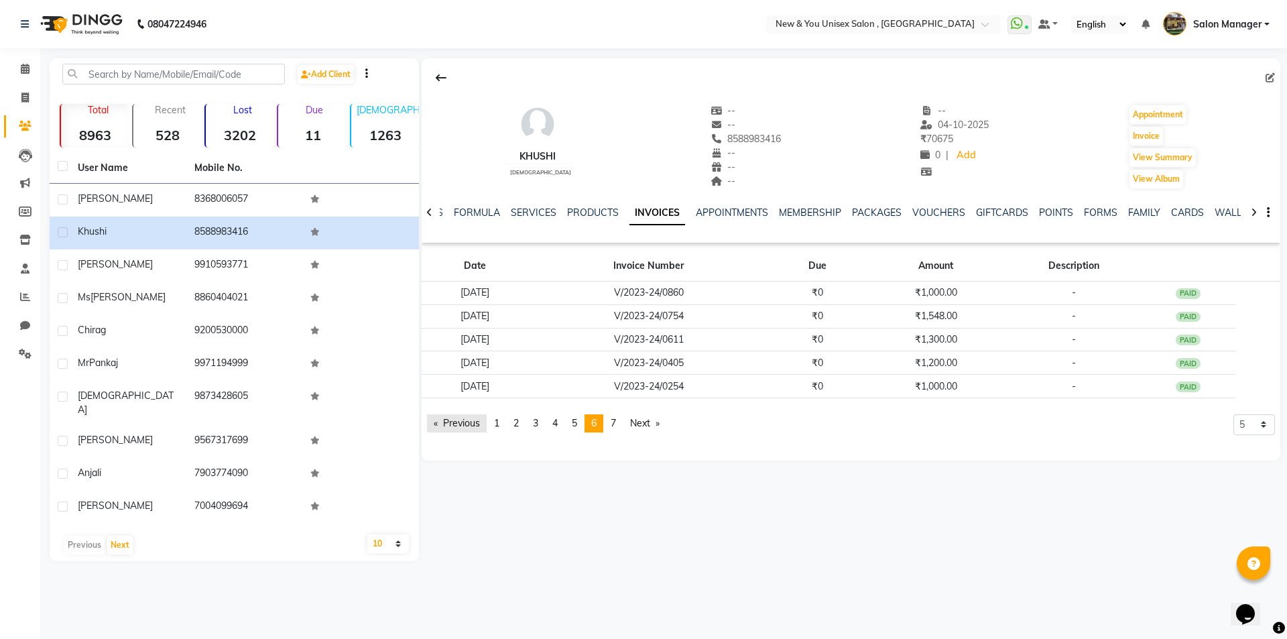
click at [436, 426] on link "Previous page" at bounding box center [457, 423] width 60 height 18
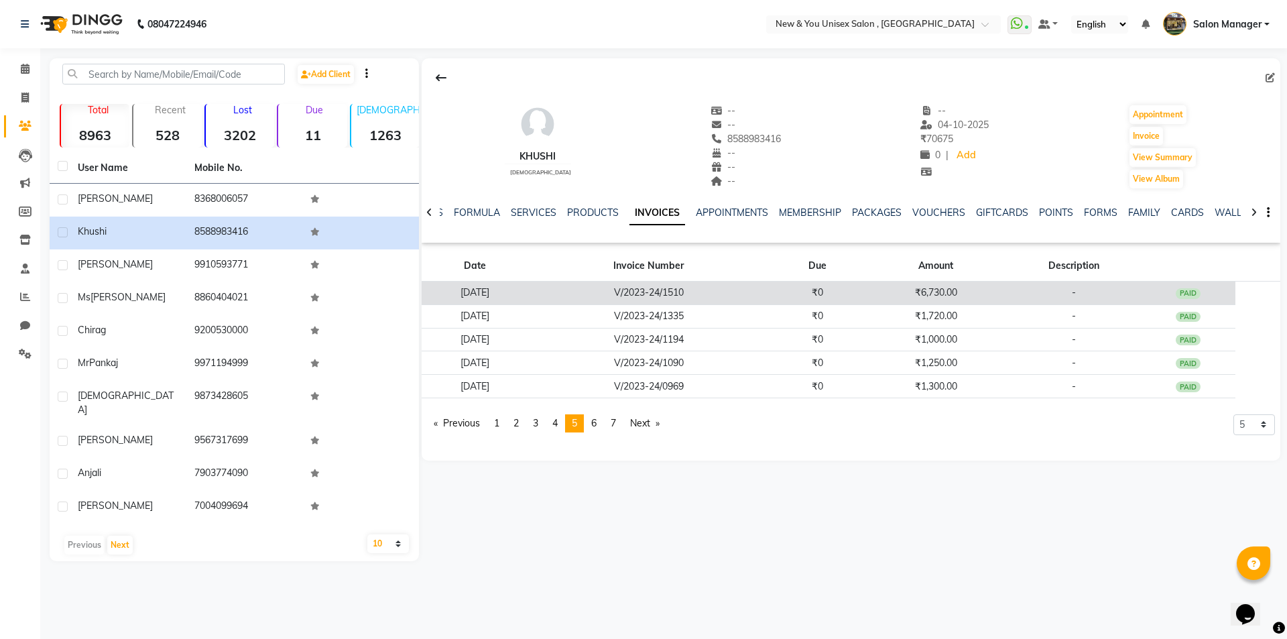
click at [694, 294] on td "V/2023-24/1510" at bounding box center [648, 292] width 241 height 23
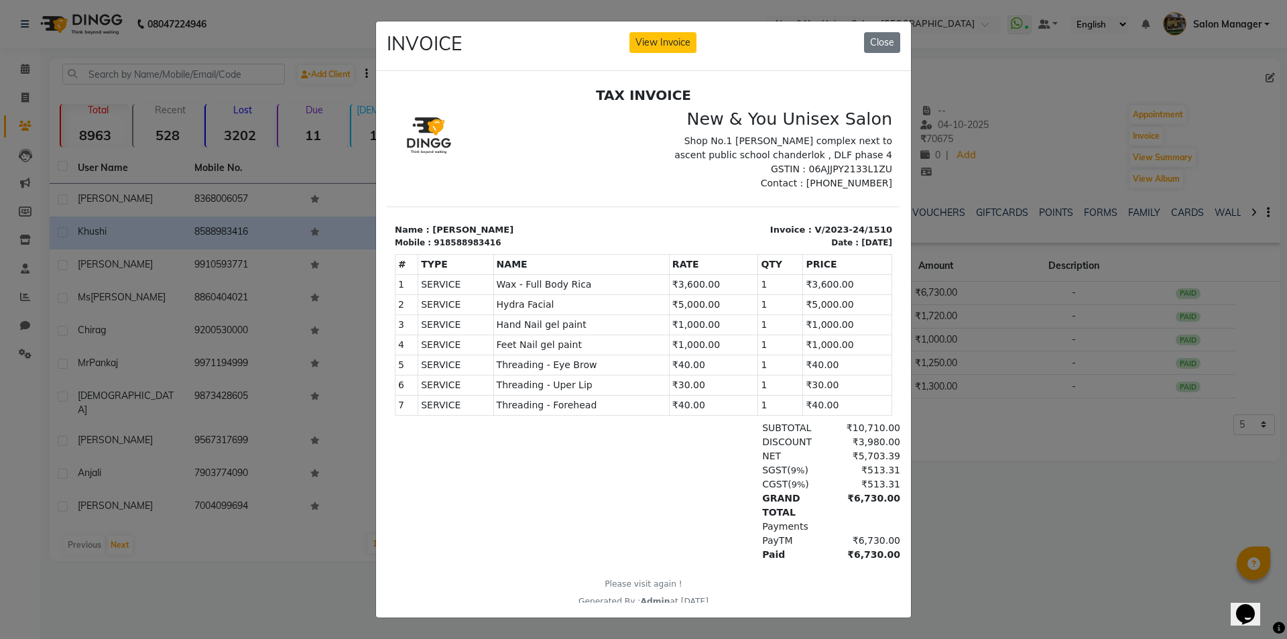
click at [1008, 445] on ngb-modal-window "INVOICE View Invoice Close" at bounding box center [643, 319] width 1287 height 639
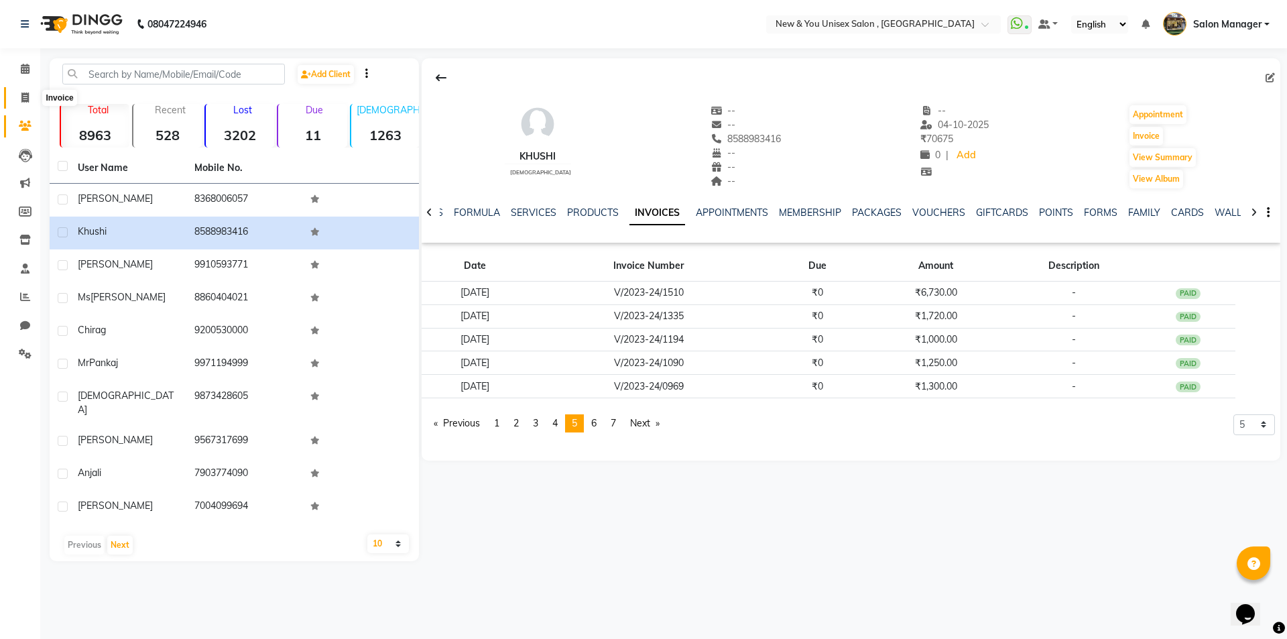
click at [21, 101] on icon at bounding box center [24, 97] width 7 height 10
select select "service"
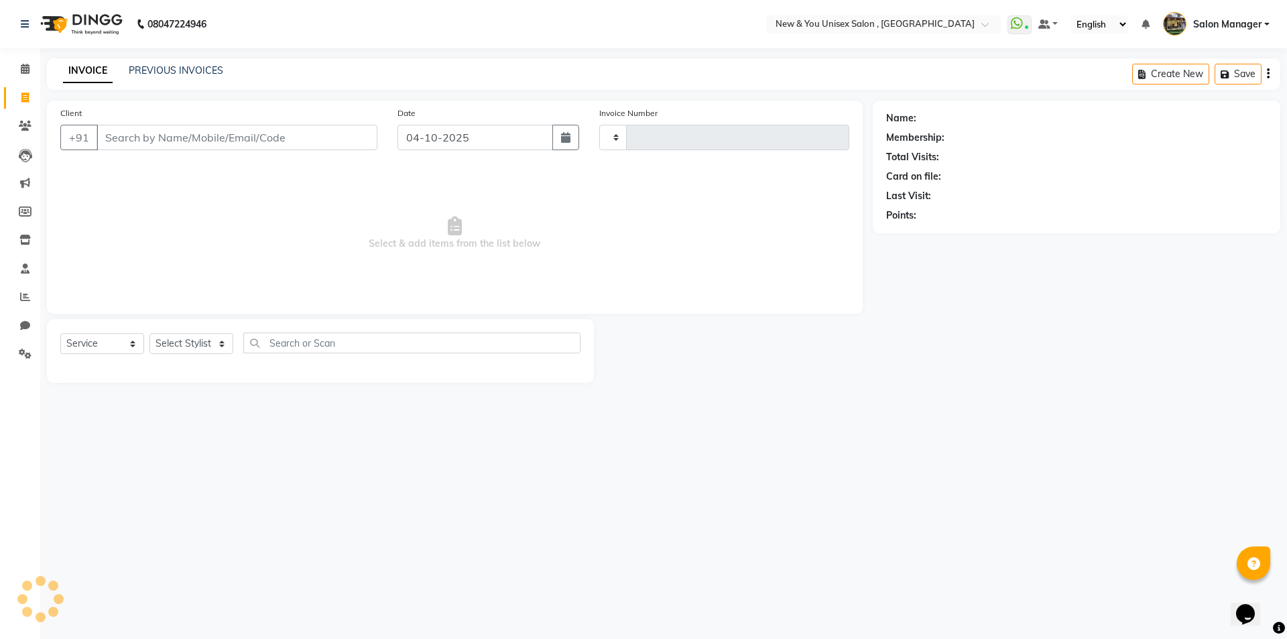
click at [131, 143] on input "Client" at bounding box center [236, 137] width 281 height 25
type input "2363"
select select "31"
click at [235, 129] on input "Client" at bounding box center [236, 137] width 281 height 25
type input "8"
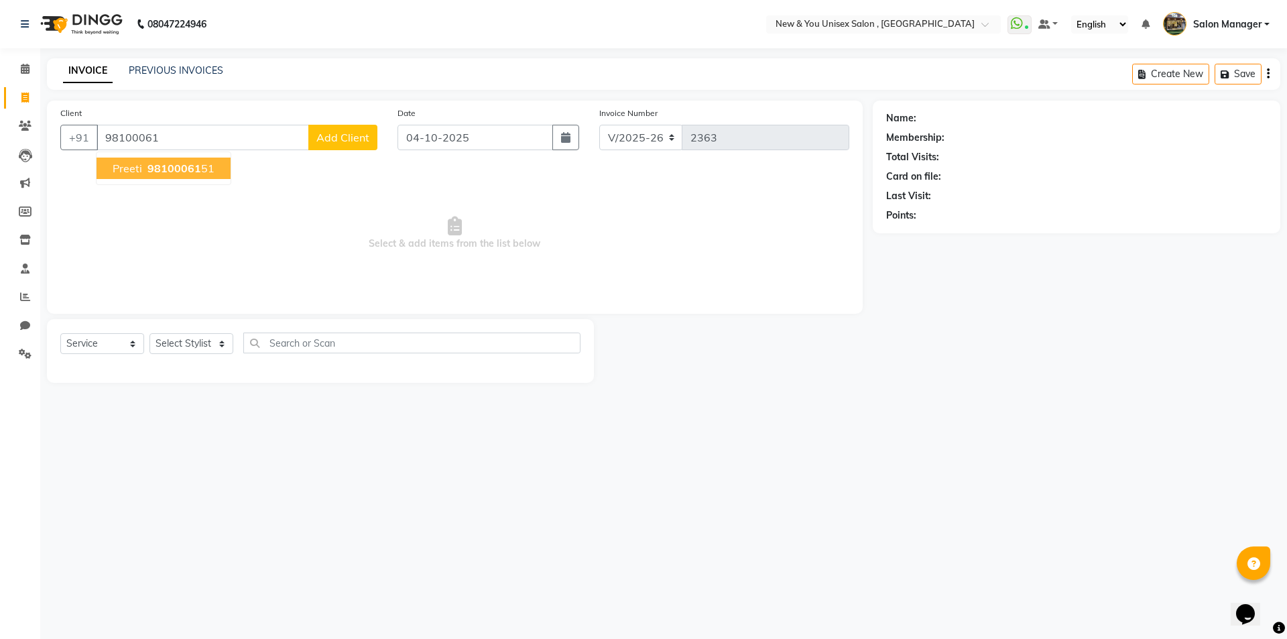
click at [119, 168] on span "Preeti" at bounding box center [127, 167] width 29 height 13
type input "9810006151"
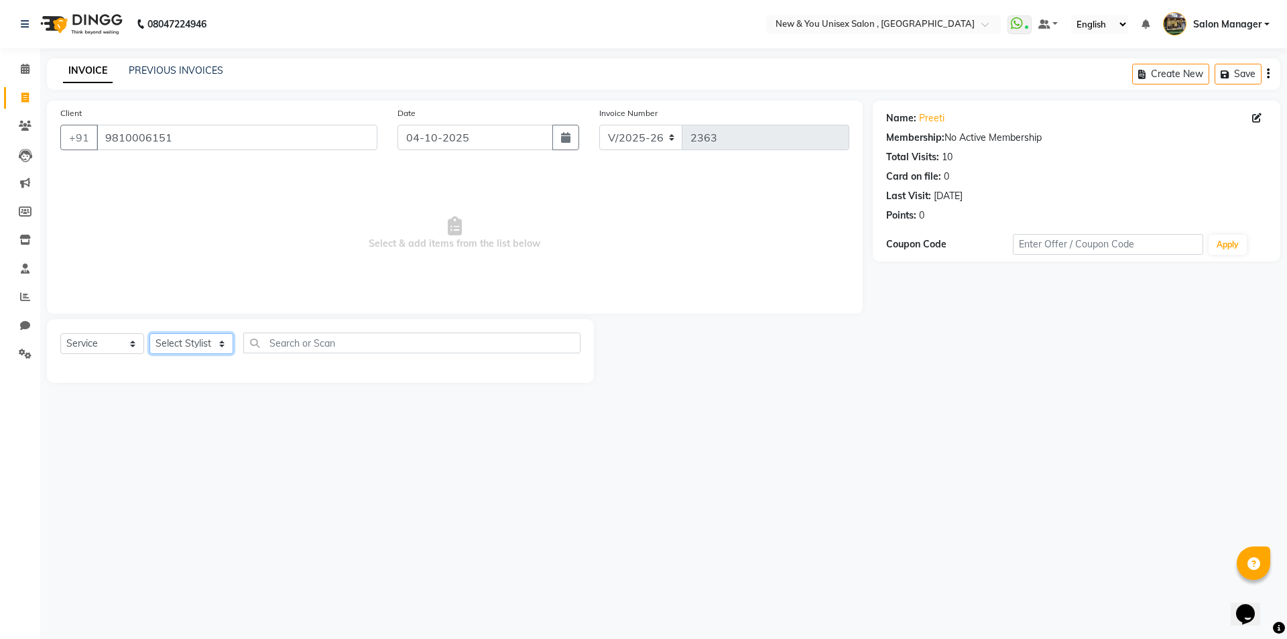
click at [174, 334] on select "Select Stylist HEMANT [PERSON_NAME] [PERSON_NAME] Salon Manager [PERSON_NAME] […" at bounding box center [191, 343] width 84 height 21
select select "1200"
click at [149, 333] on select "Select Stylist HEMANT [PERSON_NAME] [PERSON_NAME] Salon Manager [PERSON_NAME] […" at bounding box center [191, 343] width 84 height 21
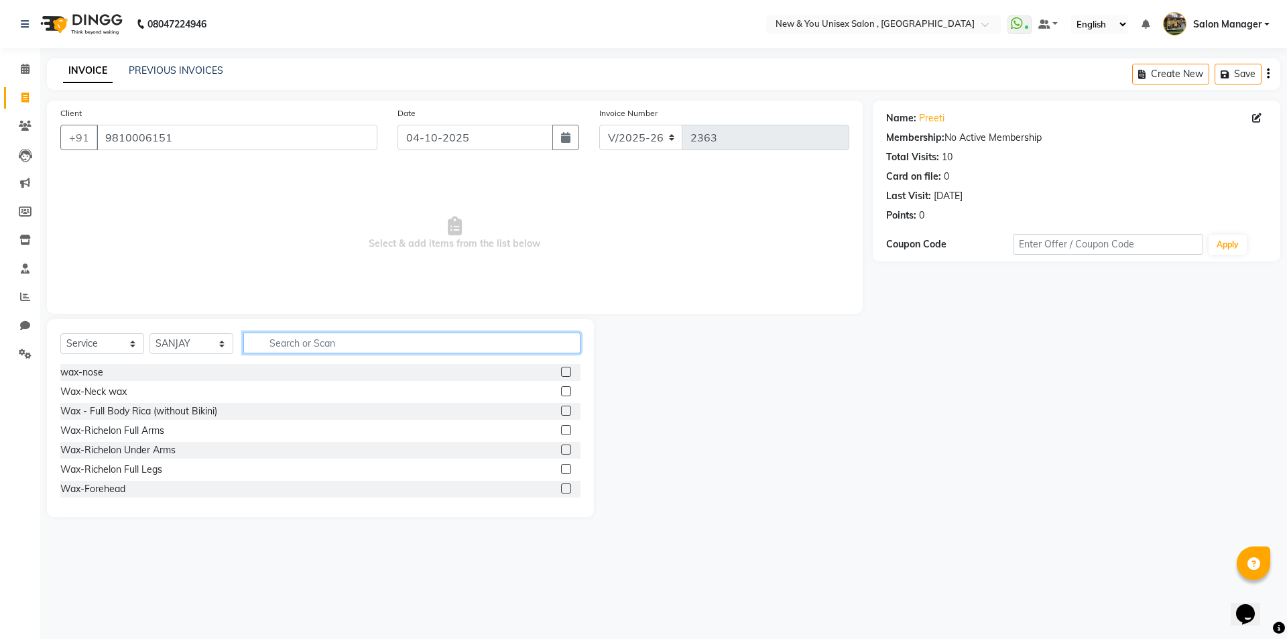
click at [283, 343] on input "text" at bounding box center [411, 342] width 337 height 21
type input "feet"
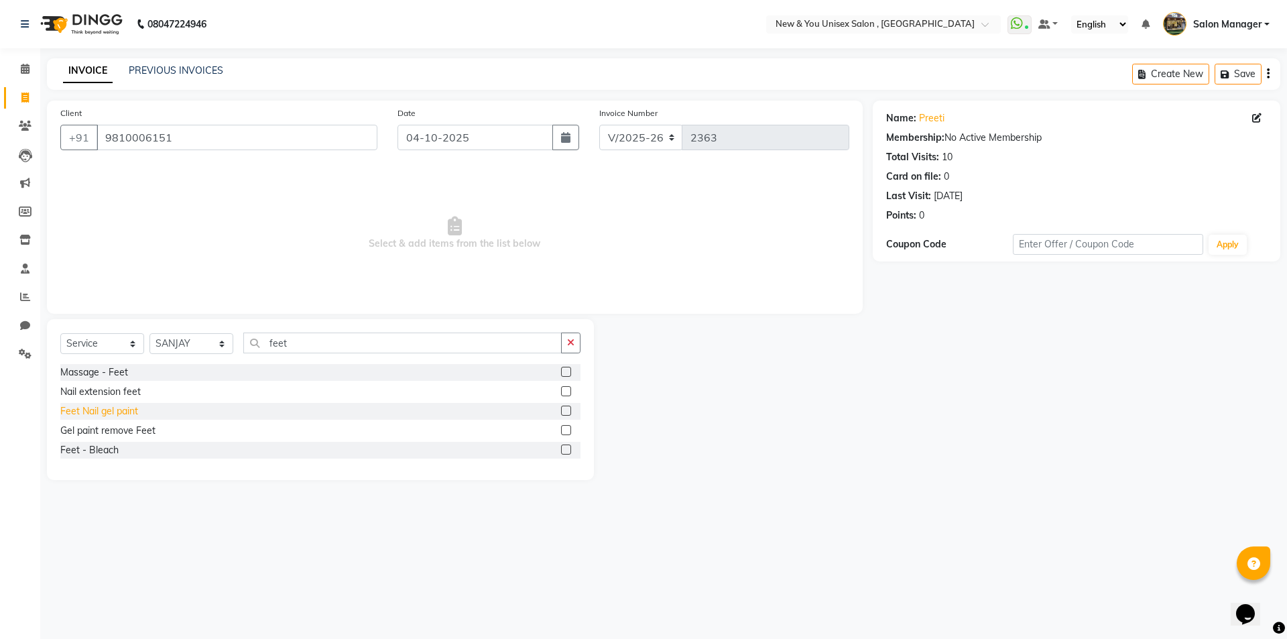
click at [99, 409] on div "Feet Nail gel paint" at bounding box center [99, 411] width 78 height 14
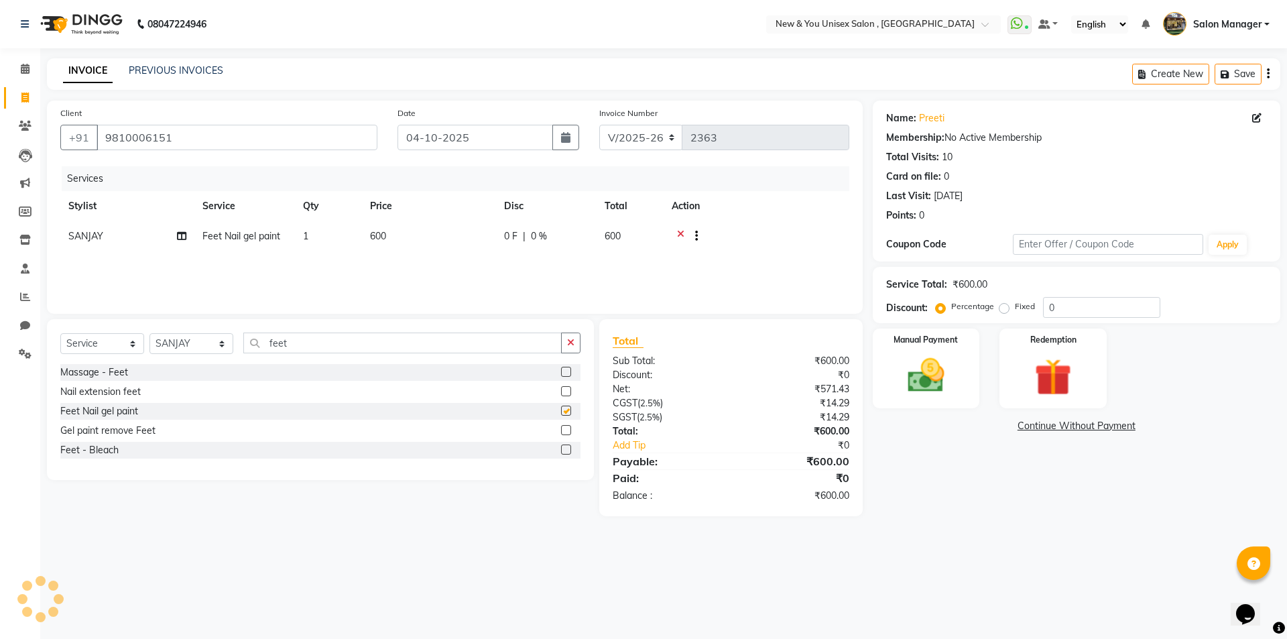
checkbox input "false"
click at [1236, 70] on button "Save" at bounding box center [1237, 74] width 47 height 21
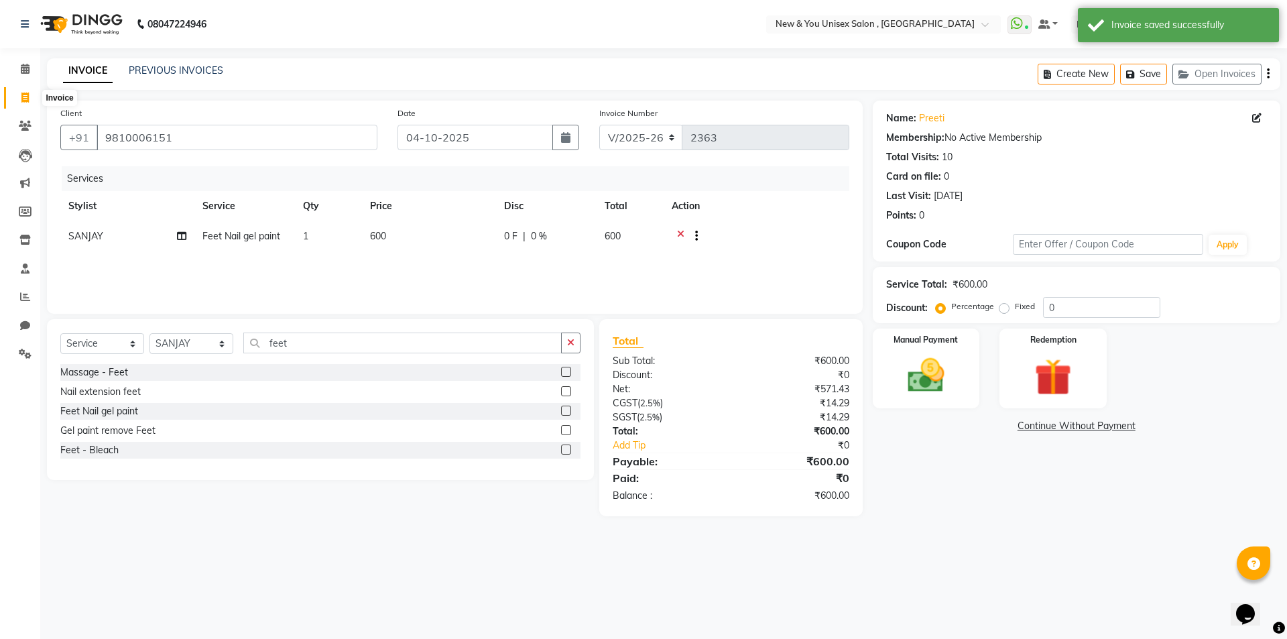
click at [18, 91] on span at bounding box center [24, 97] width 23 height 15
select select "service"
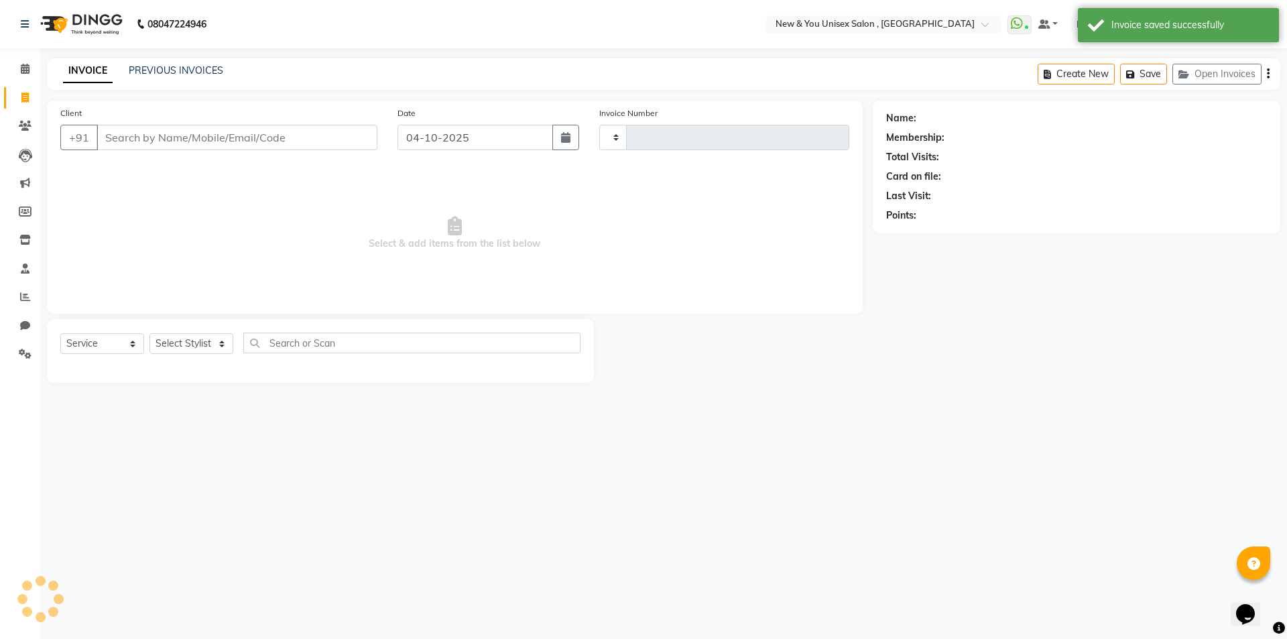
type input "2363"
select select "31"
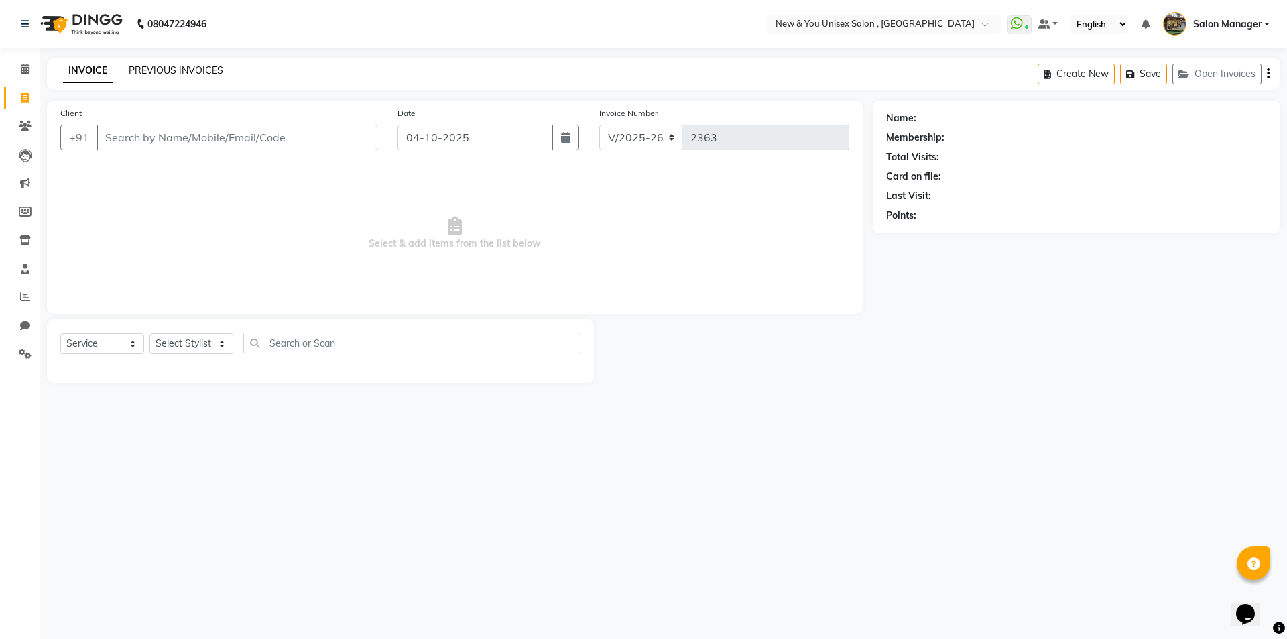
click at [154, 76] on link "PREVIOUS INVOICES" at bounding box center [176, 70] width 94 height 12
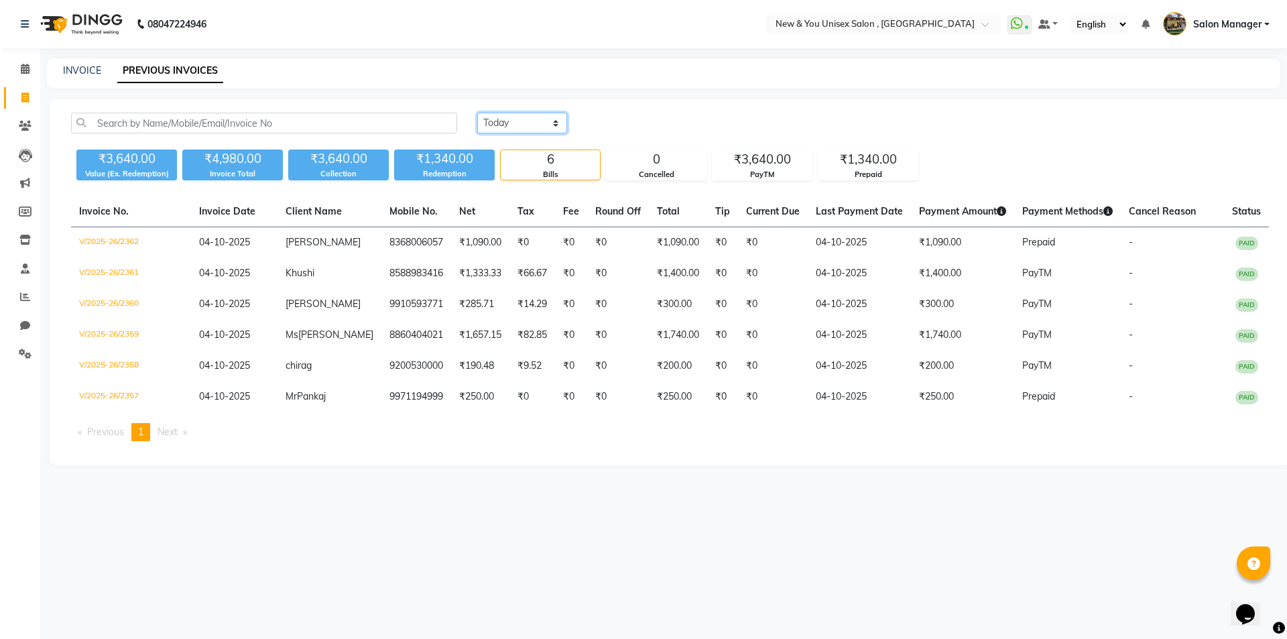
click at [515, 125] on select "[DATE] [DATE] Custom Range" at bounding box center [522, 123] width 90 height 21
select select "range"
click at [477, 113] on select "[DATE] [DATE] Custom Range" at bounding box center [522, 123] width 90 height 21
click at [640, 125] on input "04-10-2025" at bounding box center [631, 123] width 94 height 19
select select "10"
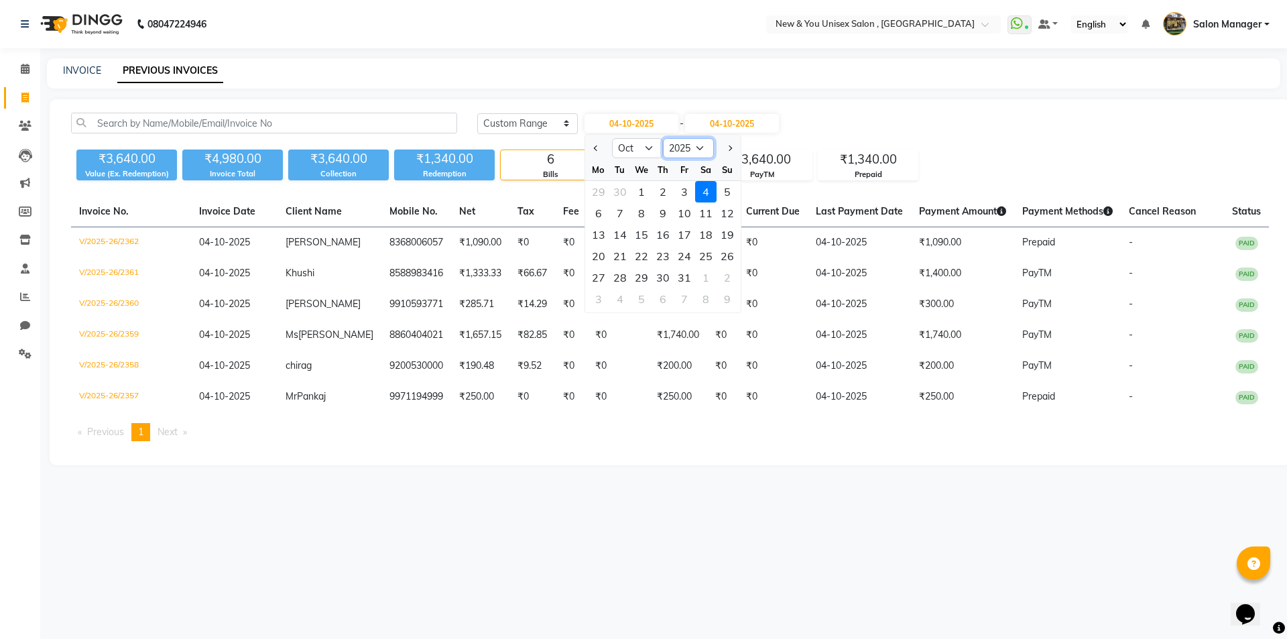
click at [702, 147] on select "2015 2016 2017 2018 2019 2020 2021 2022 2023 2024 2025 2026 2027 2028 2029 2030…" at bounding box center [688, 148] width 51 height 20
select select "2024"
click at [663, 138] on select "2015 2016 2017 2018 2019 2020 2021 2022 2023 2024 2025 2026 2027 2028 2029 2030…" at bounding box center [688, 148] width 51 height 20
click at [722, 237] on div "20" at bounding box center [726, 234] width 21 height 21
type input "20-10-2024"
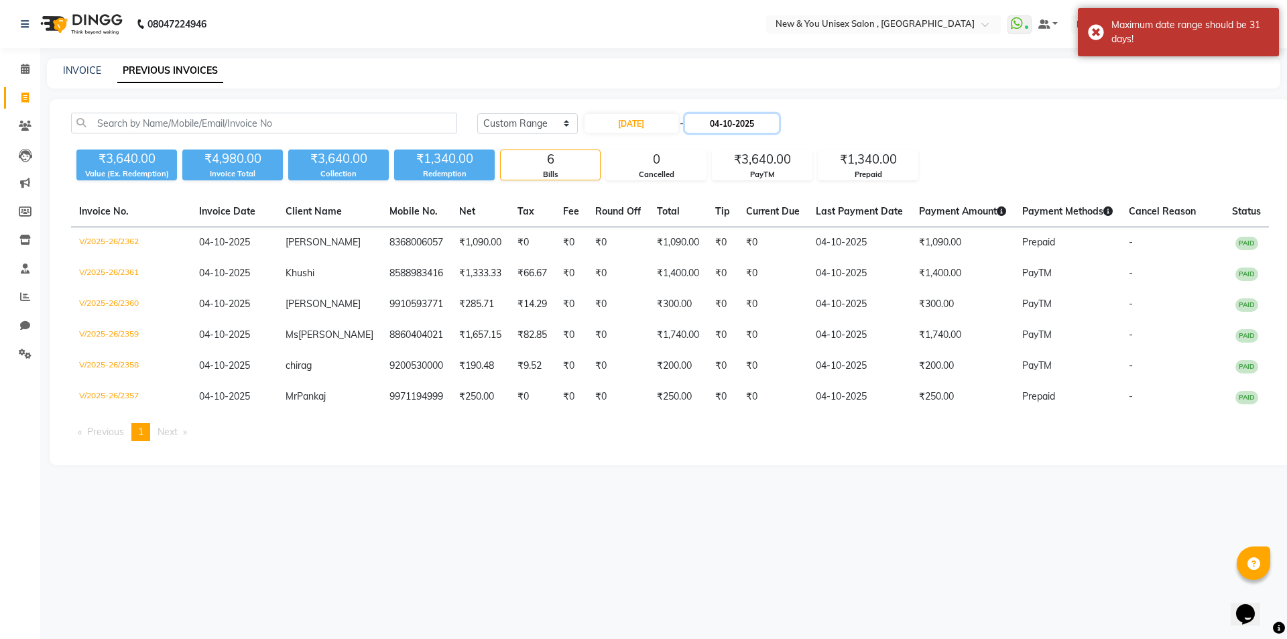
click at [734, 124] on input "04-10-2025" at bounding box center [732, 123] width 94 height 19
select select "10"
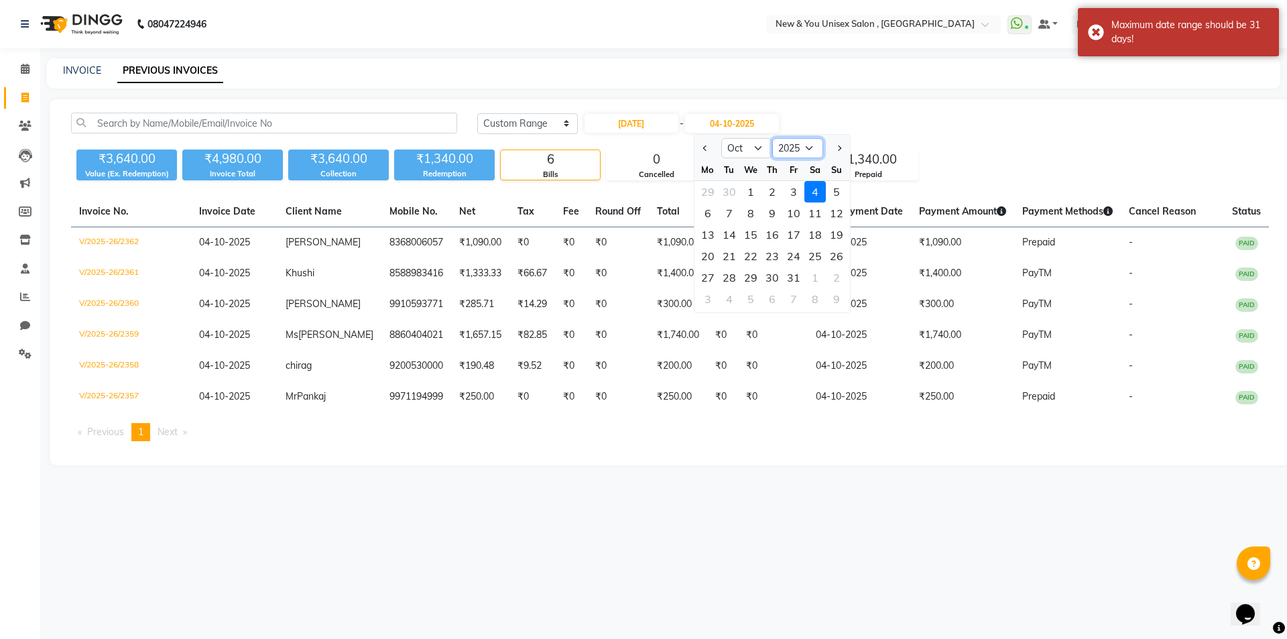
click at [813, 149] on select "2024 2025 2026 2027 2028 2029 2030 2031 2032 2033 2034 2035" at bounding box center [797, 148] width 51 height 20
select select "2024"
click at [772, 138] on select "2024 2025 2026 2027 2028 2029 2030 2031 2032 2033 2034 2035" at bounding box center [797, 148] width 51 height 20
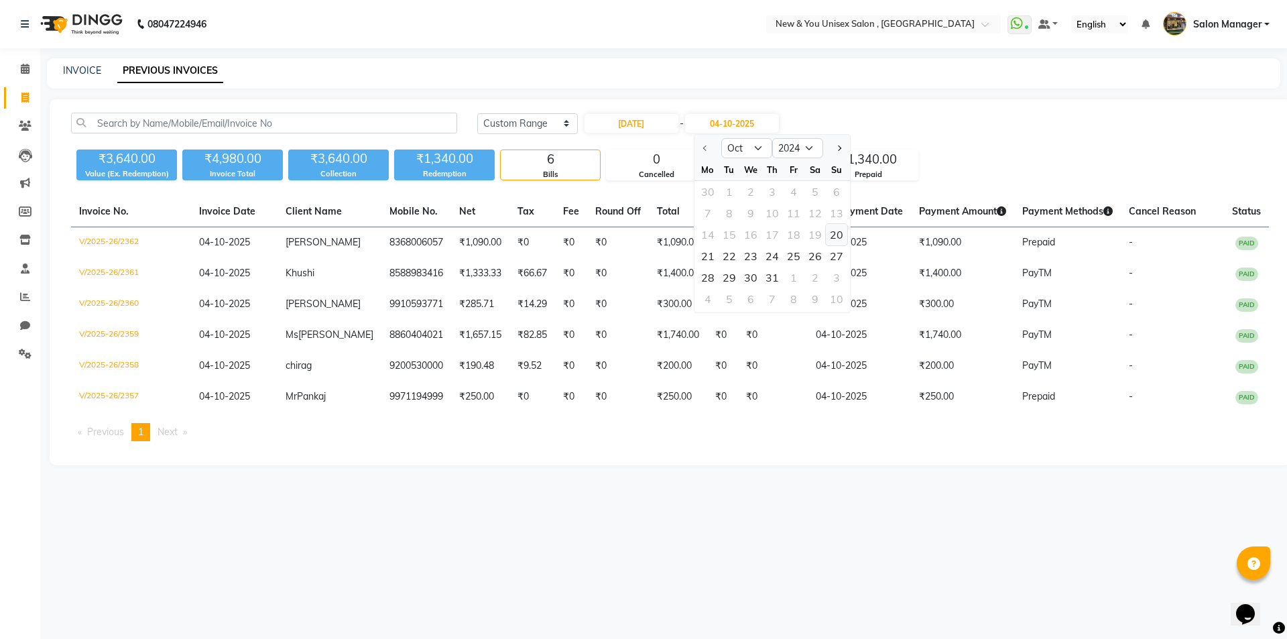
click at [833, 233] on div "20" at bounding box center [836, 234] width 21 height 21
type input "20-10-2024"
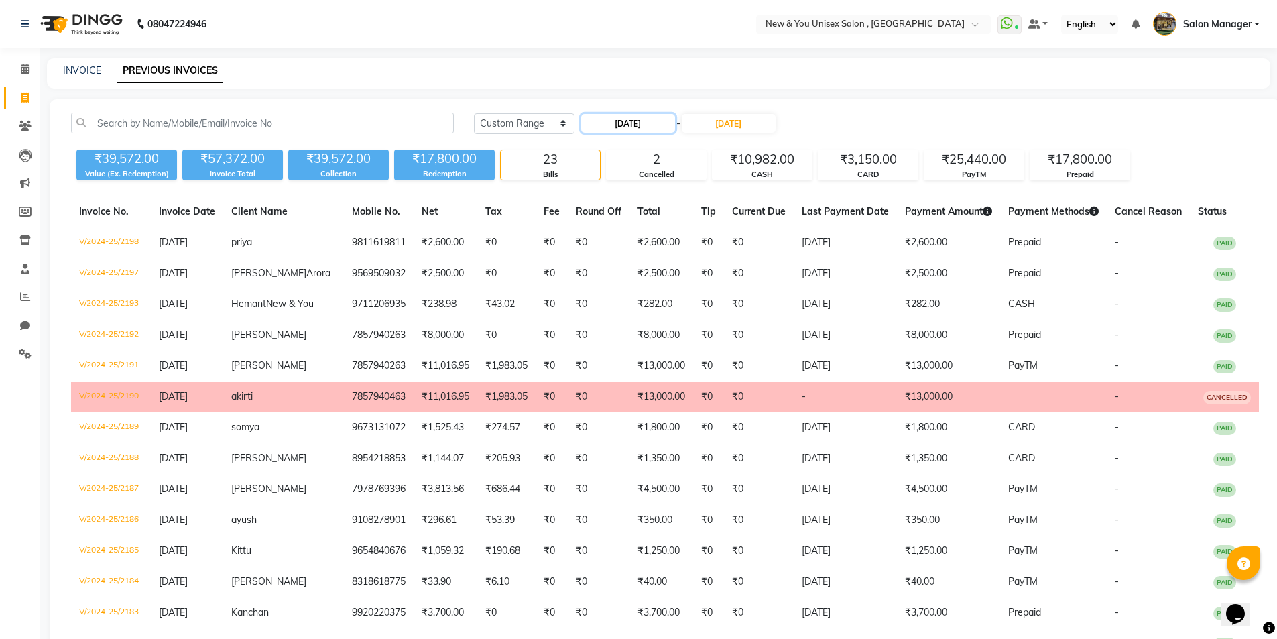
click at [658, 129] on input "20-10-2024" at bounding box center [628, 123] width 94 height 19
select select "10"
select select "2024"
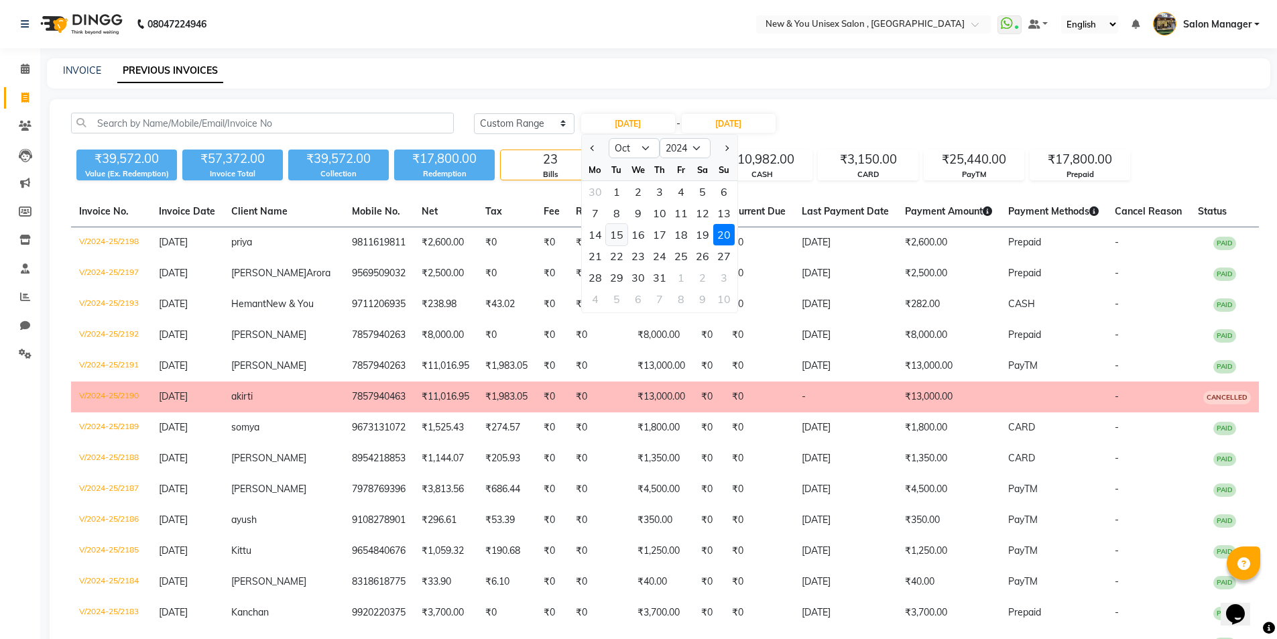
click at [614, 237] on div "15" at bounding box center [616, 234] width 21 height 21
type input "15-10-2024"
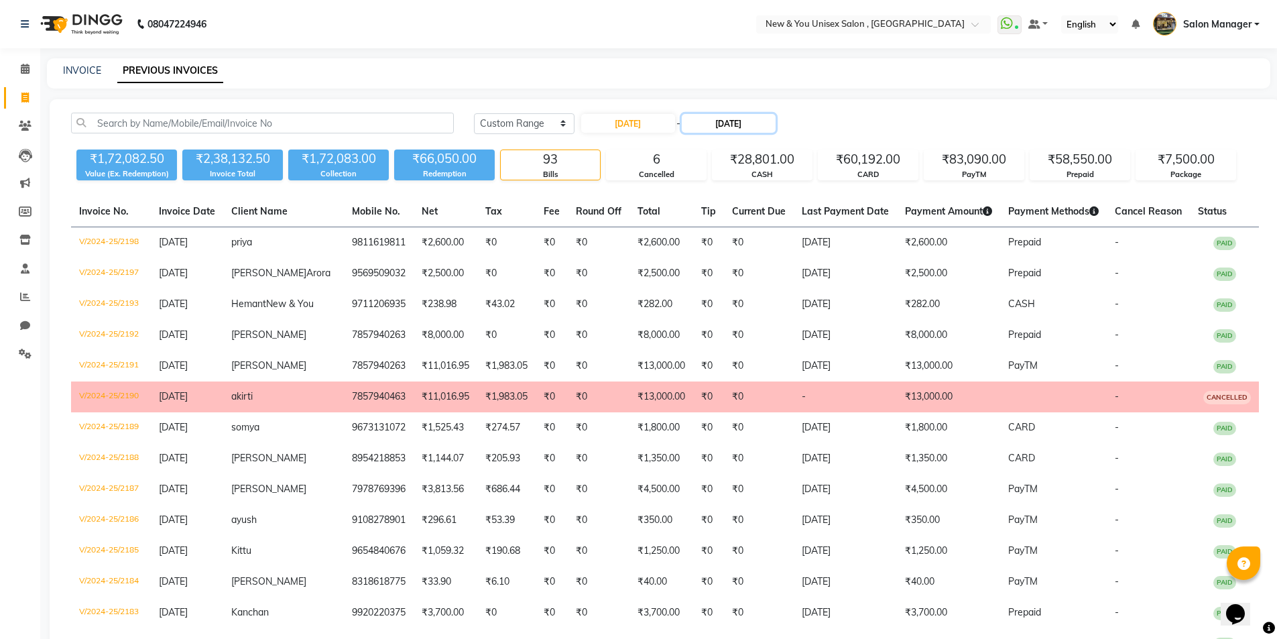
click at [734, 127] on input "20-10-2024" at bounding box center [728, 123] width 94 height 19
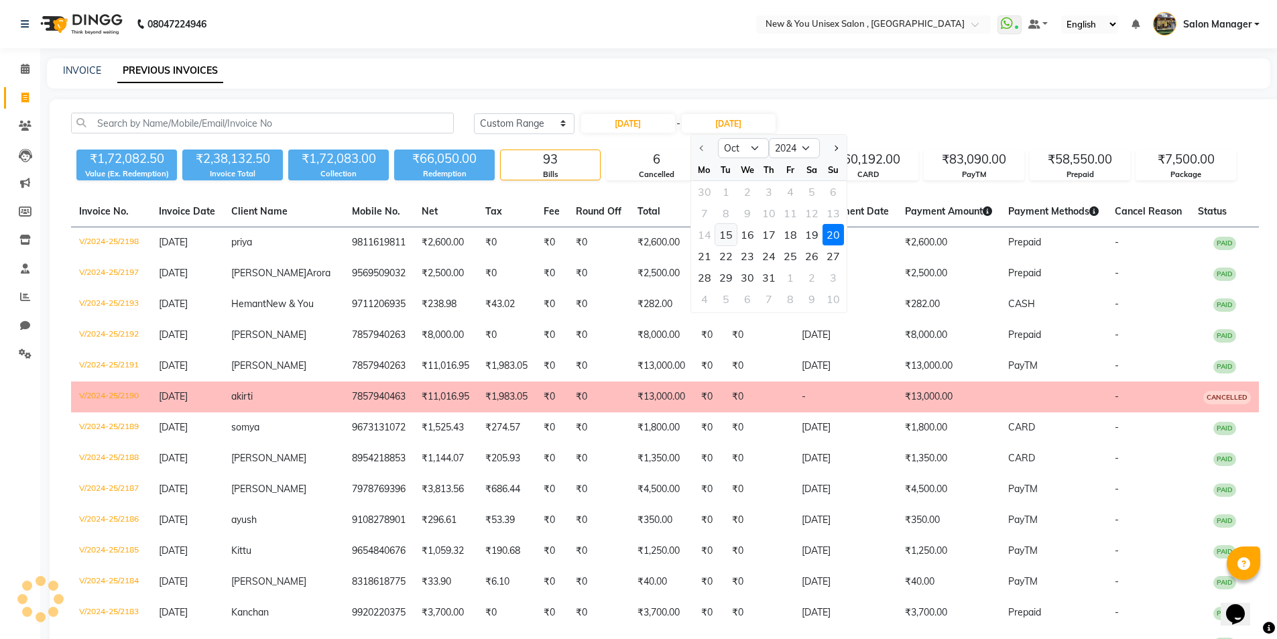
click at [724, 234] on div "15" at bounding box center [725, 234] width 21 height 21
type input "15-10-2024"
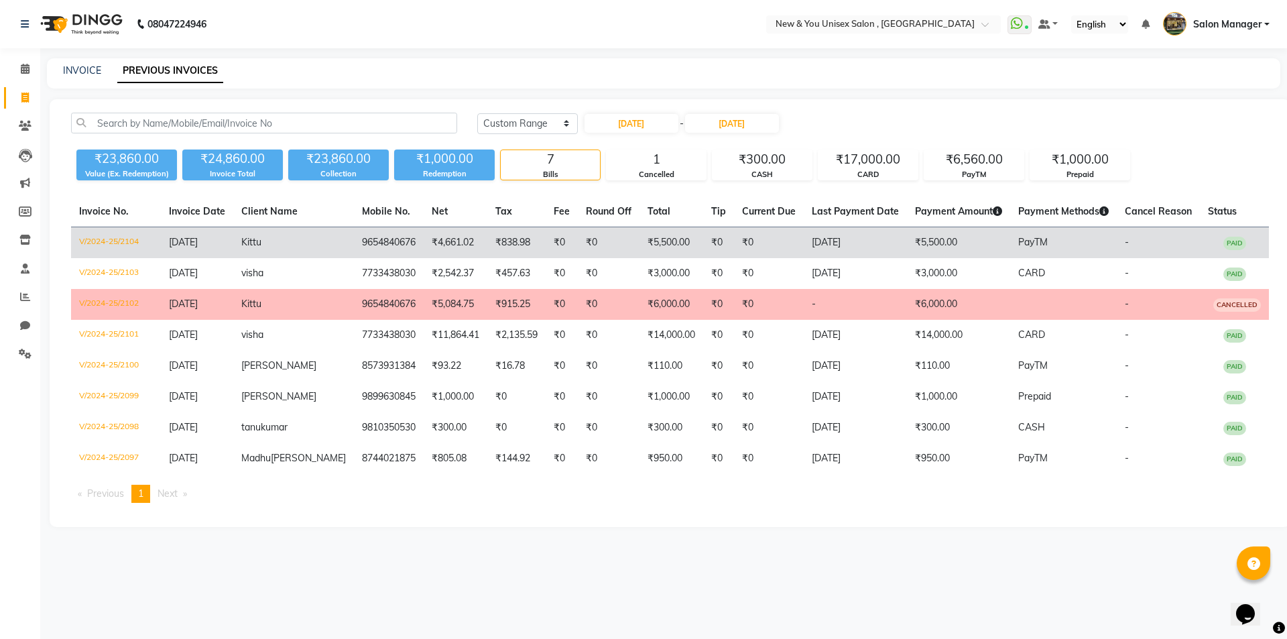
click at [859, 247] on td "15-10-2024" at bounding box center [854, 242] width 103 height 31
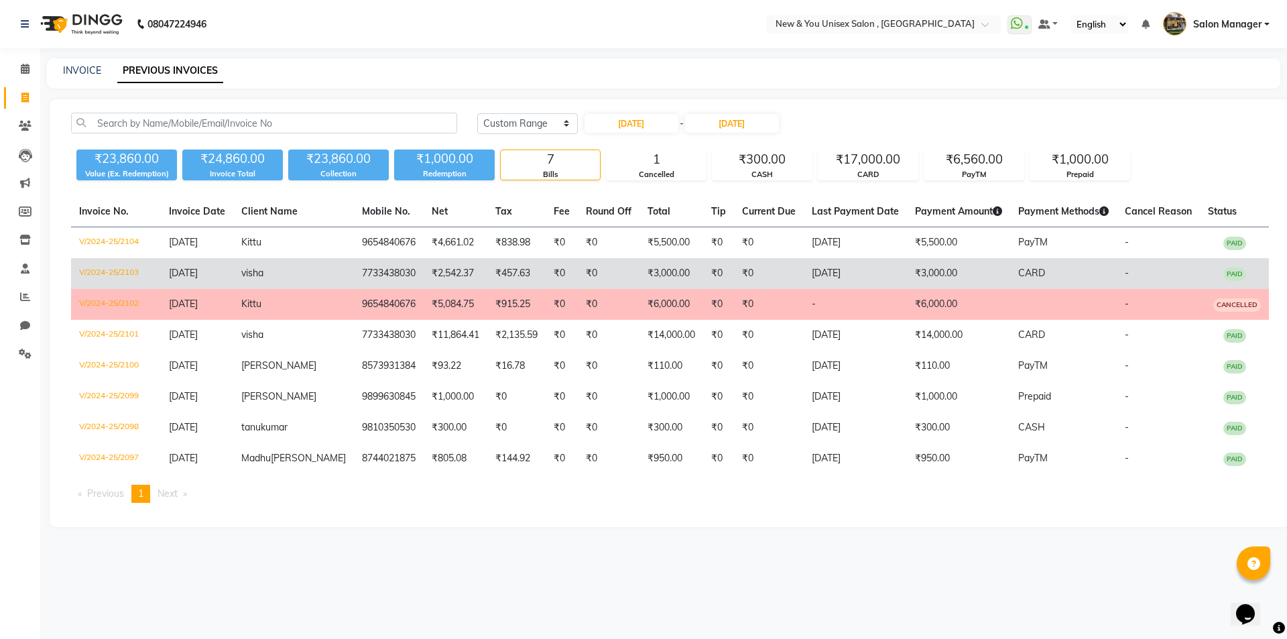
click at [949, 269] on td "₹3,000.00" at bounding box center [958, 273] width 103 height 31
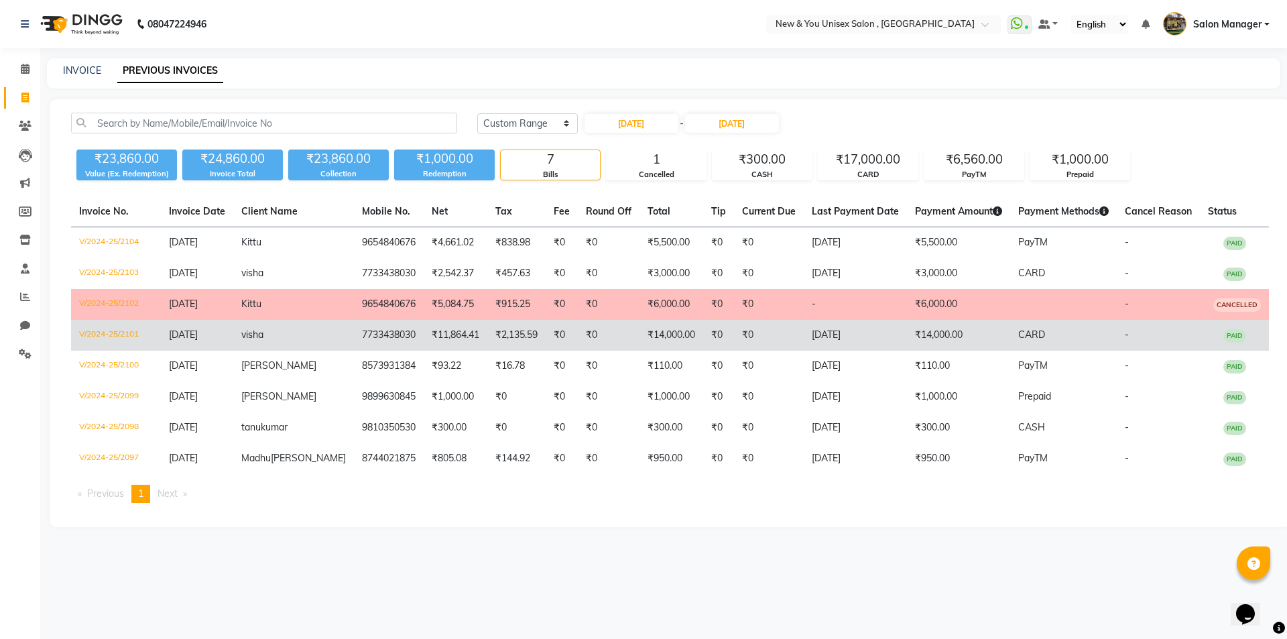
click at [677, 344] on td "₹14,000.00" at bounding box center [671, 335] width 64 height 31
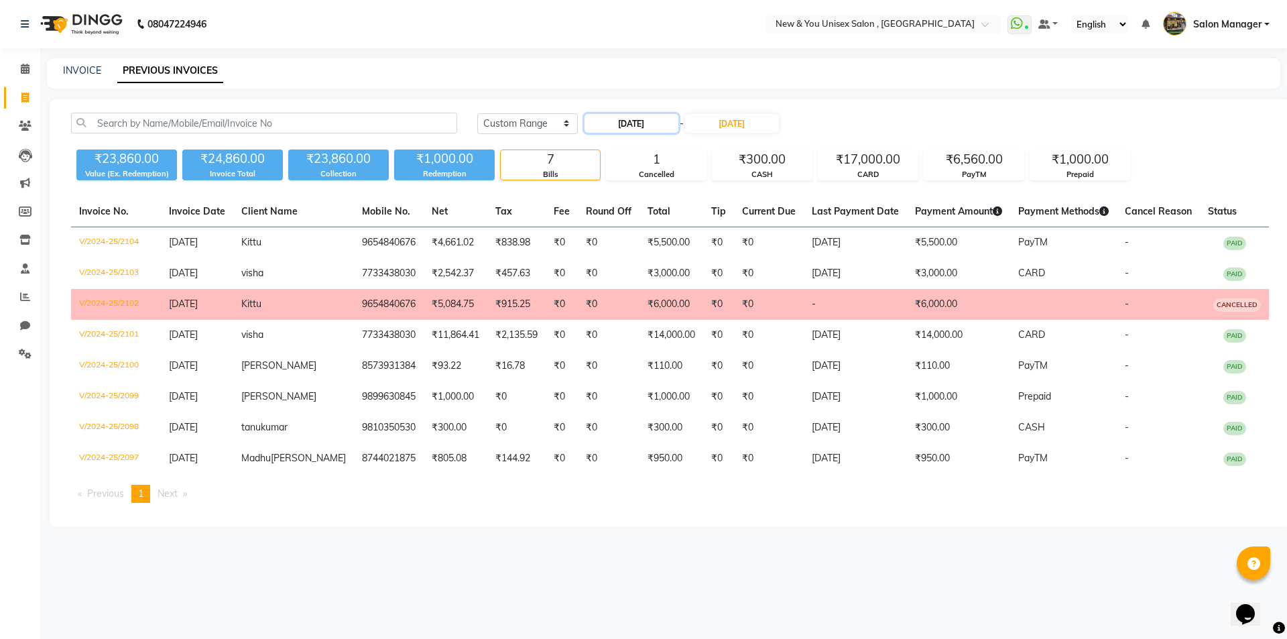
click at [637, 127] on input "15-10-2024" at bounding box center [631, 123] width 94 height 19
select select "10"
select select "2024"
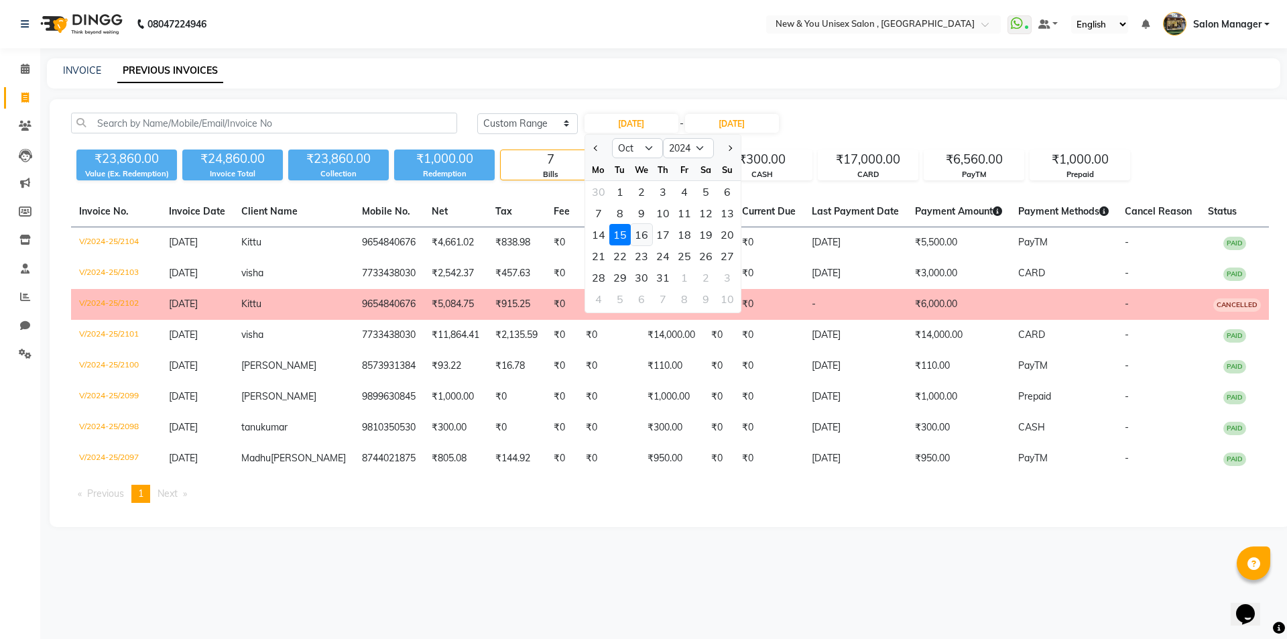
click at [644, 237] on div "16" at bounding box center [641, 234] width 21 height 21
type input "16-10-2024"
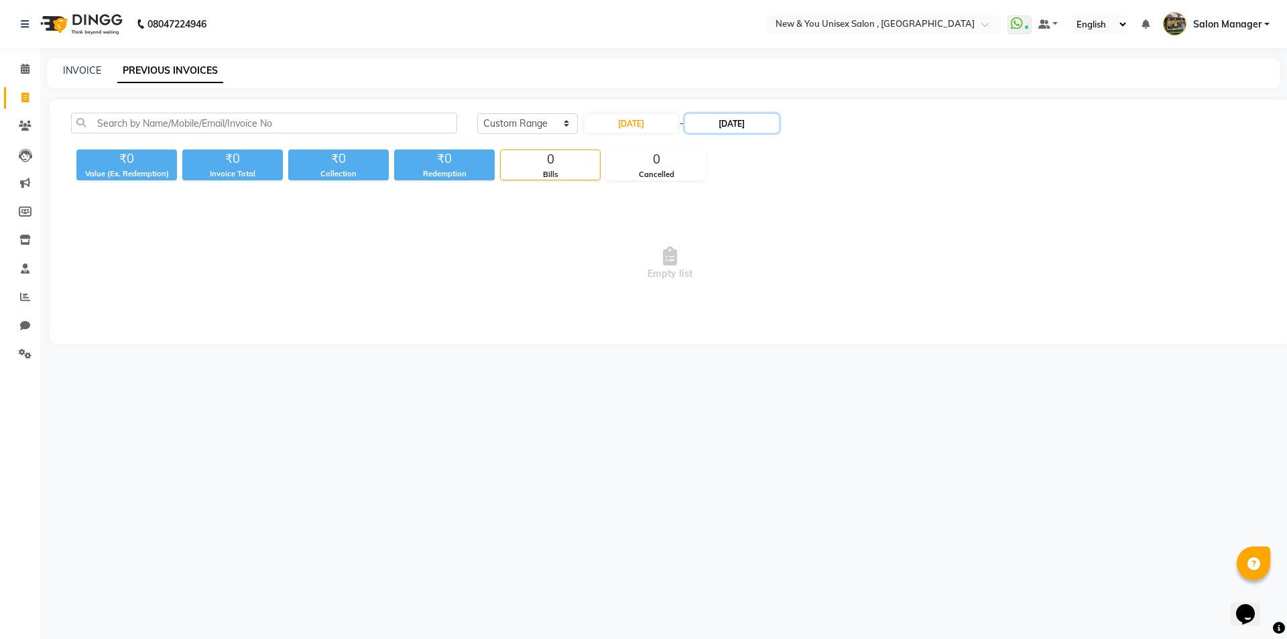
click at [757, 116] on input "15-10-2024" at bounding box center [732, 123] width 94 height 19
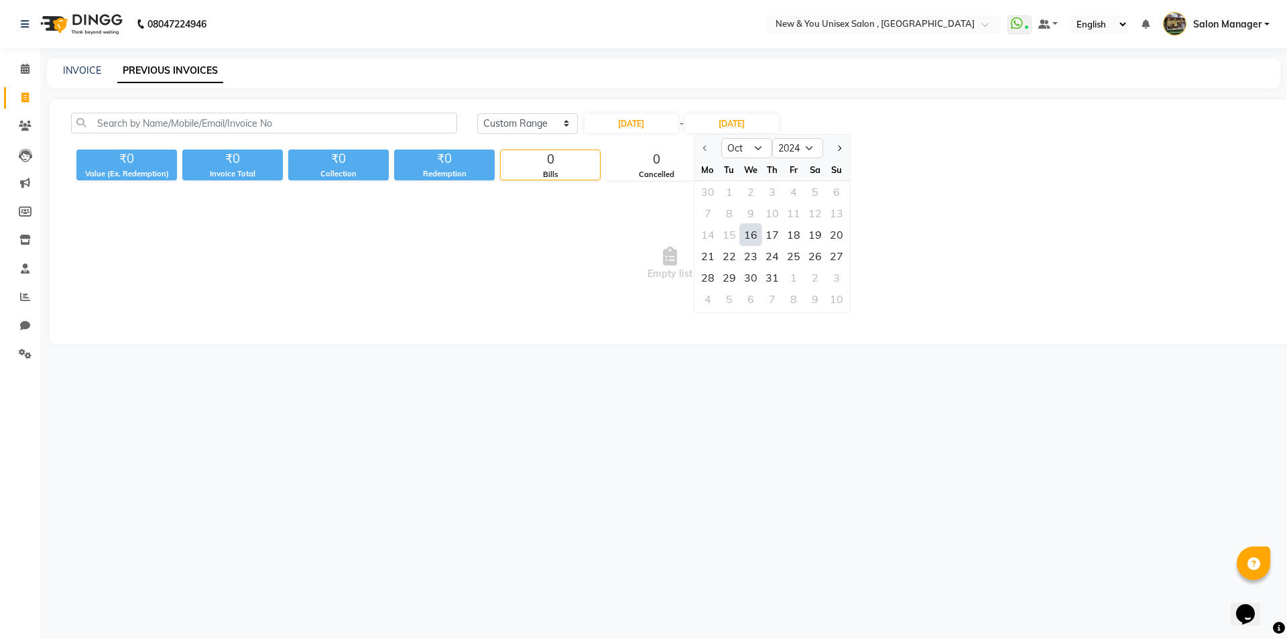
click at [751, 239] on div "16" at bounding box center [750, 234] width 21 height 21
type input "16-10-2024"
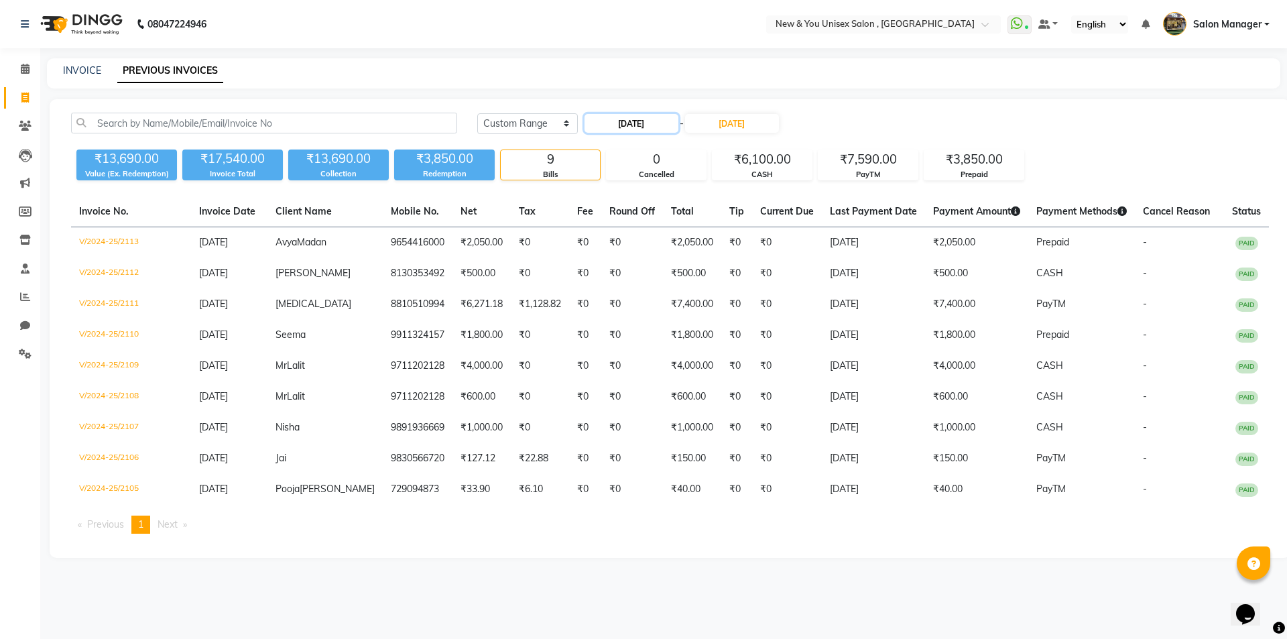
click at [656, 121] on input "16-10-2024" at bounding box center [631, 123] width 94 height 19
select select "10"
select select "2024"
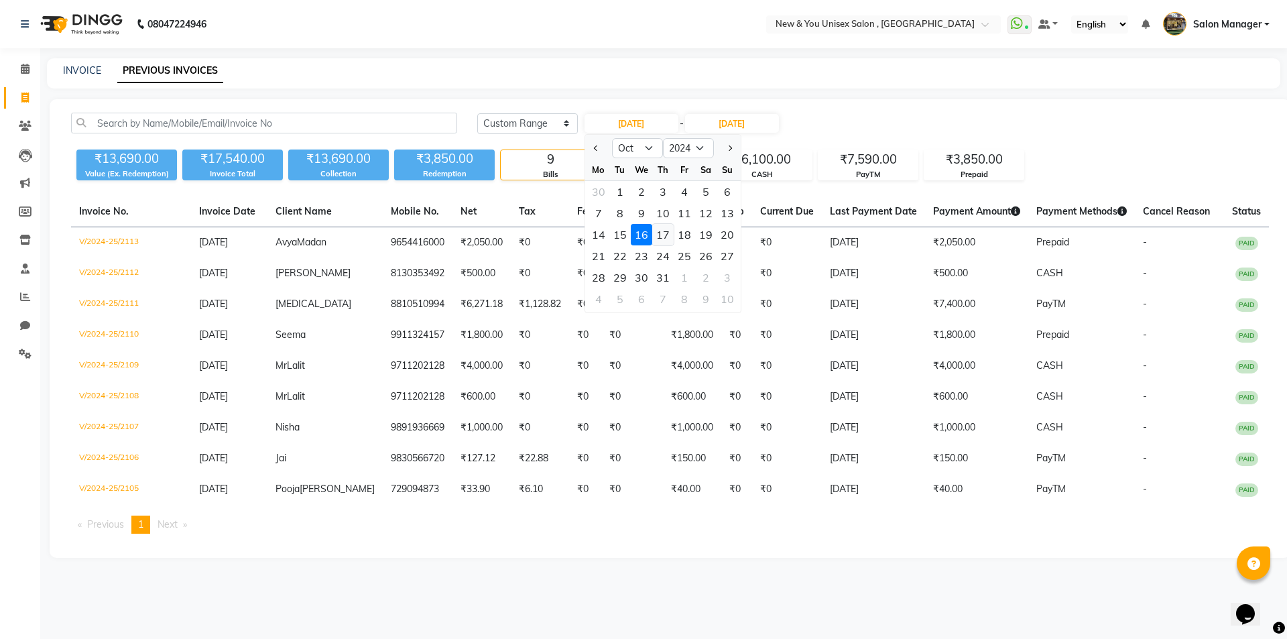
click at [663, 233] on div "17" at bounding box center [662, 234] width 21 height 21
type input "17-10-2024"
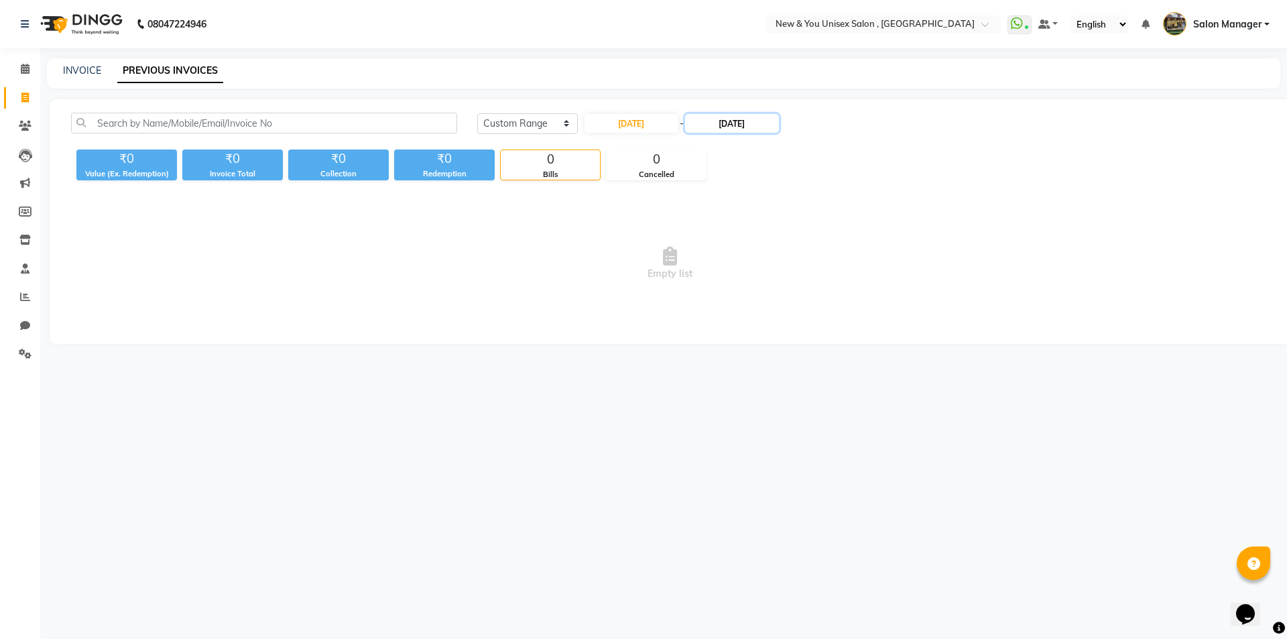
click at [746, 121] on input "16-10-2024" at bounding box center [732, 123] width 94 height 19
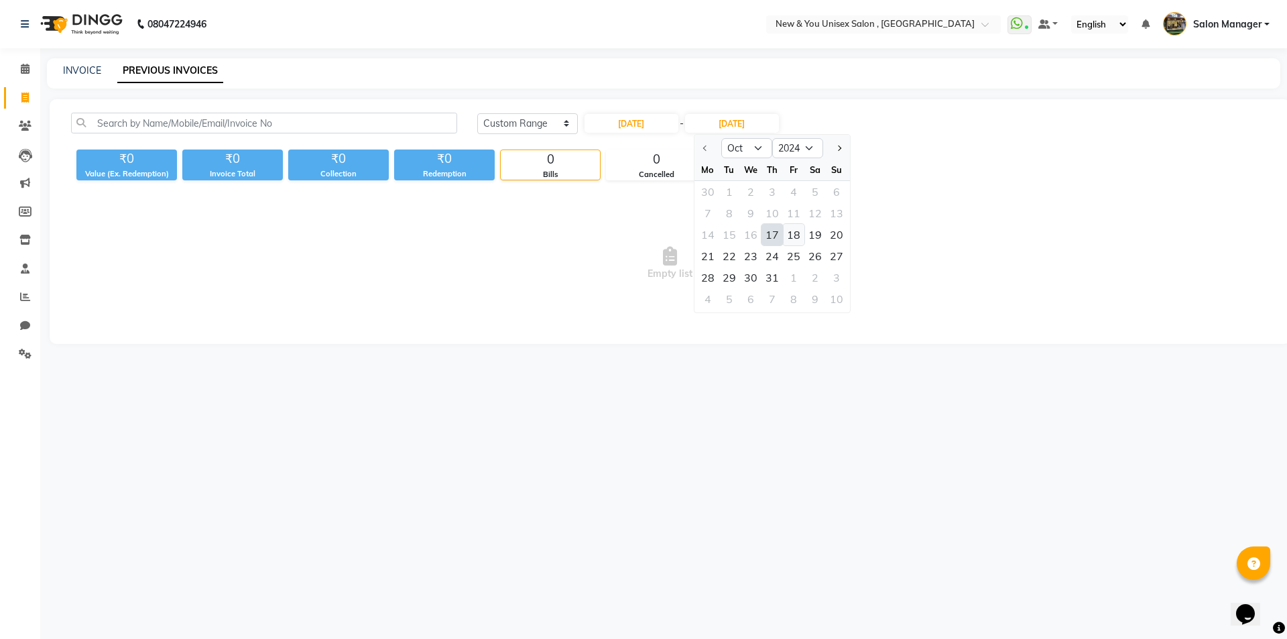
click at [792, 238] on div "18" at bounding box center [793, 234] width 21 height 21
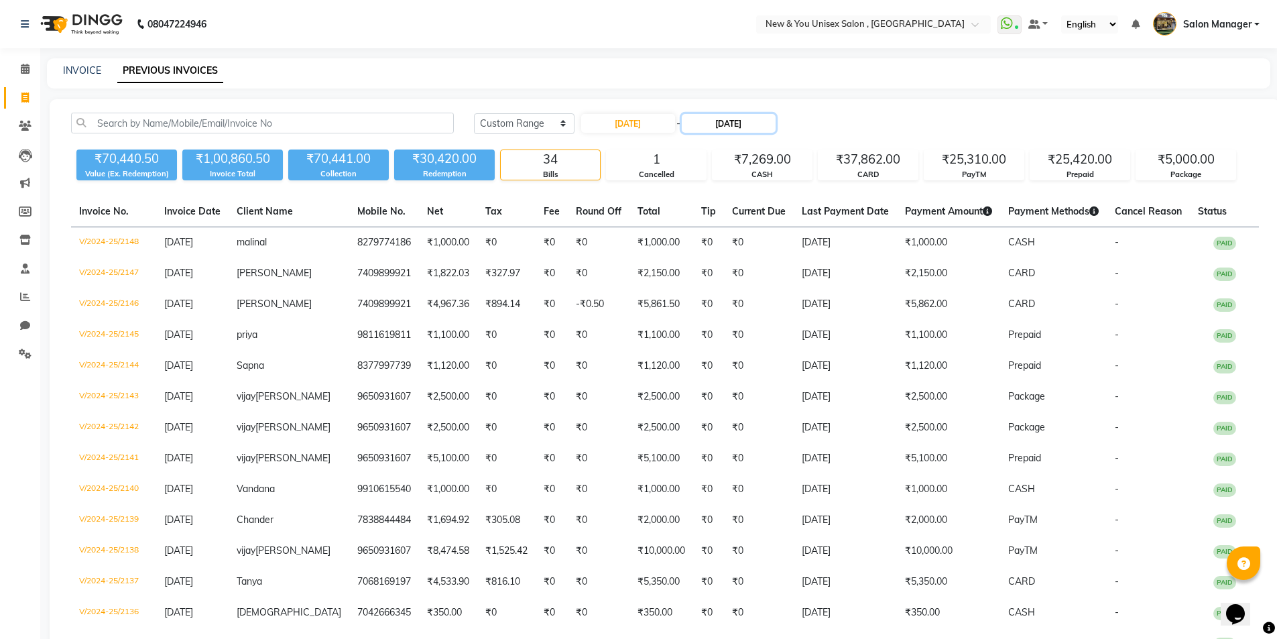
click at [738, 124] on input "18-10-2024" at bounding box center [728, 123] width 94 height 19
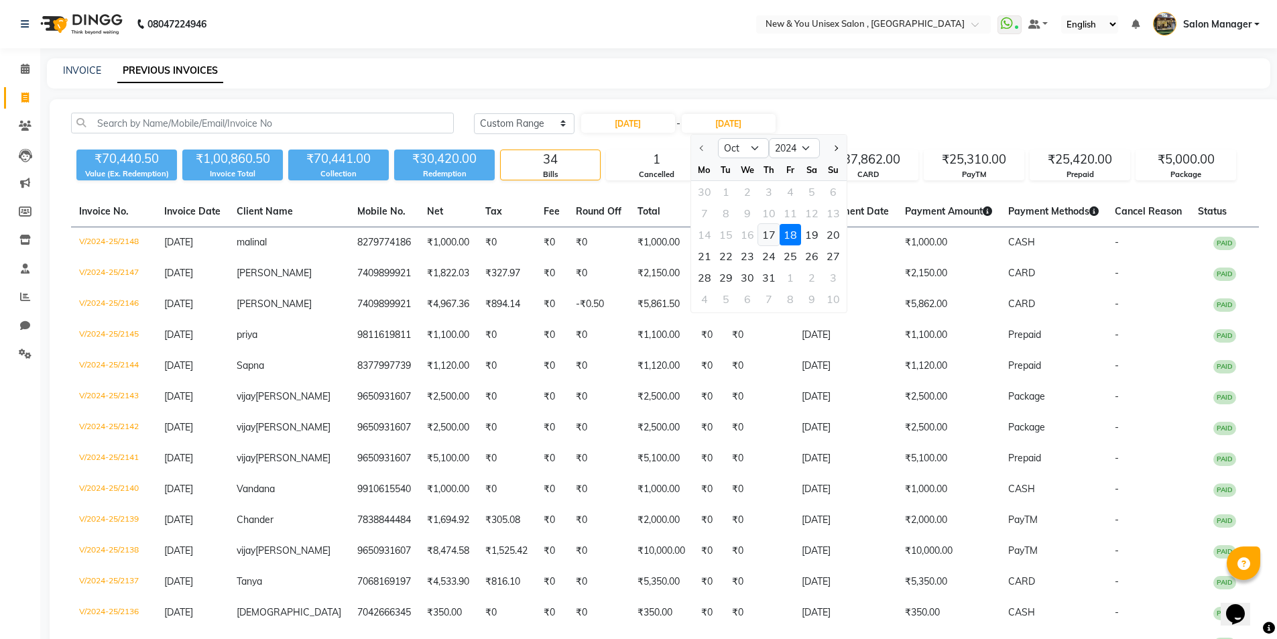
click at [767, 240] on div "17" at bounding box center [768, 234] width 21 height 21
type input "17-10-2024"
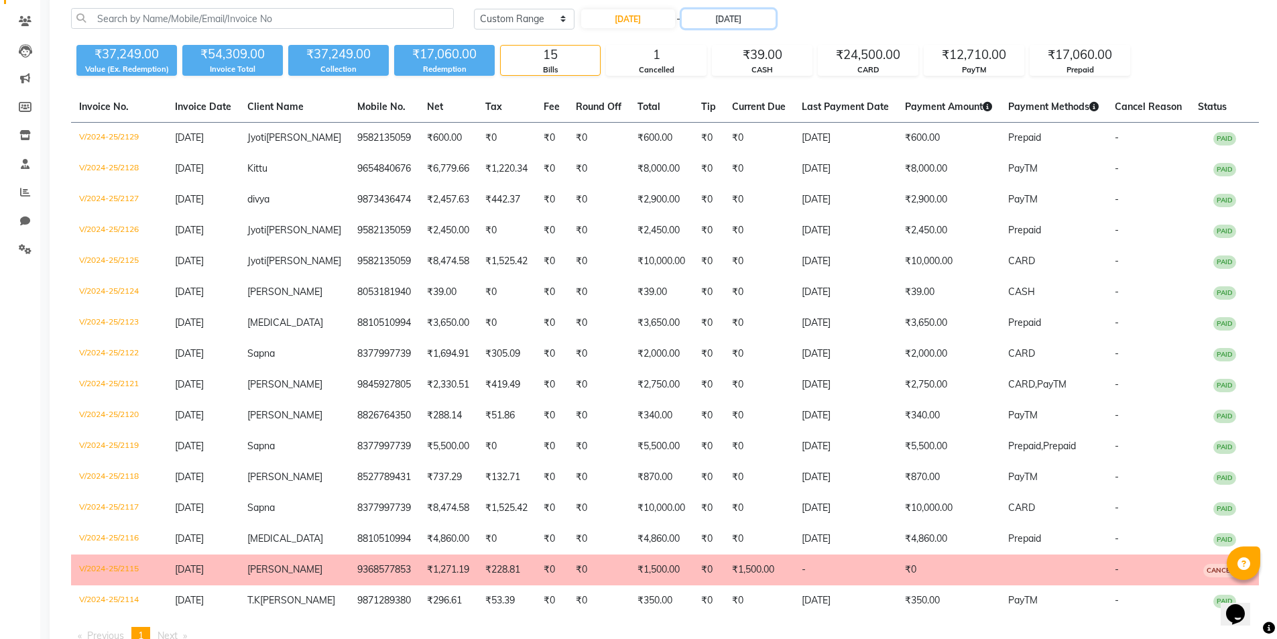
scroll to position [111, 0]
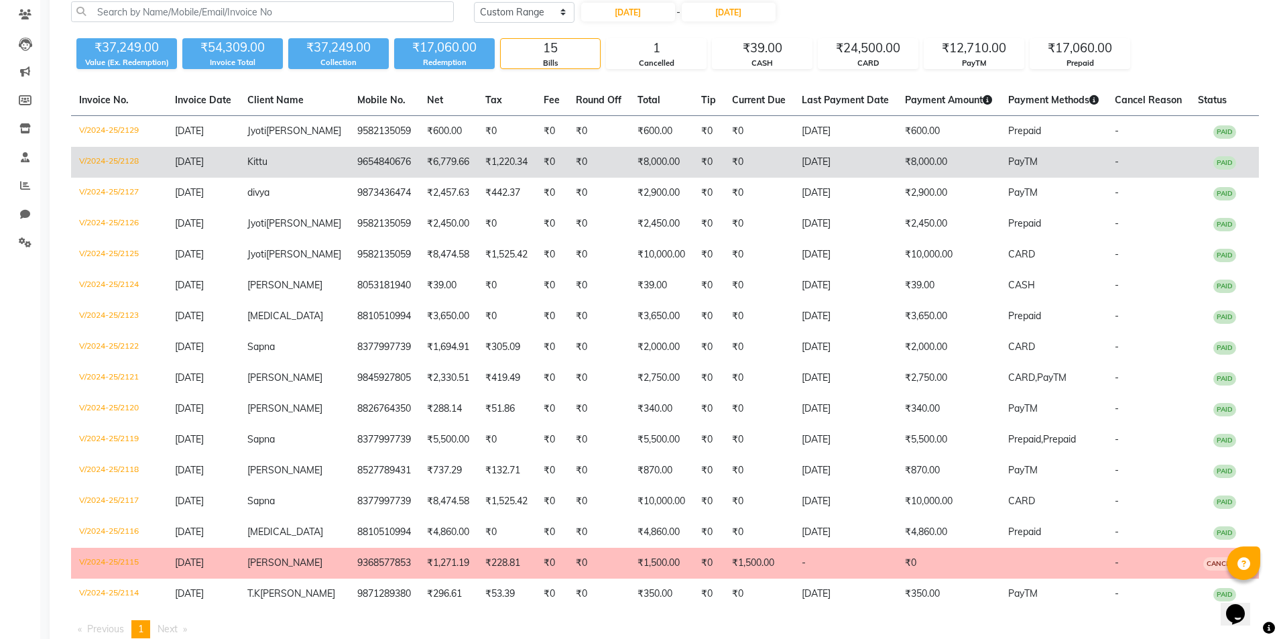
click at [818, 155] on td "17-10-2024" at bounding box center [844, 162] width 103 height 31
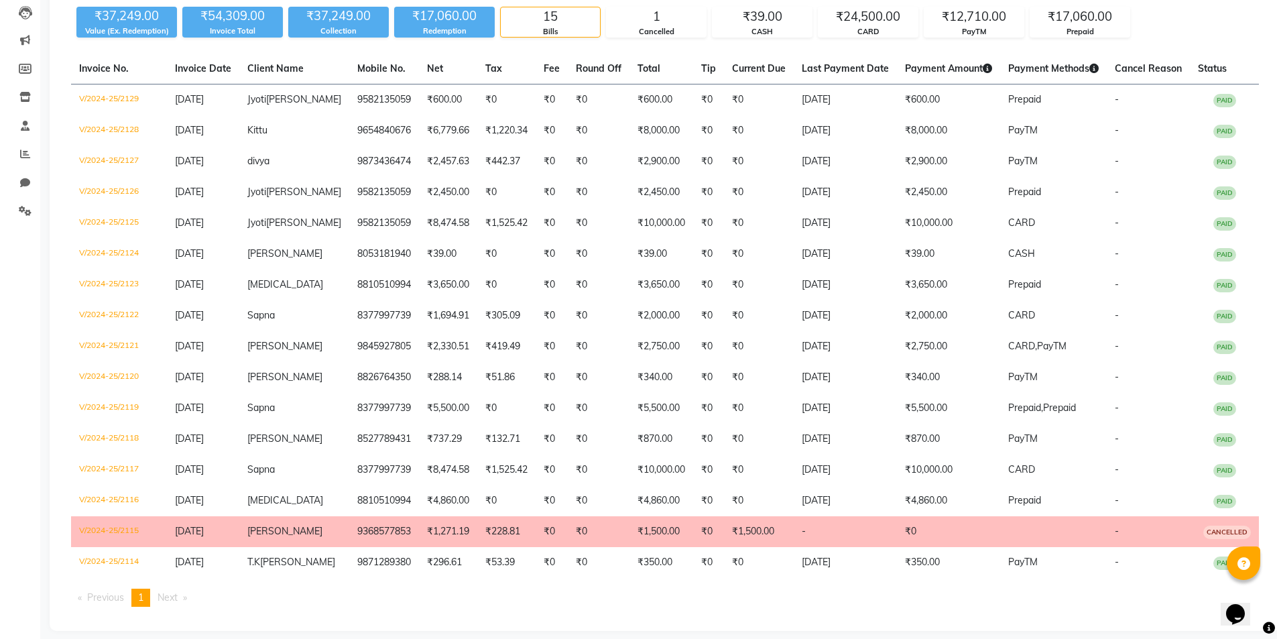
scroll to position [155, 0]
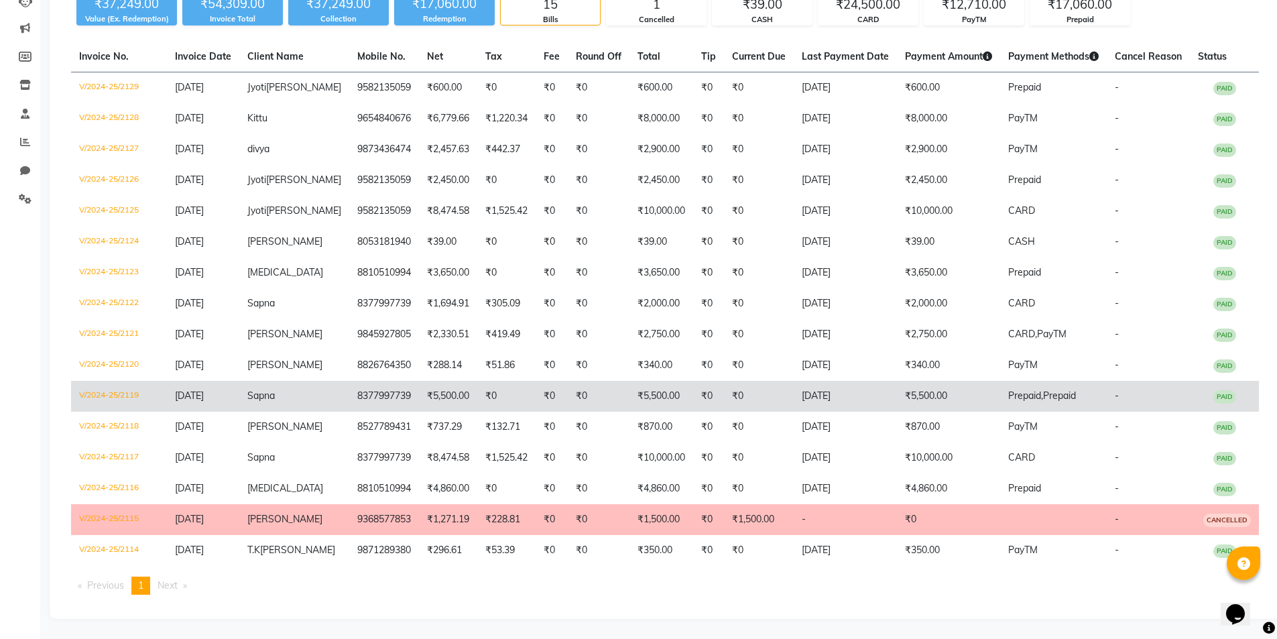
click at [1014, 399] on span "Prepaid," at bounding box center [1025, 395] width 35 height 12
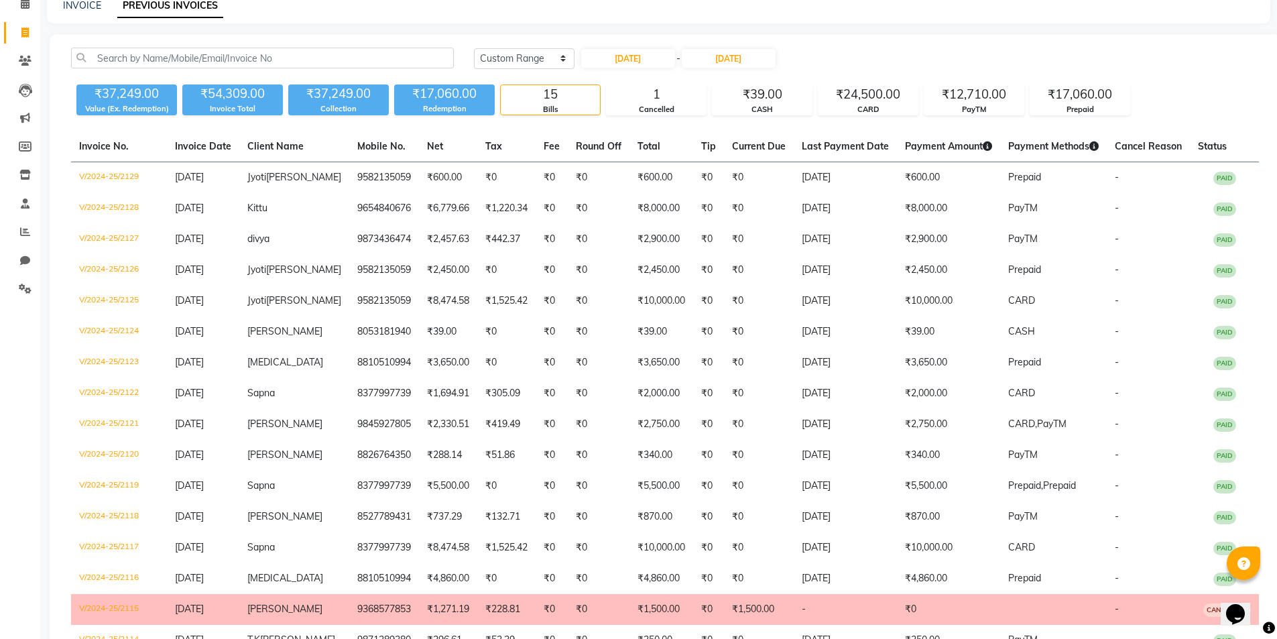
scroll to position [21, 0]
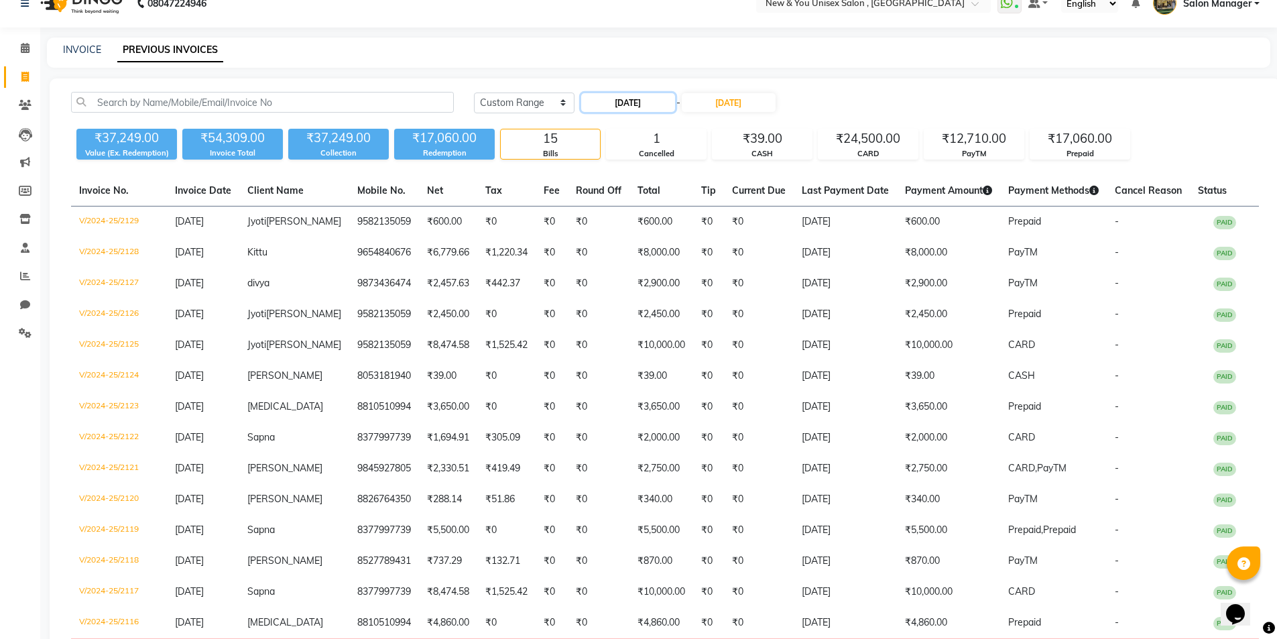
click at [664, 96] on input "17-10-2024" at bounding box center [628, 102] width 94 height 19
select select "10"
select select "2024"
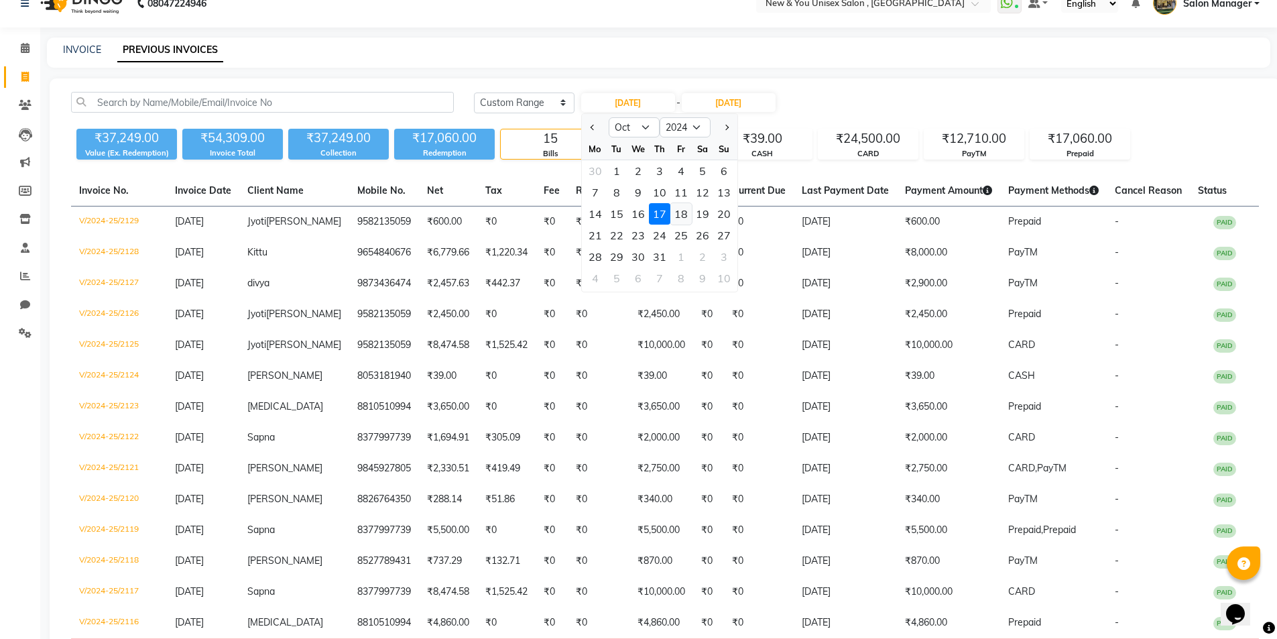
click at [683, 216] on div "18" at bounding box center [680, 213] width 21 height 21
type input "18-10-2024"
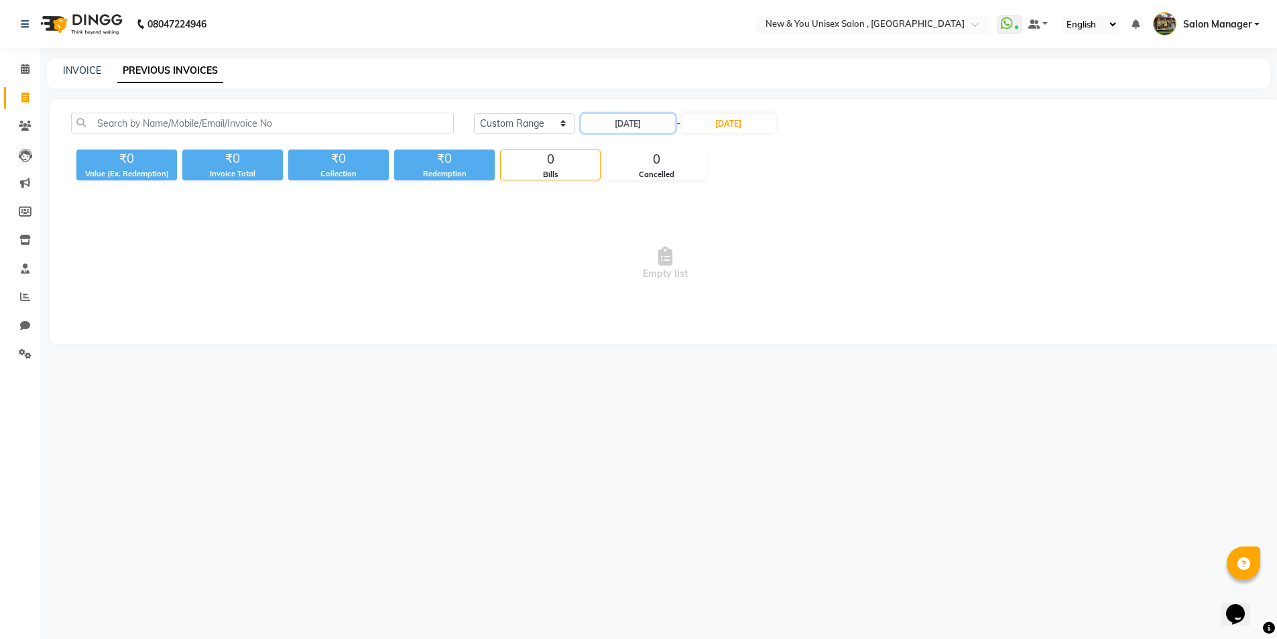
scroll to position [0, 0]
click at [748, 120] on input "17-10-2024" at bounding box center [732, 123] width 94 height 19
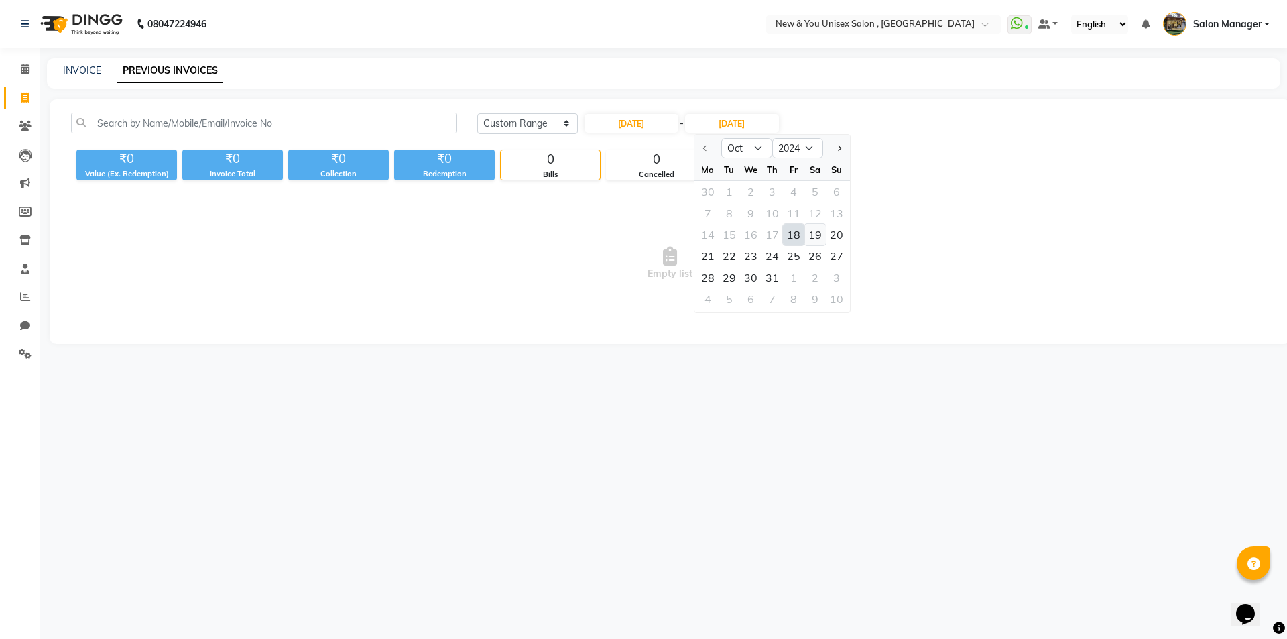
click at [816, 233] on div "19" at bounding box center [814, 234] width 21 height 21
type input "19-10-2024"
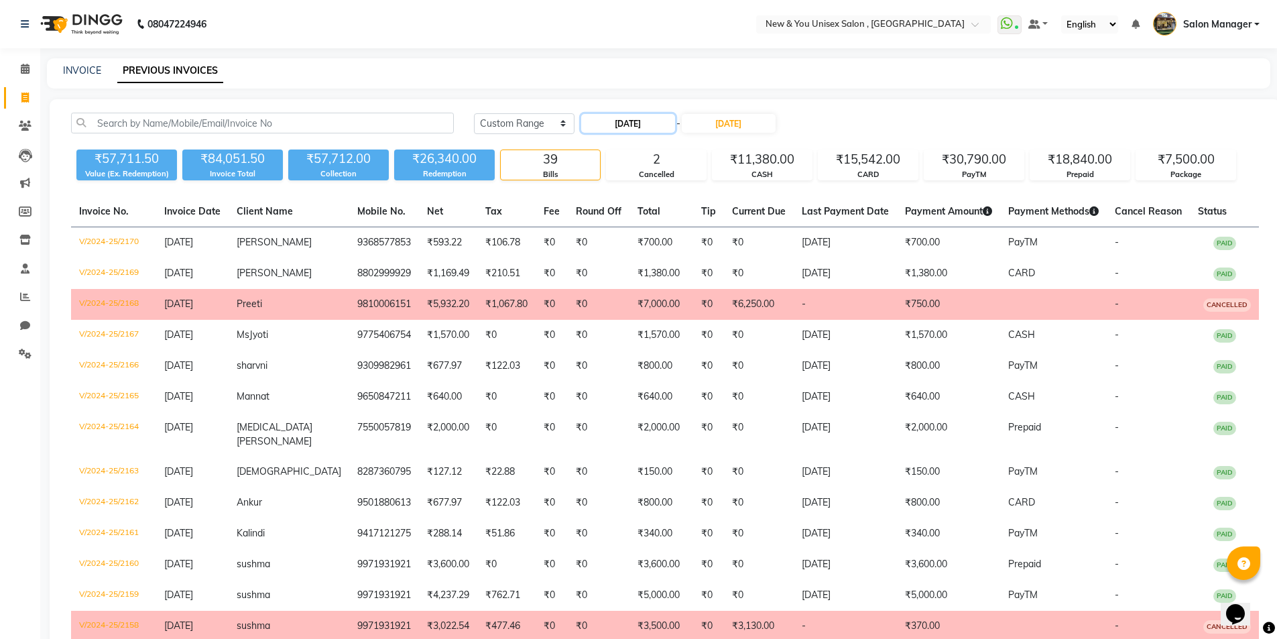
click at [642, 125] on input "18-10-2024" at bounding box center [628, 123] width 94 height 19
select select "10"
select select "2024"
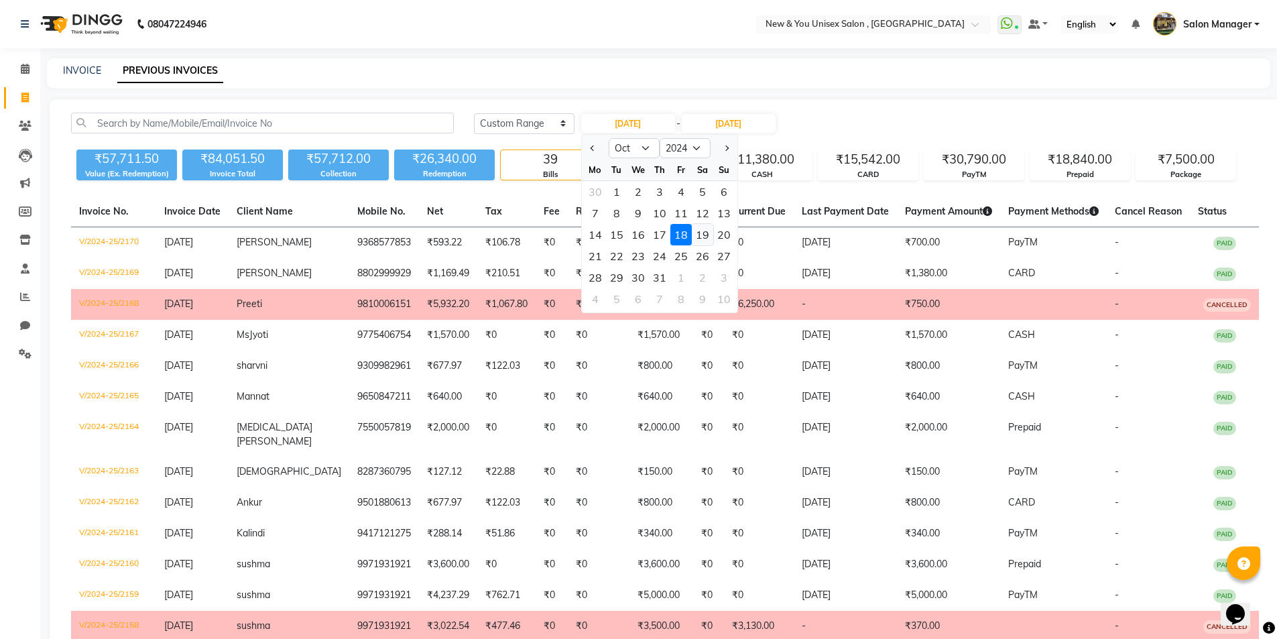
click at [702, 235] on div "19" at bounding box center [702, 234] width 21 height 21
type input "19-10-2024"
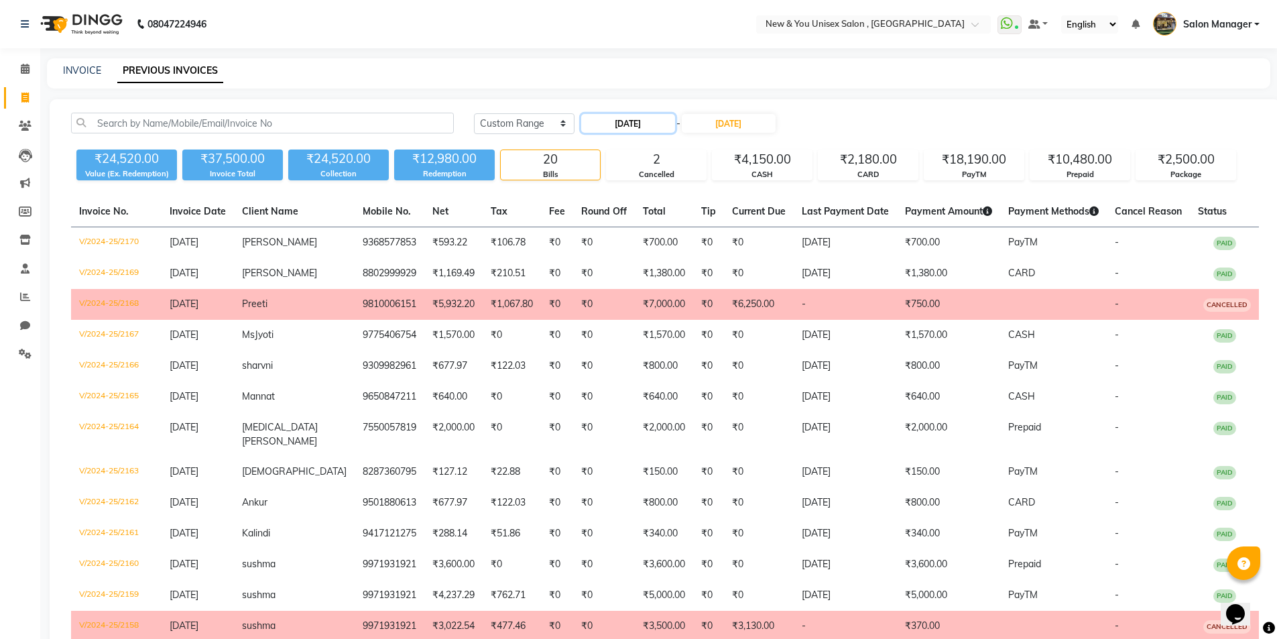
click at [641, 121] on input "19-10-2024" at bounding box center [628, 123] width 94 height 19
select select "10"
select select "2024"
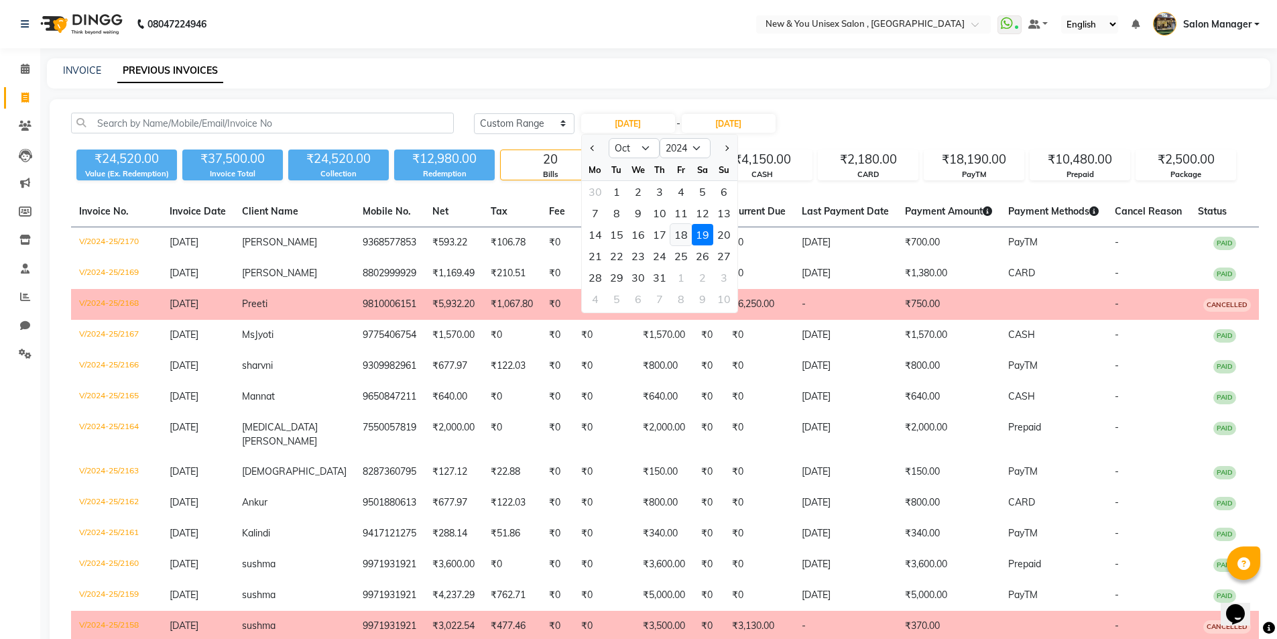
click at [683, 235] on div "18" at bounding box center [680, 234] width 21 height 21
type input "18-10-2024"
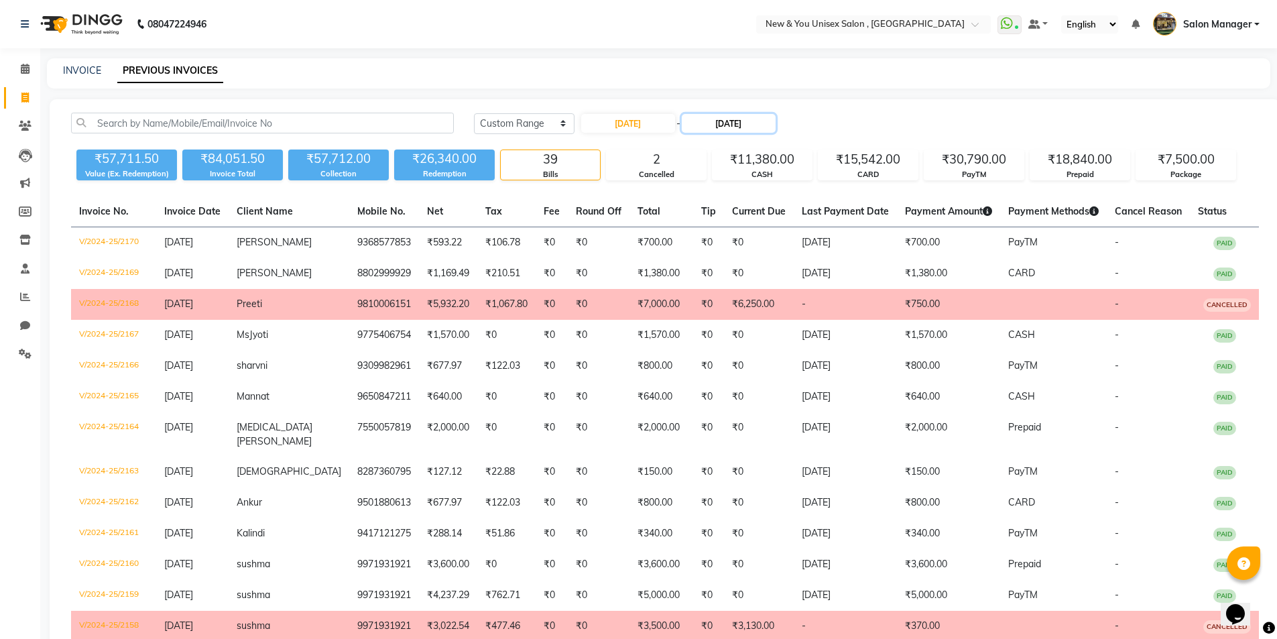
click at [732, 125] on input "19-10-2024" at bounding box center [728, 123] width 94 height 19
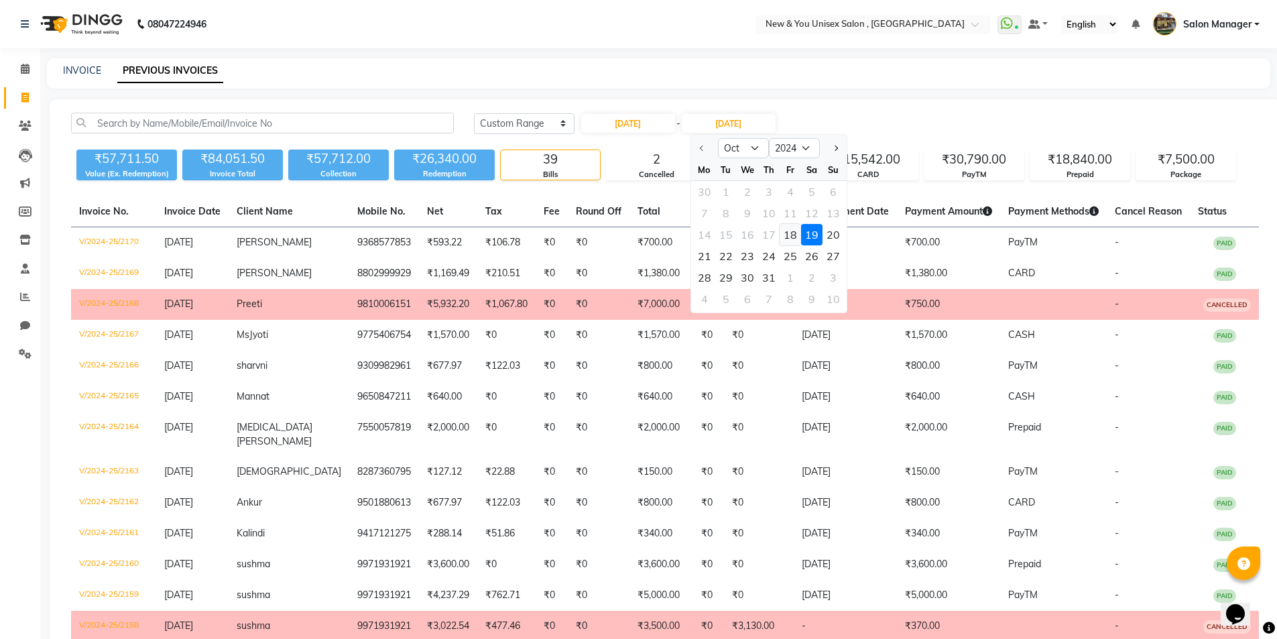
click at [787, 238] on div "18" at bounding box center [789, 234] width 21 height 21
type input "18-10-2024"
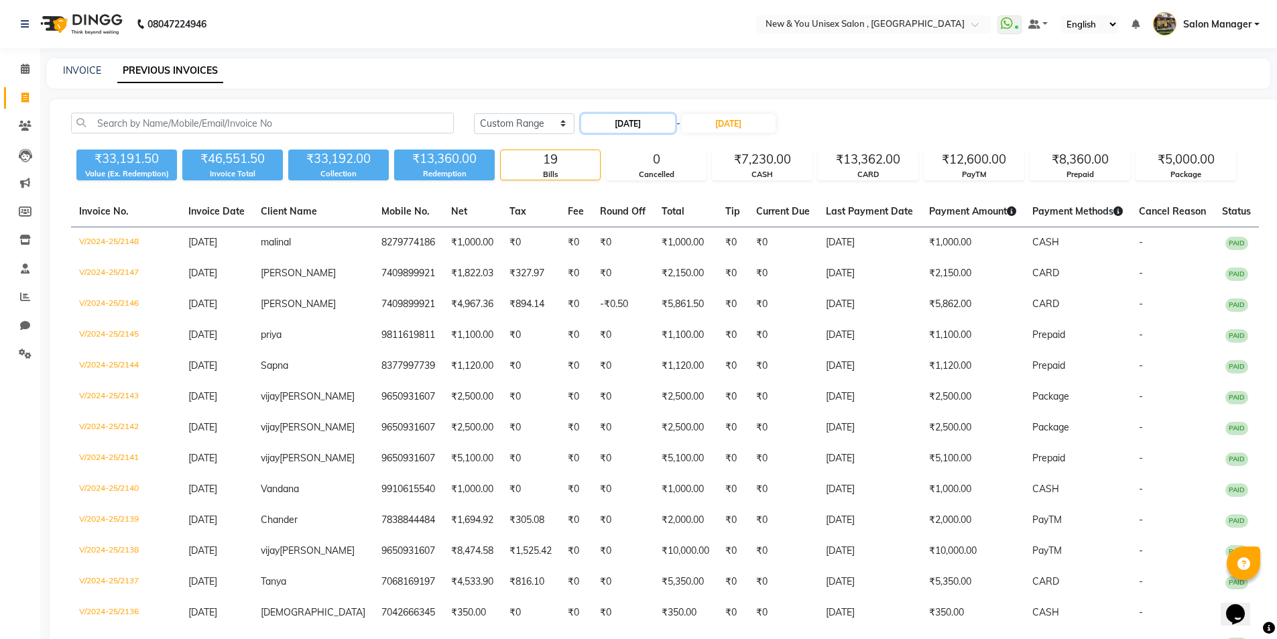
click at [643, 123] on input "18-10-2024" at bounding box center [628, 123] width 94 height 19
select select "10"
select select "2024"
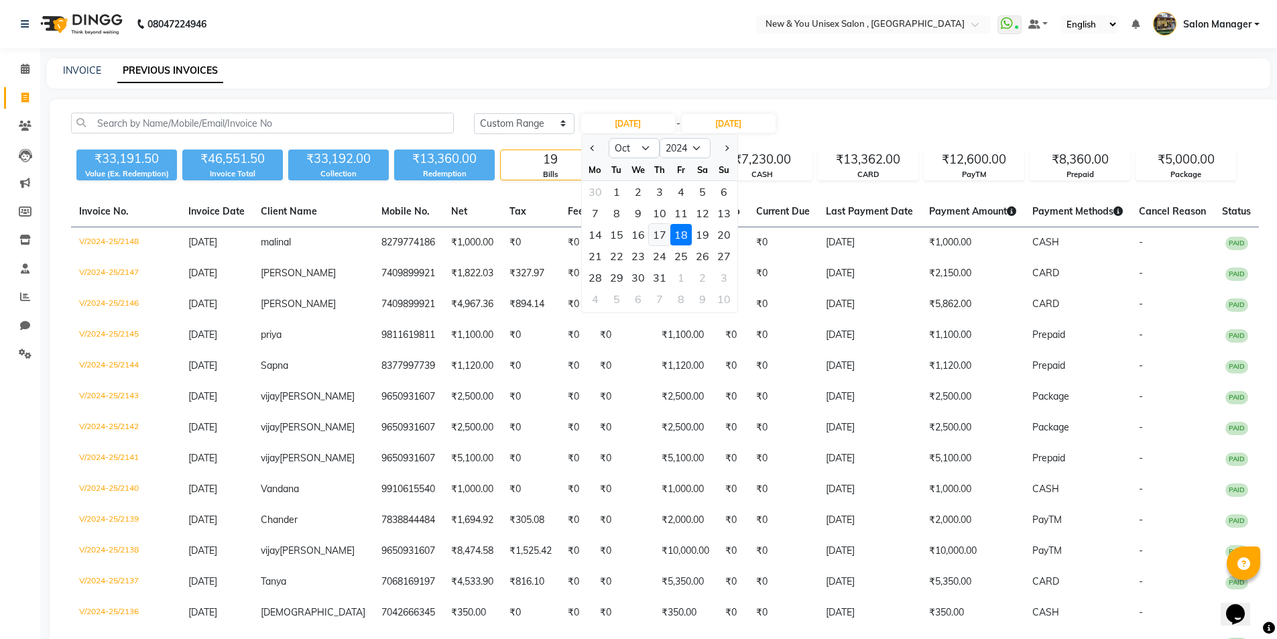
click at [661, 233] on div "17" at bounding box center [659, 234] width 21 height 21
type input "17-10-2024"
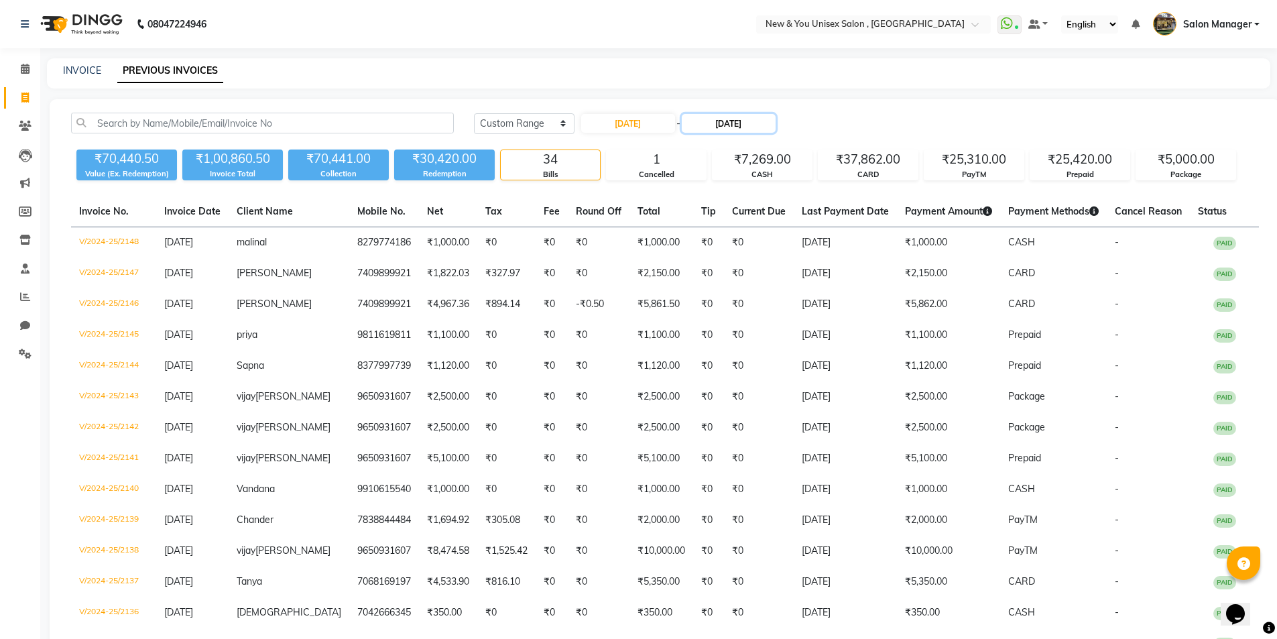
click at [748, 122] on input "18-10-2024" at bounding box center [728, 123] width 94 height 19
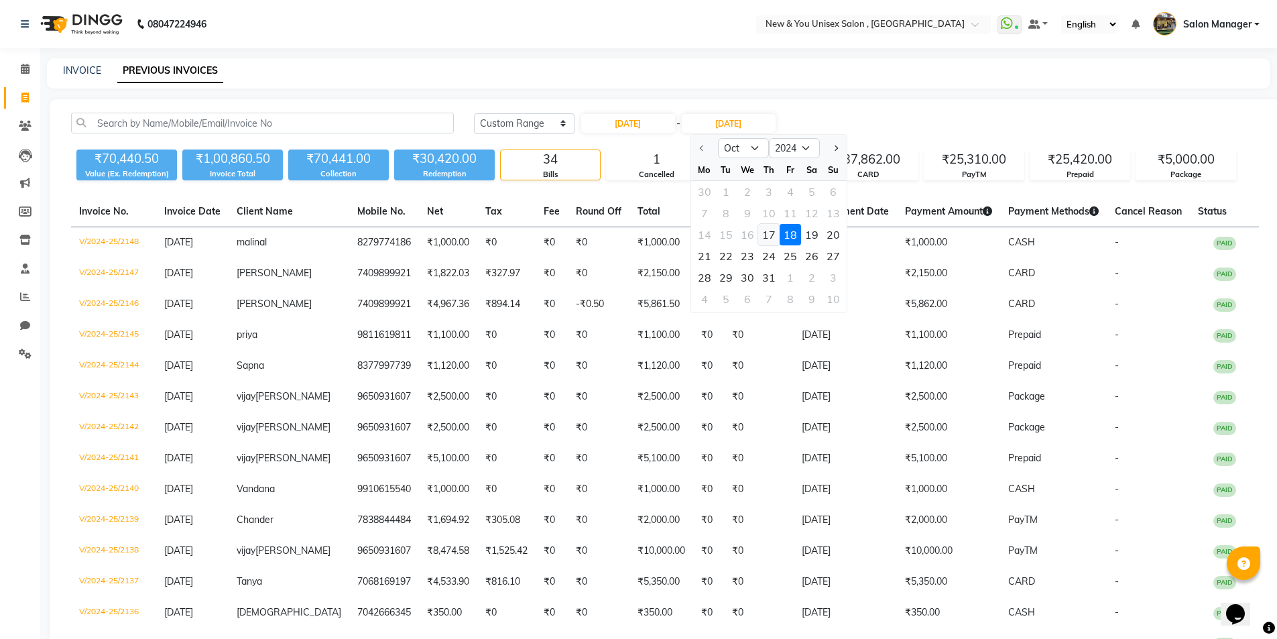
click at [769, 236] on div "17" at bounding box center [768, 234] width 21 height 21
type input "17-10-2024"
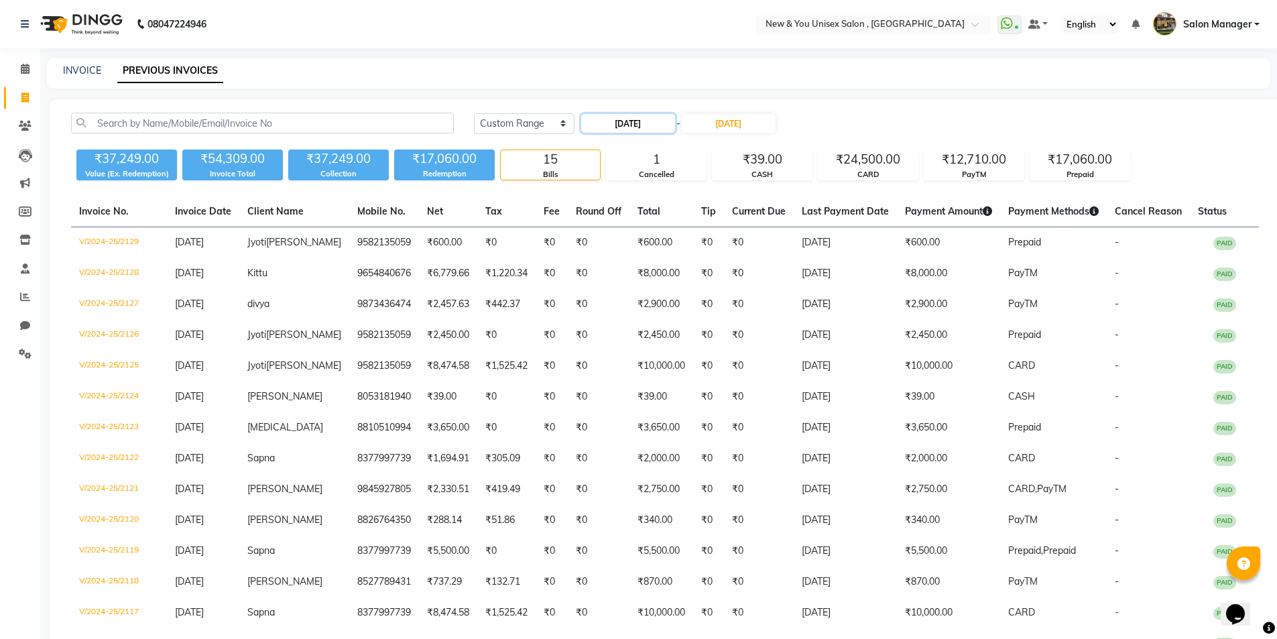
click at [648, 130] on input "17-10-2024" at bounding box center [628, 123] width 94 height 19
select select "10"
select select "2024"
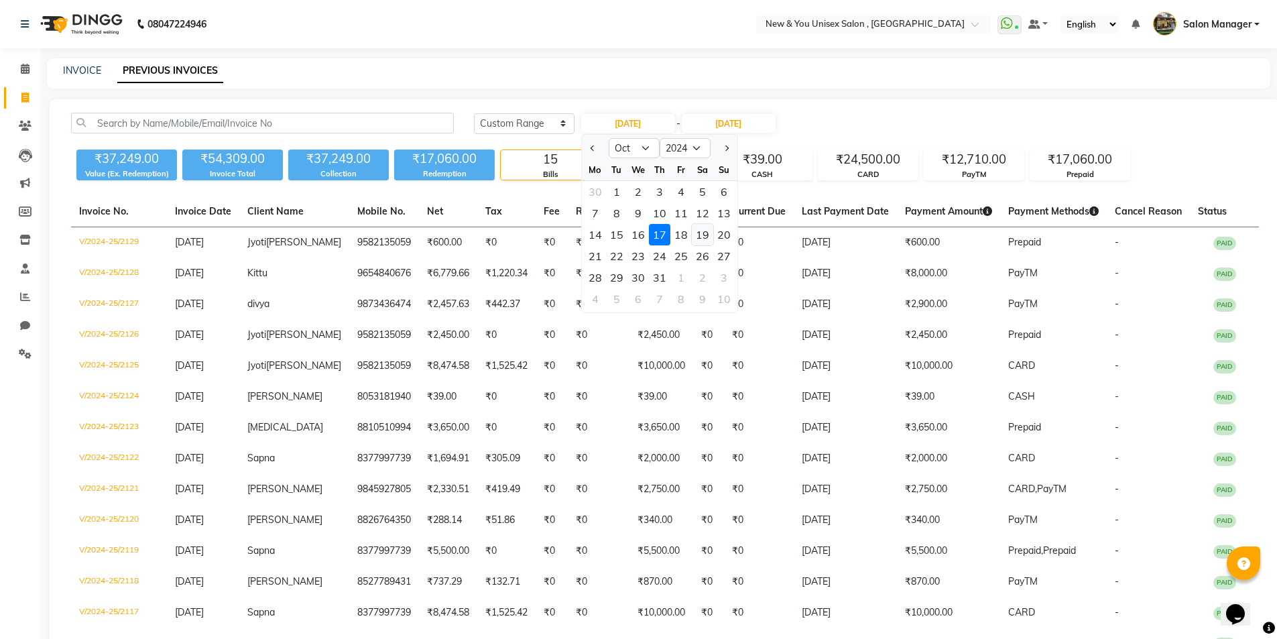
click at [704, 237] on div "19" at bounding box center [702, 234] width 21 height 21
type input "19-10-2024"
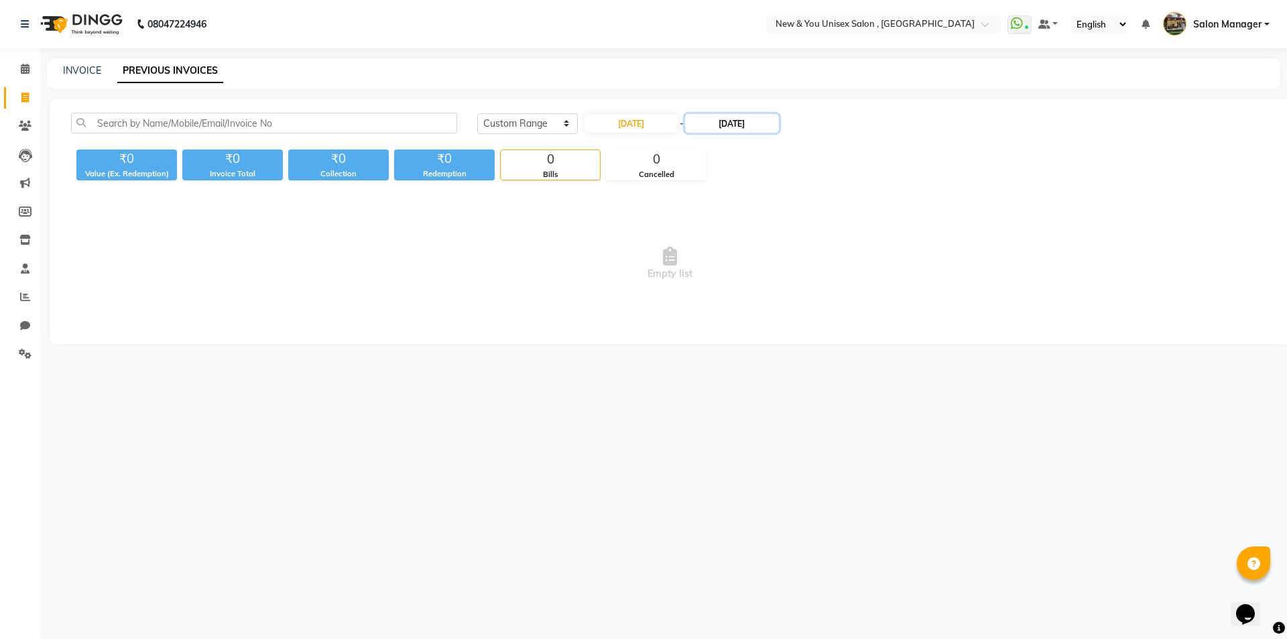
click at [759, 122] on input "17-10-2024" at bounding box center [732, 123] width 94 height 19
click at [813, 240] on div "19" at bounding box center [814, 234] width 21 height 21
type input "19-10-2024"
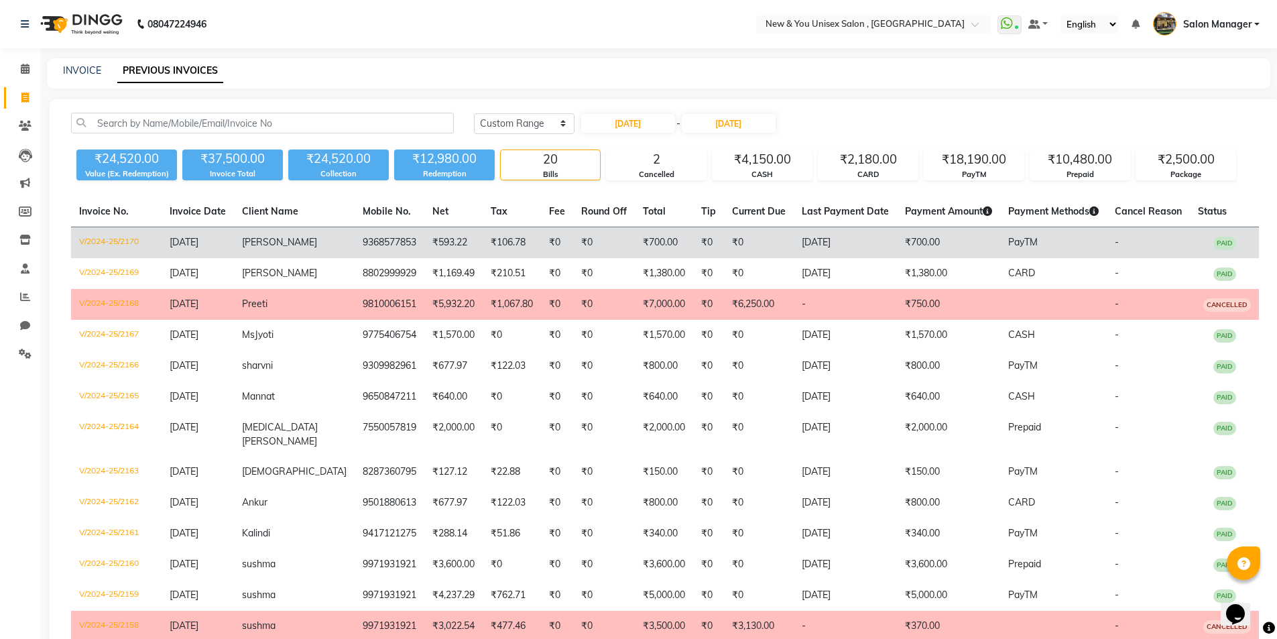
click at [1015, 244] on span "PayTM" at bounding box center [1022, 242] width 29 height 12
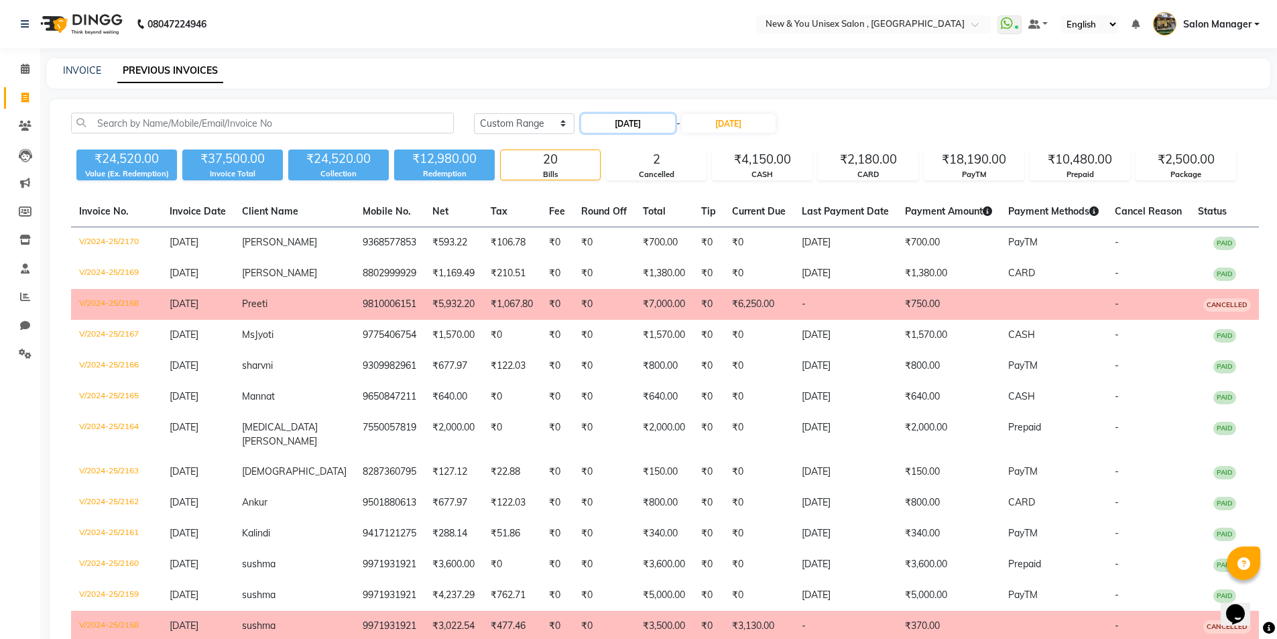
click at [609, 124] on input "19-10-2024" at bounding box center [628, 123] width 94 height 19
select select "10"
select select "2024"
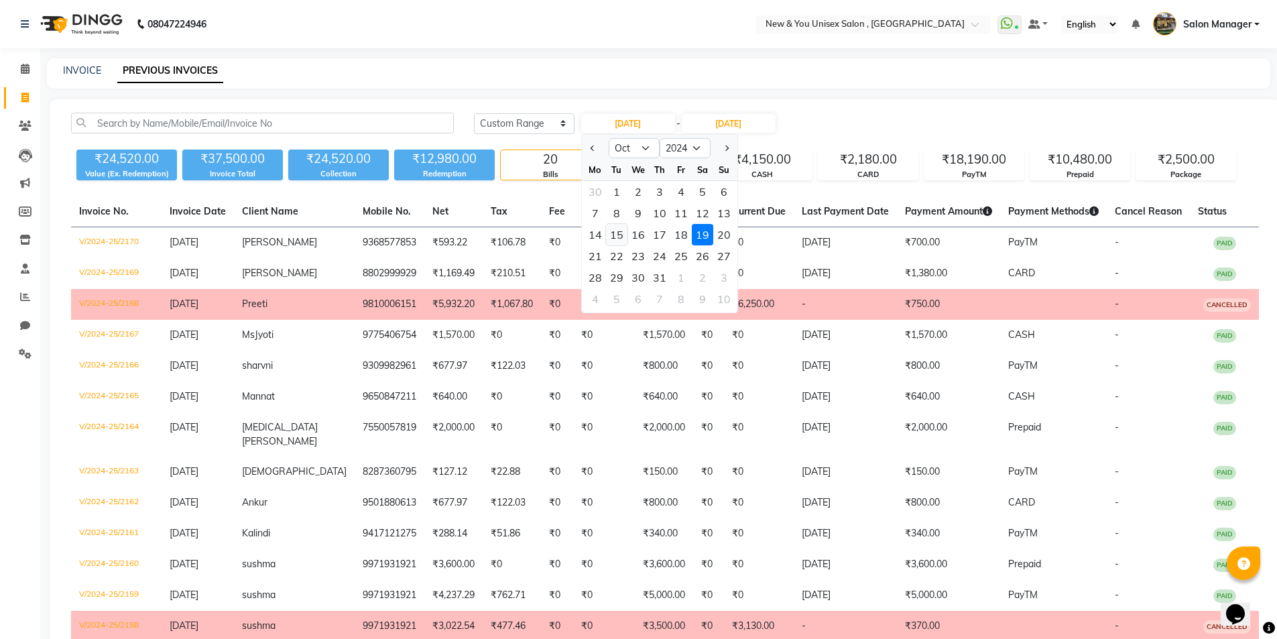
click at [620, 235] on div "15" at bounding box center [616, 234] width 21 height 21
type input "15-10-2024"
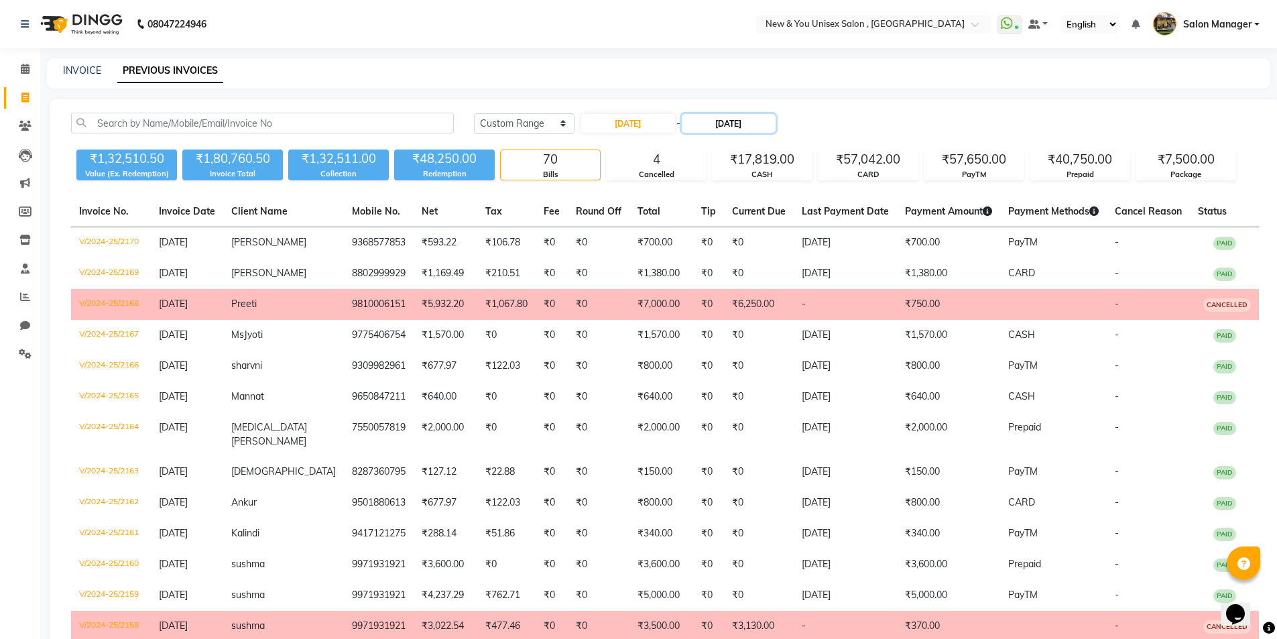
click at [747, 125] on input "19-10-2024" at bounding box center [728, 123] width 94 height 19
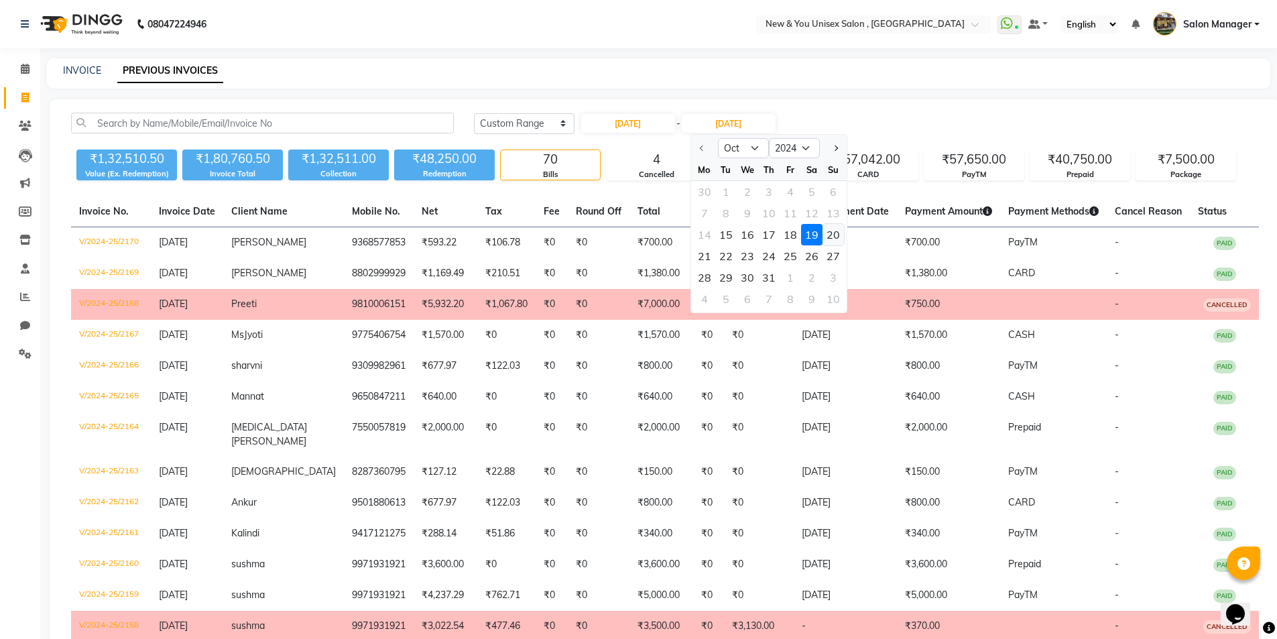
click at [836, 233] on div "20" at bounding box center [832, 234] width 21 height 21
type input "20-10-2024"
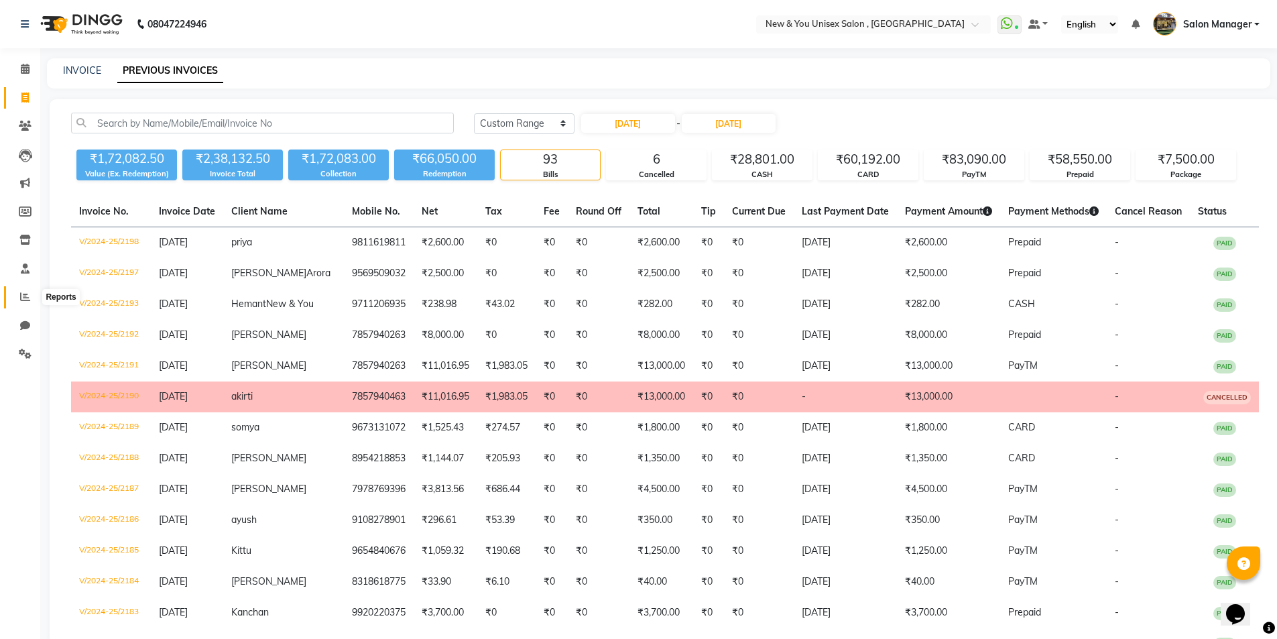
click at [14, 299] on span at bounding box center [24, 296] width 23 height 15
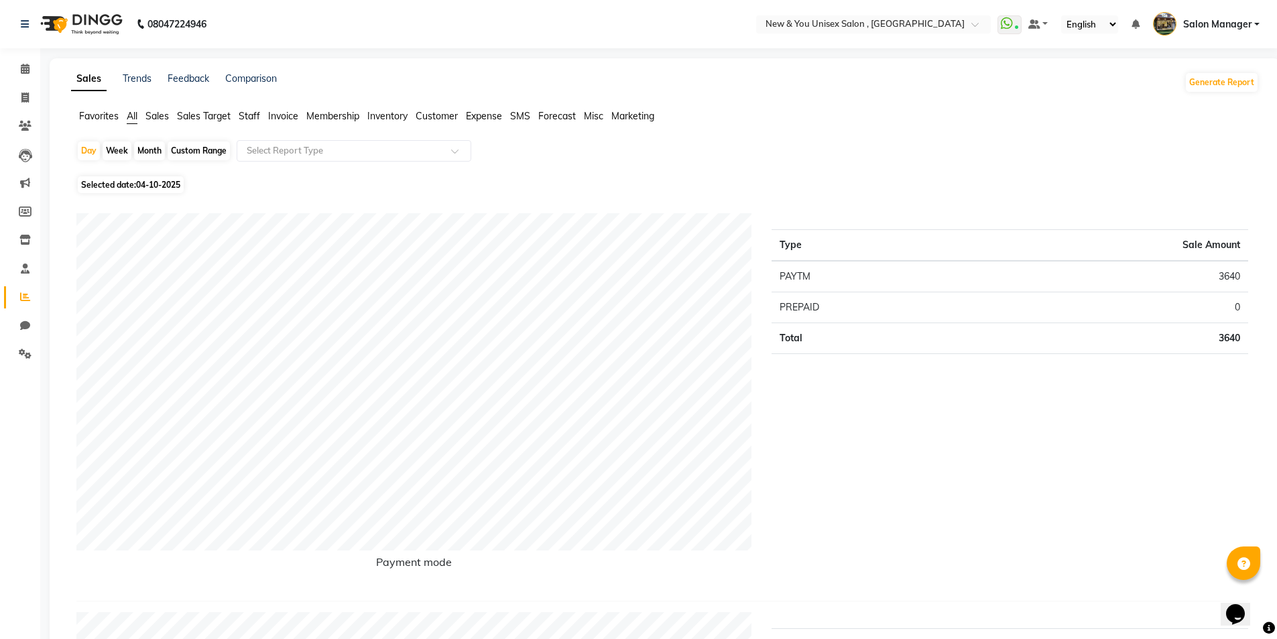
click at [151, 152] on div "Month" at bounding box center [149, 150] width 31 height 19
select select "10"
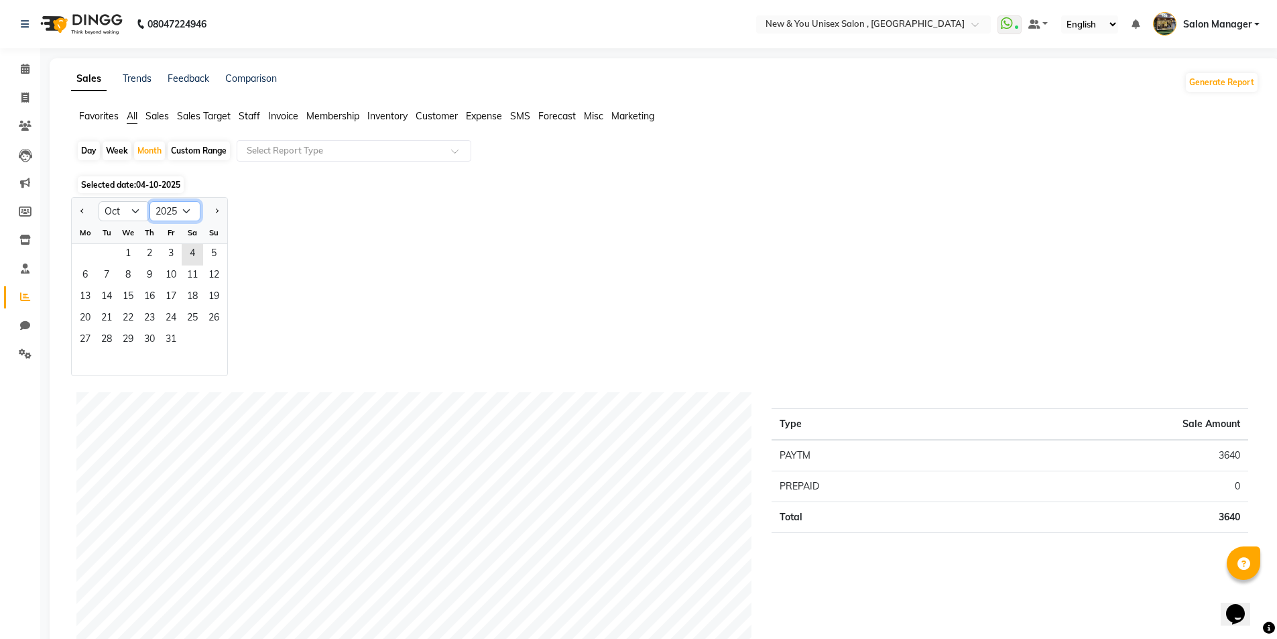
click at [188, 212] on select "2015 2016 2017 2018 2019 2020 2021 2022 2023 2024 2025 2026 2027 2028 2029 2030…" at bounding box center [174, 211] width 51 height 20
select select "2024"
click at [149, 201] on select "2015 2016 2017 2018 2019 2020 2021 2022 2023 2024 2025 2026 2027 2028 2029 2030…" at bounding box center [174, 211] width 51 height 20
click at [102, 296] on span "15" at bounding box center [106, 297] width 21 height 21
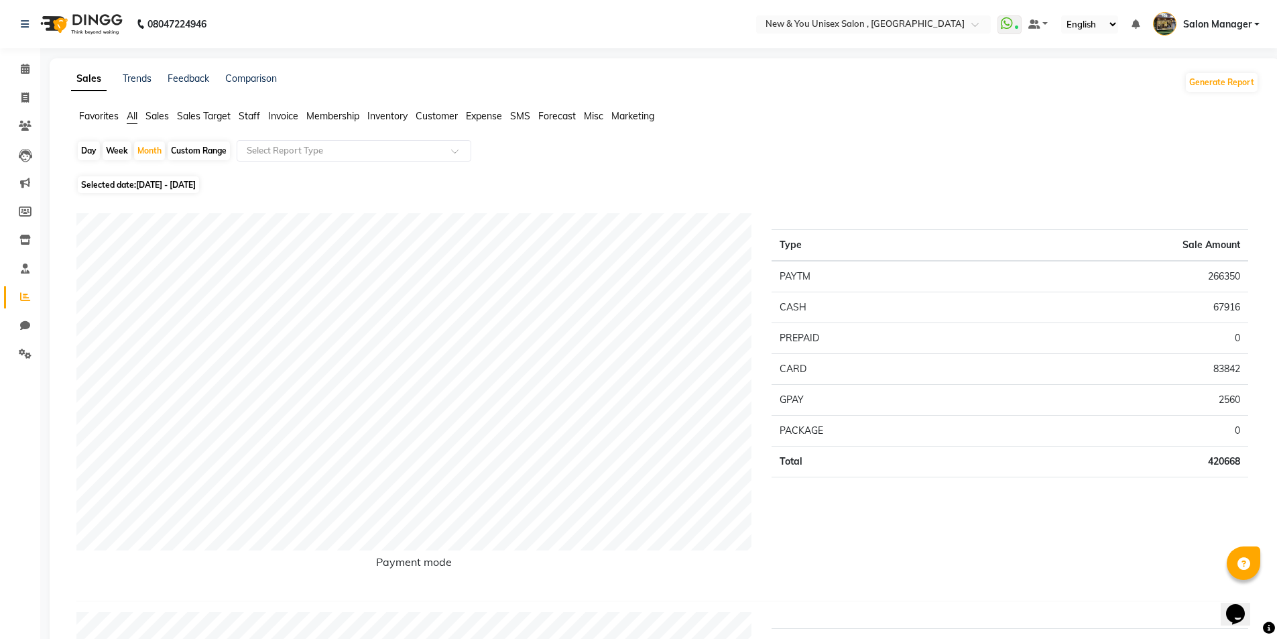
click at [196, 182] on span "01-10-2024 - 31-10-2024" at bounding box center [166, 185] width 60 height 10
select select "10"
select select "2024"
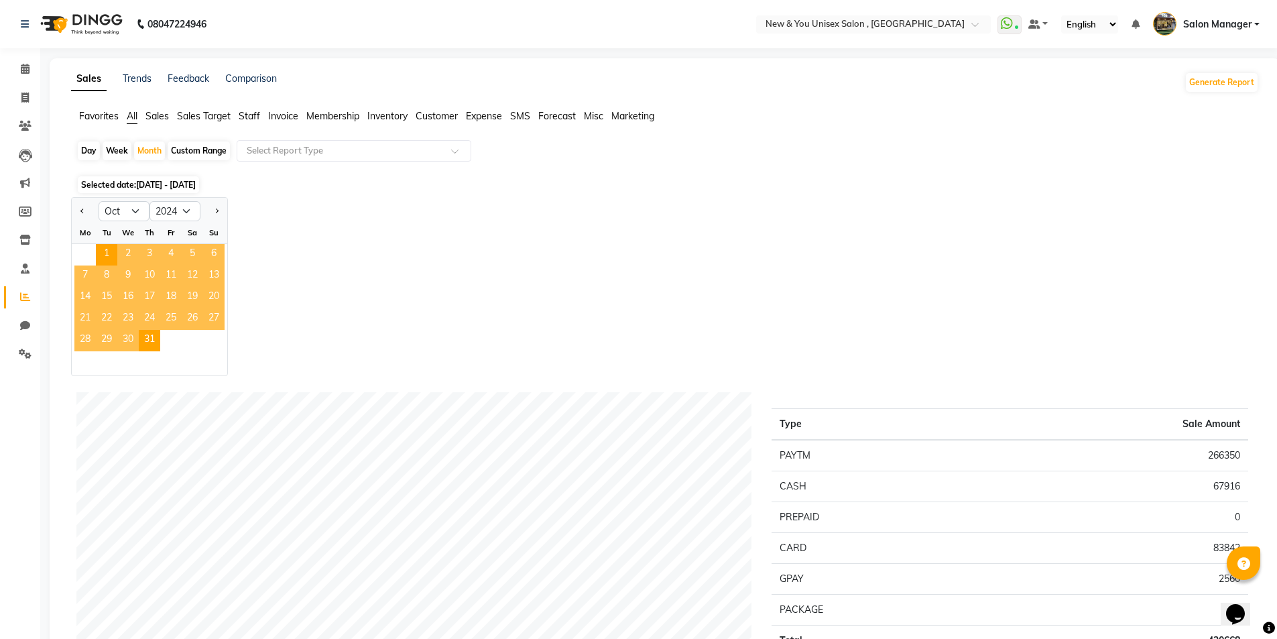
click at [212, 289] on span "20" at bounding box center [213, 297] width 21 height 21
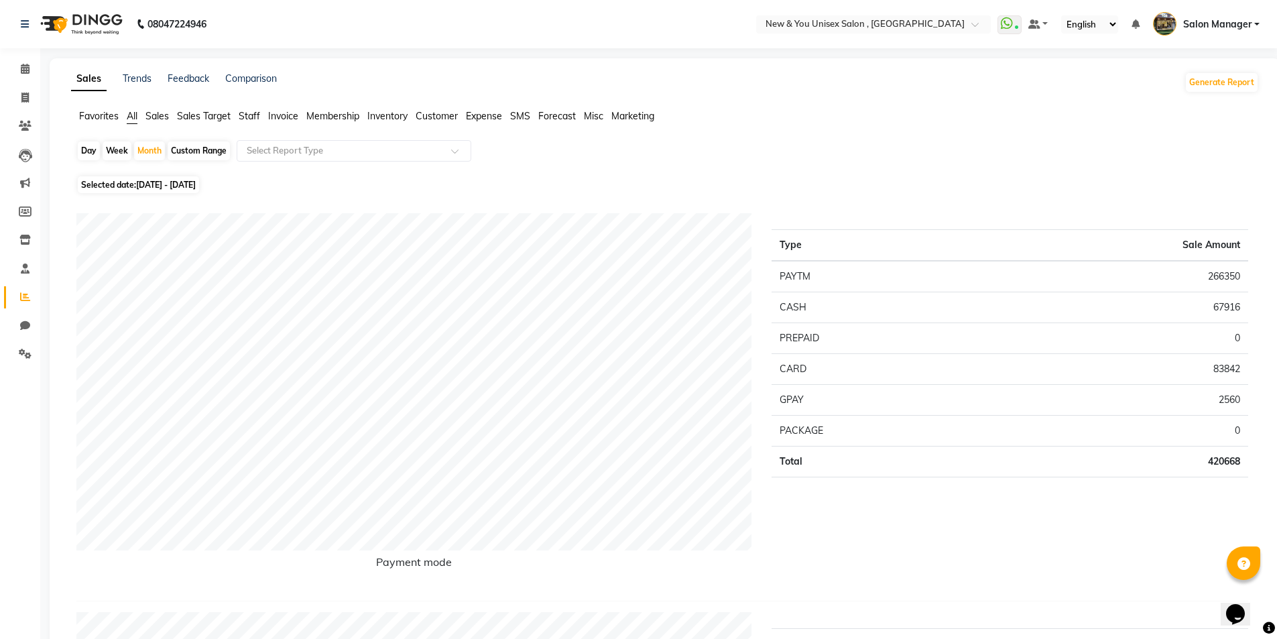
click at [164, 184] on span "01-10-2024 - 31-10-2024" at bounding box center [166, 185] width 60 height 10
select select "10"
select select "2024"
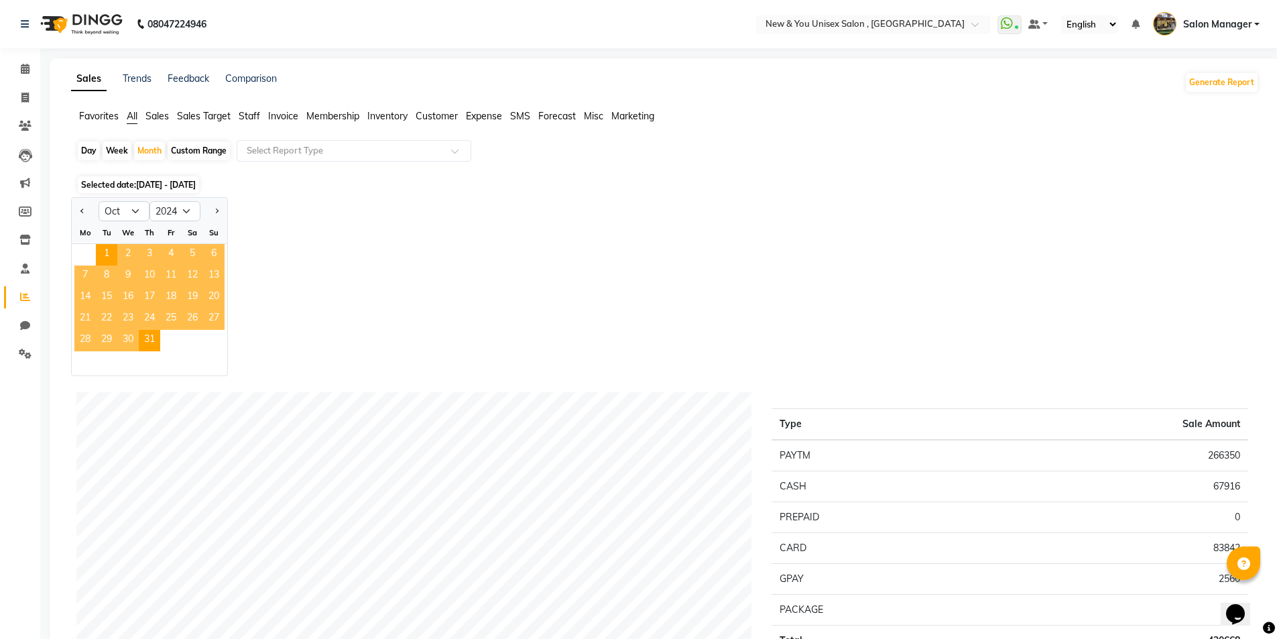
click at [147, 292] on span "17" at bounding box center [149, 297] width 21 height 21
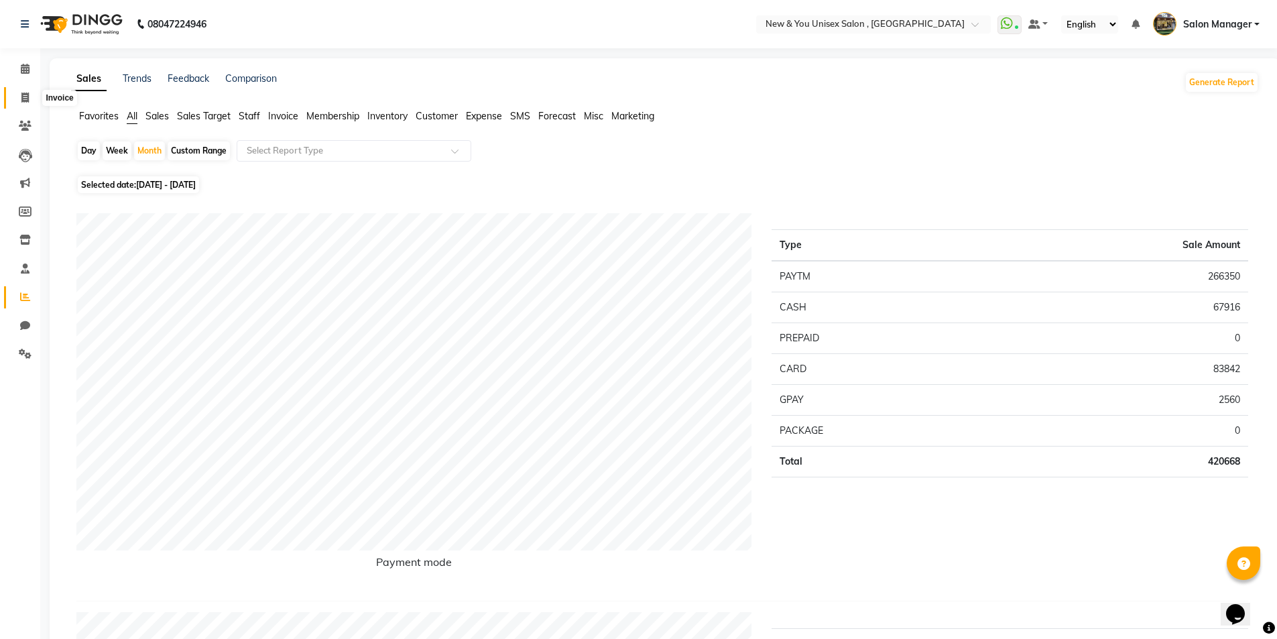
click at [26, 104] on span at bounding box center [24, 97] width 23 height 15
select select "service"
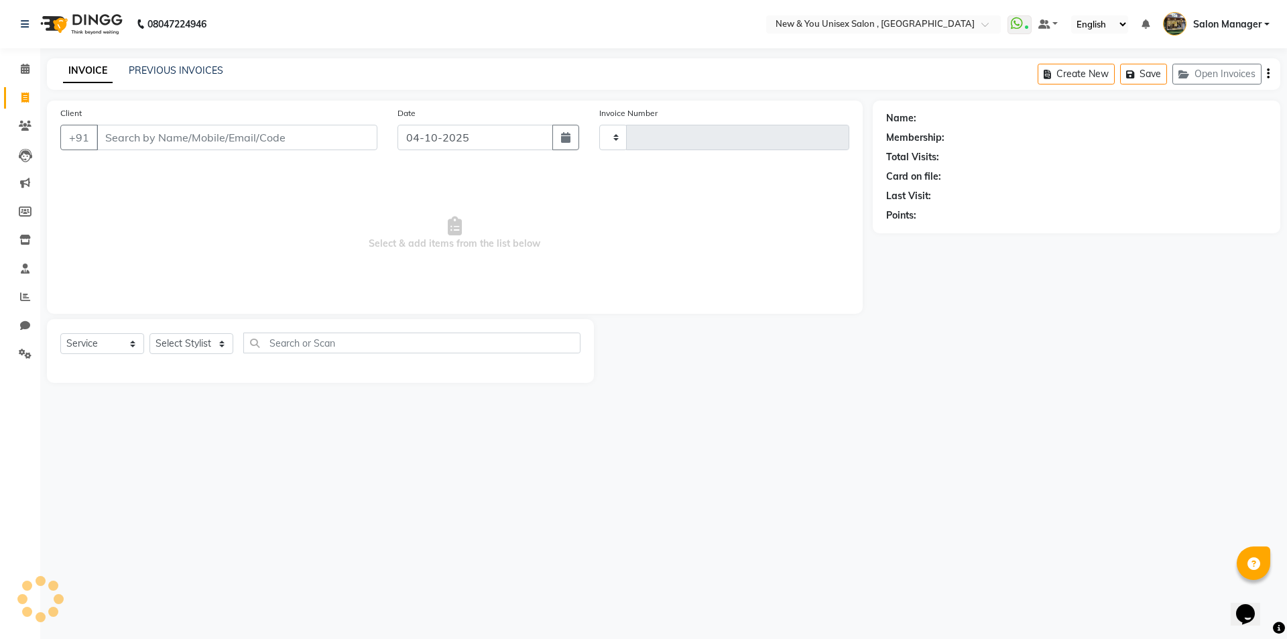
type input "2363"
select select "31"
click at [20, 300] on icon at bounding box center [25, 296] width 10 height 10
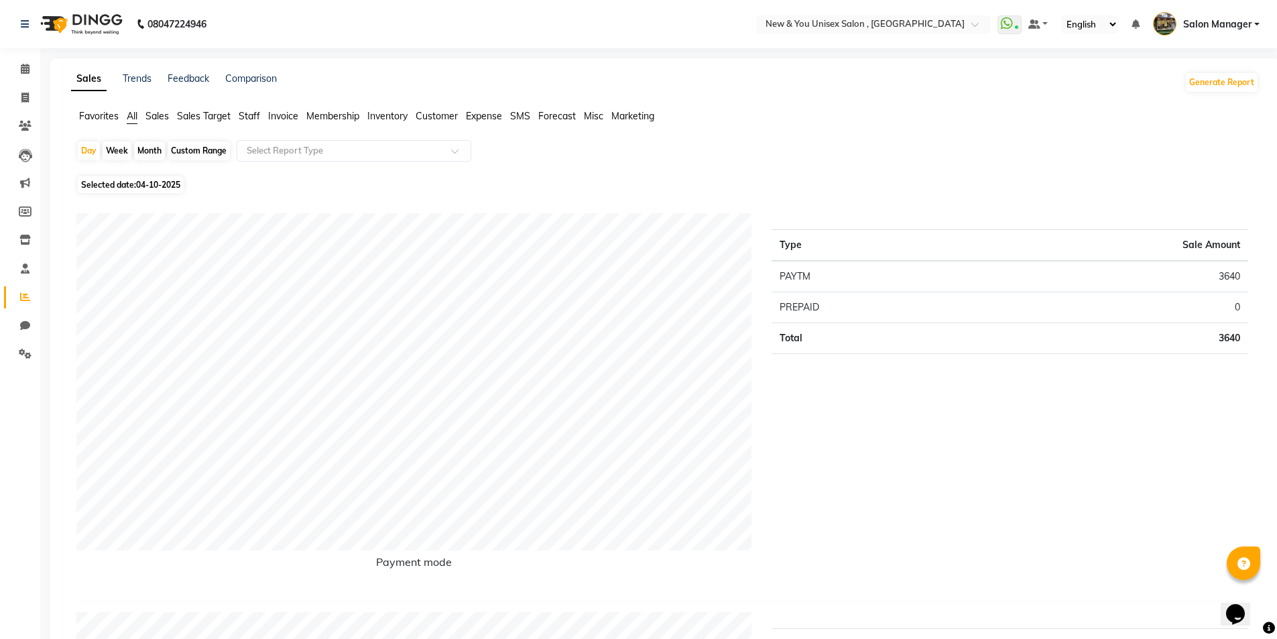
click at [145, 151] on div "Month" at bounding box center [149, 150] width 31 height 19
select select "10"
select select "2025"
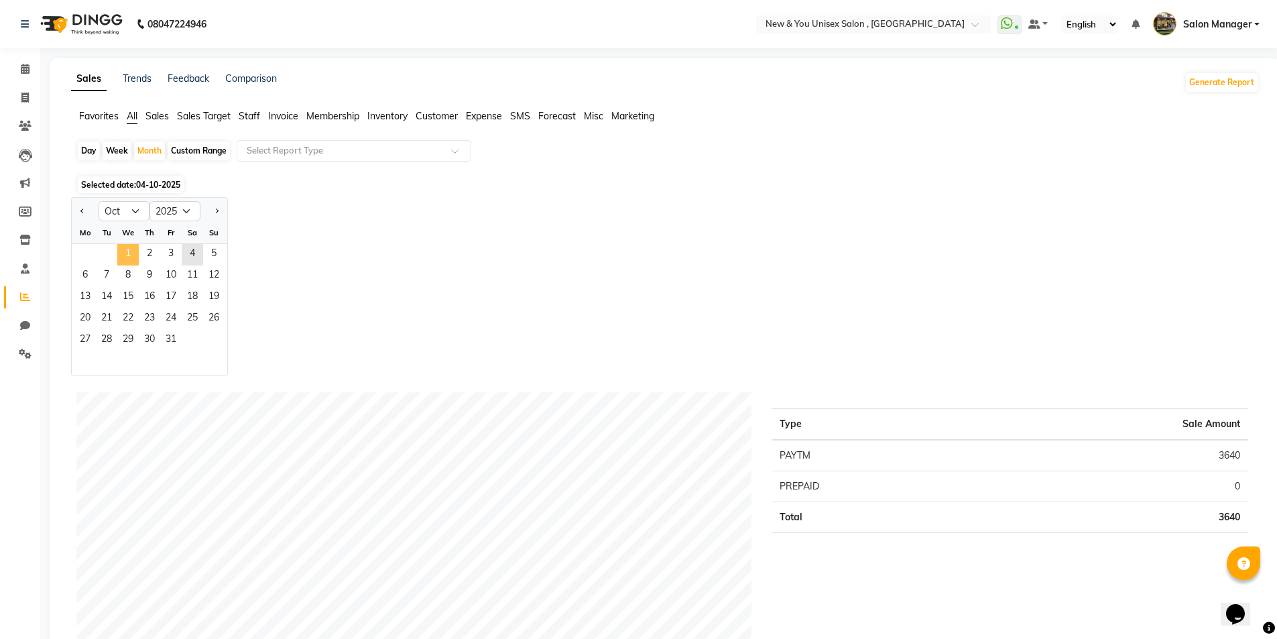
click at [125, 251] on span "1" at bounding box center [127, 254] width 21 height 21
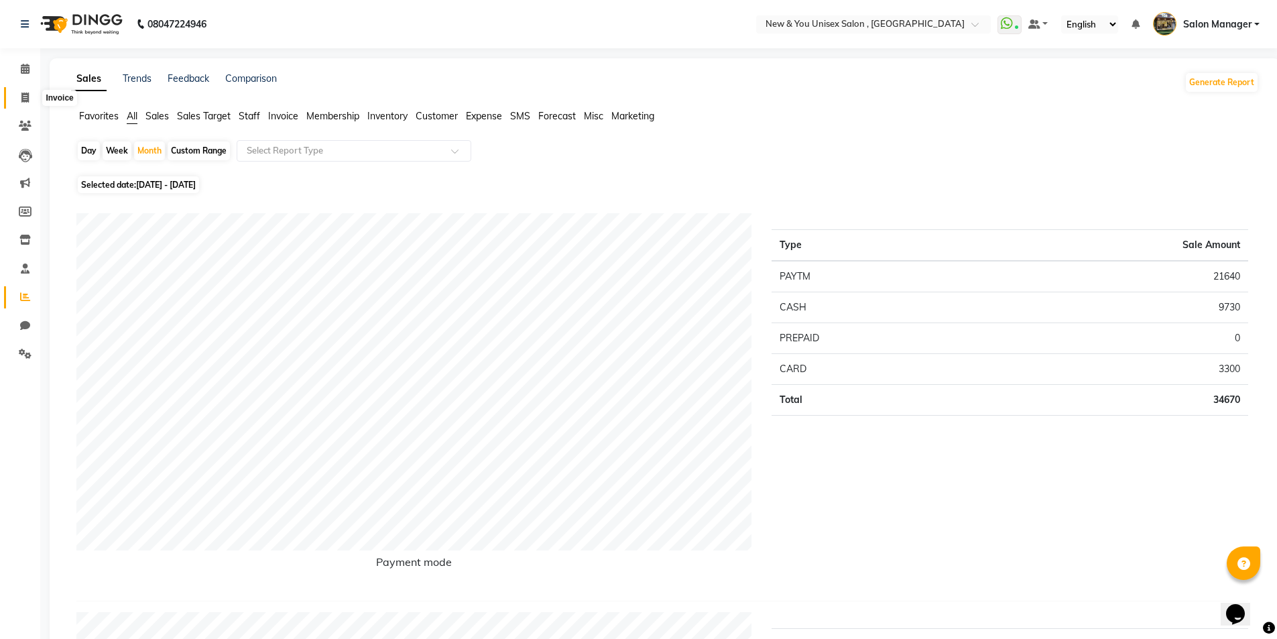
click at [21, 97] on icon at bounding box center [24, 97] width 7 height 10
select select "service"
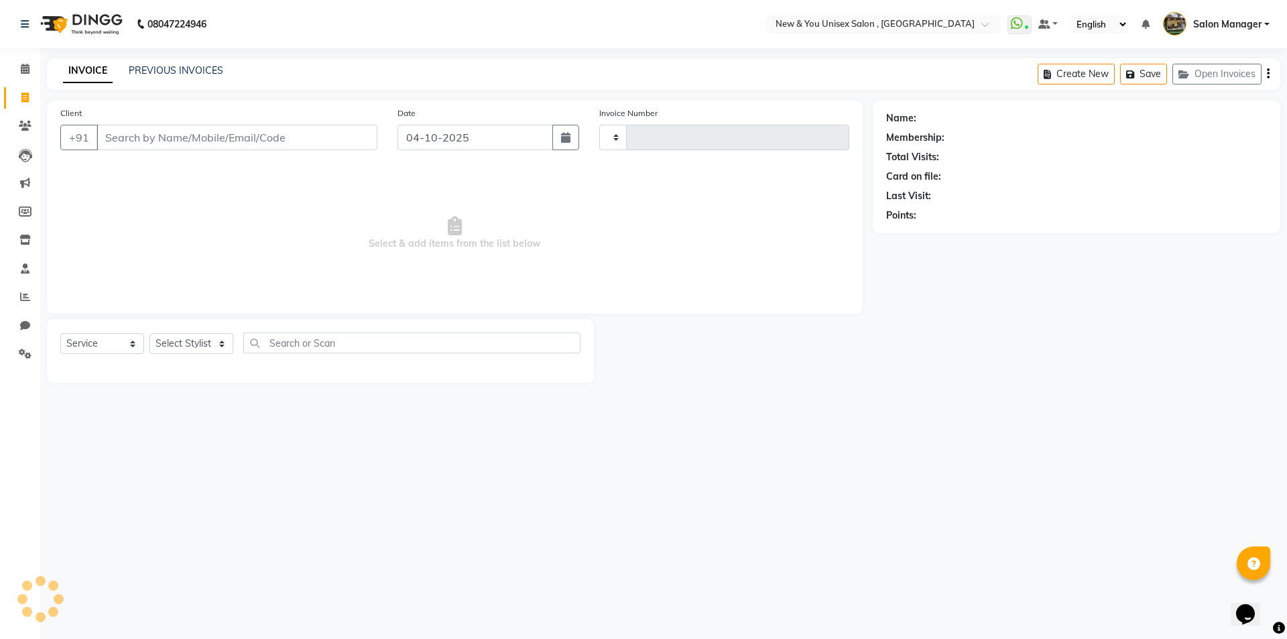
type input "2363"
select select "31"
click at [182, 141] on input "Client" at bounding box center [236, 137] width 281 height 25
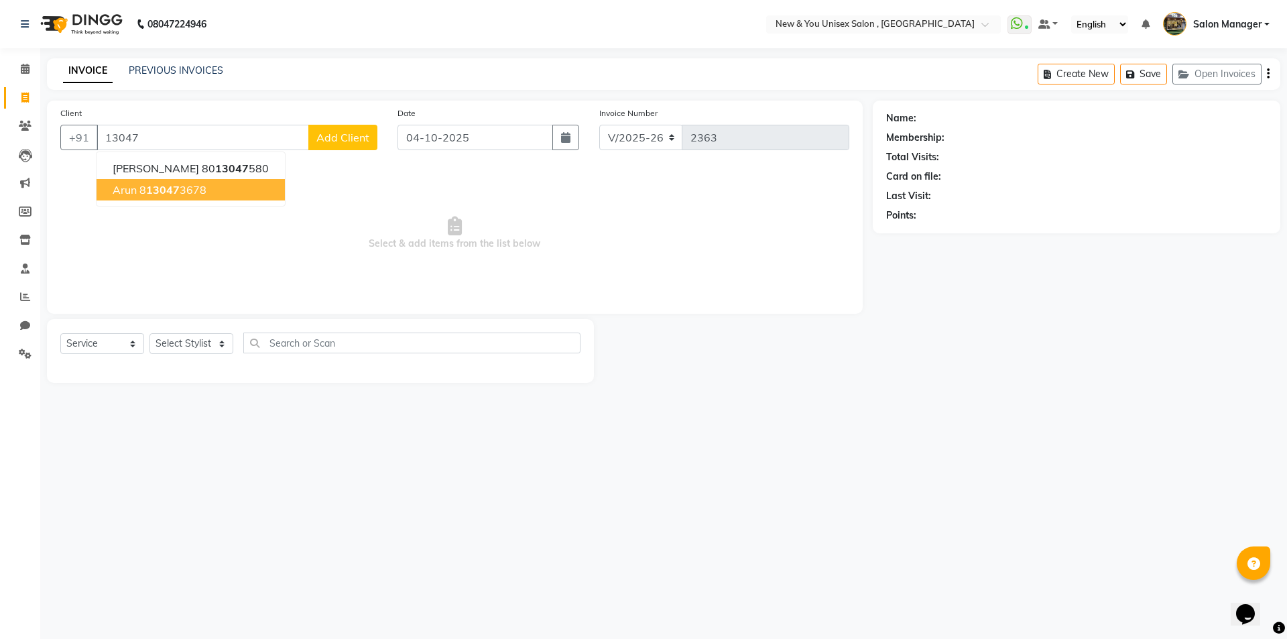
click at [176, 188] on span "13047" at bounding box center [163, 189] width 34 height 13
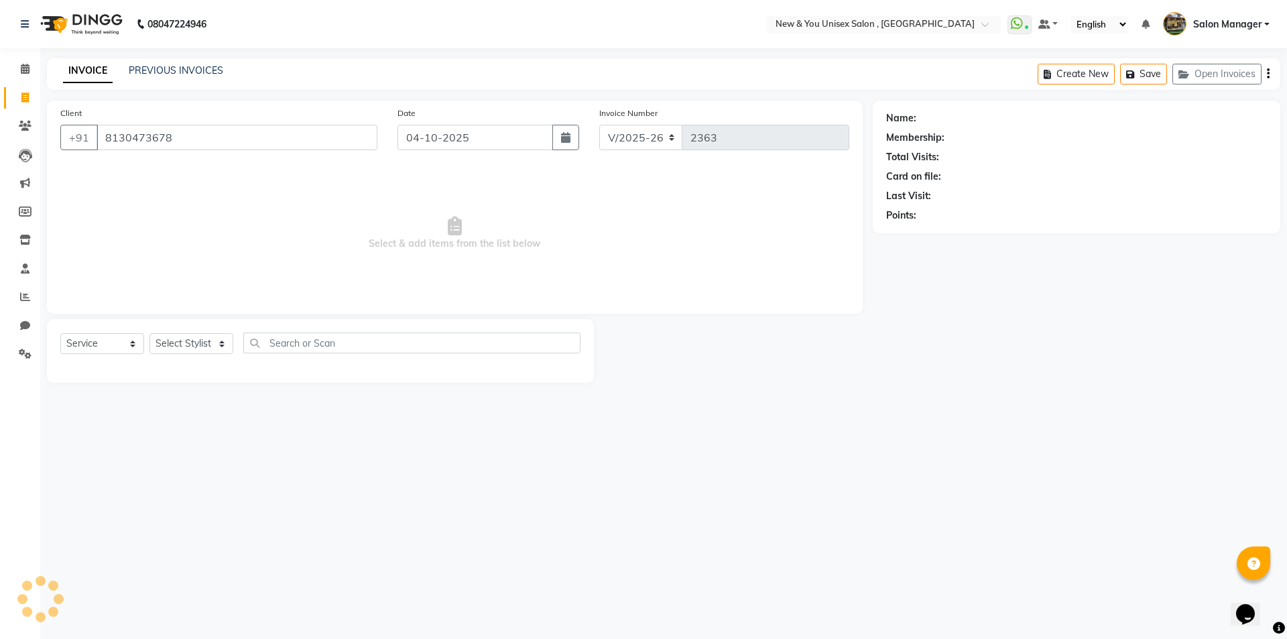
type input "8130473678"
click at [182, 344] on select "Select Stylist HEMANT Jyoti laxmi Neetu Salon Manager SANJAY shravan kumar Shya…" at bounding box center [191, 343] width 84 height 21
select select "40116"
click at [149, 333] on select "Select Stylist HEMANT Jyoti laxmi Neetu Salon Manager SANJAY shravan kumar Shya…" at bounding box center [191, 343] width 84 height 21
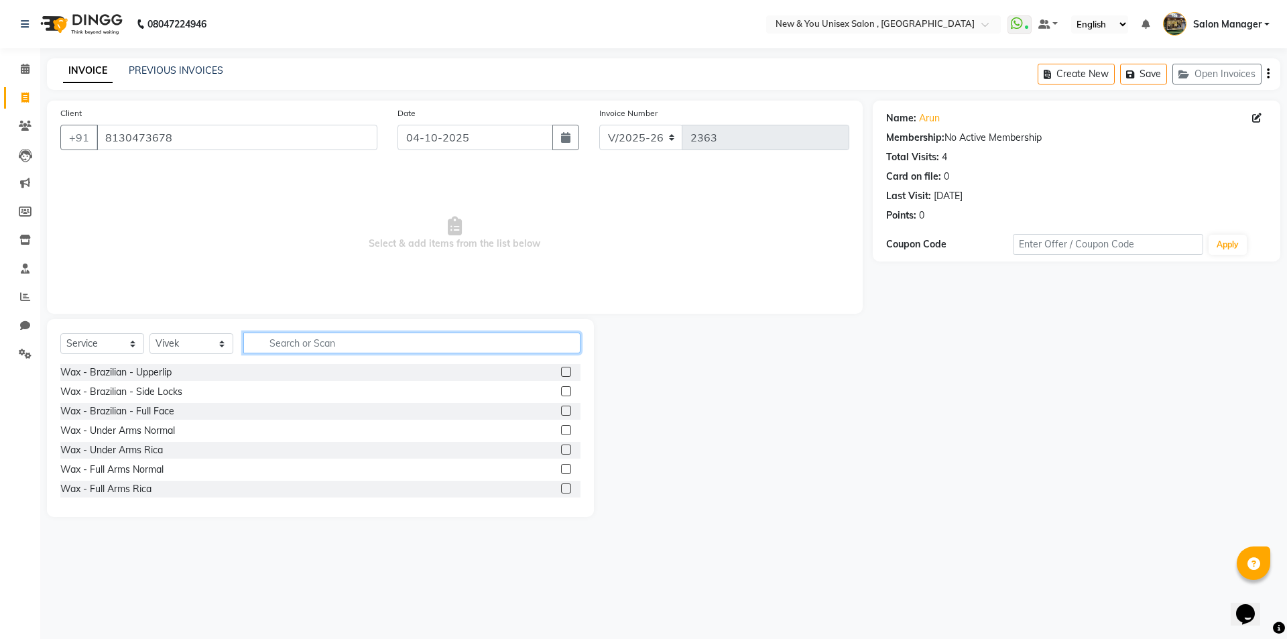
click at [308, 348] on input "text" at bounding box center [411, 342] width 337 height 21
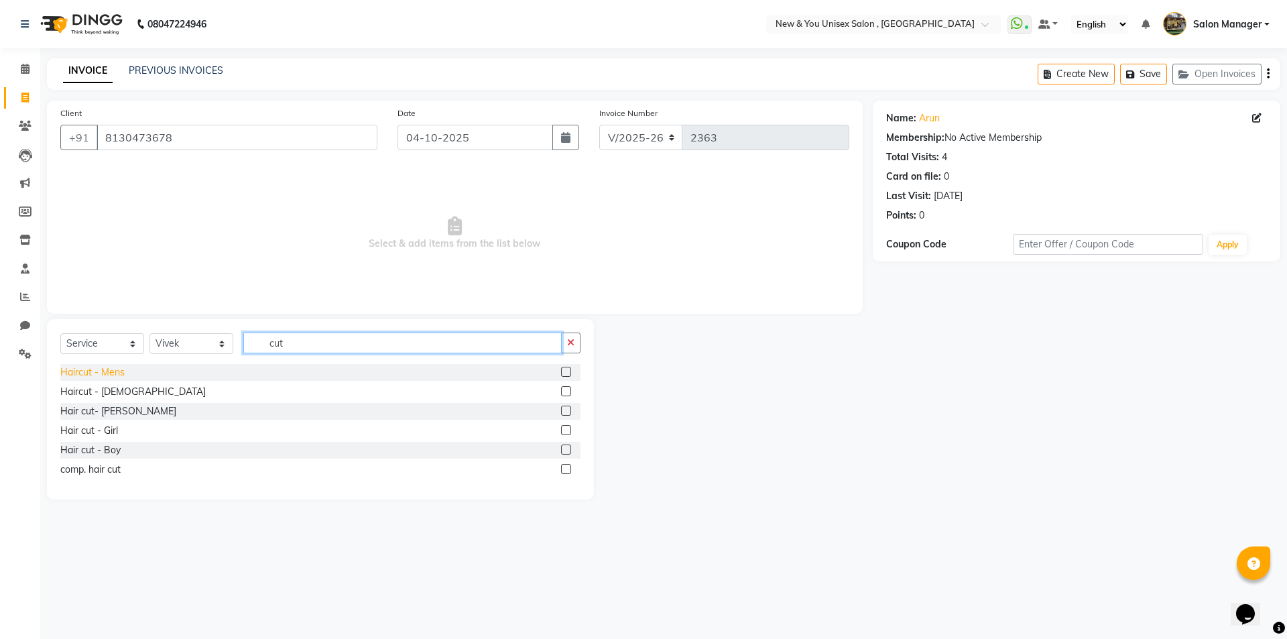
type input "cut"
click at [88, 375] on div "Haircut - Mens" at bounding box center [92, 372] width 64 height 14
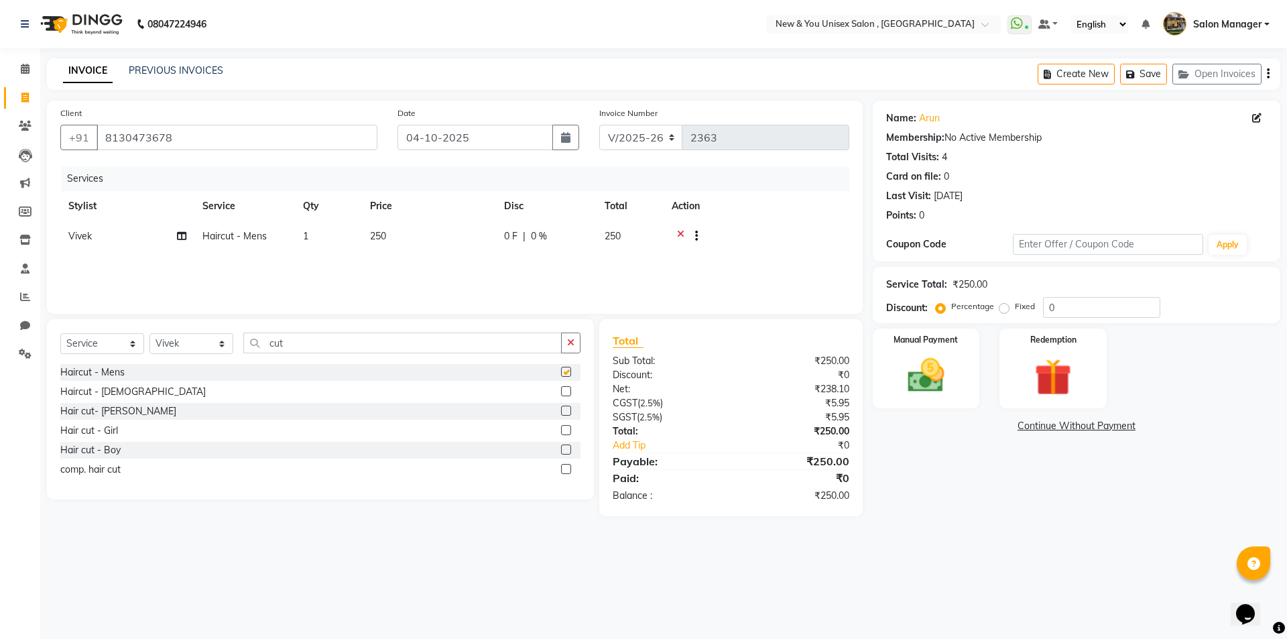
checkbox input "false"
drag, startPoint x: 316, startPoint y: 340, endPoint x: 267, endPoint y: 356, distance: 50.6
click at [267, 356] on div "Select Service Product Membership Package Voucher Prepaid Gift Card Select Styl…" at bounding box center [320, 347] width 520 height 31
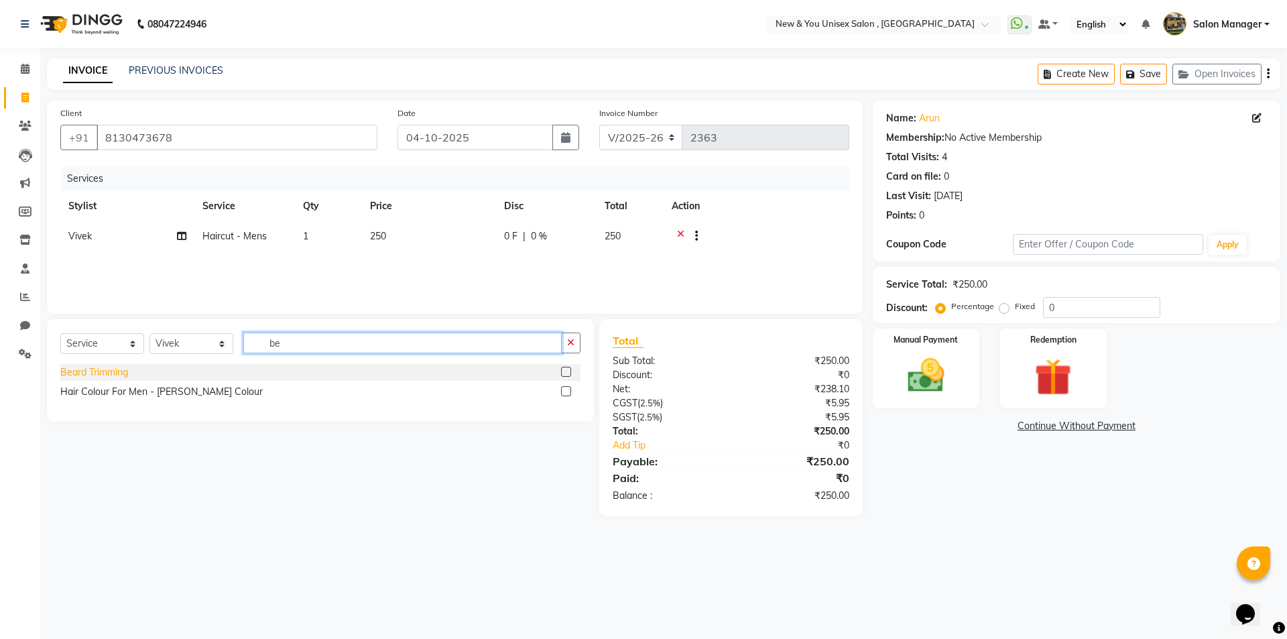
type input "be"
click at [107, 371] on div "Beard Trimming" at bounding box center [94, 372] width 68 height 14
checkbox input "false"
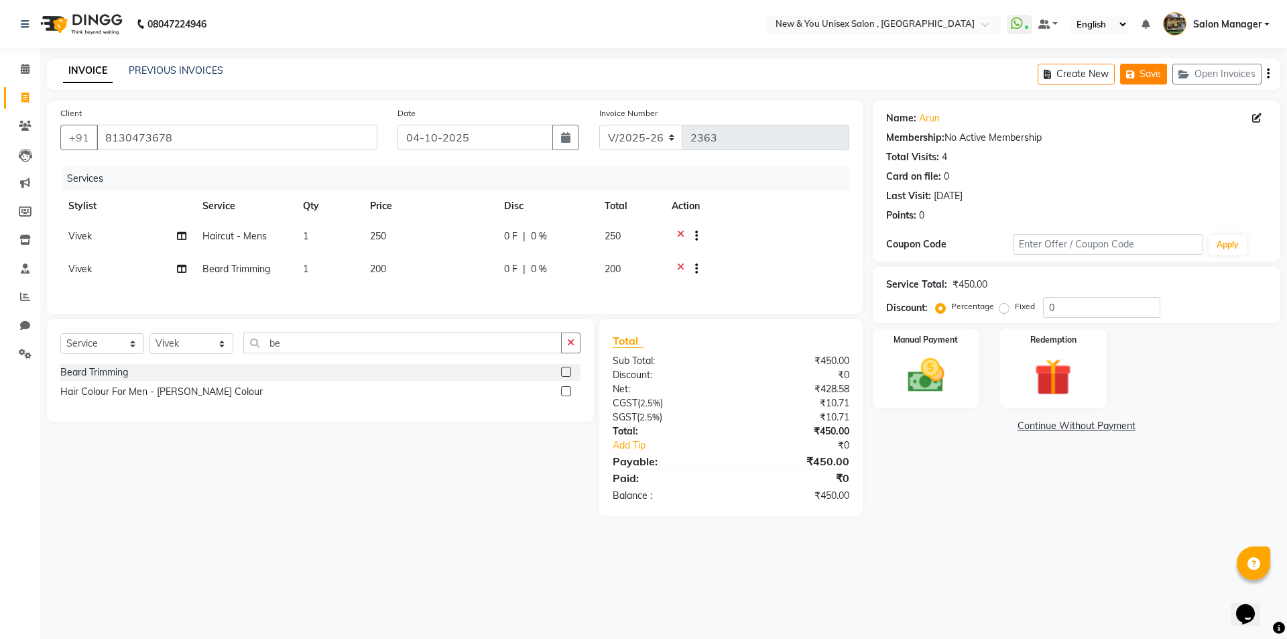
click at [1138, 70] on icon "button" at bounding box center [1132, 74] width 13 height 9
click at [32, 86] on li "Invoice" at bounding box center [20, 98] width 40 height 29
click at [34, 92] on span at bounding box center [24, 97] width 23 height 15
select select "service"
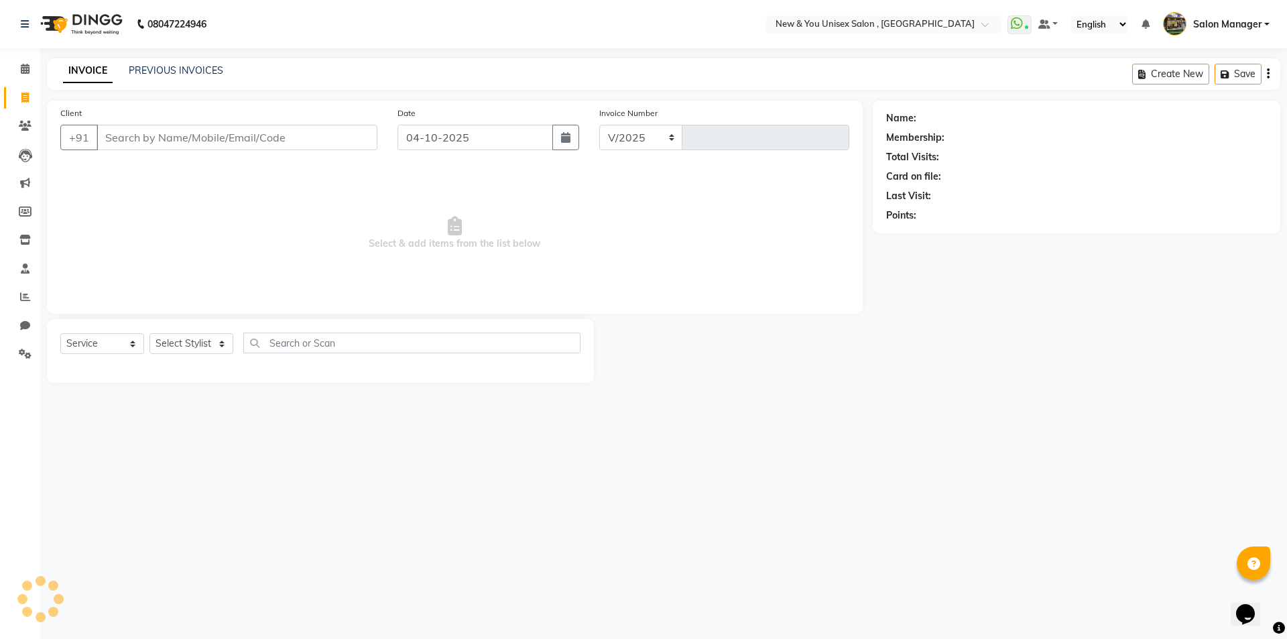
select select "31"
type input "2363"
click at [164, 70] on link "PREVIOUS INVOICES" at bounding box center [176, 70] width 94 height 12
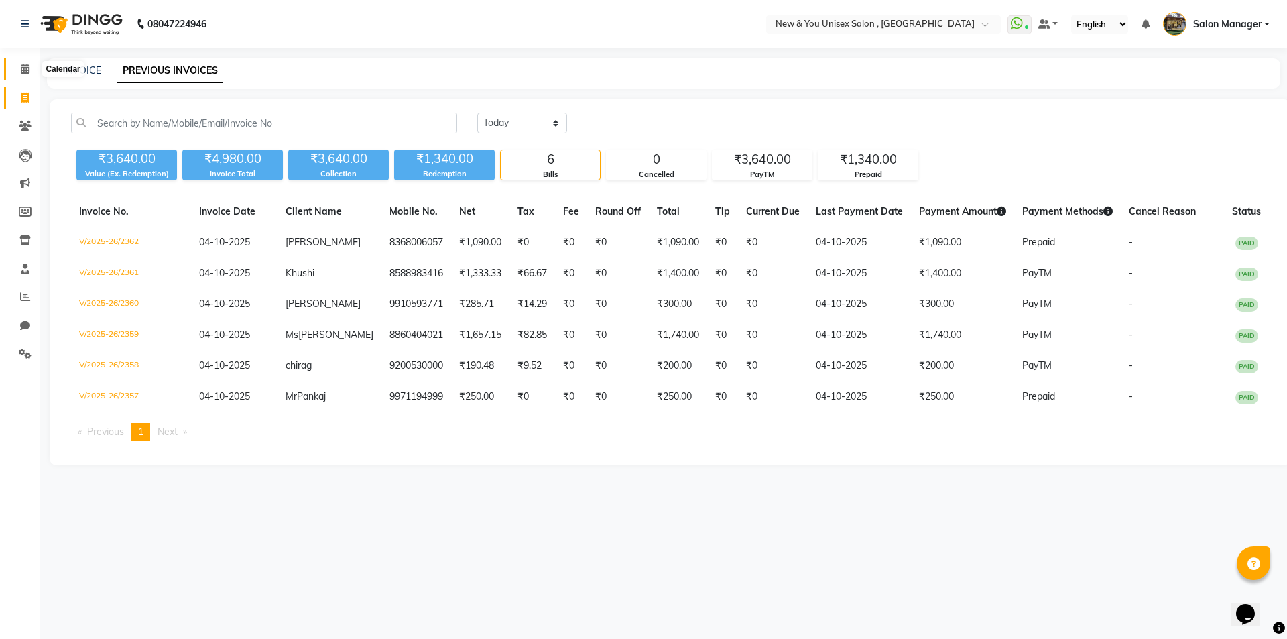
click at [19, 69] on span at bounding box center [24, 69] width 23 height 15
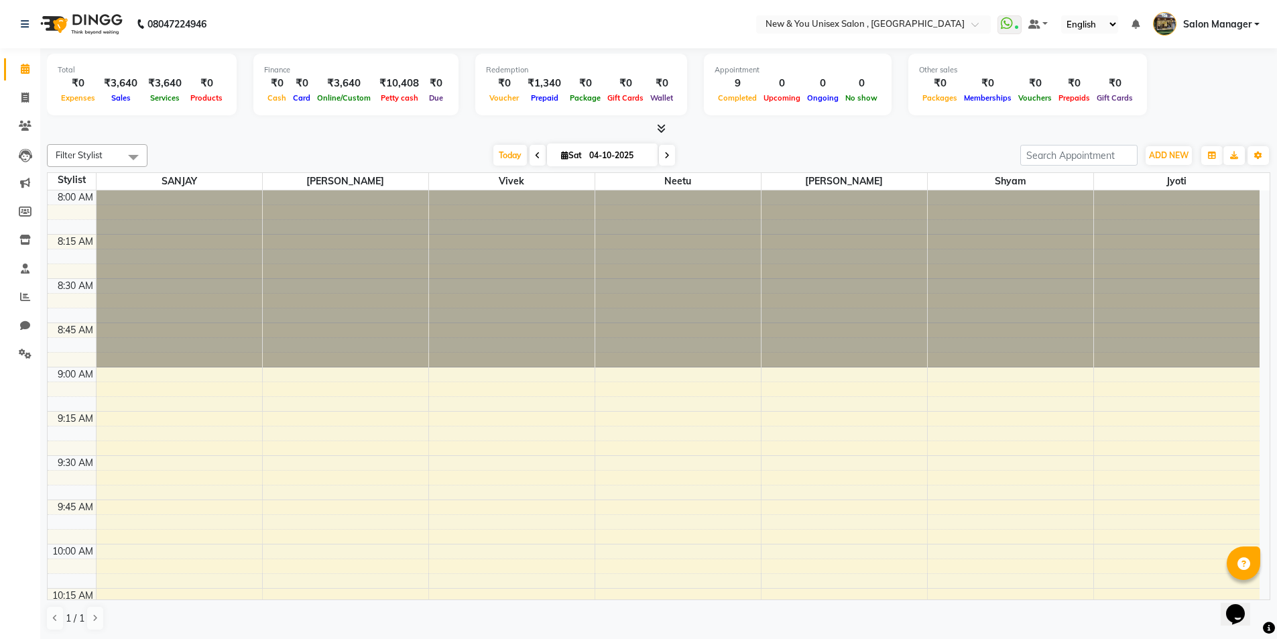
click at [23, 111] on li "Invoice" at bounding box center [20, 98] width 40 height 29
click at [19, 96] on span at bounding box center [24, 97] width 23 height 15
select select "service"
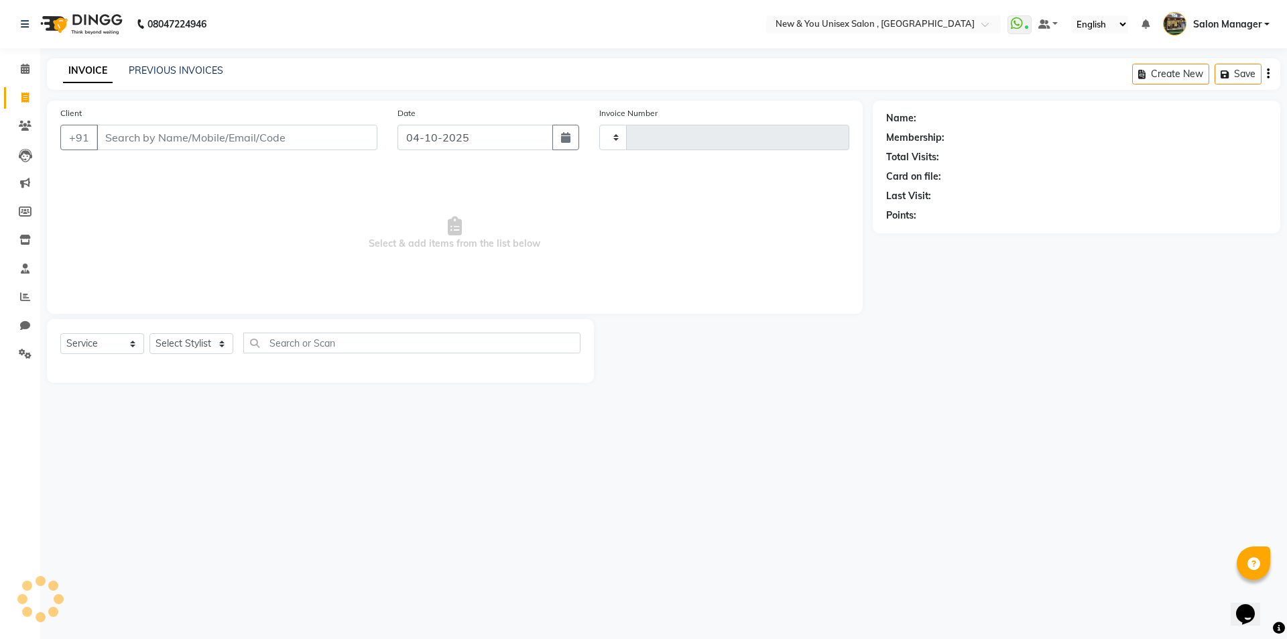
type input "2363"
select select "31"
click at [1226, 68] on button "Open Invoices" at bounding box center [1216, 74] width 89 height 21
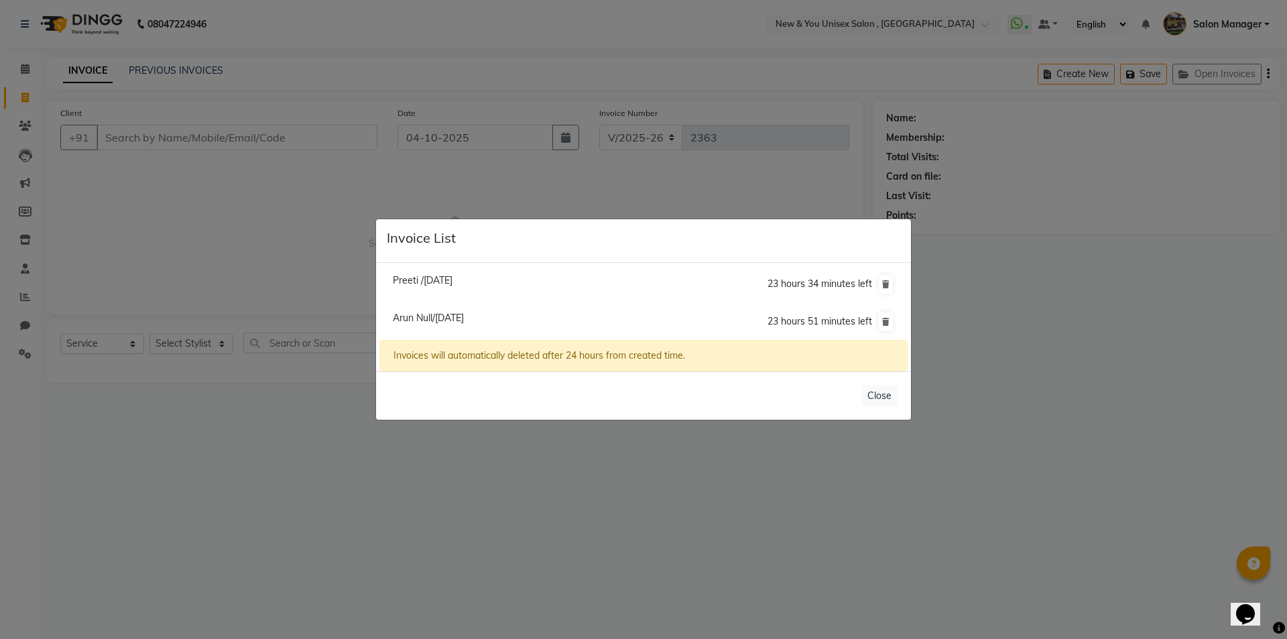
click at [444, 285] on span "Preeti /04 October 2025" at bounding box center [423, 280] width 60 height 12
type input "9810006151"
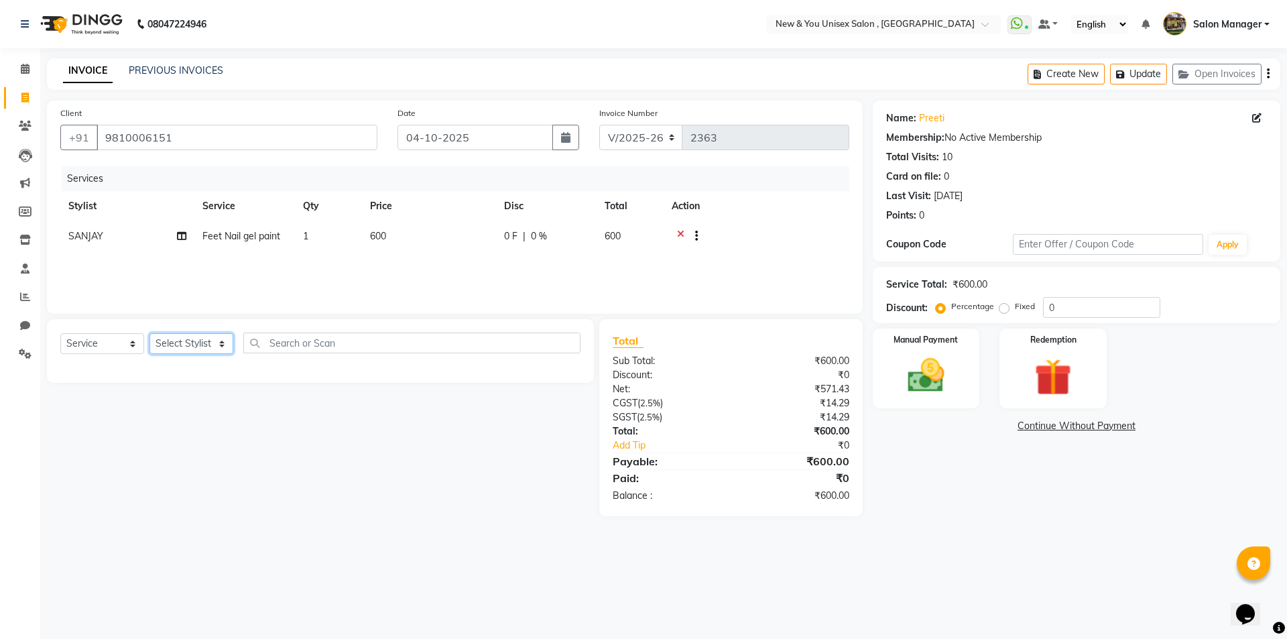
click at [188, 339] on select "Select Stylist HEMANT Jyoti laxmi Neetu Salon Manager SANJAY shravan kumar Shya…" at bounding box center [191, 343] width 84 height 21
select select "70140"
click at [149, 333] on select "Select Stylist HEMANT Jyoti laxmi Neetu Salon Manager SANJAY shravan kumar Shya…" at bounding box center [191, 343] width 84 height 21
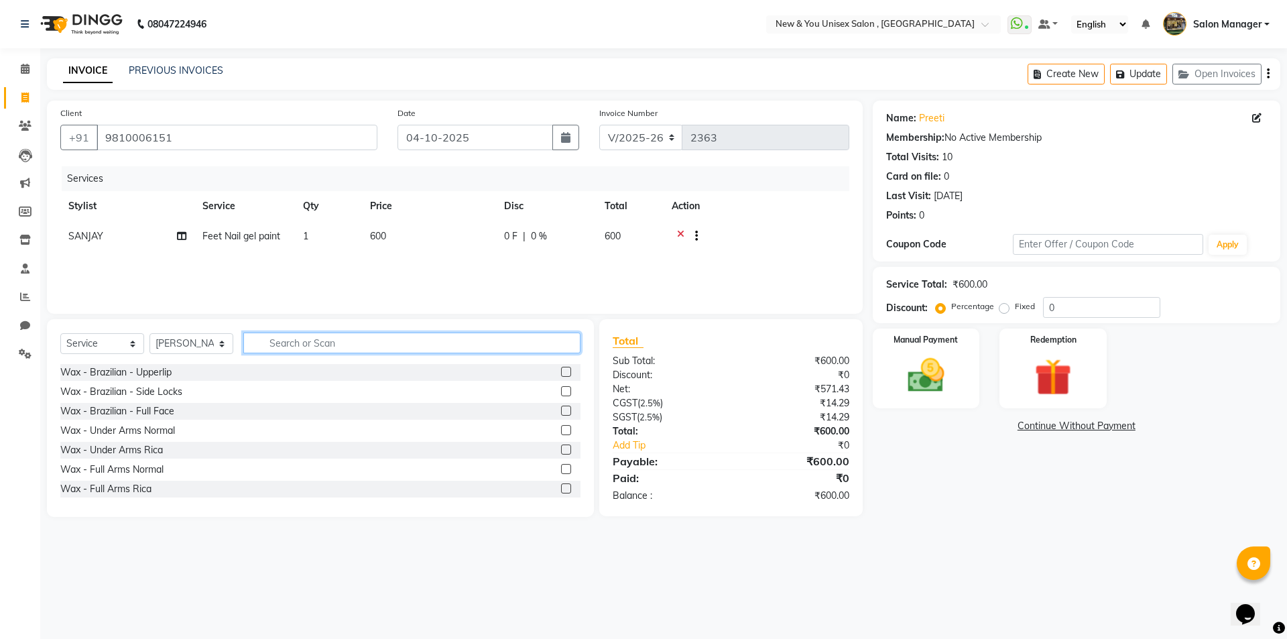
click at [308, 346] on input "text" at bounding box center [411, 342] width 337 height 21
type input "h"
type input "thr"
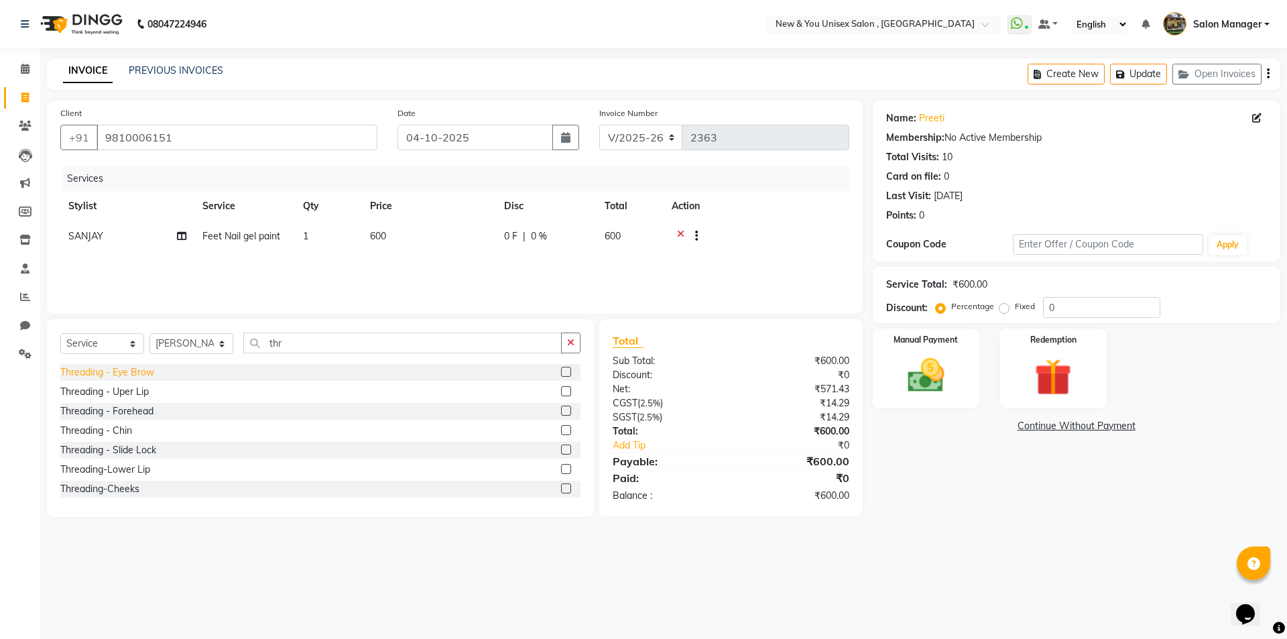
click at [111, 370] on div "Threading - Eye Brow" at bounding box center [107, 372] width 94 height 14
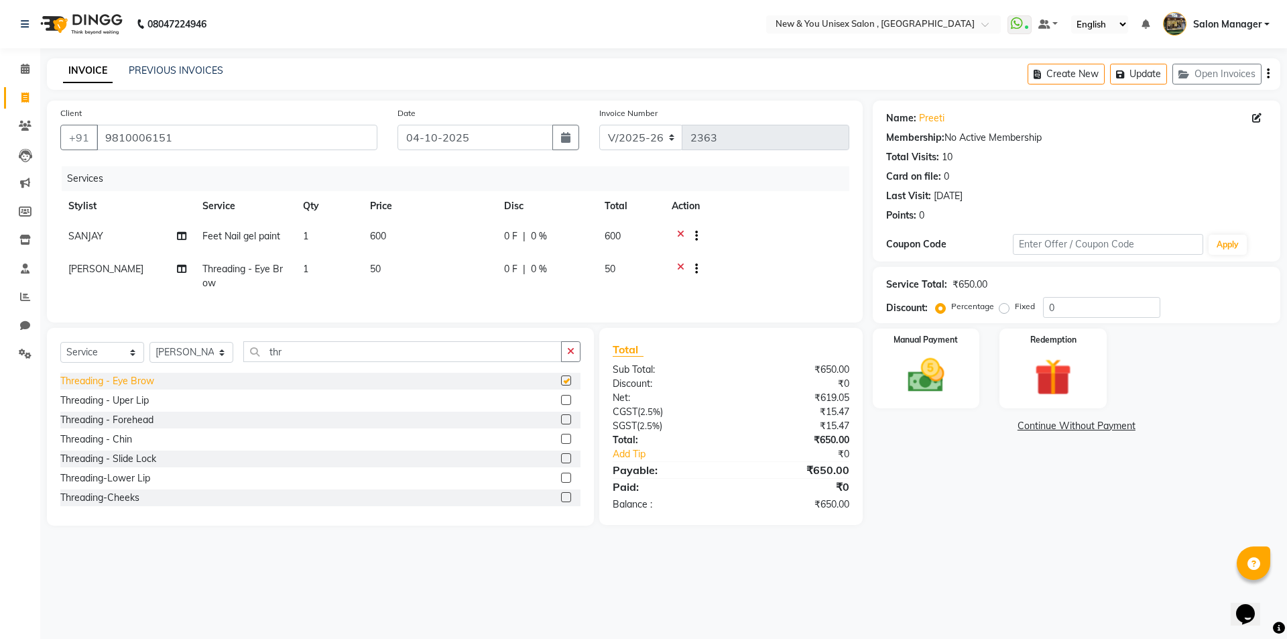
checkbox input "false"
click at [97, 407] on div "Threading - Uper Lip" at bounding box center [104, 400] width 88 height 14
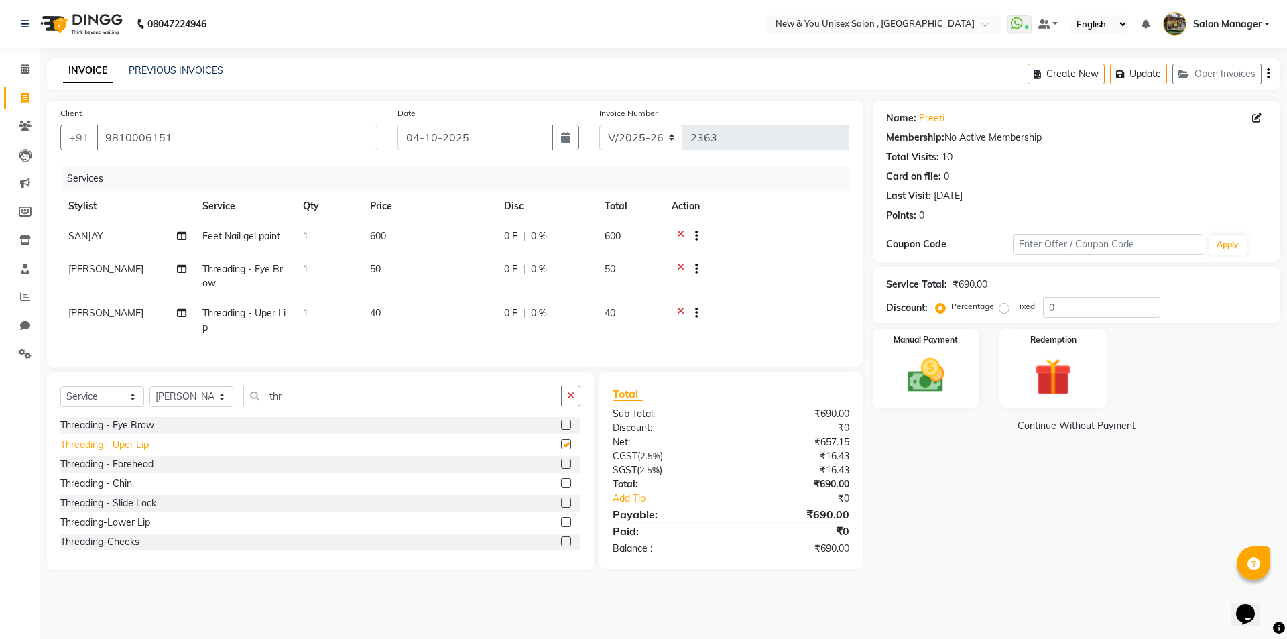
checkbox input "false"
click at [963, 375] on div "Manual Payment" at bounding box center [925, 368] width 111 height 82
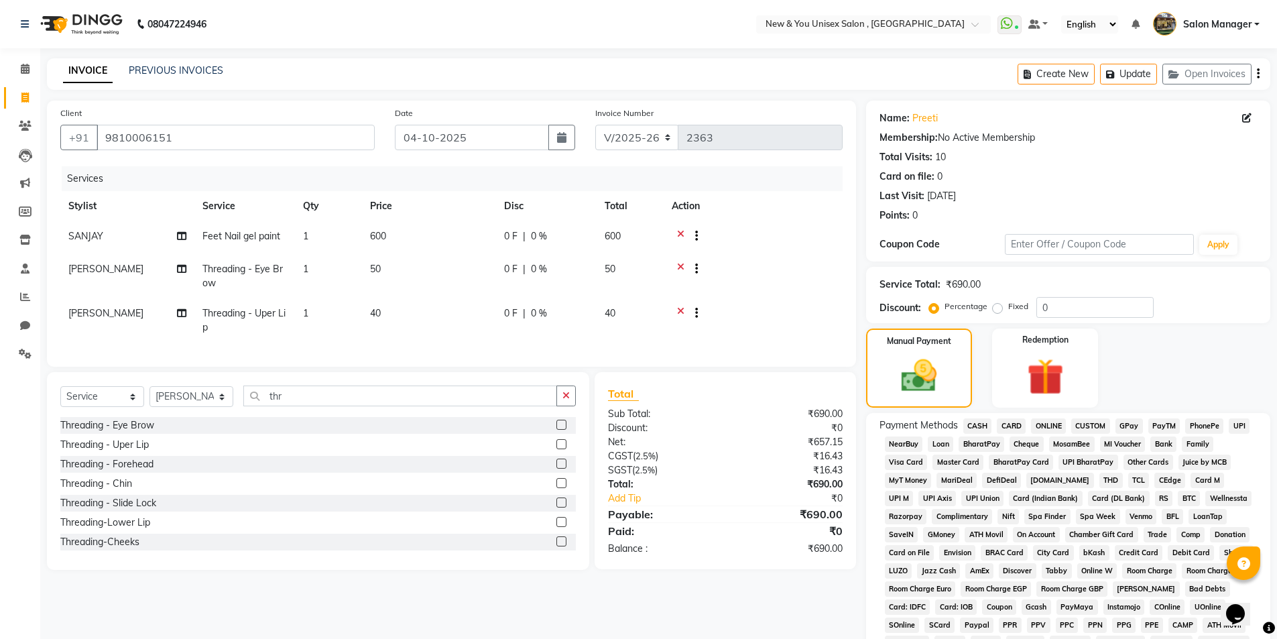
click at [1167, 425] on span "PayTM" at bounding box center [1164, 425] width 32 height 15
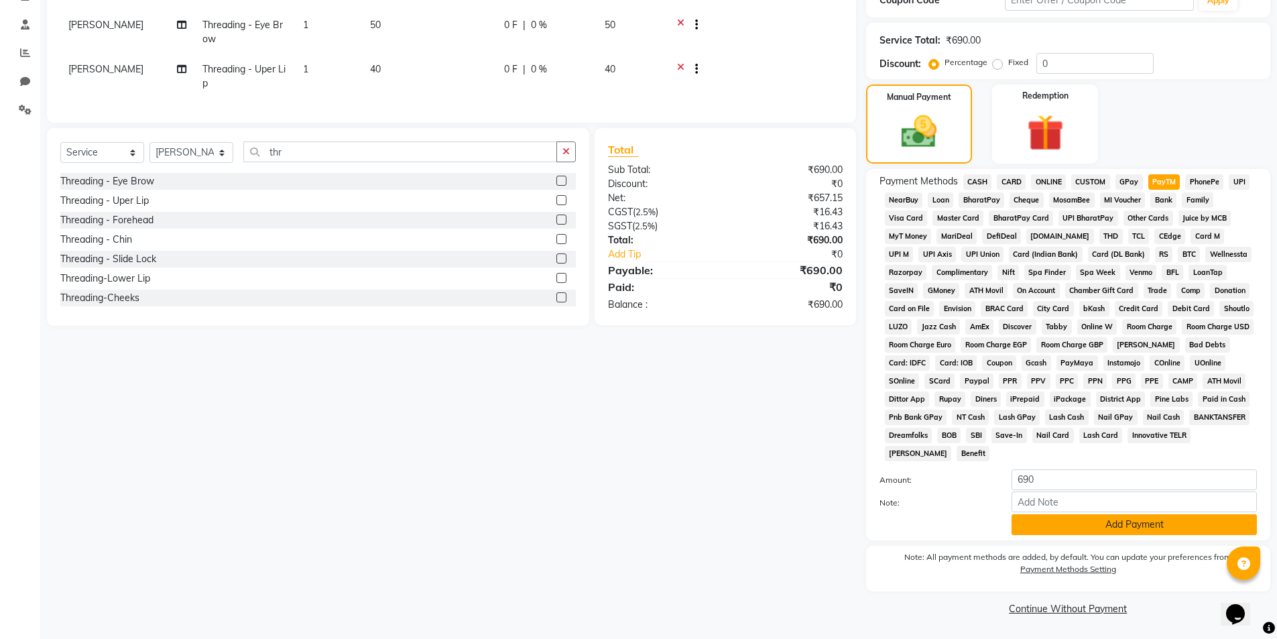
click at [1076, 529] on button "Add Payment" at bounding box center [1133, 524] width 245 height 21
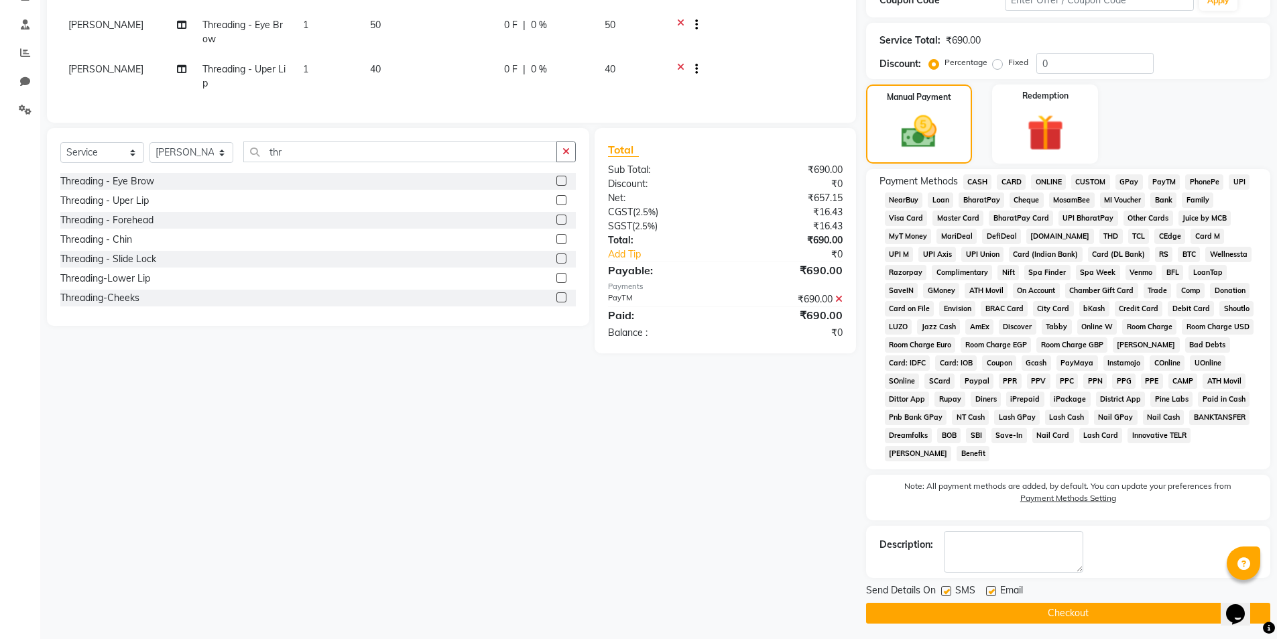
click at [1050, 622] on button "Checkout" at bounding box center [1068, 612] width 404 height 21
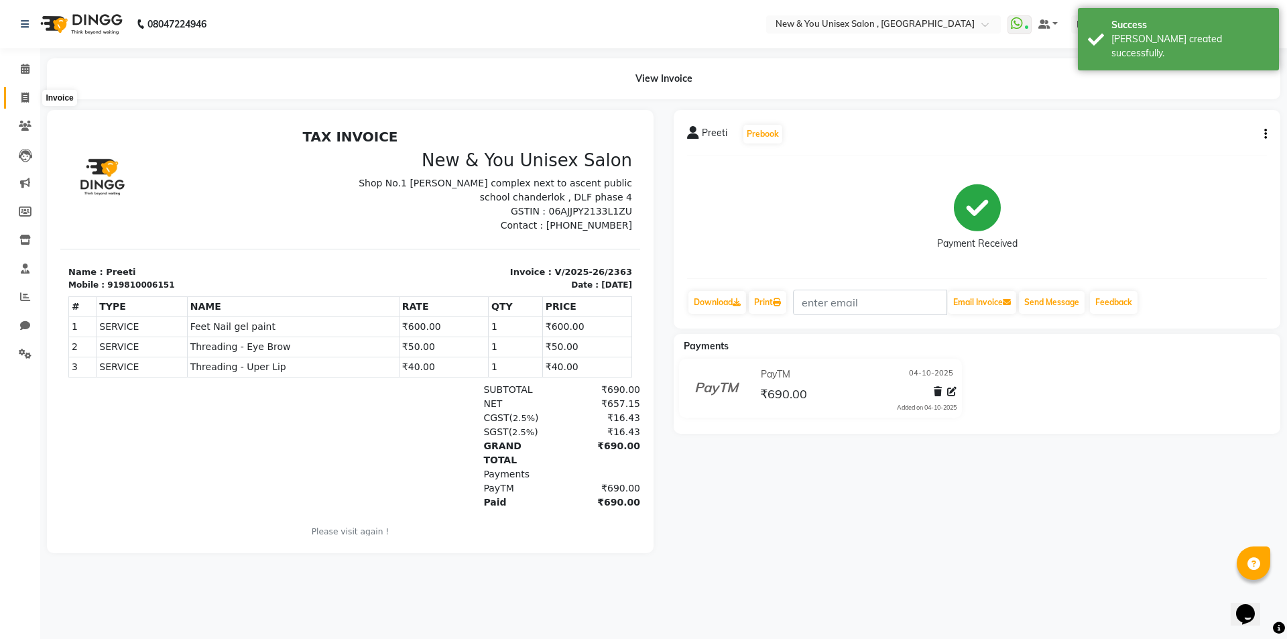
click at [24, 103] on span at bounding box center [24, 97] width 23 height 15
select select "31"
select select "service"
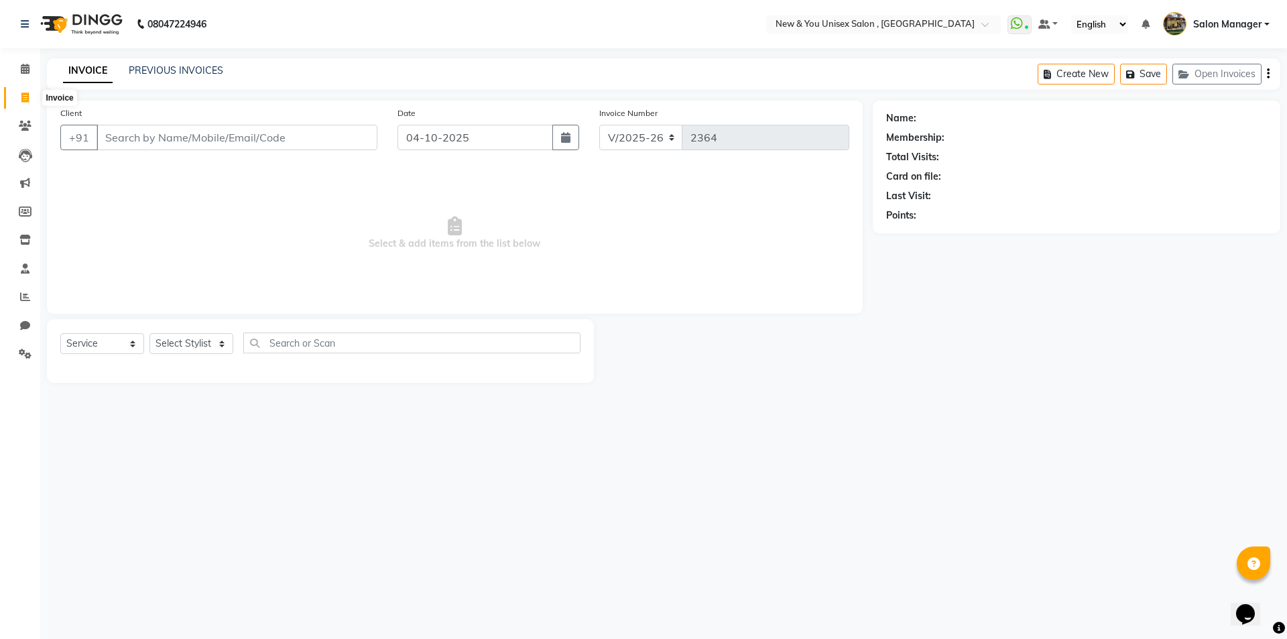
click at [21, 96] on icon at bounding box center [24, 97] width 7 height 10
select select "service"
type input "2364"
select select "31"
click at [43, 80] on main "INVOICE PREVIOUS INVOICES Create New Save Open Invoices Client +91 Date 04-10-2…" at bounding box center [663, 230] width 1246 height 344
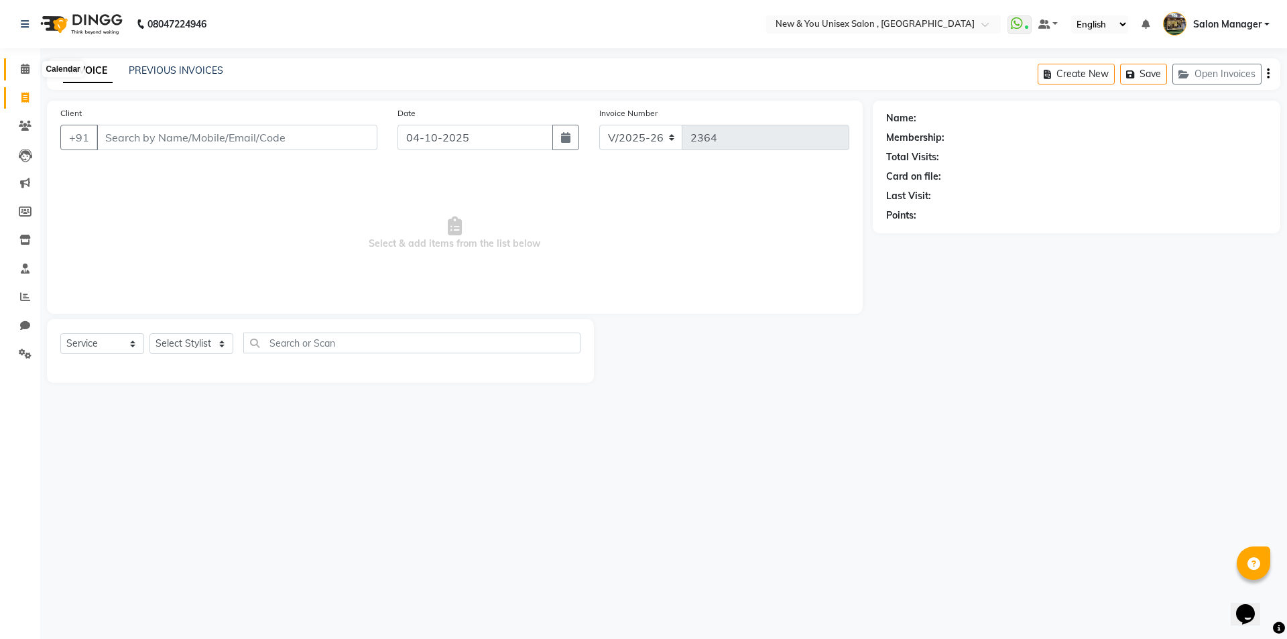
click at [22, 66] on icon at bounding box center [25, 69] width 9 height 10
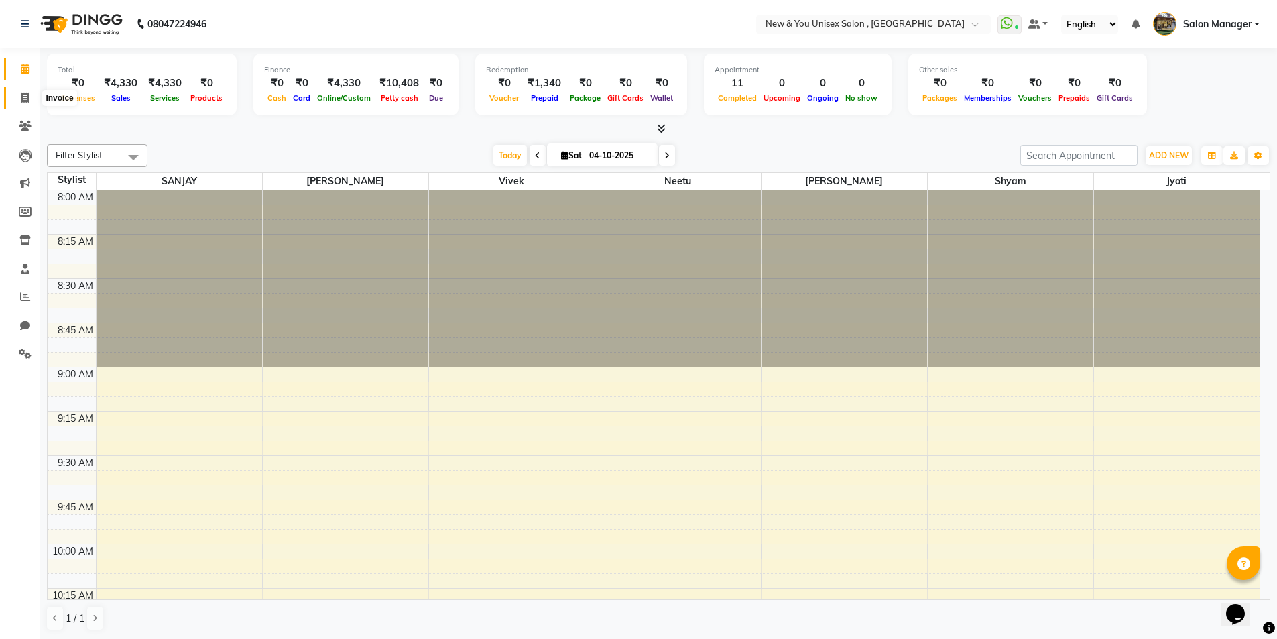
click at [22, 104] on span at bounding box center [24, 97] width 23 height 15
select select "service"
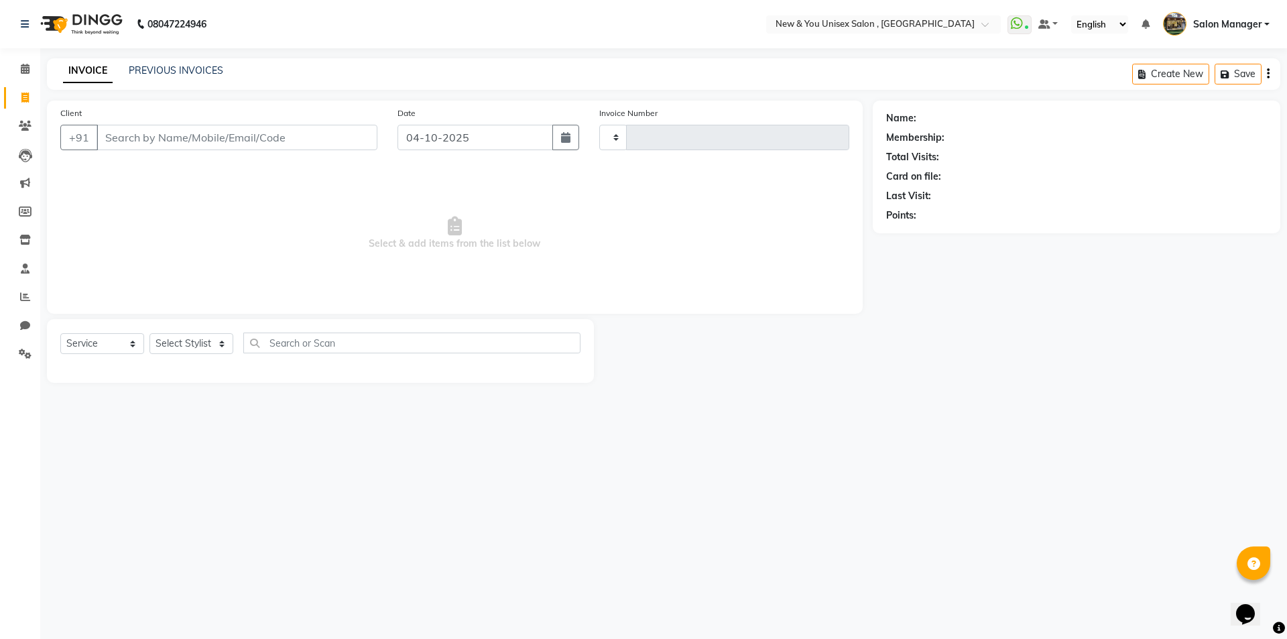
type input "2364"
select select "31"
click at [261, 142] on input "Client" at bounding box center [236, 137] width 281 height 25
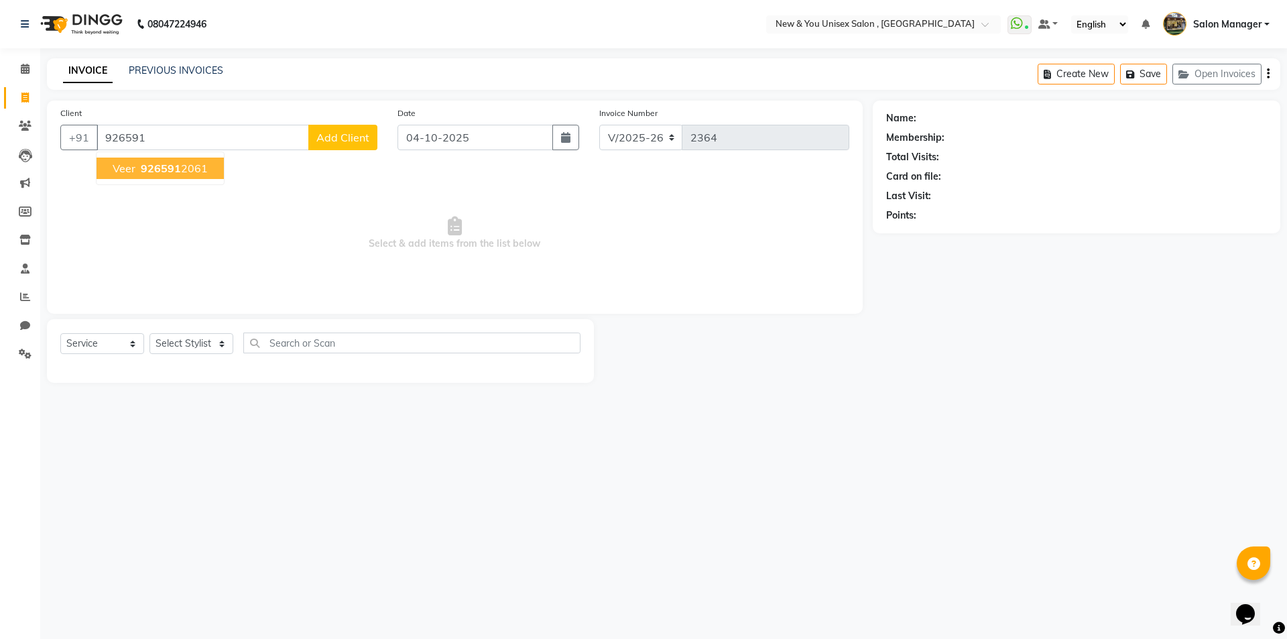
click at [146, 168] on span "926591" at bounding box center [161, 167] width 40 height 13
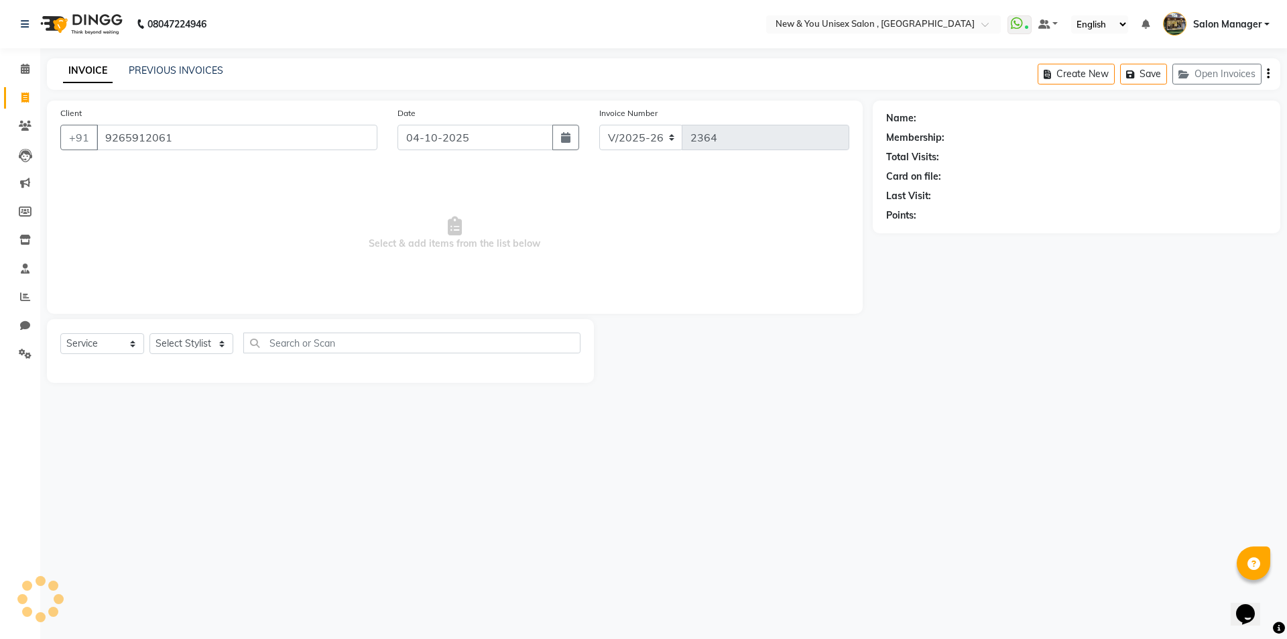
type input "9265912061"
click at [202, 336] on select "Select Stylist HEMANT Jyoti laxmi Neetu Salon Manager SANJAY shravan kumar Shya…" at bounding box center [191, 343] width 84 height 21
select select "1200"
click at [149, 333] on select "Select Stylist HEMANT Jyoti laxmi Neetu Salon Manager SANJAY shravan kumar Shya…" at bounding box center [191, 343] width 84 height 21
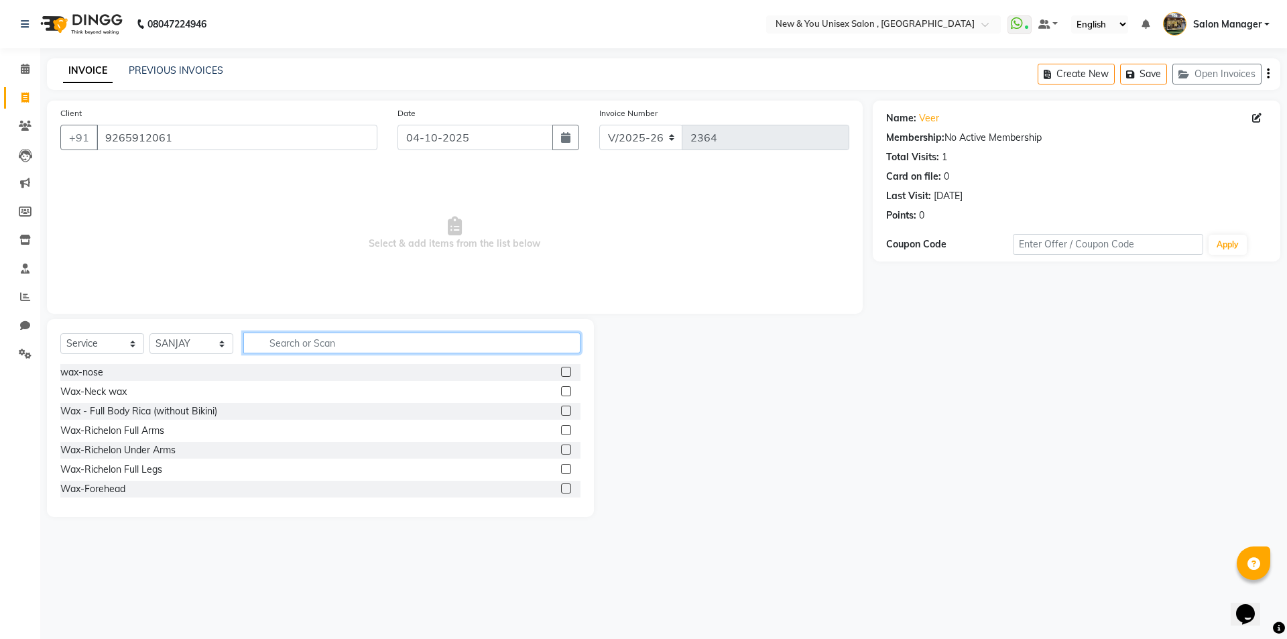
click at [327, 338] on input "text" at bounding box center [411, 342] width 337 height 21
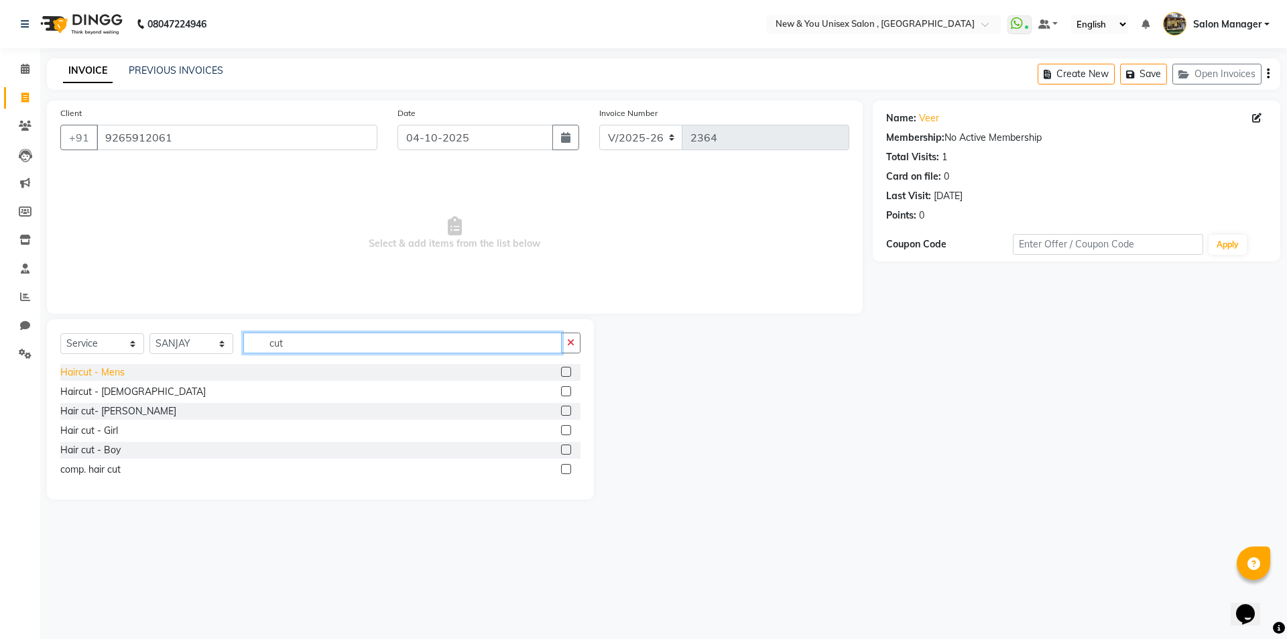
type input "cut"
click at [101, 376] on div "Haircut - Mens" at bounding box center [92, 372] width 64 height 14
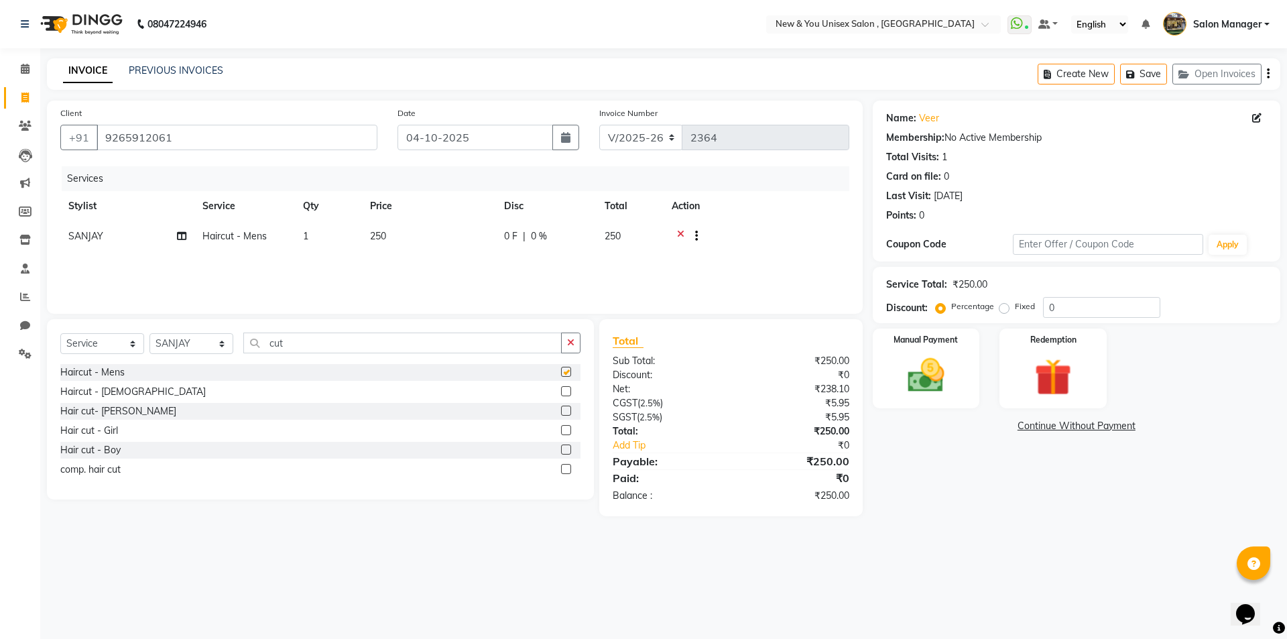
checkbox input "false"
click at [1136, 77] on icon "button" at bounding box center [1132, 74] width 13 height 9
click at [947, 387] on img at bounding box center [926, 375] width 62 height 44
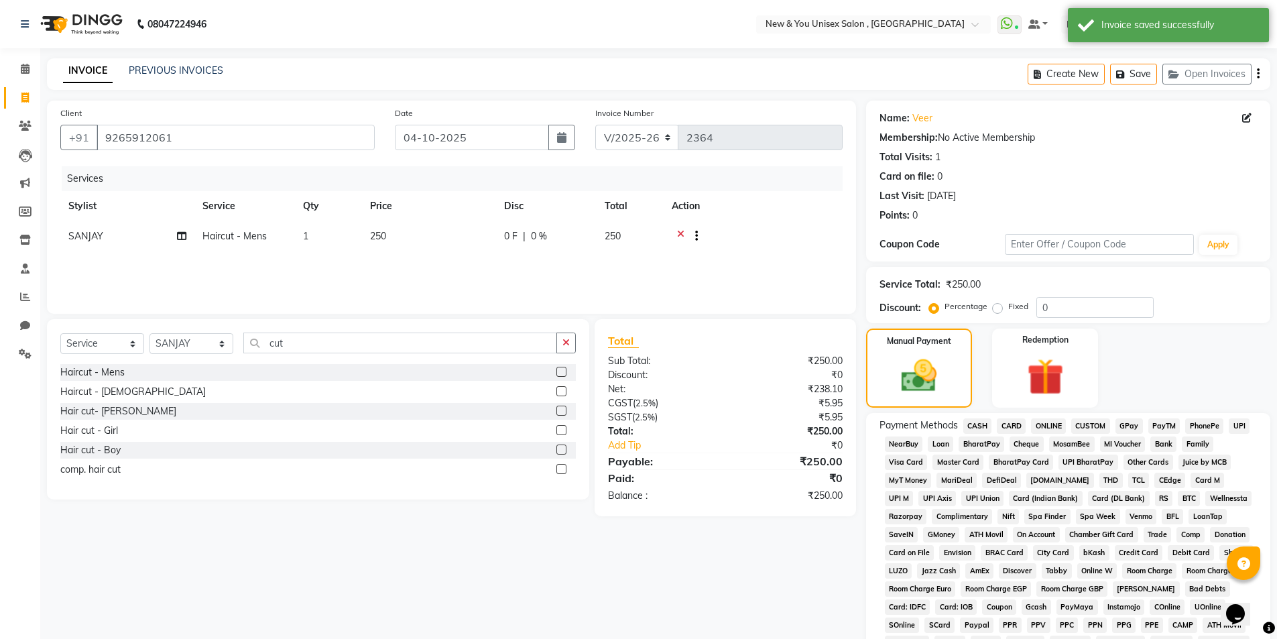
click at [981, 422] on span "CASH" at bounding box center [977, 425] width 29 height 15
click at [1130, 77] on button "Save" at bounding box center [1133, 74] width 47 height 21
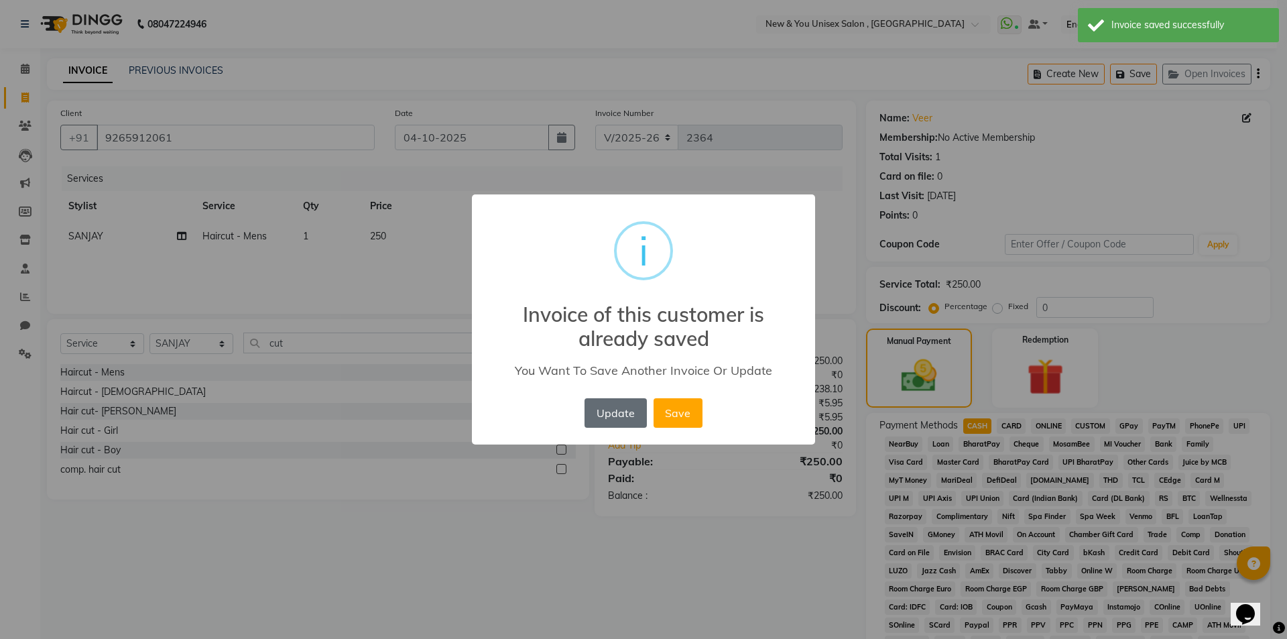
click at [628, 409] on button "Update" at bounding box center [615, 412] width 62 height 29
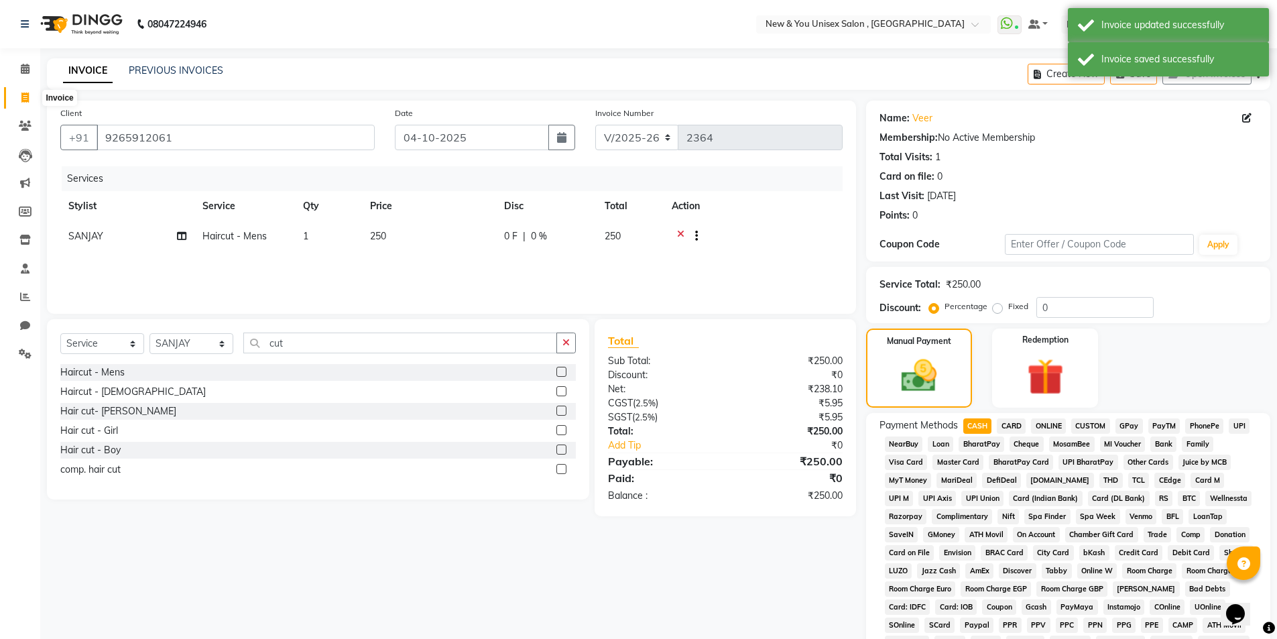
click at [15, 99] on span at bounding box center [24, 97] width 23 height 15
select select "service"
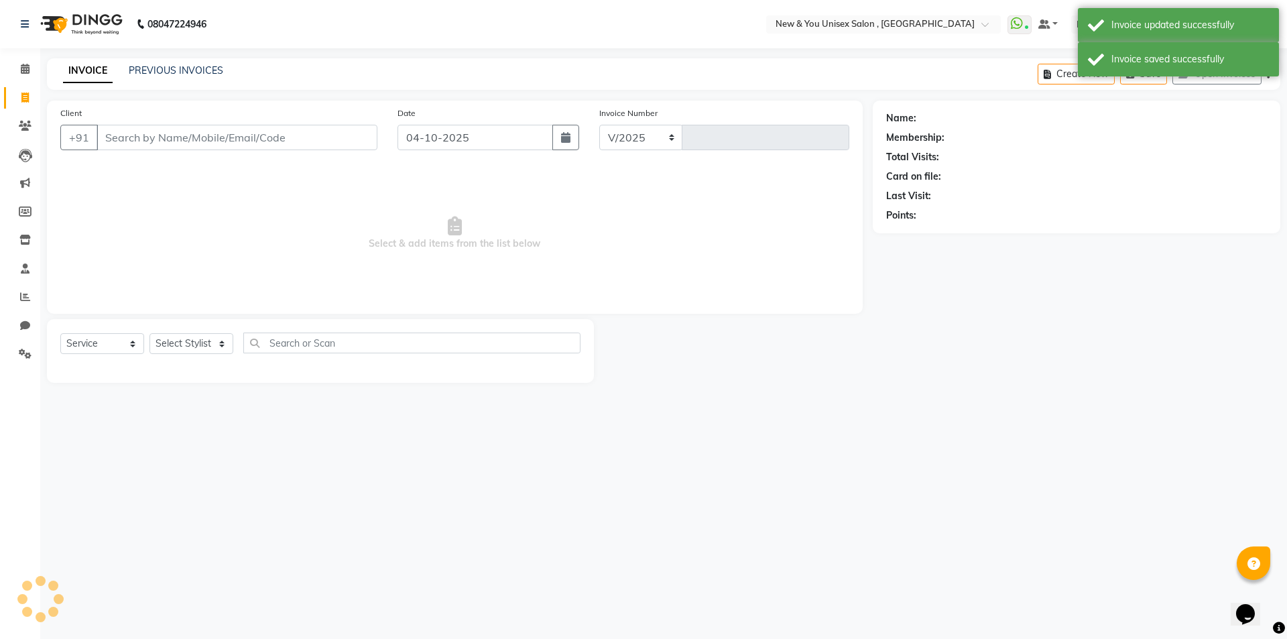
select select "31"
type input "2364"
click at [1167, 212] on div "Points:" at bounding box center [1076, 215] width 381 height 14
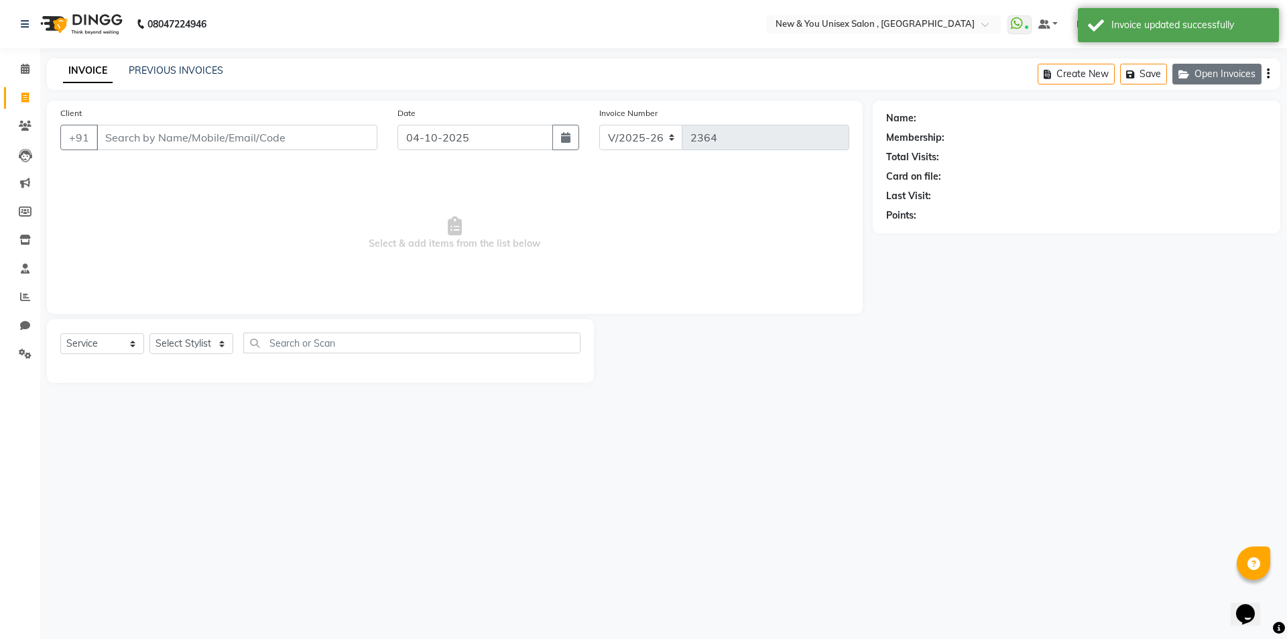
click at [1230, 81] on button "Open Invoices" at bounding box center [1216, 74] width 89 height 21
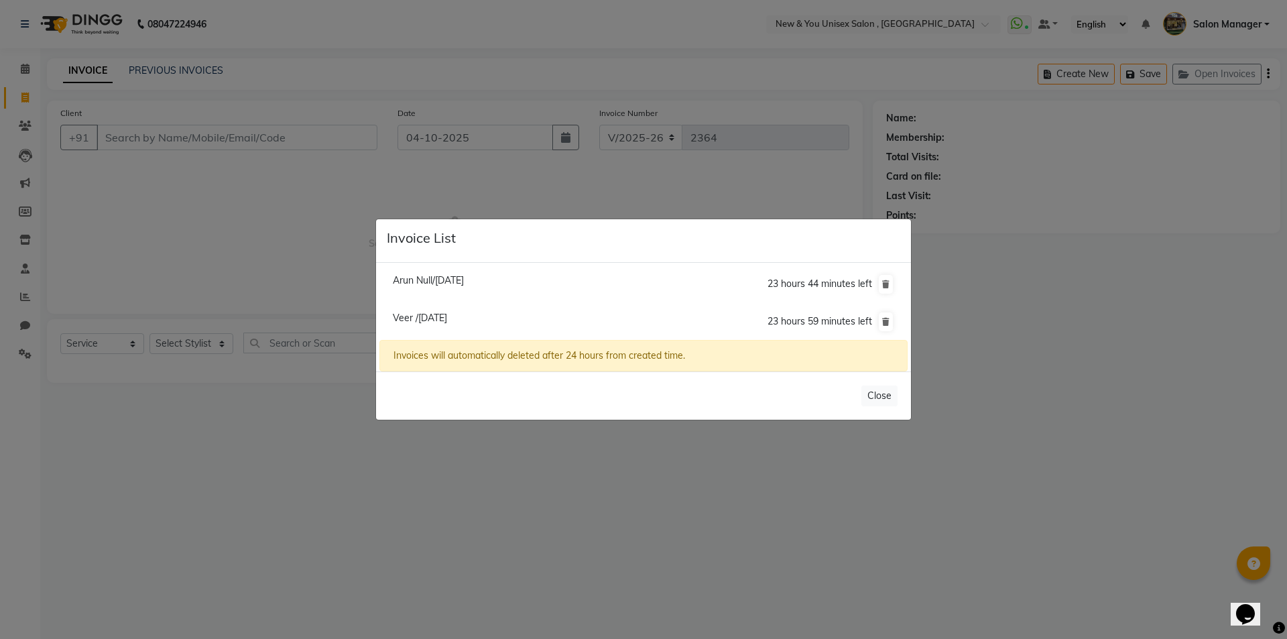
click at [447, 316] on span "Veer /04 October 2025" at bounding box center [420, 318] width 54 height 12
type input "9265912061"
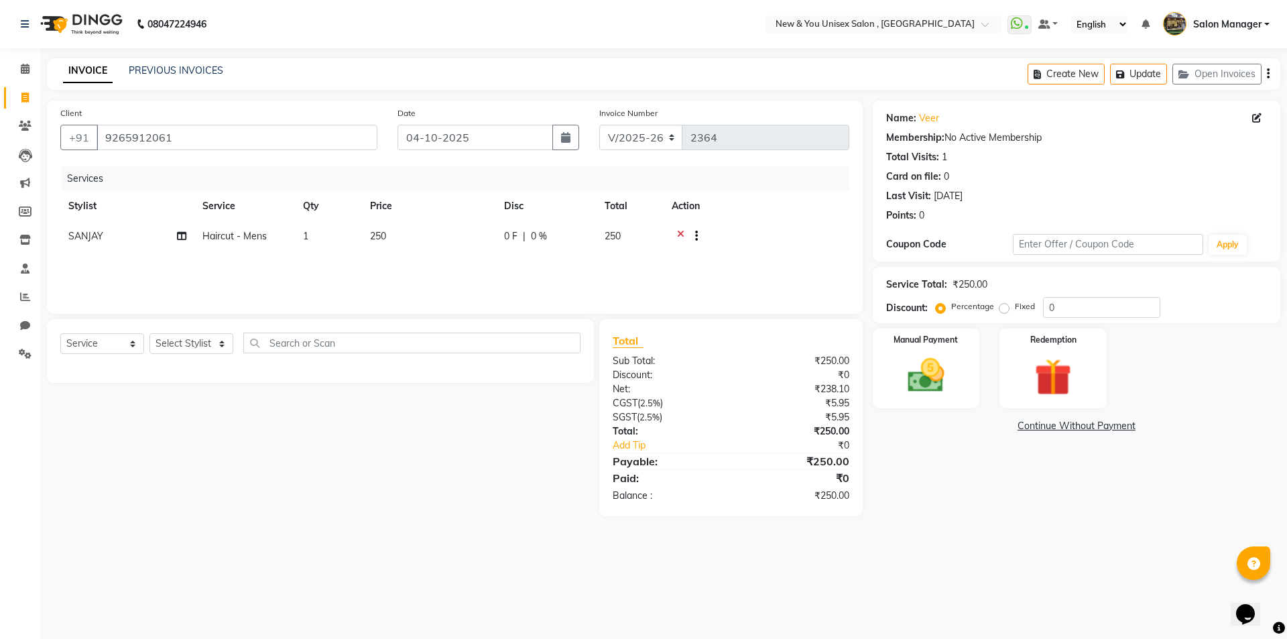
click at [358, 512] on div "Select Service Product Membership Package Voucher Prepaid Gift Card Select Styl…" at bounding box center [315, 417] width 557 height 197
click at [40, 105] on div "Client +91 9265912061 Date 04-10-2025 Invoice Number V/2025 V/2025-26 2364 Serv…" at bounding box center [455, 308] width 836 height 415
click at [22, 96] on icon at bounding box center [24, 97] width 7 height 10
select select "service"
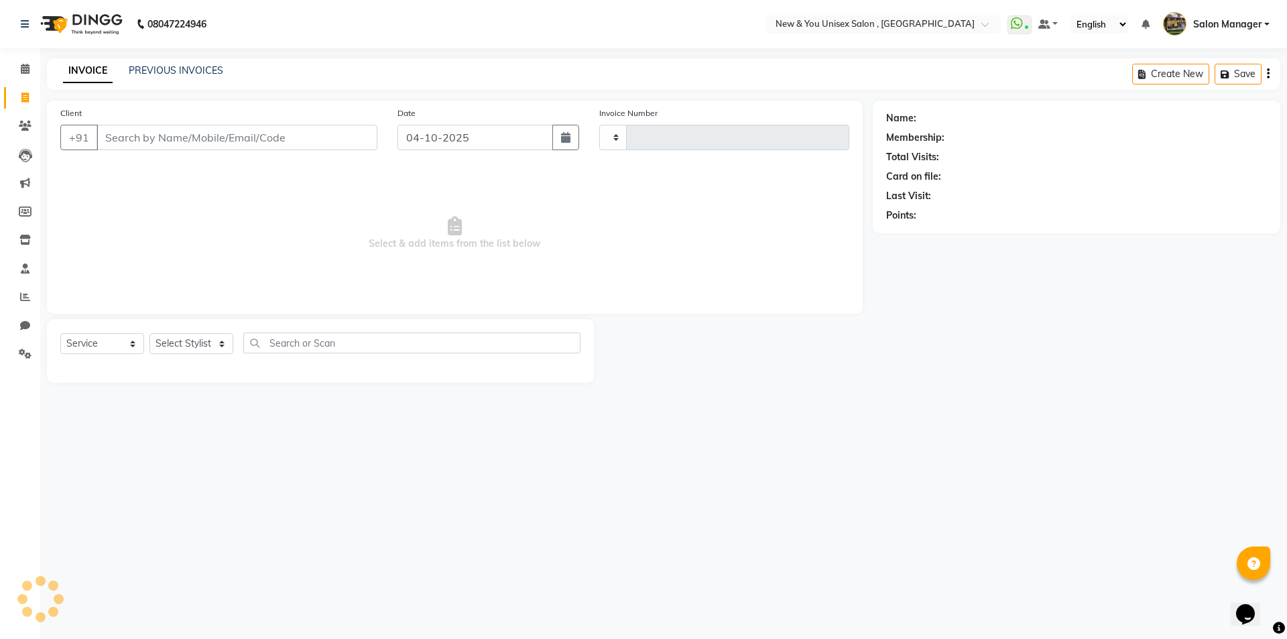
type input "2364"
select select "31"
click at [170, 74] on link "PREVIOUS INVOICES" at bounding box center [176, 70] width 94 height 12
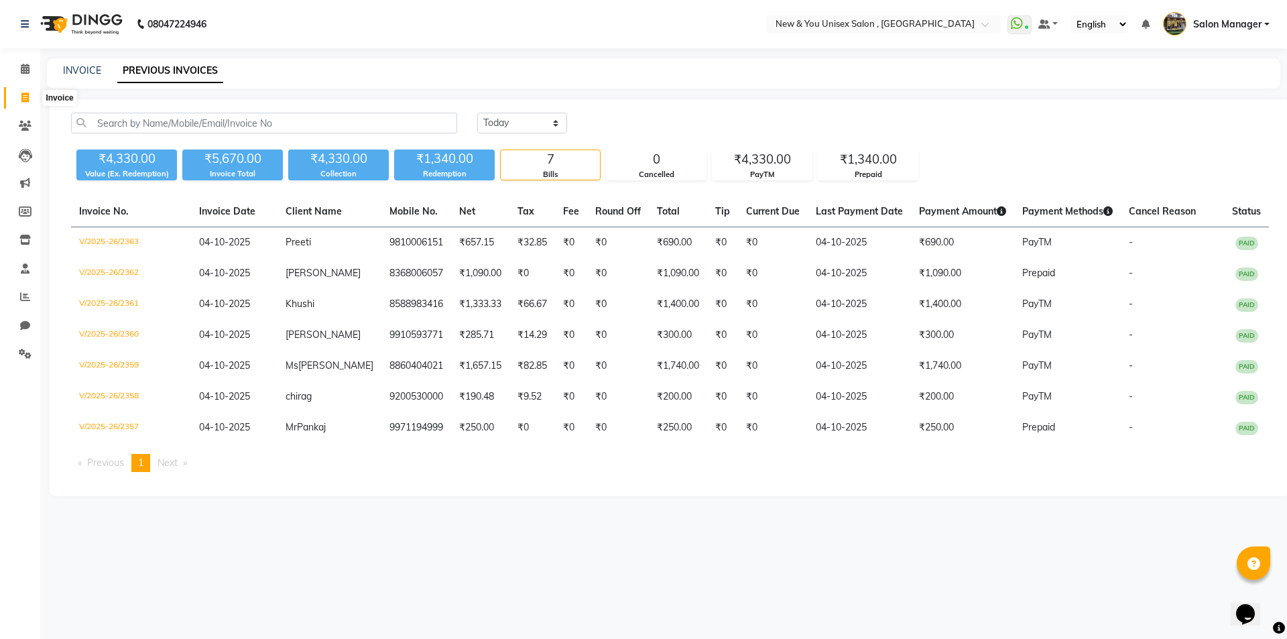
click at [19, 104] on span at bounding box center [24, 97] width 23 height 15
select select "service"
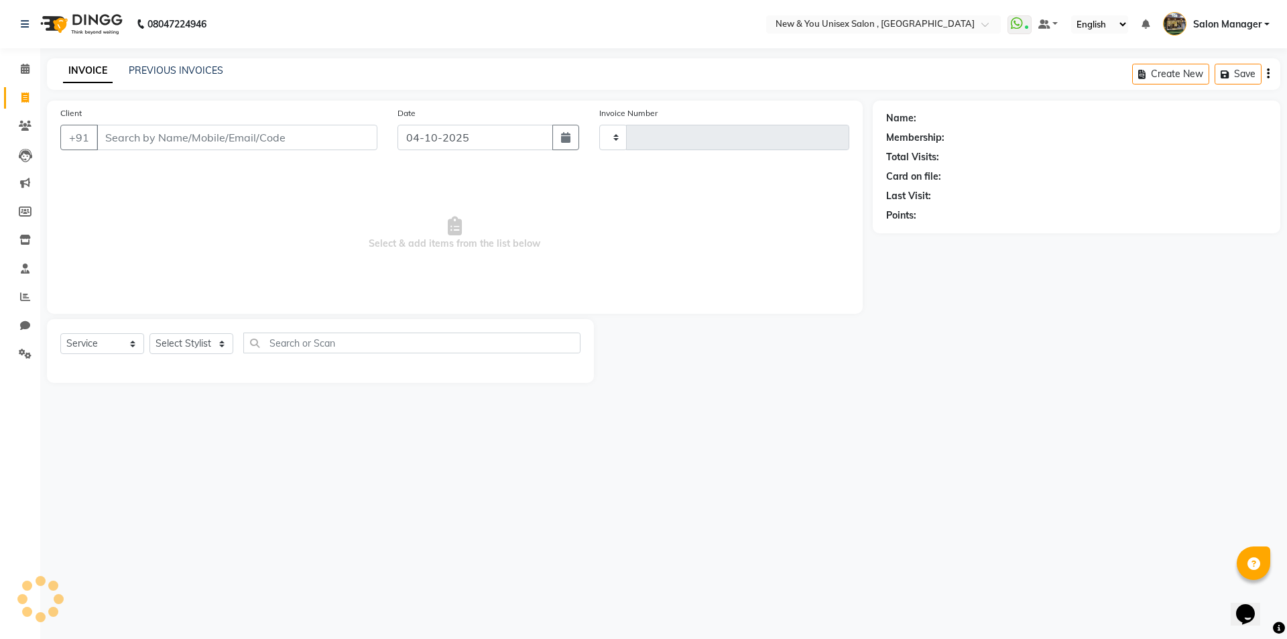
type input "2364"
select select "31"
click at [1215, 71] on button "Open Invoices" at bounding box center [1216, 74] width 89 height 21
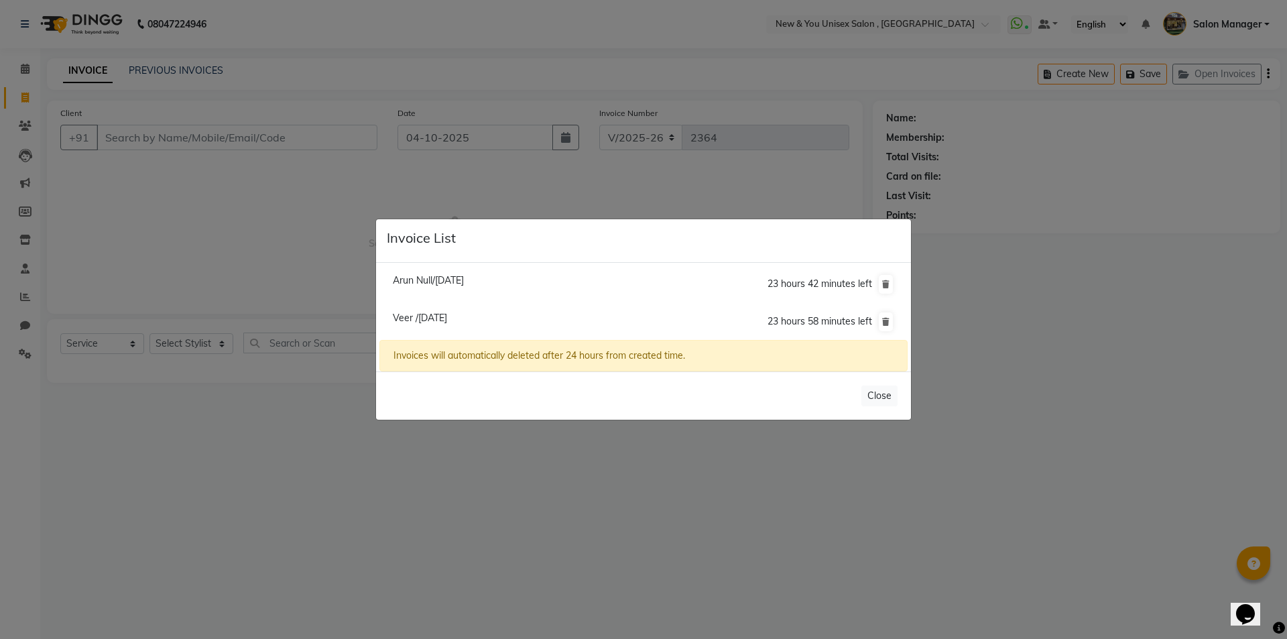
click at [437, 315] on span "Veer /04 October 2025" at bounding box center [420, 318] width 54 height 12
type input "9265912061"
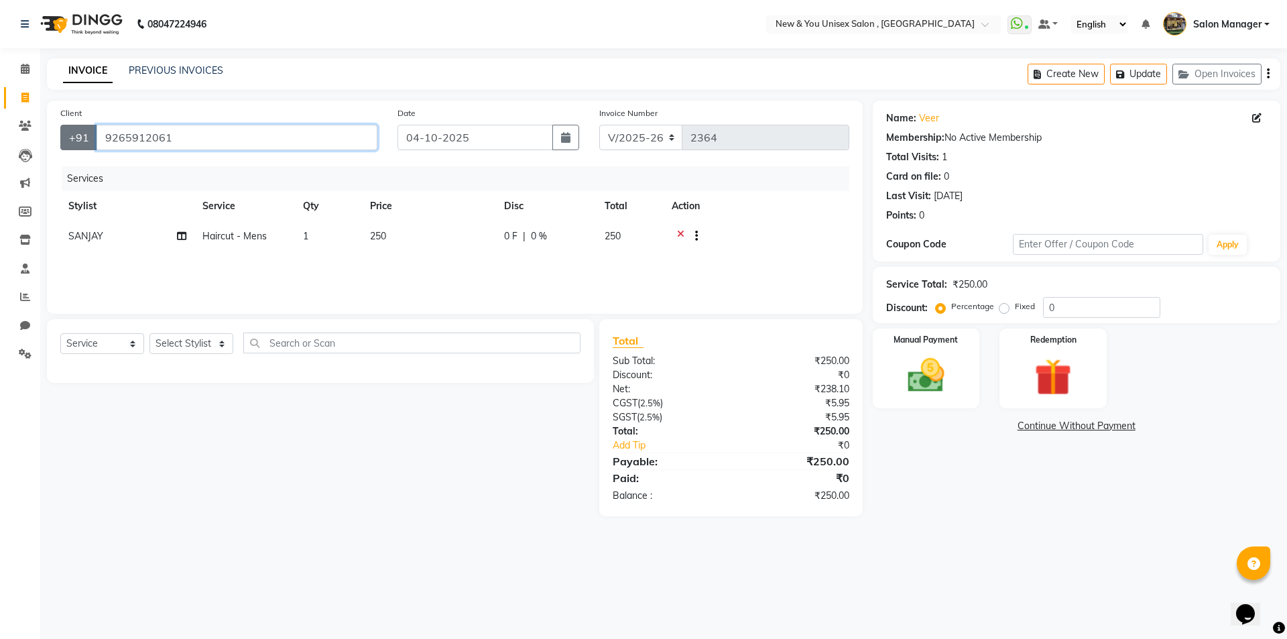
drag, startPoint x: 174, startPoint y: 132, endPoint x: 70, endPoint y: 145, distance: 104.0
click at [70, 145] on div "+91 9265912061" at bounding box center [218, 137] width 317 height 25
click at [194, 54] on div "08047224946 Select Location × New & You Unisex Salon , Gurugram WhatsApp Status…" at bounding box center [643, 319] width 1287 height 639
click at [179, 77] on div "PREVIOUS INVOICES" at bounding box center [176, 71] width 94 height 14
click at [179, 76] on div "PREVIOUS INVOICES" at bounding box center [176, 71] width 94 height 14
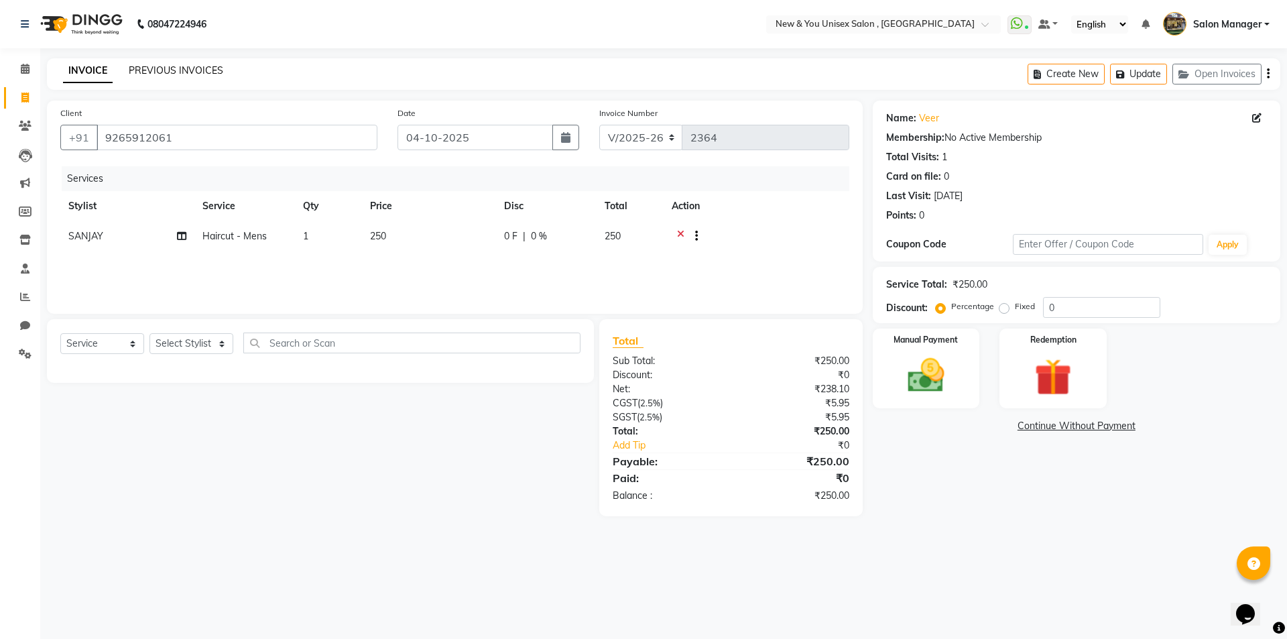
click at [180, 68] on link "PREVIOUS INVOICES" at bounding box center [176, 70] width 94 height 12
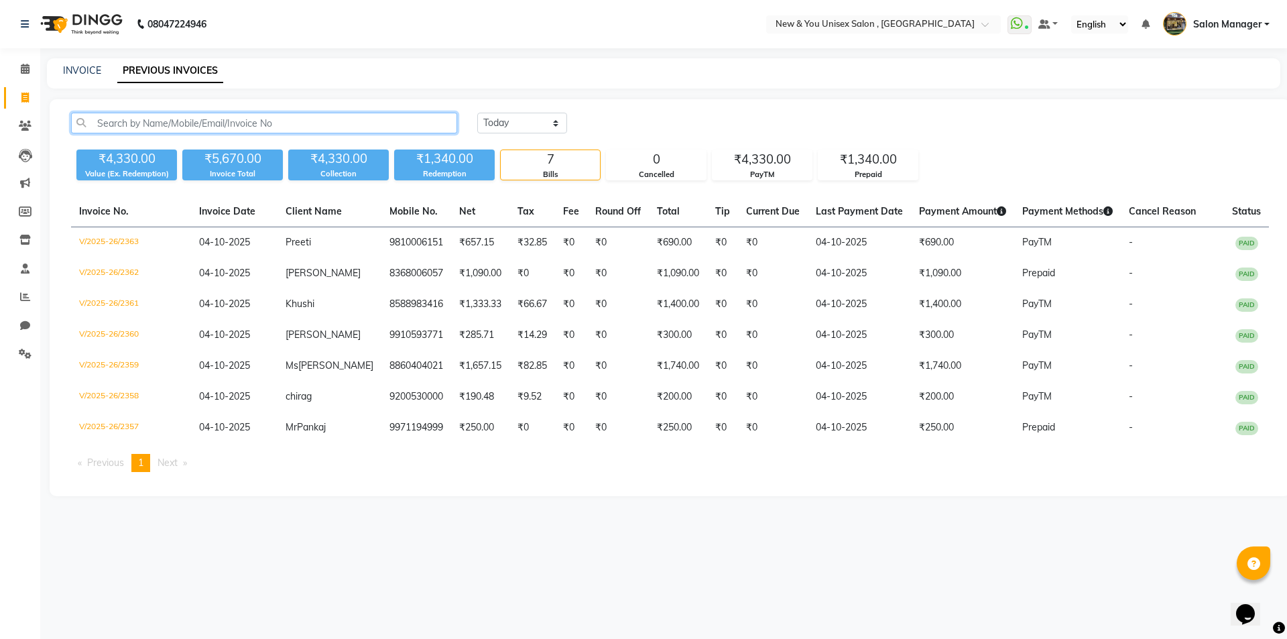
click at [166, 125] on input "text" at bounding box center [264, 123] width 386 height 21
paste input "9265912061"
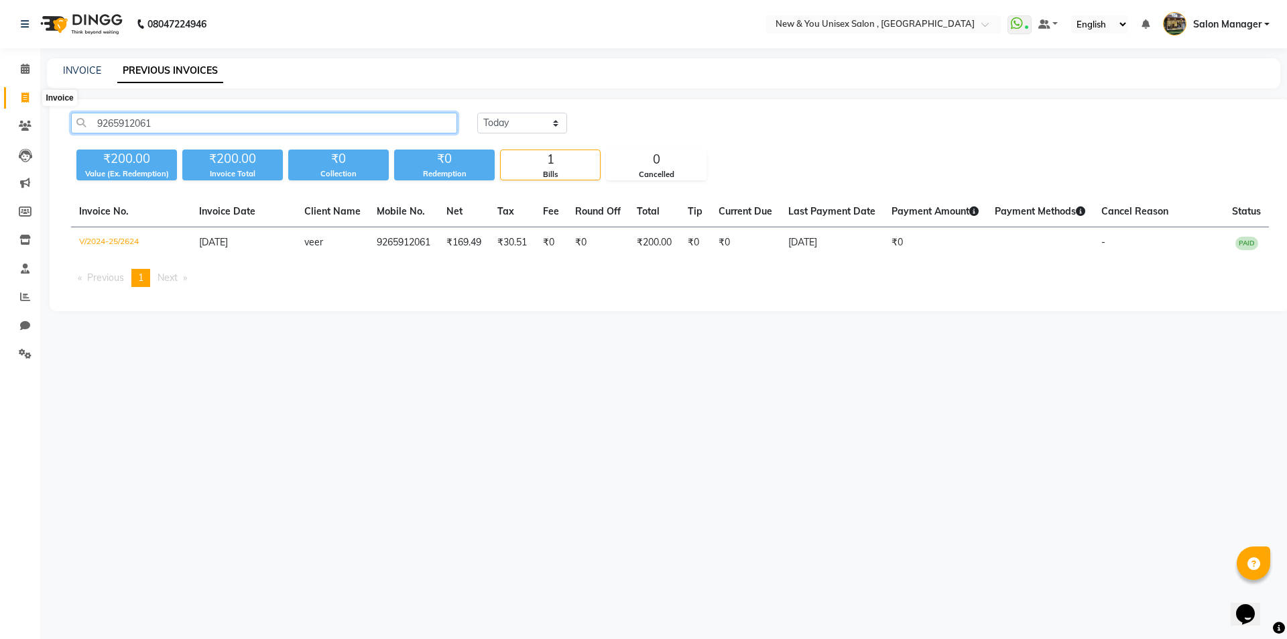
type input "9265912061"
click at [32, 94] on span at bounding box center [24, 97] width 23 height 15
select select "service"
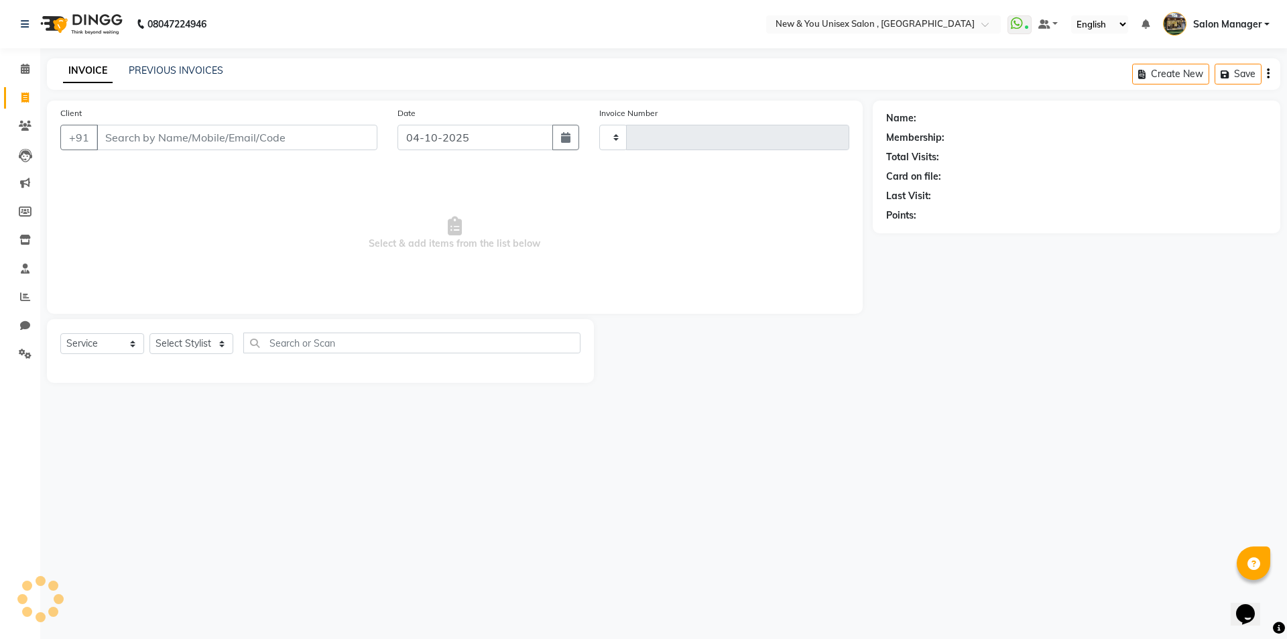
type input "2364"
select select "31"
type input "s"
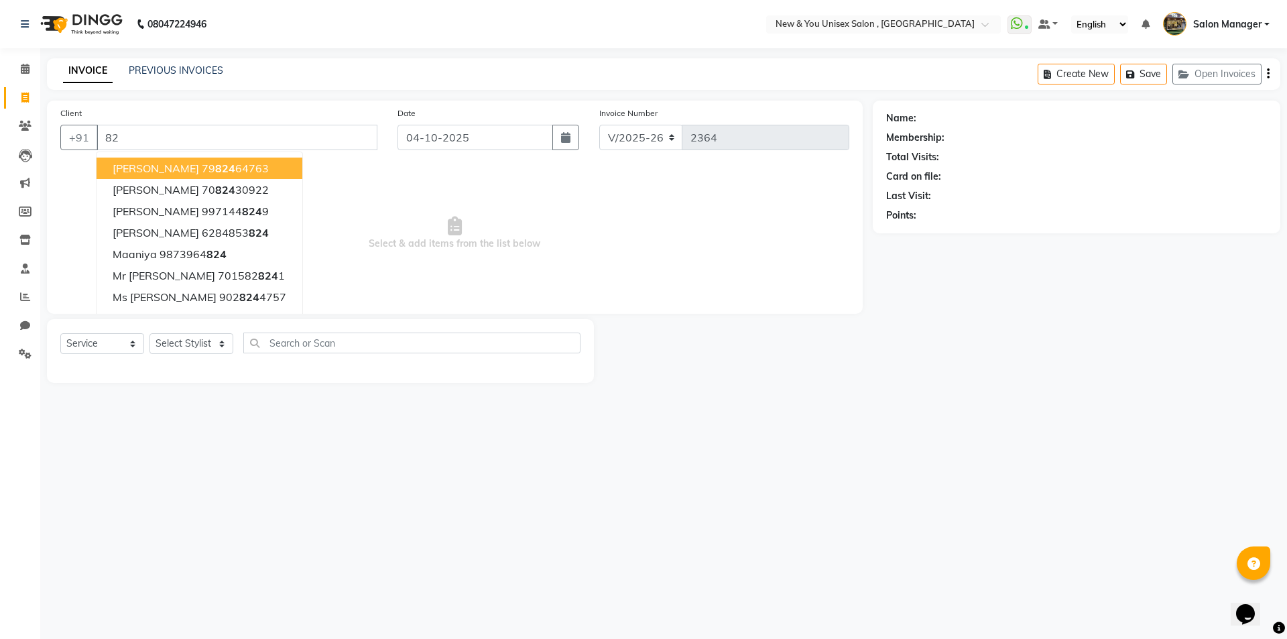
type input "8"
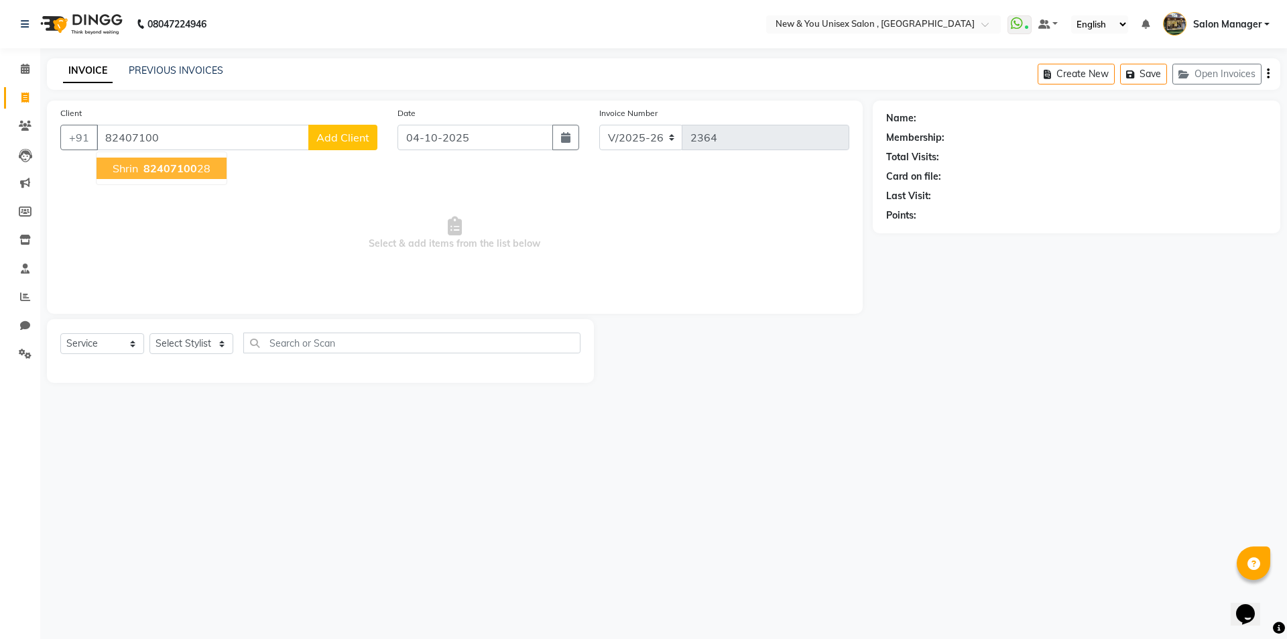
click at [196, 169] on ngb-highlight "82407100 28" at bounding box center [176, 167] width 70 height 13
type input "8240710028"
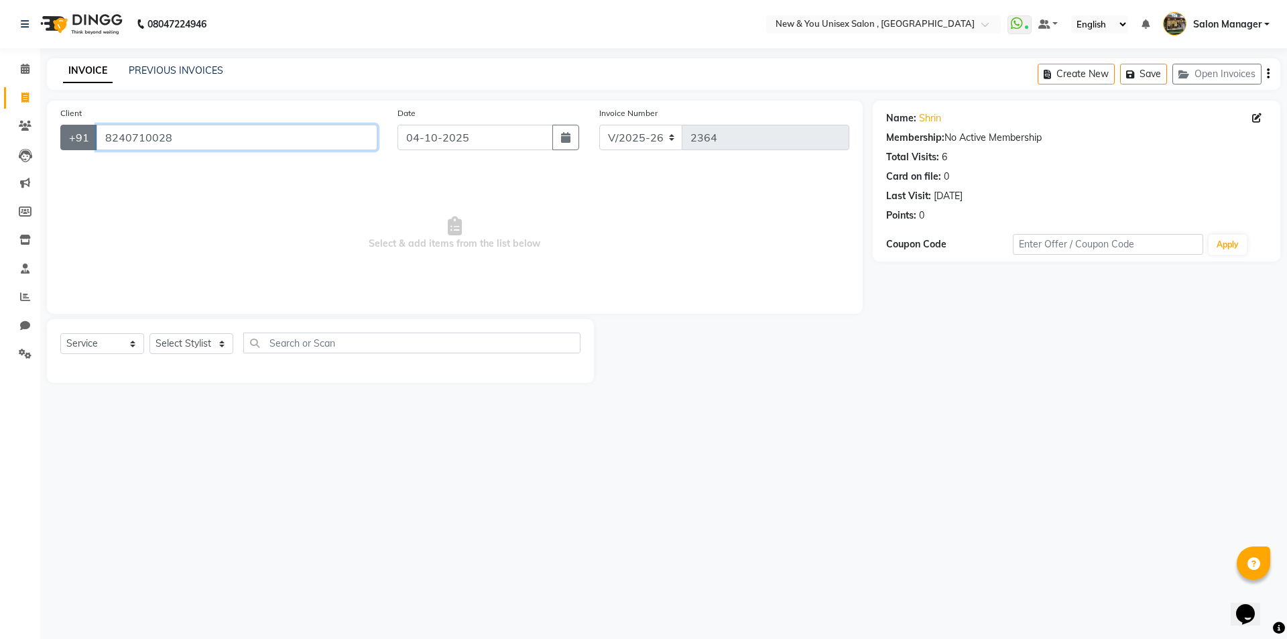
drag, startPoint x: 203, startPoint y: 129, endPoint x: 80, endPoint y: 149, distance: 124.4
click at [80, 149] on div "+91 8240710028" at bounding box center [218, 137] width 317 height 25
click at [176, 70] on link "PREVIOUS INVOICES" at bounding box center [176, 70] width 94 height 12
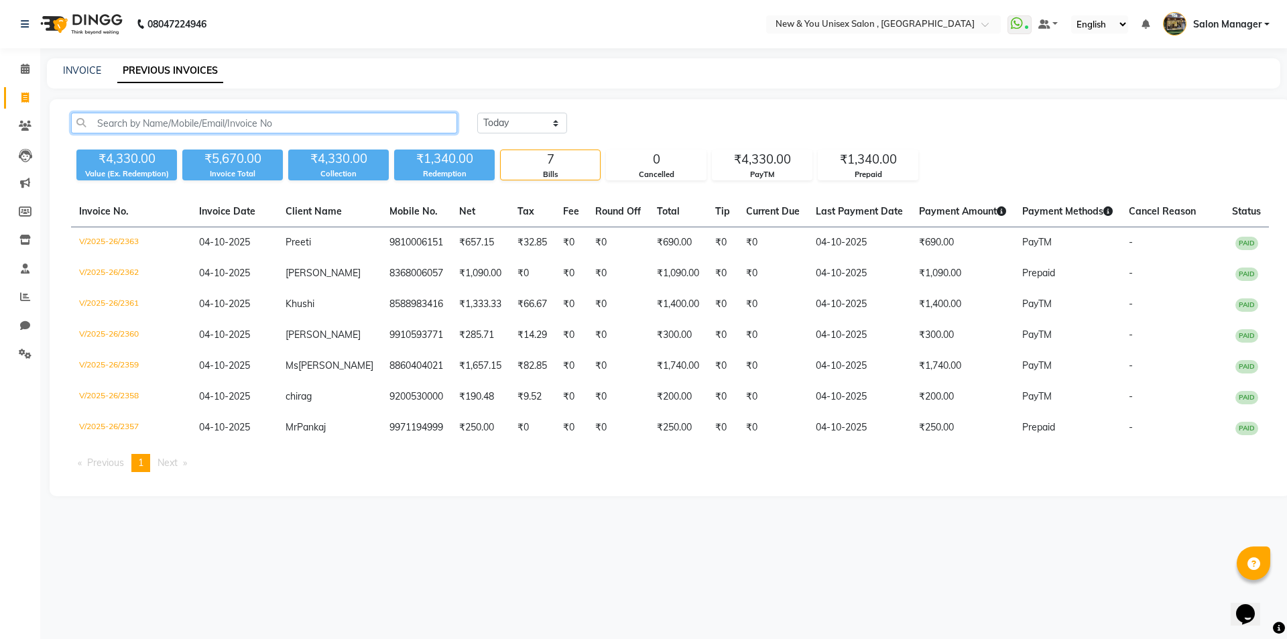
click at [229, 129] on input "text" at bounding box center [264, 123] width 386 height 21
paste input "8240710028"
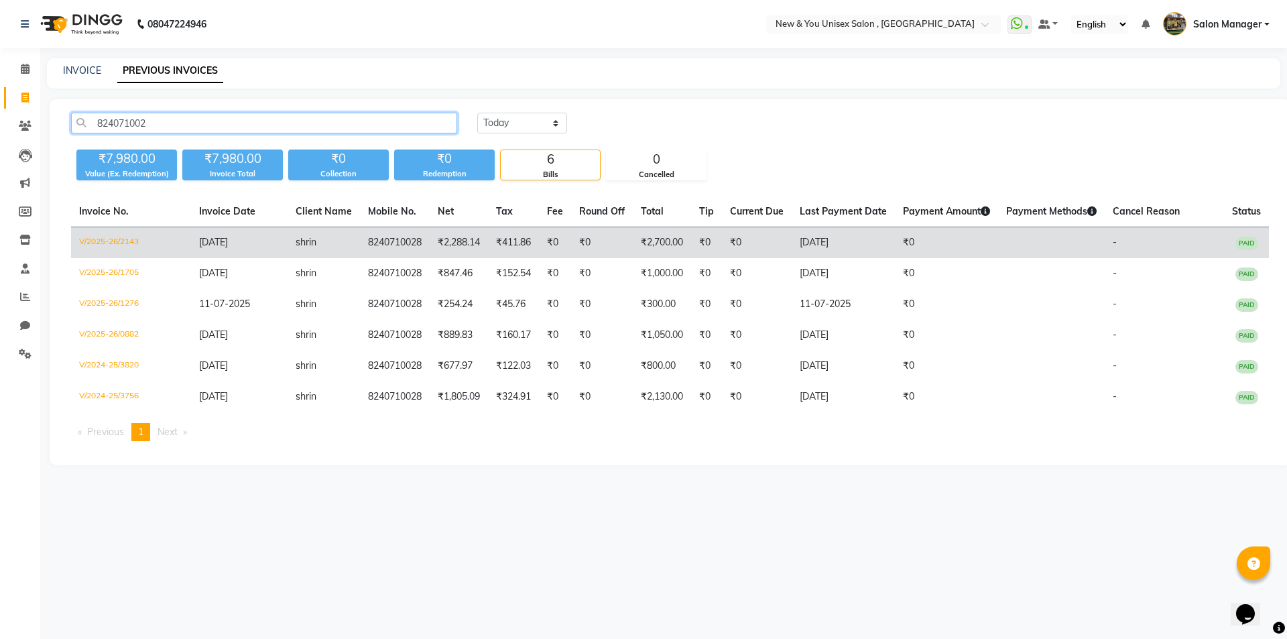
type input "824071002"
click at [228, 245] on span "18-09-2025" at bounding box center [213, 242] width 29 height 12
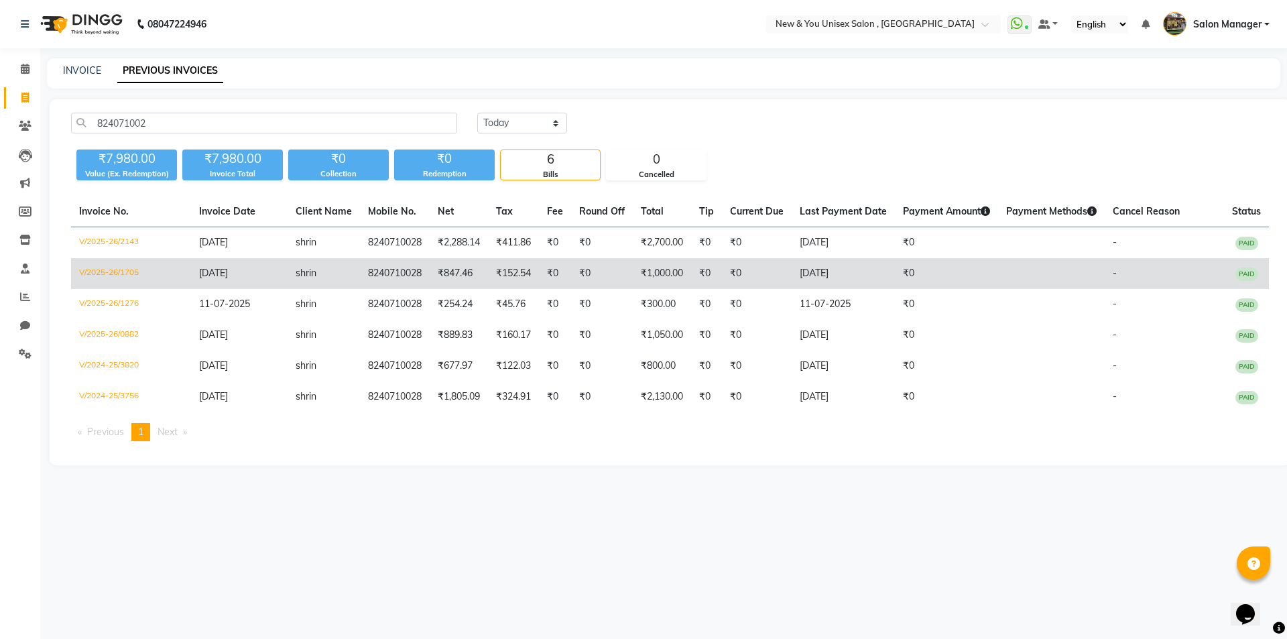
click at [779, 277] on td "₹0" at bounding box center [757, 273] width 70 height 31
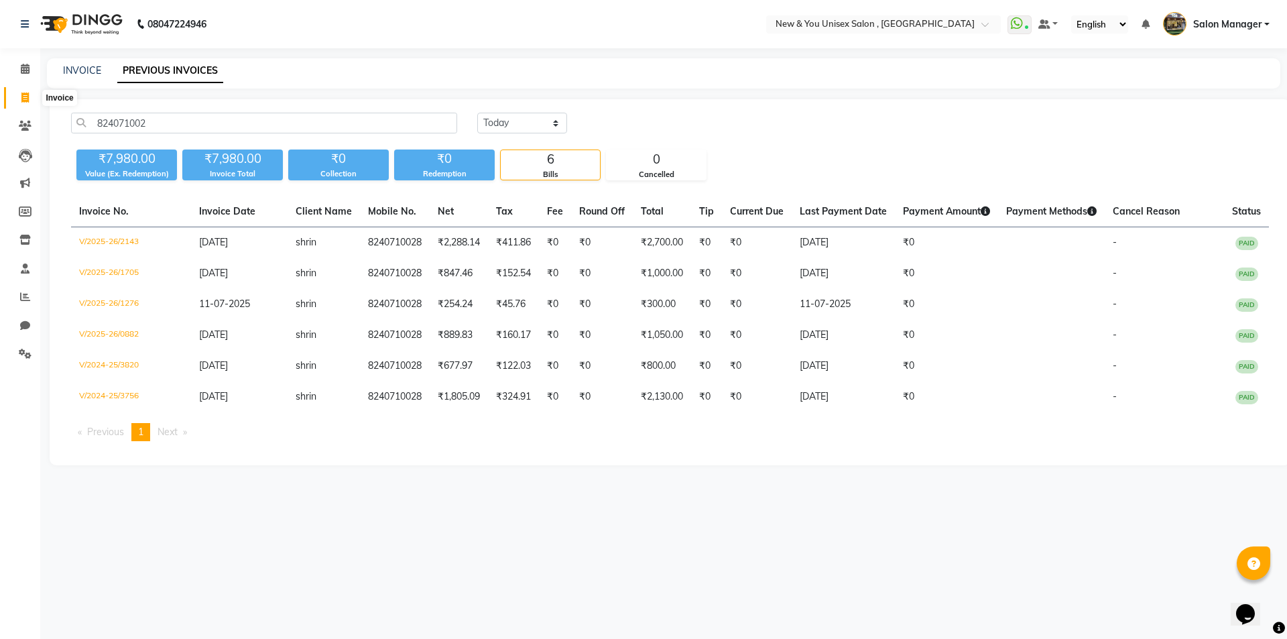
click at [21, 99] on icon at bounding box center [24, 97] width 7 height 10
select select "service"
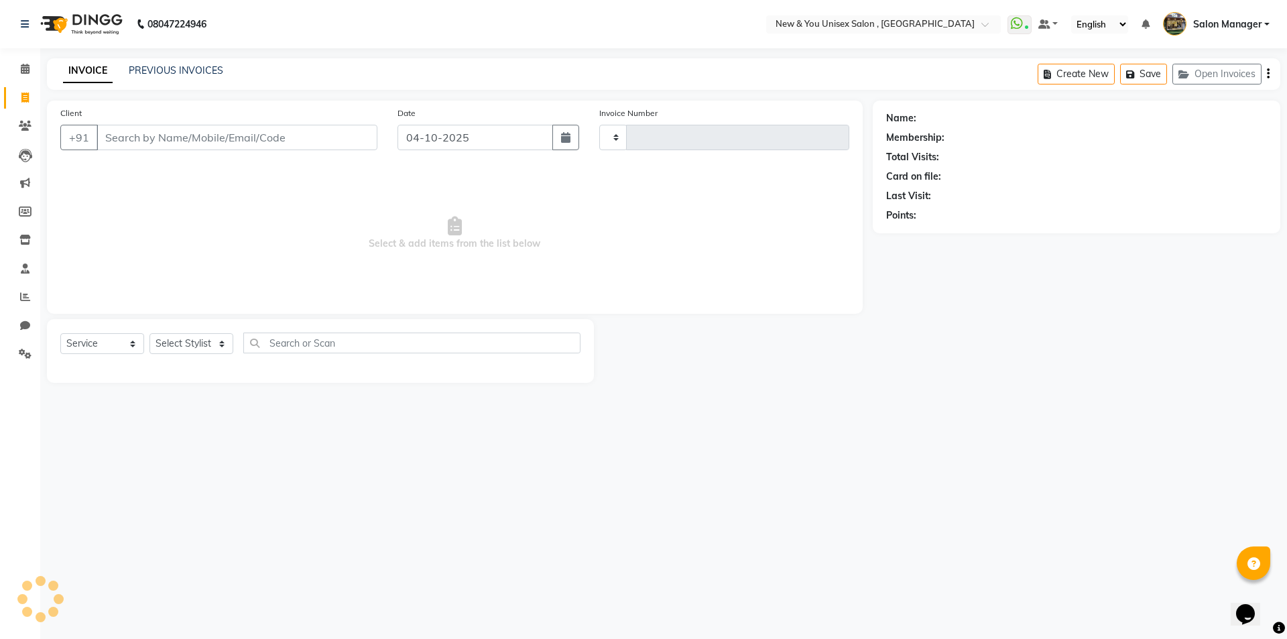
type input "2364"
select select "31"
click at [212, 128] on input "Client" at bounding box center [236, 137] width 281 height 25
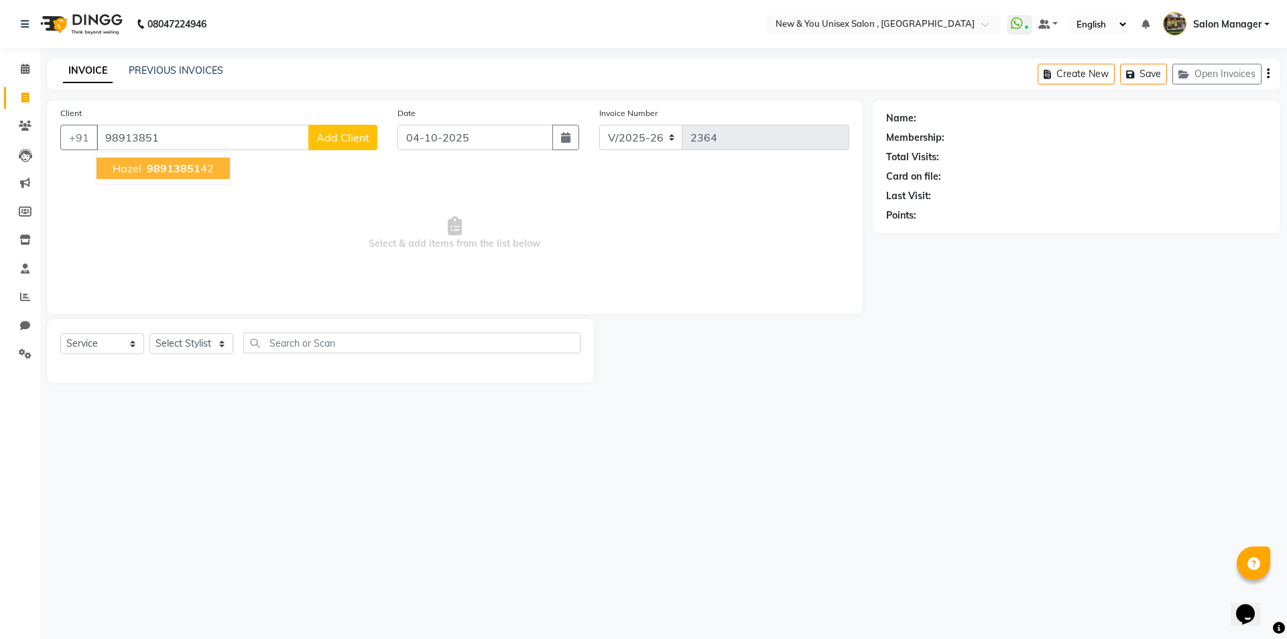
click at [168, 170] on span "98913851" at bounding box center [174, 167] width 54 height 13
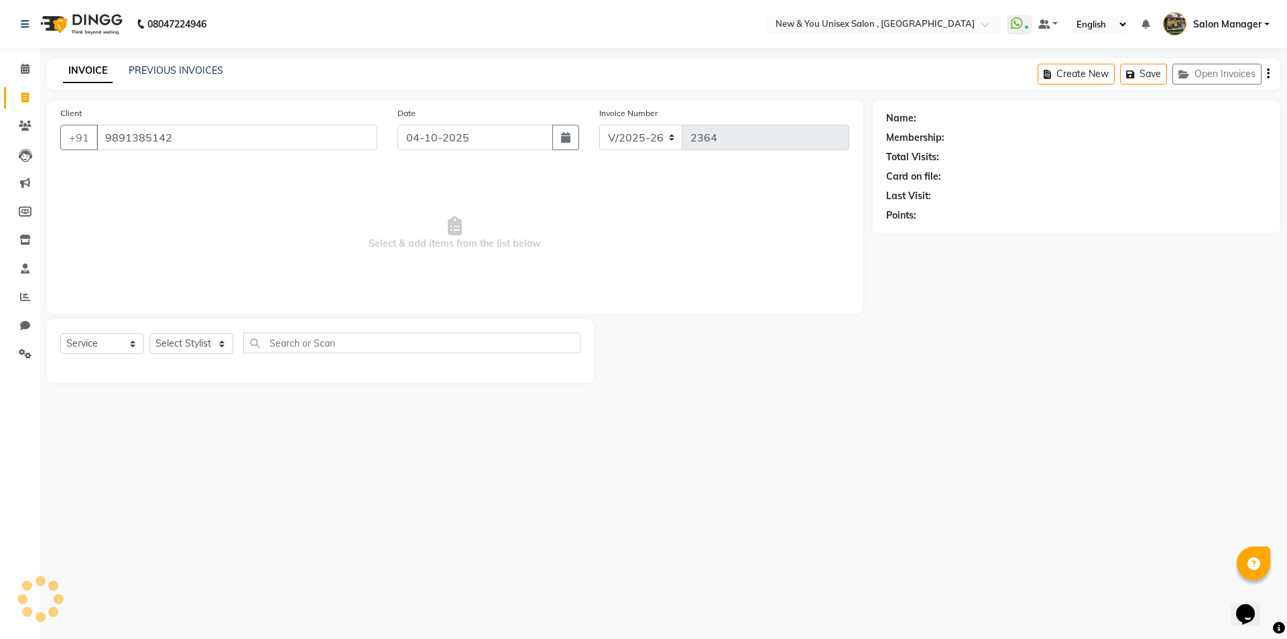
type input "9891385142"
click at [204, 343] on select "Select Stylist HEMANT Jyoti laxmi Neetu Salon Manager SANJAY shravan kumar Shya…" at bounding box center [191, 343] width 84 height 21
select select "19104"
click at [149, 333] on select "Select Stylist HEMANT Jyoti laxmi Neetu Salon Manager SANJAY shravan kumar Shya…" at bounding box center [191, 343] width 84 height 21
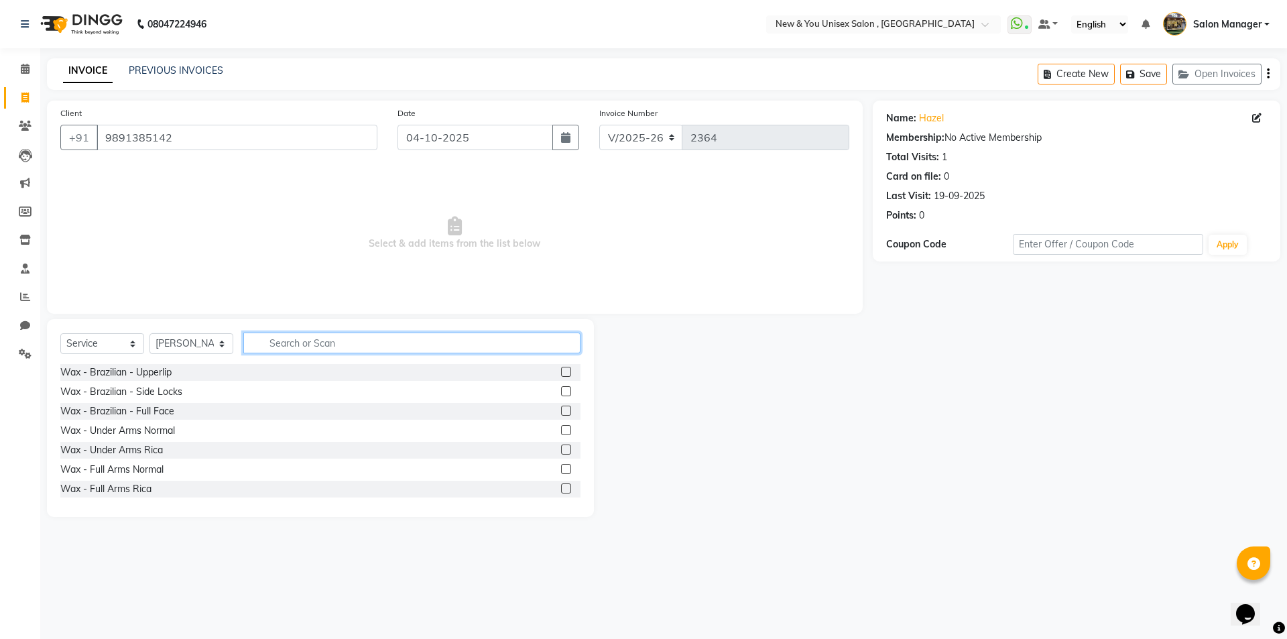
click at [300, 344] on input "text" at bounding box center [411, 342] width 337 height 21
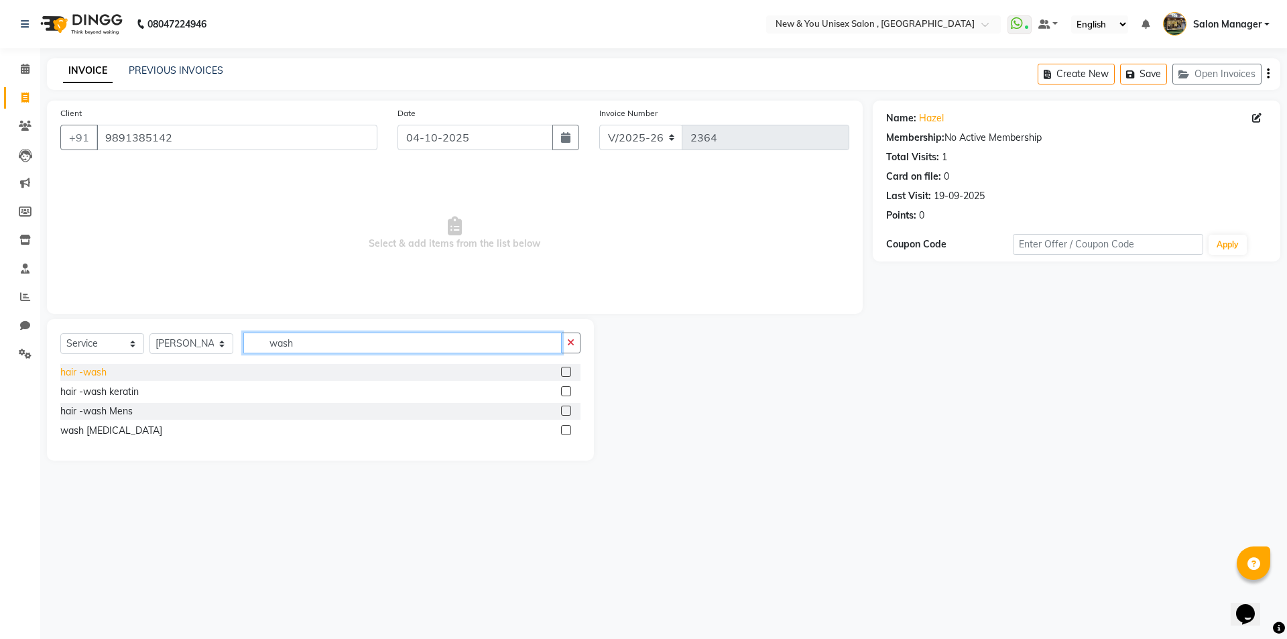
type input "wash"
click at [88, 373] on div "hair -wash" at bounding box center [83, 372] width 46 height 14
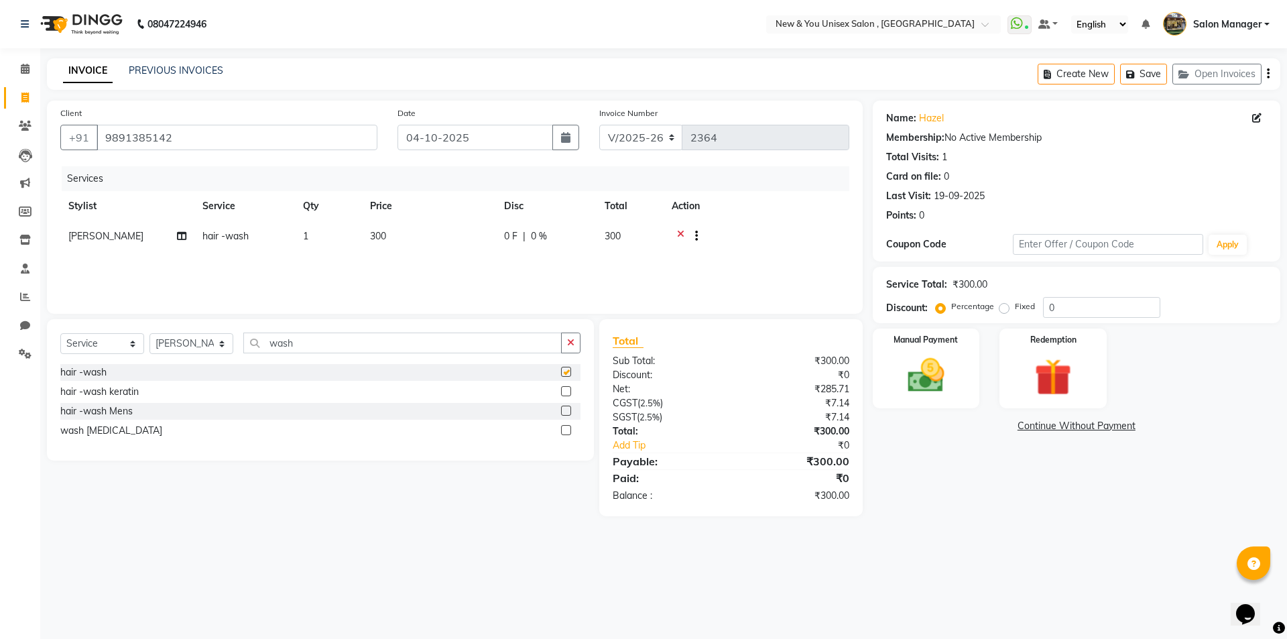
checkbox input "false"
click at [935, 371] on img at bounding box center [926, 375] width 62 height 44
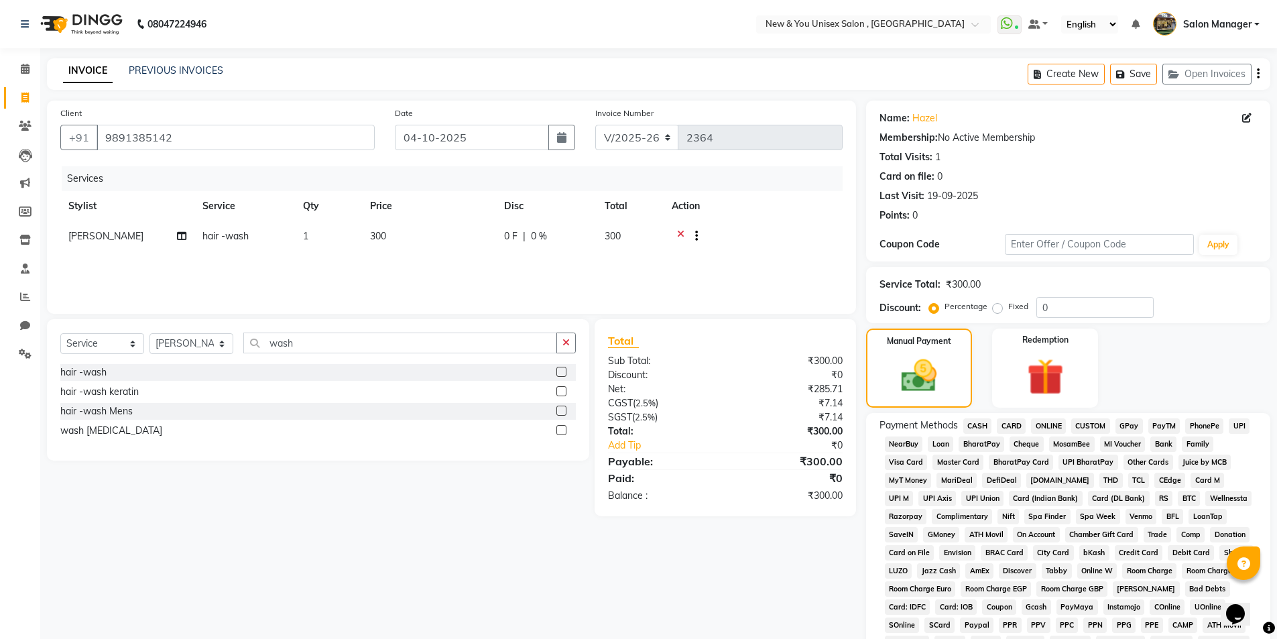
click at [1159, 422] on span "PayTM" at bounding box center [1164, 425] width 32 height 15
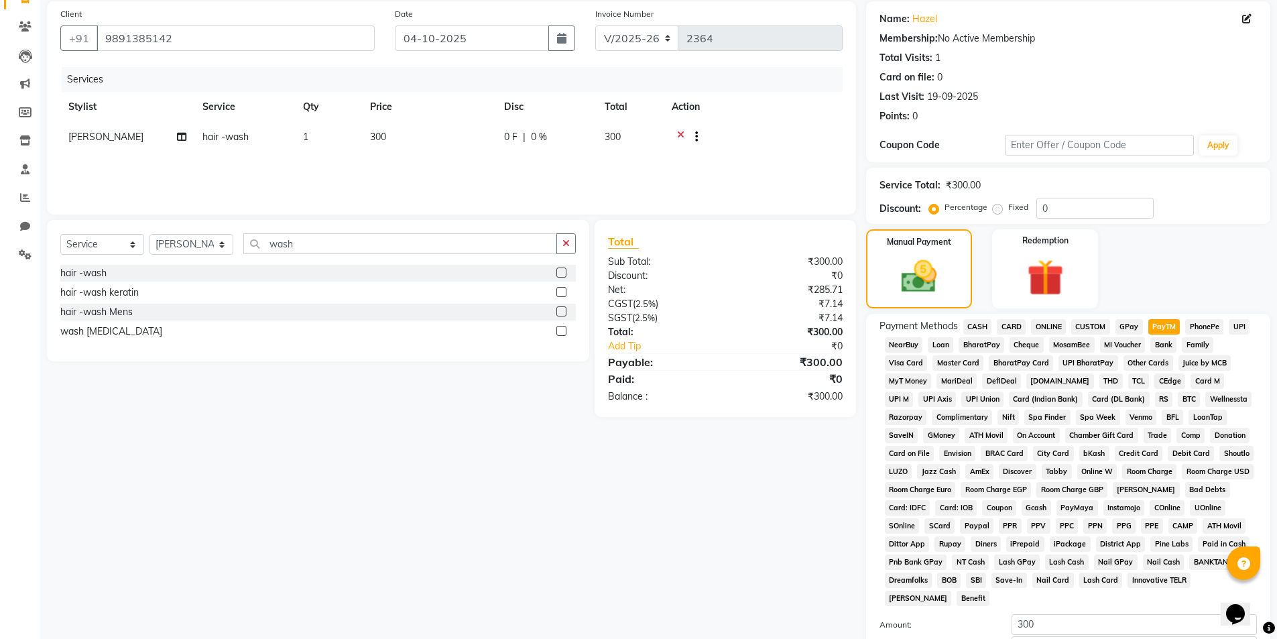
scroll to position [244, 0]
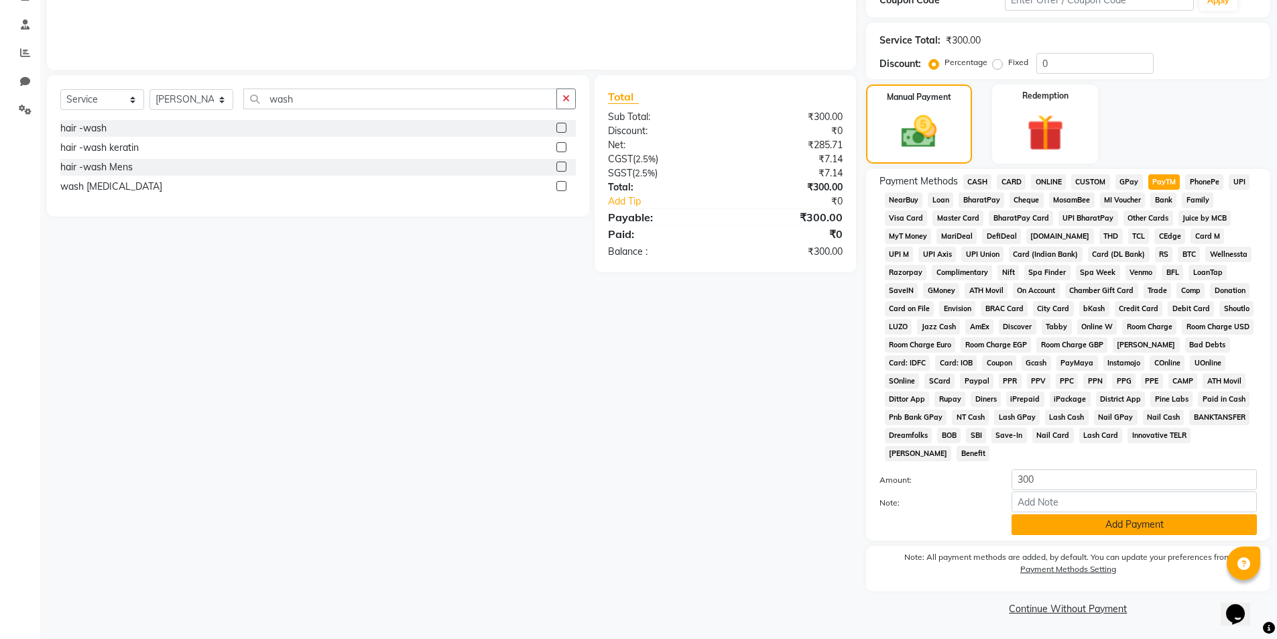
click at [1093, 533] on button "Add Payment" at bounding box center [1133, 524] width 245 height 21
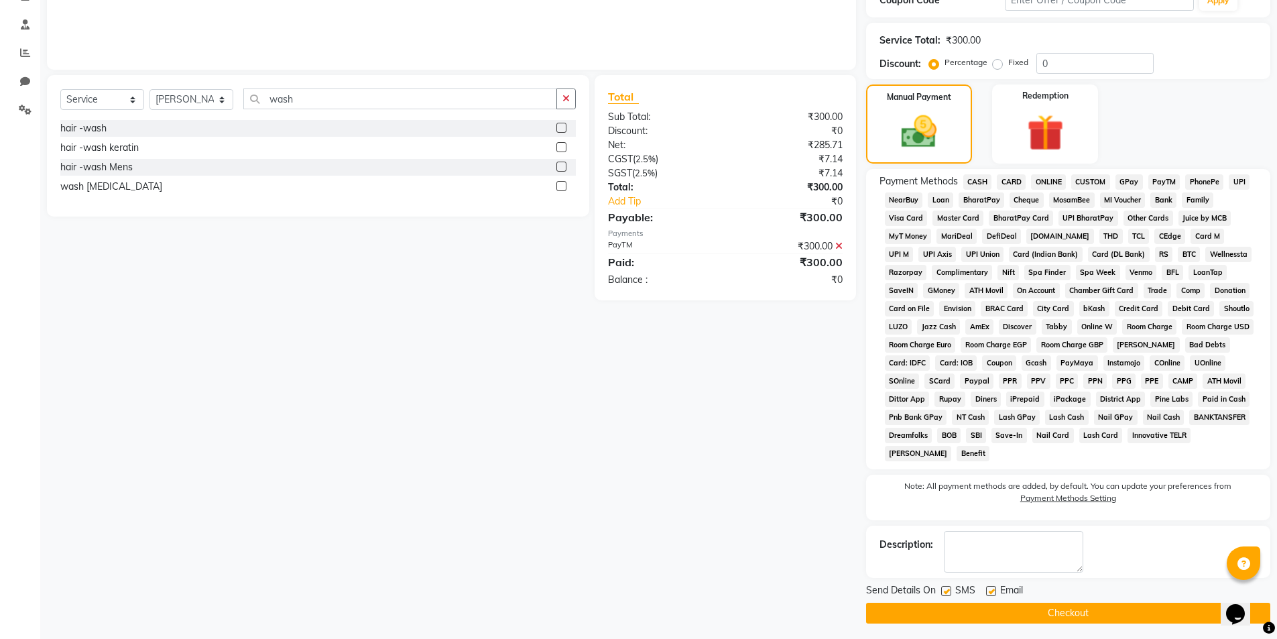
click at [1053, 619] on button "Checkout" at bounding box center [1068, 612] width 404 height 21
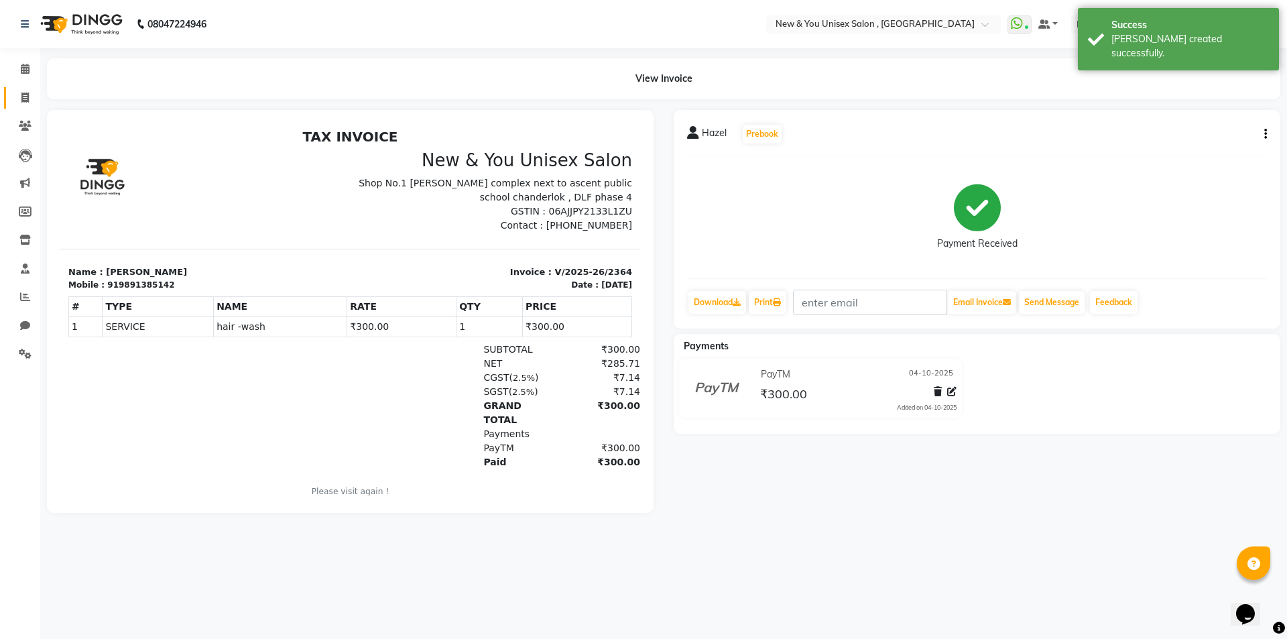
click at [11, 107] on link "Invoice" at bounding box center [20, 98] width 32 height 22
select select "service"
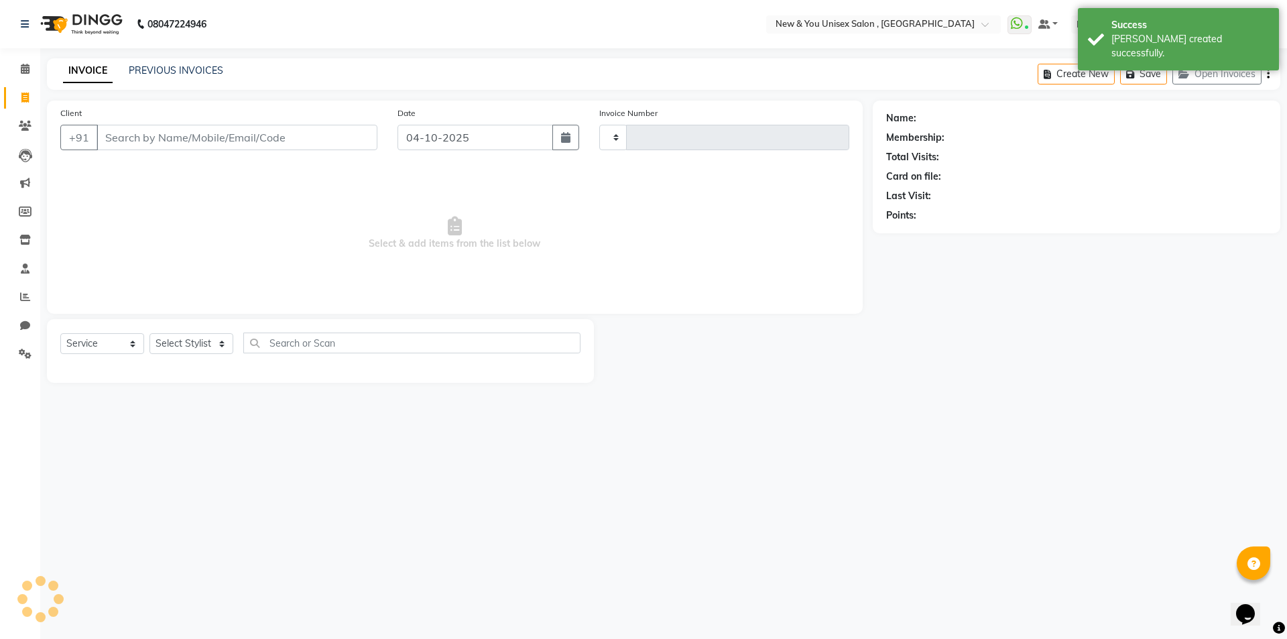
type input "2365"
select select "31"
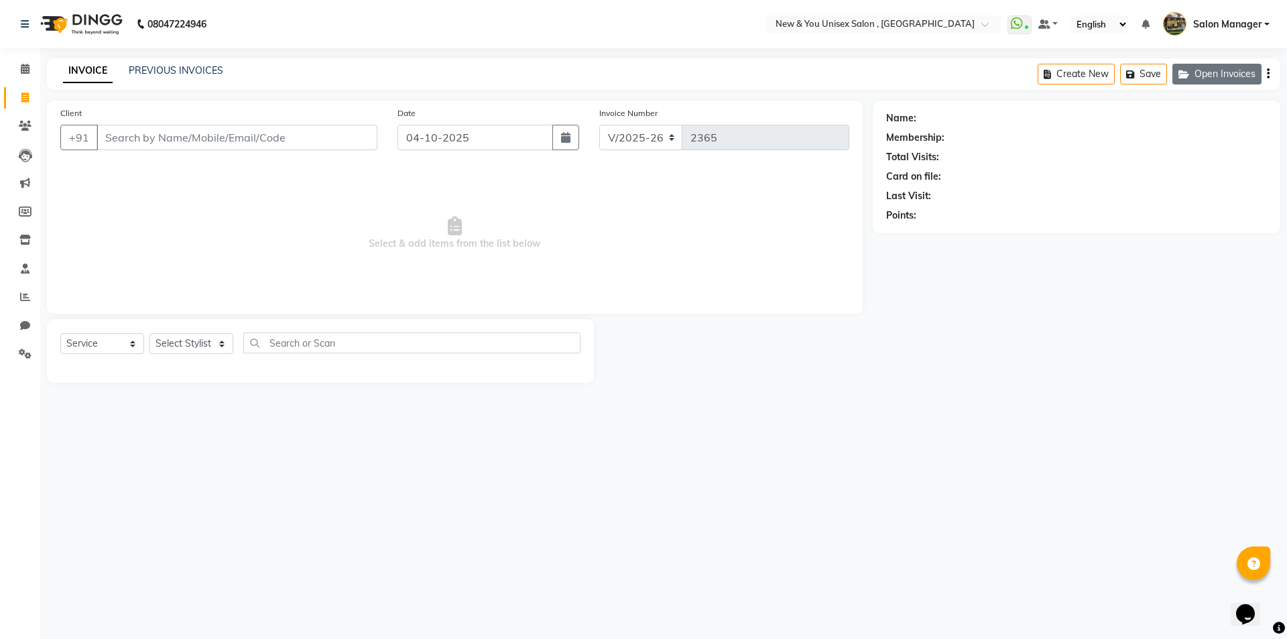
click at [1205, 77] on button "Open Invoices" at bounding box center [1216, 74] width 89 height 21
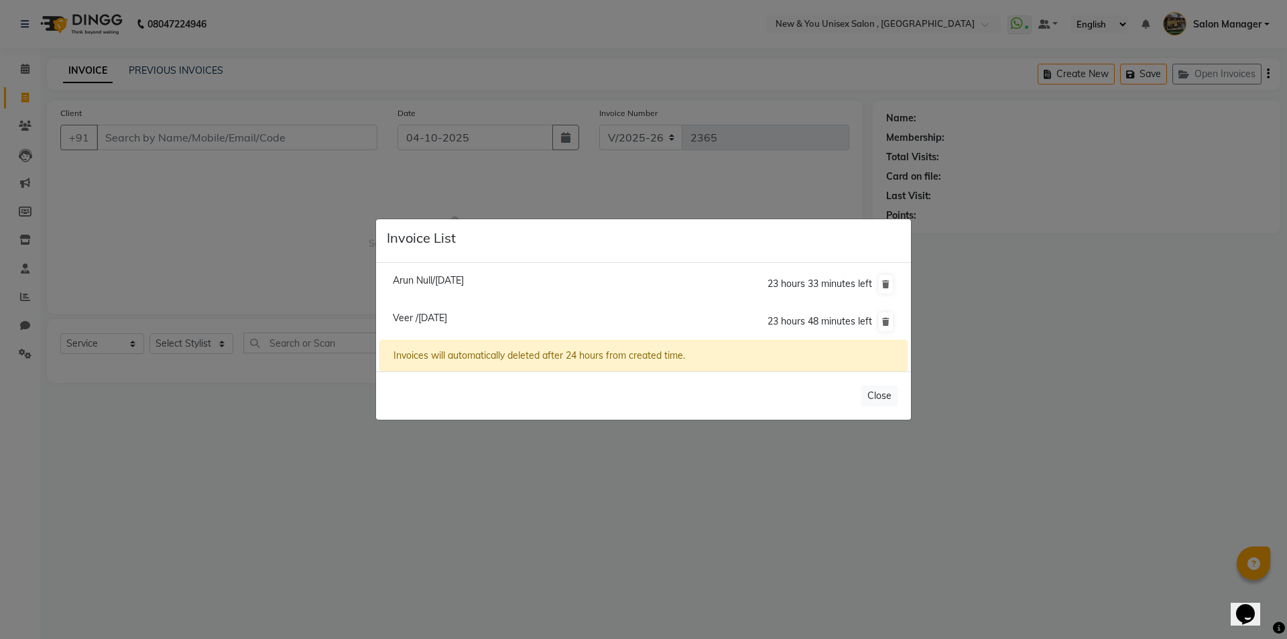
click at [450, 283] on span "Arun Null/04 October 2025" at bounding box center [428, 280] width 71 height 12
type input "8130473678"
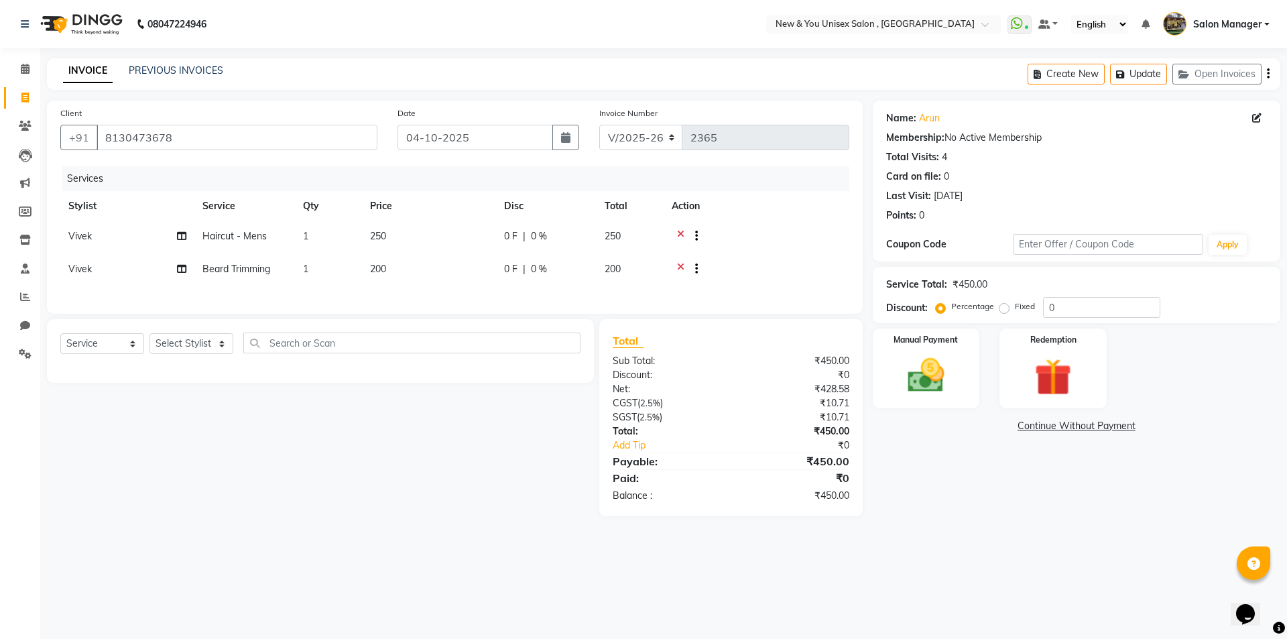
click at [1284, 604] on div "08047224946 Select Location × New & You Unisex Salon , Gurugram WhatsApp Status…" at bounding box center [643, 319] width 1287 height 639
click at [925, 366] on img at bounding box center [926, 375] width 62 height 44
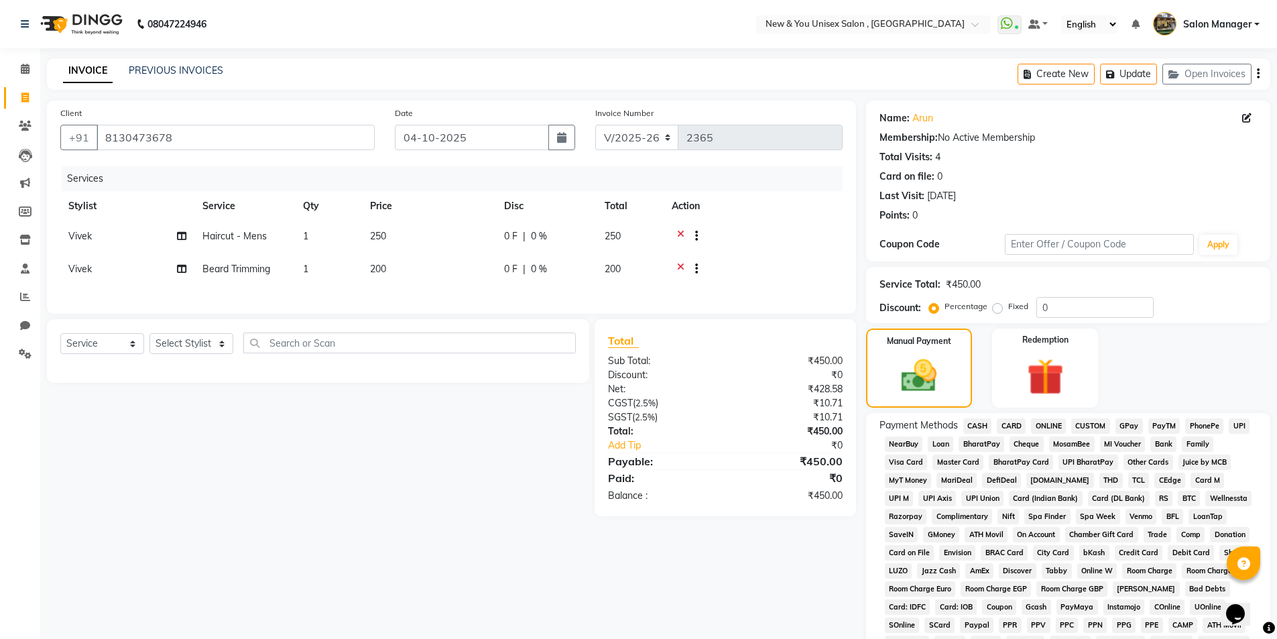
click at [1161, 424] on span "PayTM" at bounding box center [1164, 425] width 32 height 15
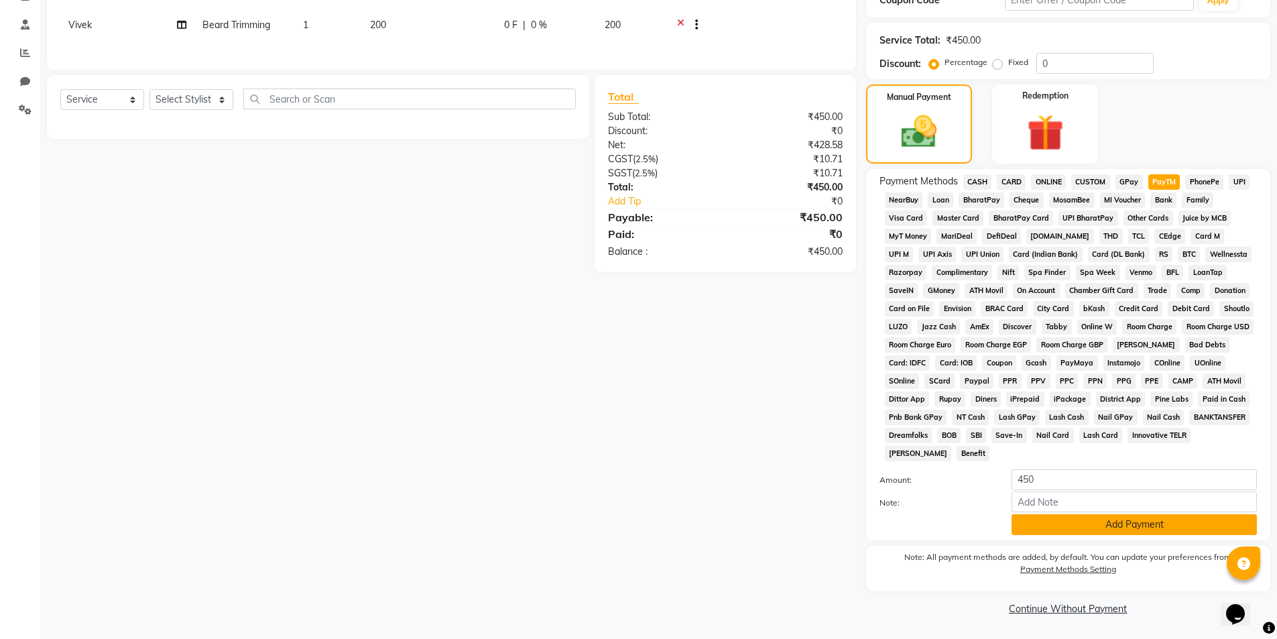
click at [1085, 529] on button "Add Payment" at bounding box center [1133, 524] width 245 height 21
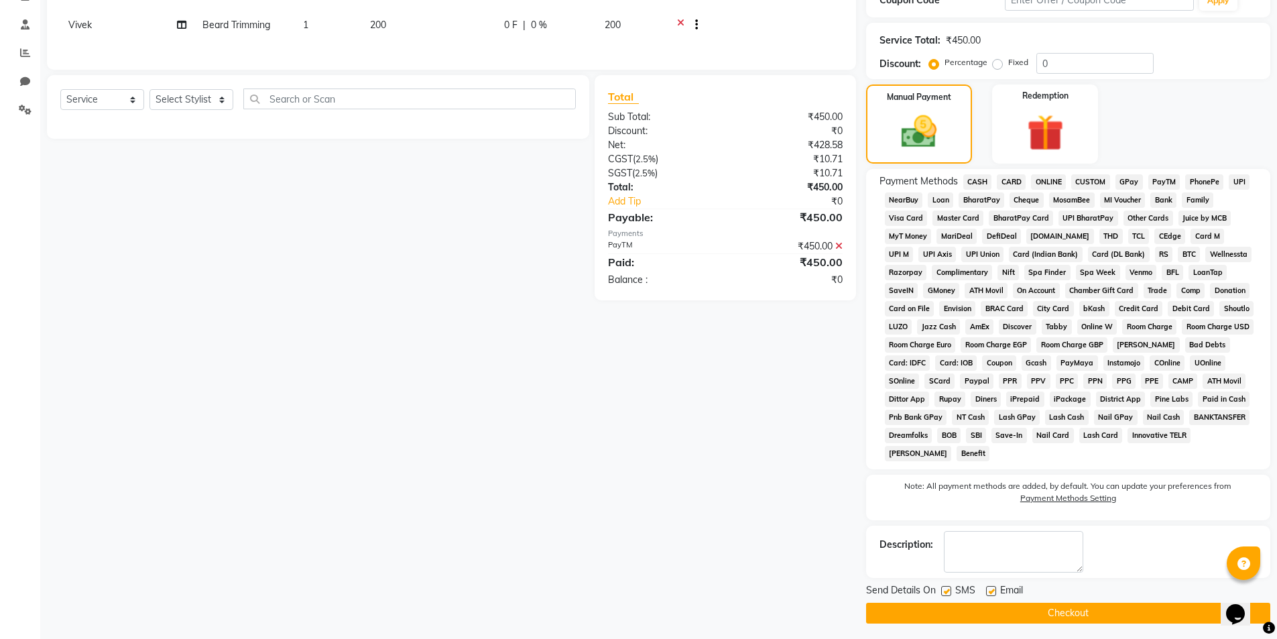
click at [1076, 613] on button "Checkout" at bounding box center [1068, 612] width 404 height 21
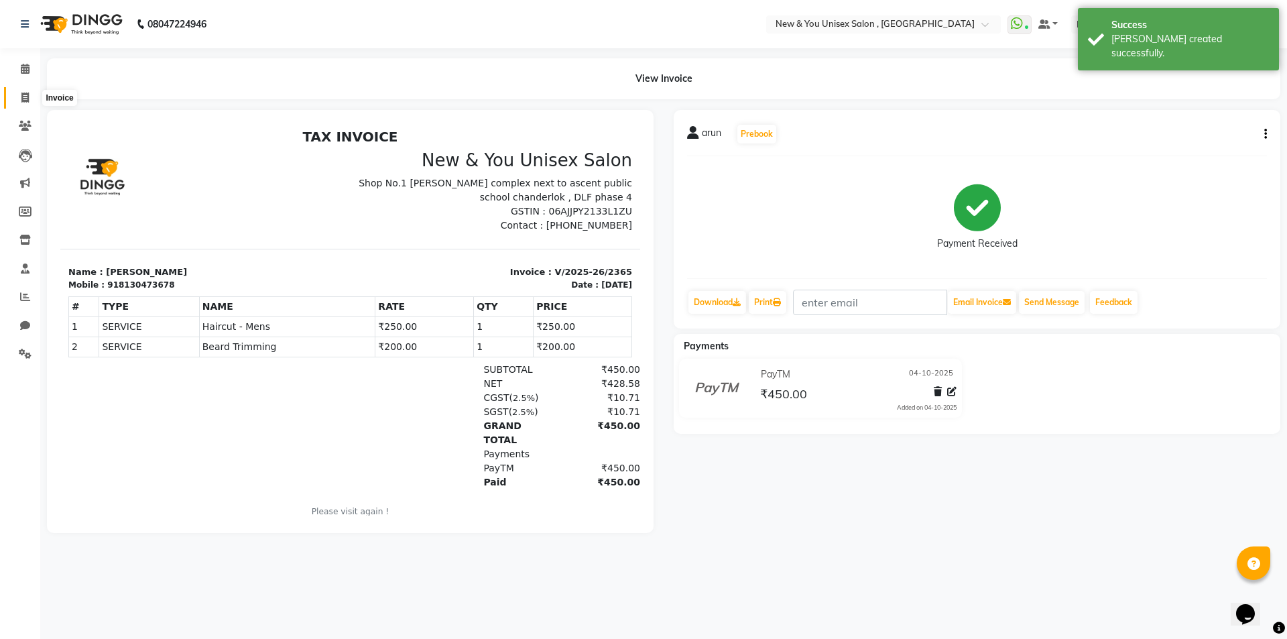
click at [20, 95] on span at bounding box center [24, 97] width 23 height 15
select select "service"
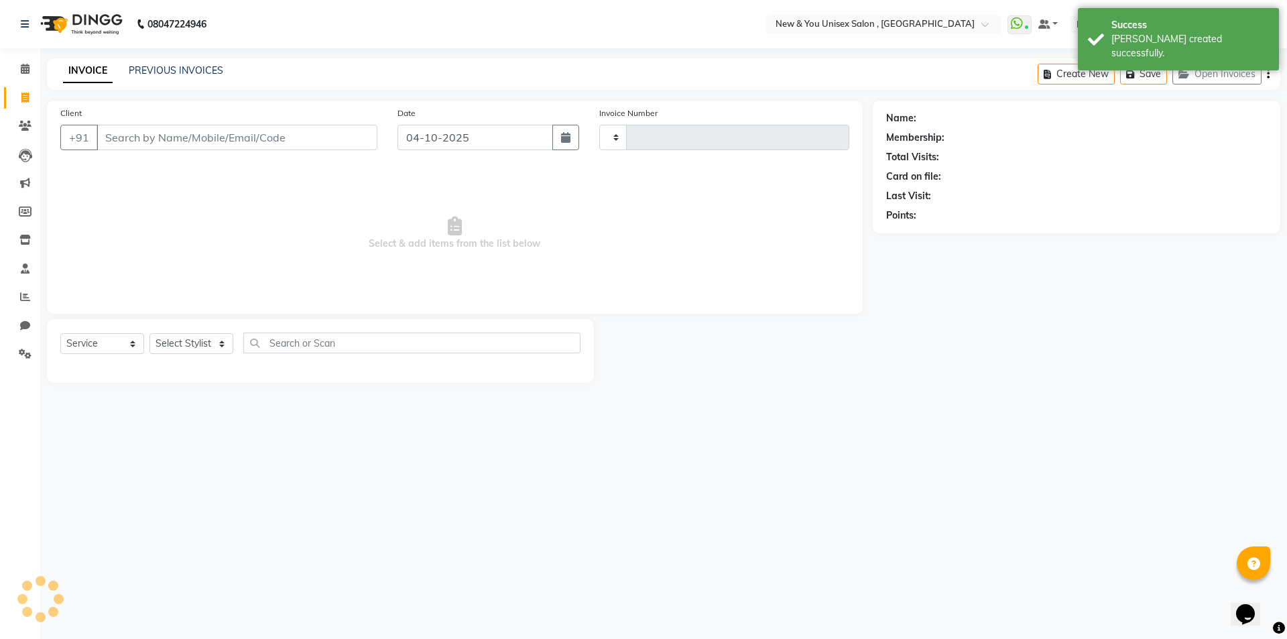
type input "2366"
select select "31"
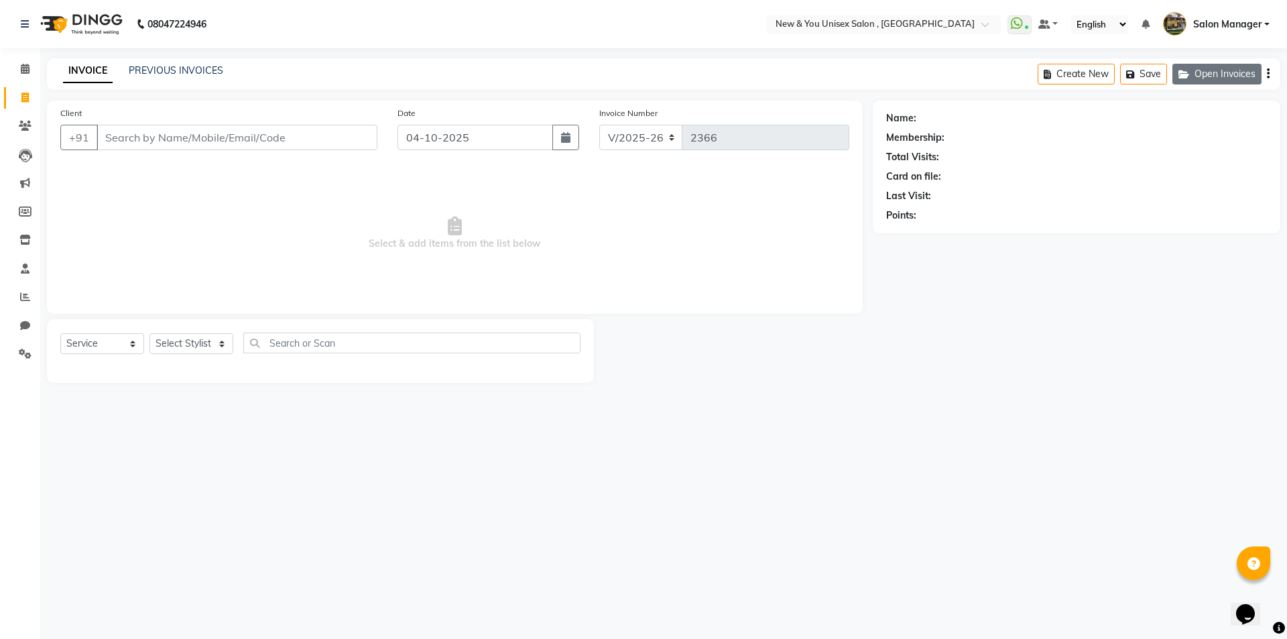
click at [1230, 78] on button "Open Invoices" at bounding box center [1216, 74] width 89 height 21
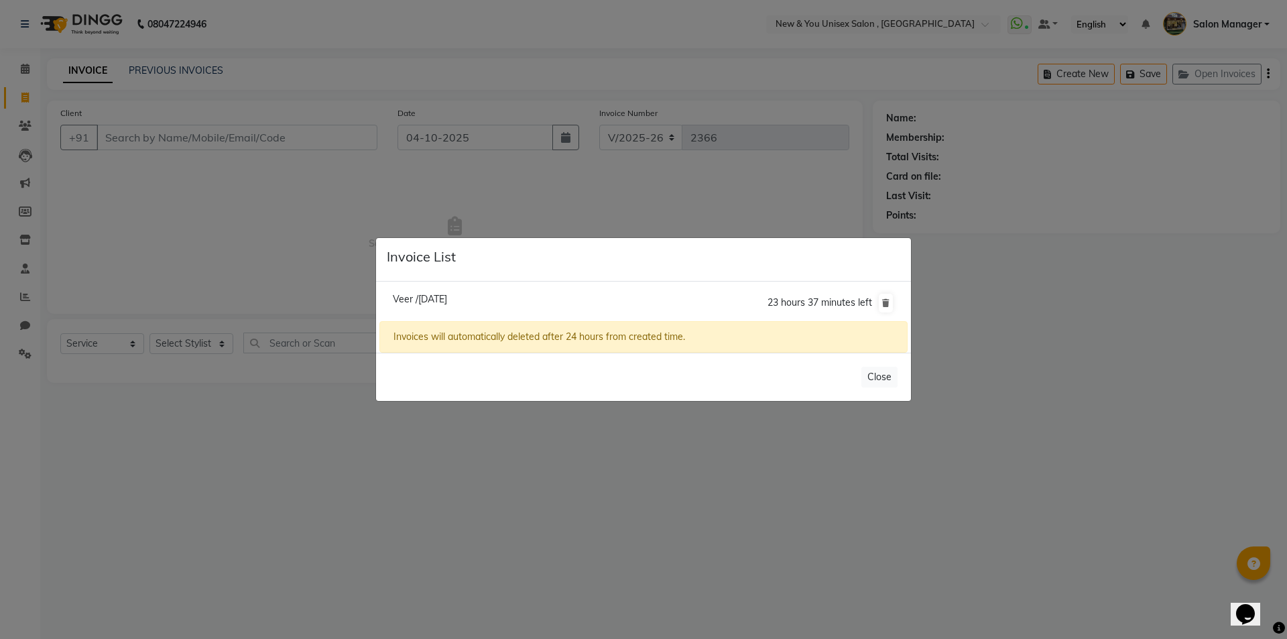
click at [194, 482] on ngb-modal-window "Invoice List Veer /04 October 2025 23 hours 37 minutes left Invoices will autom…" at bounding box center [643, 319] width 1287 height 639
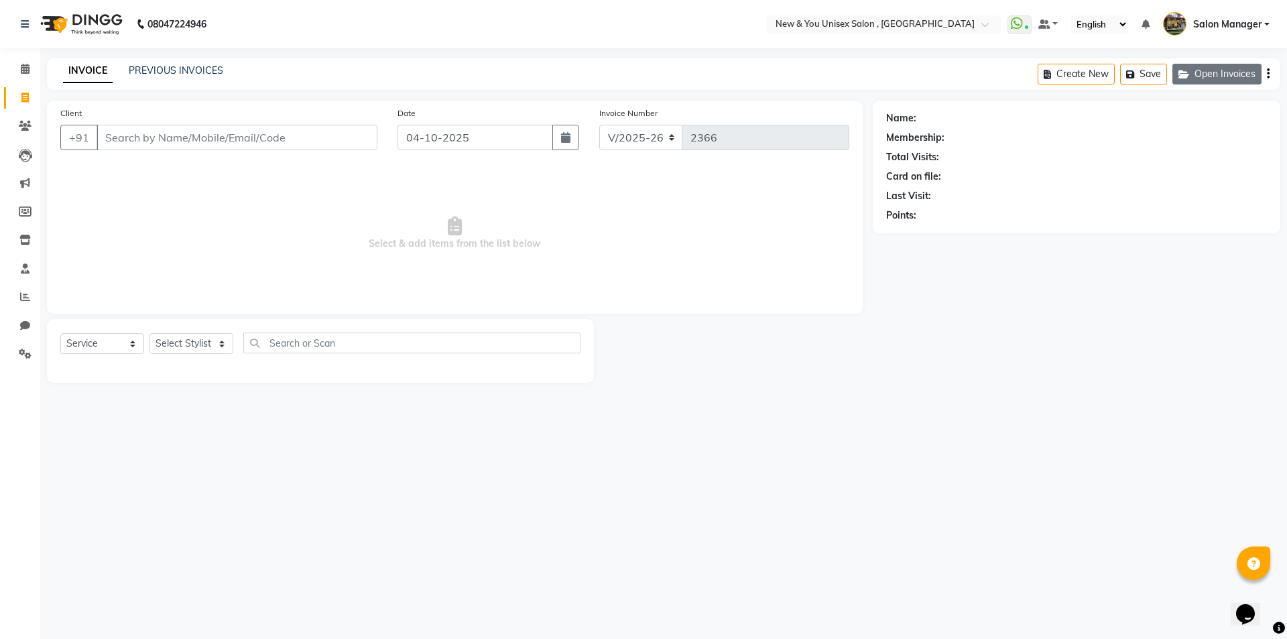
click at [1202, 66] on button "Open Invoices" at bounding box center [1216, 74] width 89 height 21
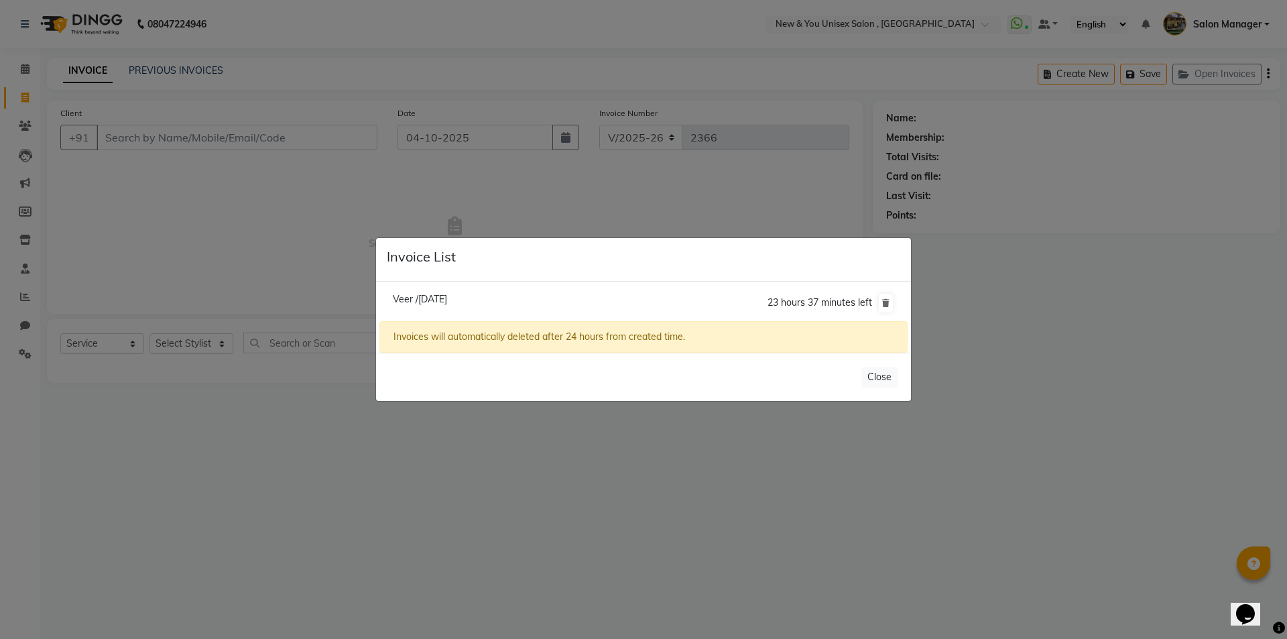
click at [447, 296] on span "Veer /04 October 2025" at bounding box center [420, 299] width 54 height 12
type input "9265912061"
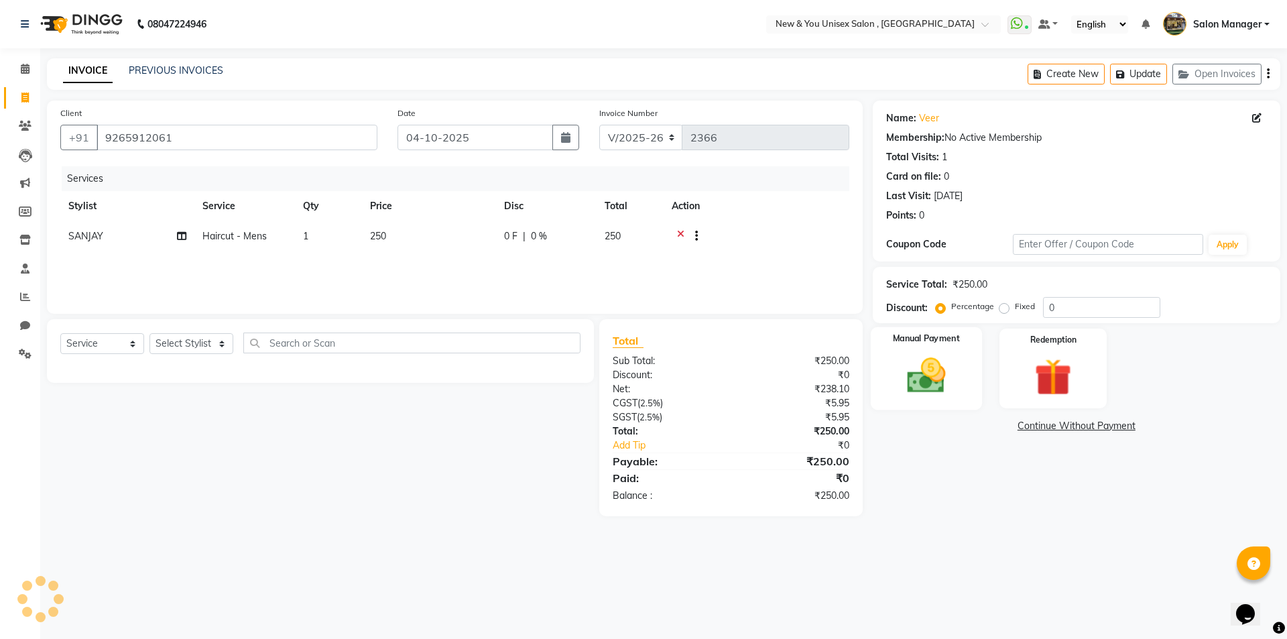
click at [954, 371] on img at bounding box center [926, 375] width 62 height 44
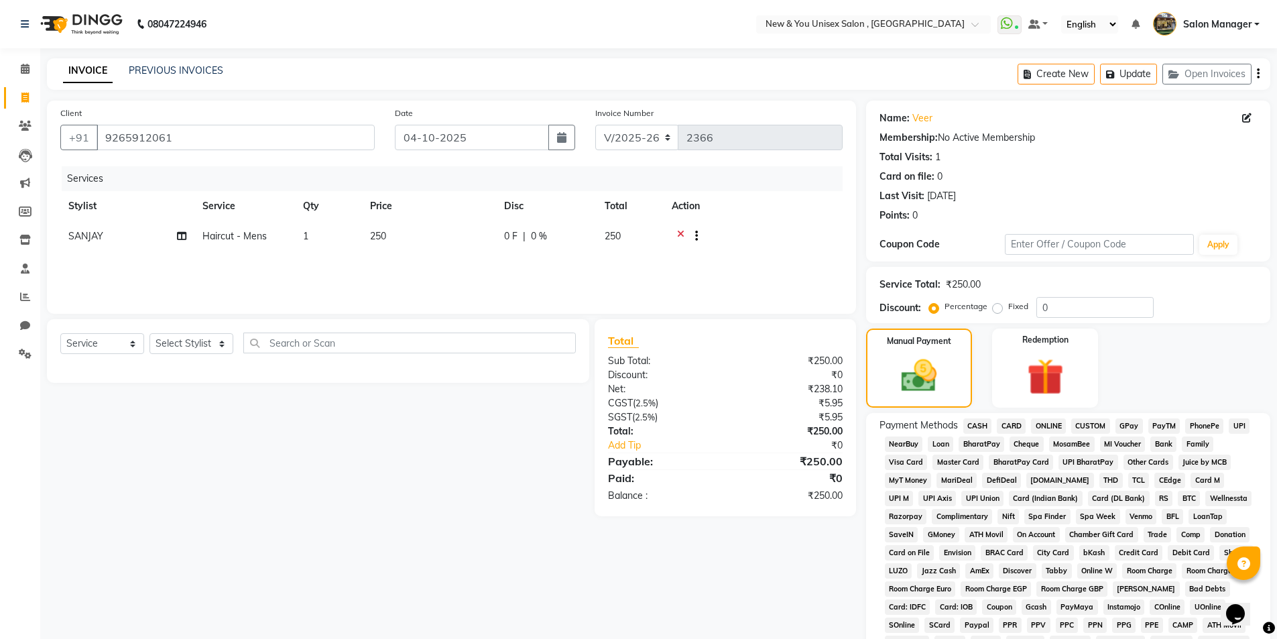
click at [982, 424] on span "CASH" at bounding box center [977, 425] width 29 height 15
click at [1256, 72] on button "button" at bounding box center [1257, 73] width 3 height 31
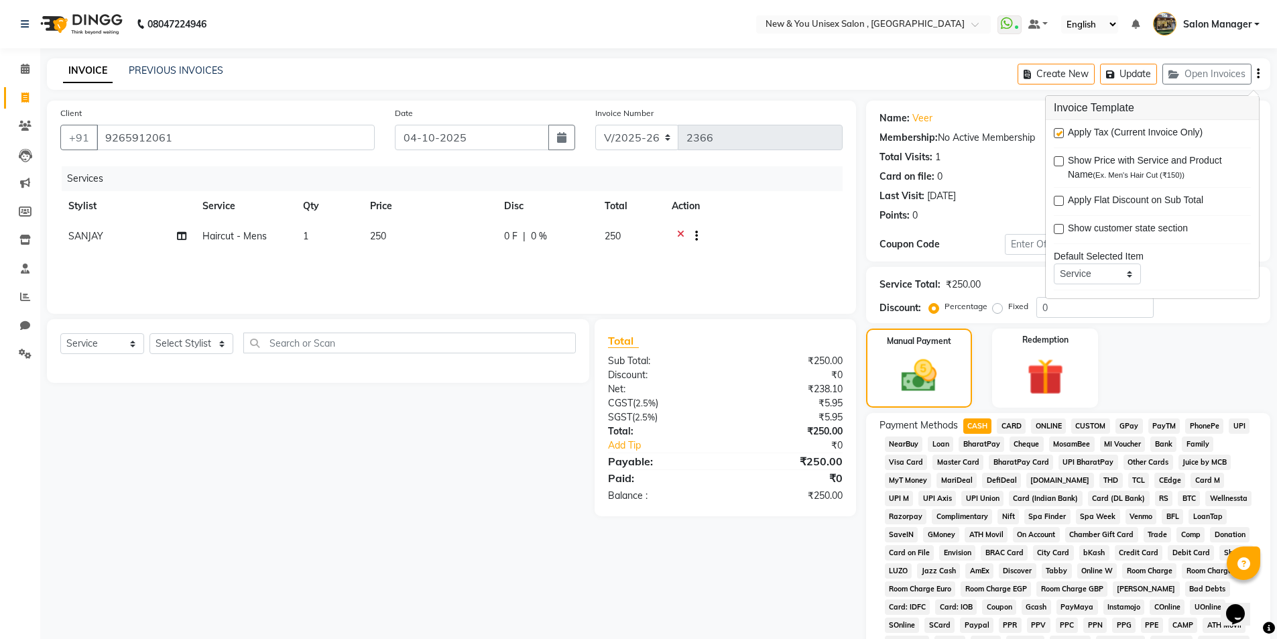
click at [1061, 132] on label at bounding box center [1058, 133] width 10 height 10
click at [1061, 132] on input "checkbox" at bounding box center [1057, 133] width 9 height 9
checkbox input "false"
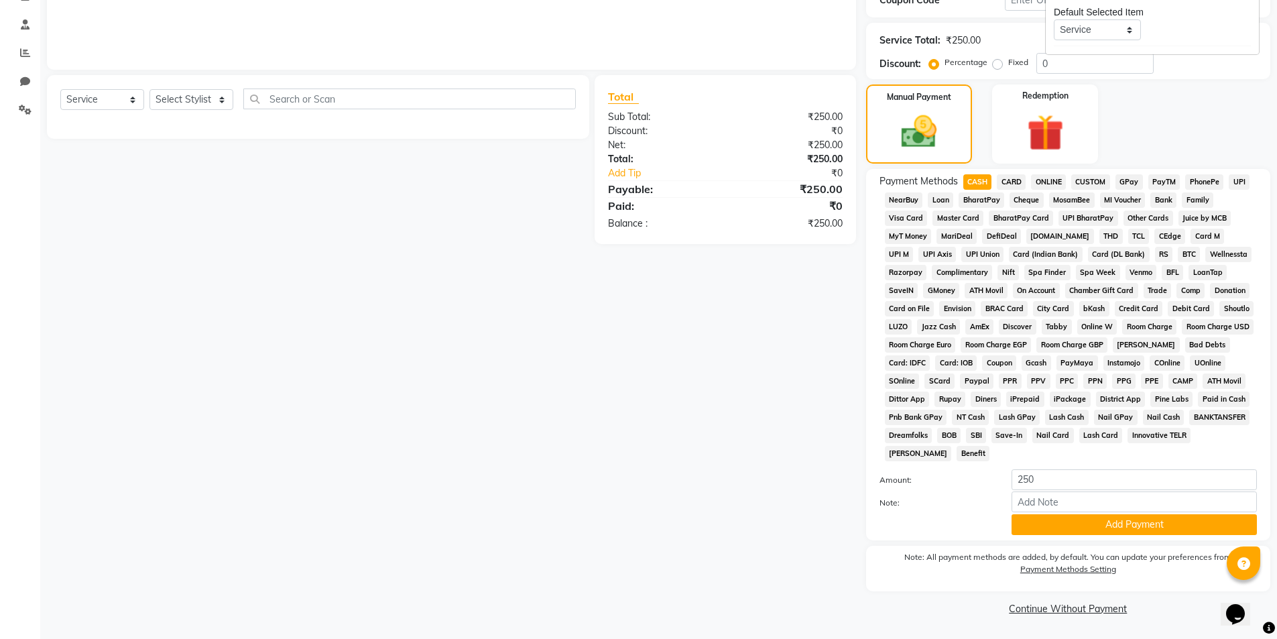
drag, startPoint x: 1280, startPoint y: 354, endPoint x: 7, endPoint y: 9, distance: 1319.3
click at [1098, 523] on button "Add Payment" at bounding box center [1133, 524] width 245 height 21
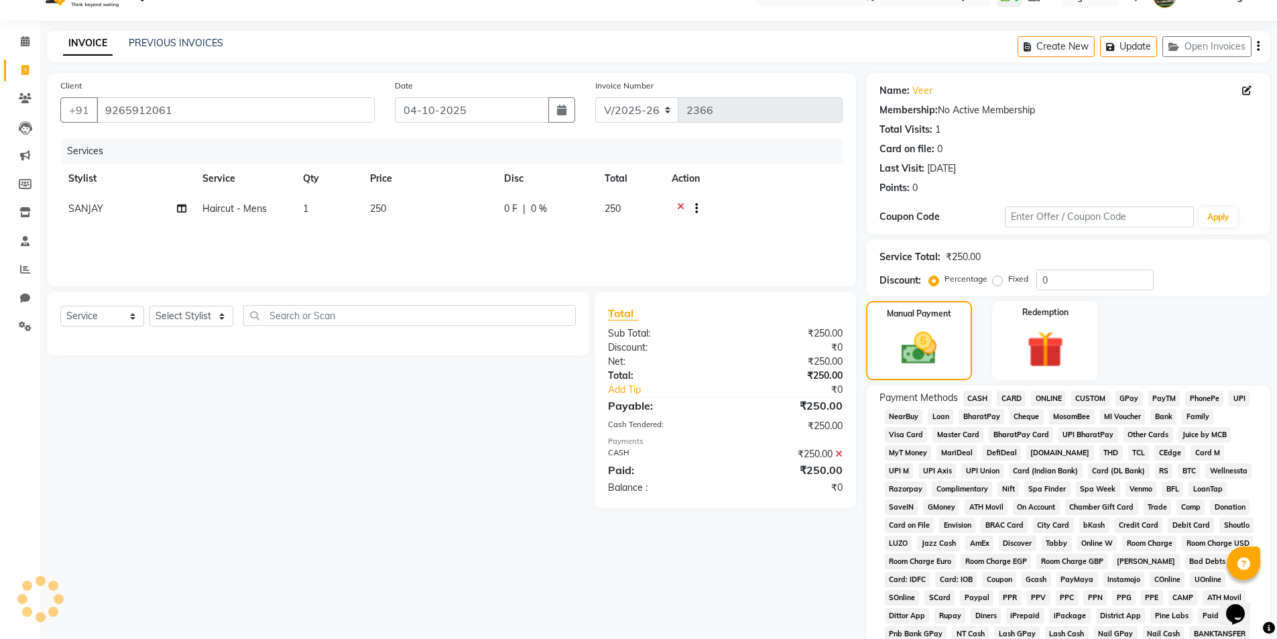
scroll to position [0, 0]
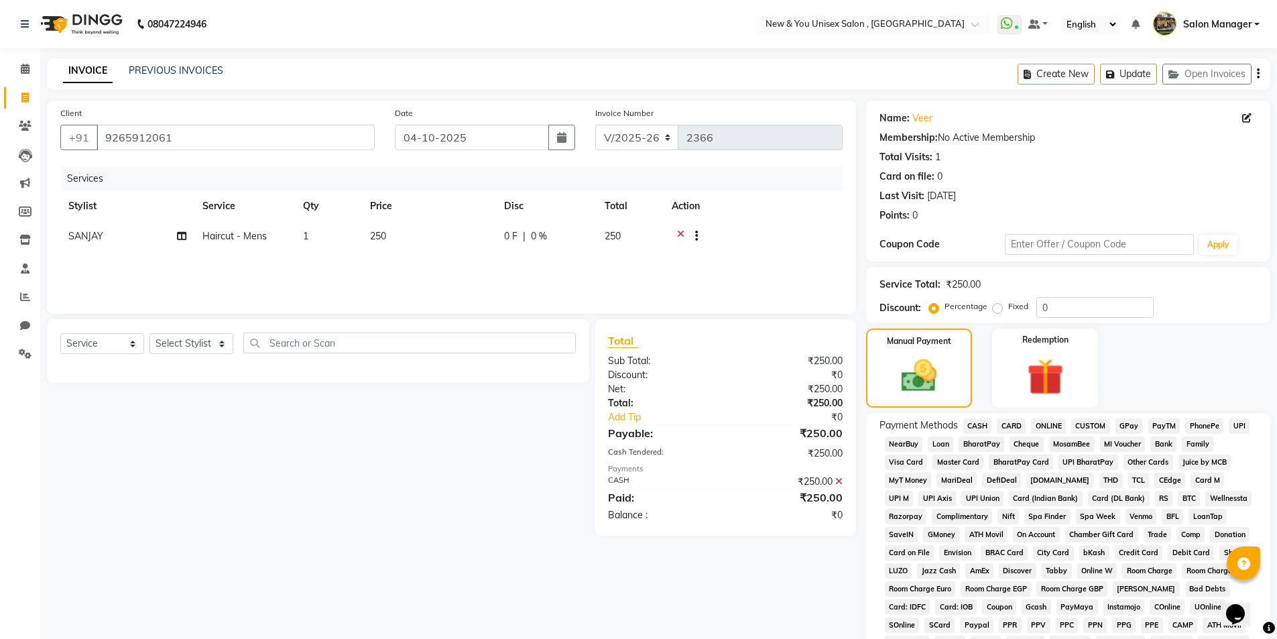
click at [373, 241] on span "250" at bounding box center [378, 236] width 16 height 12
select select "1200"
click at [450, 238] on input "250" at bounding box center [492, 239] width 118 height 21
type input "200"
click at [1176, 373] on div "Manual Payment Redemption" at bounding box center [1068, 367] width 424 height 79
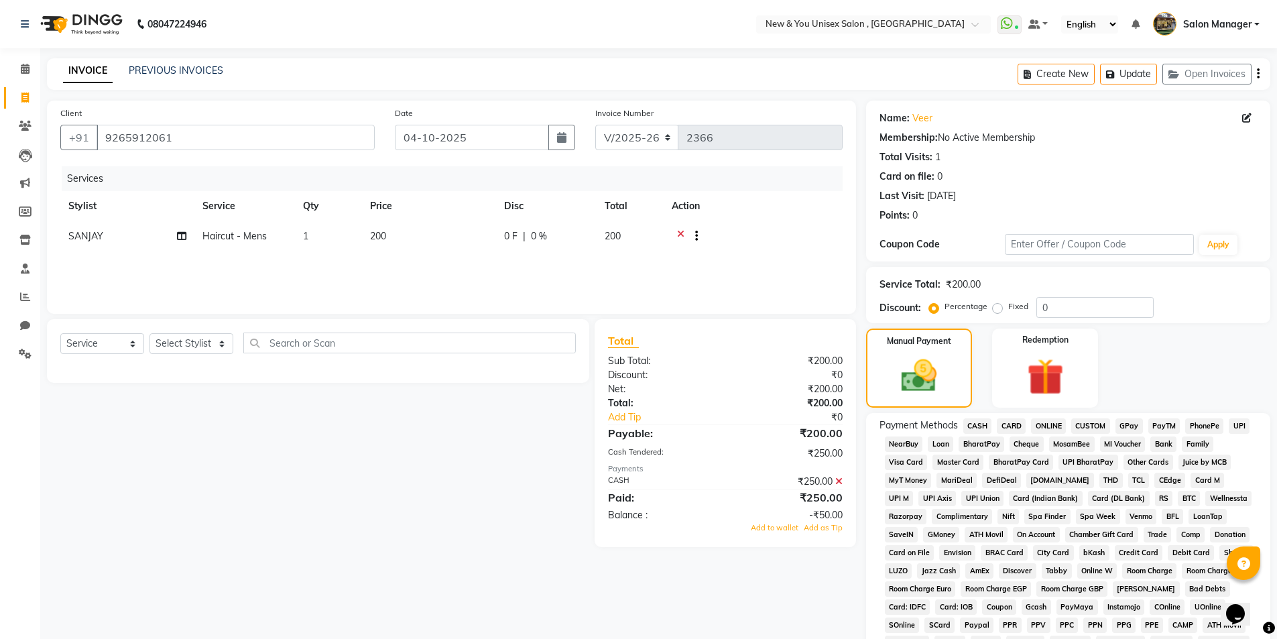
click at [841, 480] on icon at bounding box center [838, 480] width 7 height 9
click at [975, 426] on span "CASH" at bounding box center [977, 425] width 29 height 15
click at [1254, 75] on div "Create New Update Open Invoices" at bounding box center [1143, 73] width 253 height 31
click at [1260, 70] on div "Create New Update Open Invoices" at bounding box center [1143, 73] width 253 height 31
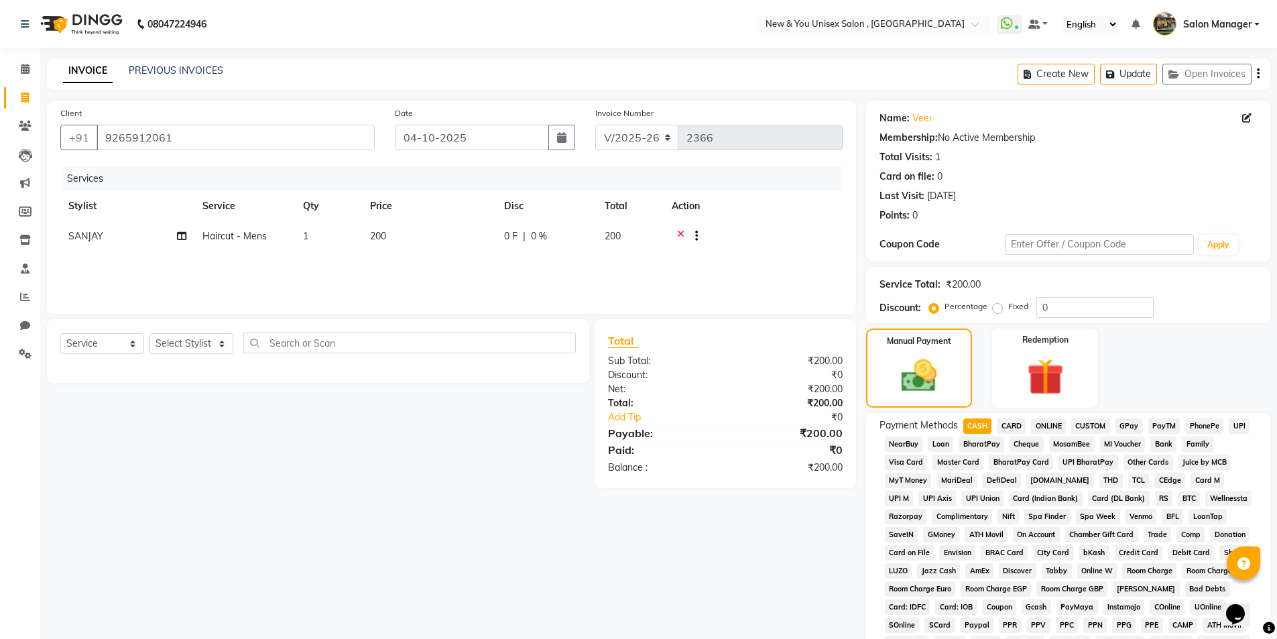
click at [1259, 72] on div "Create New Update Open Invoices" at bounding box center [1143, 73] width 253 height 31
click at [1256, 82] on button "button" at bounding box center [1257, 73] width 3 height 31
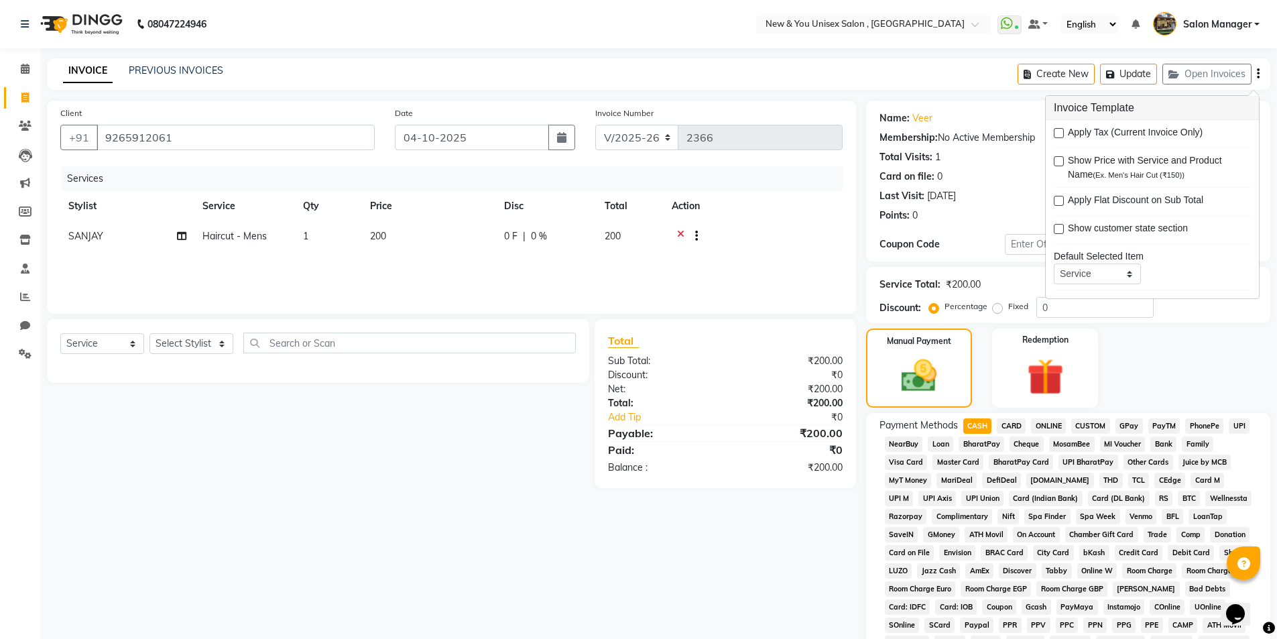
scroll to position [244, 0]
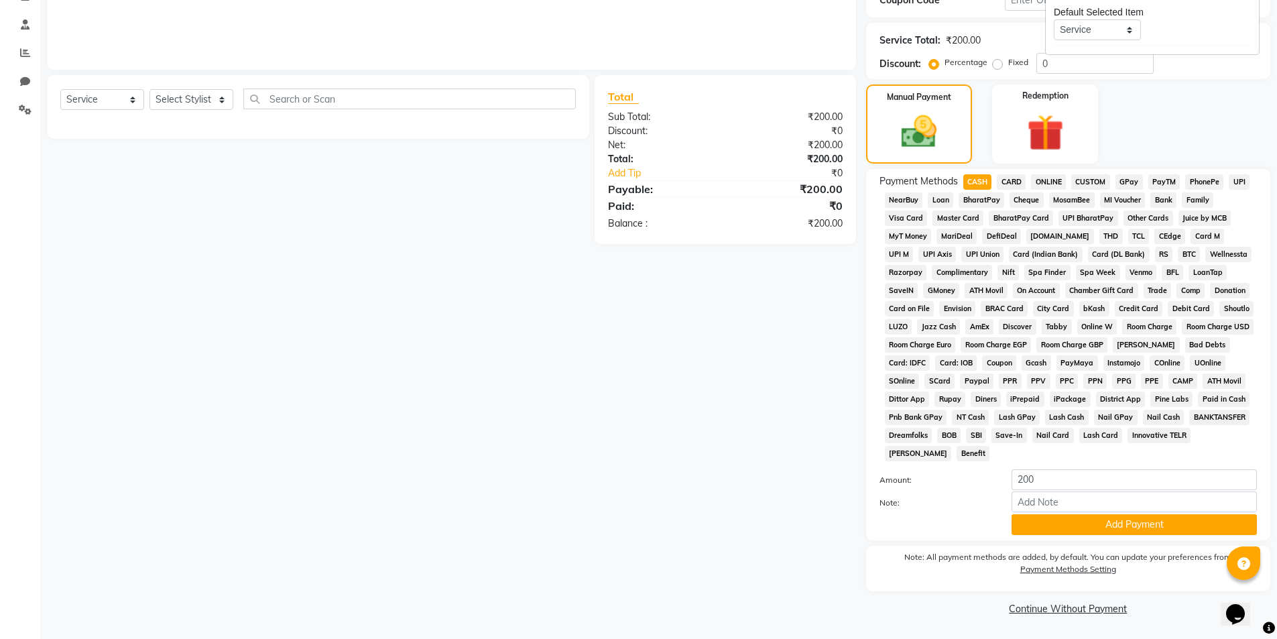
drag, startPoint x: 1276, startPoint y: 430, endPoint x: 1285, endPoint y: 665, distance: 235.4
click at [1277, 395] on html "08047224946 Select Location × New & You Unisex Salon , Gurugram WhatsApp Status…" at bounding box center [638, 75] width 1277 height 639
click at [726, 442] on div "Client +91 9265912061 Date 04-10-2025 Invoice Number V/2025 V/2025-26 2366 Serv…" at bounding box center [451, 238] width 829 height 762
click at [1046, 521] on button "Add Payment" at bounding box center [1133, 524] width 245 height 21
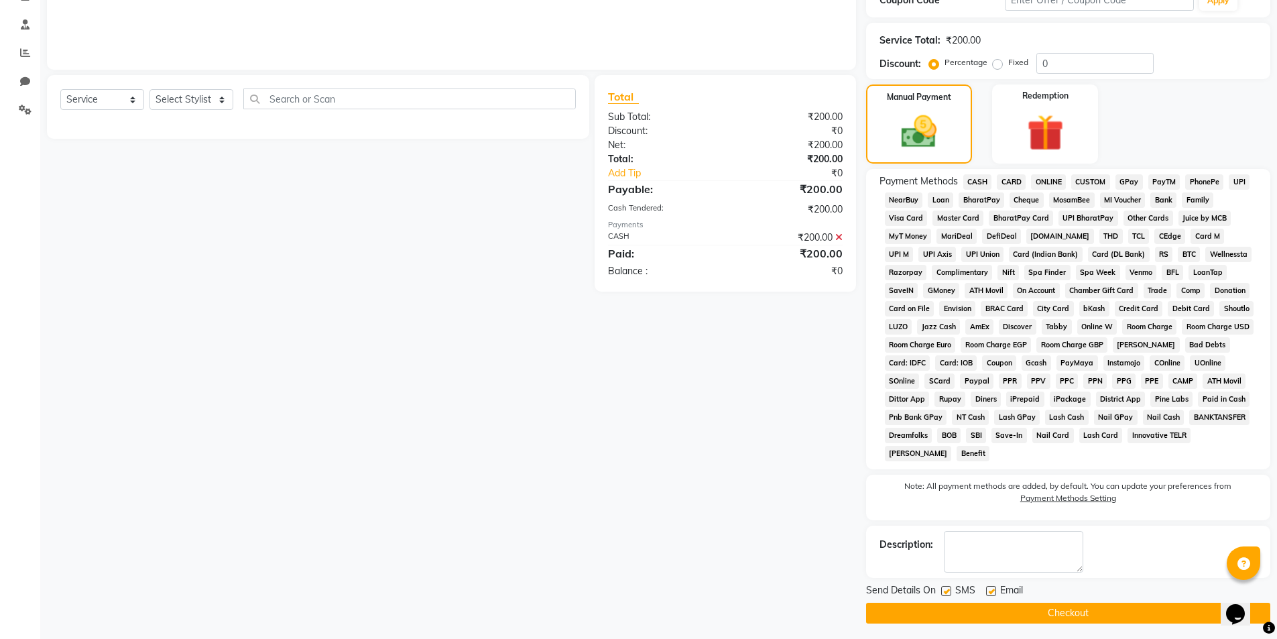
click at [1000, 614] on button "Checkout" at bounding box center [1068, 612] width 404 height 21
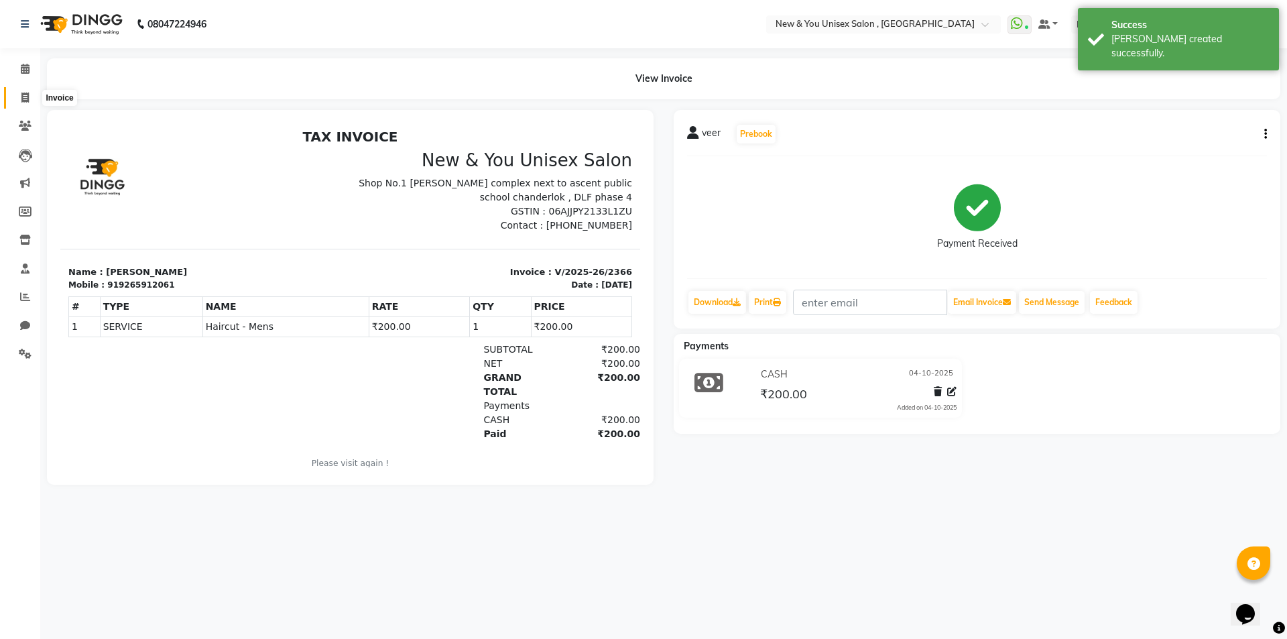
click at [19, 91] on span at bounding box center [24, 97] width 23 height 15
select select "service"
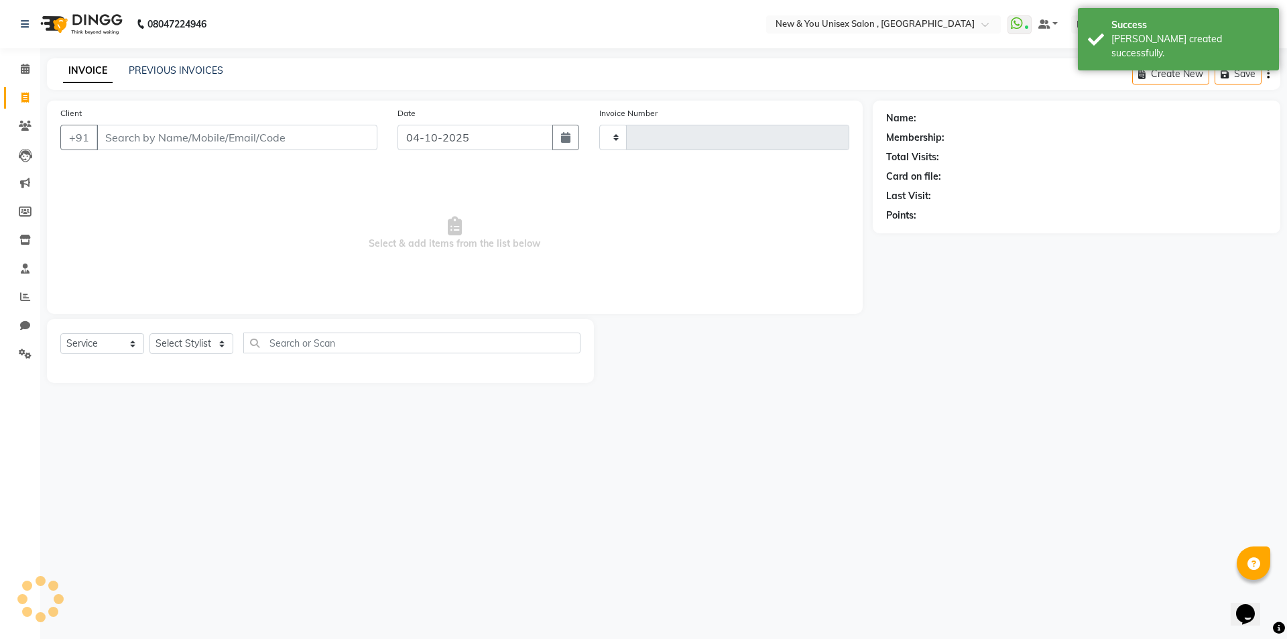
type input "2367"
select select "31"
click at [27, 68] on icon at bounding box center [25, 69] width 9 height 10
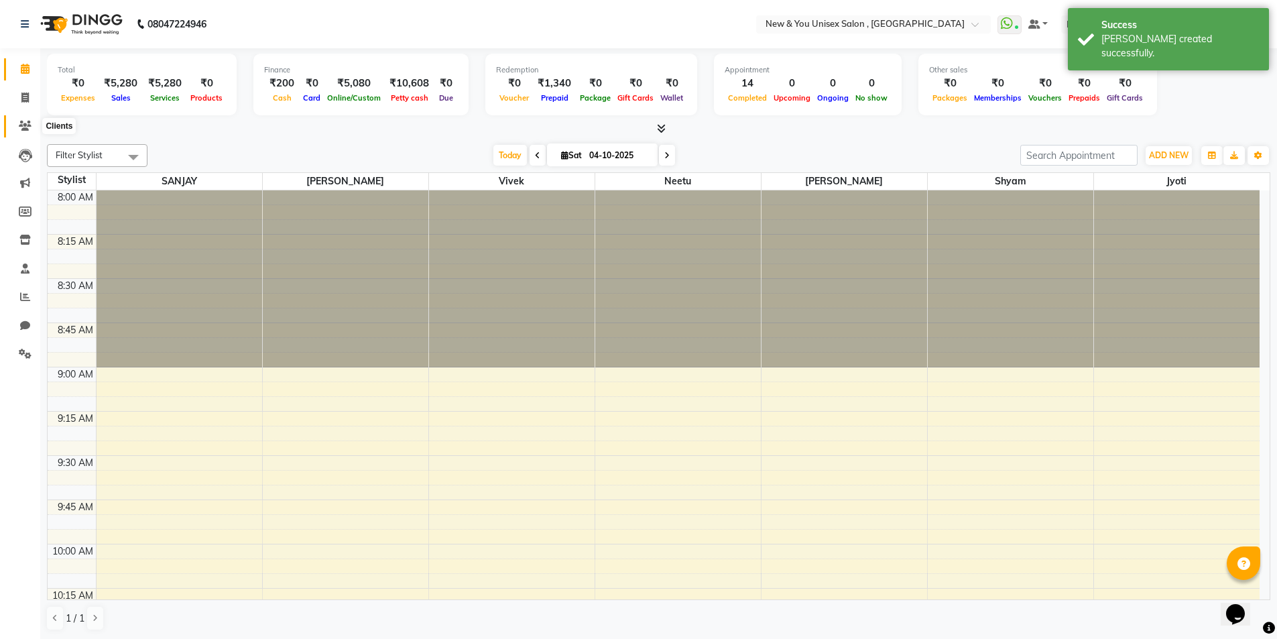
click at [20, 129] on icon at bounding box center [25, 126] width 13 height 10
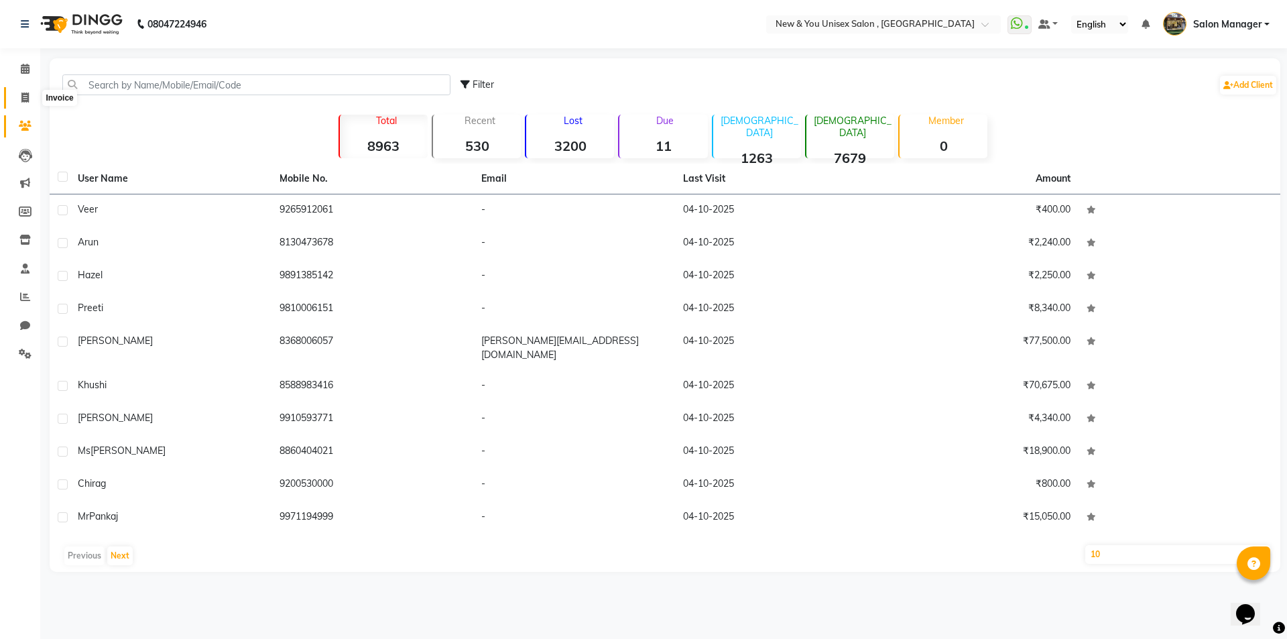
click at [27, 96] on icon at bounding box center [24, 97] width 7 height 10
select select "service"
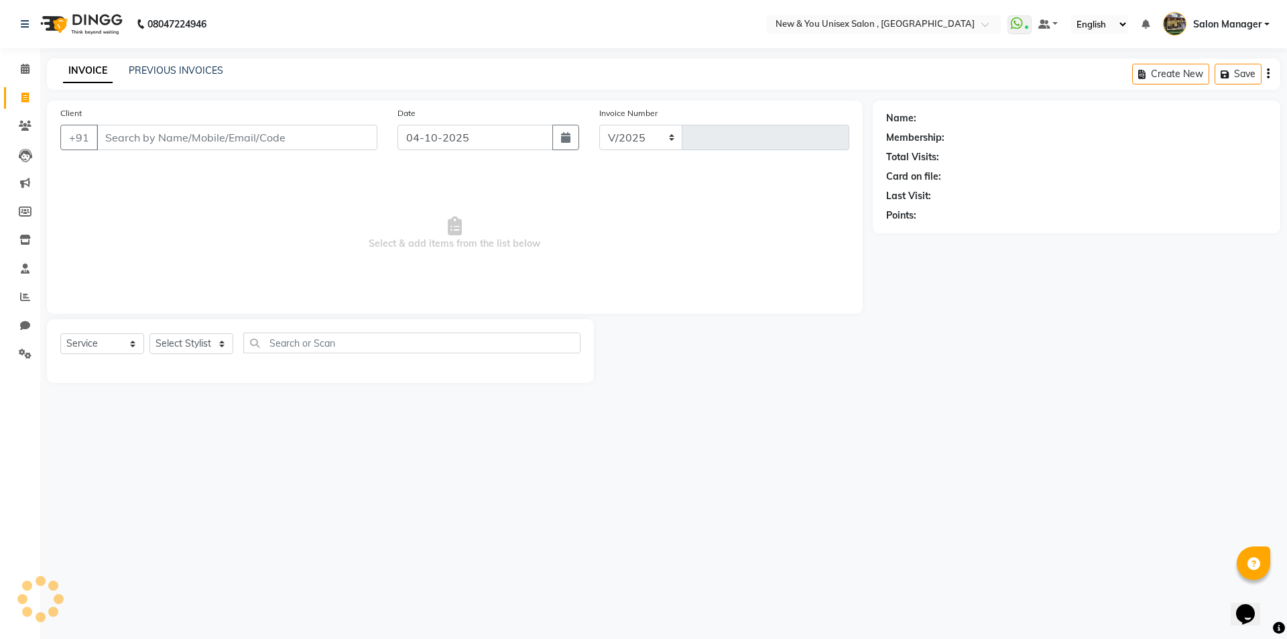
select select "31"
type input "2367"
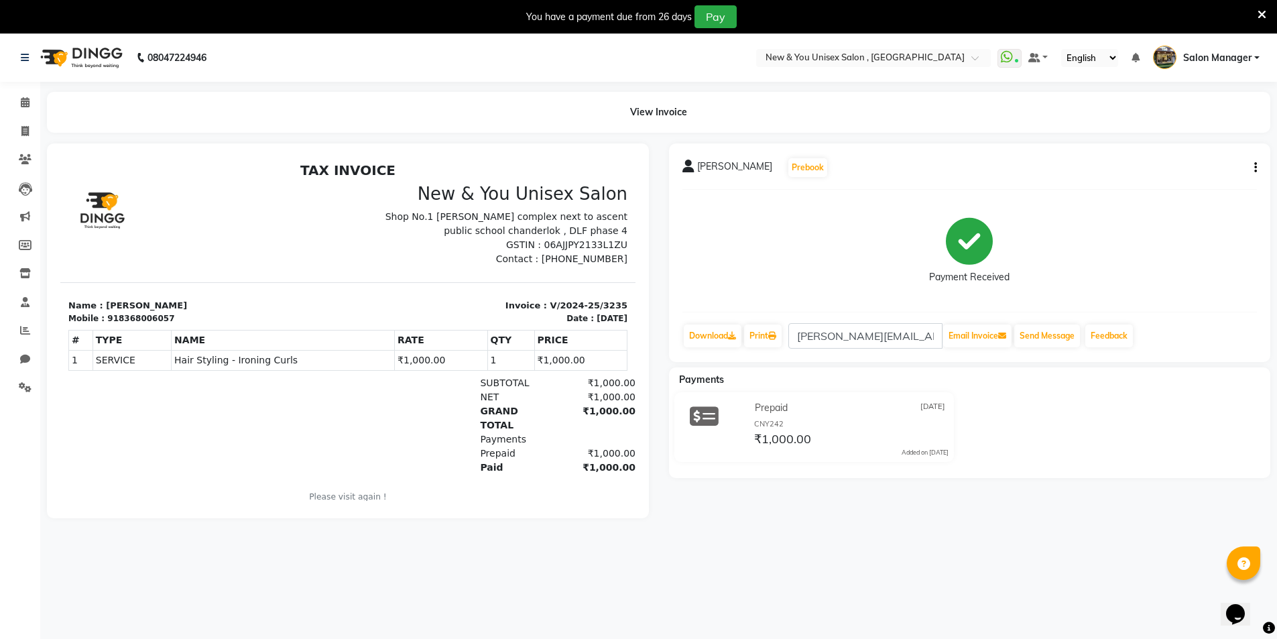
click at [1257, 168] on div "Akanksha Prebook Payment Received Download Print akanksha.sh11@gmail.com Email …" at bounding box center [970, 252] width 602 height 218
click at [1252, 162] on button "button" at bounding box center [1252, 168] width 8 height 14
click at [1161, 180] on div "Edit Invoice" at bounding box center [1189, 176] width 92 height 17
select select "service"
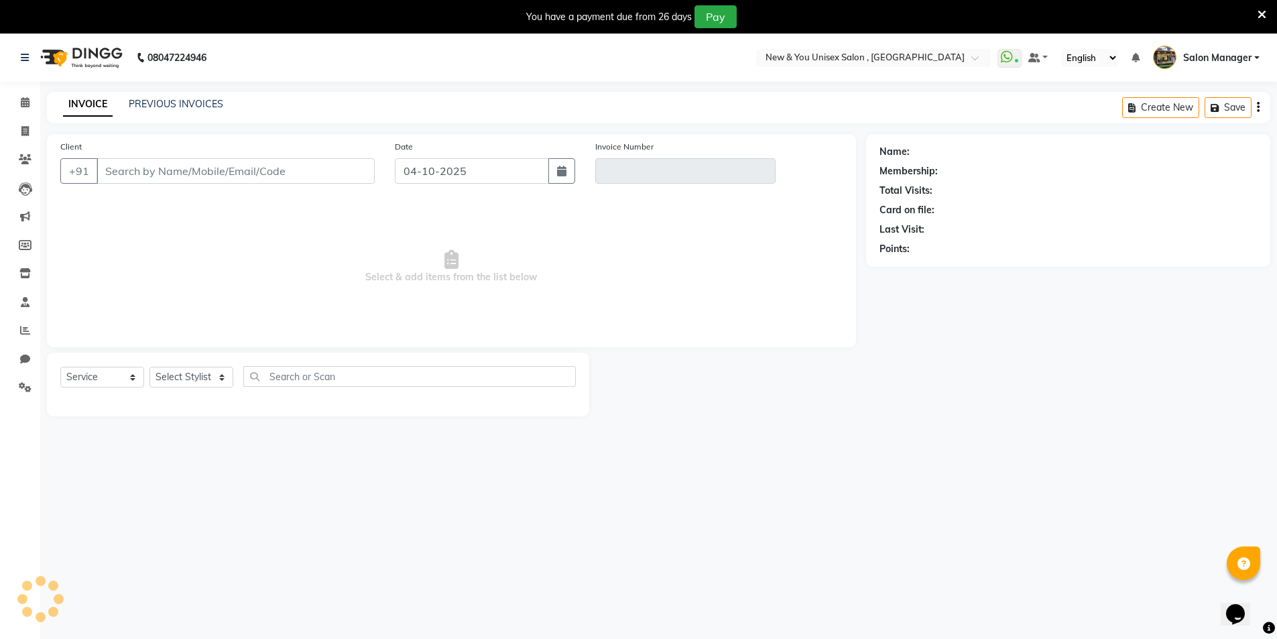
scroll to position [5, 0]
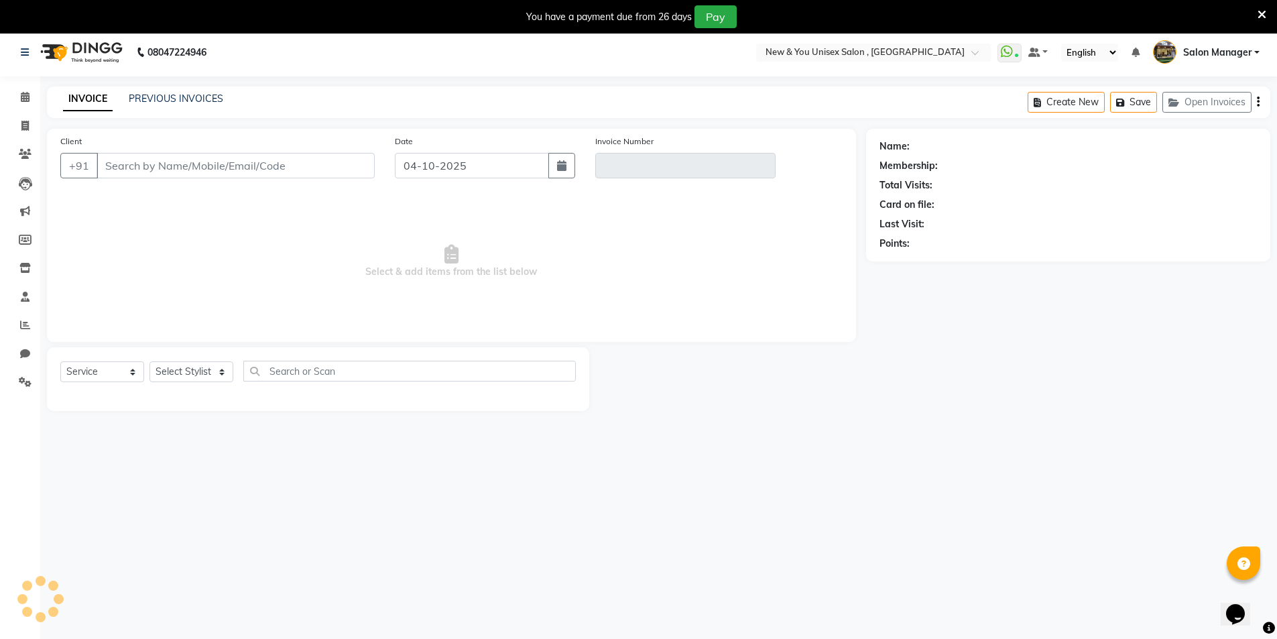
type input "8368006057"
type input "V/2024-25/3235"
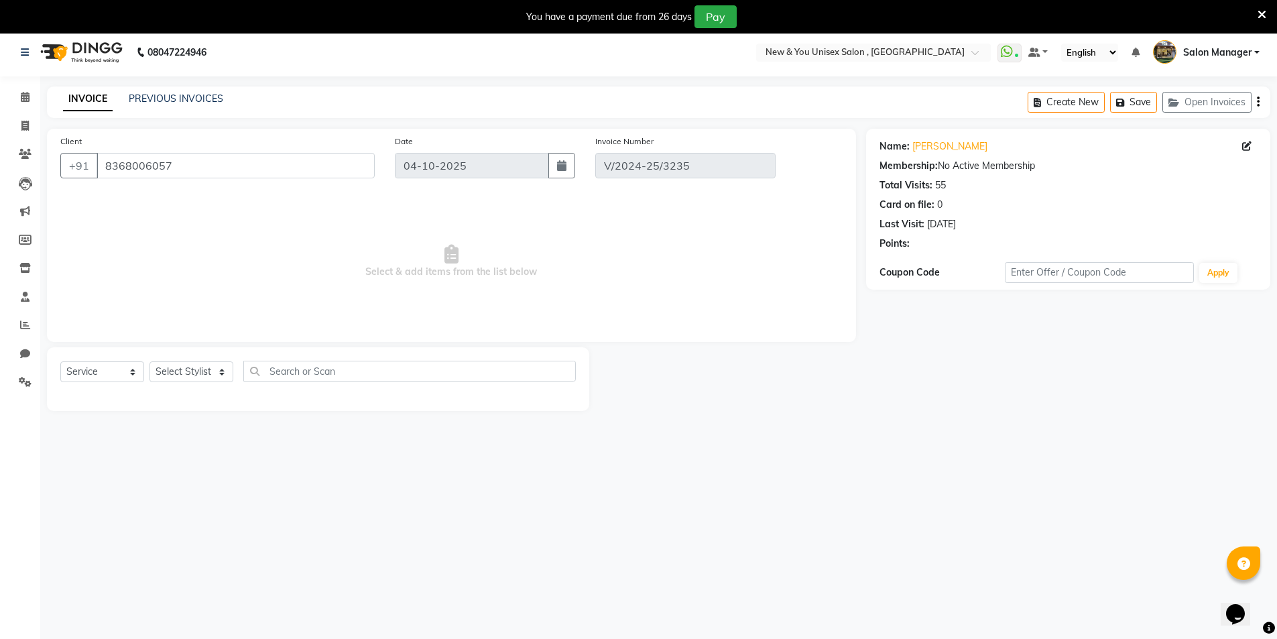
type input "[DATE]"
select select "select"
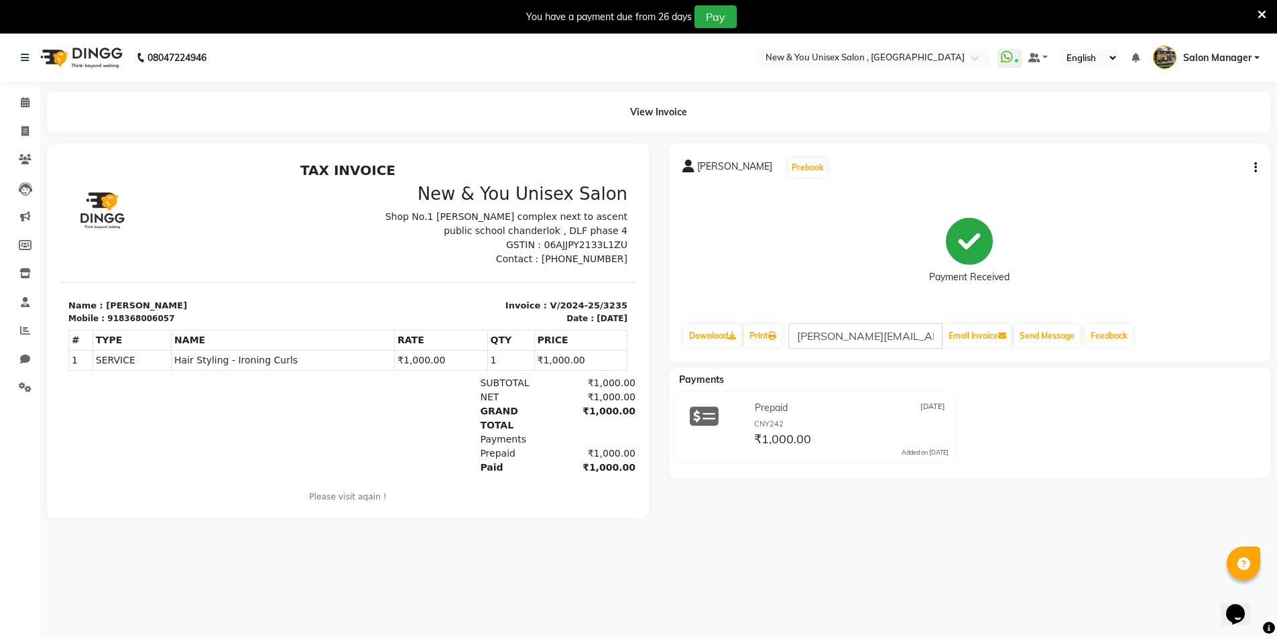
click at [1259, 163] on div "[PERSON_NAME] Prebook Payment Received Download Print [PERSON_NAME][EMAIL_ADDRE…" at bounding box center [970, 252] width 602 height 218
click at [1254, 168] on icon "button" at bounding box center [1255, 168] width 3 height 1
click at [1163, 177] on div "Edit Invoice" at bounding box center [1189, 176] width 92 height 17
select select "service"
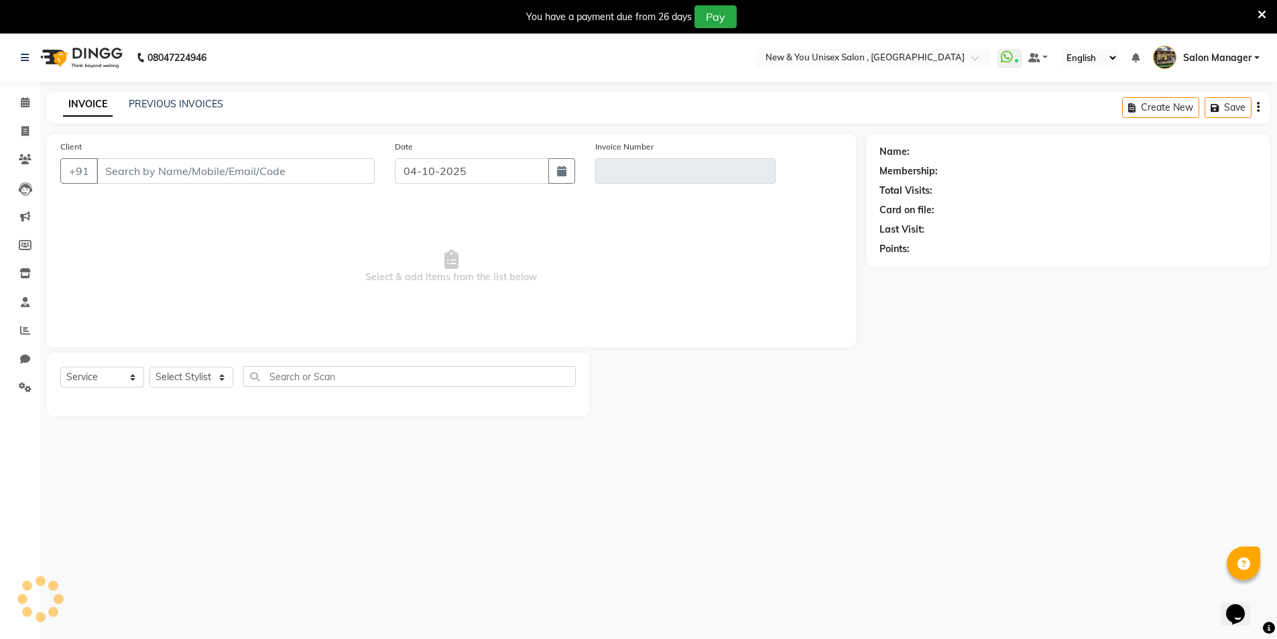
scroll to position [5, 0]
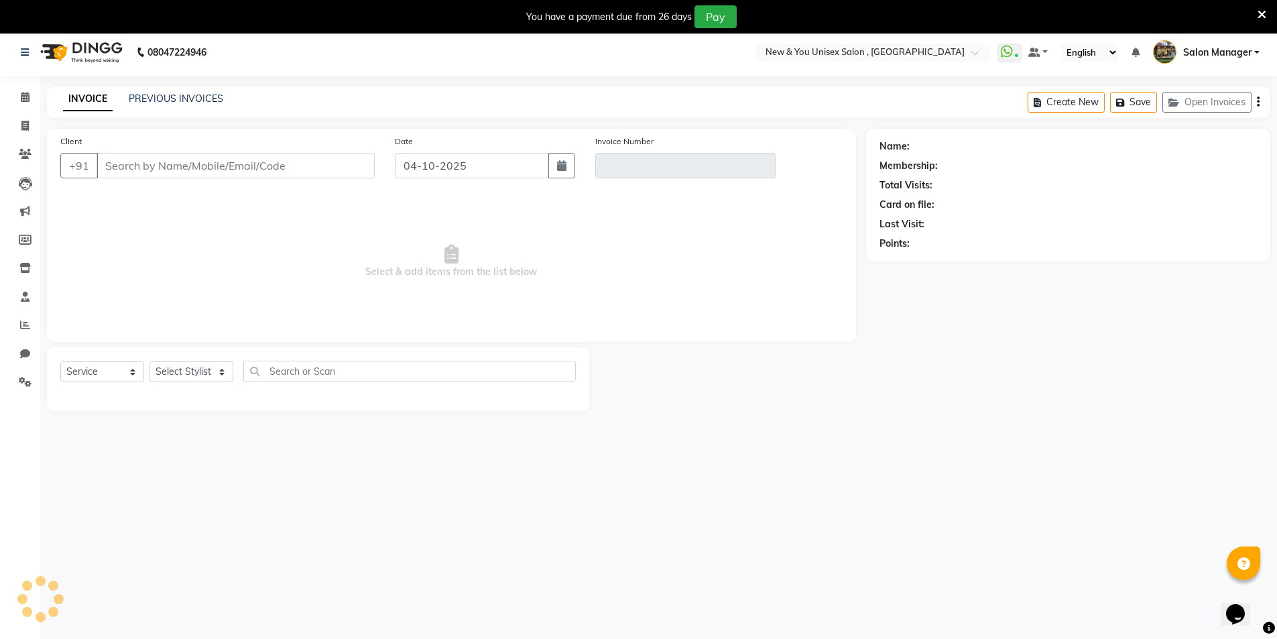
type input "8368006057"
type input "V/2024-25/3235"
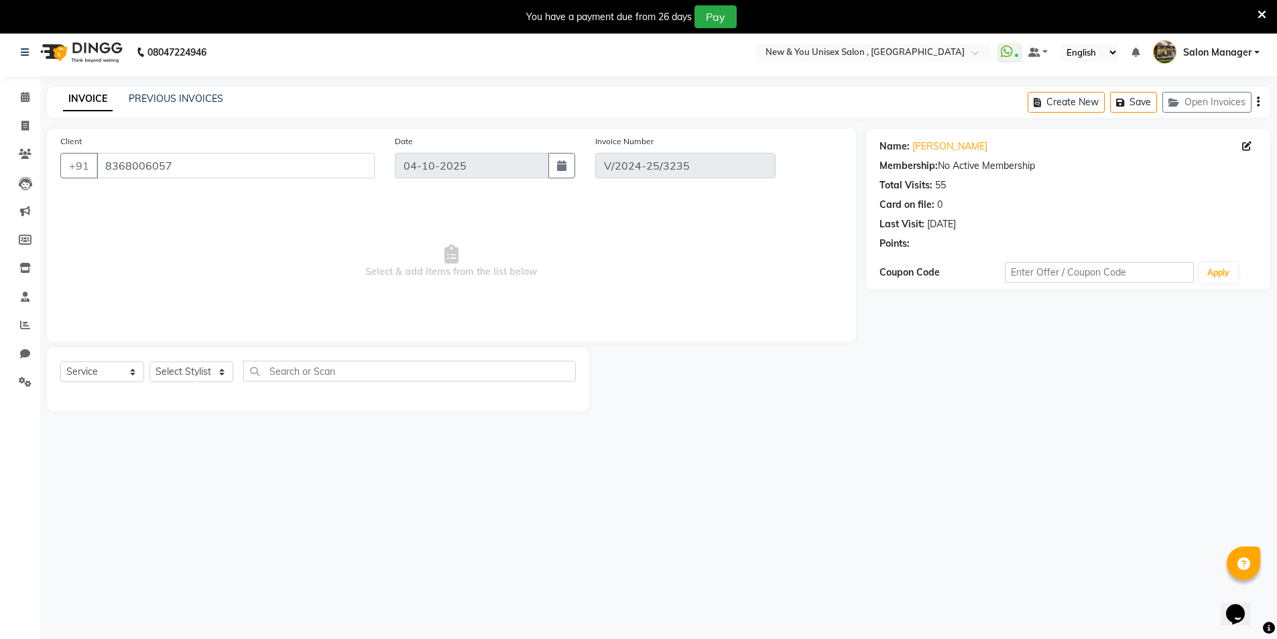
type input "[DATE]"
select select "select"
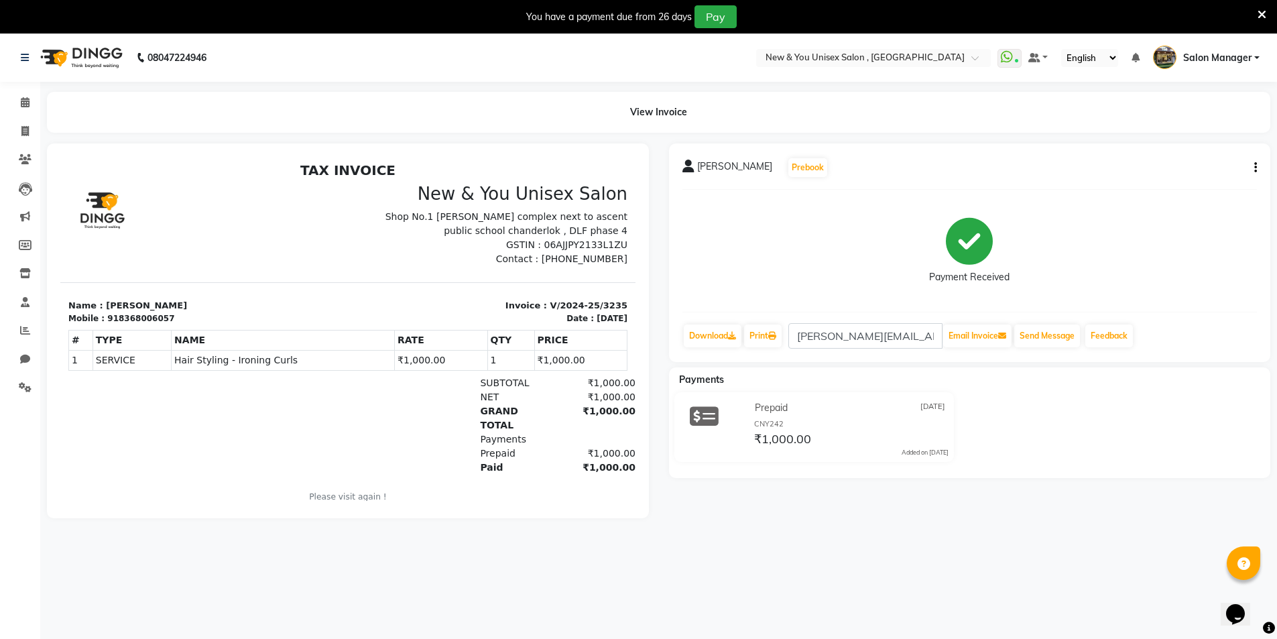
click at [1259, 13] on icon at bounding box center [1261, 15] width 9 height 12
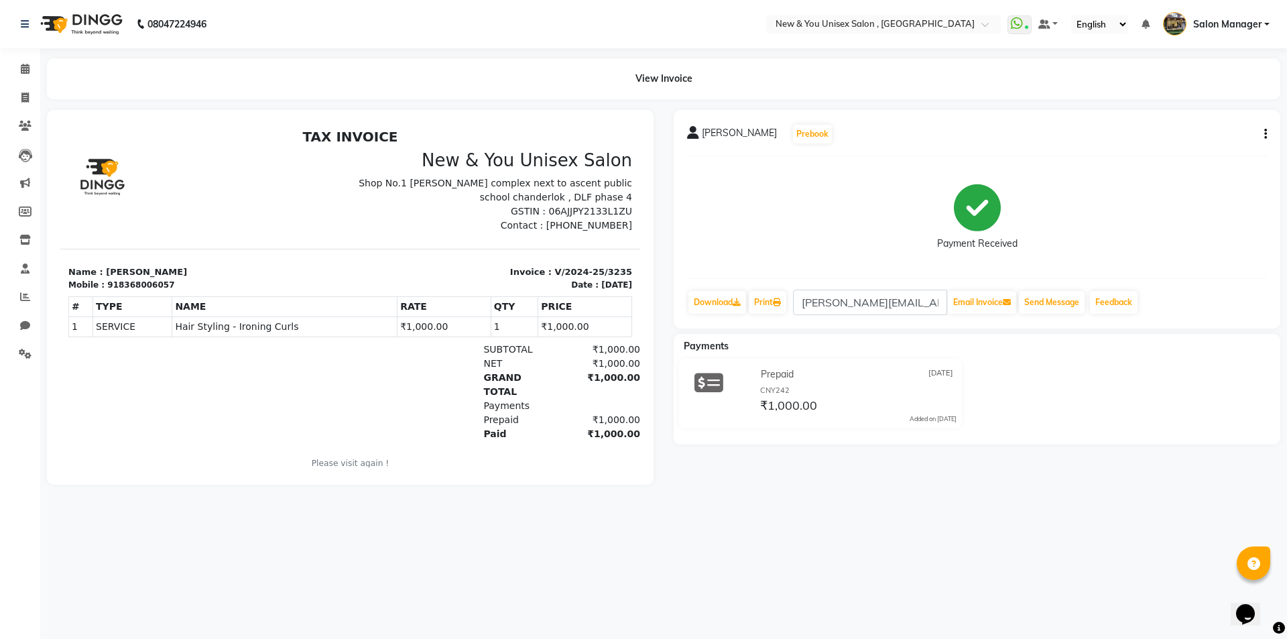
click at [1260, 137] on button "button" at bounding box center [1262, 134] width 8 height 14
click at [1198, 126] on div "Edit Item Staff" at bounding box center [1199, 125] width 92 height 17
select select
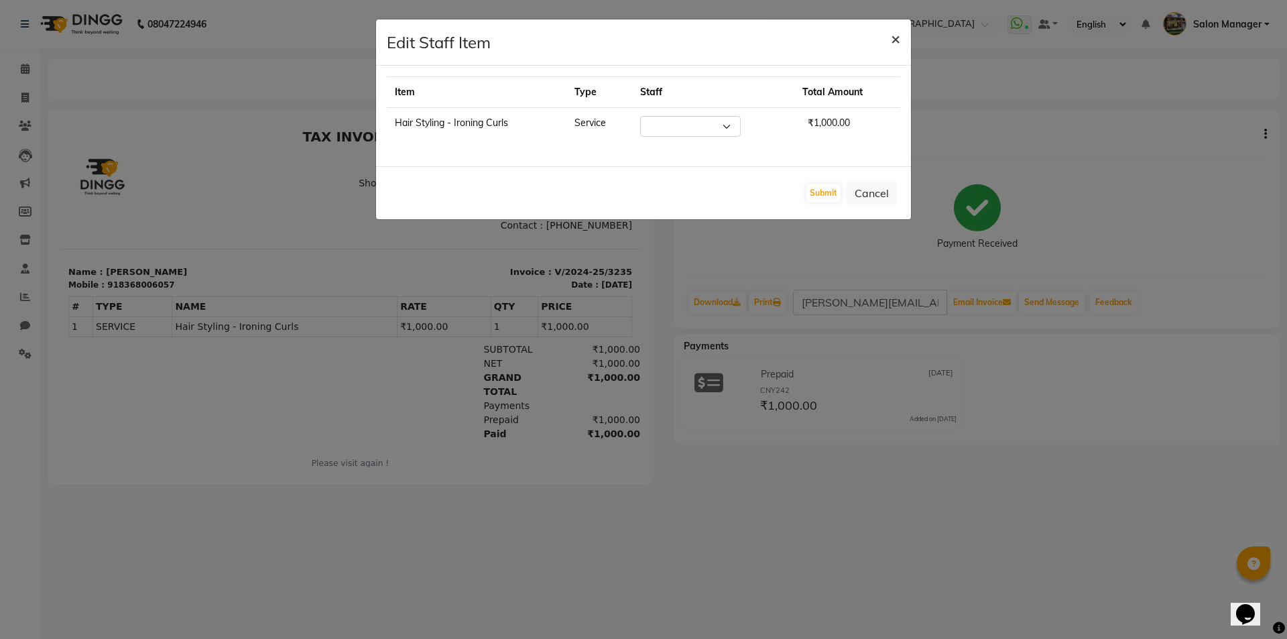
click at [891, 42] on span "×" at bounding box center [895, 38] width 9 height 20
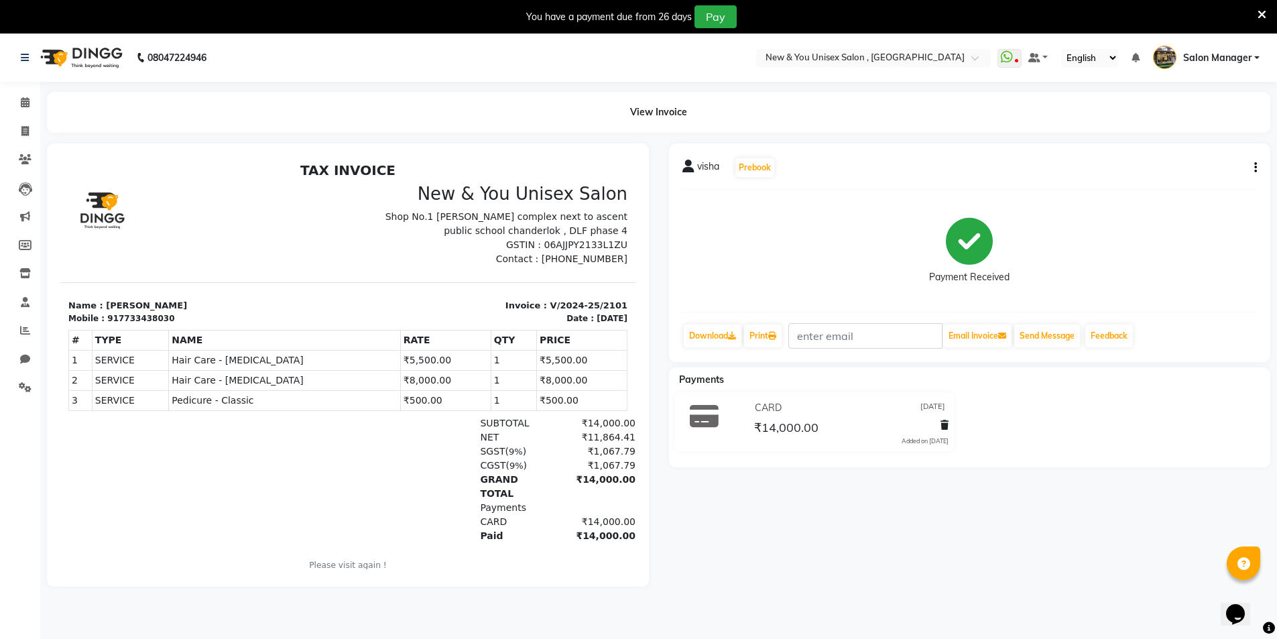
click at [1257, 164] on div "visha Prebook Payment Received Download Print Email Invoice Send Message Feedba…" at bounding box center [970, 252] width 602 height 218
click at [1256, 164] on div "visha Prebook Payment Received Download Print Email Invoice Send Message Feedba…" at bounding box center [970, 252] width 602 height 218
click at [1252, 168] on button "button" at bounding box center [1252, 168] width 8 height 14
click at [1166, 184] on div "Edit Invoice" at bounding box center [1189, 176] width 92 height 17
select select "service"
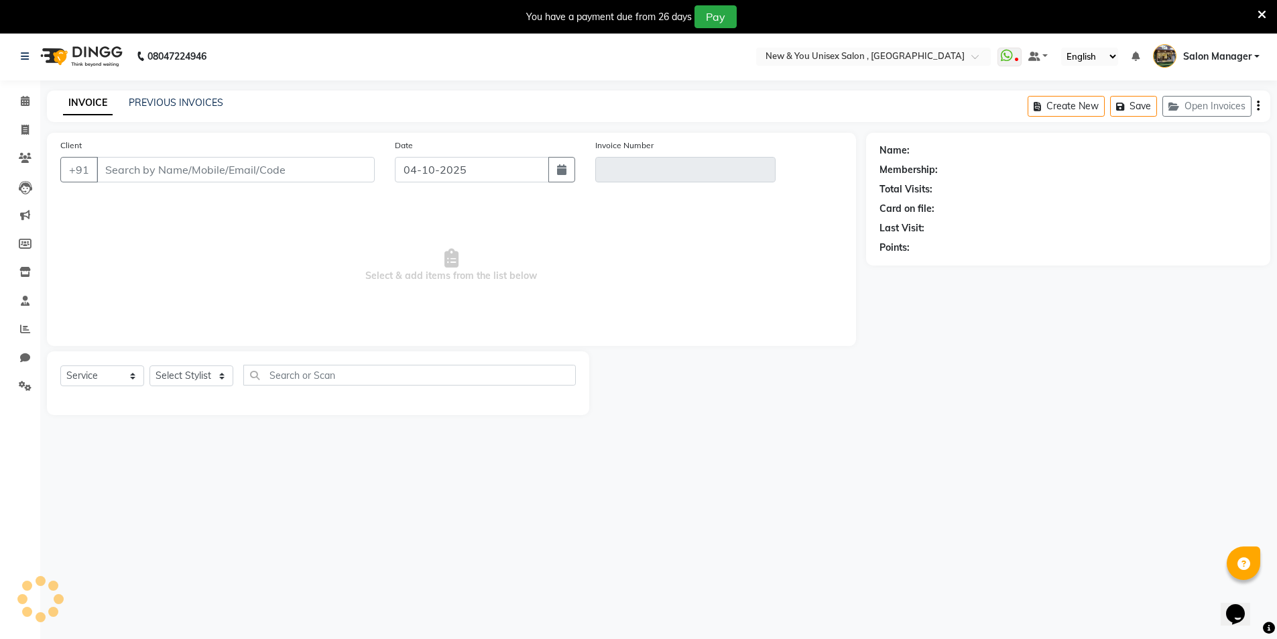
scroll to position [34, 0]
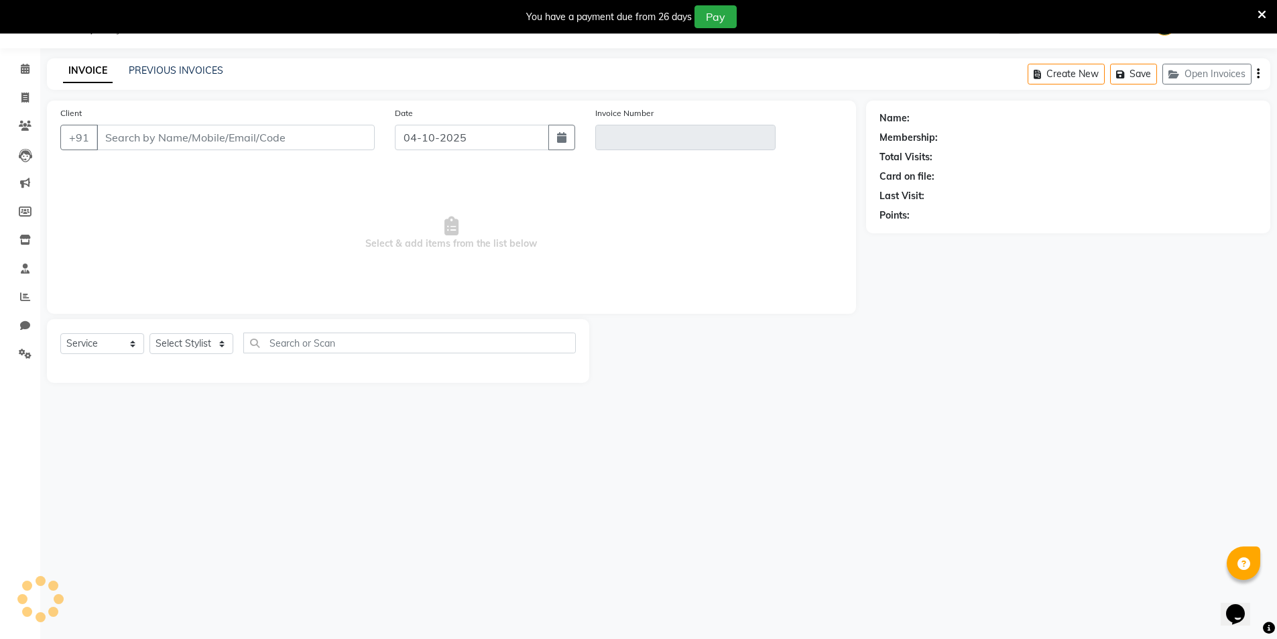
type input "7733438030"
type input "V/2024-25/2101"
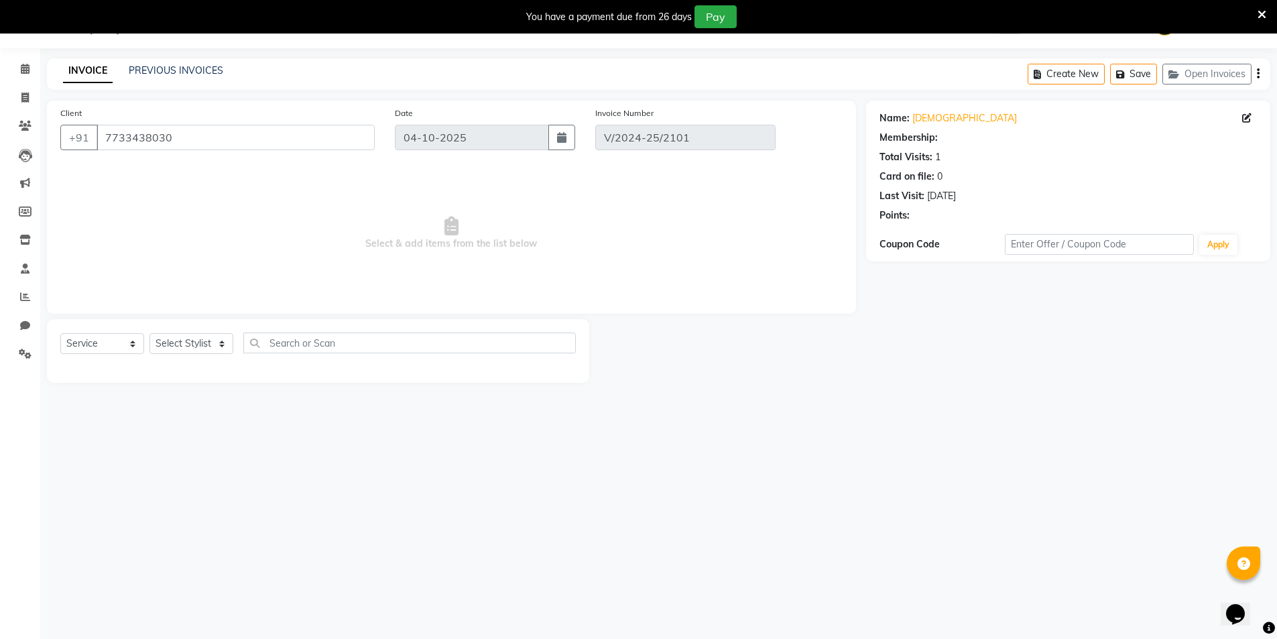
type input "[DATE]"
select select "select"
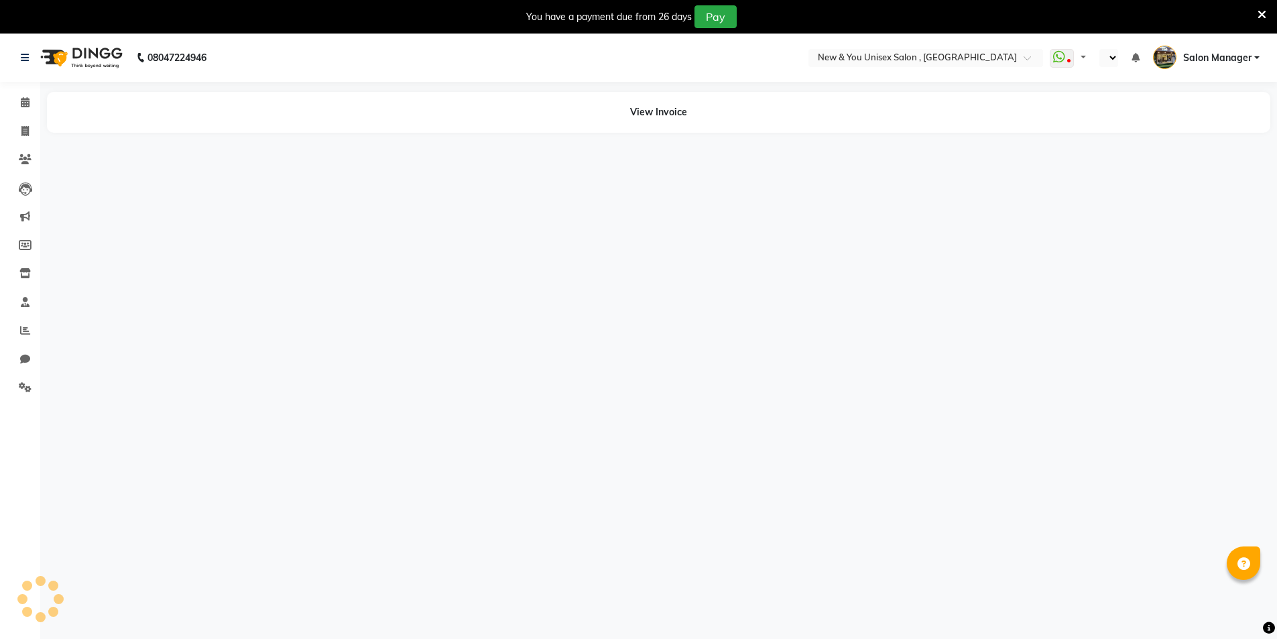
select select "en"
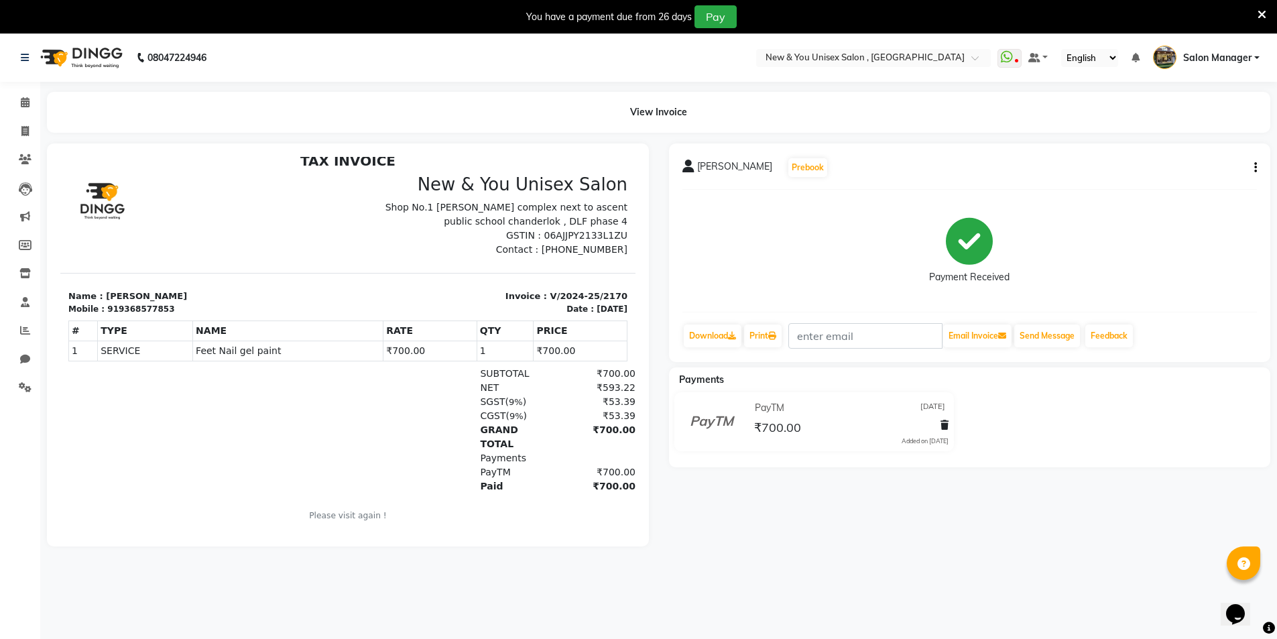
scroll to position [11, 0]
click at [1258, 168] on div "[PERSON_NAME] Prebook Payment Received Download Print Email Invoice Send Messag…" at bounding box center [970, 252] width 602 height 218
click at [1252, 161] on button "button" at bounding box center [1252, 168] width 8 height 14
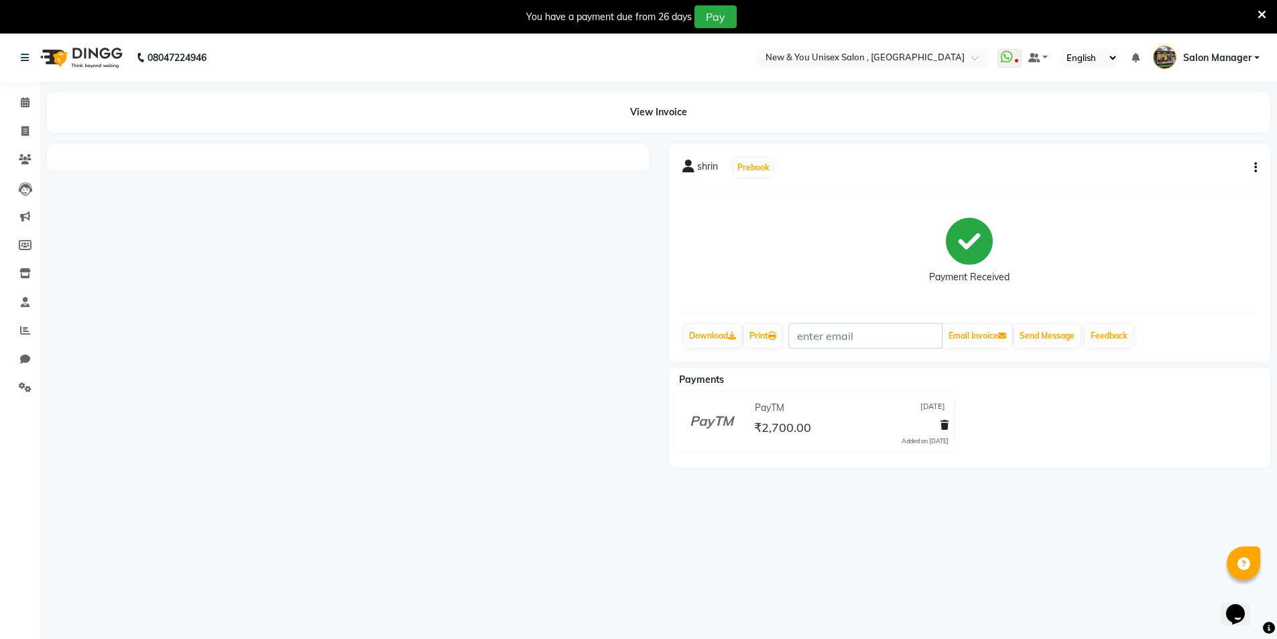
click at [1254, 168] on icon "button" at bounding box center [1255, 168] width 3 height 1
click at [1184, 178] on div "Edit Invoice" at bounding box center [1189, 176] width 92 height 17
select select "service"
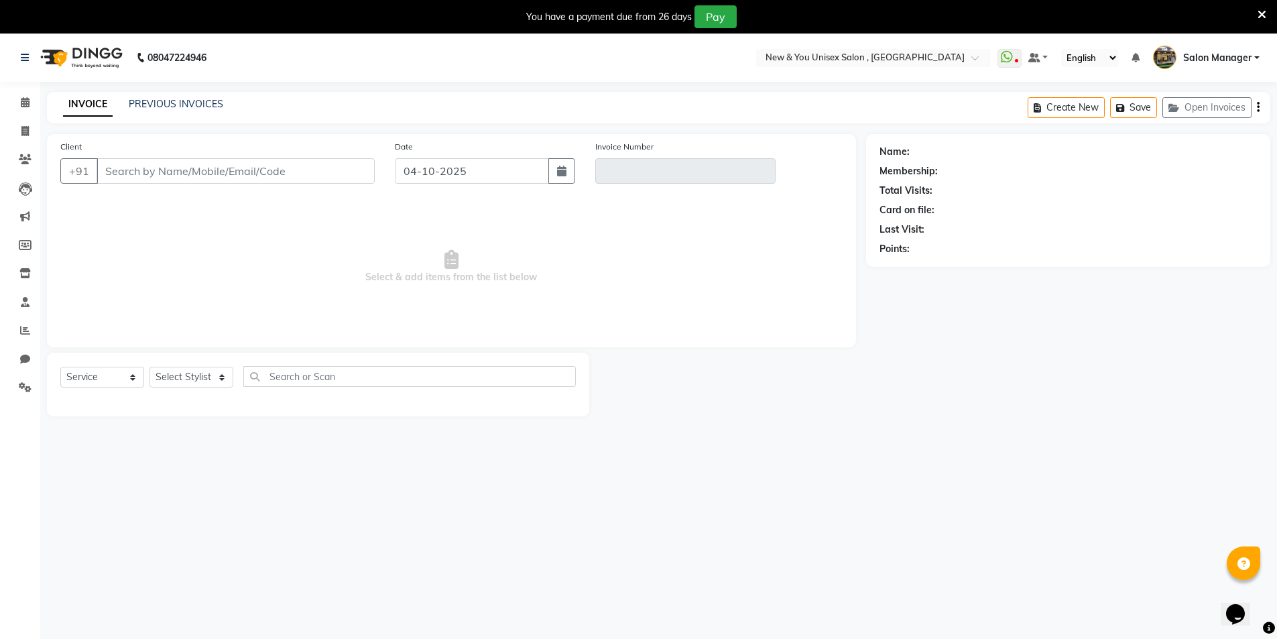
type input "8240710028"
type input "V/2025-26/2143"
type input "[DATE]"
select select "select"
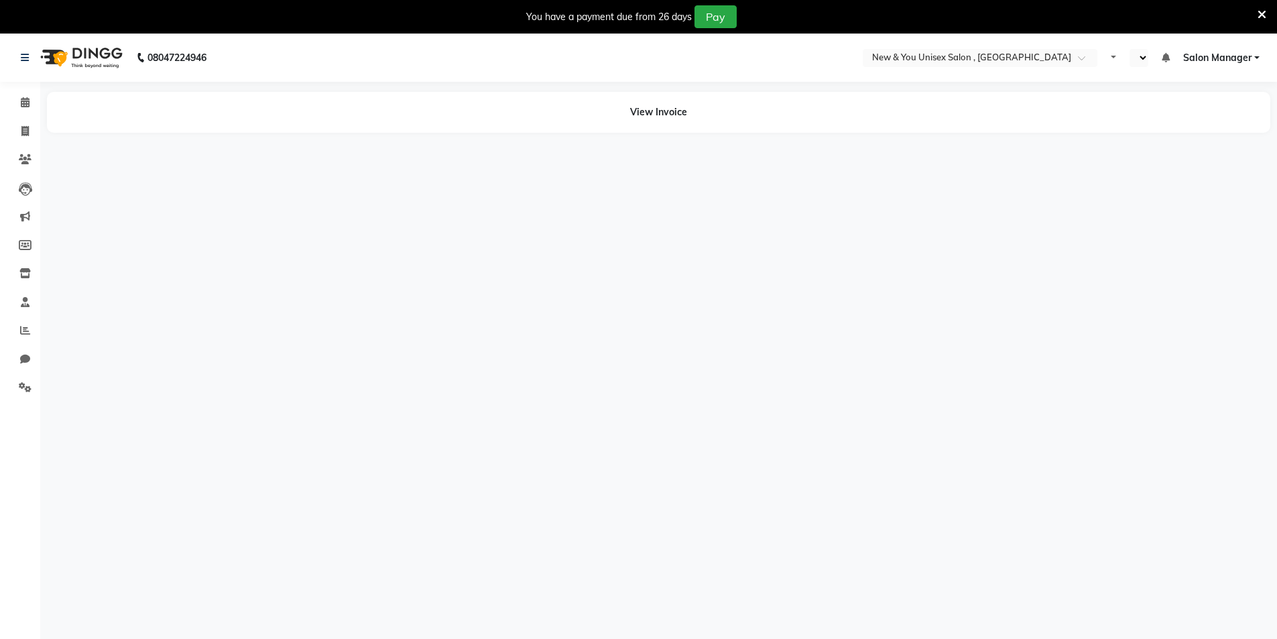
select select "en"
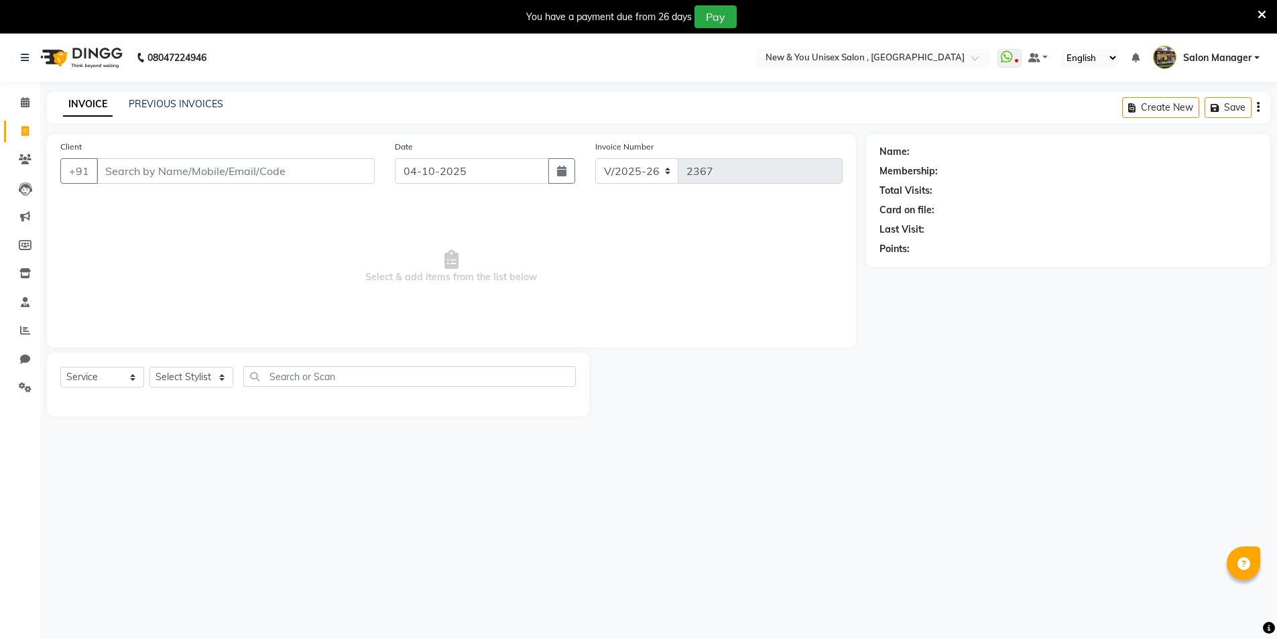
select select "31"
select select "service"
click at [1264, 17] on icon at bounding box center [1261, 15] width 9 height 12
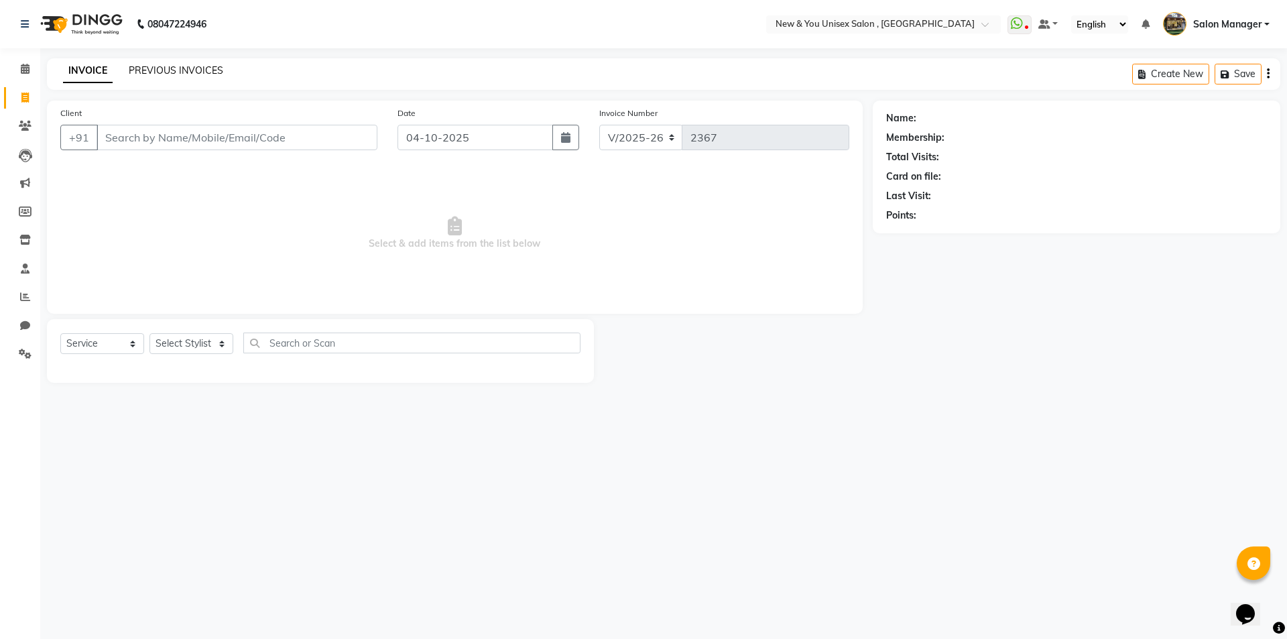
click at [159, 67] on link "PREVIOUS INVOICES" at bounding box center [176, 70] width 94 height 12
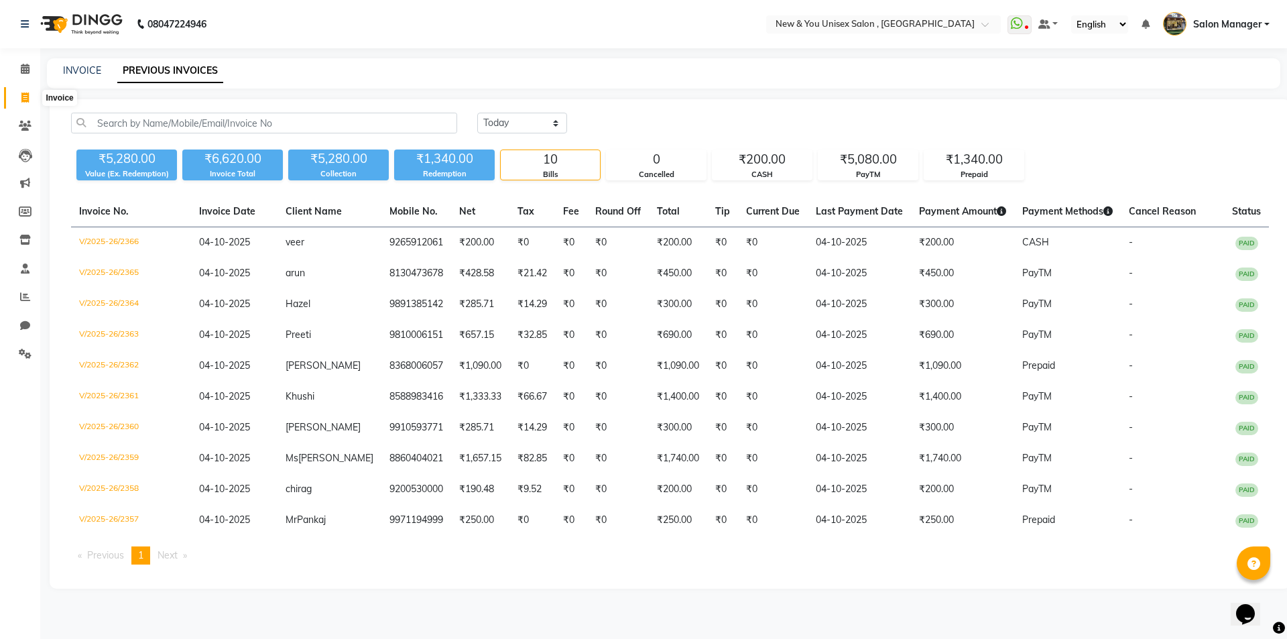
click at [25, 99] on icon at bounding box center [24, 97] width 7 height 10
select select "service"
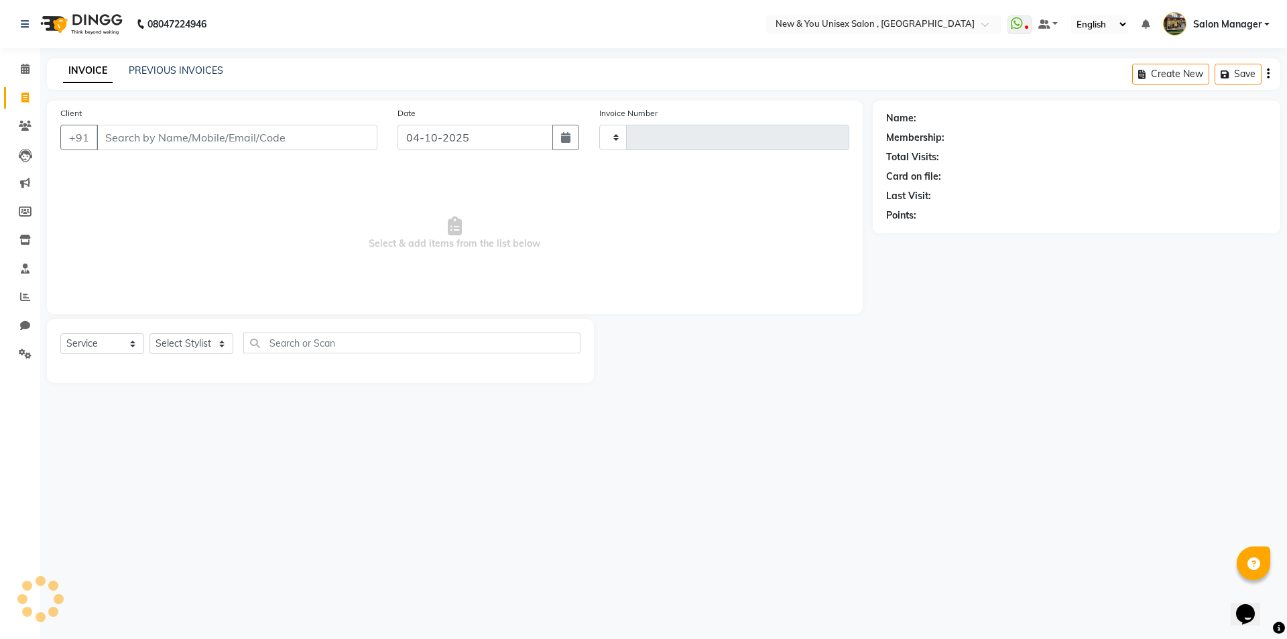
type input "2367"
select select "31"
click at [275, 143] on input "Client" at bounding box center [236, 137] width 281 height 25
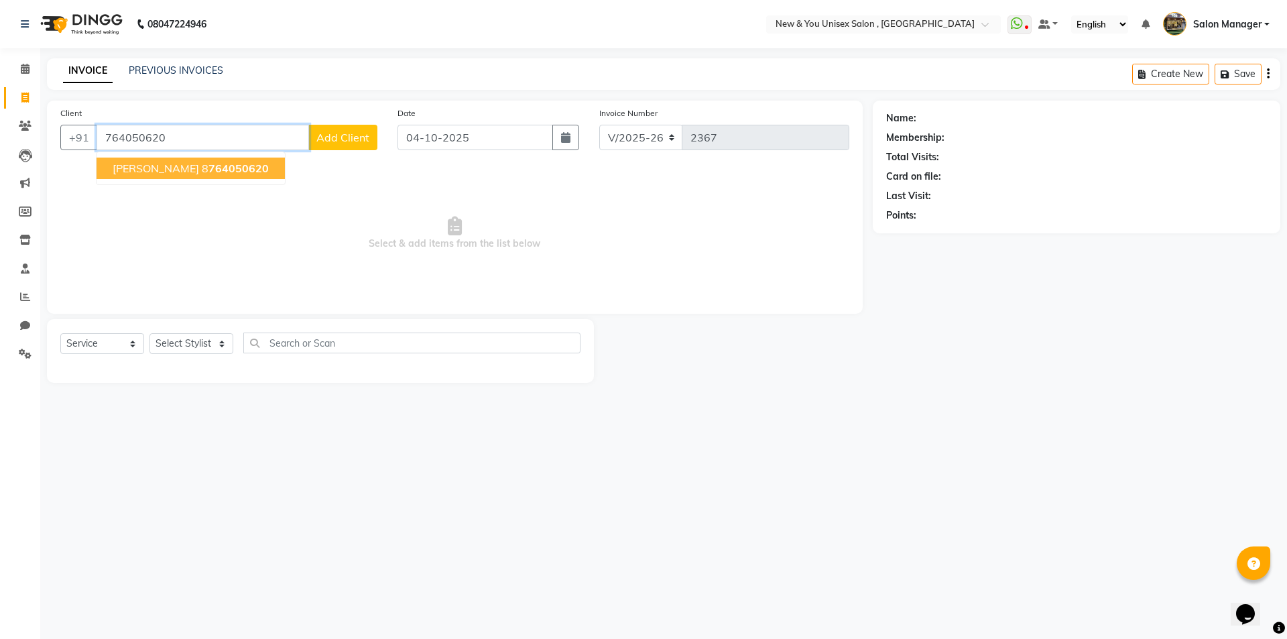
click at [192, 176] on button "[PERSON_NAME] 8 764050620" at bounding box center [190, 167] width 188 height 21
type input "8764050620"
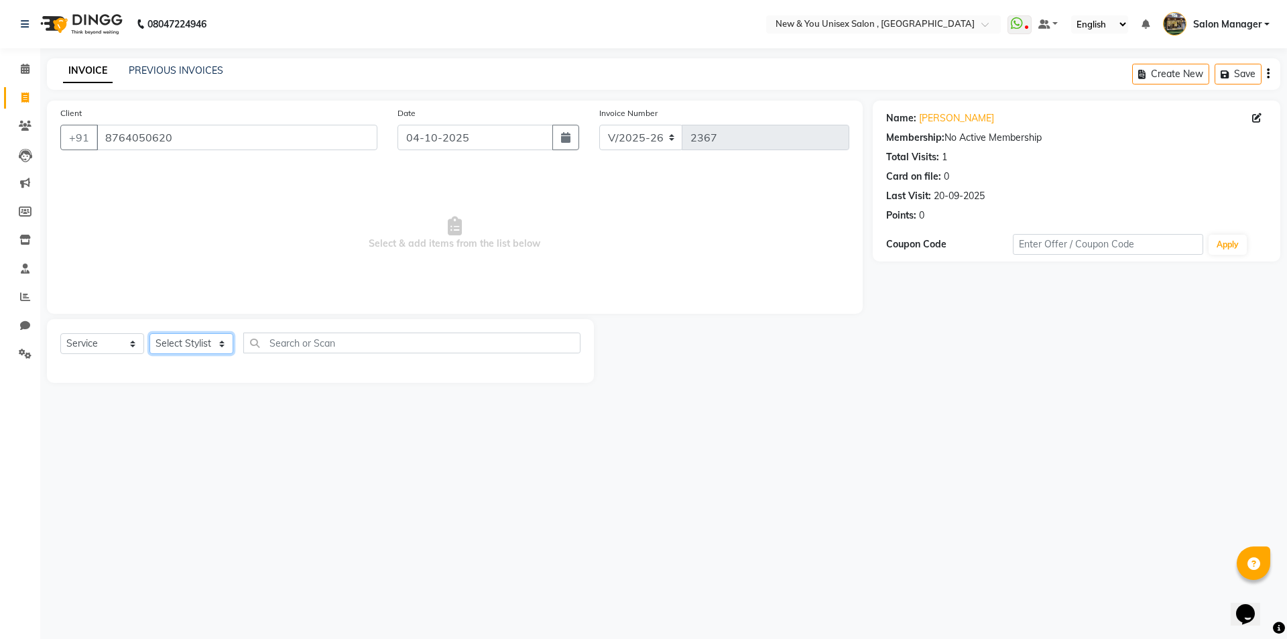
click at [179, 345] on select "Select Stylist HEMANT [PERSON_NAME] [PERSON_NAME] Salon Manager [PERSON_NAME] […" at bounding box center [191, 343] width 84 height 21
select select "19104"
click at [149, 333] on select "Select Stylist HEMANT [PERSON_NAME] [PERSON_NAME] Salon Manager [PERSON_NAME] […" at bounding box center [191, 343] width 84 height 21
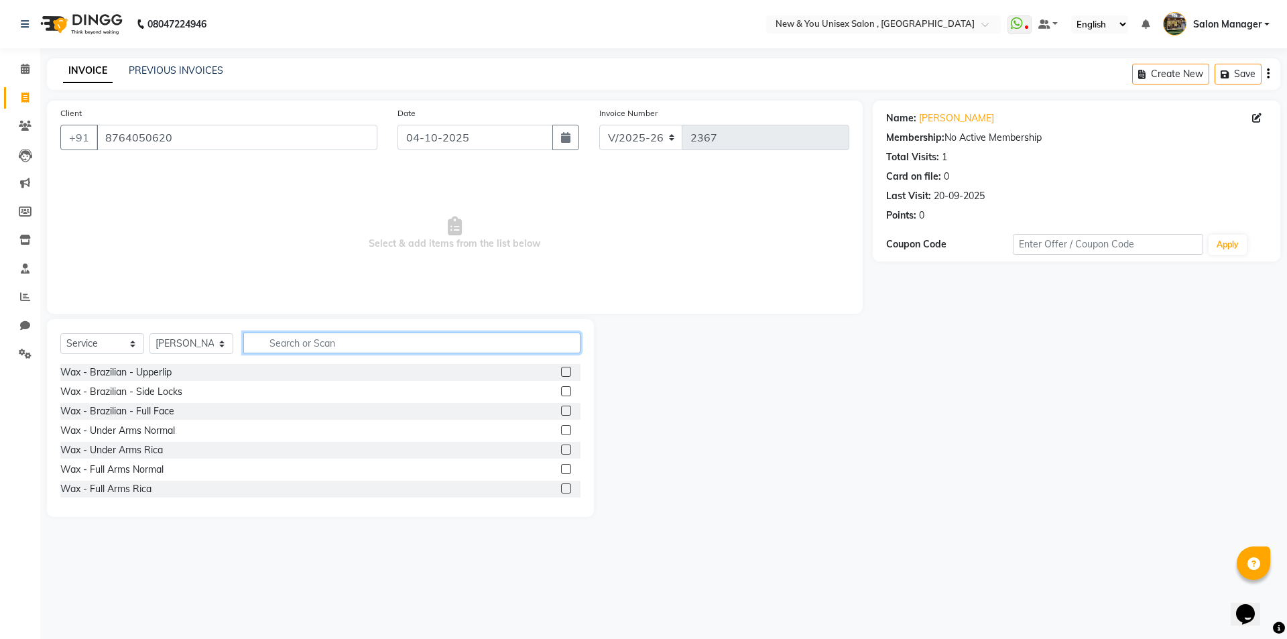
click at [287, 341] on input "text" at bounding box center [411, 342] width 337 height 21
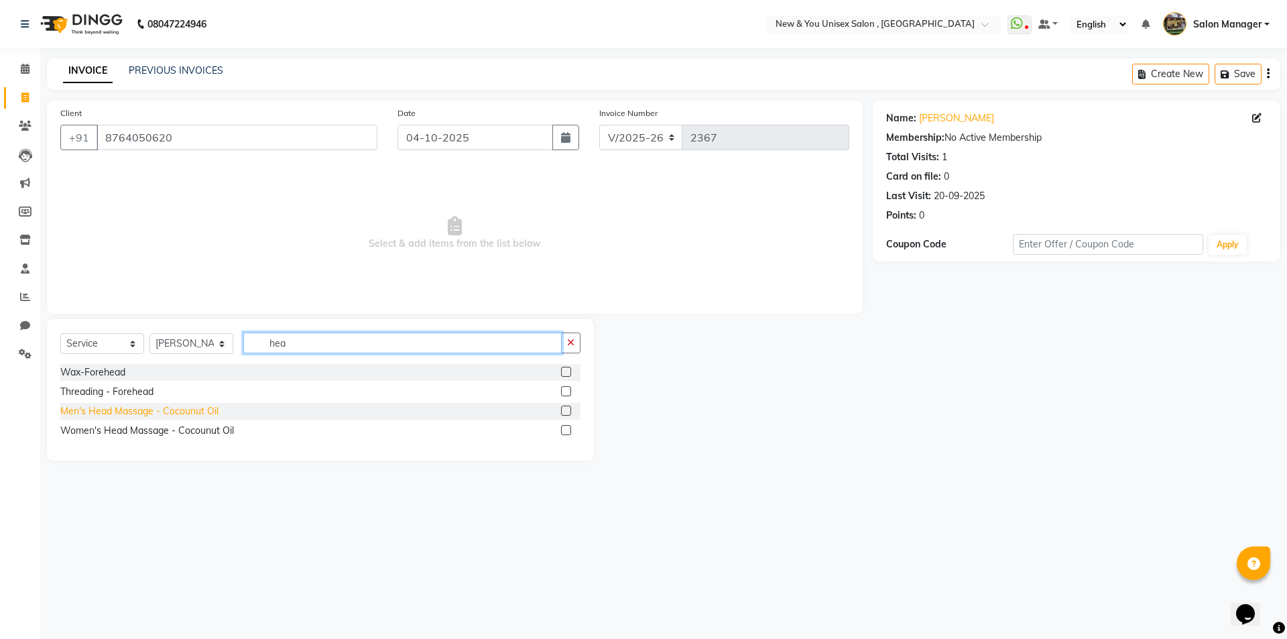
type input "hea"
click at [115, 411] on div "Men's Head Massage - Cocounut Oil" at bounding box center [139, 411] width 158 height 14
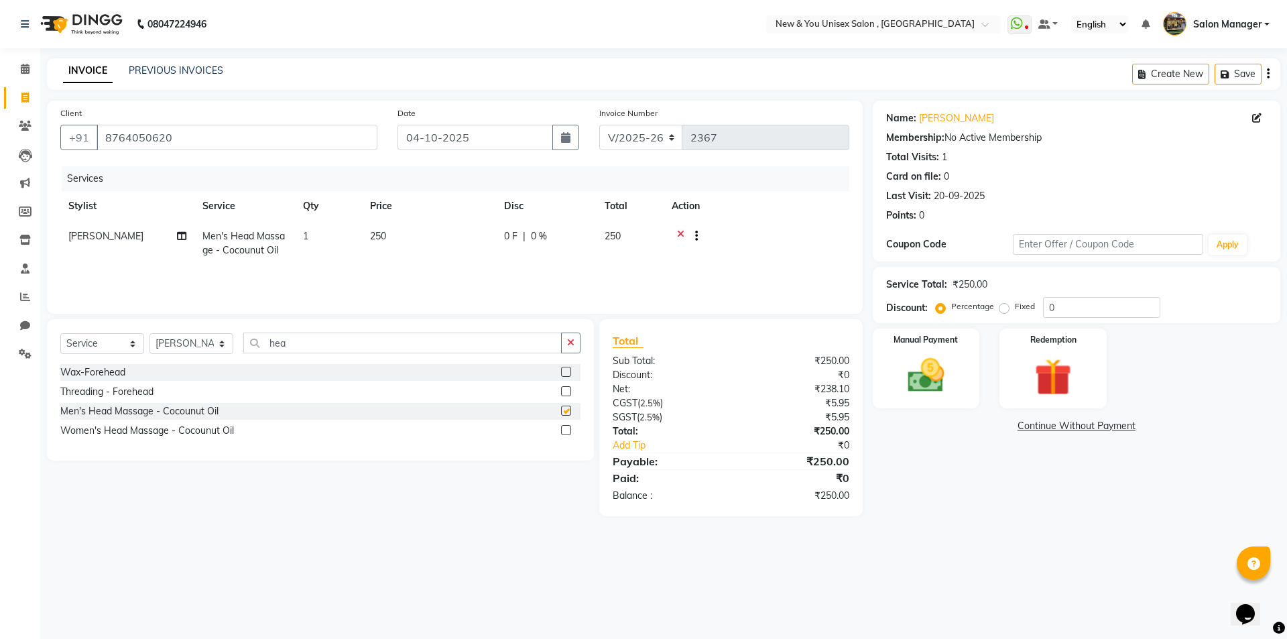
checkbox input "false"
click at [1231, 74] on icon "button" at bounding box center [1226, 74] width 13 height 9
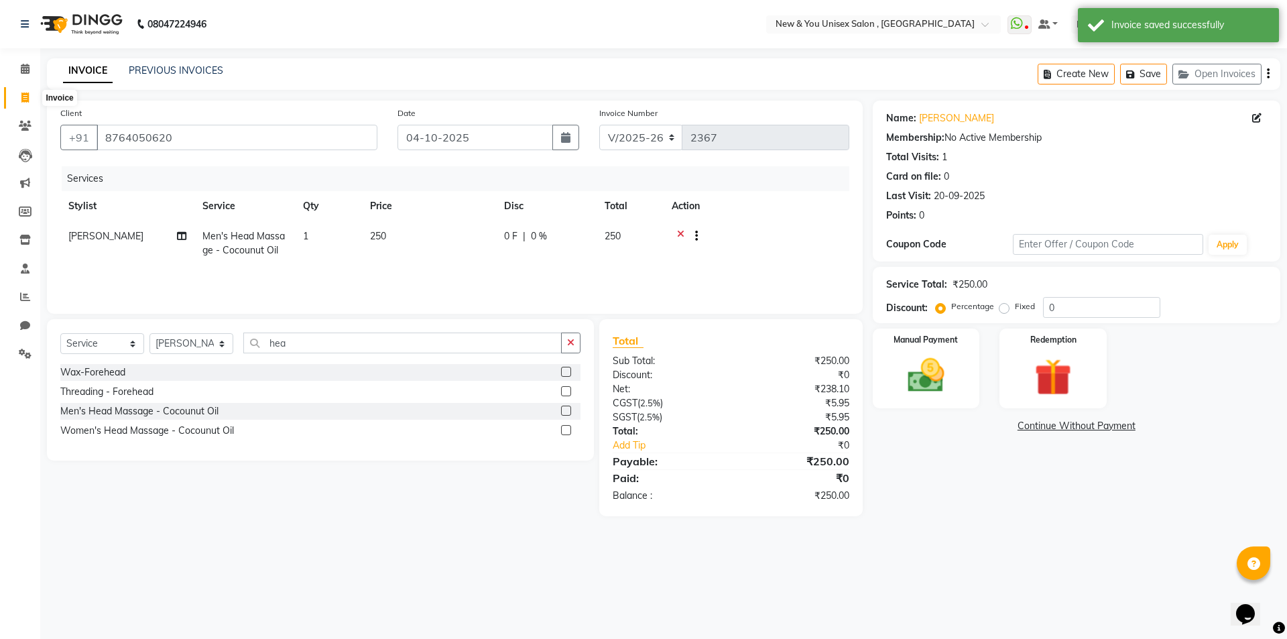
click at [27, 103] on span at bounding box center [24, 97] width 23 height 15
select select "service"
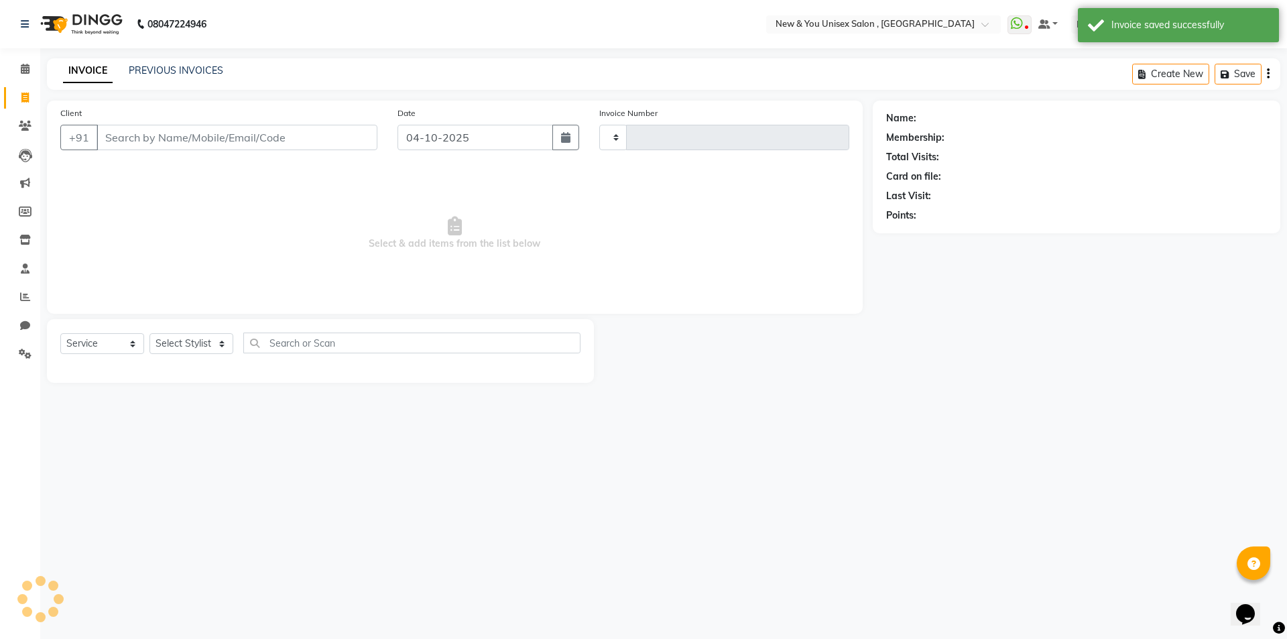
type input "2367"
select select "31"
click at [136, 143] on input "Client" at bounding box center [236, 137] width 281 height 25
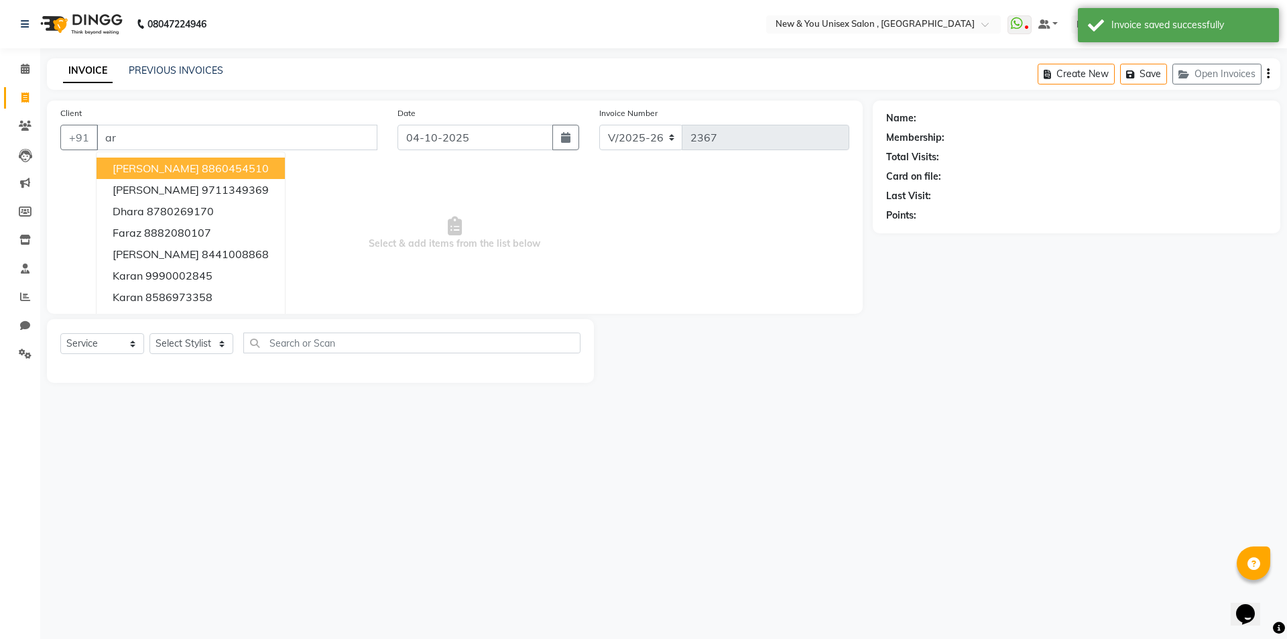
type input "a"
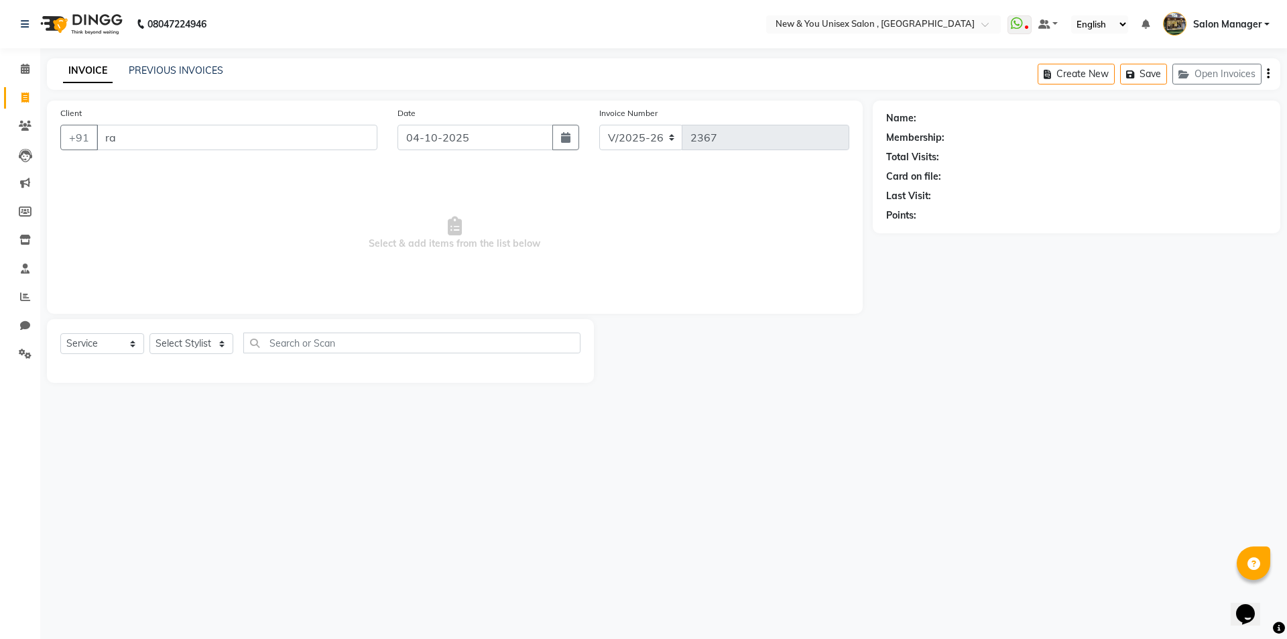
type input "r"
click at [176, 68] on link "PREVIOUS INVOICES" at bounding box center [176, 70] width 94 height 12
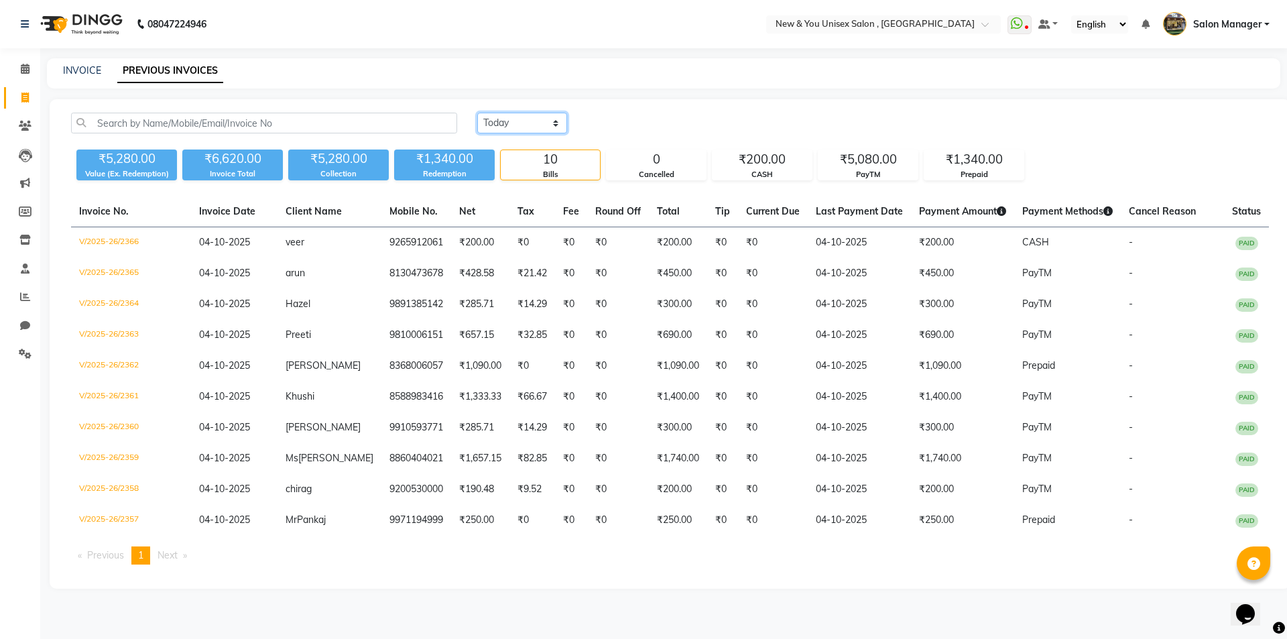
click at [536, 123] on select "[DATE] [DATE] Custom Range" at bounding box center [522, 123] width 90 height 21
select select "range"
click at [477, 113] on select "[DATE] [DATE] Custom Range" at bounding box center [522, 123] width 90 height 21
click at [651, 124] on input "04-10-2025" at bounding box center [631, 123] width 94 height 19
select select "10"
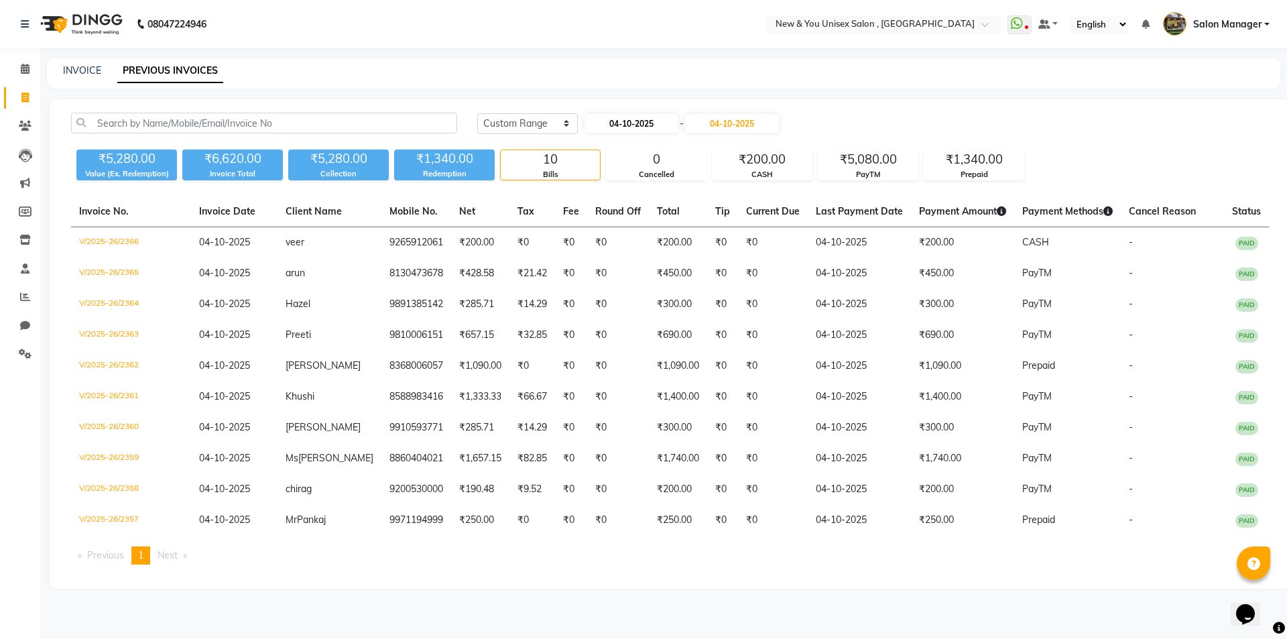
select select "2025"
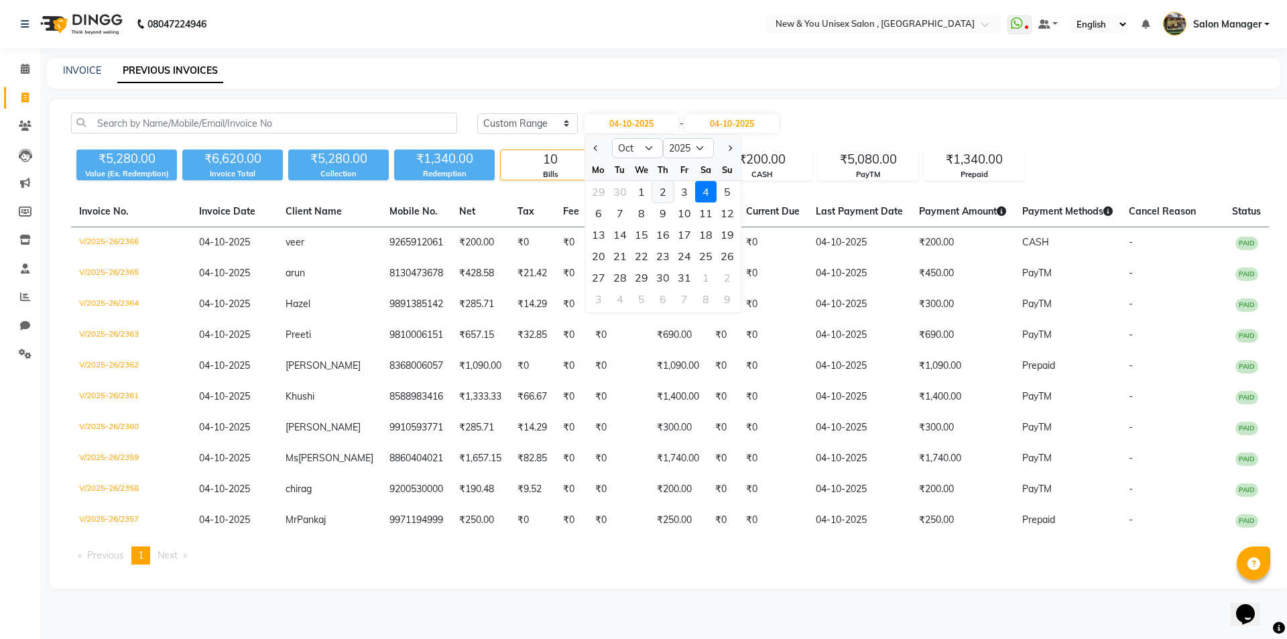
click at [655, 192] on div "2" at bounding box center [662, 191] width 21 height 21
type input "02-10-2025"
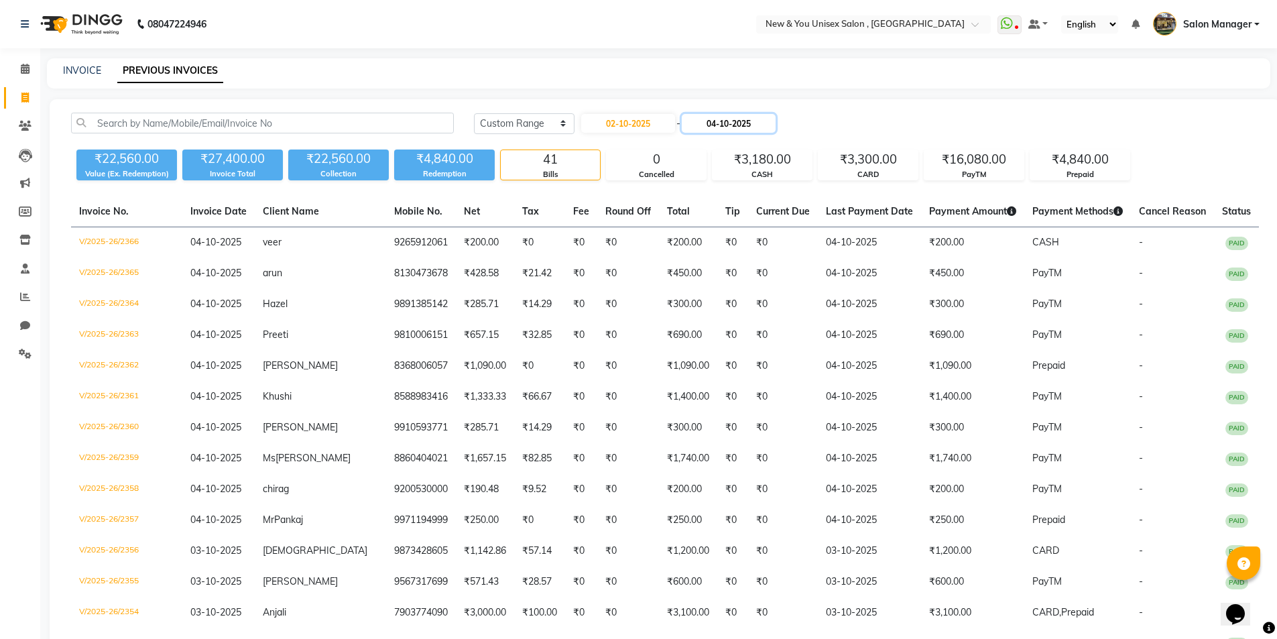
click at [738, 120] on input "04-10-2025" at bounding box center [728, 123] width 94 height 19
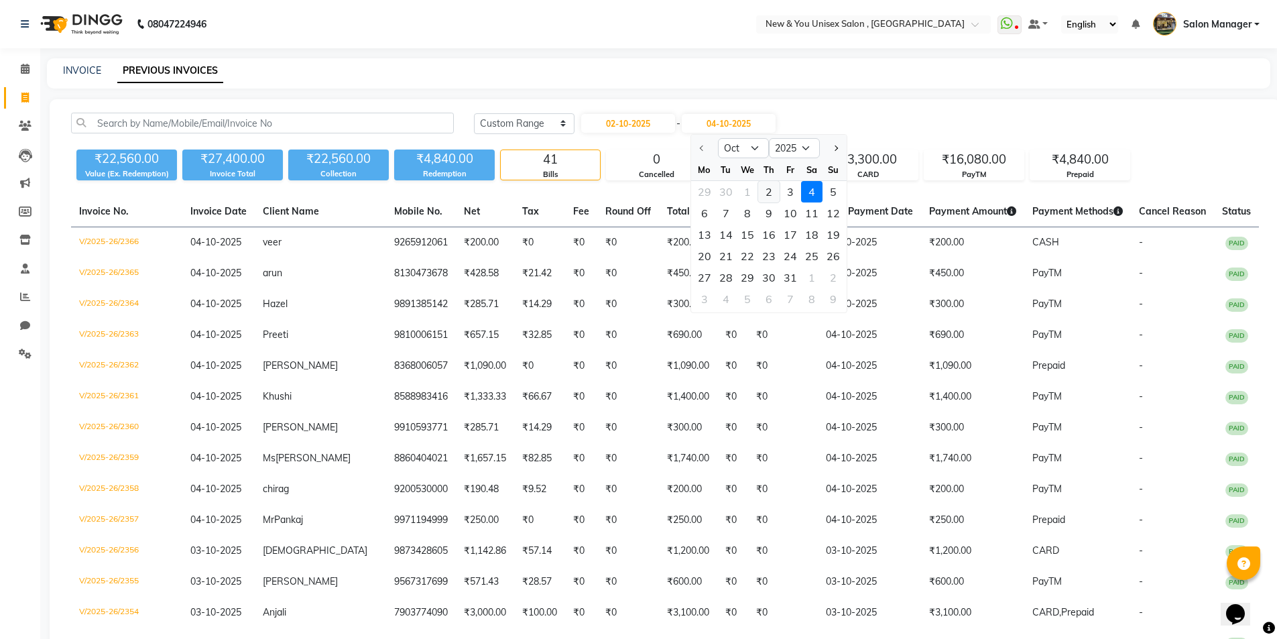
click at [774, 194] on div "2" at bounding box center [768, 191] width 21 height 21
type input "02-10-2025"
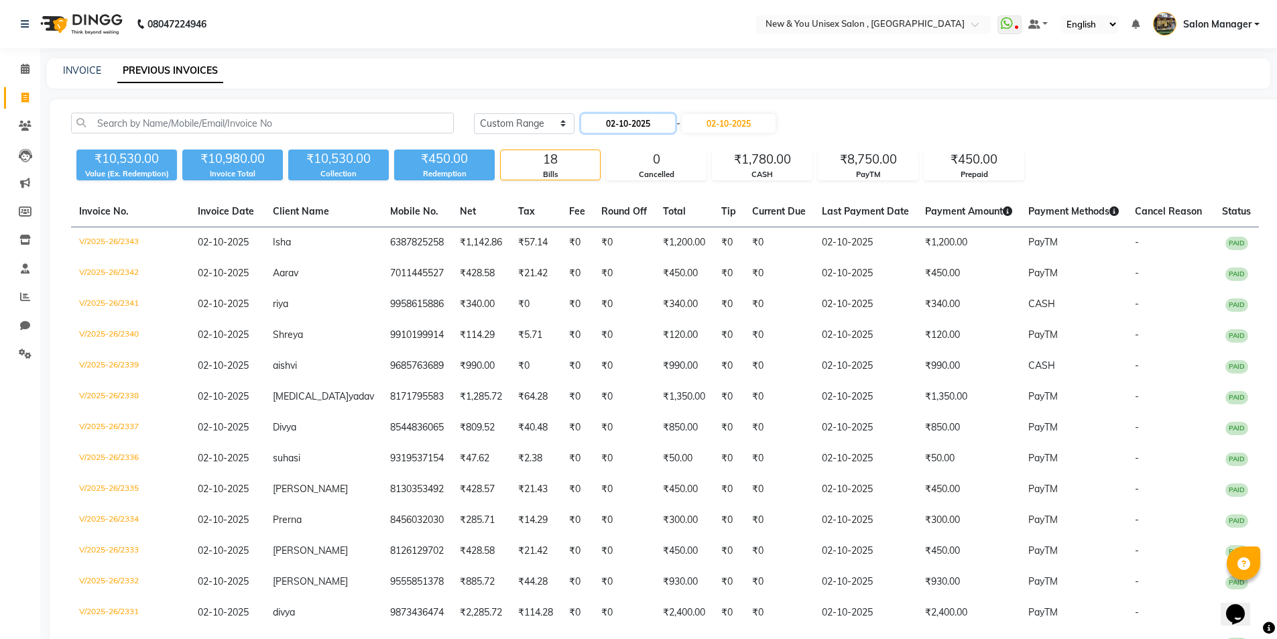
click at [643, 119] on input "02-10-2025" at bounding box center [628, 123] width 94 height 19
select select "10"
select select "2025"
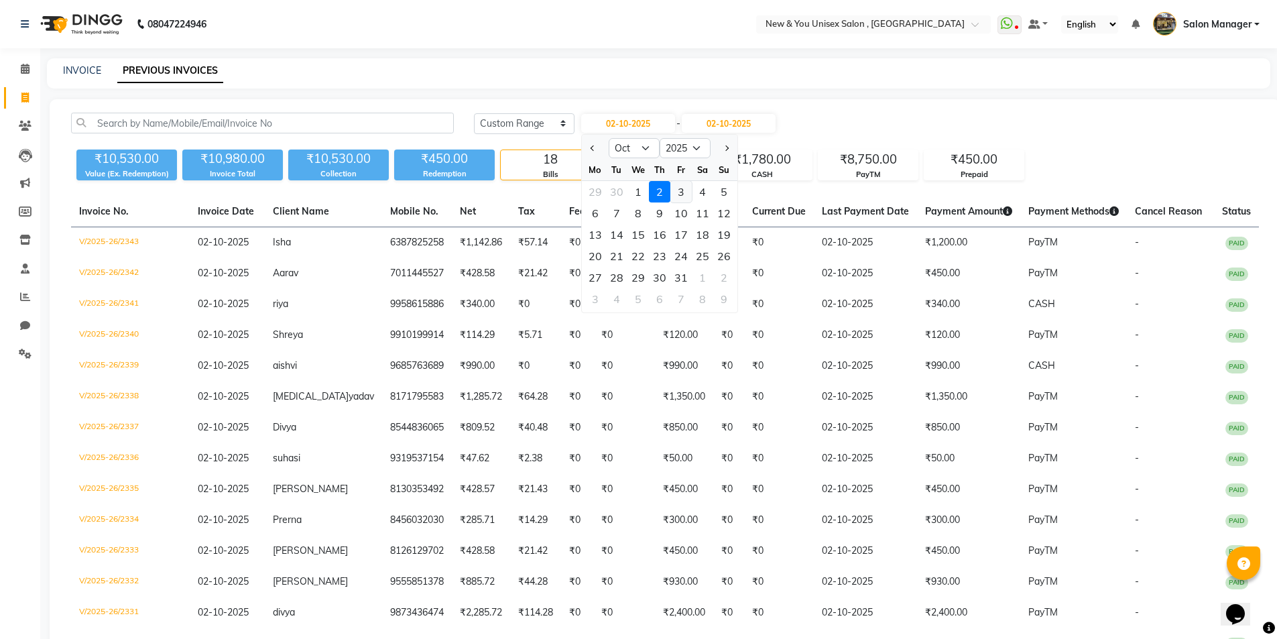
click at [676, 193] on div "3" at bounding box center [680, 191] width 21 height 21
type input "03-10-2025"
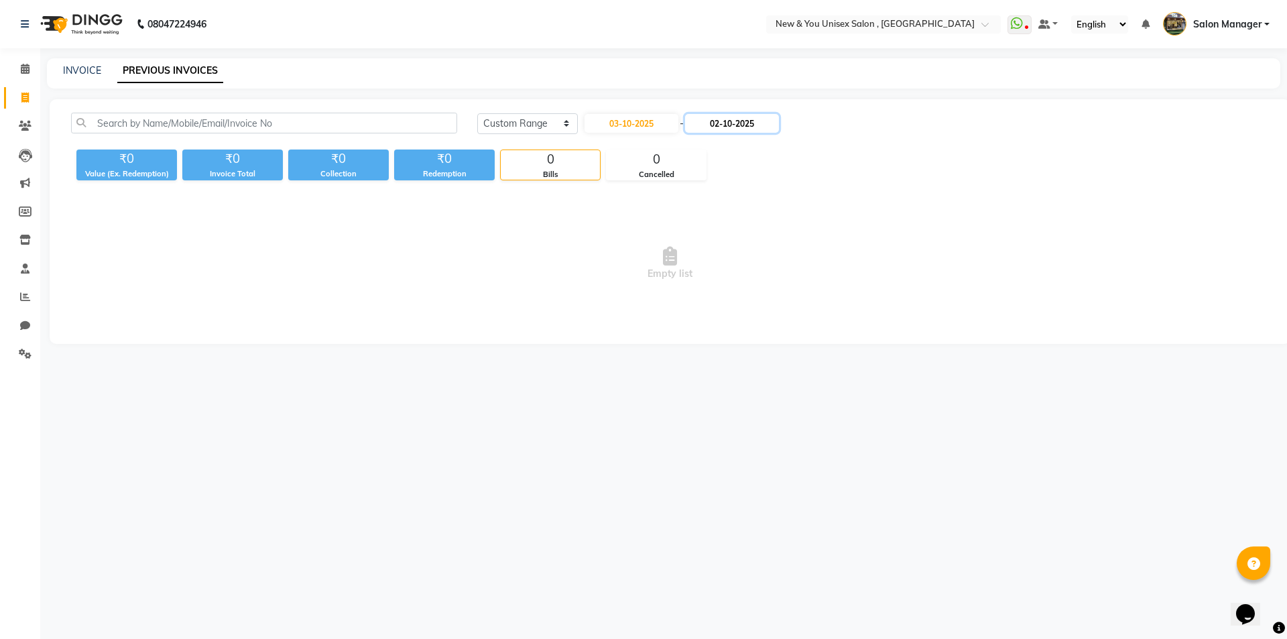
click at [744, 125] on input "02-10-2025" at bounding box center [732, 123] width 94 height 19
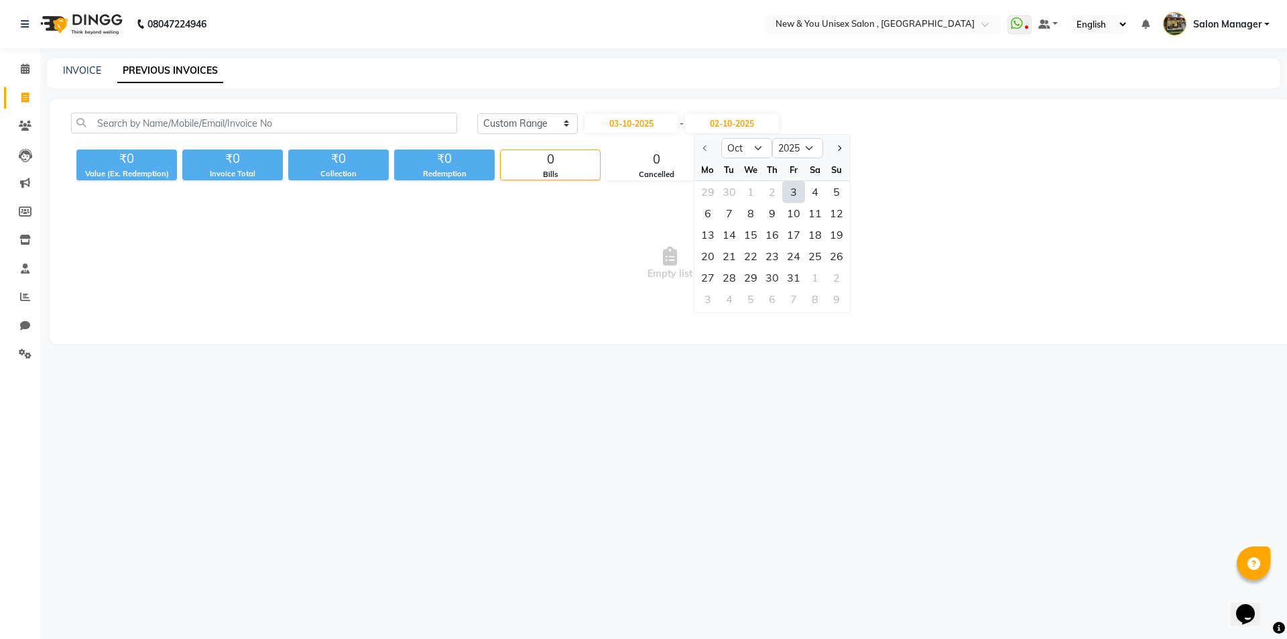
click at [793, 188] on div "3" at bounding box center [793, 191] width 21 height 21
type input "03-10-2025"
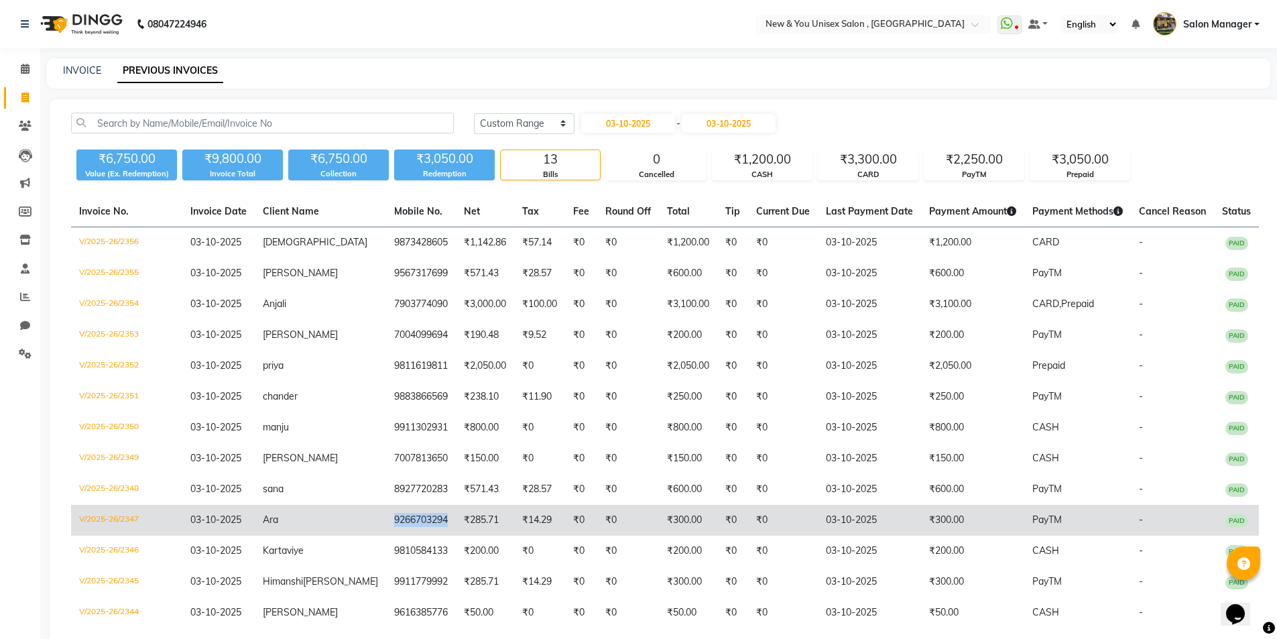
drag, startPoint x: 359, startPoint y: 516, endPoint x: 418, endPoint y: 523, distance: 59.4
click at [418, 523] on td "9266703294" at bounding box center [421, 520] width 70 height 31
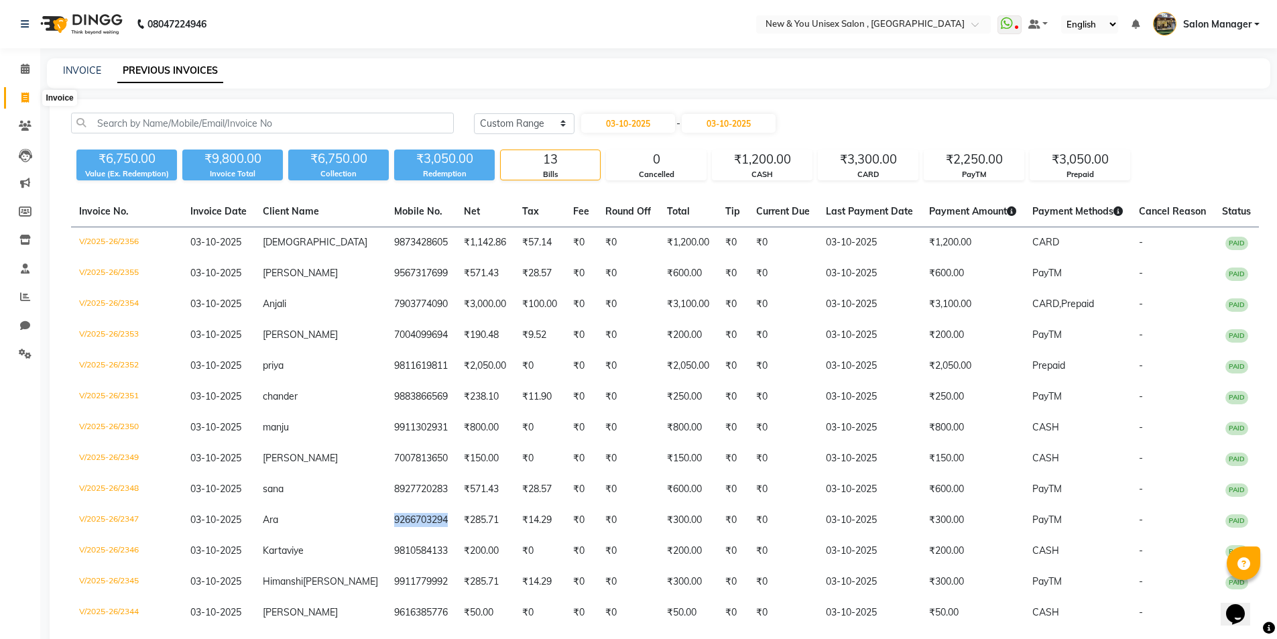
click at [27, 97] on icon at bounding box center [24, 97] width 7 height 10
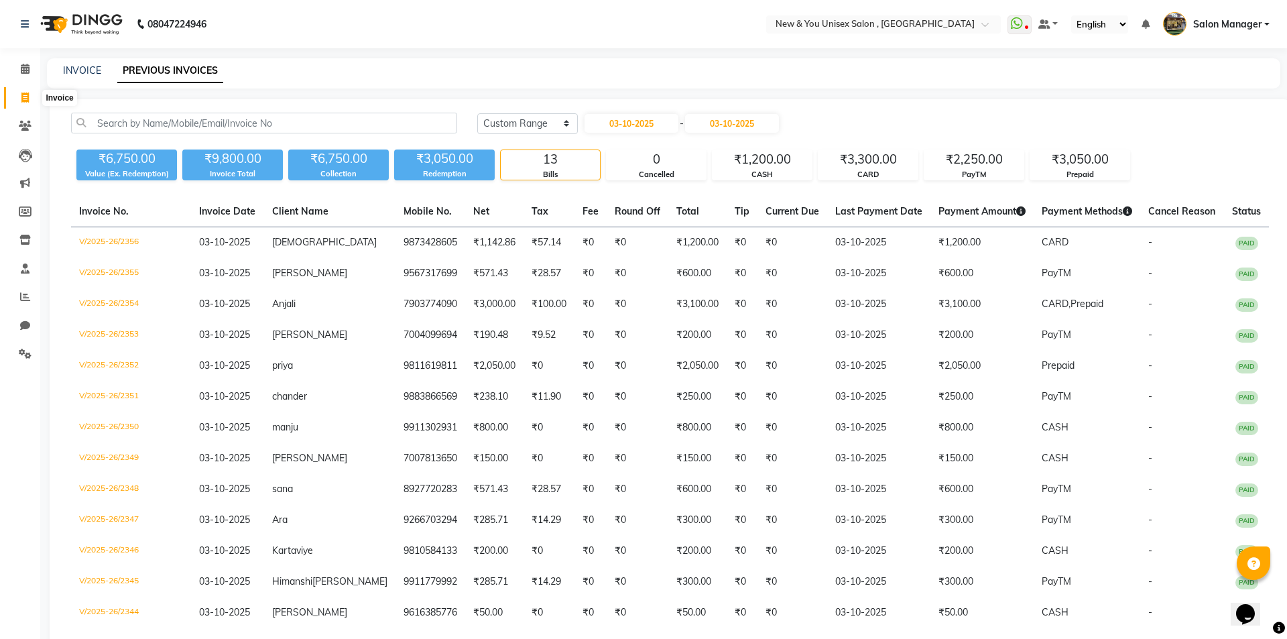
select select "31"
select select "service"
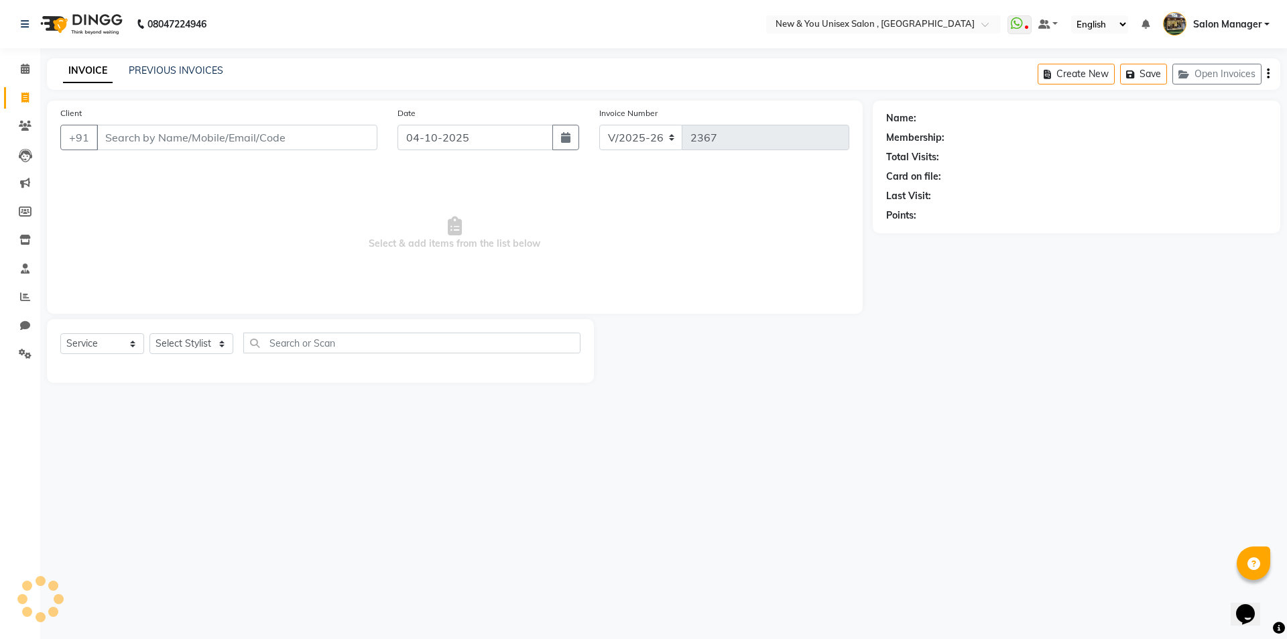
click at [134, 131] on input "Client" at bounding box center [236, 137] width 281 height 25
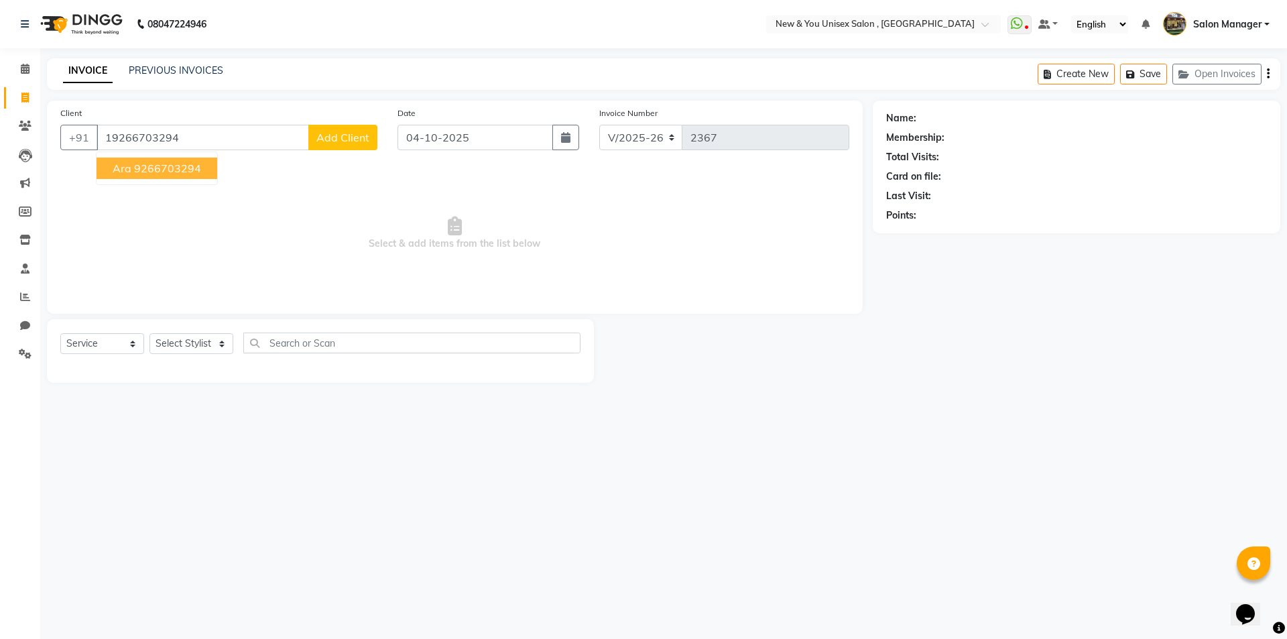
click at [137, 168] on ngb-highlight "9266703294" at bounding box center [167, 167] width 67 height 13
type input "9266703294"
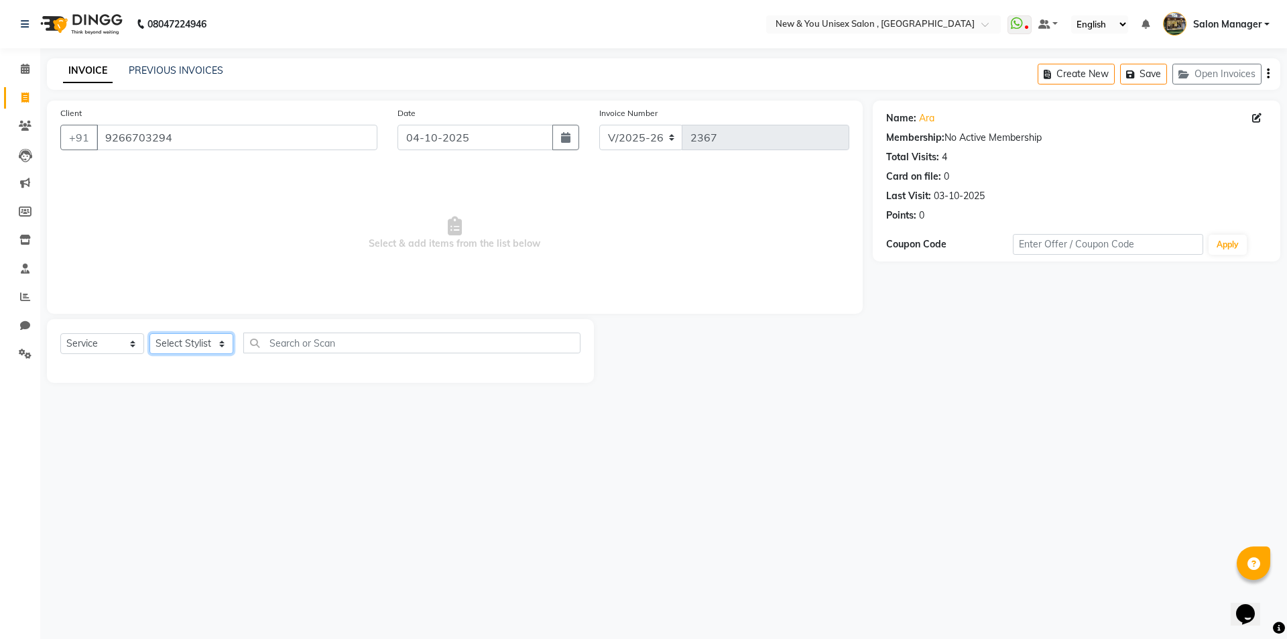
click at [202, 335] on select "Select Stylist HEMANT [PERSON_NAME] [PERSON_NAME] Salon Manager [PERSON_NAME] […" at bounding box center [191, 343] width 84 height 21
select select "87156"
click at [149, 333] on select "Select Stylist HEMANT [PERSON_NAME] [PERSON_NAME] Salon Manager [PERSON_NAME] […" at bounding box center [191, 343] width 84 height 21
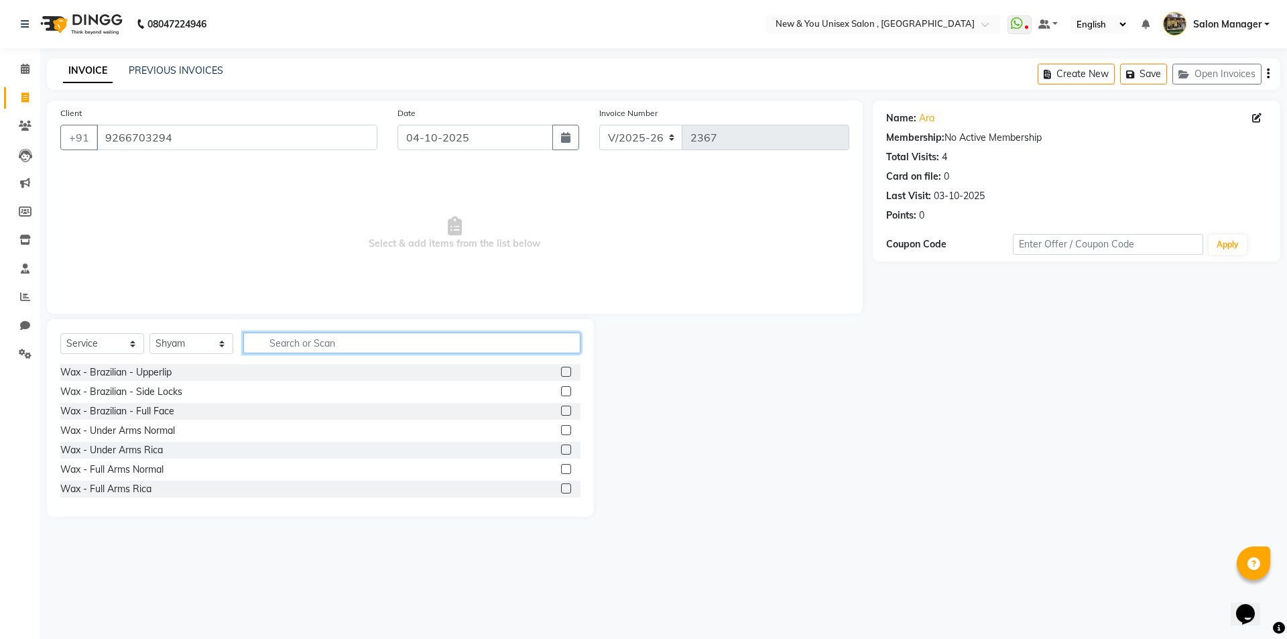
click at [310, 336] on input "text" at bounding box center [411, 342] width 337 height 21
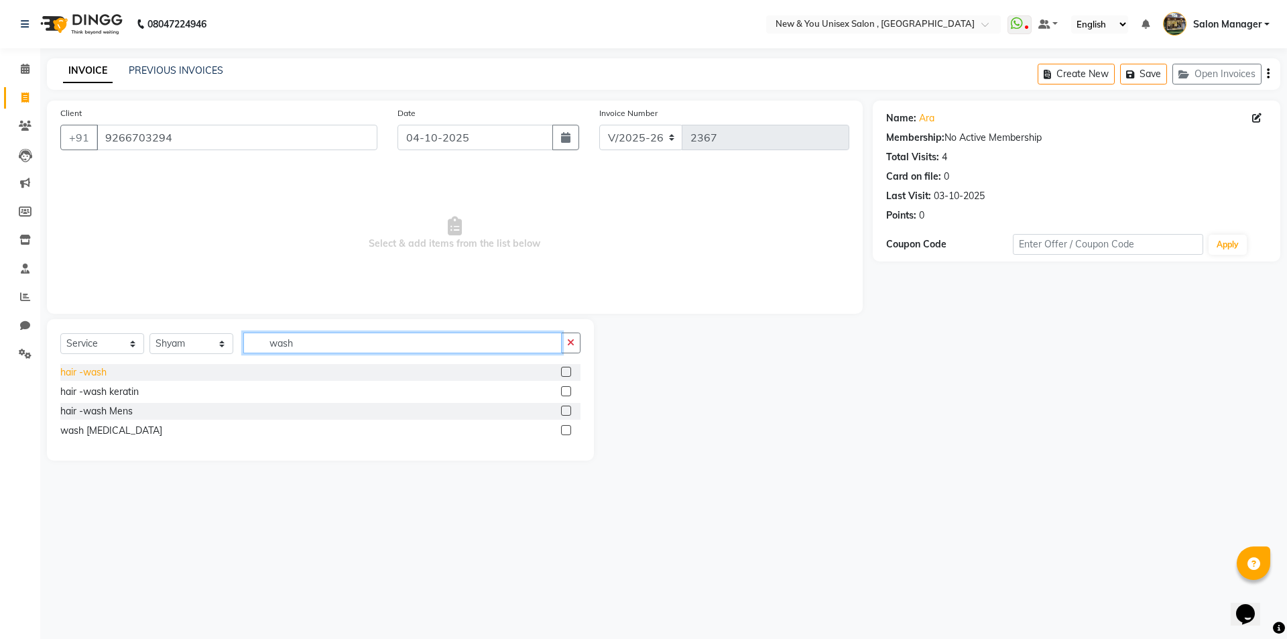
type input "wash"
click at [86, 369] on div "hair -wash" at bounding box center [83, 372] width 46 height 14
checkbox input "false"
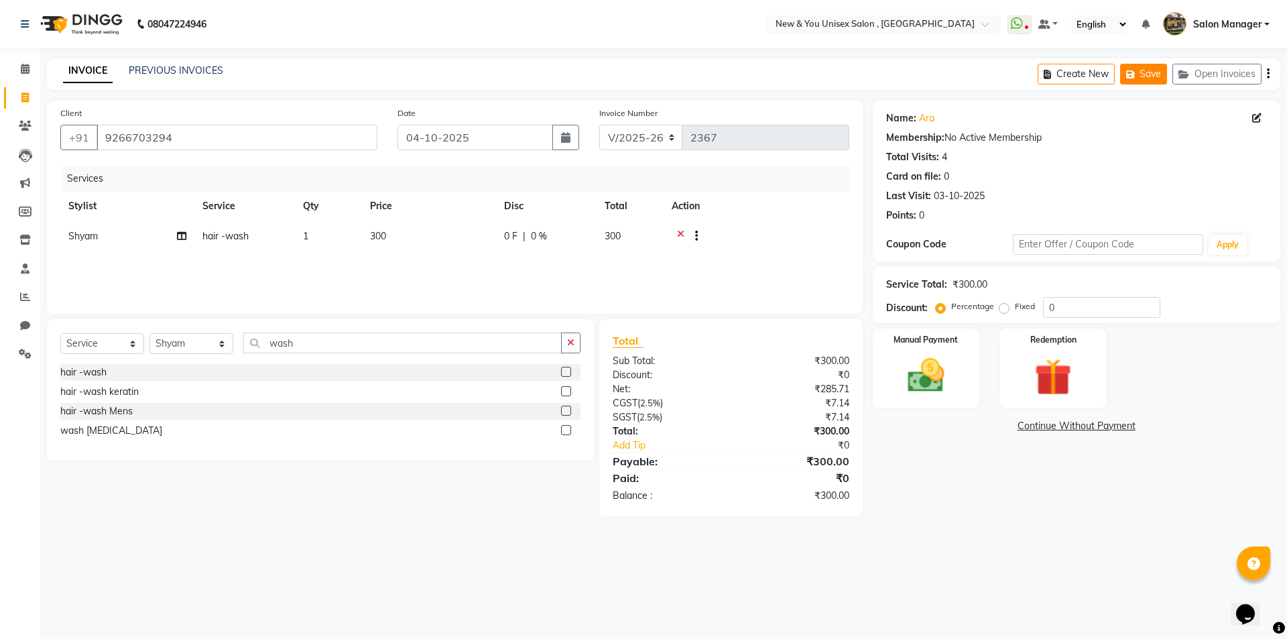
click at [1131, 72] on icon "button" at bounding box center [1132, 74] width 13 height 9
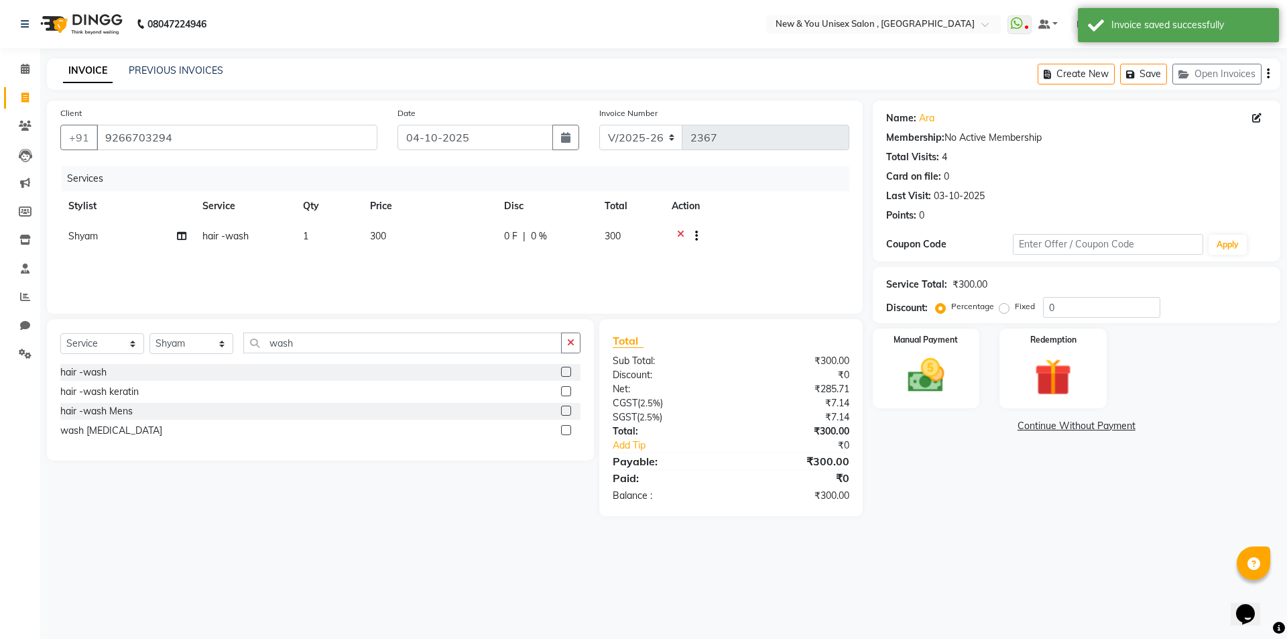
click at [10, 105] on link "Invoice" at bounding box center [20, 98] width 32 height 22
select select "service"
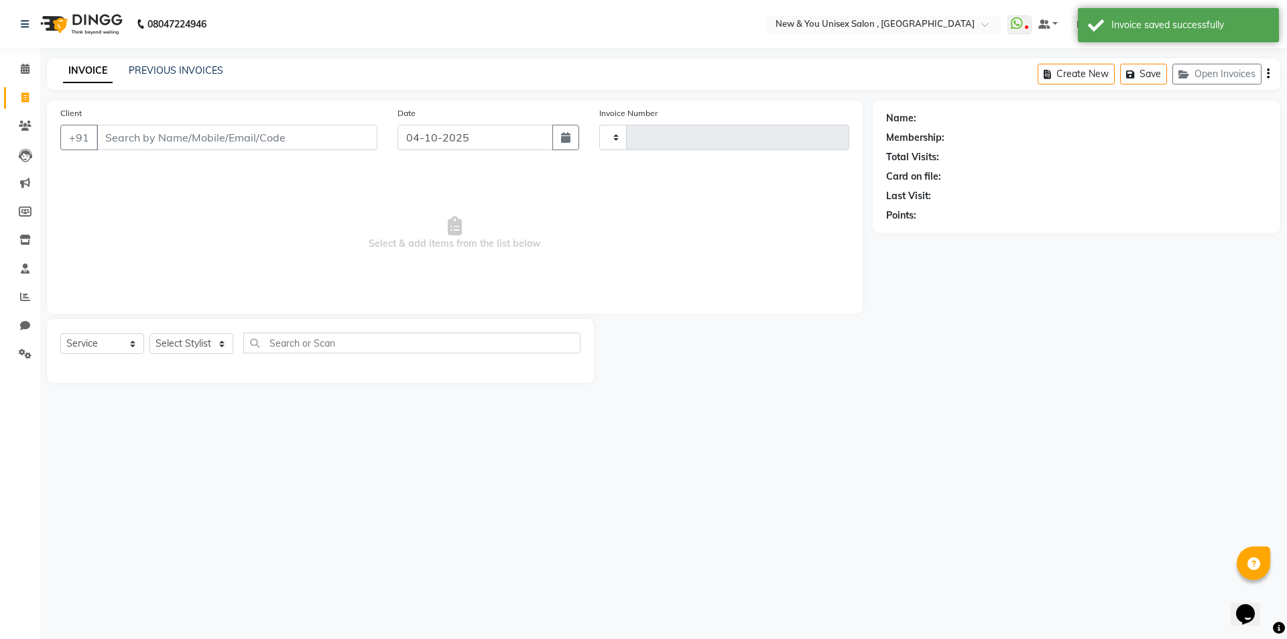
type input "2367"
select select "31"
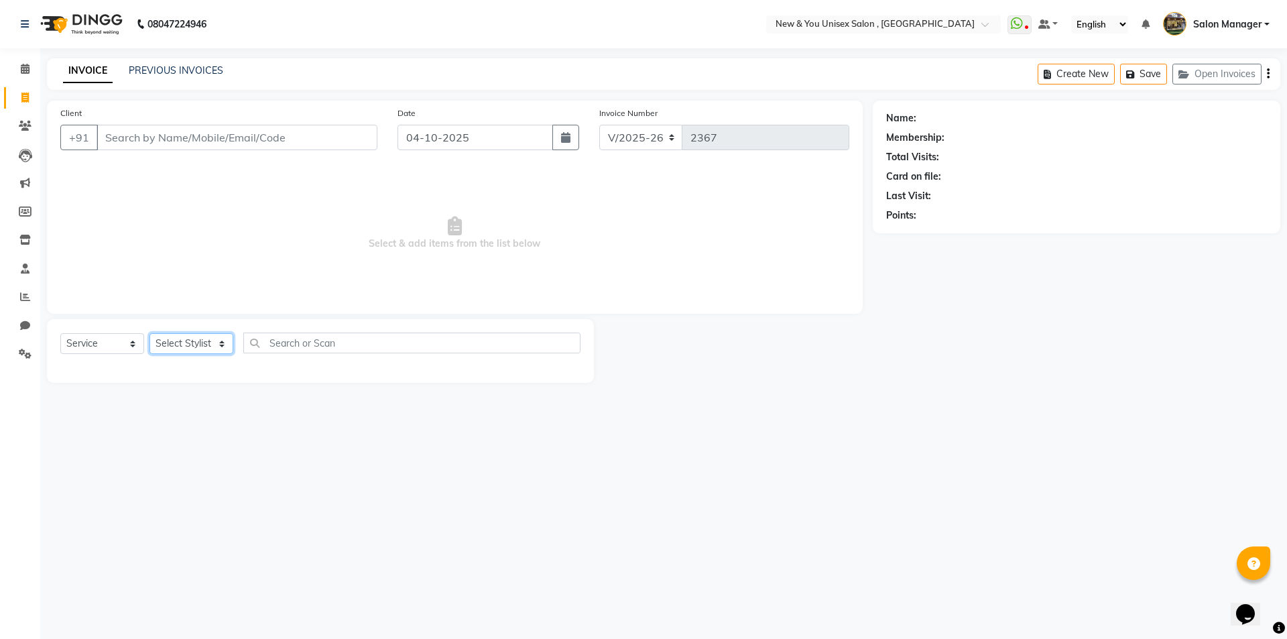
click at [180, 334] on select "Select Stylist HEMANT Jyoti laxmi Neetu Salon Manager SANJAY shravan kumar Shya…" at bounding box center [191, 343] width 84 height 21
select select "70140"
click at [149, 333] on select "Select Stylist HEMANT Jyoti laxmi Neetu Salon Manager SANJAY shravan kumar Shya…" at bounding box center [191, 343] width 84 height 21
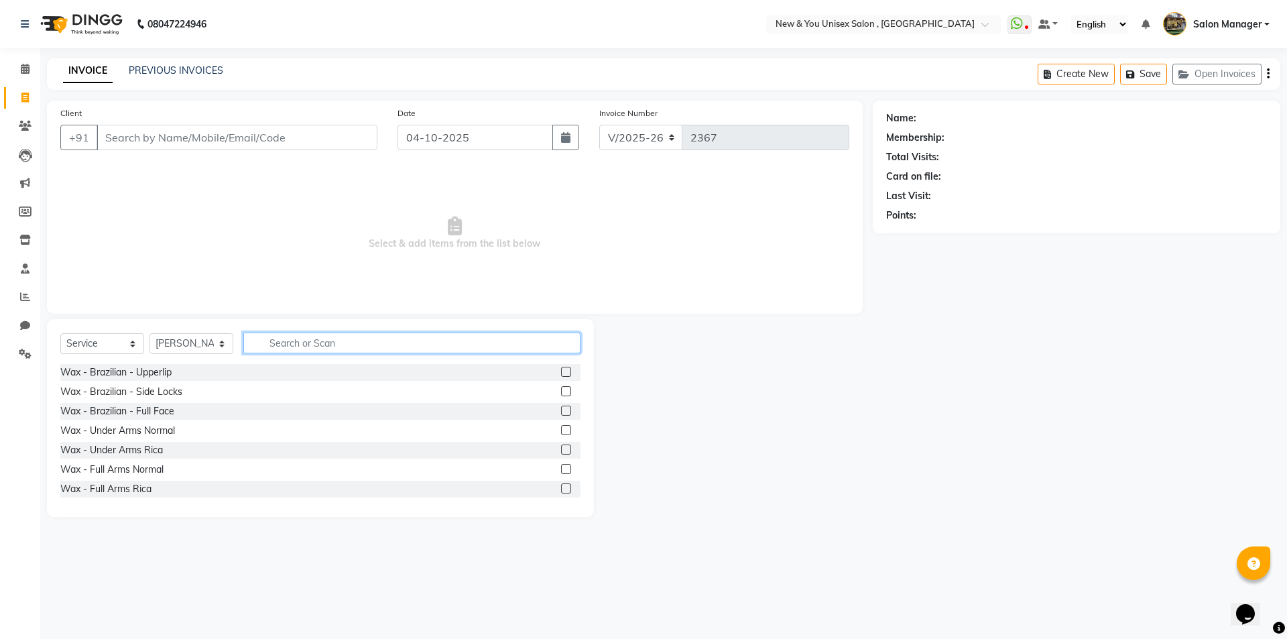
click at [281, 345] on input "text" at bounding box center [411, 342] width 337 height 21
type input "hr"
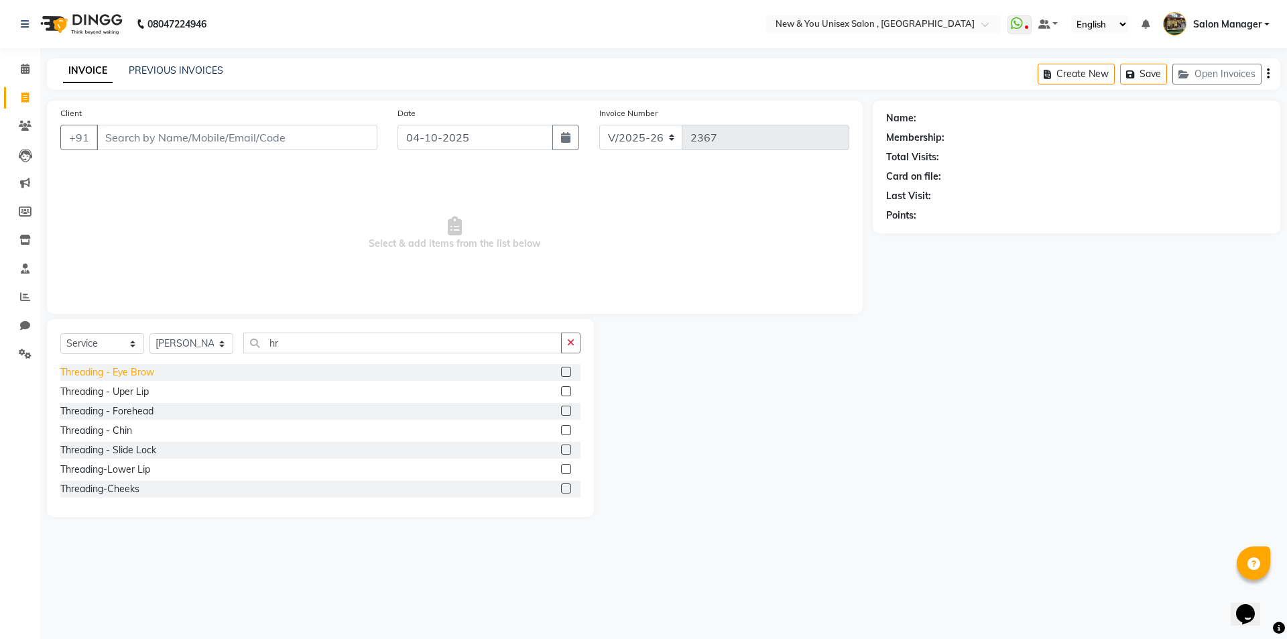
click at [121, 374] on div "Threading - Eye Brow" at bounding box center [107, 372] width 94 height 14
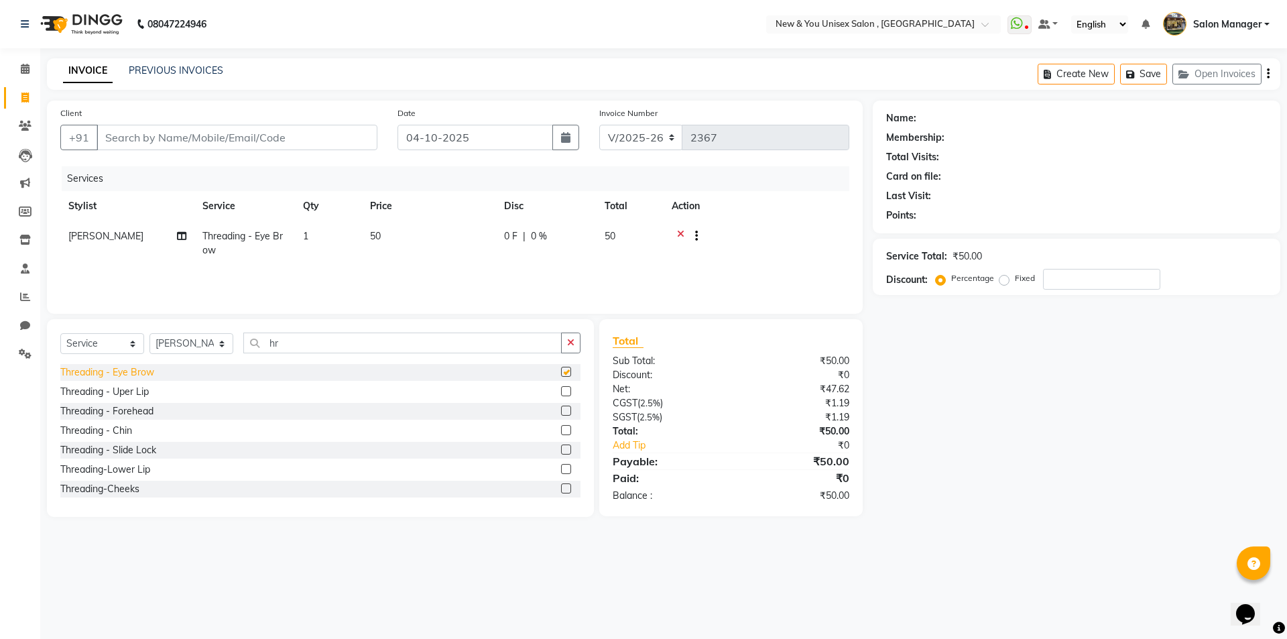
checkbox input "false"
click at [223, 140] on input "Client" at bounding box center [236, 137] width 281 height 25
type input "8"
type input "0"
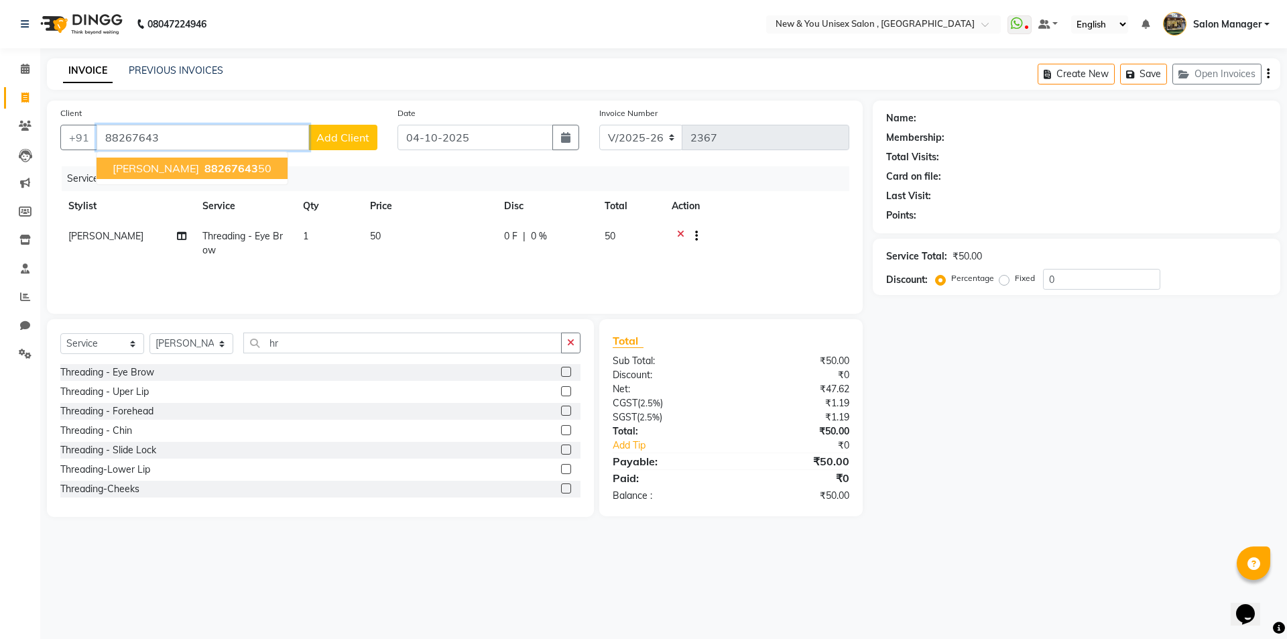
click at [204, 173] on span "88267643" at bounding box center [231, 167] width 54 height 13
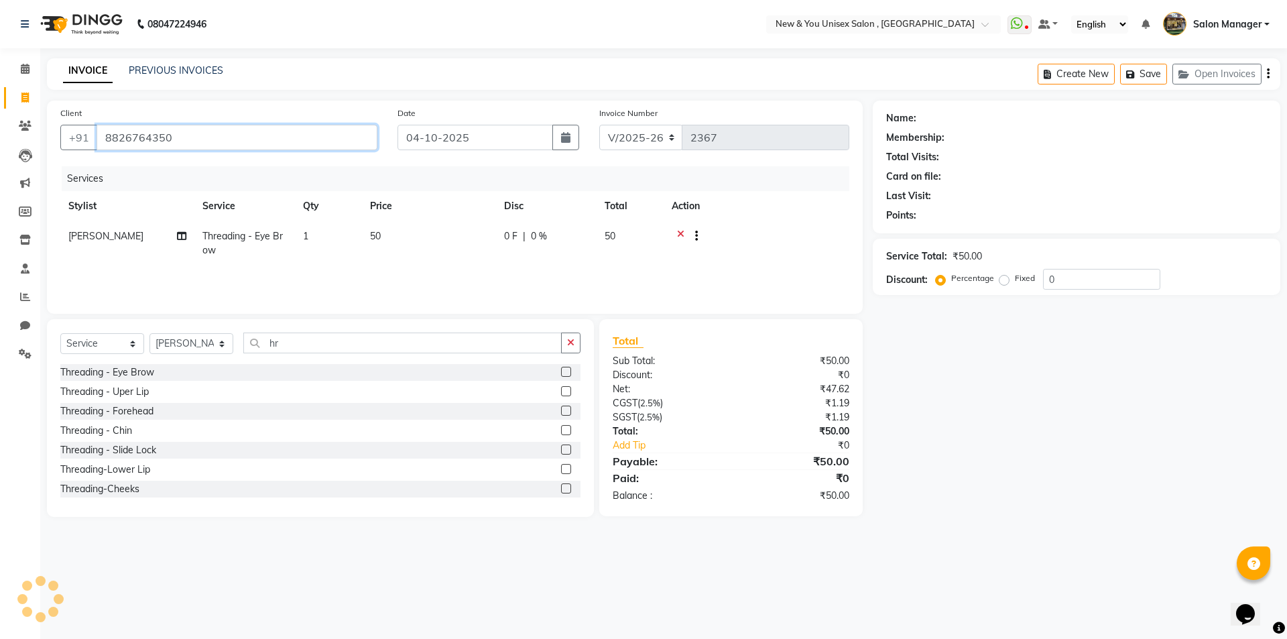
type input "8826764350"
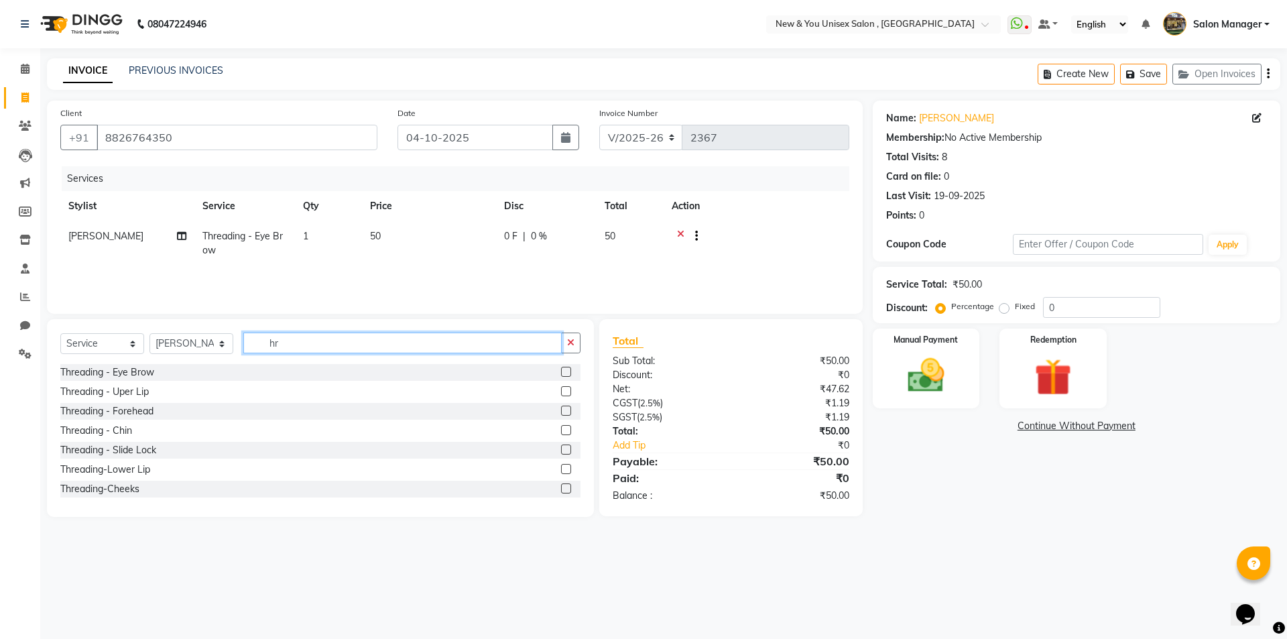
drag, startPoint x: 296, startPoint y: 348, endPoint x: 261, endPoint y: 359, distance: 37.3
click at [261, 359] on div "Select Service Product Membership Package Voucher Prepaid Gift Card Select Styl…" at bounding box center [320, 347] width 520 height 31
click at [176, 338] on select "Select Stylist HEMANT Jyoti laxmi Neetu Salon Manager SANJAY shravan kumar Shya…" at bounding box center [191, 343] width 84 height 21
select select "40116"
click at [149, 333] on select "Select Stylist HEMANT Jyoti laxmi Neetu Salon Manager SANJAY shravan kumar Shya…" at bounding box center [191, 343] width 84 height 21
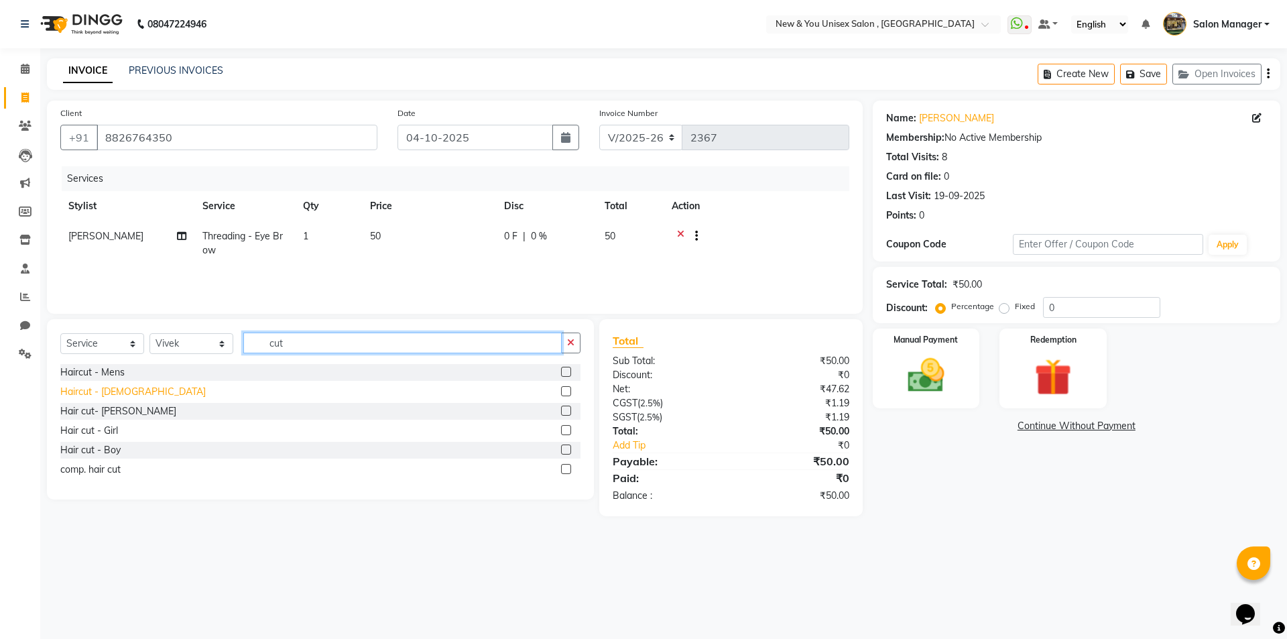
type input "cut"
click at [74, 393] on div "Haircut - Ladies" at bounding box center [132, 392] width 145 height 14
checkbox input "false"
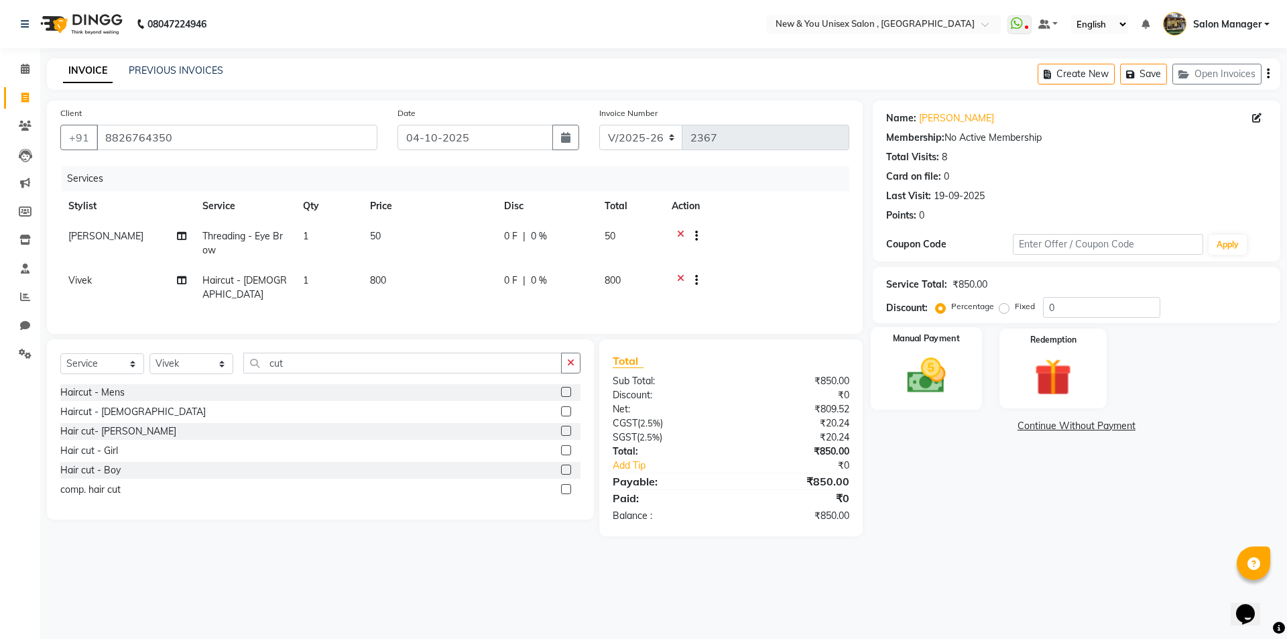
click at [936, 380] on img at bounding box center [926, 375] width 62 height 44
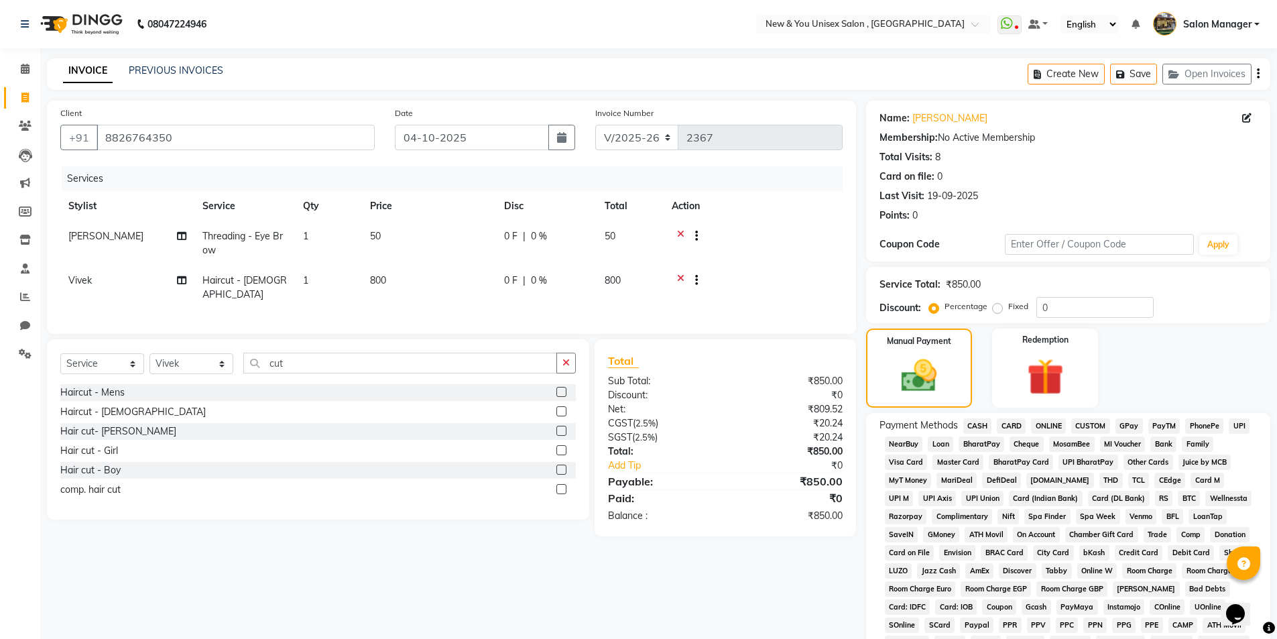
click at [1160, 427] on span "PayTM" at bounding box center [1164, 425] width 32 height 15
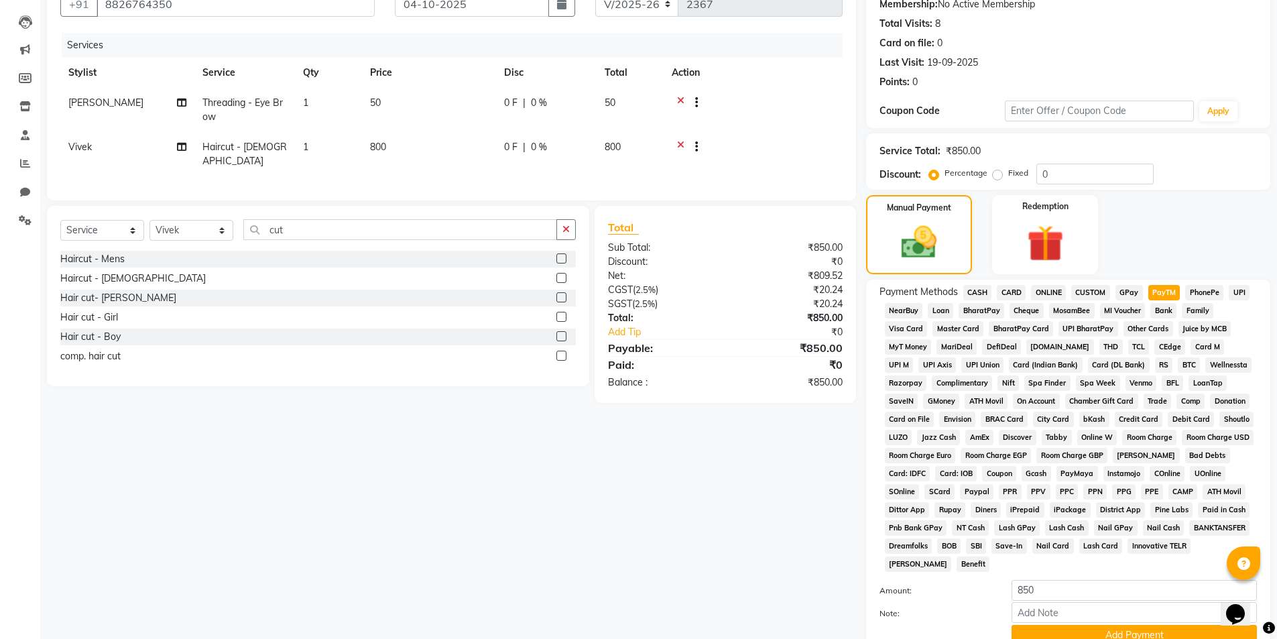
scroll to position [244, 0]
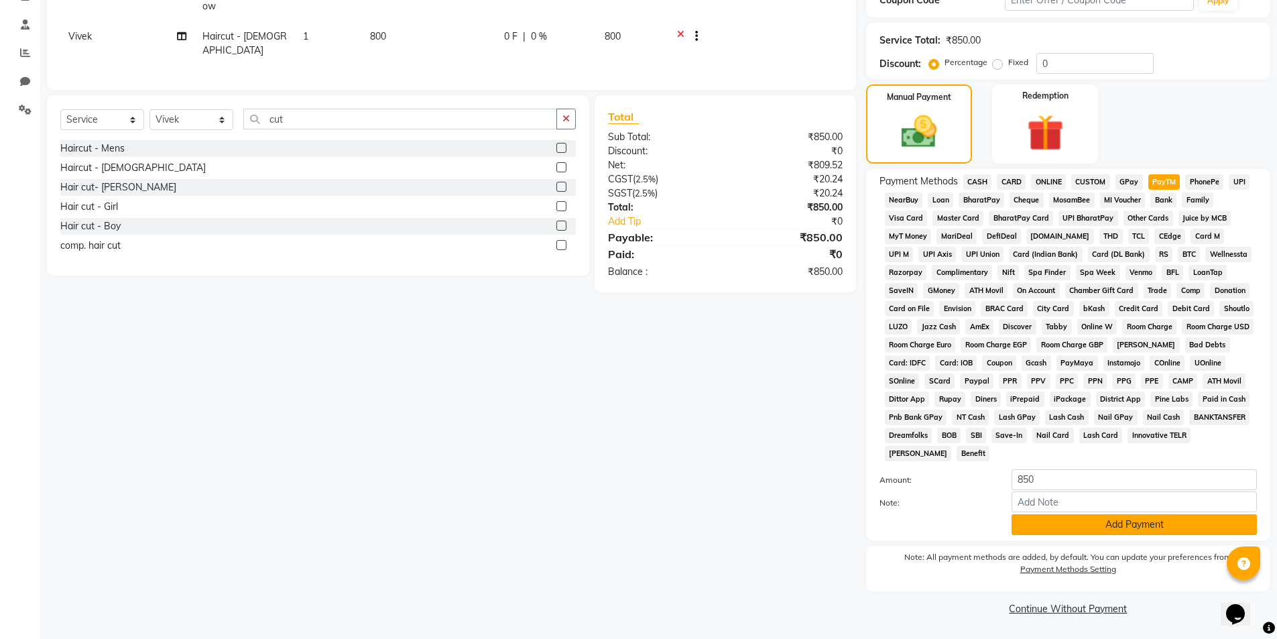
click at [1116, 524] on button "Add Payment" at bounding box center [1133, 524] width 245 height 21
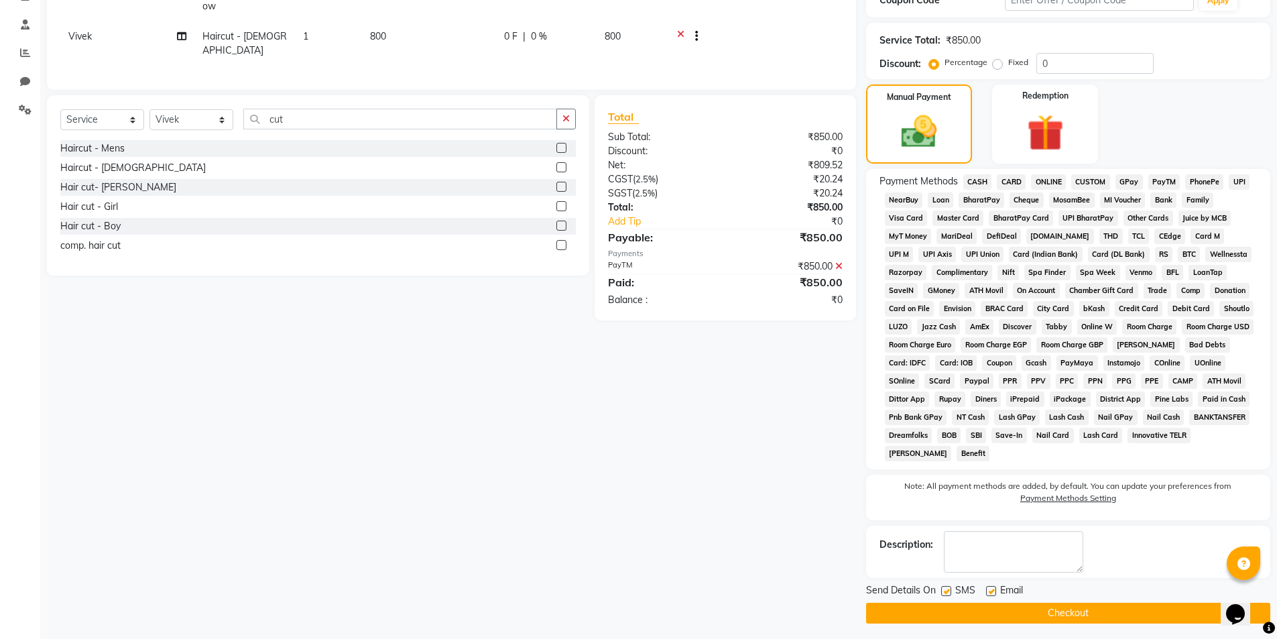
click at [1106, 612] on button "Checkout" at bounding box center [1068, 612] width 404 height 21
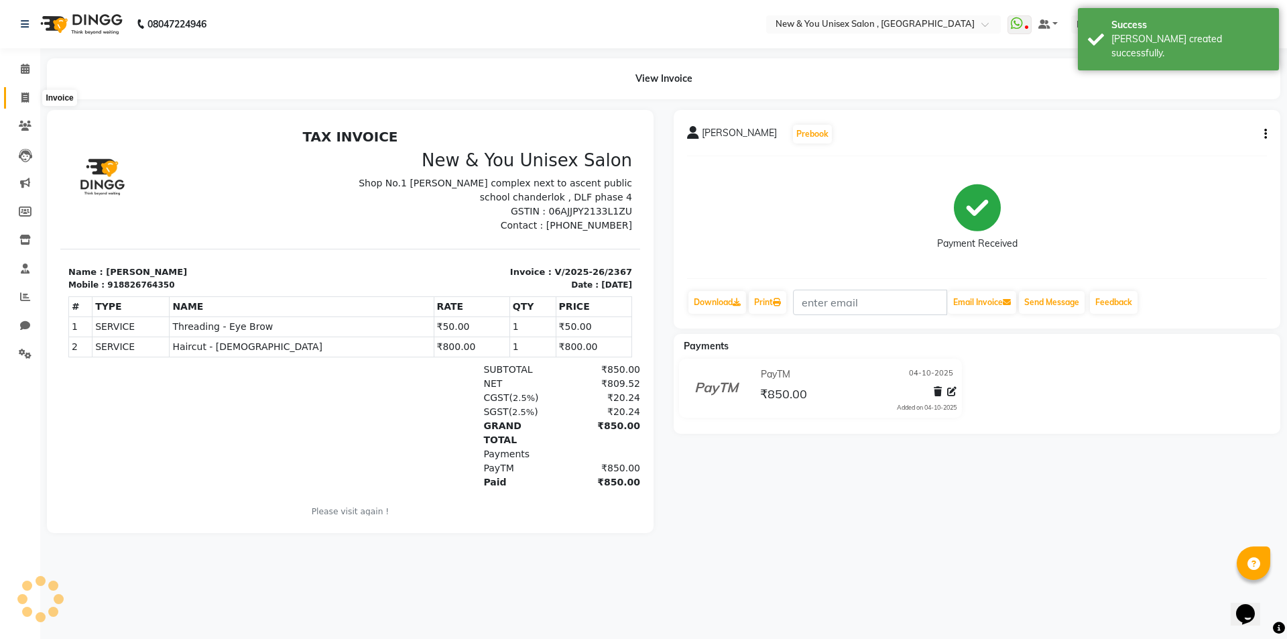
click at [18, 99] on span at bounding box center [24, 97] width 23 height 15
select select "service"
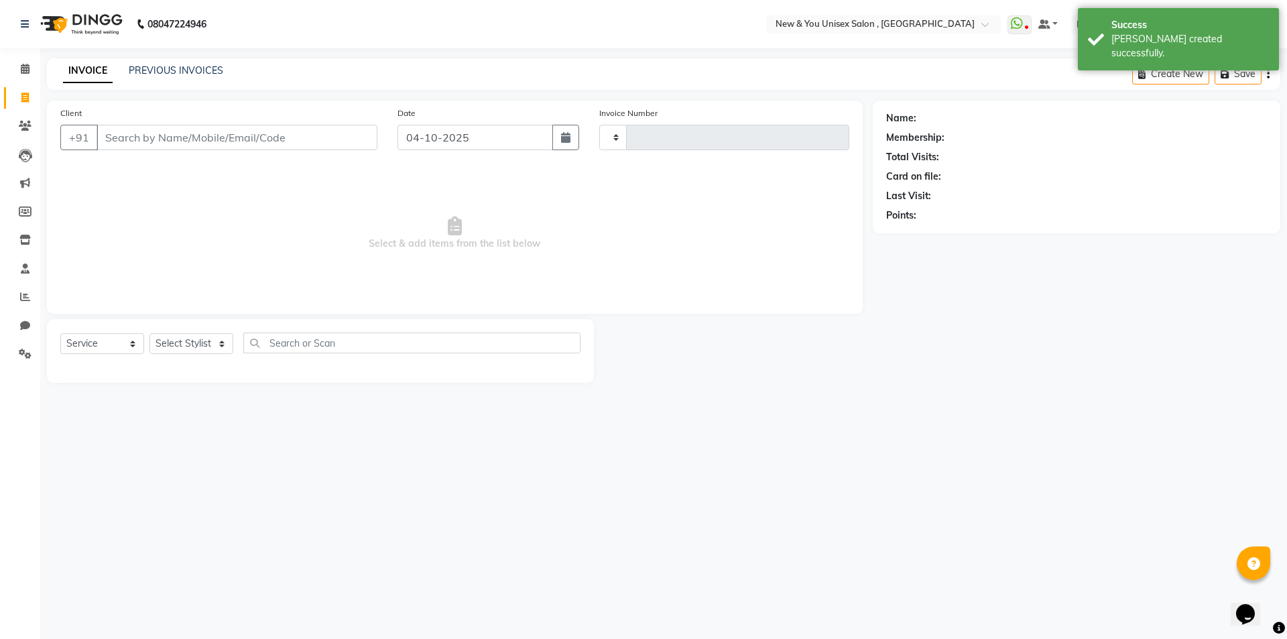
type input "2368"
select select "31"
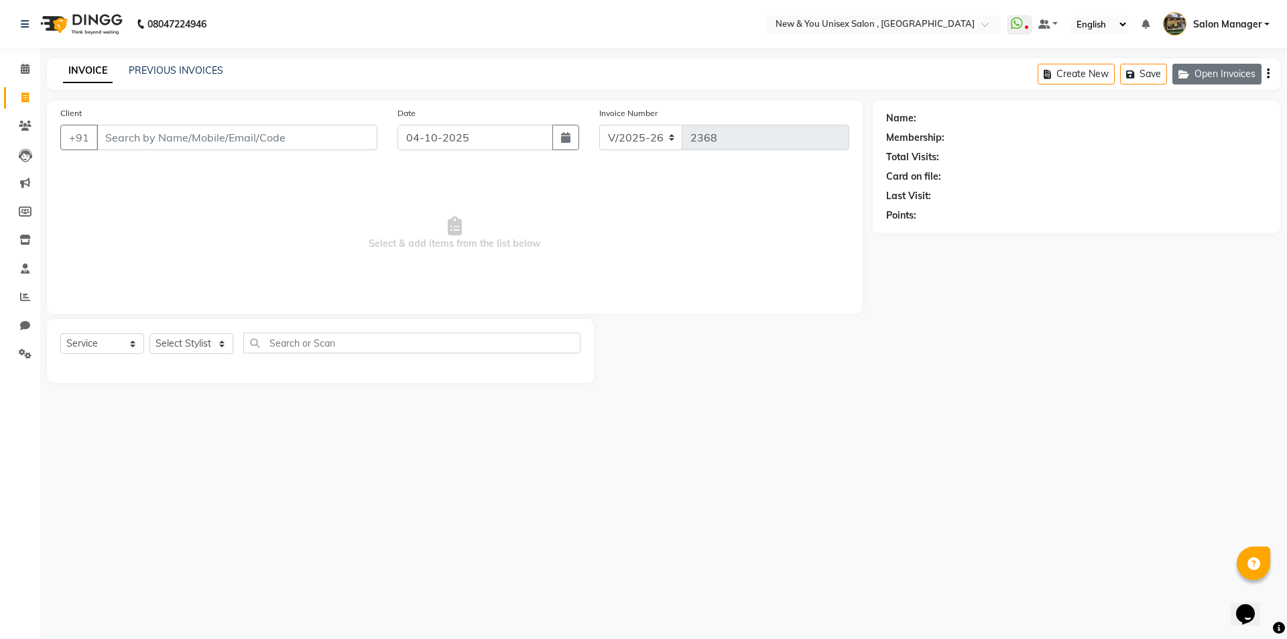
click at [1212, 69] on button "Open Invoices" at bounding box center [1216, 74] width 89 height 21
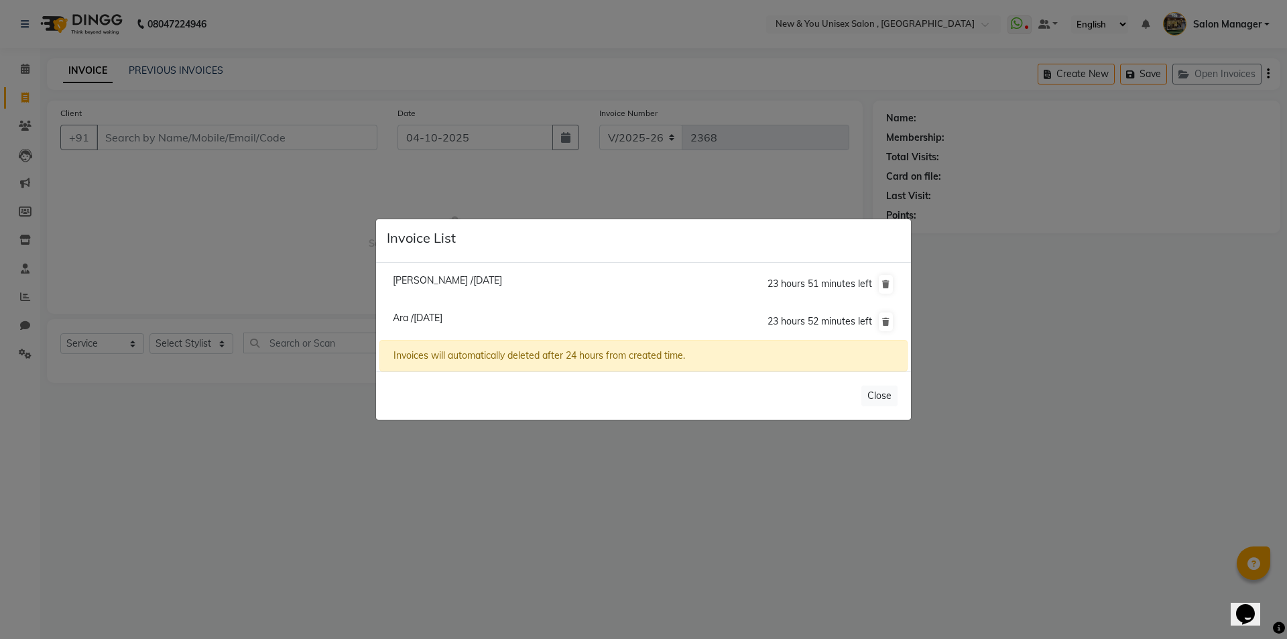
click at [1195, 213] on ngb-modal-window "Invoice List Aakash /04 October 2025 23 hours 51 minutes left Ara /04 October 2…" at bounding box center [643, 319] width 1287 height 639
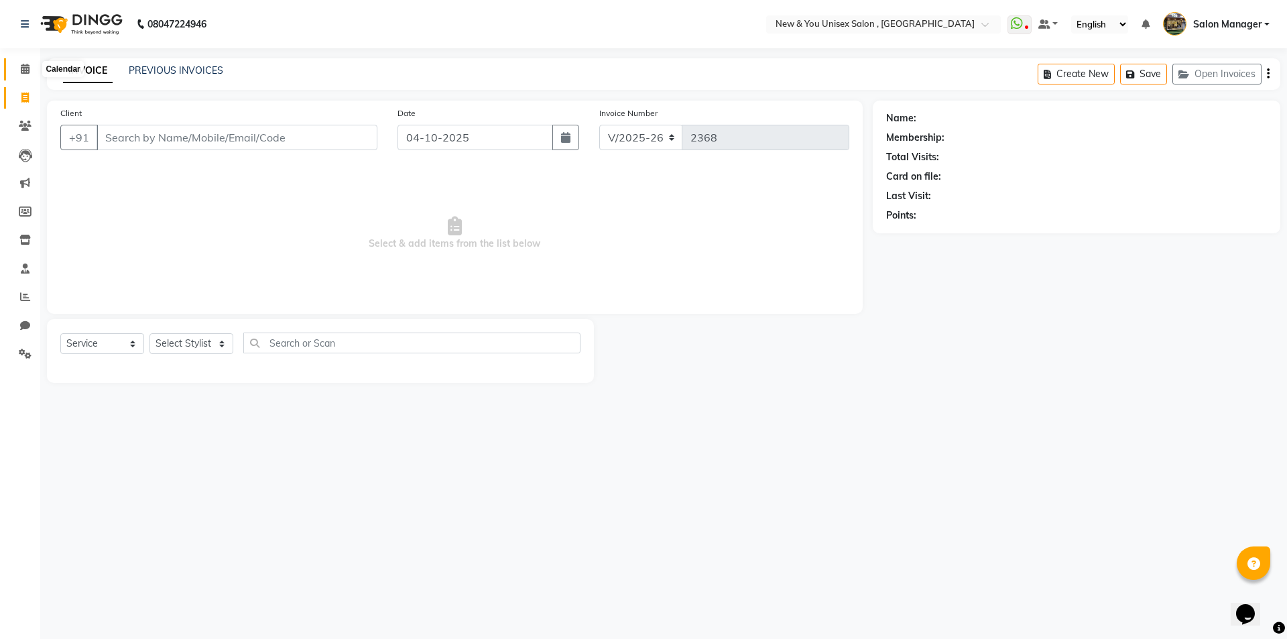
click at [32, 68] on span at bounding box center [24, 69] width 23 height 15
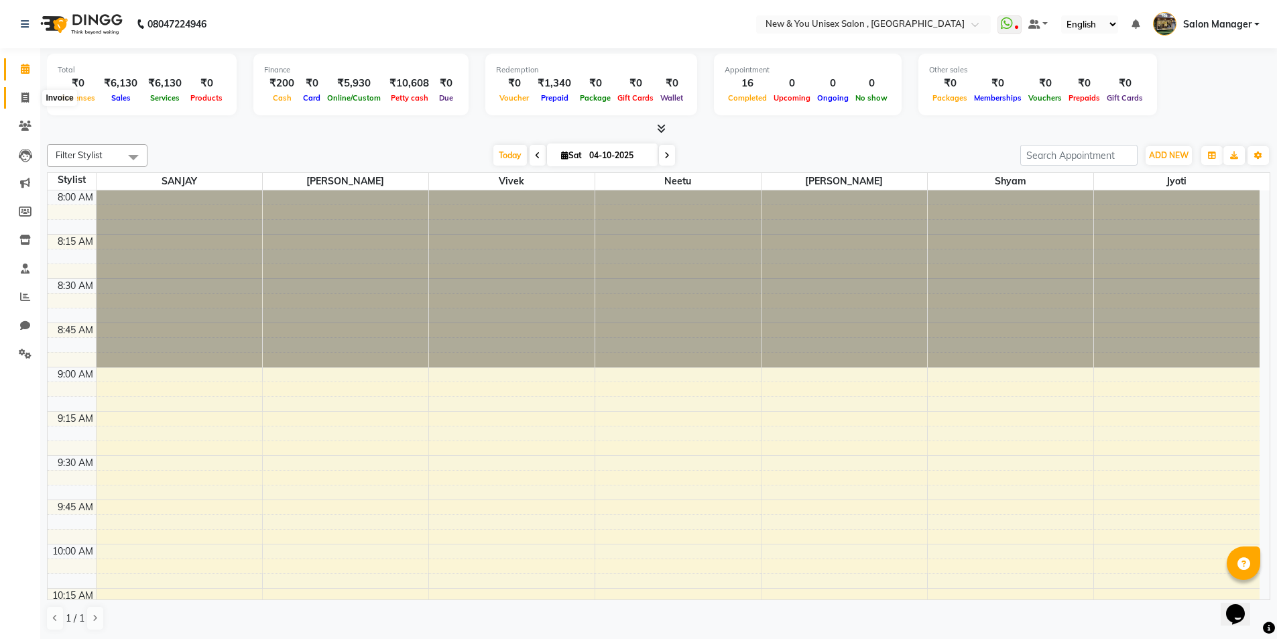
click at [17, 101] on span at bounding box center [24, 97] width 23 height 15
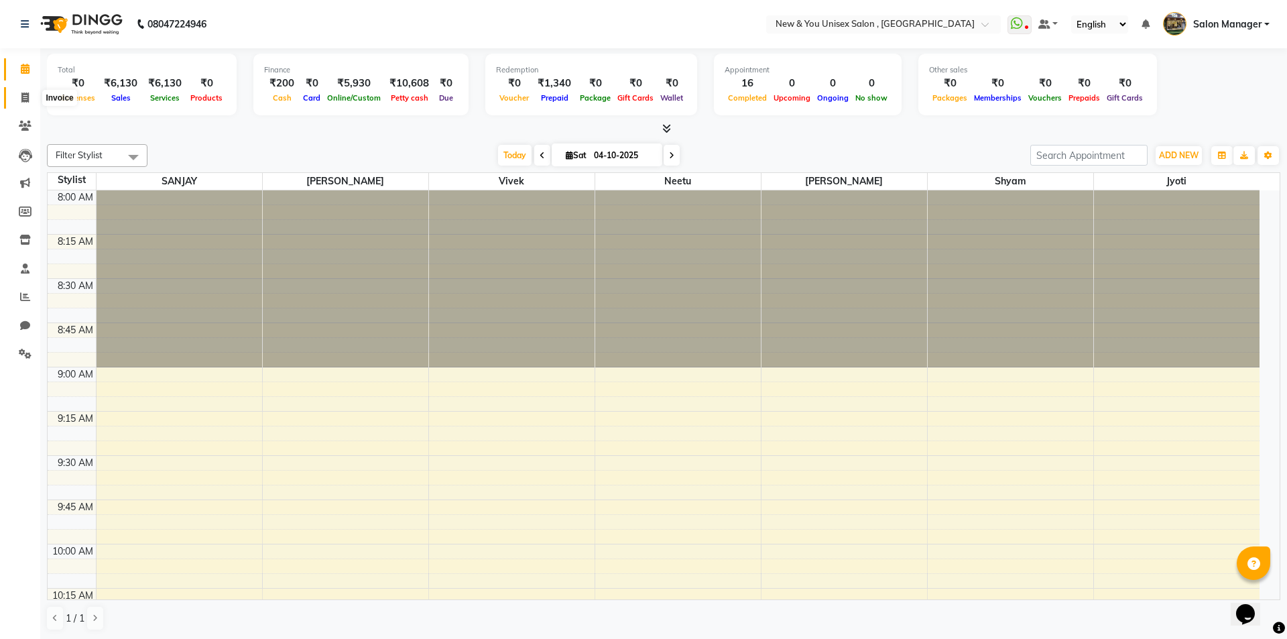
select select "service"
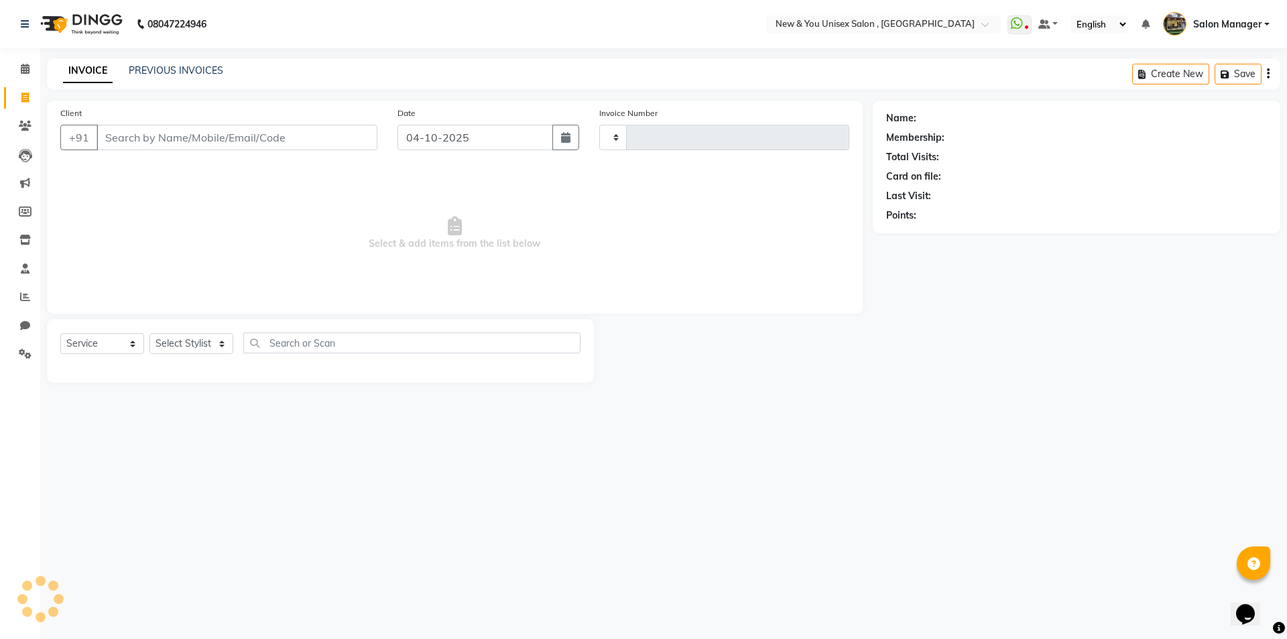
type input "2368"
select select "31"
click at [1208, 82] on button "Open Invoices" at bounding box center [1216, 74] width 89 height 21
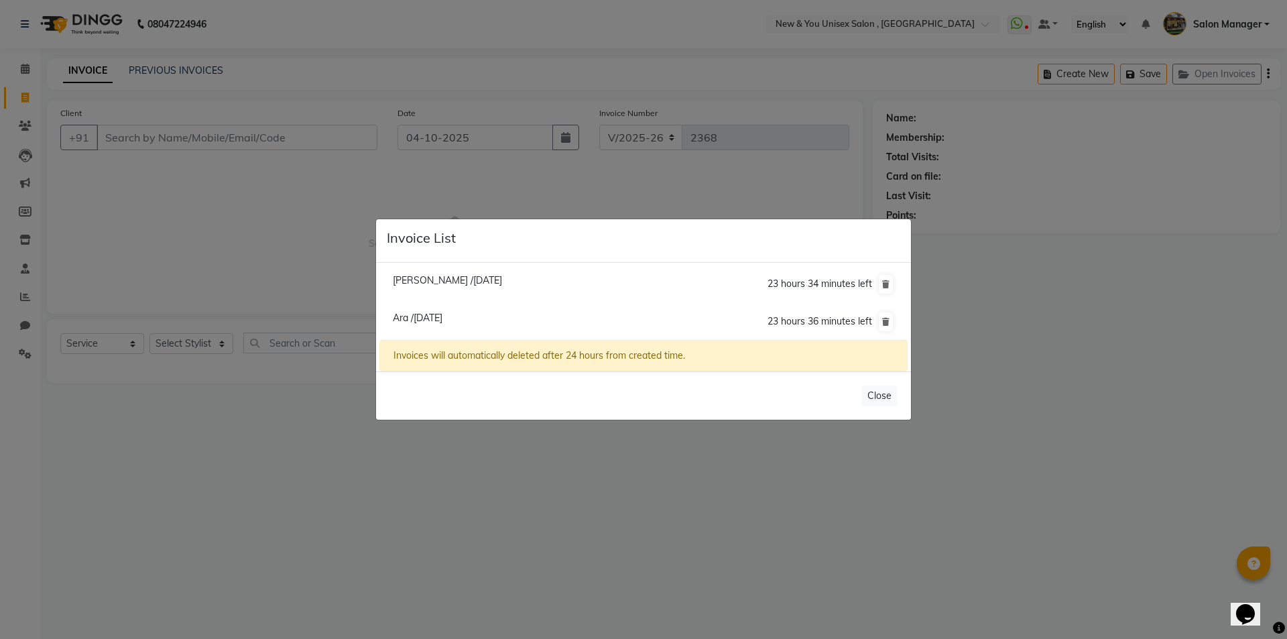
click at [424, 286] on span "Aakash /04 October 2025" at bounding box center [447, 280] width 109 height 12
type input "8764050620"
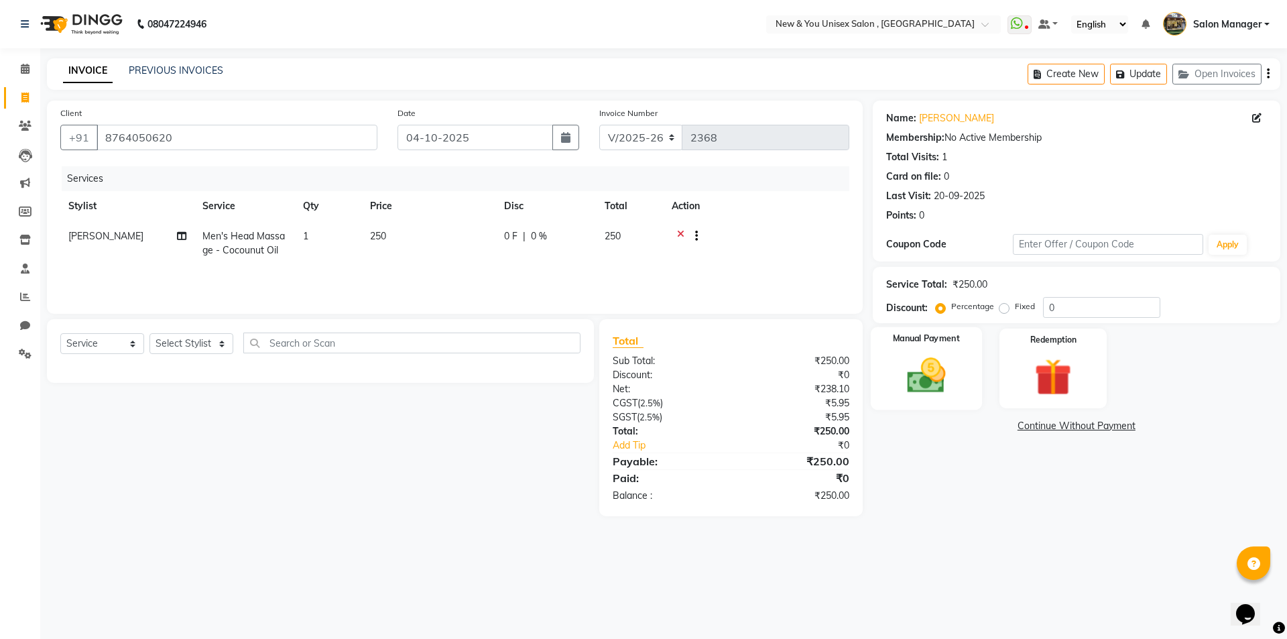
click at [929, 362] on img at bounding box center [926, 375] width 62 height 44
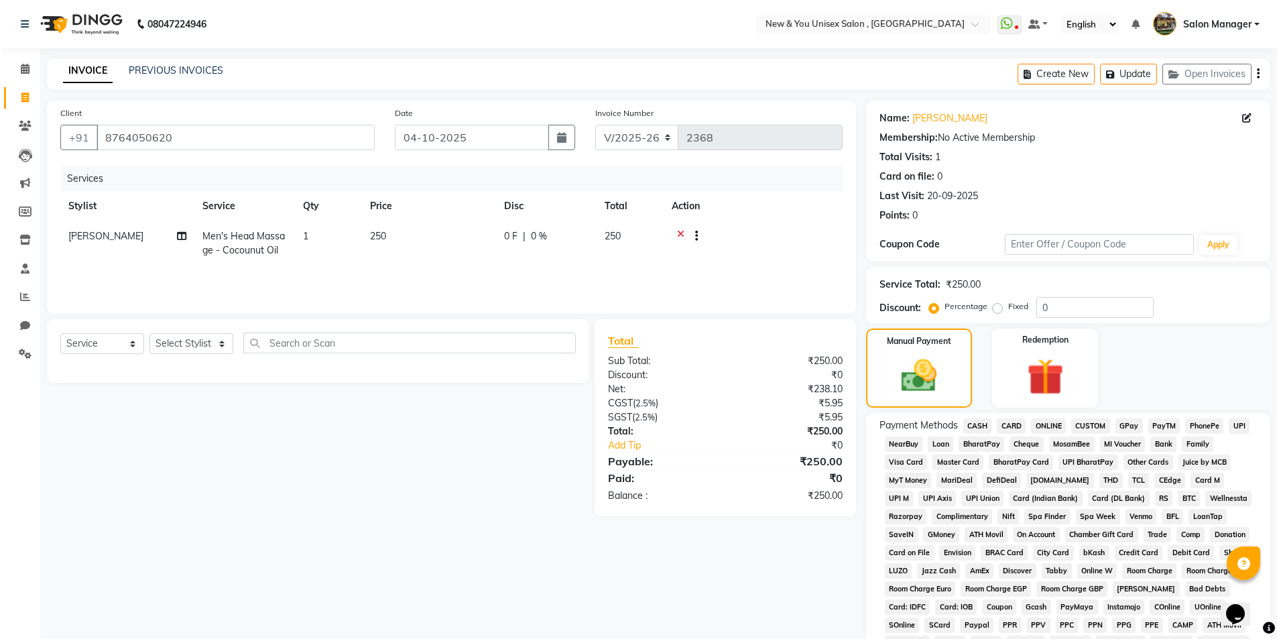
click at [965, 423] on span "CASH" at bounding box center [977, 425] width 29 height 15
click at [1256, 74] on icon "button" at bounding box center [1257, 74] width 3 height 1
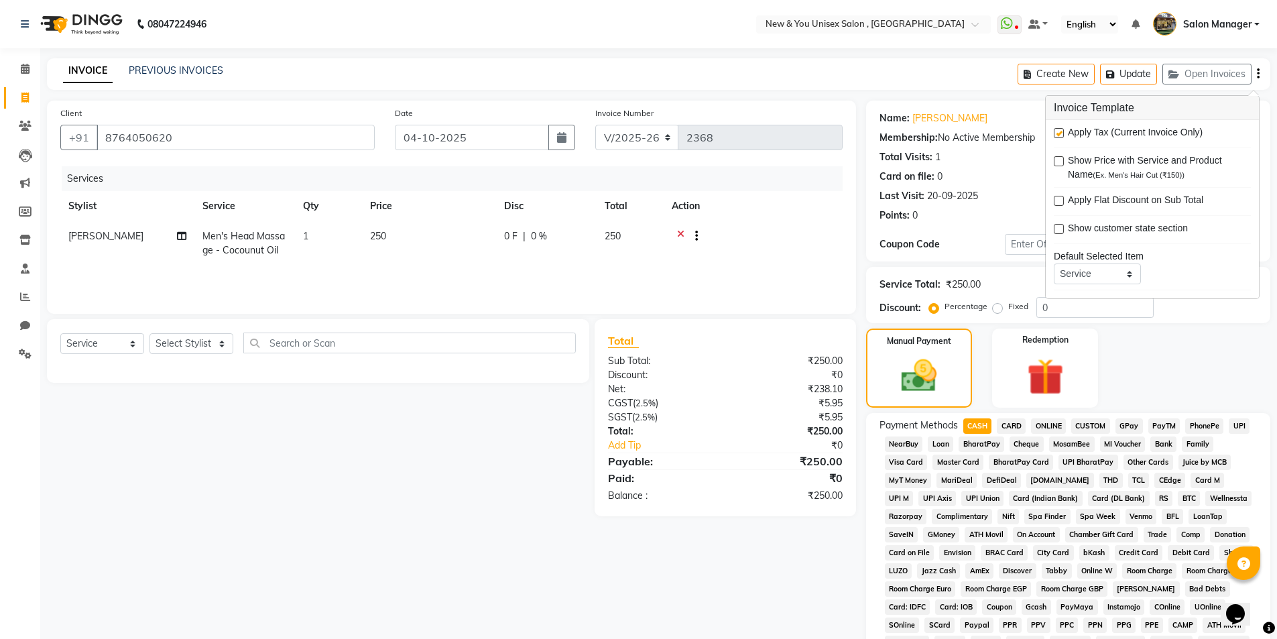
click at [1060, 136] on label at bounding box center [1058, 133] width 10 height 10
click at [1060, 136] on input "checkbox" at bounding box center [1057, 133] width 9 height 9
checkbox input "false"
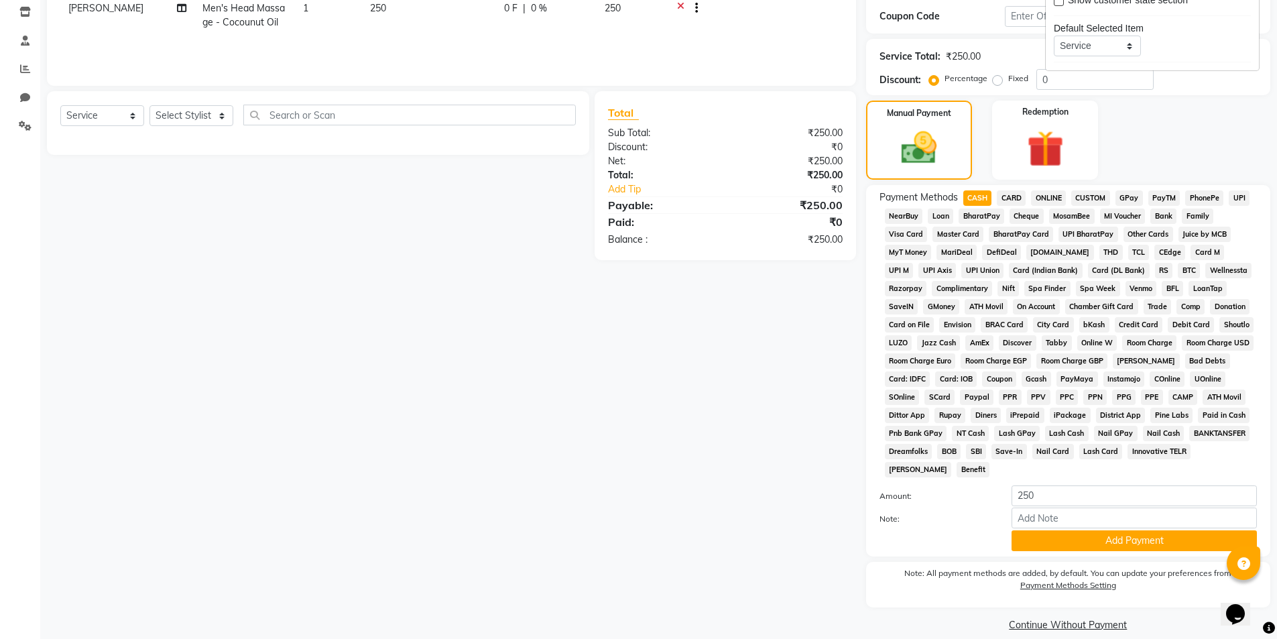
scroll to position [244, 0]
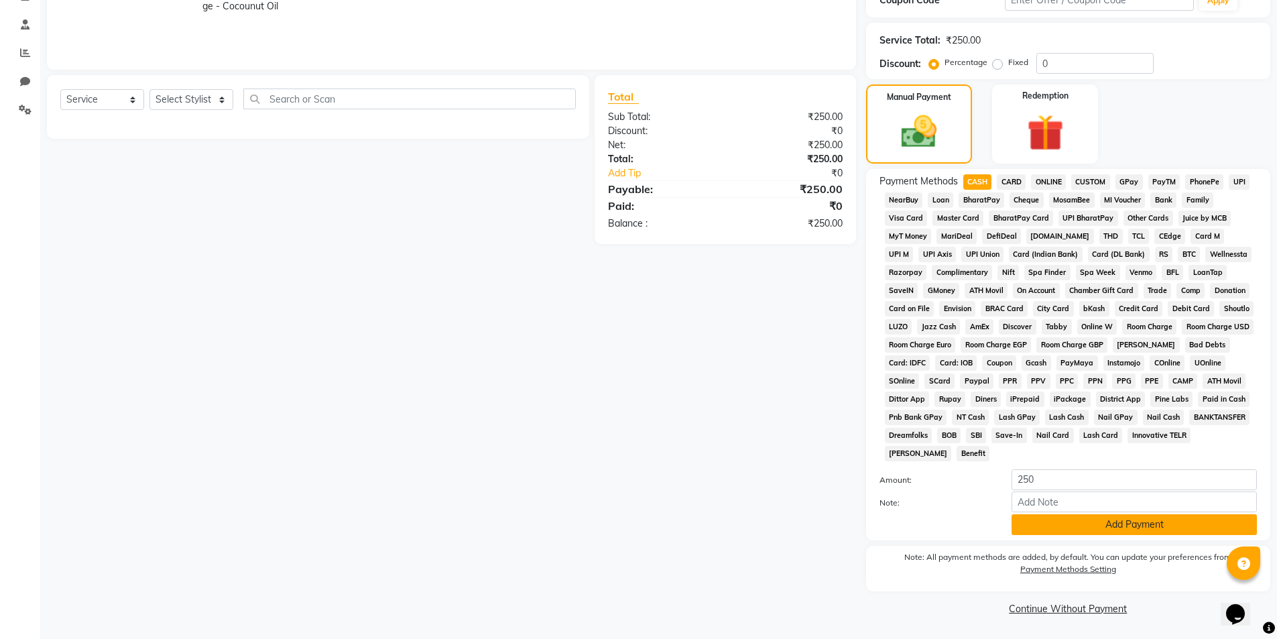
click at [1137, 529] on button "Add Payment" at bounding box center [1133, 524] width 245 height 21
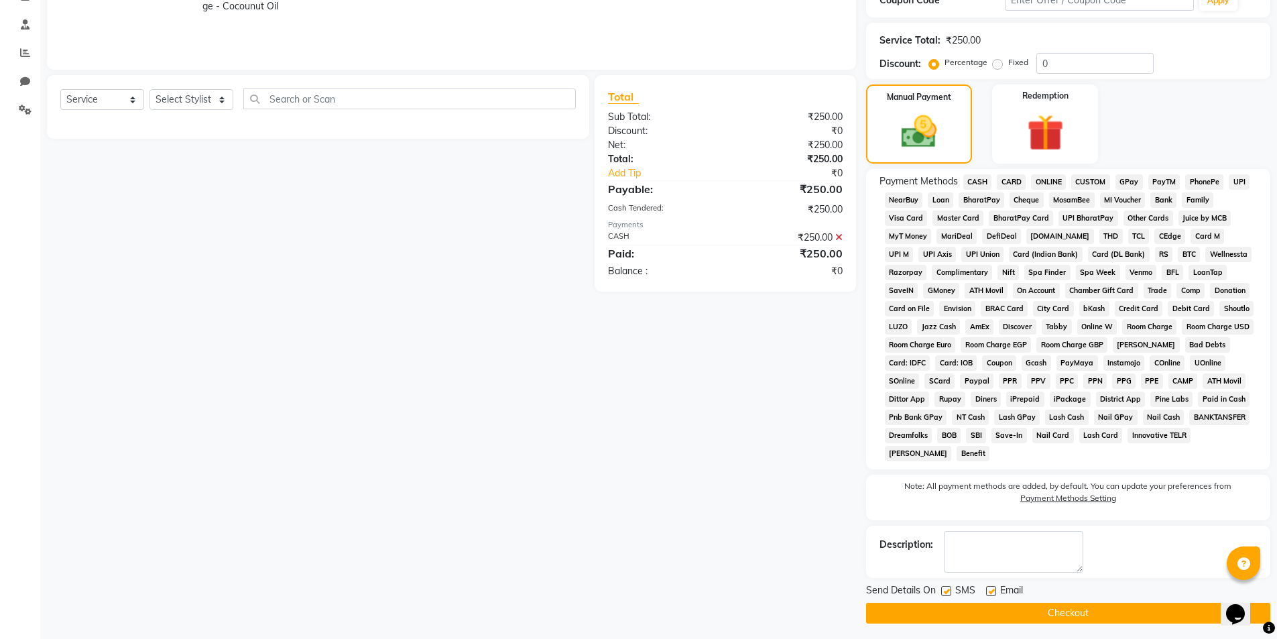
click at [1121, 613] on button "Checkout" at bounding box center [1068, 612] width 404 height 21
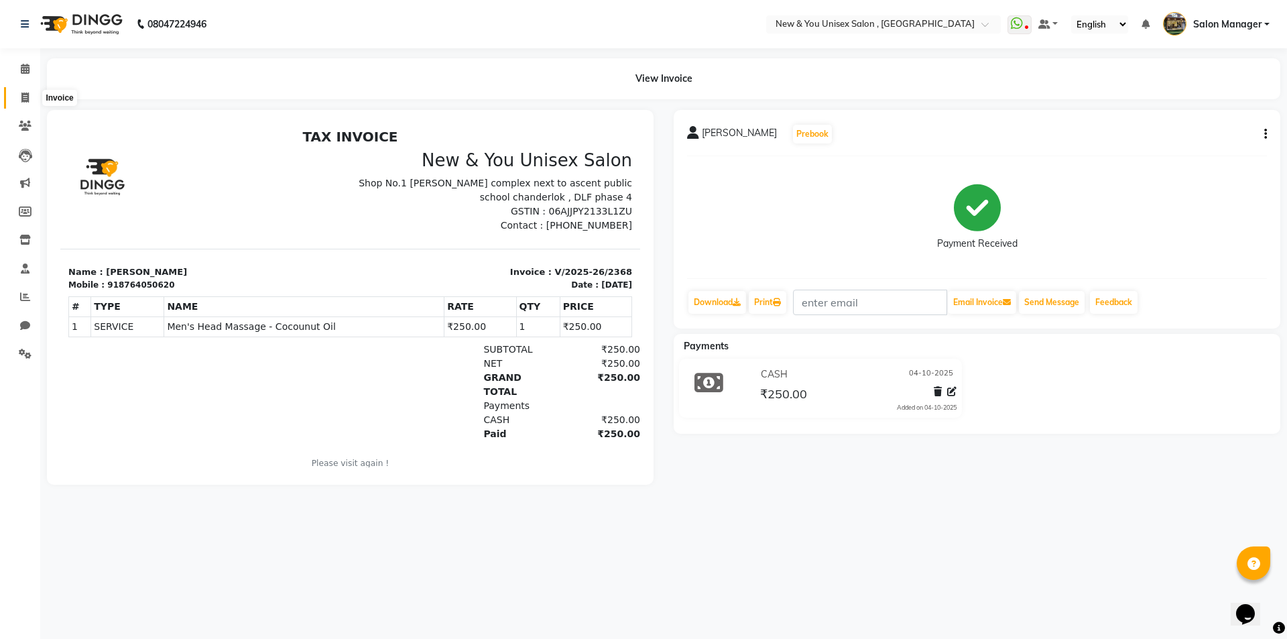
click at [15, 99] on span at bounding box center [24, 97] width 23 height 15
select select "service"
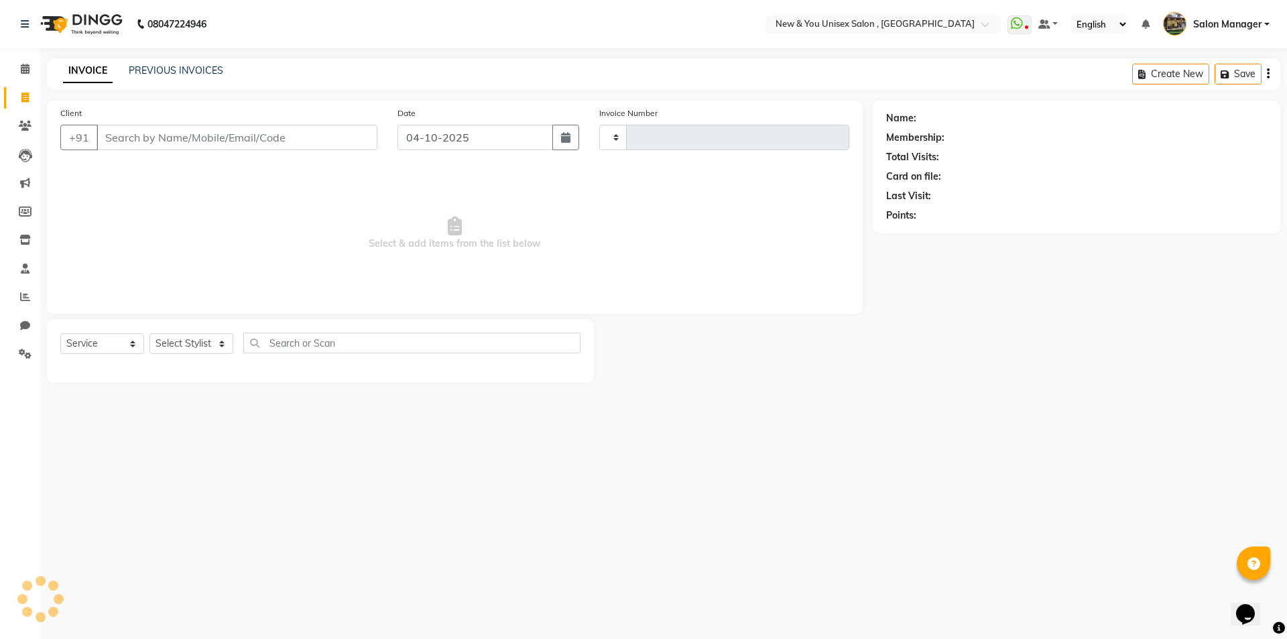
type input "2369"
select select "31"
click at [1231, 72] on button "Open Invoices" at bounding box center [1216, 74] width 89 height 21
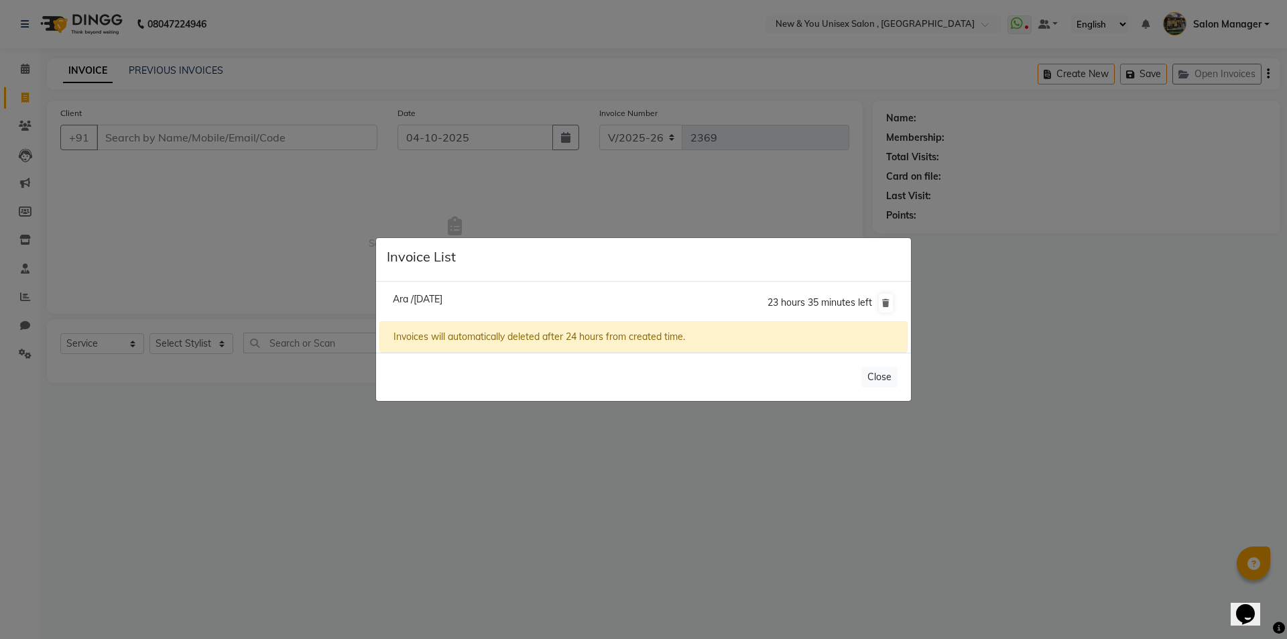
click at [294, 481] on ngb-modal-window "Invoice List Ara /04 October 2025 23 hours 35 minutes left Invoices will automa…" at bounding box center [643, 319] width 1287 height 639
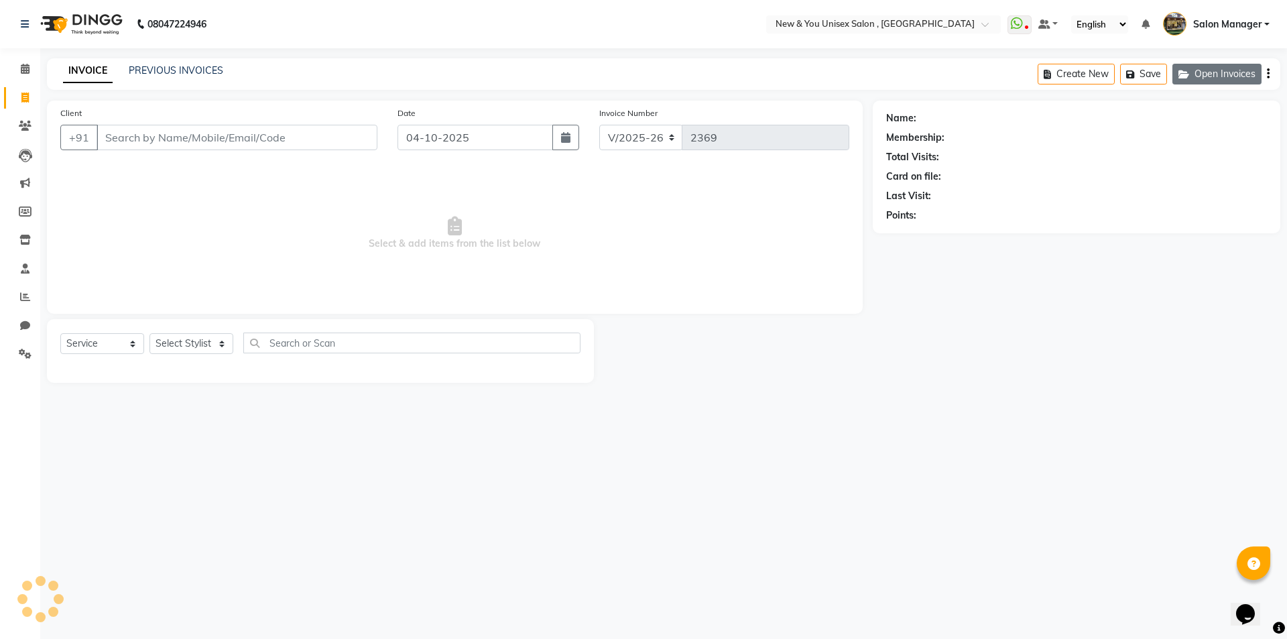
click at [1231, 75] on button "Open Invoices" at bounding box center [1216, 74] width 89 height 21
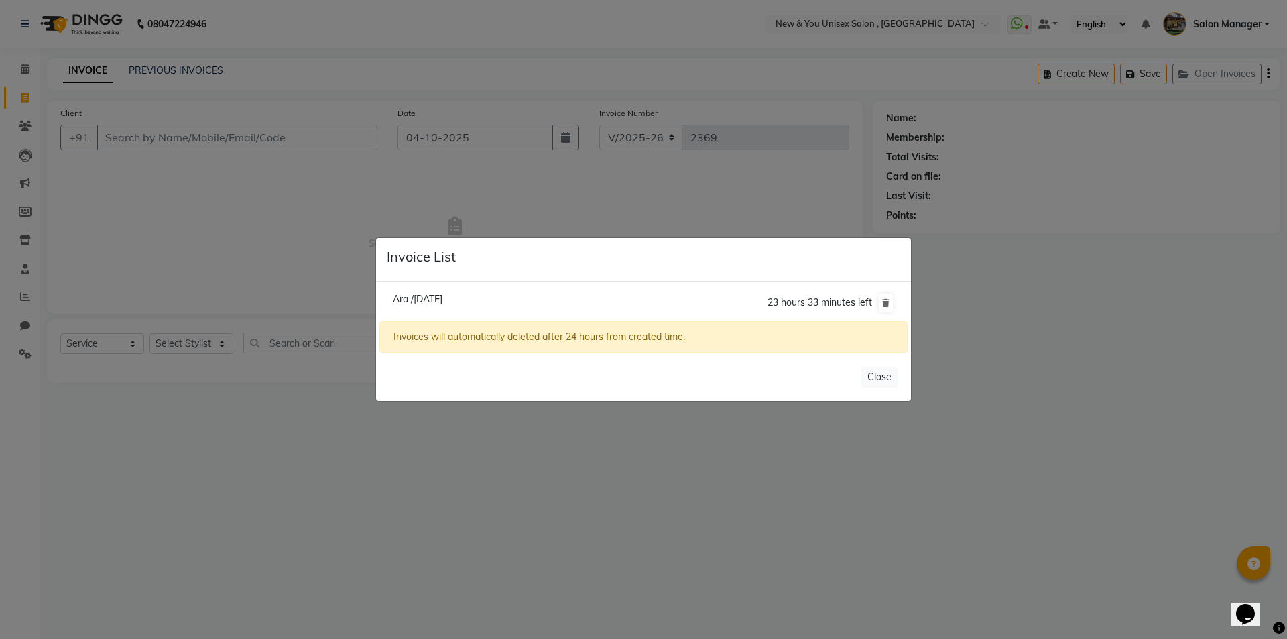
click at [430, 300] on span "Ara /04 October 2025" at bounding box center [418, 299] width 50 height 12
type input "9266703294"
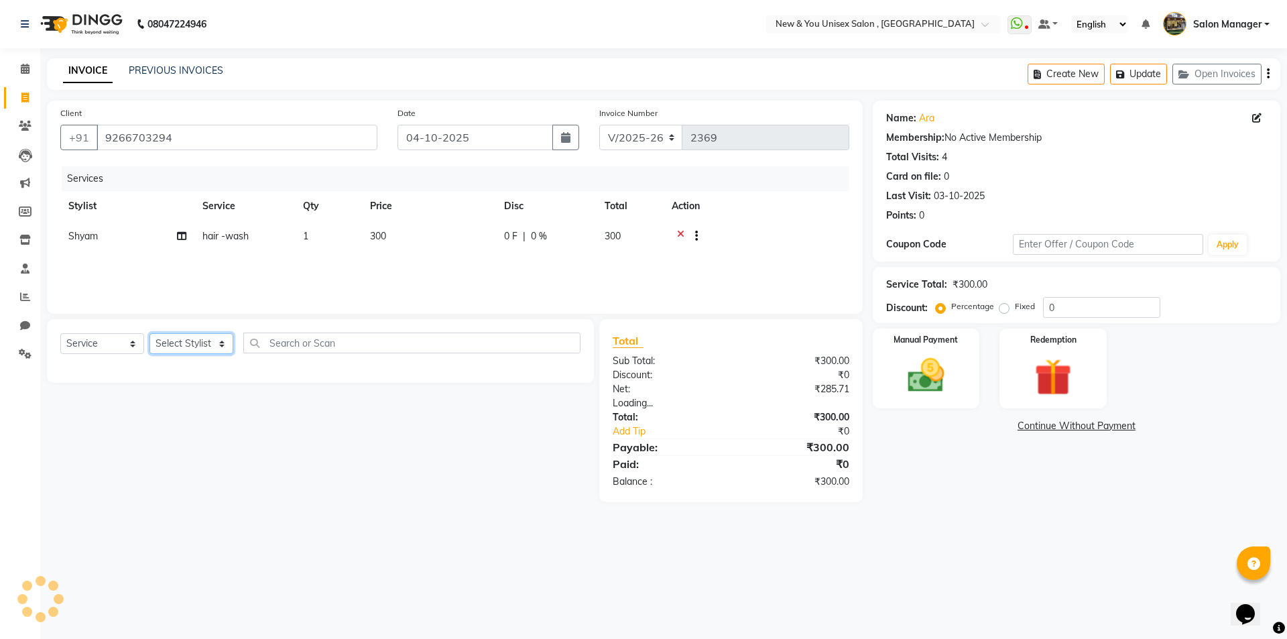
click at [182, 346] on select "Select Stylist HEMANT Jyoti laxmi Neetu Salon Manager SANJAY shravan kumar Shya…" at bounding box center [191, 343] width 84 height 21
select select "1200"
click at [149, 333] on select "Select Stylist HEMANT Jyoti laxmi Neetu Salon Manager SANJAY shravan kumar Shya…" at bounding box center [191, 343] width 84 height 21
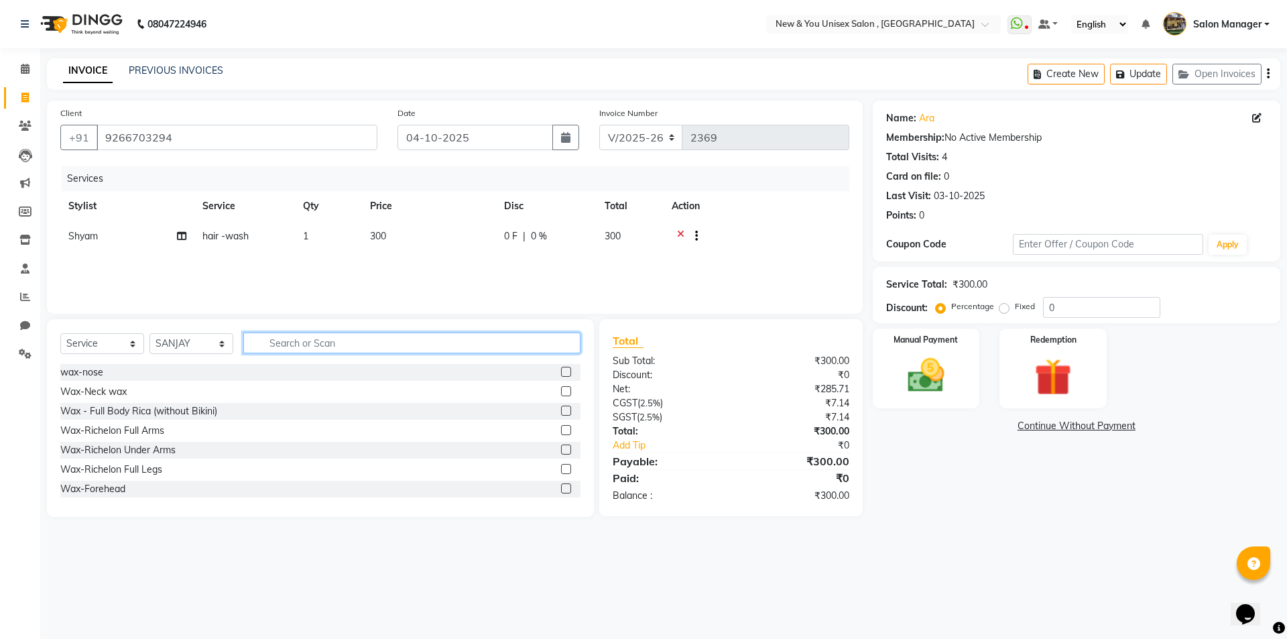
click at [299, 340] on input "text" at bounding box center [411, 342] width 337 height 21
click at [285, 343] on input "text" at bounding box center [411, 342] width 337 height 21
type input "ash"
click at [72, 473] on div "hair -wash" at bounding box center [83, 469] width 46 height 14
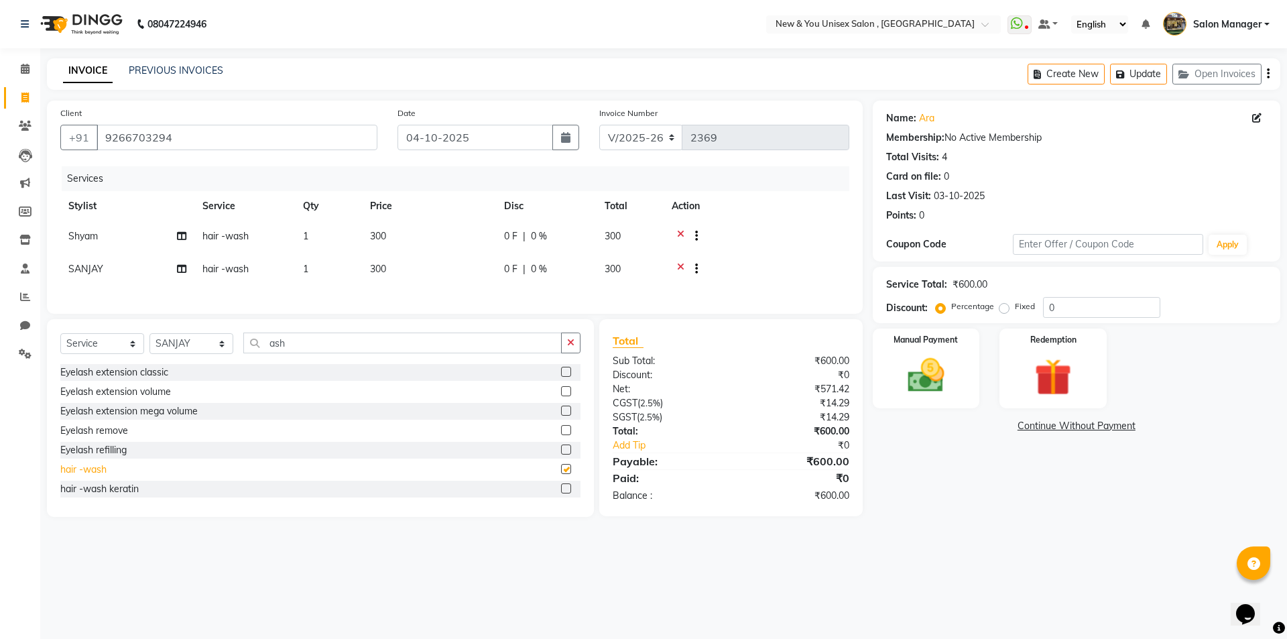
checkbox input "false"
click at [1157, 71] on button "Update" at bounding box center [1138, 74] width 57 height 21
click at [1143, 74] on button "Update" at bounding box center [1138, 74] width 57 height 21
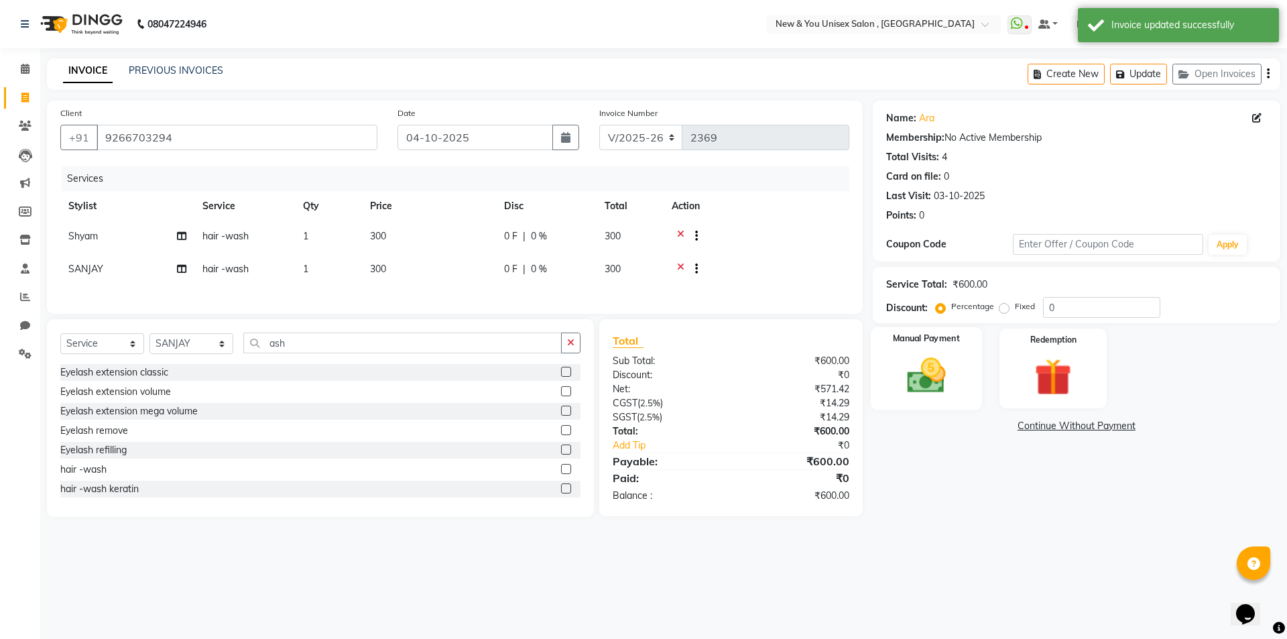
click at [938, 378] on img at bounding box center [926, 375] width 62 height 44
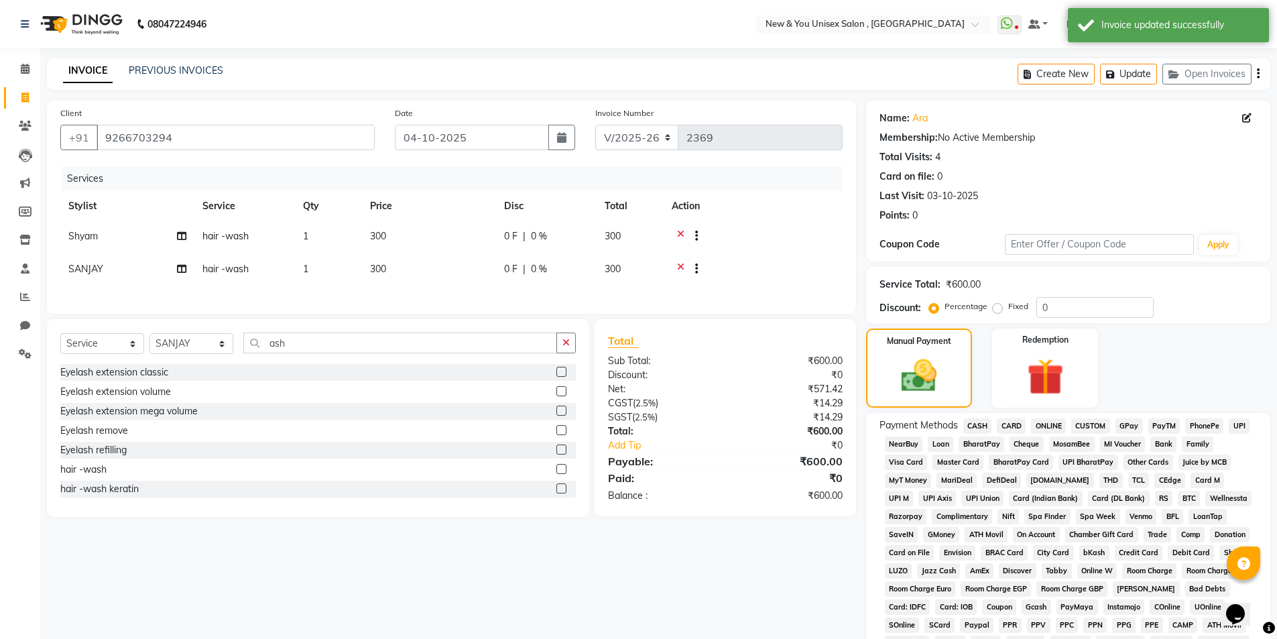
click at [985, 421] on span "CASH" at bounding box center [977, 425] width 29 height 15
click at [1260, 70] on div "Create New Update Open Invoices" at bounding box center [1143, 73] width 253 height 31
click at [1255, 72] on div "Create New Update Open Invoices" at bounding box center [1143, 73] width 253 height 31
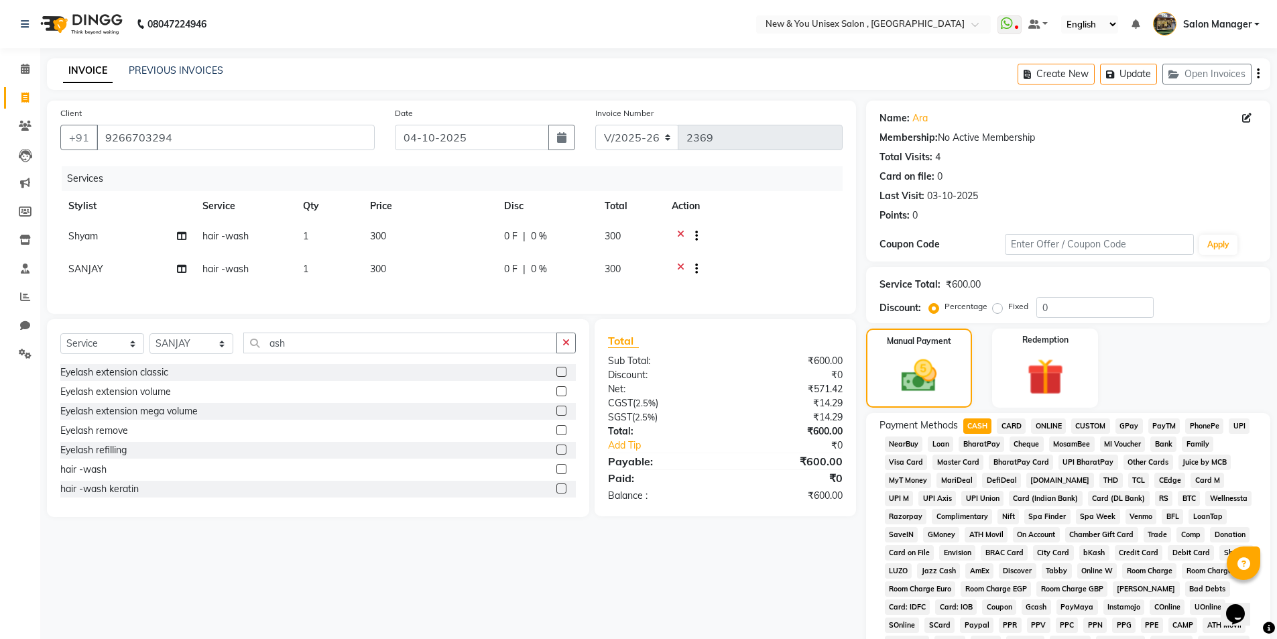
click at [1258, 74] on icon "button" at bounding box center [1257, 74] width 3 height 1
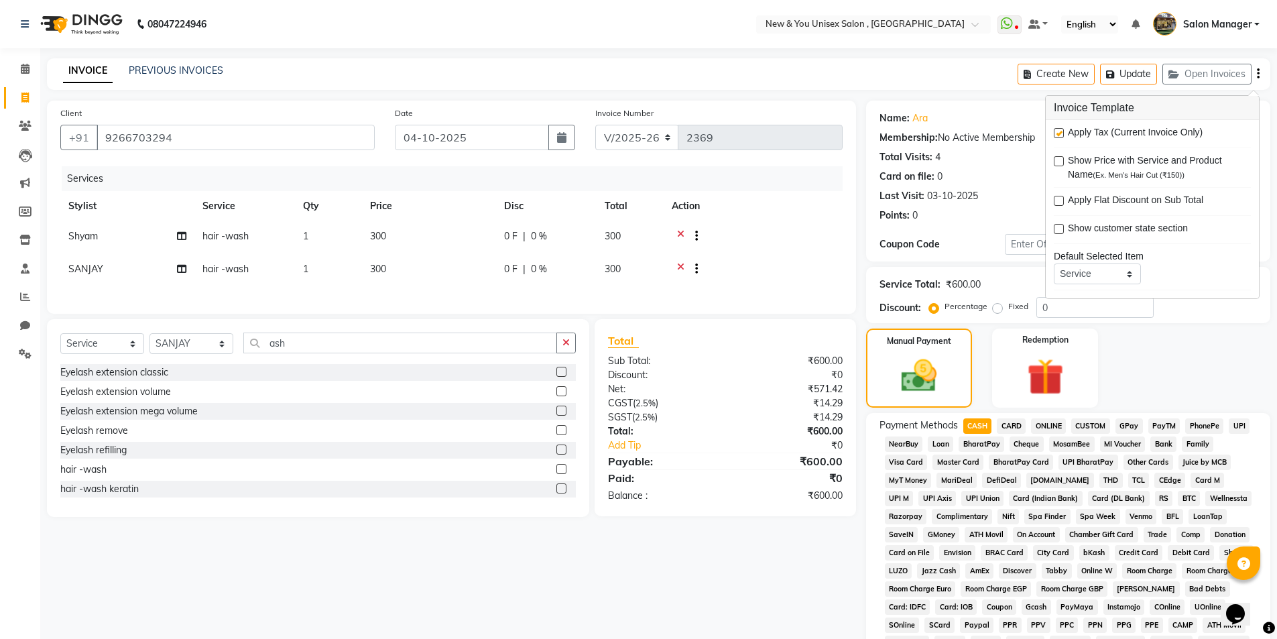
click at [1057, 135] on label at bounding box center [1058, 133] width 10 height 10
click at [1057, 135] on input "checkbox" at bounding box center [1057, 133] width 9 height 9
checkbox input "false"
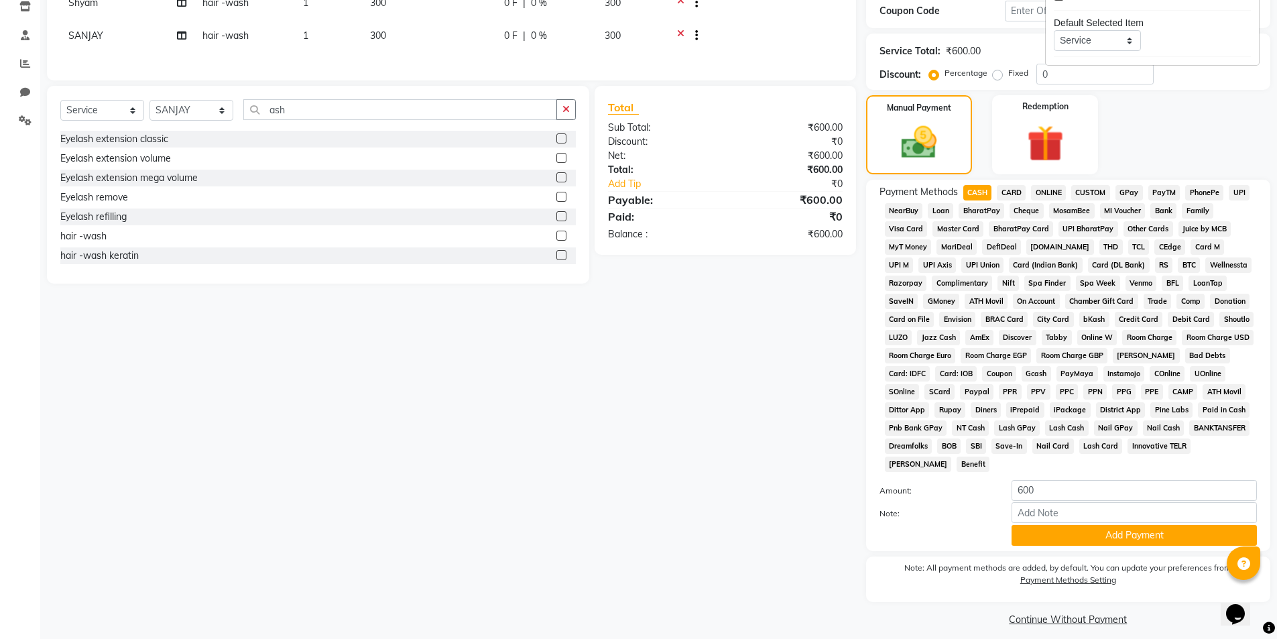
scroll to position [244, 0]
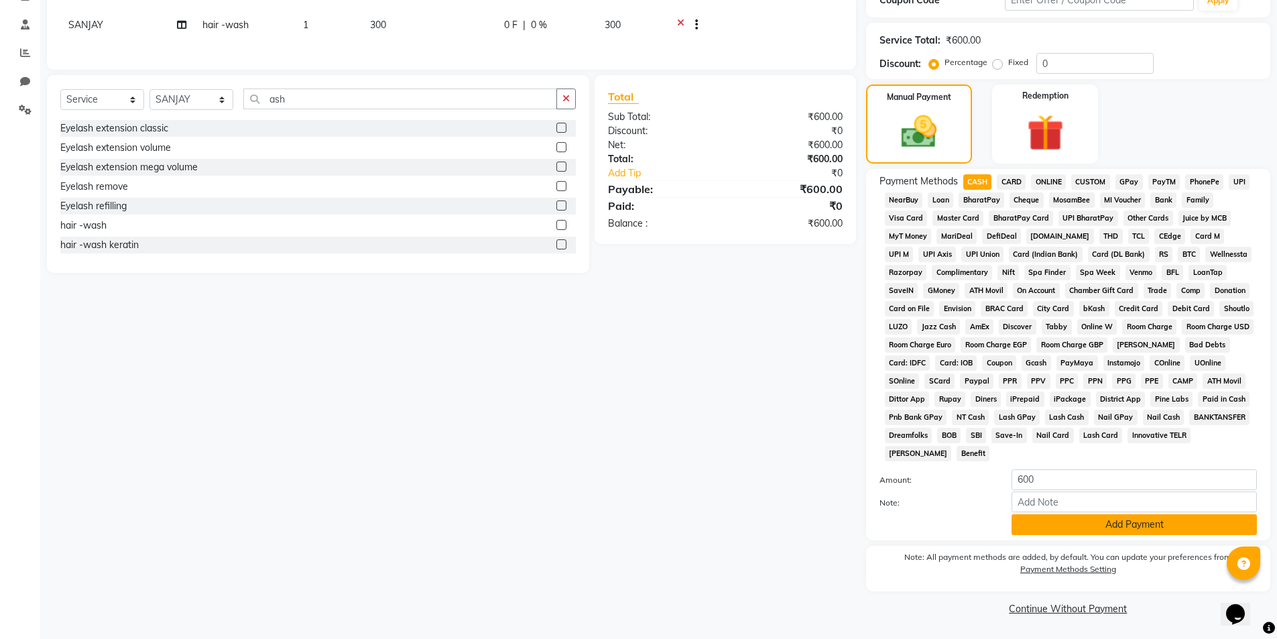
click at [1112, 531] on button "Add Payment" at bounding box center [1133, 524] width 245 height 21
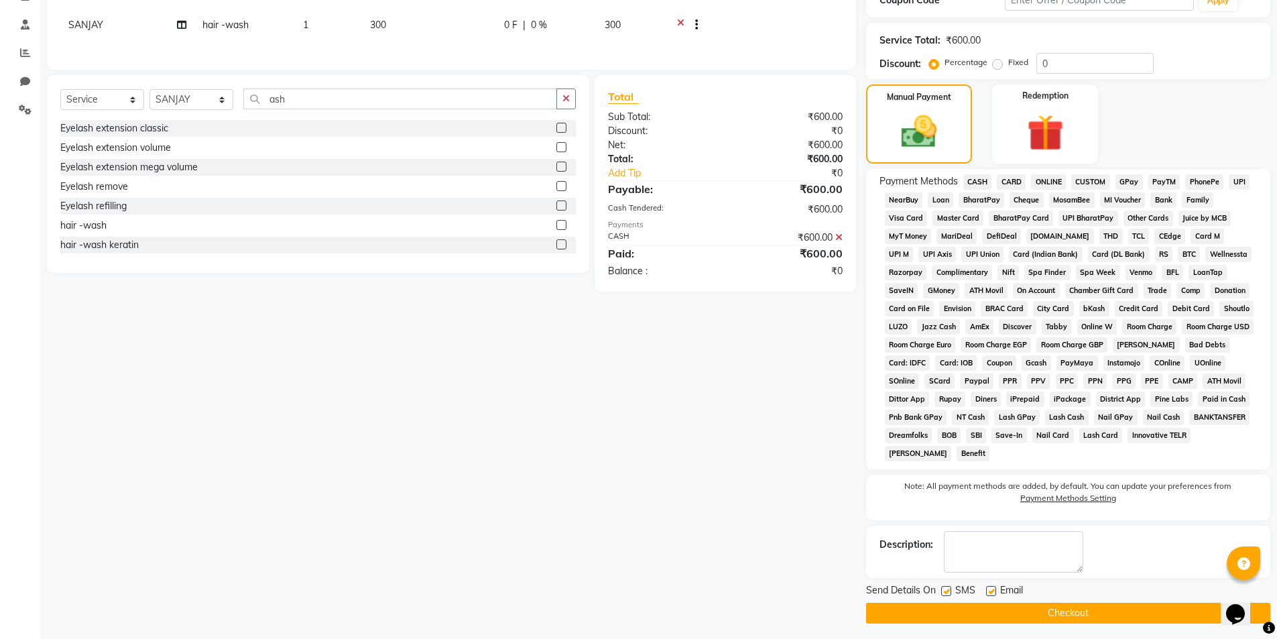
click at [1147, 610] on button "Checkout" at bounding box center [1068, 612] width 404 height 21
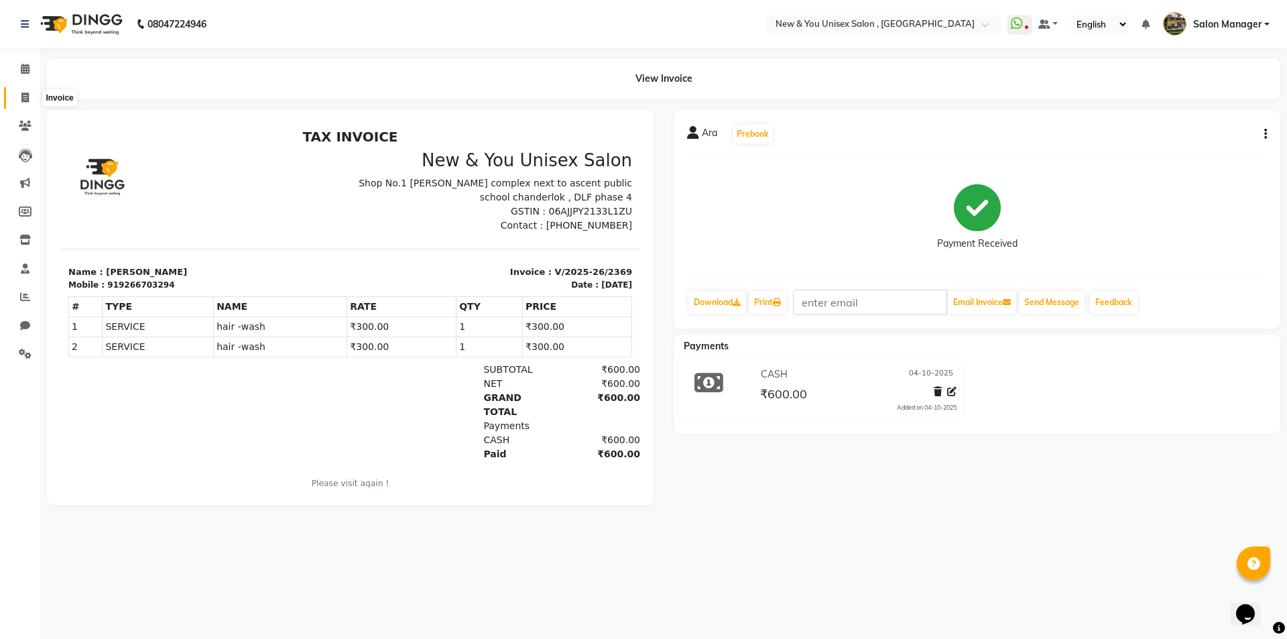
click at [24, 90] on span at bounding box center [24, 97] width 23 height 15
select select "service"
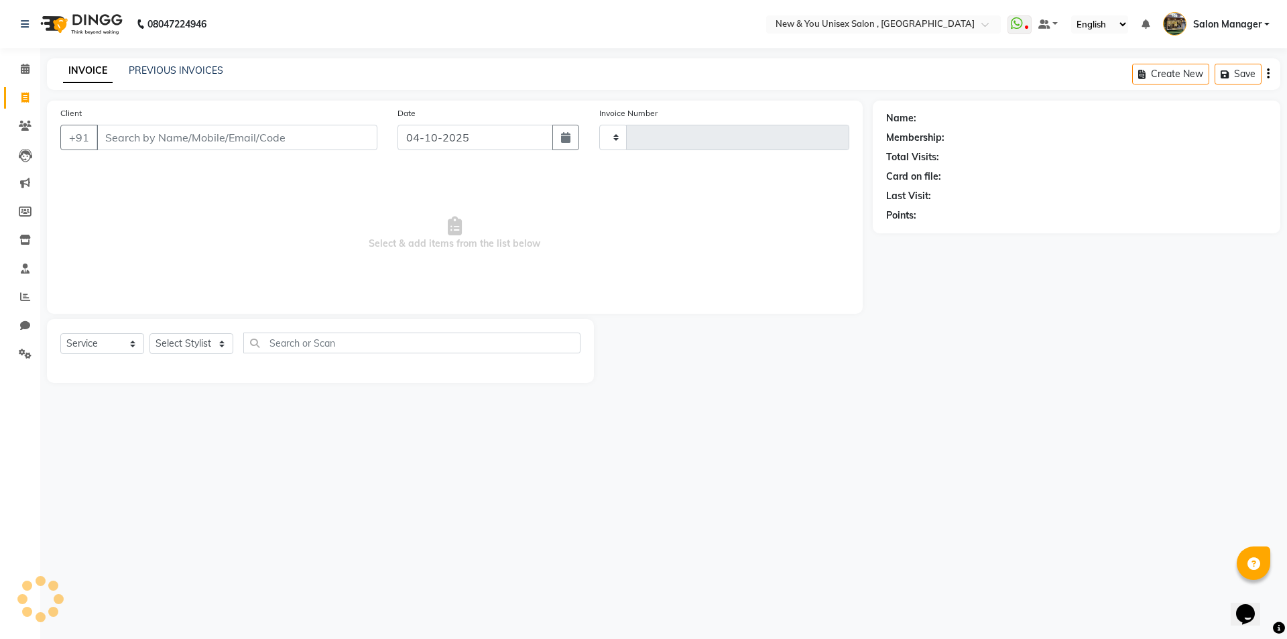
type input "2370"
select select "31"
click at [158, 139] on input "Client" at bounding box center [236, 137] width 281 height 25
type input "8800425070"
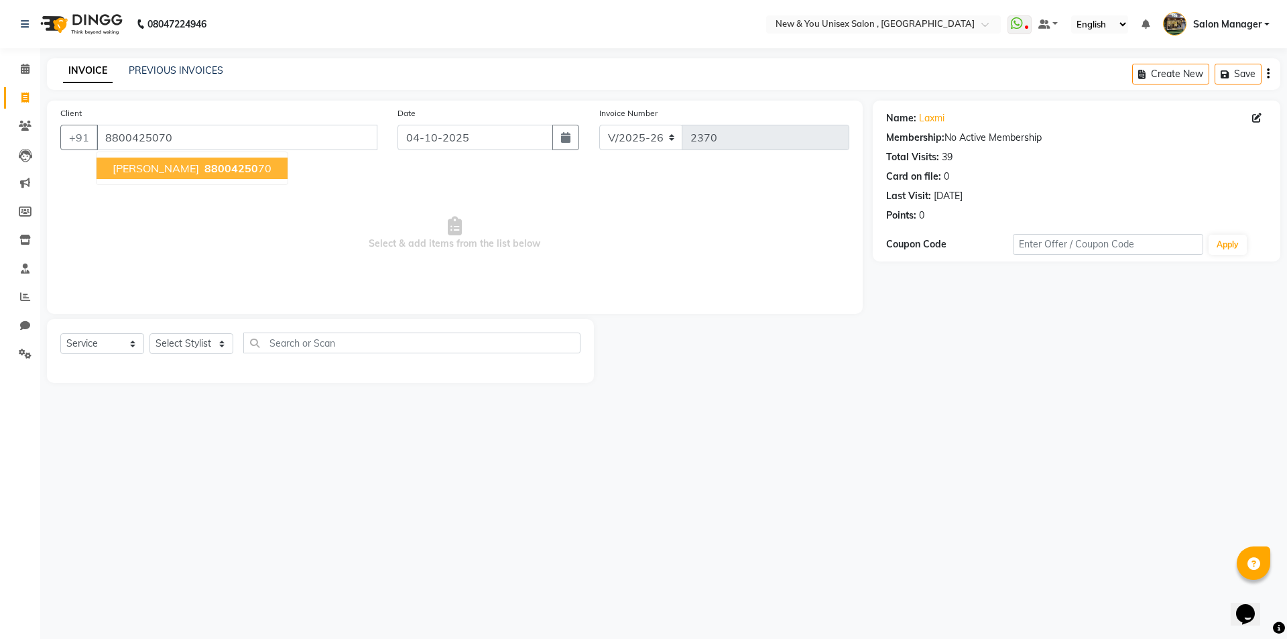
click at [202, 172] on ngb-highlight "88004250 70" at bounding box center [237, 167] width 70 height 13
click at [177, 341] on select "Select Stylist HEMANT Jyoti laxmi Neetu Salon Manager SANJAY shravan kumar Shya…" at bounding box center [191, 343] width 84 height 21
select select "40116"
click at [149, 333] on select "Select Stylist HEMANT Jyoti laxmi Neetu Salon Manager SANJAY shravan kumar Shya…" at bounding box center [191, 343] width 84 height 21
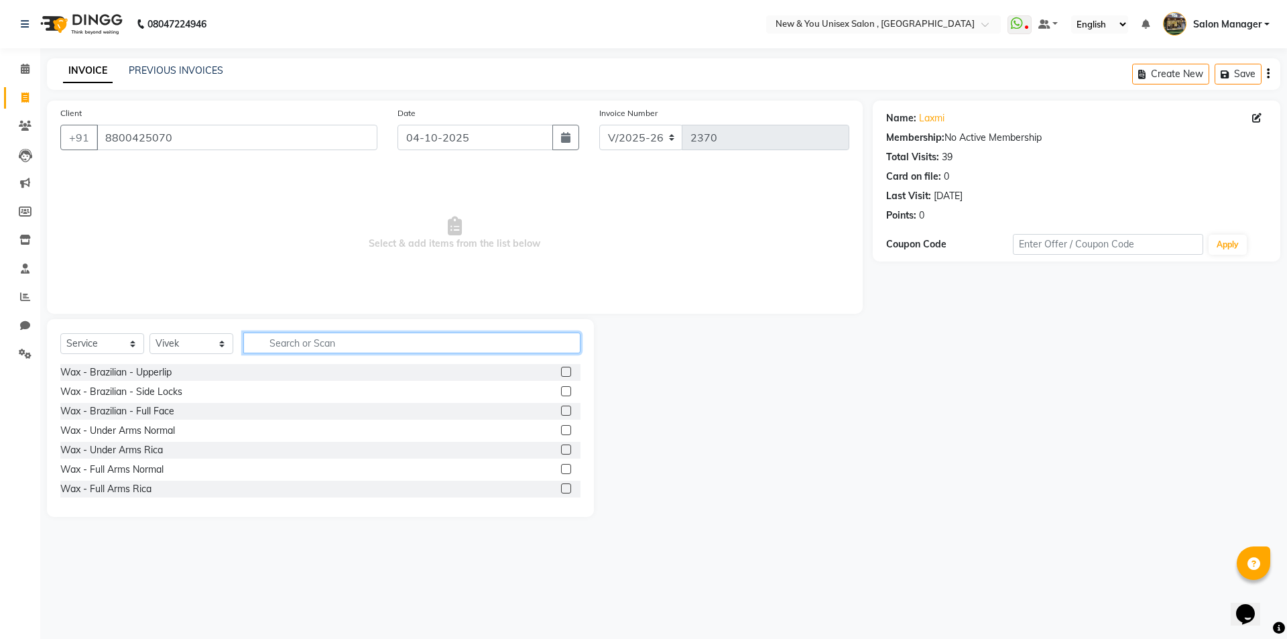
click at [291, 344] on input "text" at bounding box center [411, 342] width 337 height 21
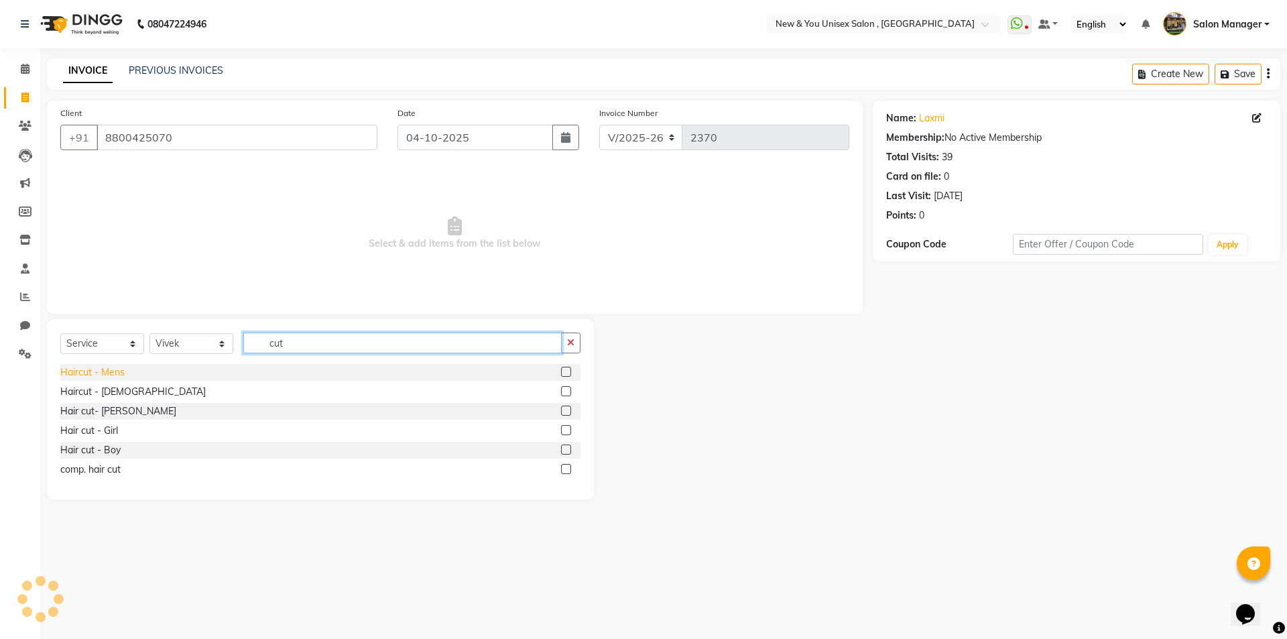
type input "cut"
click at [101, 375] on div "Haircut - Mens" at bounding box center [92, 372] width 64 height 14
checkbox input "false"
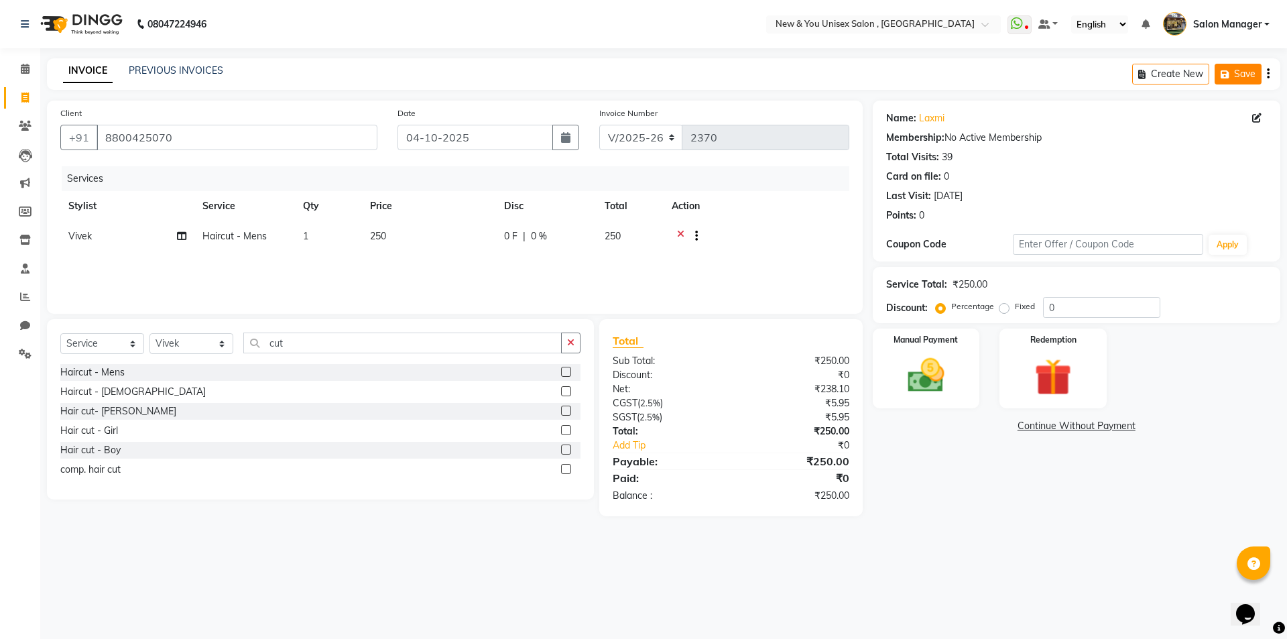
click at [1228, 67] on button "Save" at bounding box center [1237, 74] width 47 height 21
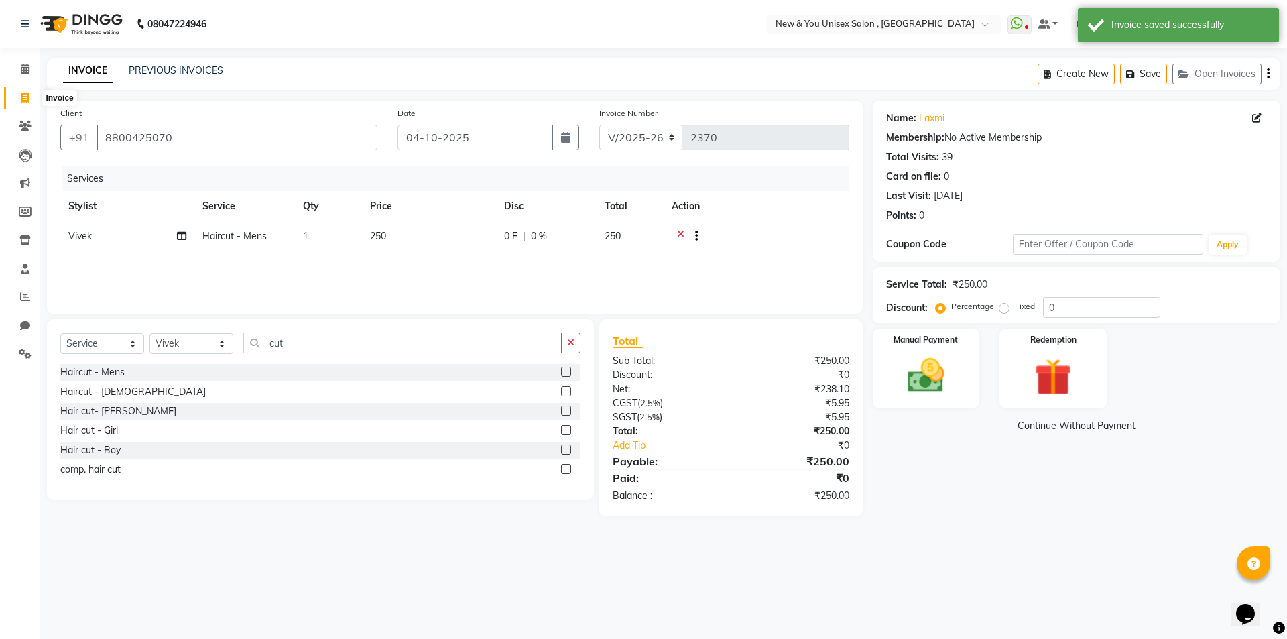
click at [31, 99] on span at bounding box center [24, 97] width 23 height 15
select select "service"
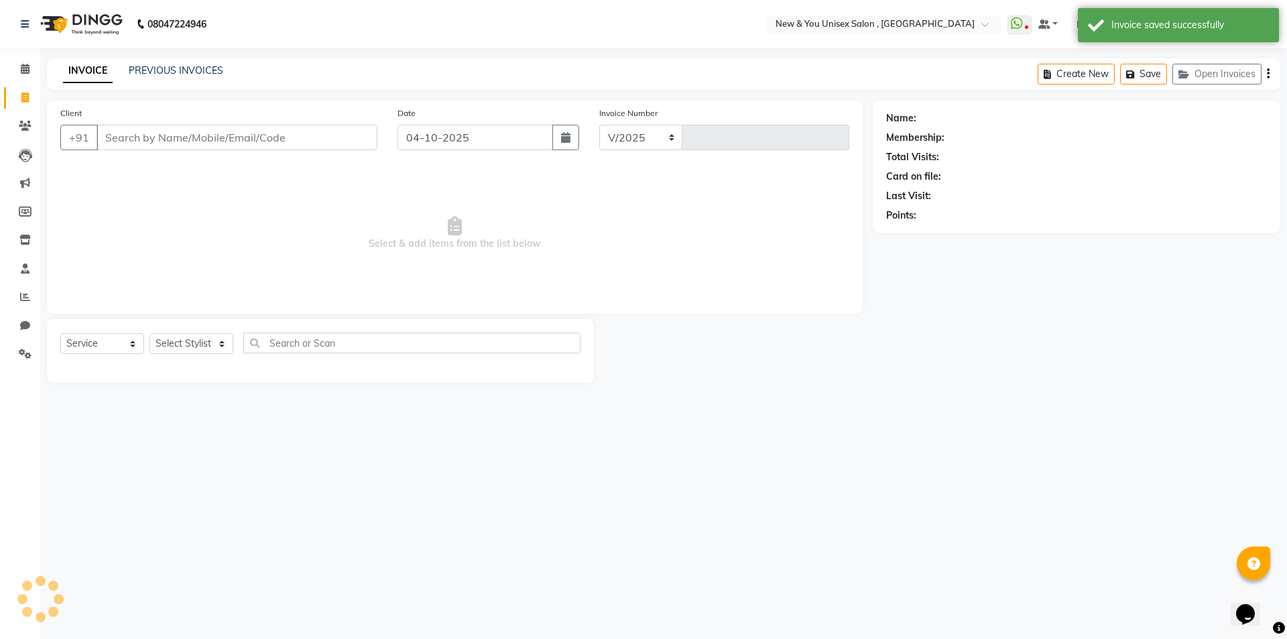
select select "31"
type input "2370"
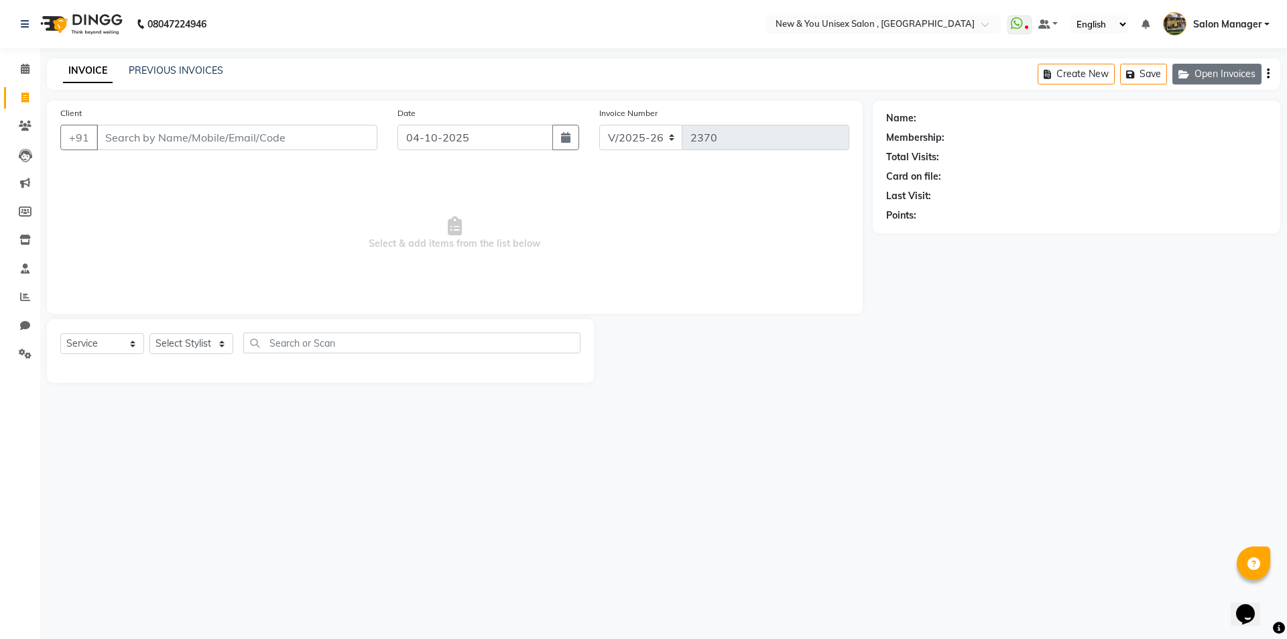
click at [1234, 72] on button "Open Invoices" at bounding box center [1216, 74] width 89 height 21
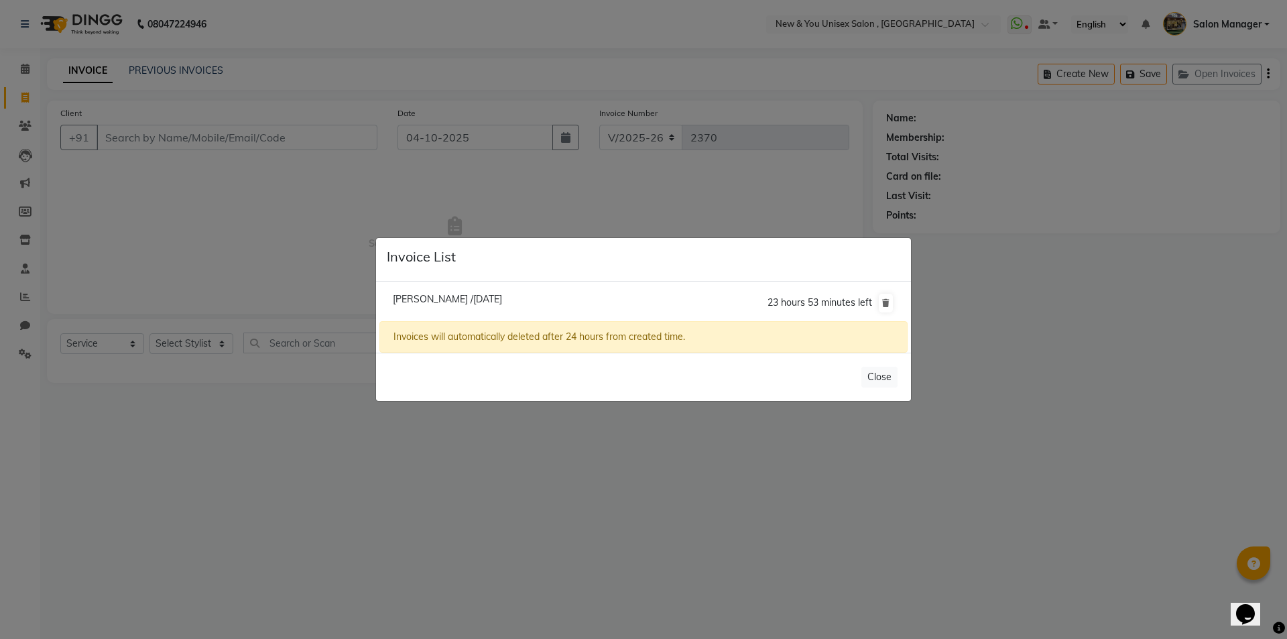
click at [441, 299] on span "Laxmi /04 October 2025" at bounding box center [447, 299] width 109 height 12
type input "8800425070"
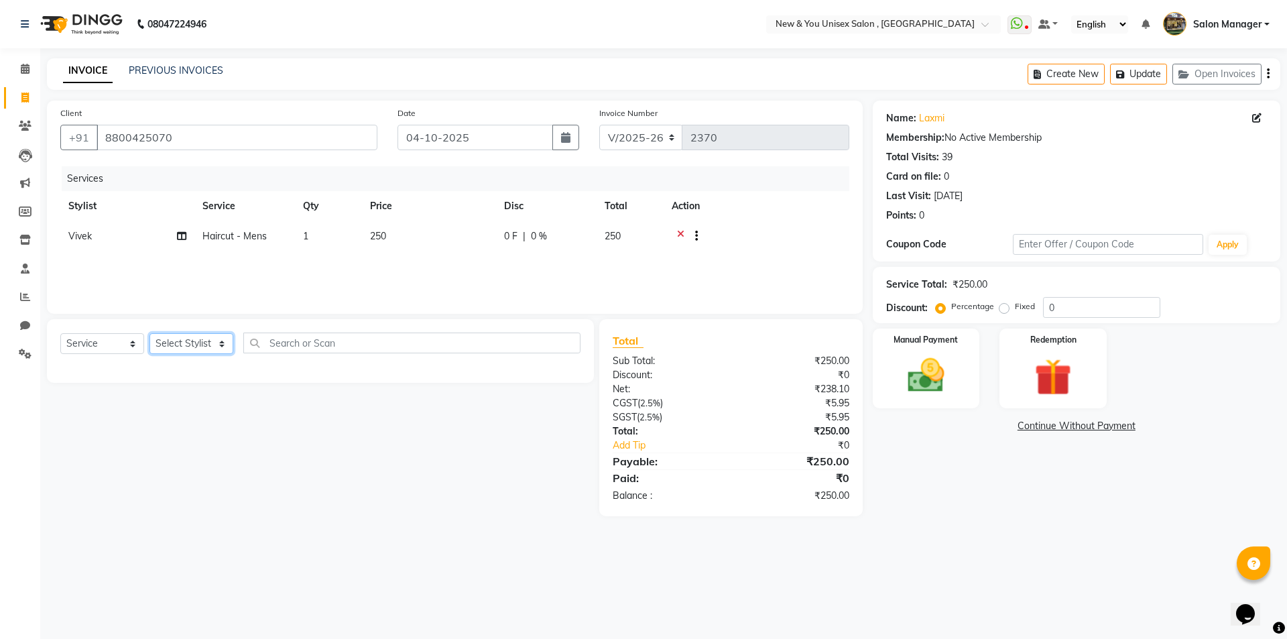
click at [193, 344] on select "Select Stylist HEMANT Jyoti laxmi Neetu Salon Manager SANJAY shravan kumar Shya…" at bounding box center [191, 343] width 84 height 21
select select "40116"
click at [149, 333] on select "Select Stylist HEMANT Jyoti laxmi Neetu Salon Manager SANJAY shravan kumar Shya…" at bounding box center [191, 343] width 84 height 21
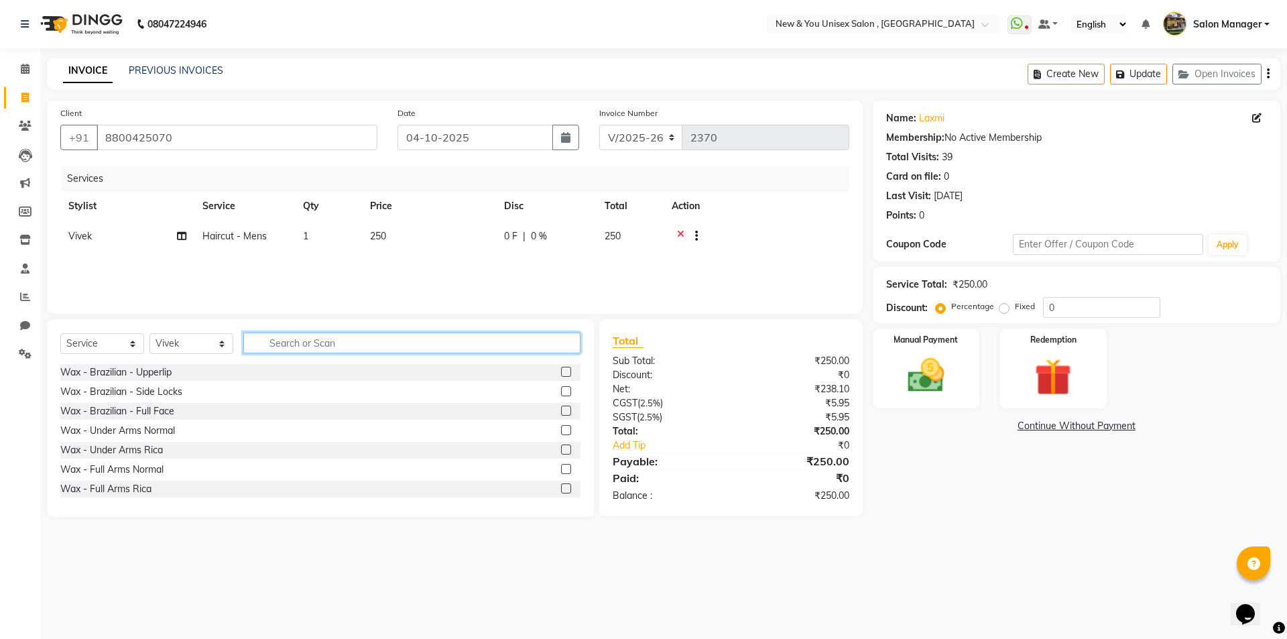
click at [315, 343] on input "text" at bounding box center [411, 342] width 337 height 21
type input "e"
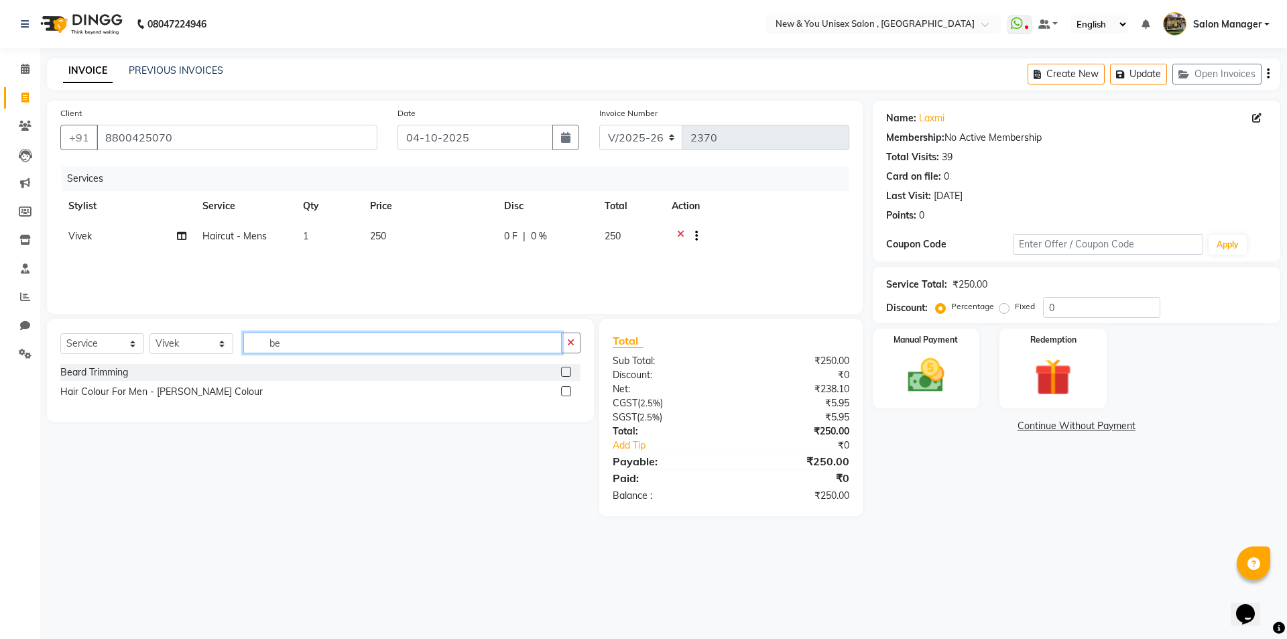
type input "be"
click at [96, 381] on div "Beard Trimming Hair Colour For Men - Beard Colour" at bounding box center [320, 383] width 520 height 39
click at [100, 377] on div "Beard Trimming" at bounding box center [94, 372] width 68 height 14
checkbox input "false"
click at [1153, 76] on button "Update" at bounding box center [1138, 74] width 57 height 21
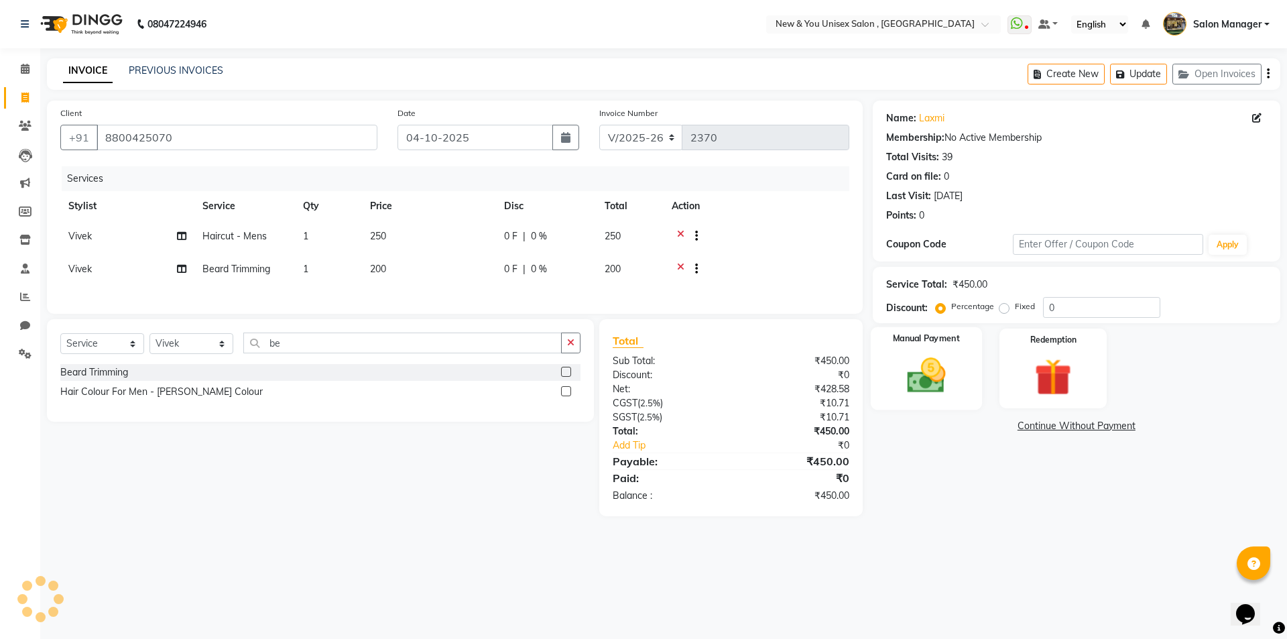
click at [925, 356] on img at bounding box center [926, 375] width 62 height 44
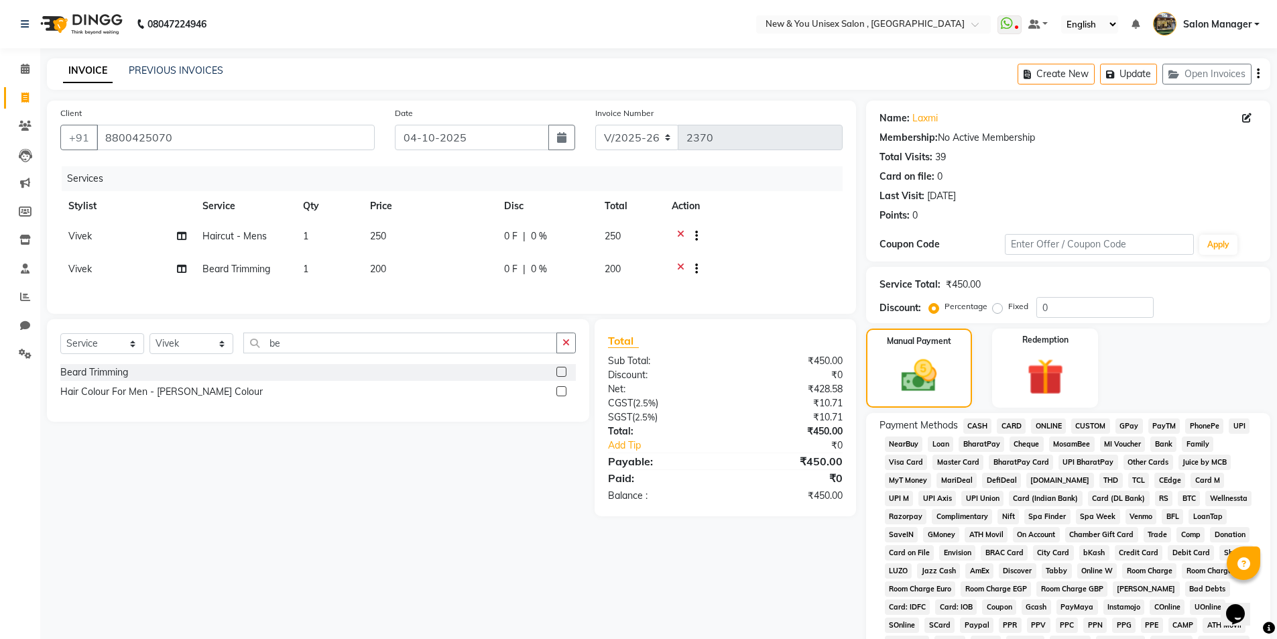
click at [1161, 423] on span "PayTM" at bounding box center [1164, 425] width 32 height 15
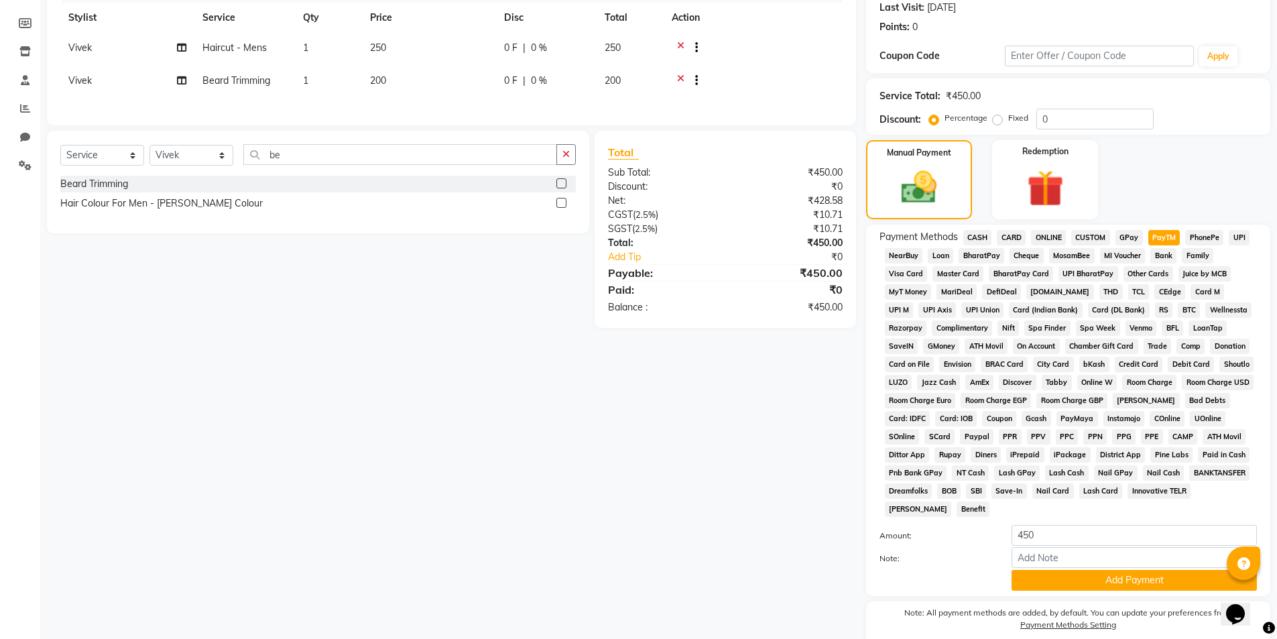
scroll to position [244, 0]
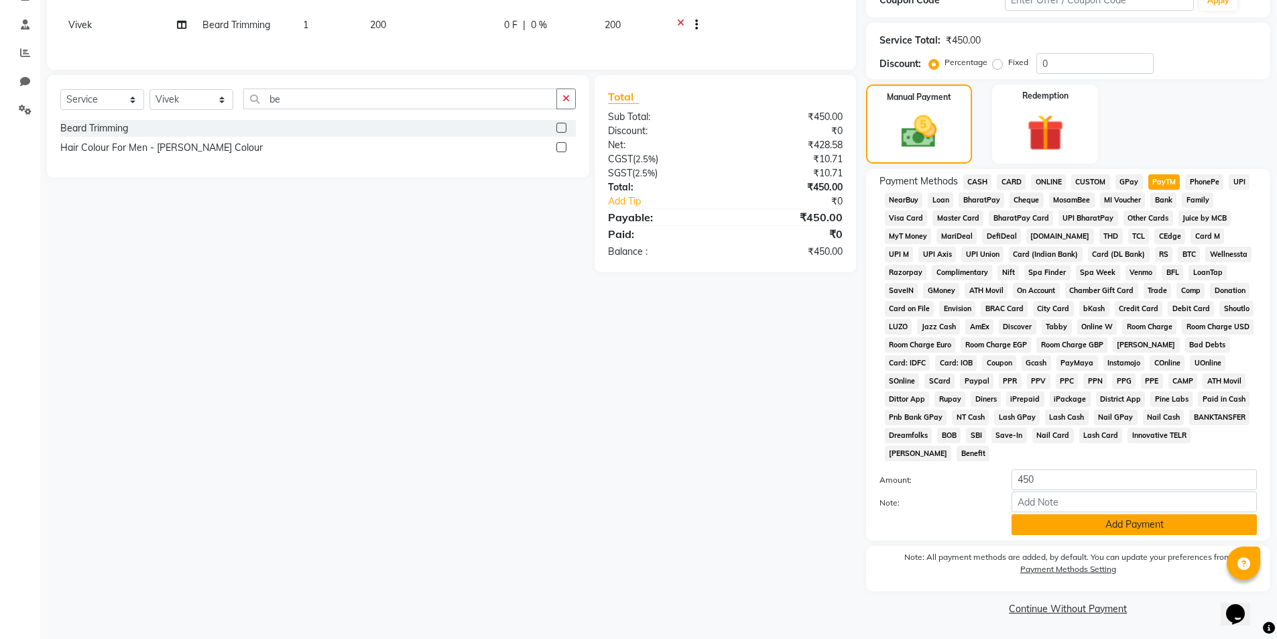
click at [1050, 527] on button "Add Payment" at bounding box center [1133, 524] width 245 height 21
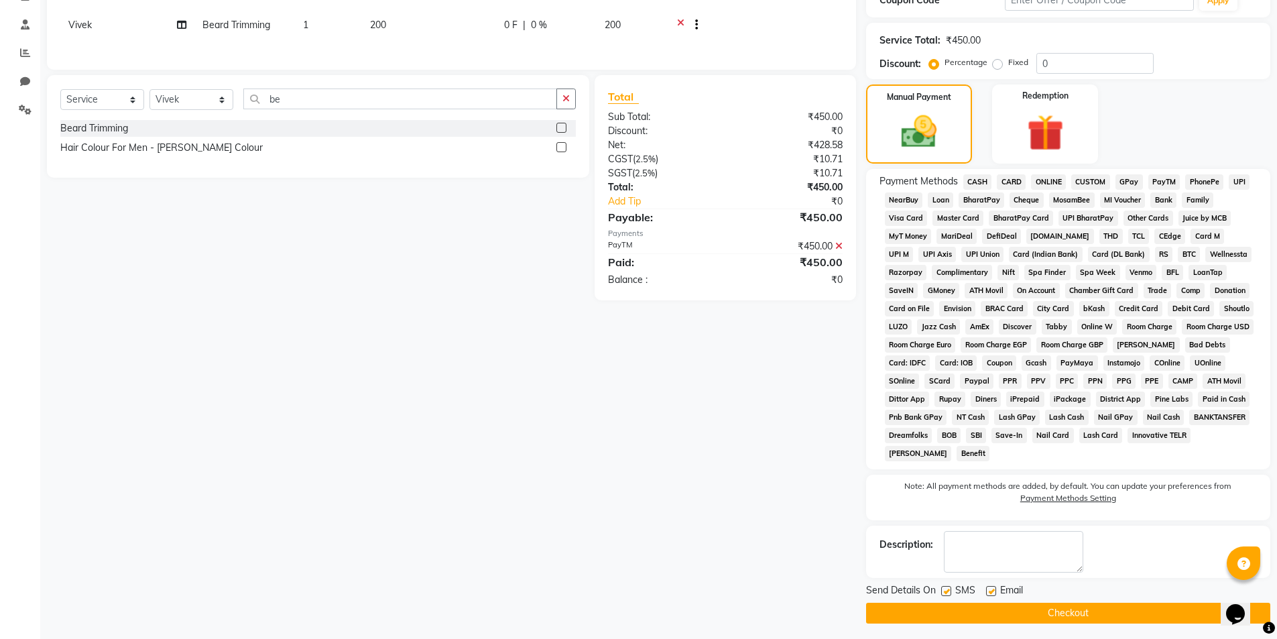
click at [1046, 619] on button "Checkout" at bounding box center [1068, 612] width 404 height 21
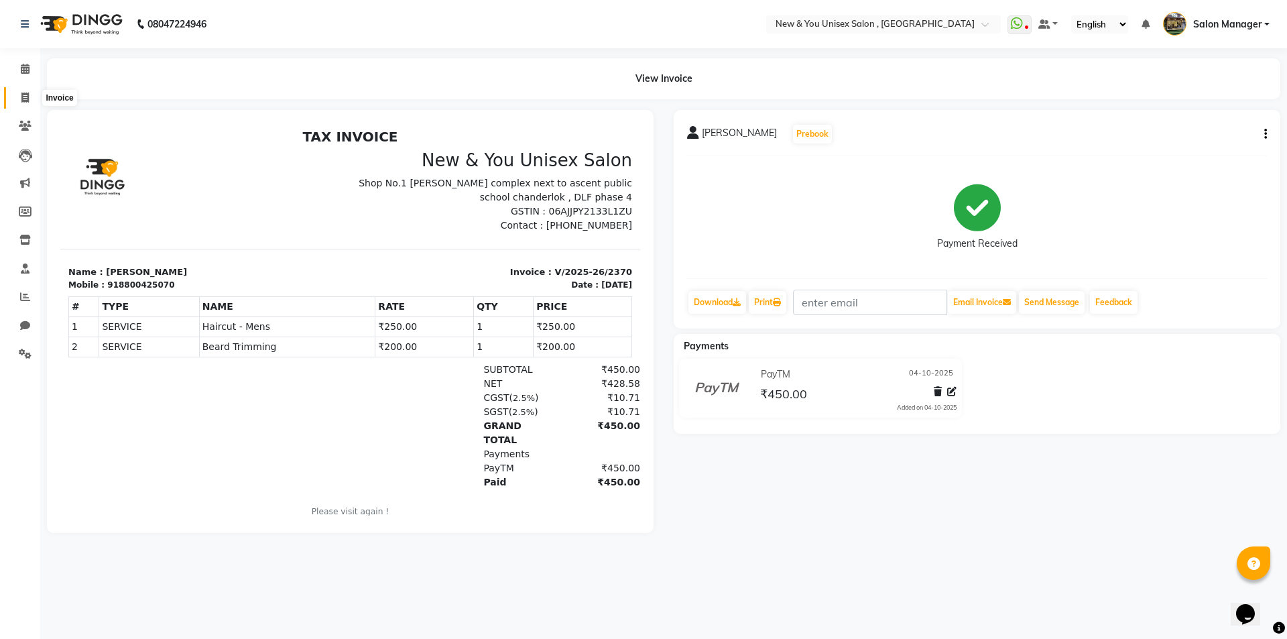
click at [26, 98] on icon at bounding box center [24, 97] width 7 height 10
select select "service"
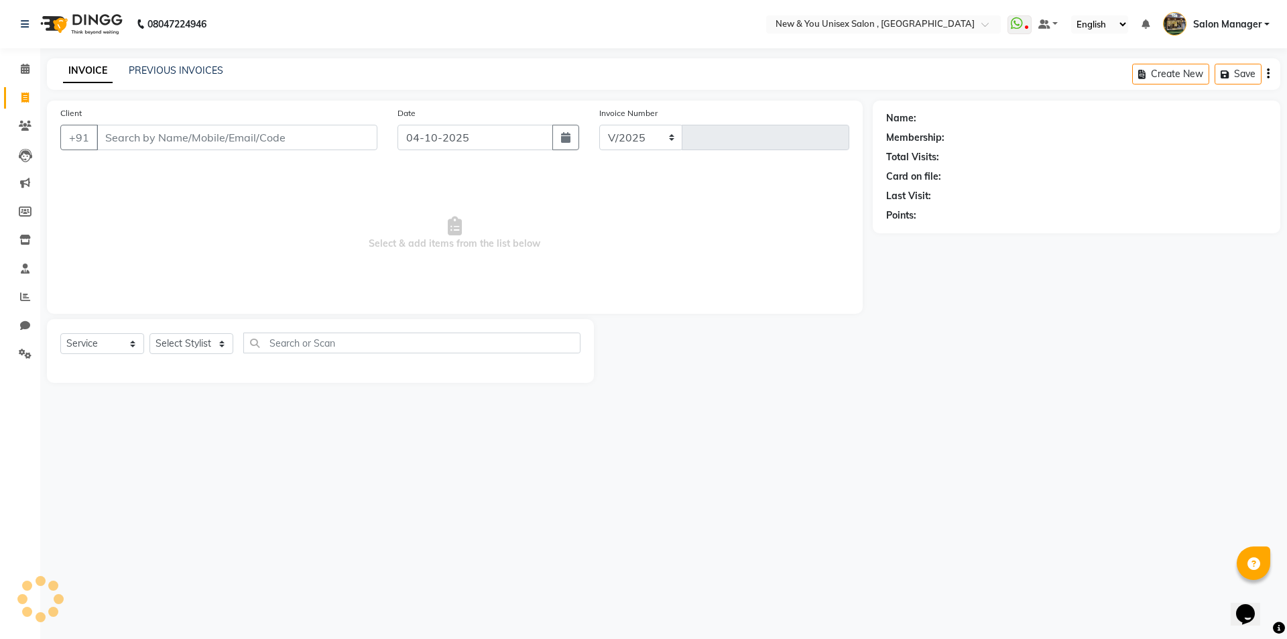
select select "31"
type input "2371"
click at [21, 61] on link "Calendar" at bounding box center [20, 69] width 32 height 22
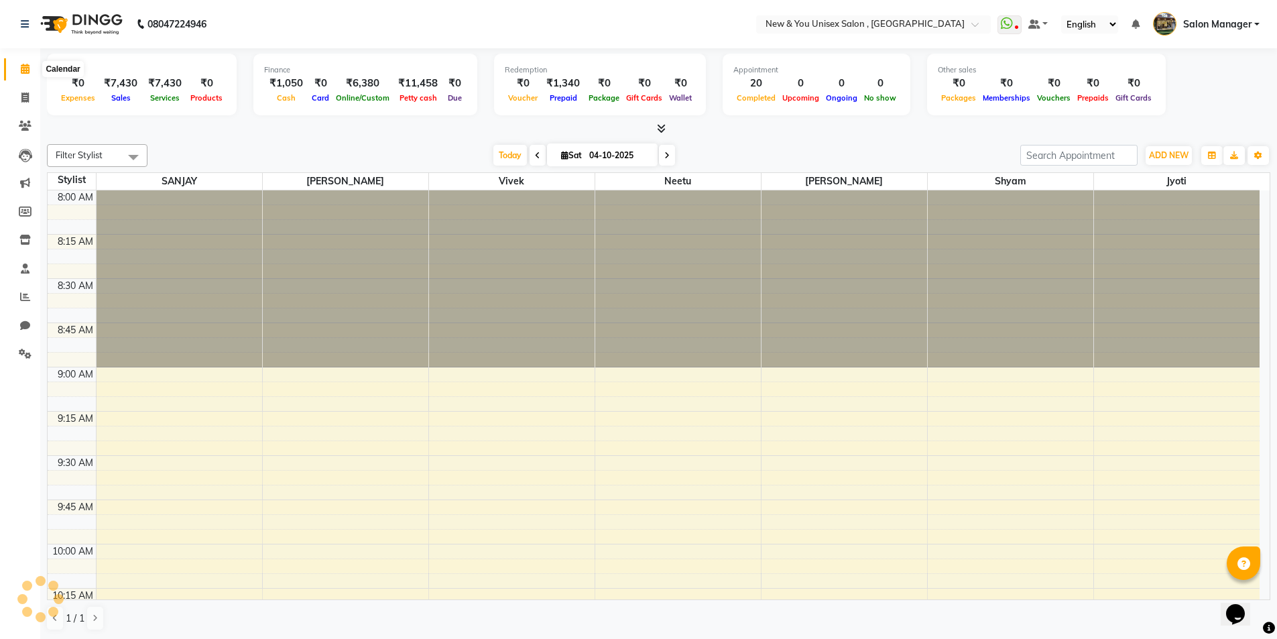
click at [25, 70] on icon at bounding box center [25, 69] width 9 height 10
click at [29, 104] on span at bounding box center [24, 97] width 23 height 15
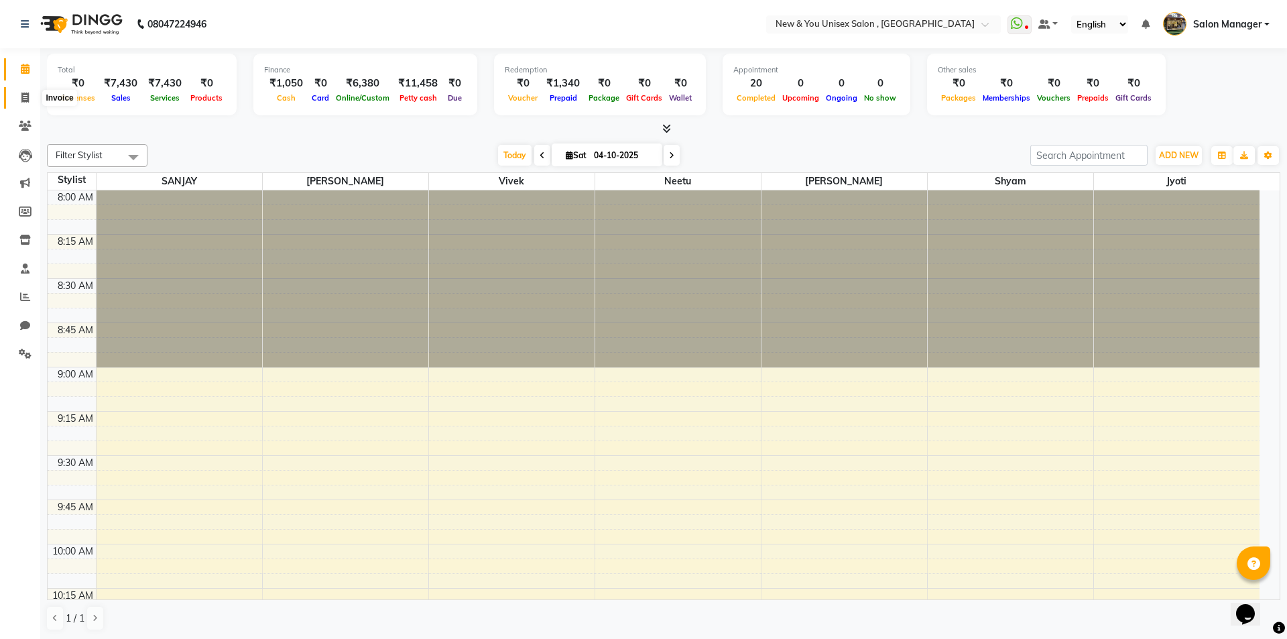
select select "31"
select select "service"
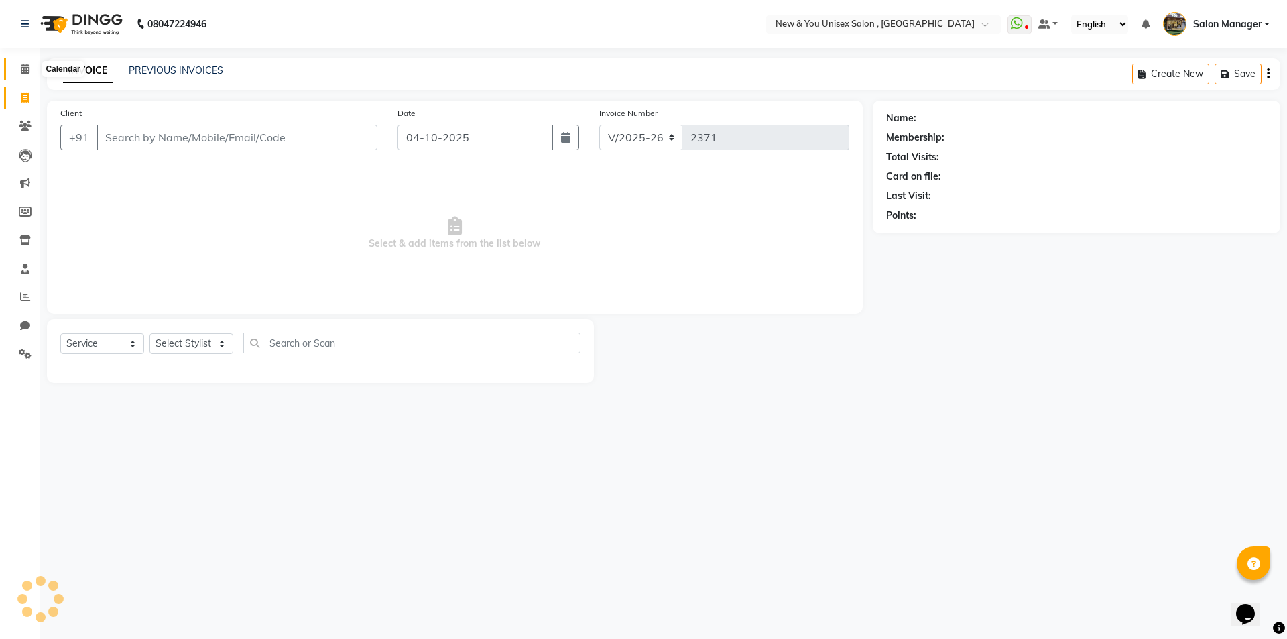
click at [17, 64] on span at bounding box center [24, 69] width 23 height 15
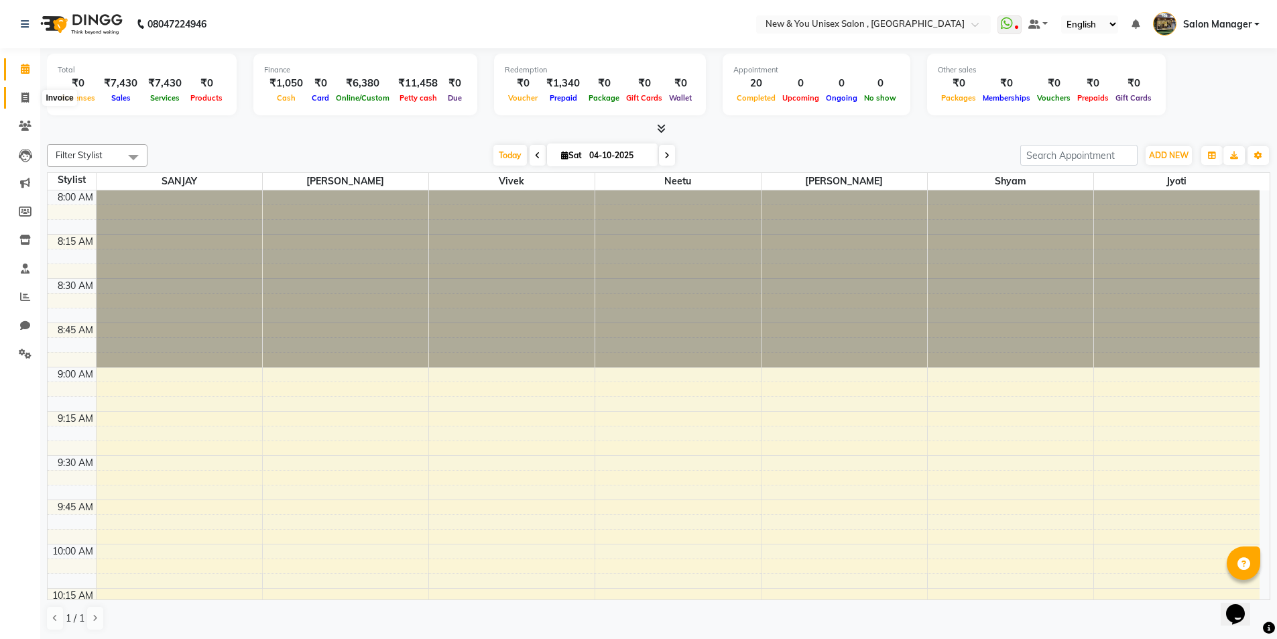
click at [29, 98] on icon at bounding box center [24, 97] width 7 height 10
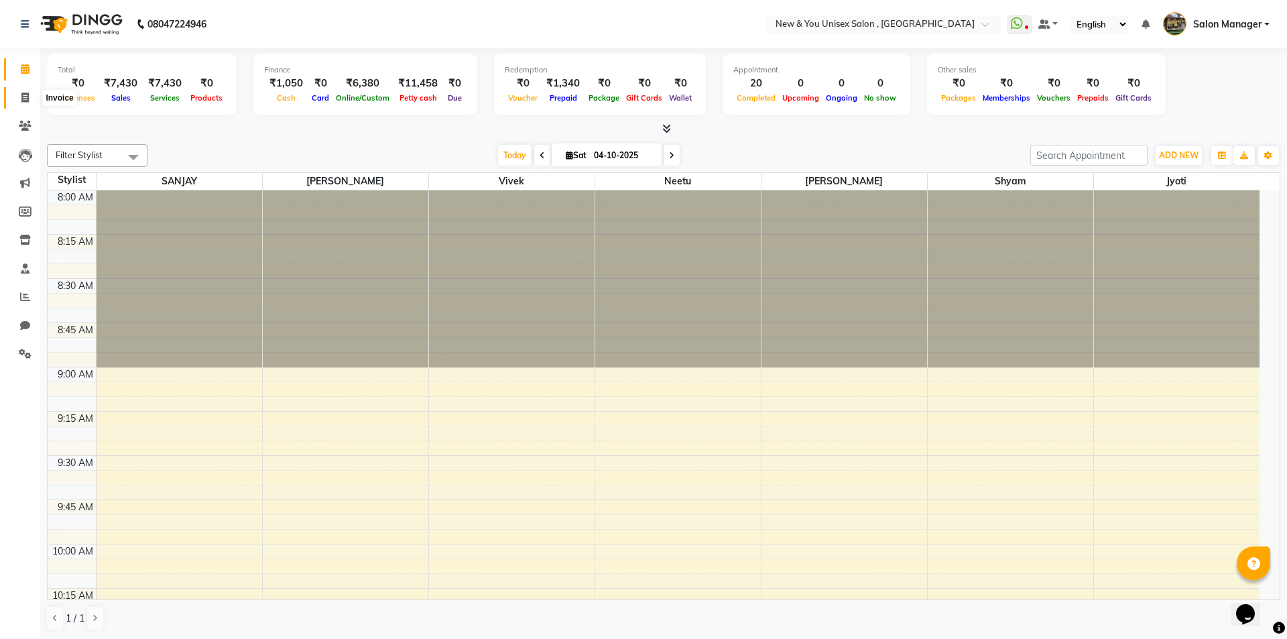
select select "31"
select select "service"
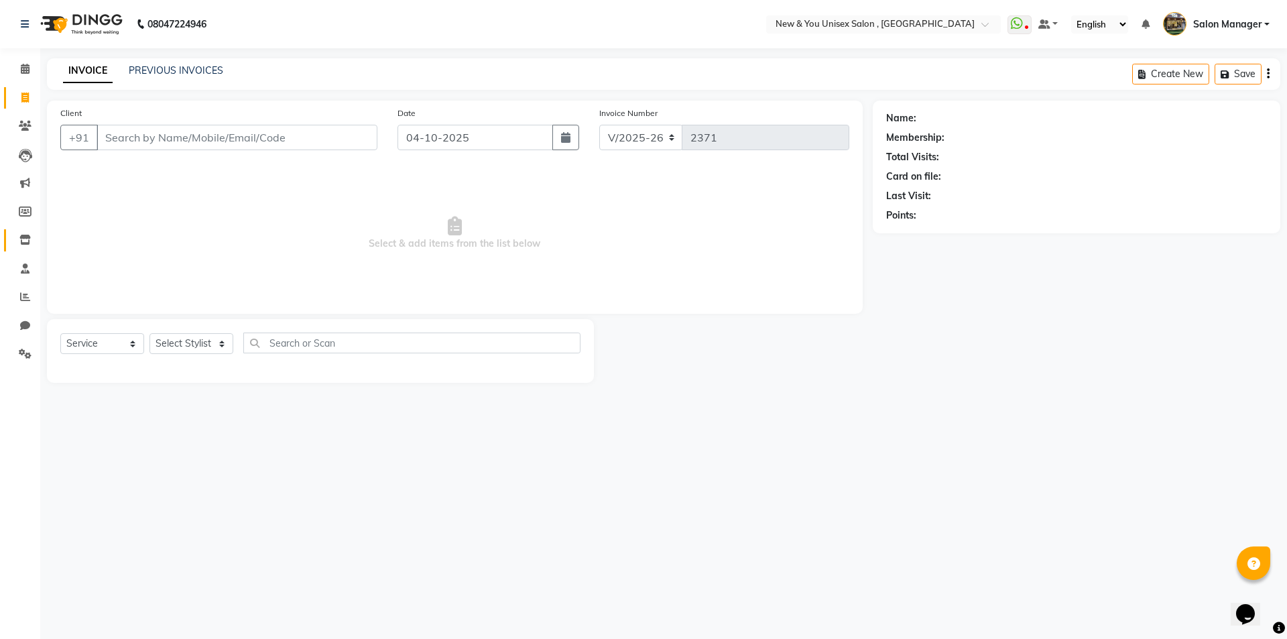
click at [18, 235] on span at bounding box center [24, 240] width 23 height 15
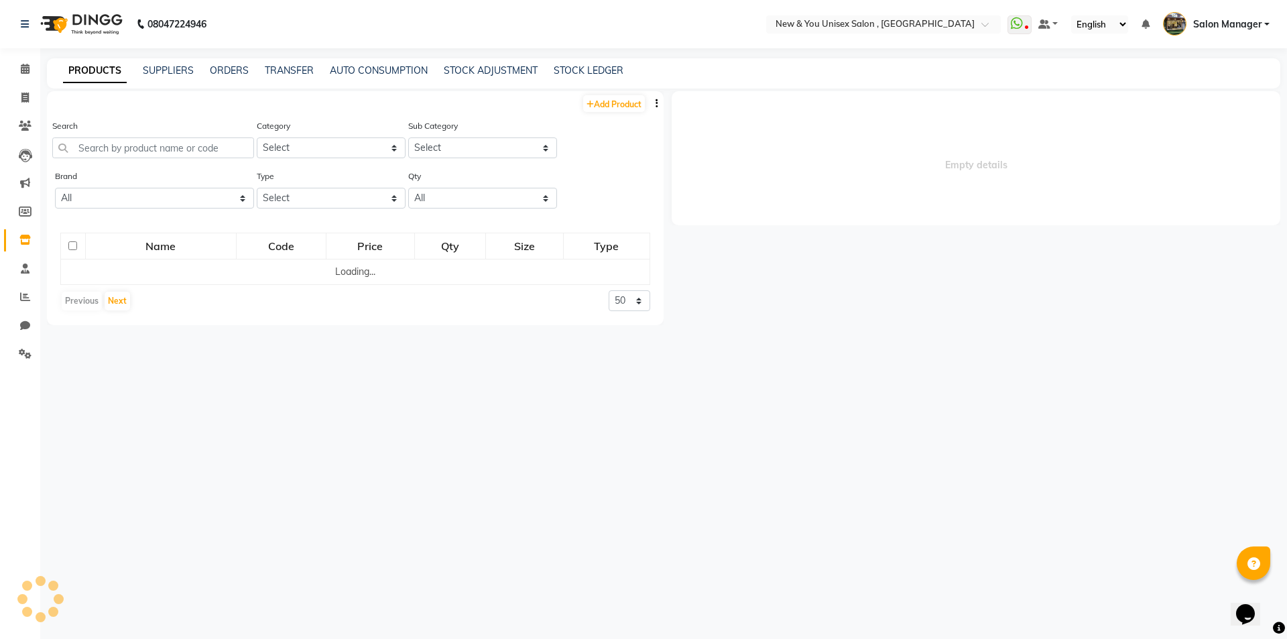
select select
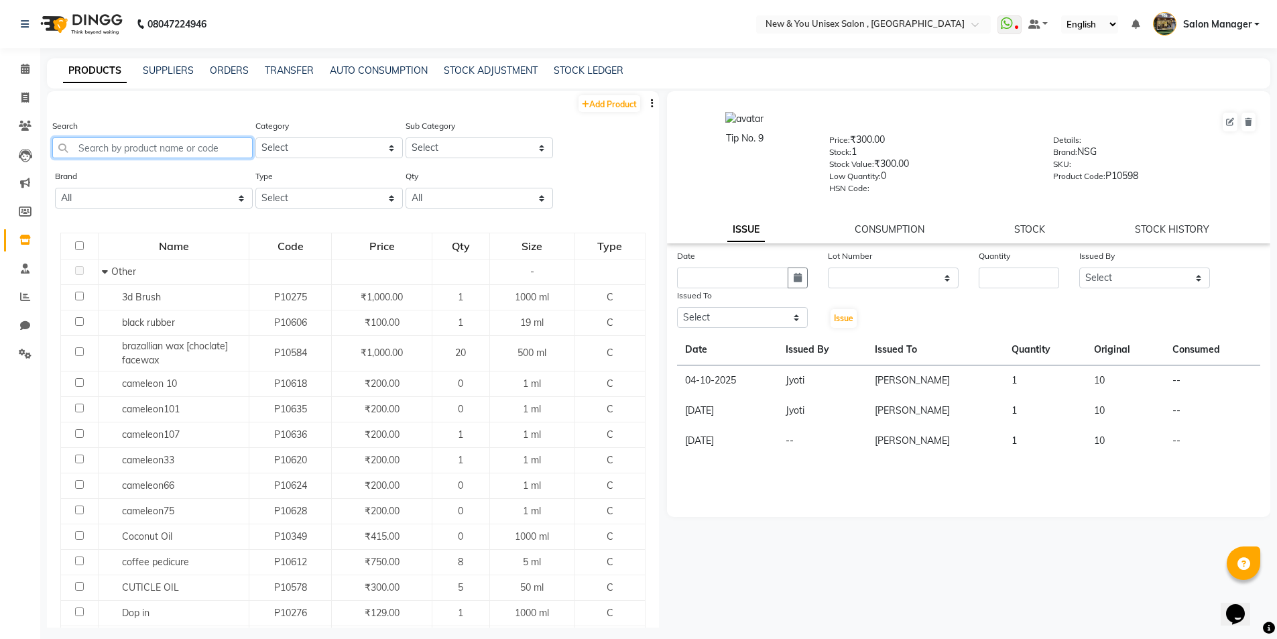
click at [107, 139] on input "text" at bounding box center [152, 147] width 200 height 21
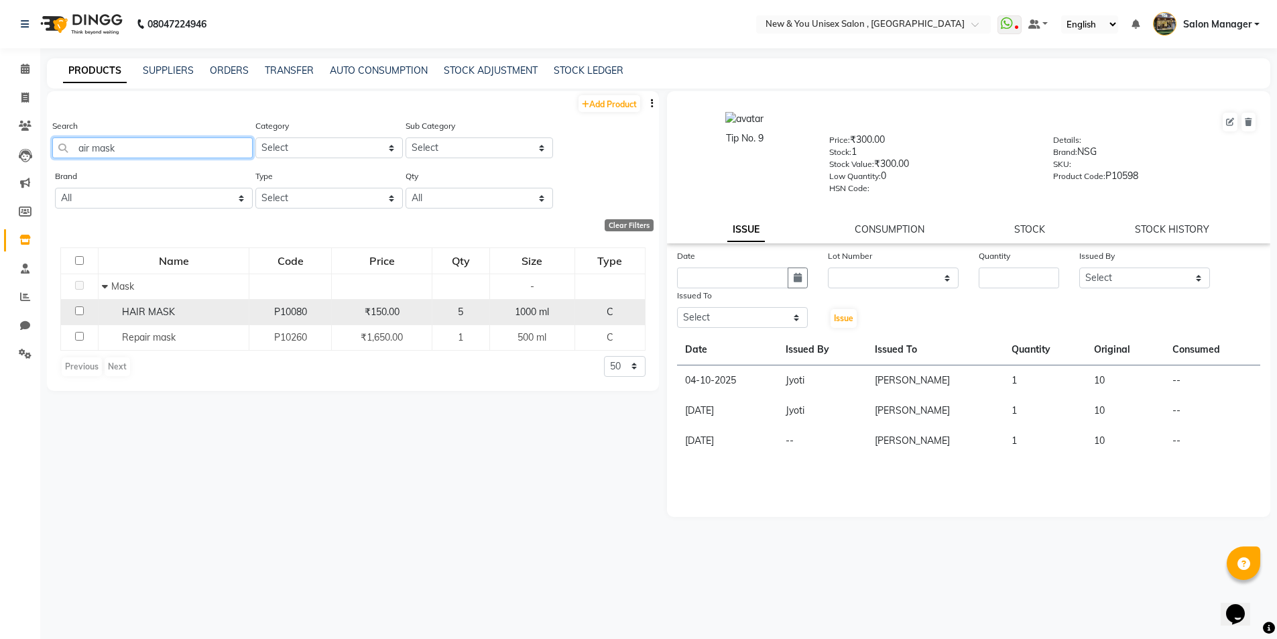
type input "air mask"
click at [159, 314] on span "HAIR MASK" at bounding box center [148, 312] width 53 height 12
select select
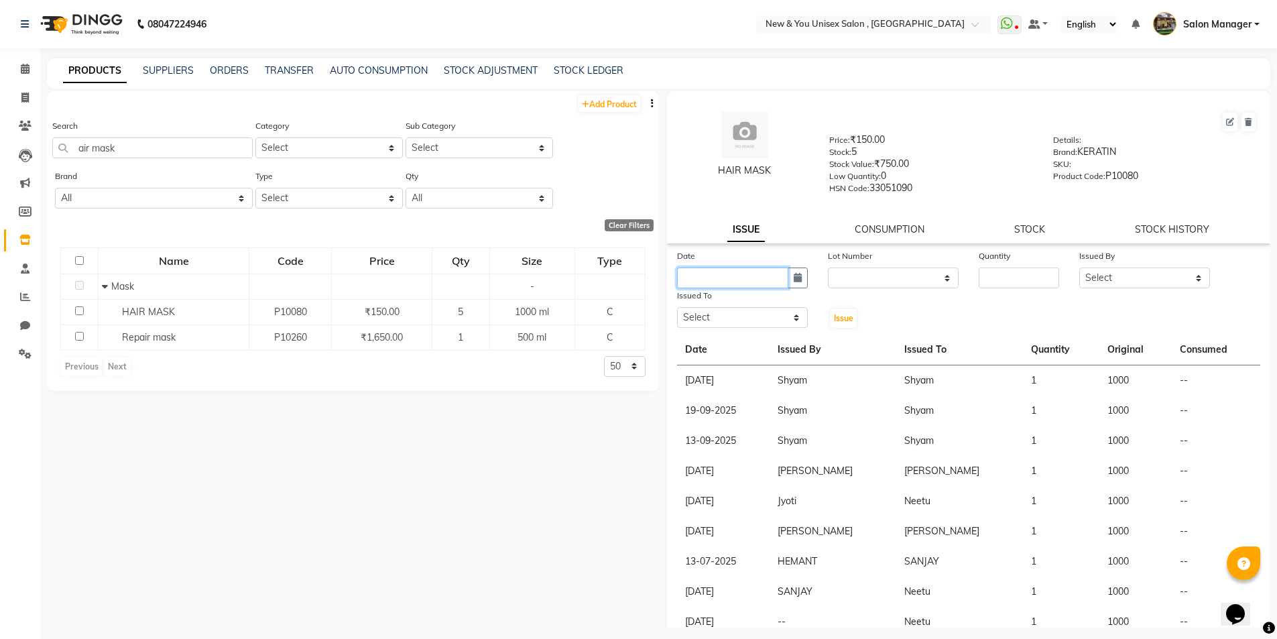
click at [736, 277] on input "text" at bounding box center [732, 277] width 111 height 21
select select "10"
select select "2025"
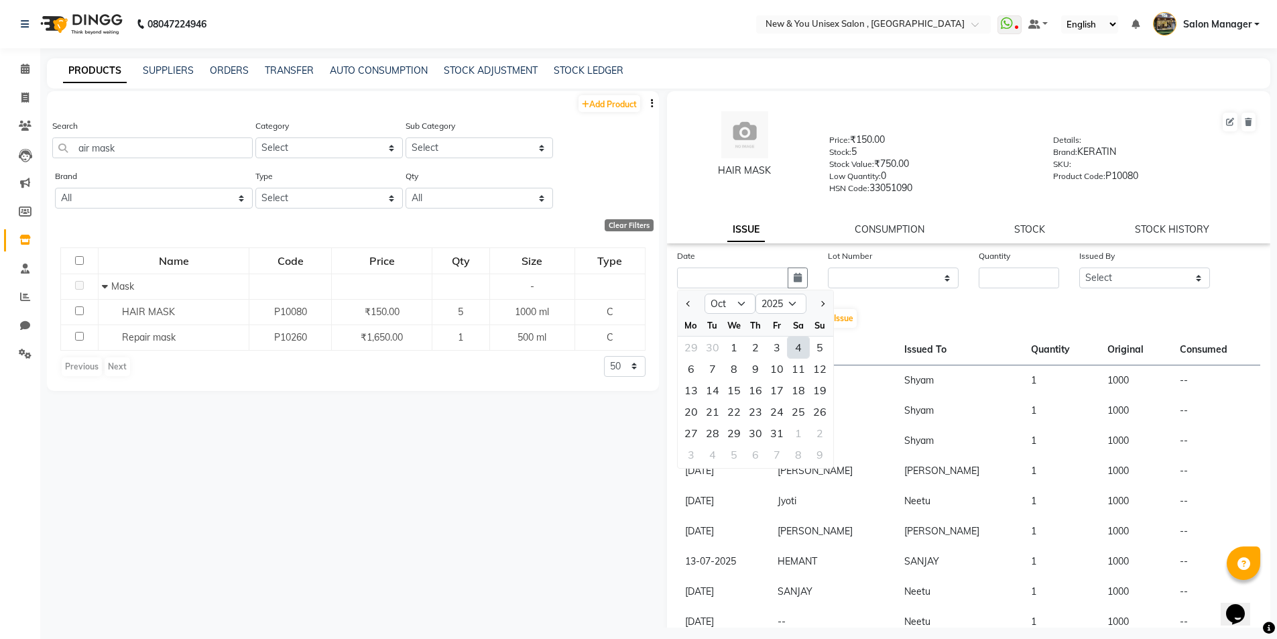
click at [801, 354] on div "4" at bounding box center [797, 346] width 21 height 21
type input "04-10-2025"
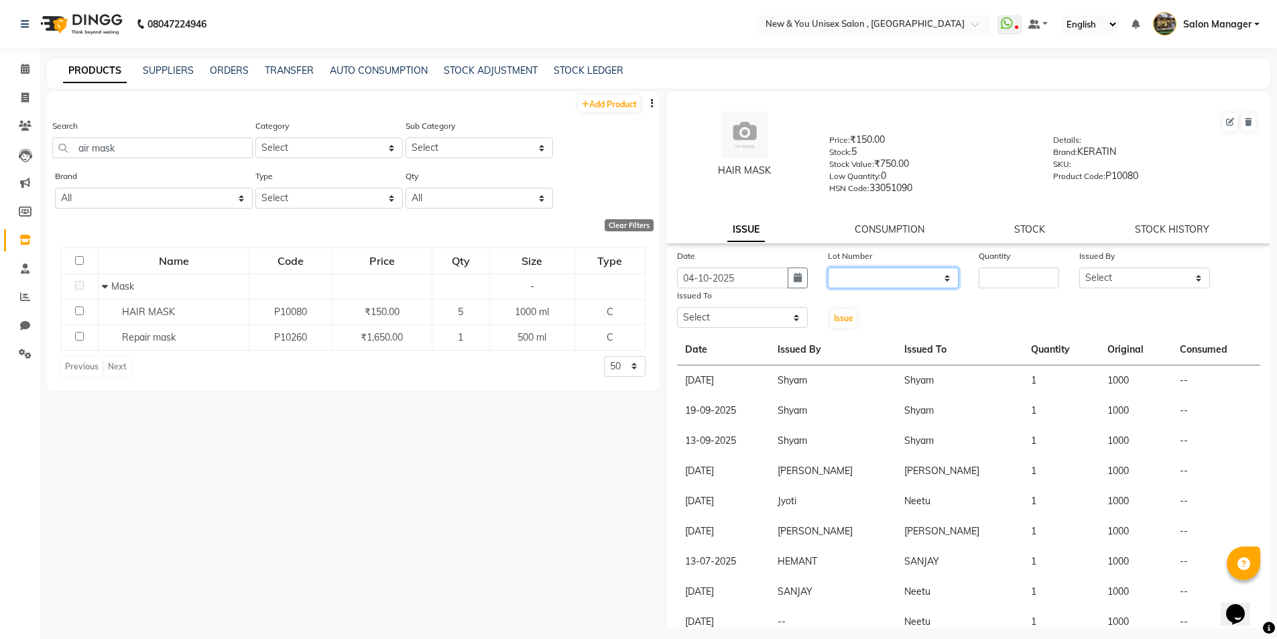
click at [864, 272] on select "None" at bounding box center [893, 277] width 131 height 21
select select "0: null"
click at [828, 267] on select "None" at bounding box center [893, 277] width 131 height 21
click at [986, 277] on input "number" at bounding box center [1018, 277] width 80 height 21
type input "1"
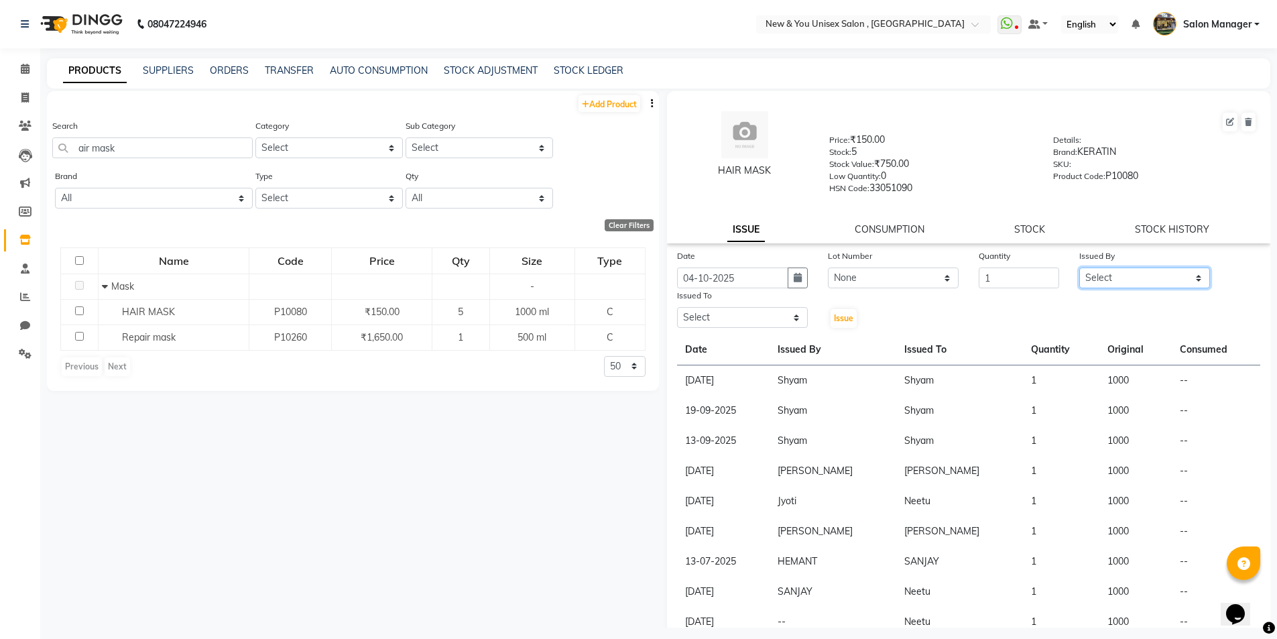
click at [1119, 278] on select "Select HEMANT Jyoti laxmi Neetu Salon Manager SANJAY shravan kumar Shyam Vivek" at bounding box center [1144, 277] width 131 height 21
select select "87881"
click at [1079, 267] on select "Select HEMANT Jyoti laxmi Neetu Salon Manager SANJAY shravan kumar Shyam Vivek" at bounding box center [1144, 277] width 131 height 21
click at [722, 315] on select "Select HEMANT Jyoti laxmi Neetu Salon Manager SANJAY shravan kumar Shyam Vivek" at bounding box center [742, 317] width 131 height 21
select select "87156"
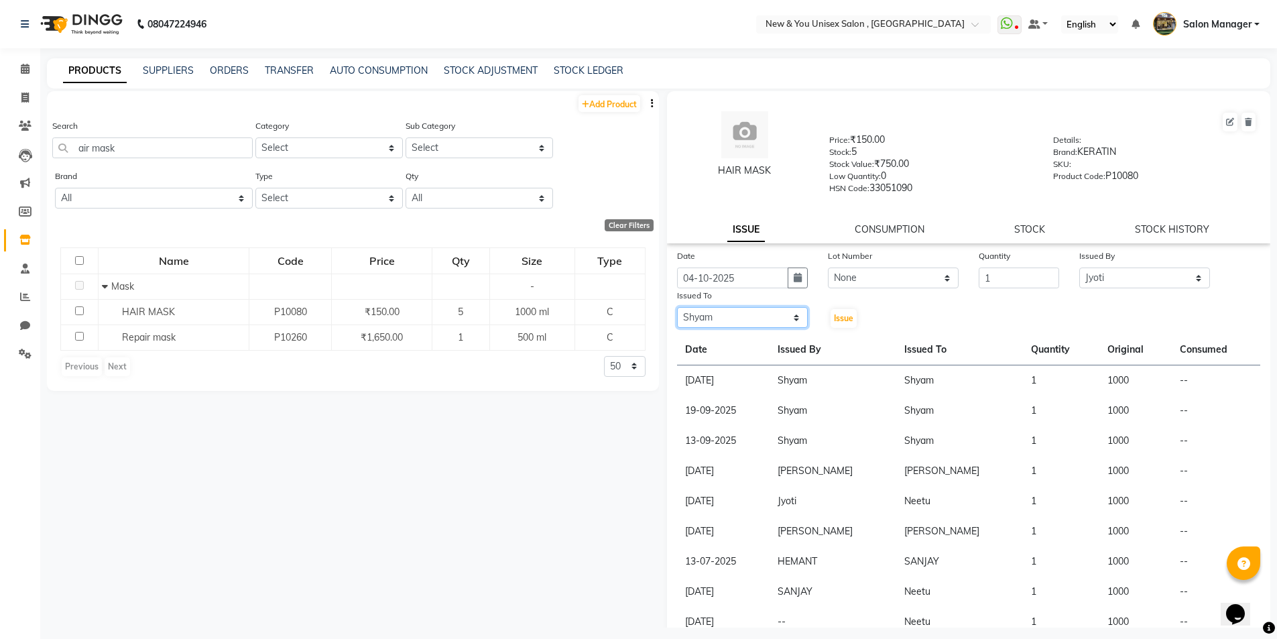
click at [677, 307] on select "Select HEMANT Jyoti laxmi Neetu Salon Manager SANJAY shravan kumar Shyam Vivek" at bounding box center [742, 317] width 131 height 21
click at [843, 323] on button "Issue" at bounding box center [843, 318] width 26 height 19
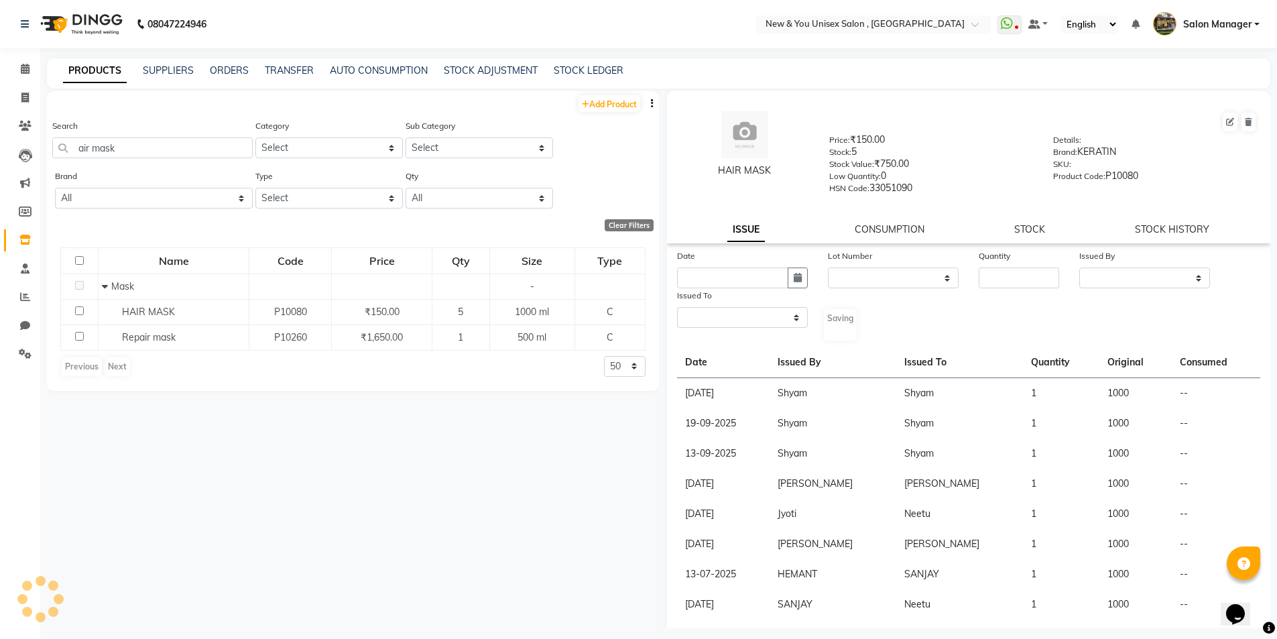
select select
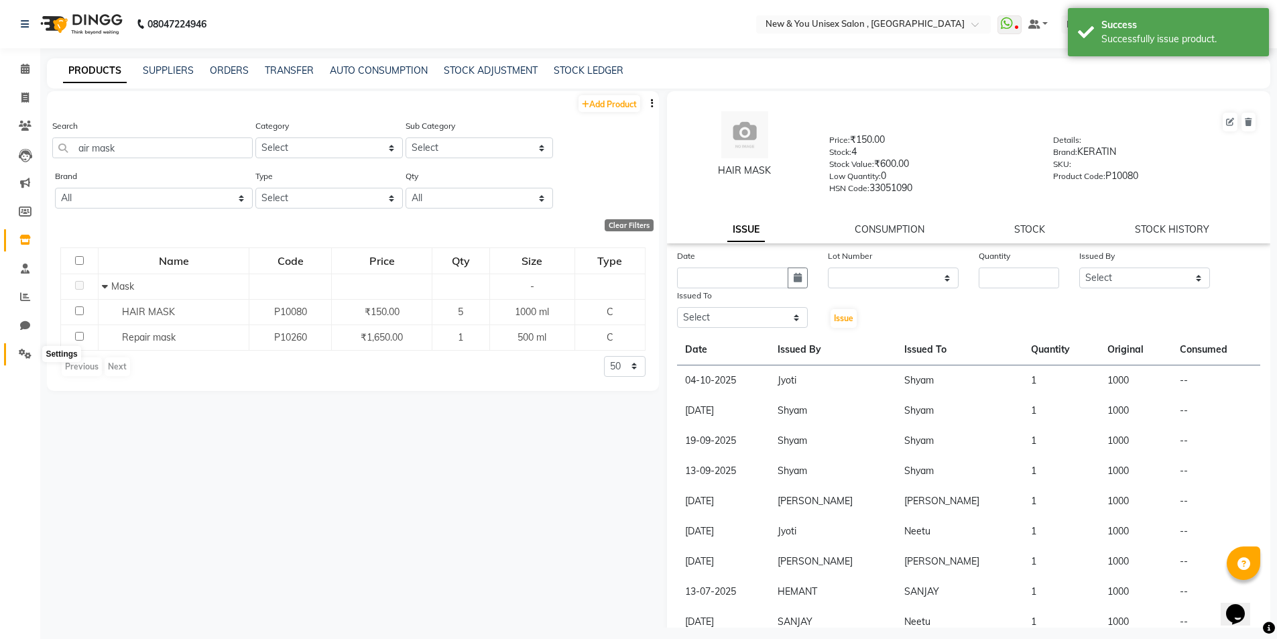
click at [19, 353] on icon at bounding box center [25, 353] width 13 height 10
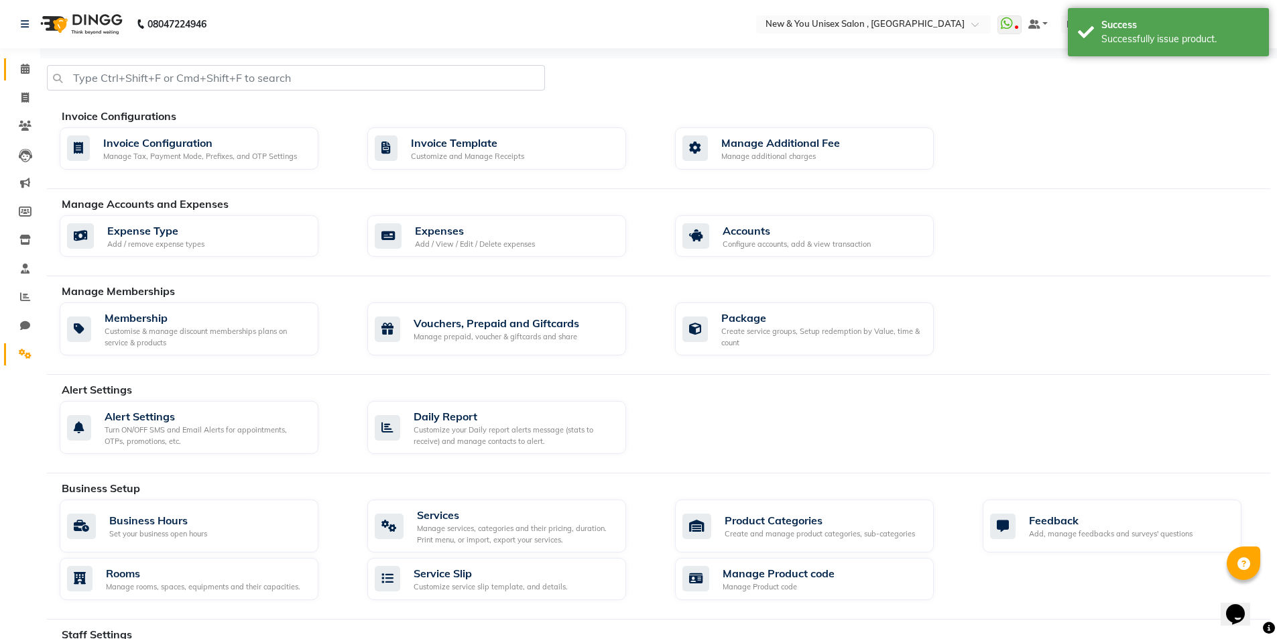
click at [27, 61] on link "Calendar" at bounding box center [20, 69] width 32 height 22
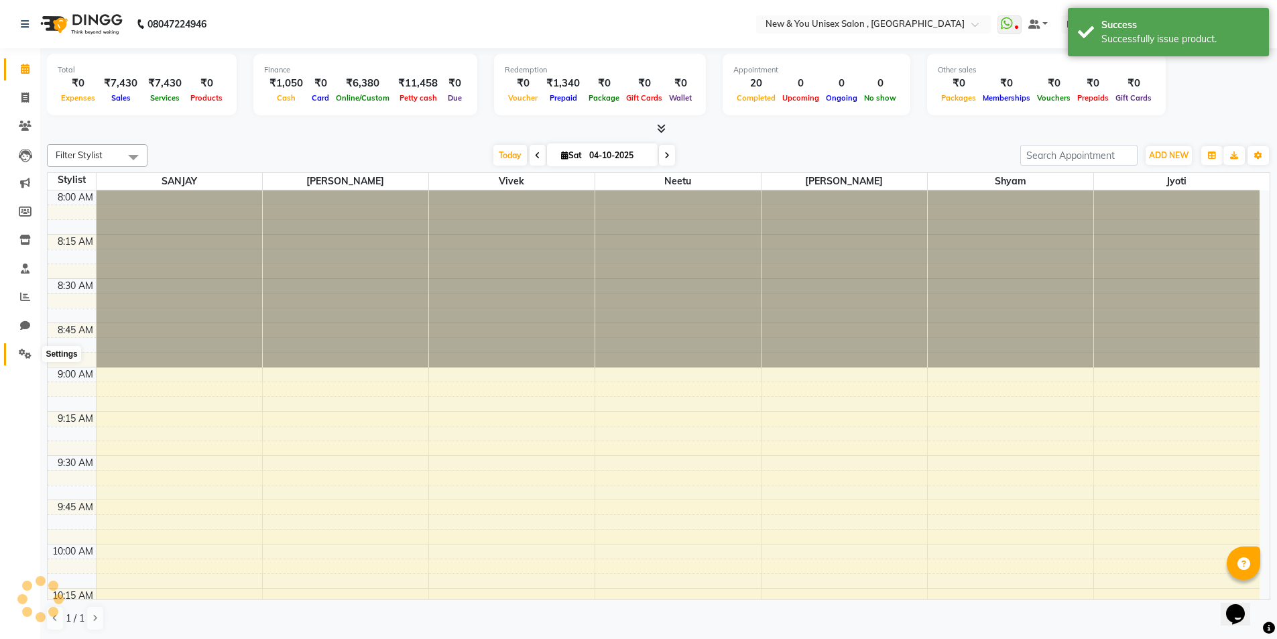
click at [31, 354] on icon at bounding box center [25, 353] width 13 height 10
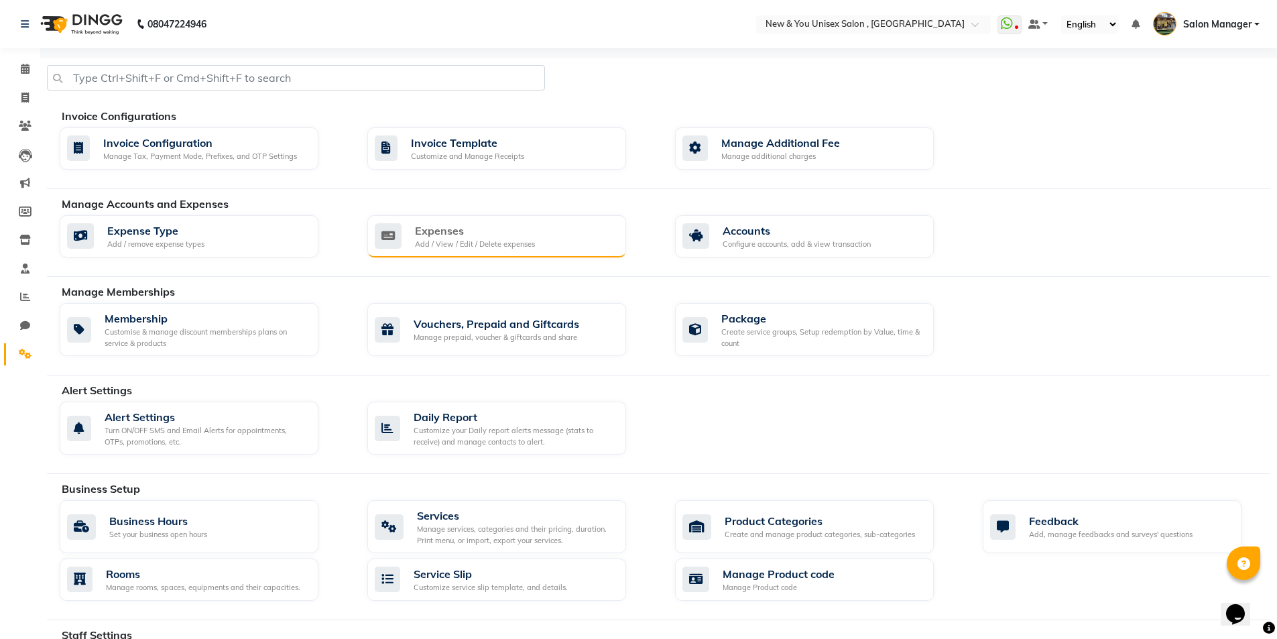
click at [455, 243] on div "Add / View / Edit / Delete expenses" at bounding box center [475, 244] width 120 height 11
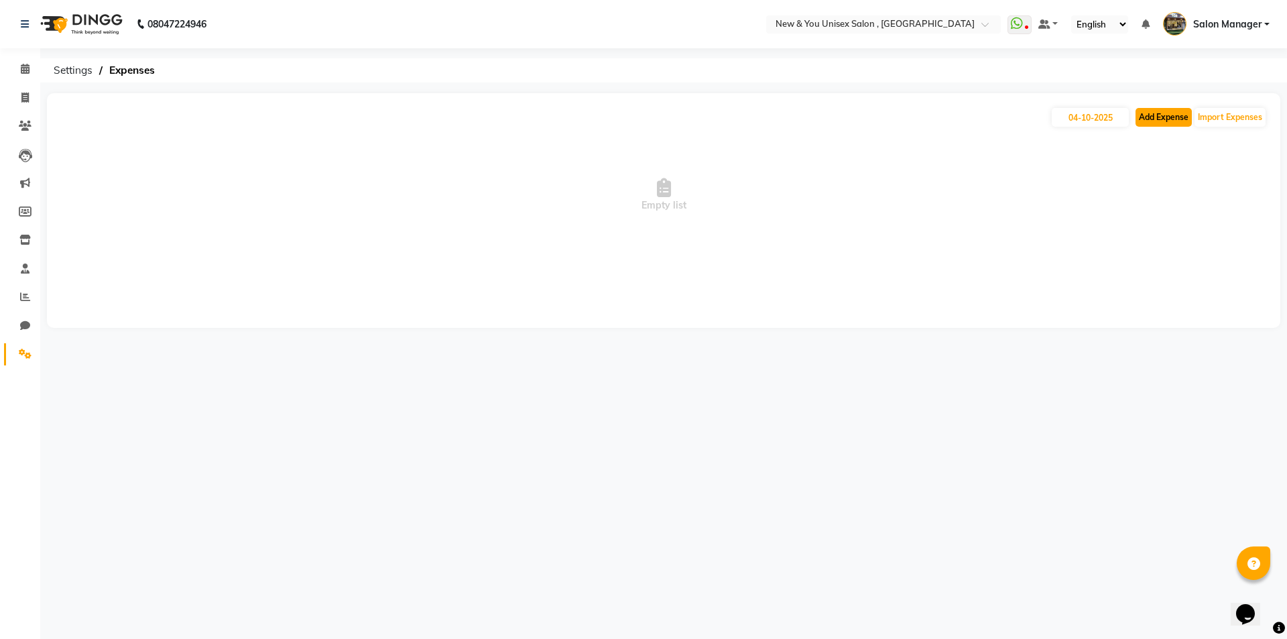
click at [1165, 123] on button "Add Expense" at bounding box center [1163, 117] width 56 height 19
select select "1"
select select "2408"
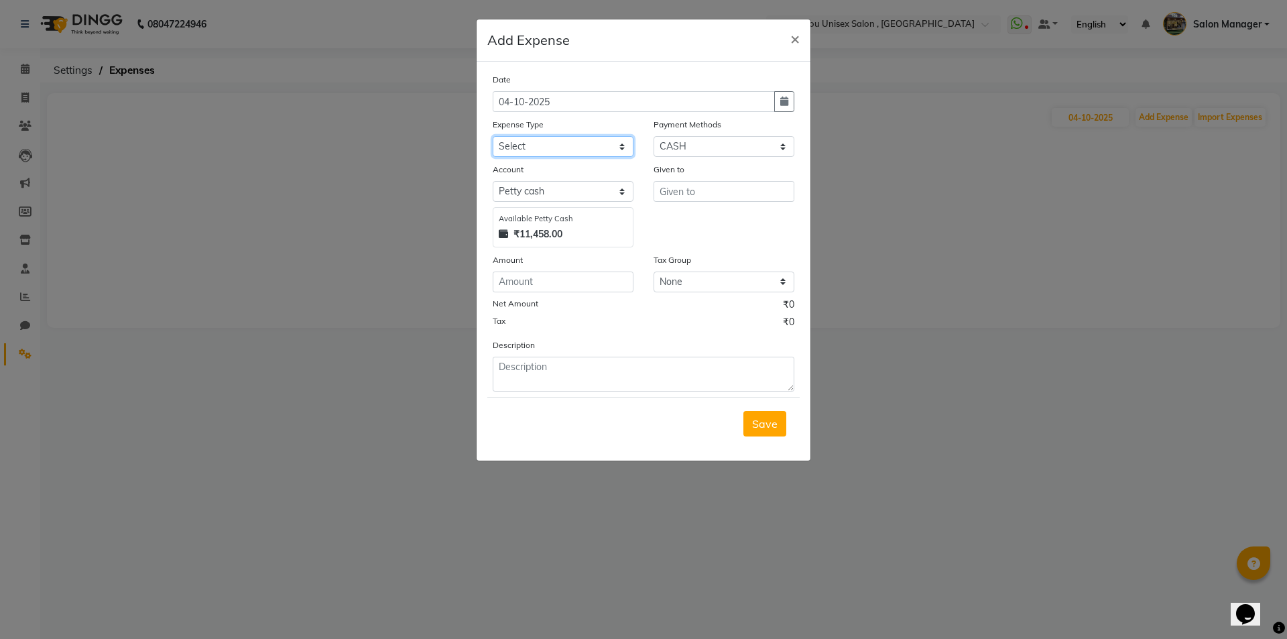
click at [582, 148] on select "Select Advance Salary Bank charges Car maintenance Cash transfer to bank Cash t…" at bounding box center [563, 146] width 141 height 21
select select "8766"
click at [582, 148] on select "Select Advance Salary Bank charges Car maintenance Cash transfer to bank Cash t…" at bounding box center [563, 146] width 141 height 21
click at [542, 272] on input "number" at bounding box center [563, 281] width 141 height 21
type input "78"
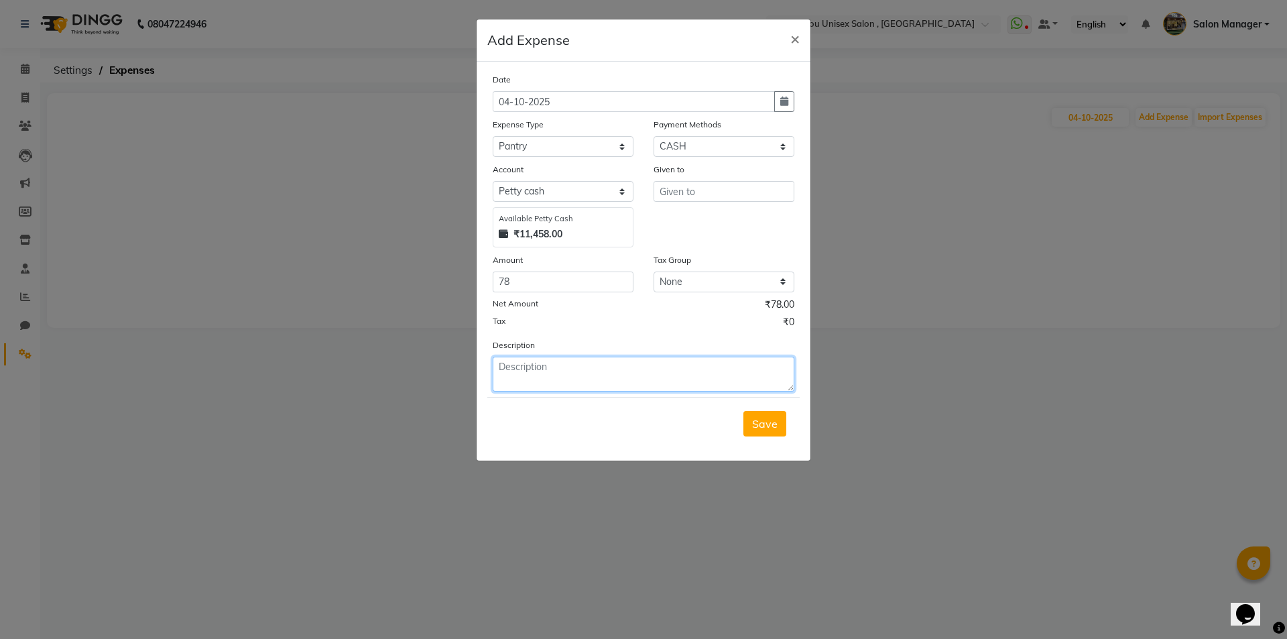
click at [556, 373] on textarea at bounding box center [644, 373] width 302 height 35
type textarea "Milk 58 + Ginger 20"
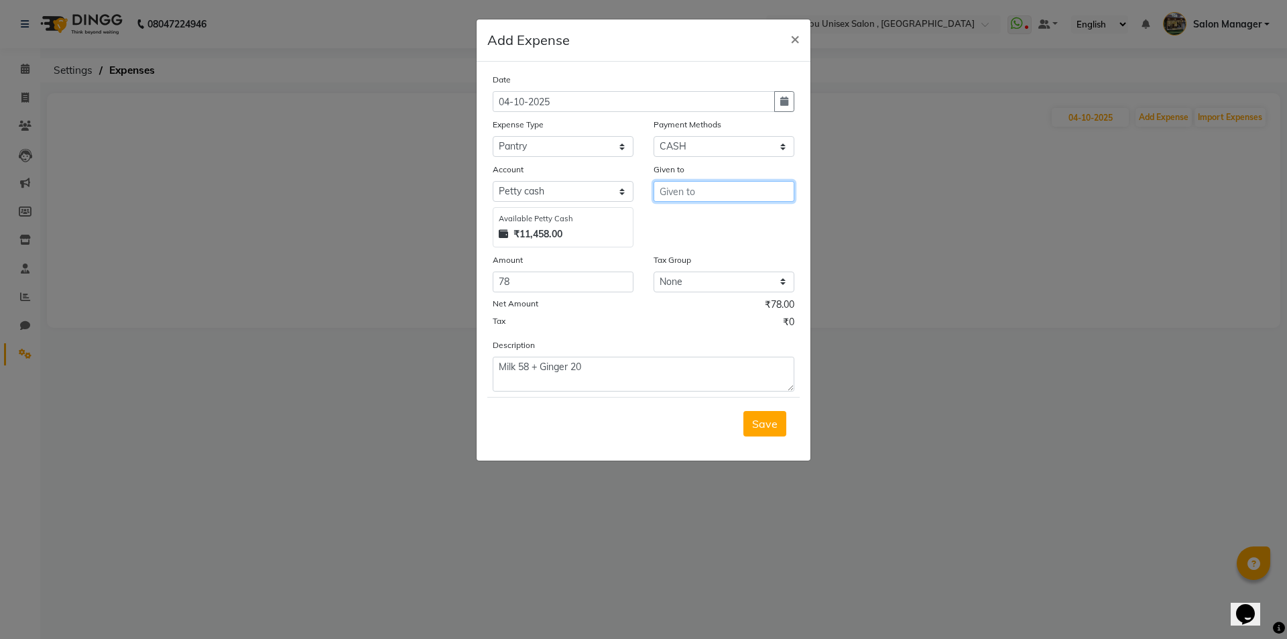
click at [723, 198] on input "text" at bounding box center [723, 191] width 141 height 21
click at [716, 285] on button "S hyam" at bounding box center [716, 283] width 125 height 21
type input "Shyam"
click at [759, 434] on button "Save" at bounding box center [764, 423] width 43 height 25
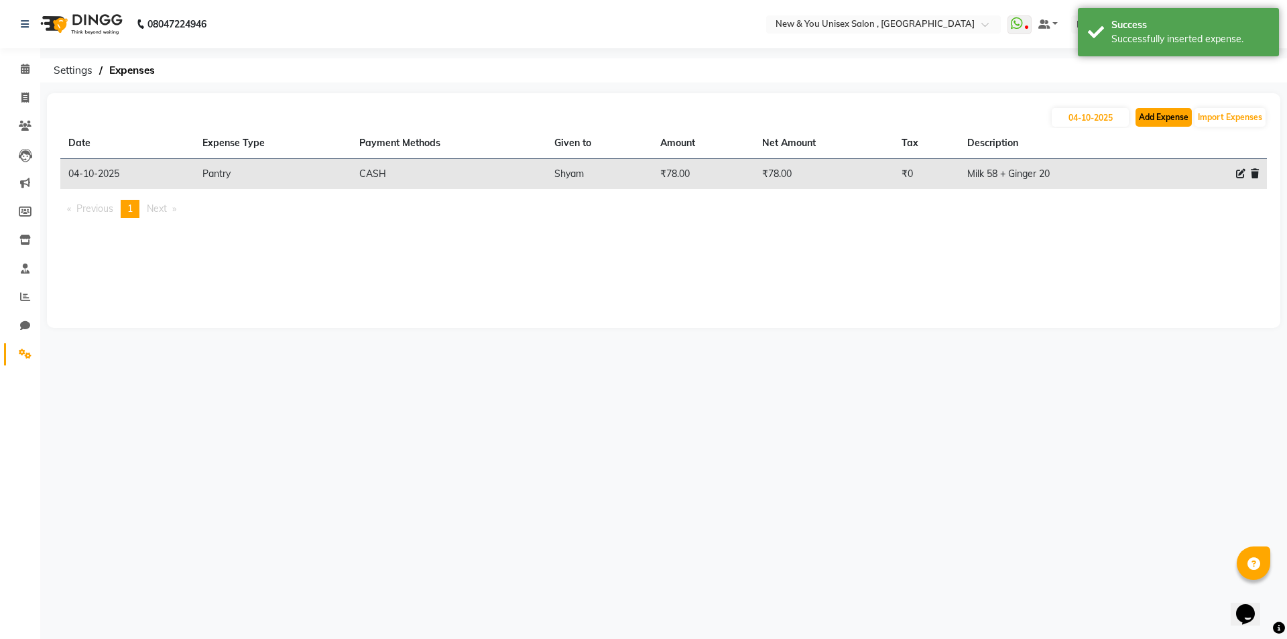
click at [1165, 118] on button "Add Expense" at bounding box center [1163, 117] width 56 height 19
select select "1"
select select "2408"
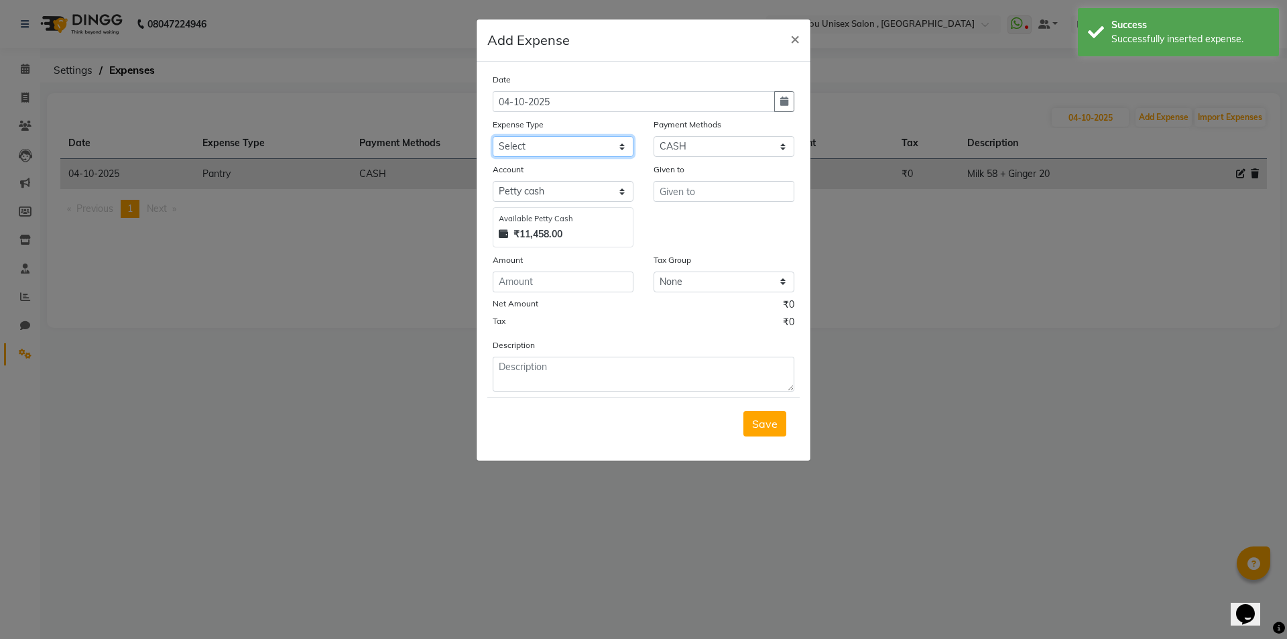
click at [577, 143] on select "Select Advance Salary Bank charges Car maintenance Cash transfer to bank Cash t…" at bounding box center [563, 146] width 141 height 21
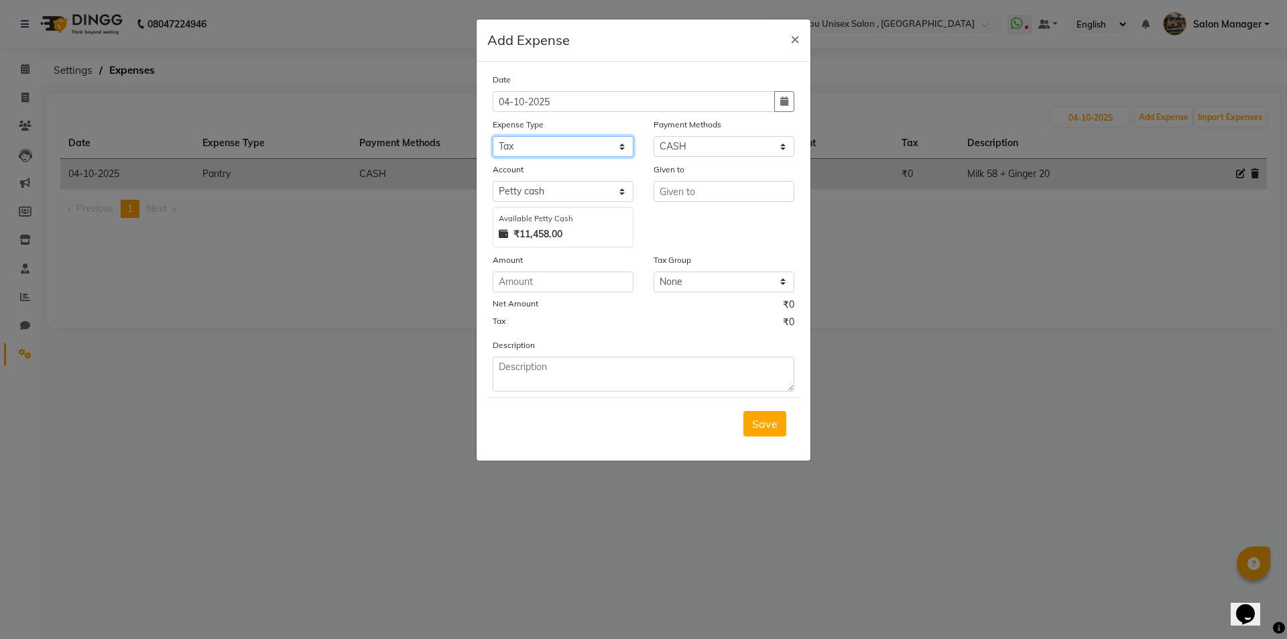
select select "8765"
click at [577, 143] on select "Select Advance Salary Bank charges Car maintenance Cash transfer to bank Cash t…" at bounding box center [563, 146] width 141 height 21
click at [907, 433] on ngb-modal-window "Add Expense × Date 04-10-2025 Expense Type Select Advance Salary Bank charges C…" at bounding box center [643, 319] width 1287 height 639
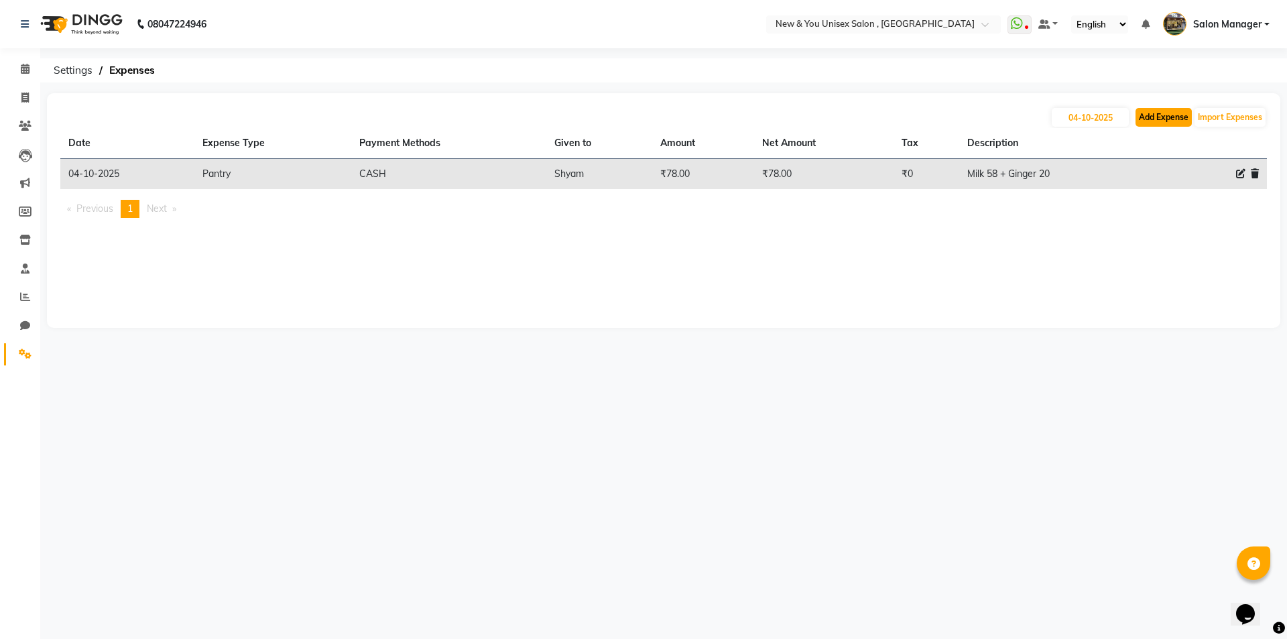
click at [1144, 119] on button "Add Expense" at bounding box center [1163, 117] width 56 height 19
select select "1"
select select "2408"
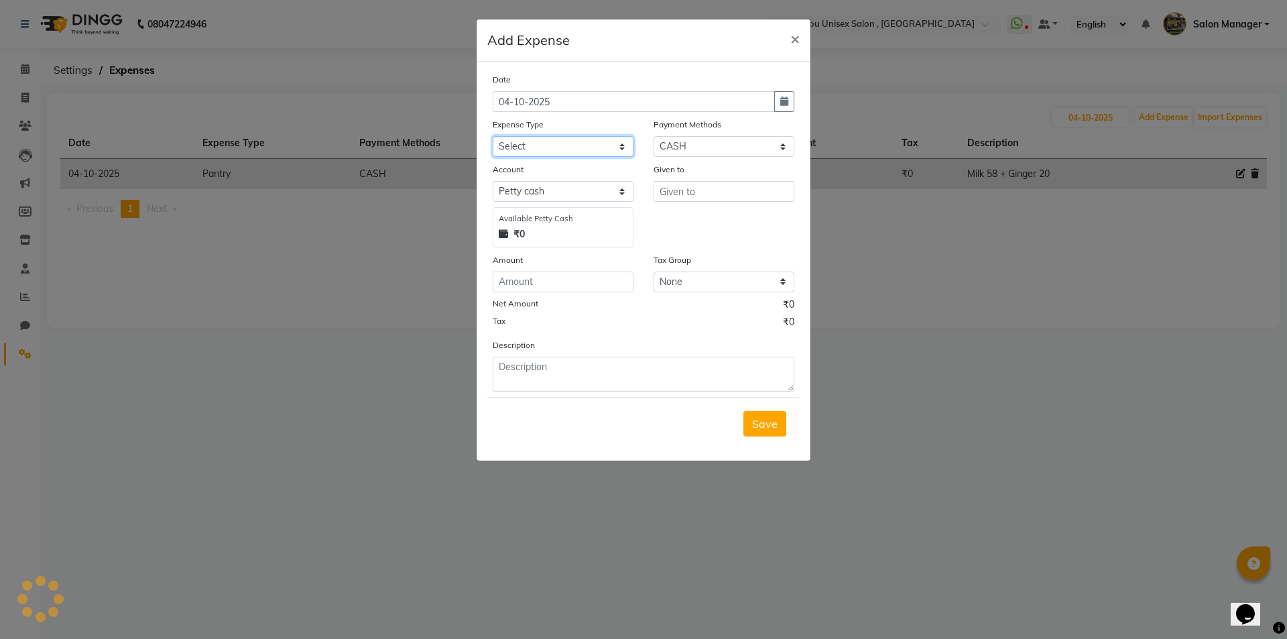
click at [524, 150] on select "Select Advance Salary Bank charges Car maintenance Cash transfer to bank Cash t…" at bounding box center [563, 146] width 141 height 21
select select "8766"
click at [524, 150] on select "Select Advance Salary Bank charges Car maintenance Cash transfer to bank Cash t…" at bounding box center [563, 146] width 141 height 21
click at [552, 283] on input "number" at bounding box center [563, 281] width 141 height 21
type input "50"
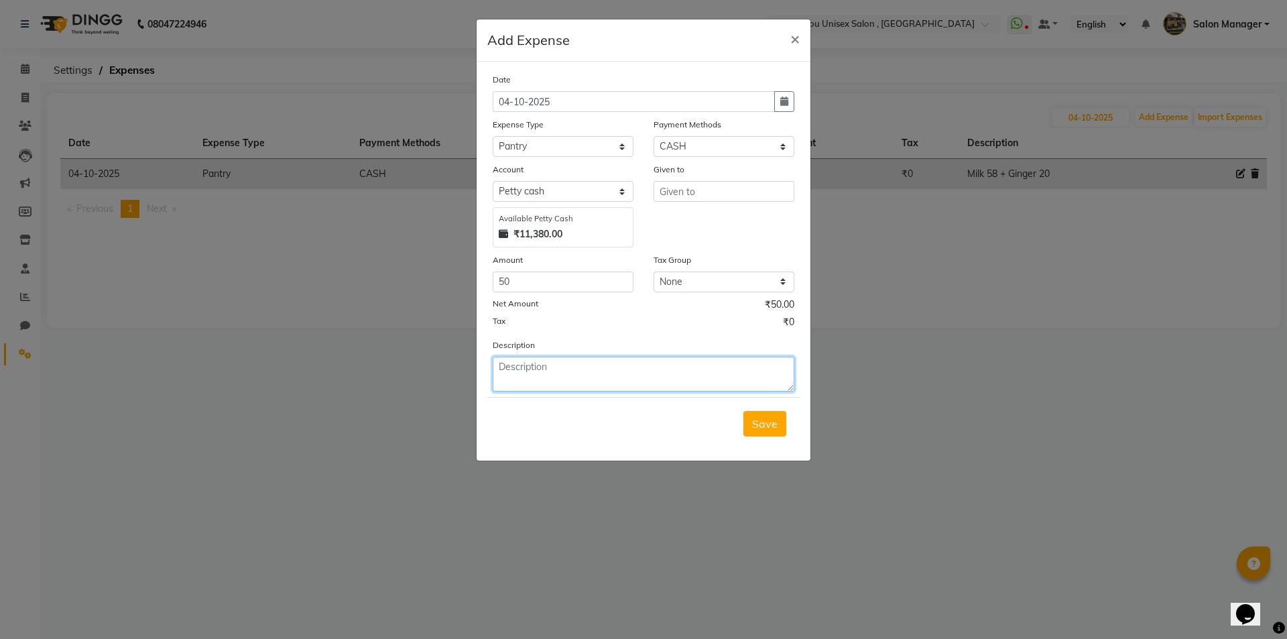
click at [512, 369] on textarea at bounding box center [644, 373] width 302 height 35
type textarea "Tea 50"
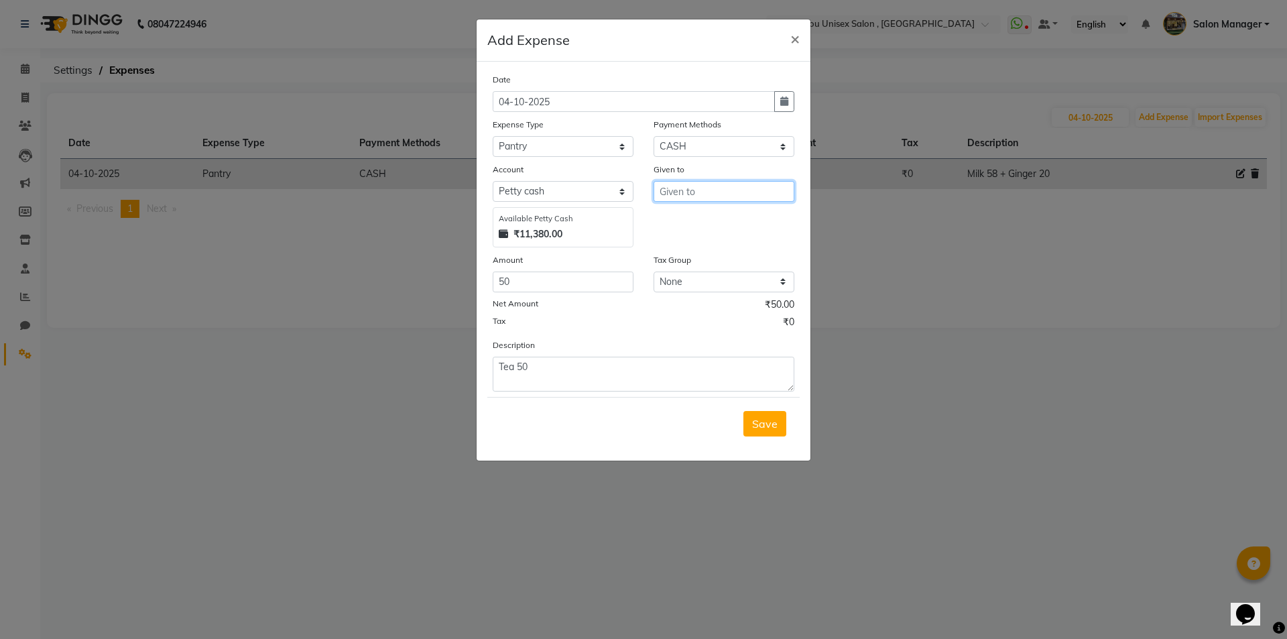
click at [690, 190] on input "text" at bounding box center [723, 191] width 141 height 21
click at [694, 283] on ngb-highlight "S hyam" at bounding box center [687, 283] width 35 height 13
type input "Shyam"
click at [765, 417] on span "Save" at bounding box center [764, 423] width 25 height 13
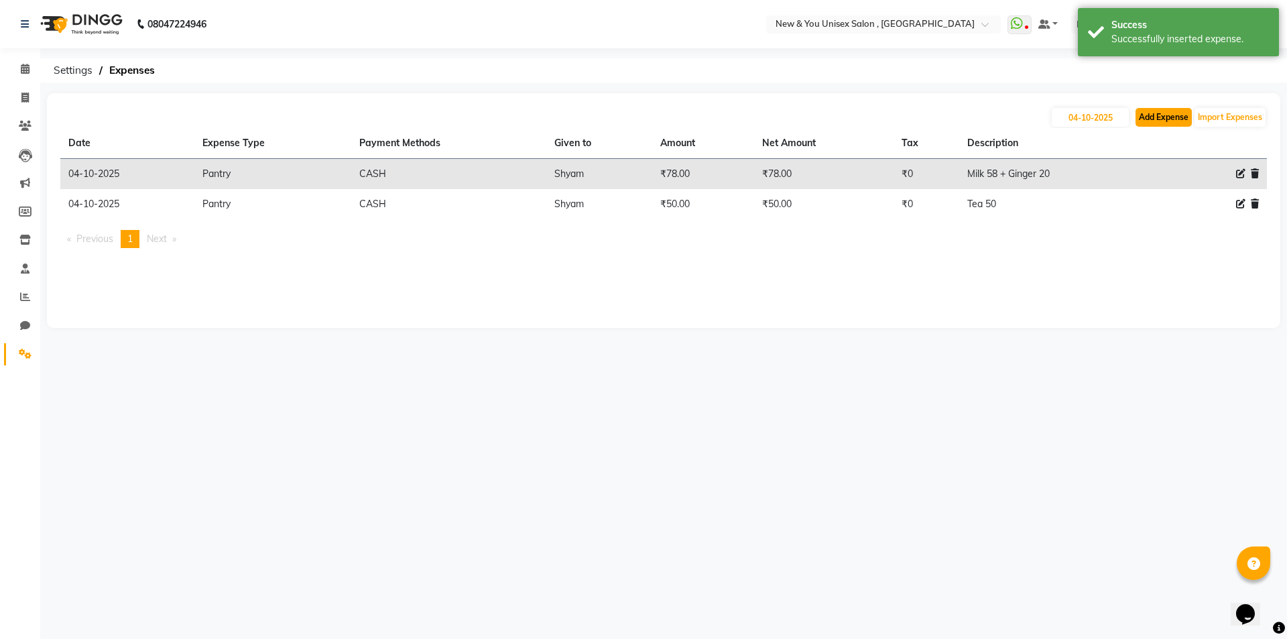
click at [1181, 118] on button "Add Expense" at bounding box center [1163, 117] width 56 height 19
select select "1"
select select "2408"
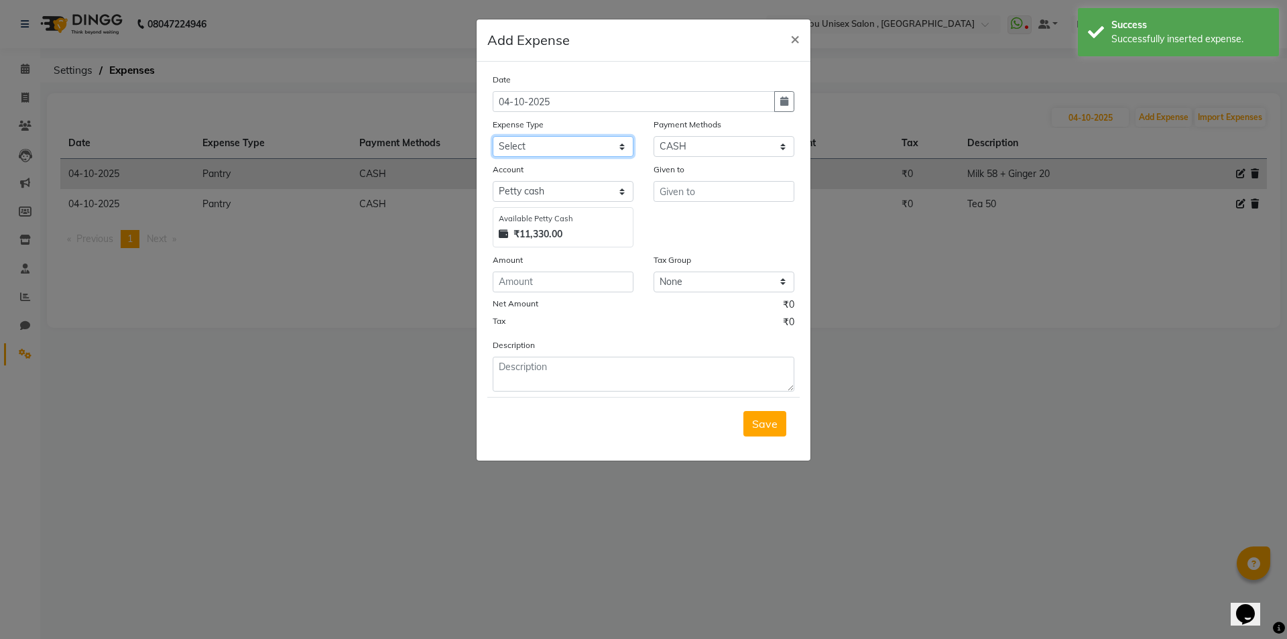
click at [544, 146] on select "Select Advance Salary Bank charges Car maintenance Cash transfer to bank Cash t…" at bounding box center [563, 146] width 141 height 21
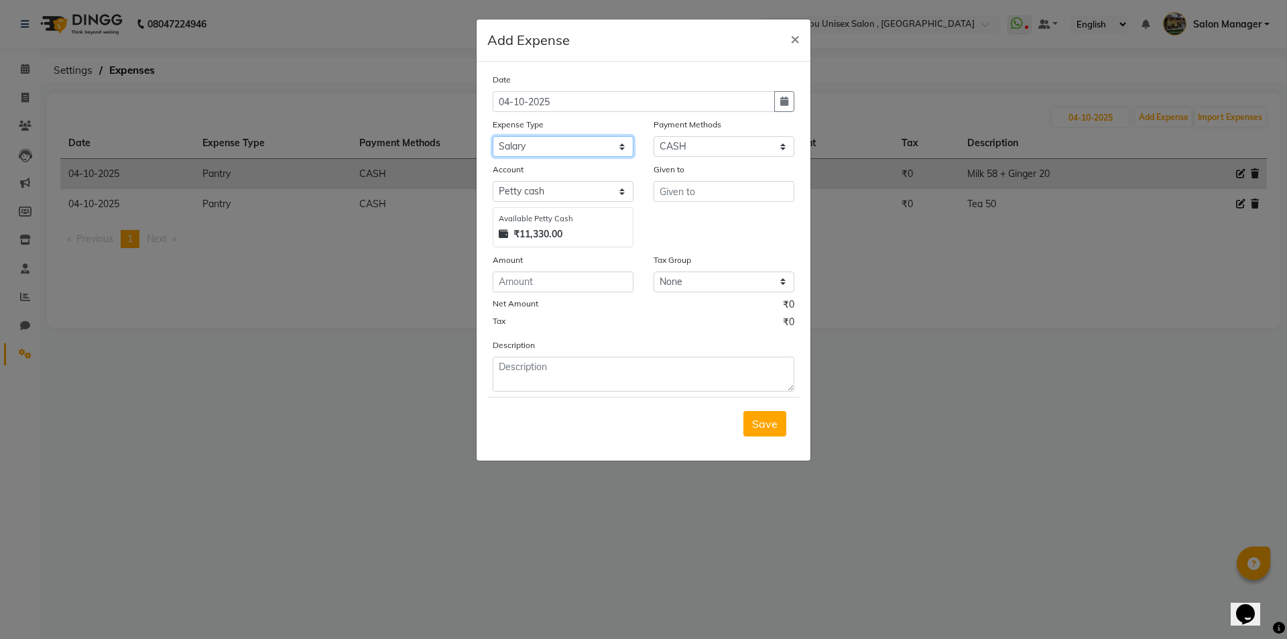
select select "8760"
click at [493, 136] on select "Select Advance Salary Bank charges Car maintenance Cash transfer to bank Cash t…" at bounding box center [563, 146] width 141 height 21
click at [551, 283] on input "number" at bounding box center [563, 281] width 141 height 21
type input "30"
click at [572, 395] on form "Date 04-10-2025 Expense Type Select Advance Salary Bank charges Car maintenance…" at bounding box center [643, 260] width 312 height 377
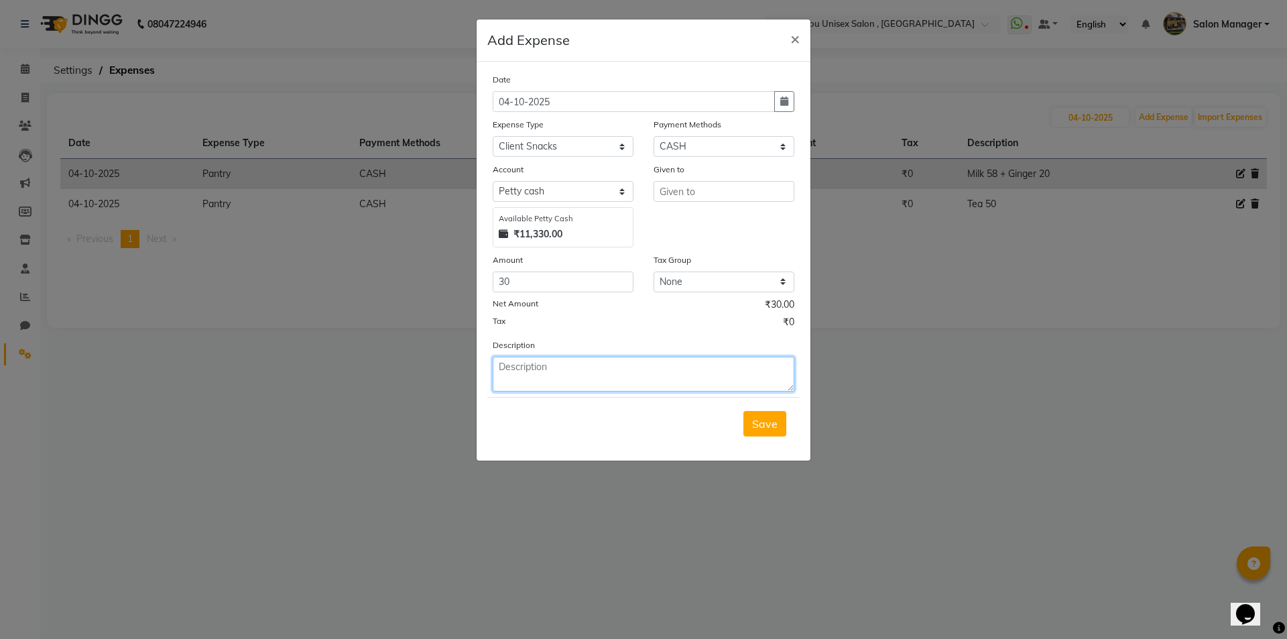
click at [556, 376] on textarea at bounding box center [644, 373] width 302 height 35
type textarea "S"
type textarea "Client Samosa 30"
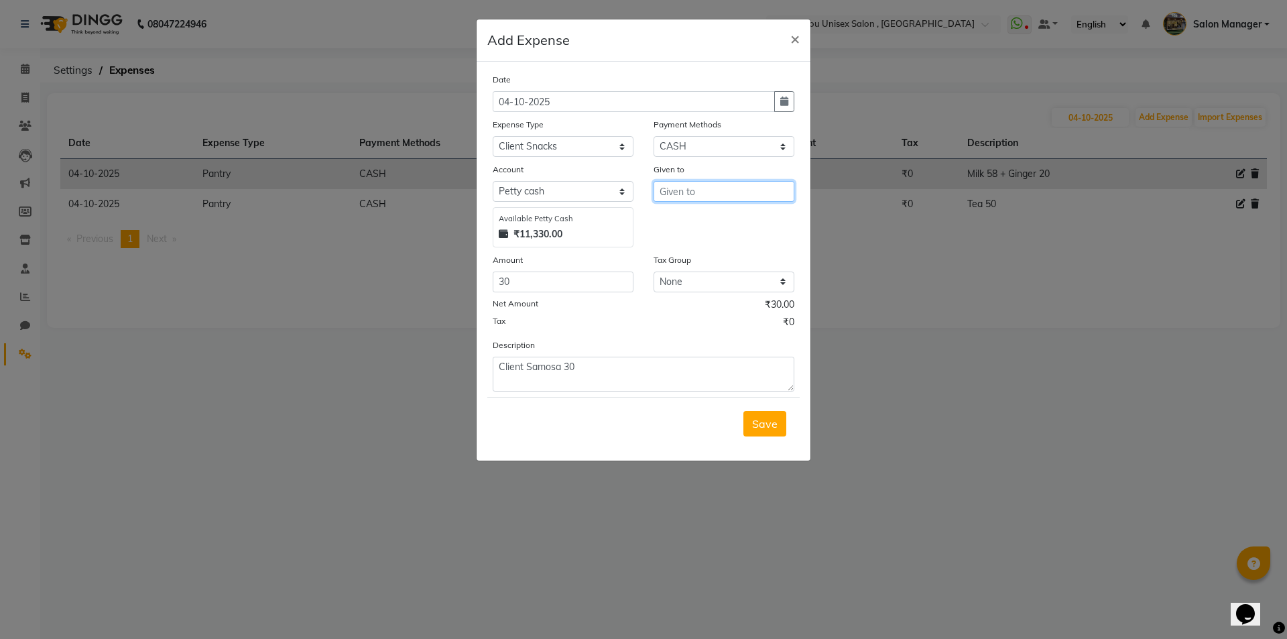
click at [732, 197] on input "text" at bounding box center [723, 191] width 141 height 21
click at [711, 285] on button "S hyam" at bounding box center [716, 283] width 125 height 21
type input "Shyam"
click at [758, 432] on button "Save" at bounding box center [764, 423] width 43 height 25
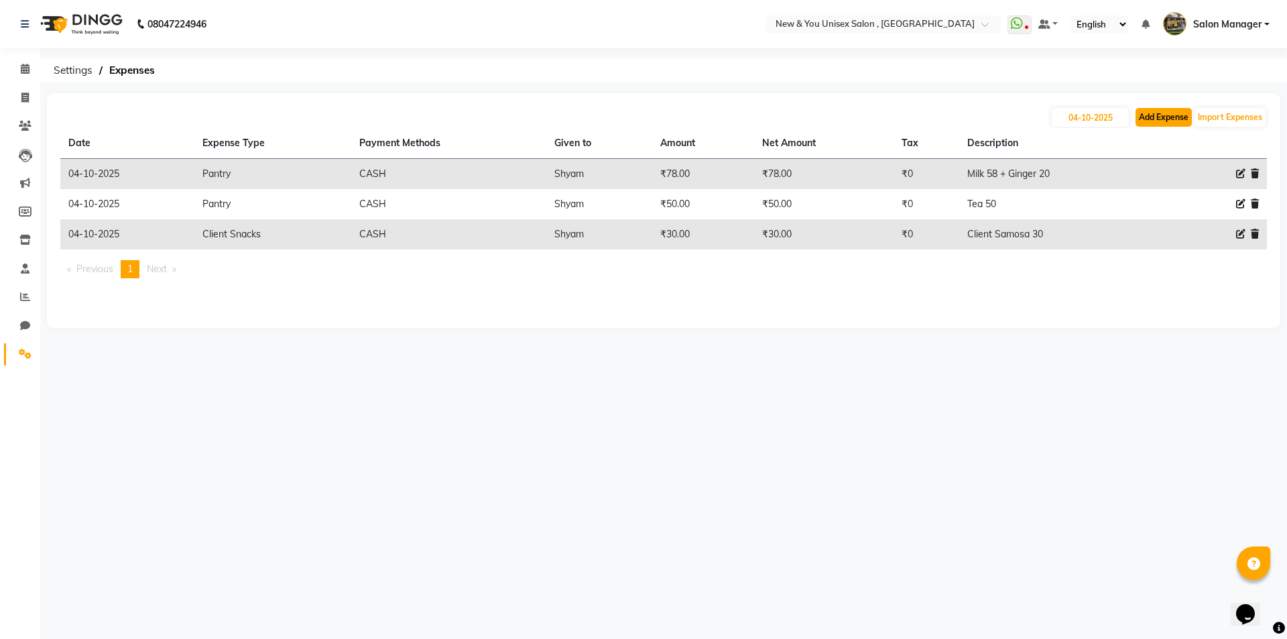
click at [1152, 113] on button "Add Expense" at bounding box center [1163, 117] width 56 height 19
select select "1"
select select "2408"
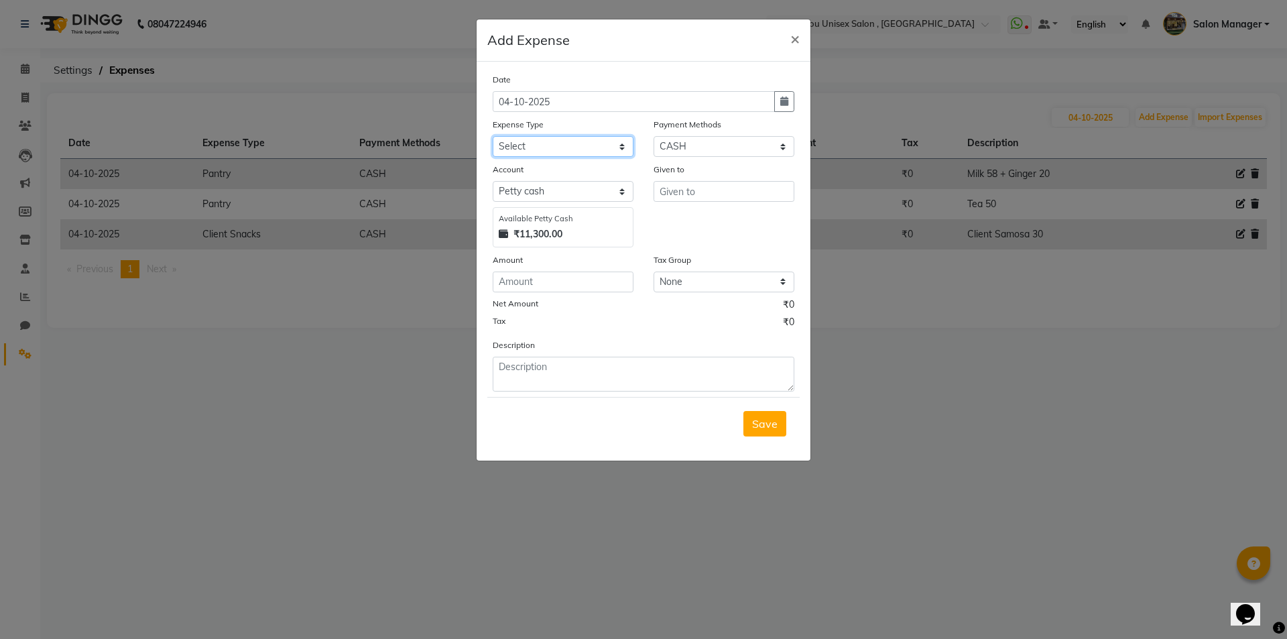
click at [537, 143] on select "Select Advance Salary Bank charges Car maintenance Cash transfer to bank Cash t…" at bounding box center [563, 146] width 141 height 21
select select "8764"
click at [537, 143] on select "Select Advance Salary Bank charges Car maintenance Cash transfer to bank Cash t…" at bounding box center [563, 146] width 141 height 21
click at [560, 287] on input "number" at bounding box center [563, 281] width 141 height 21
type input "500"
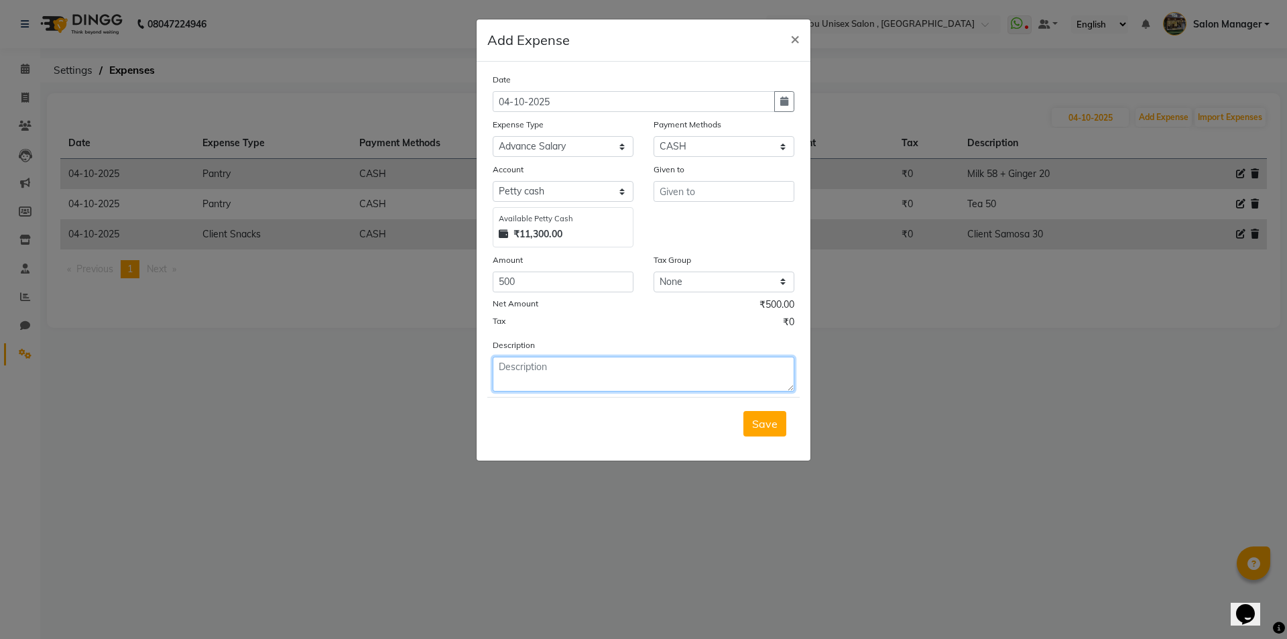
click at [517, 372] on textarea at bounding box center [644, 373] width 302 height 35
type textarea "Shyam Advance 500"
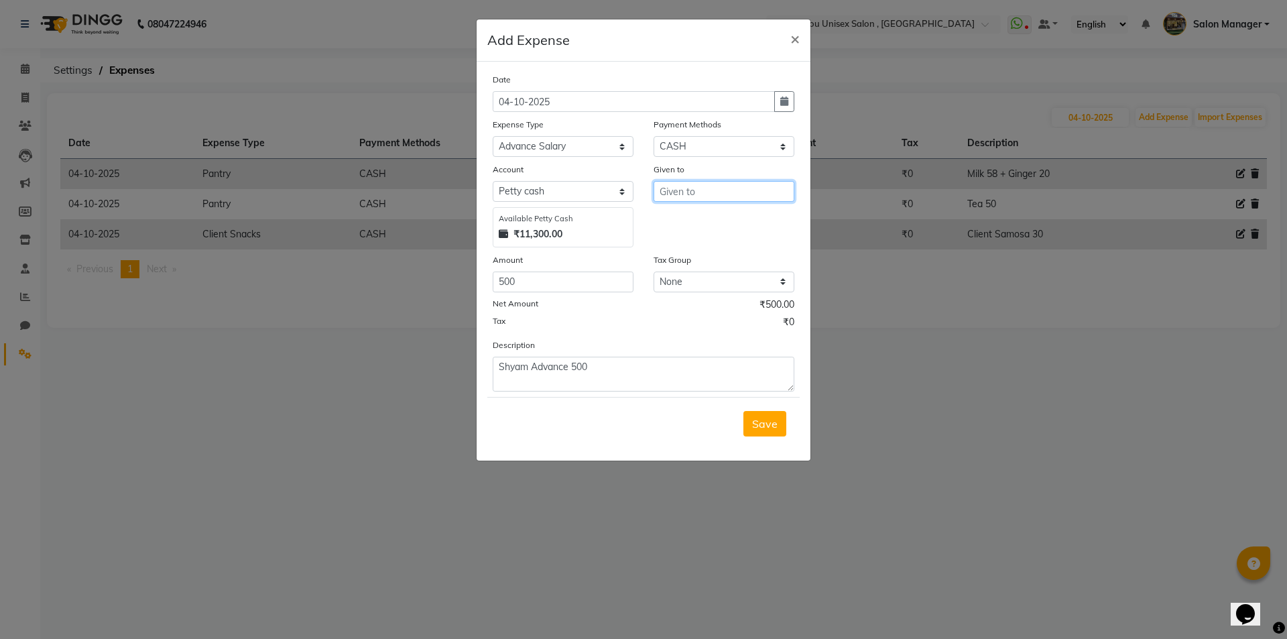
click at [717, 181] on input "text" at bounding box center [723, 191] width 141 height 21
click at [709, 285] on button "S hyam" at bounding box center [716, 283] width 125 height 21
type input "Shyam"
click at [775, 428] on span "Save" at bounding box center [764, 423] width 25 height 13
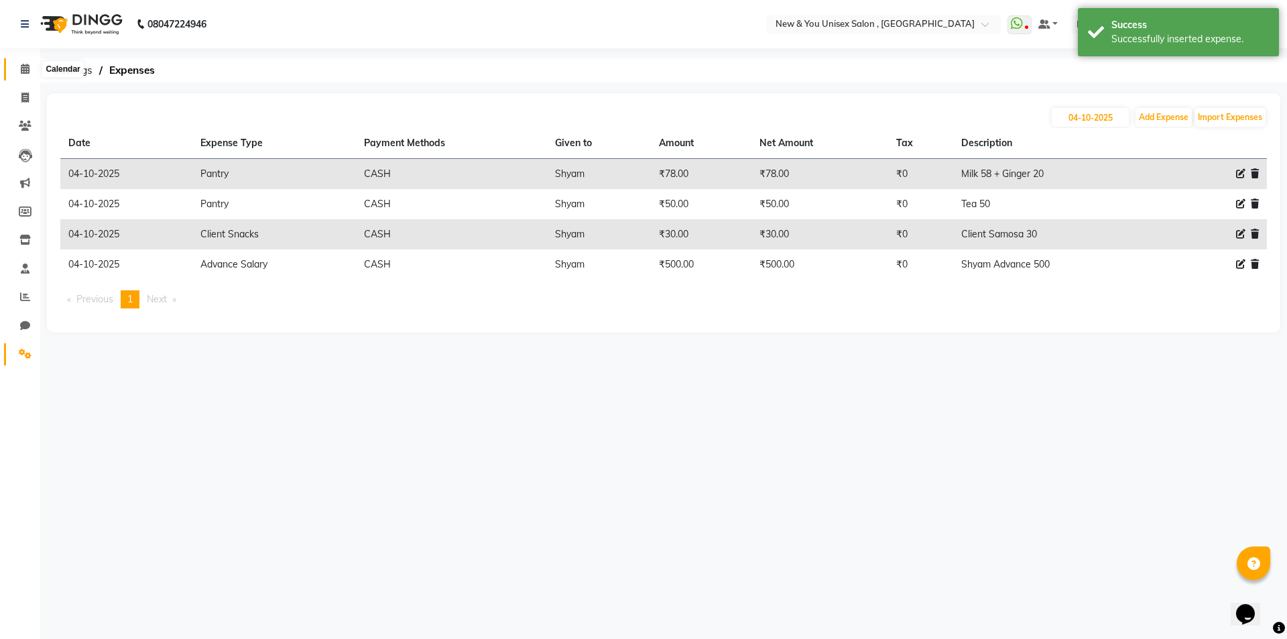
click at [31, 68] on span at bounding box center [24, 69] width 23 height 15
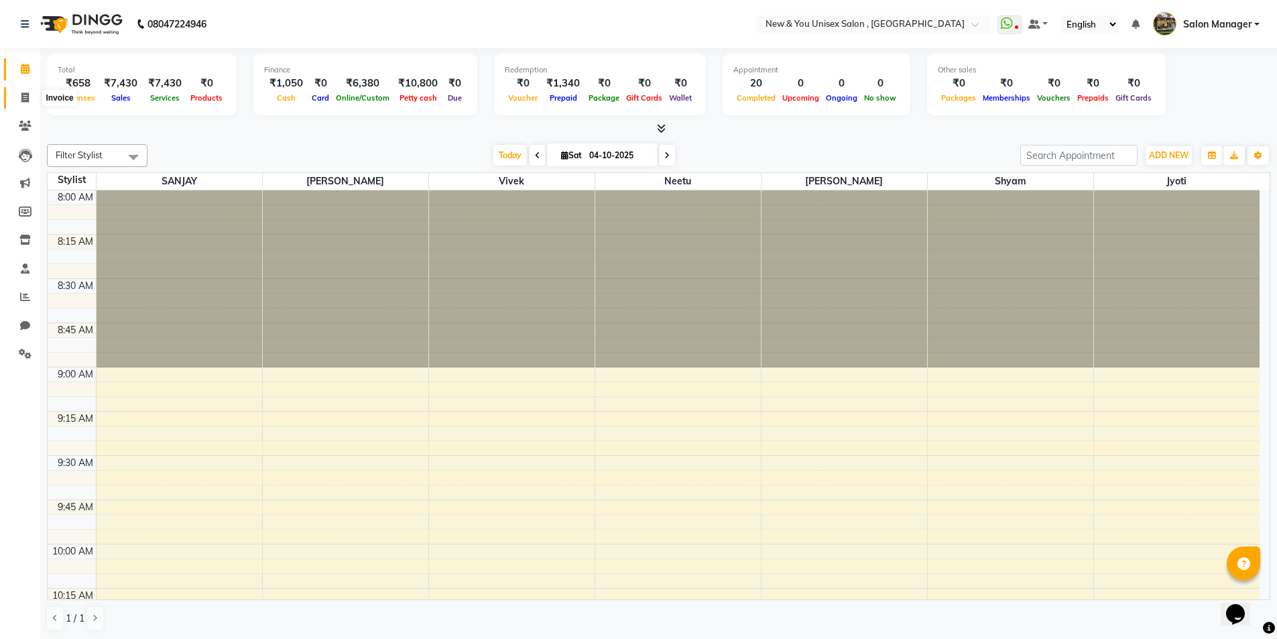
click at [21, 99] on icon at bounding box center [24, 97] width 7 height 10
select select "service"
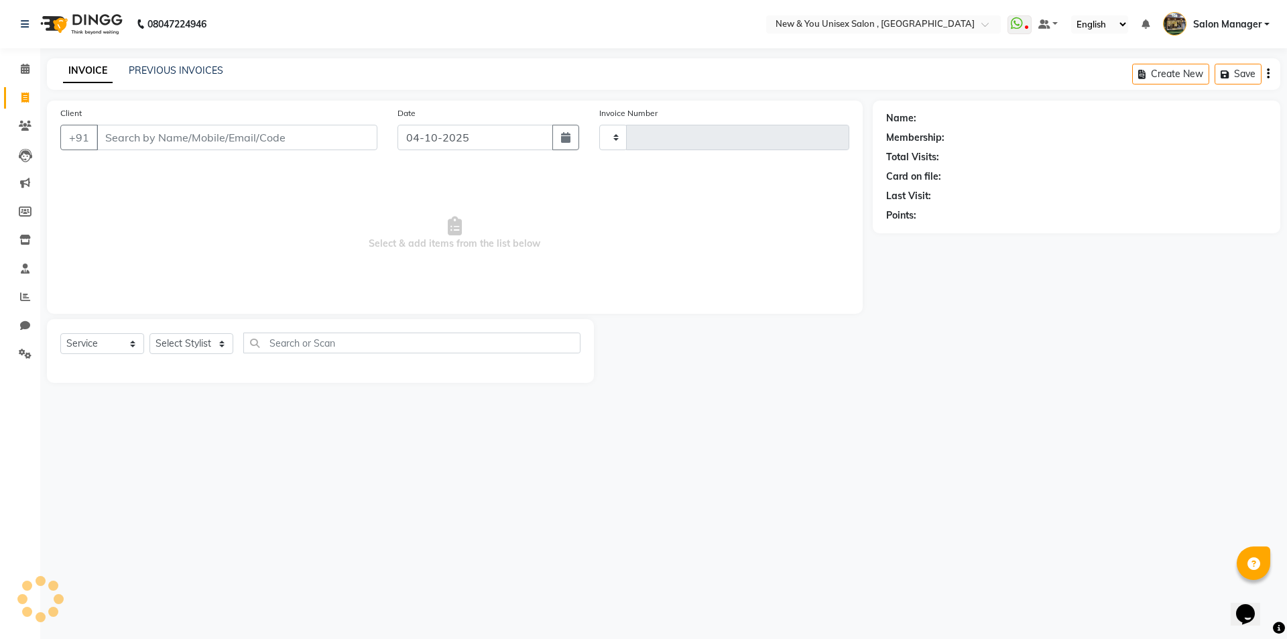
type input "2371"
select select "31"
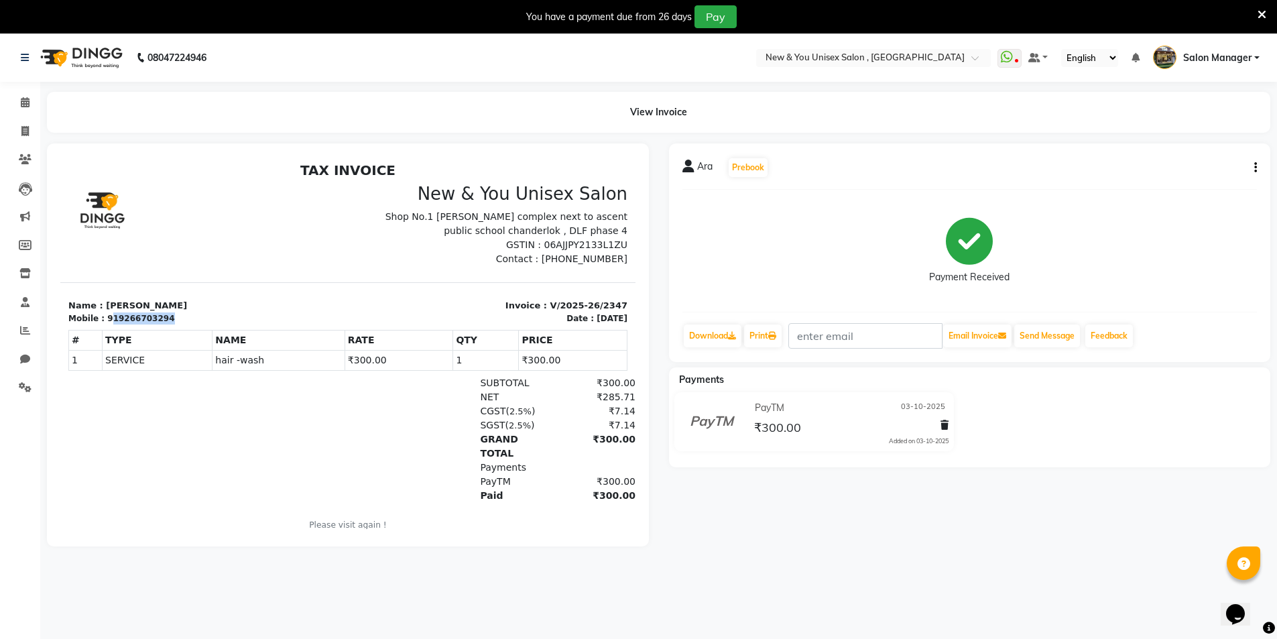
drag, startPoint x: 107, startPoint y: 316, endPoint x: 168, endPoint y: 316, distance: 61.0
click at [168, 316] on div "Mobile : 919266703294" at bounding box center [203, 318] width 271 height 12
copy div "19266703294"
